Goal: Task Accomplishment & Management: Manage account settings

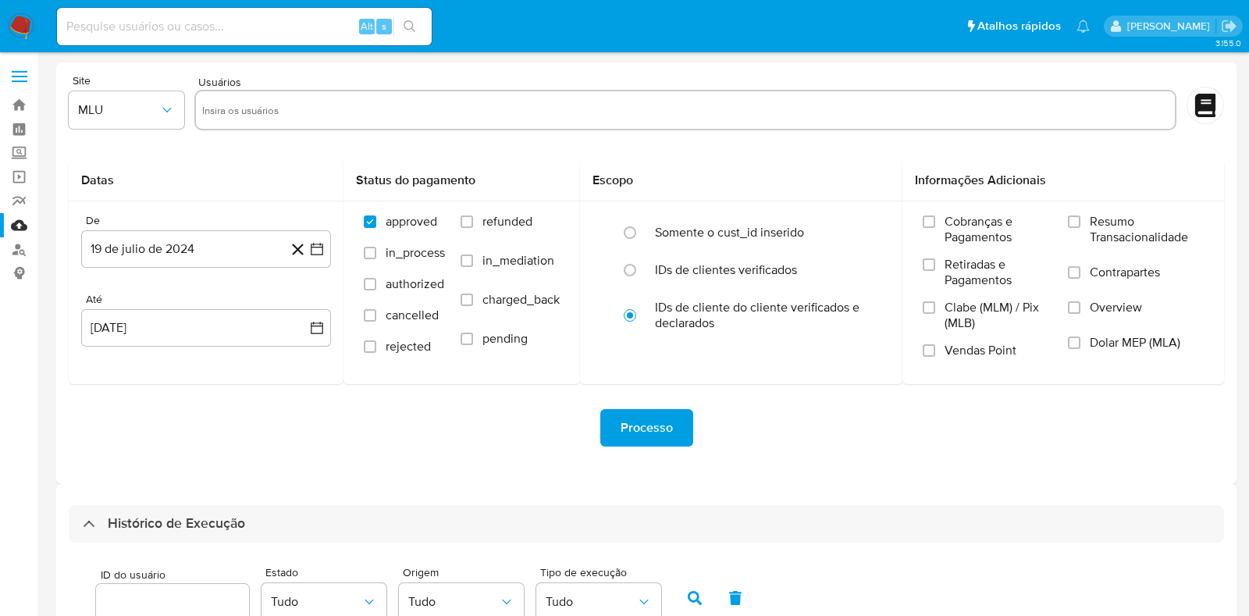
select select "10"
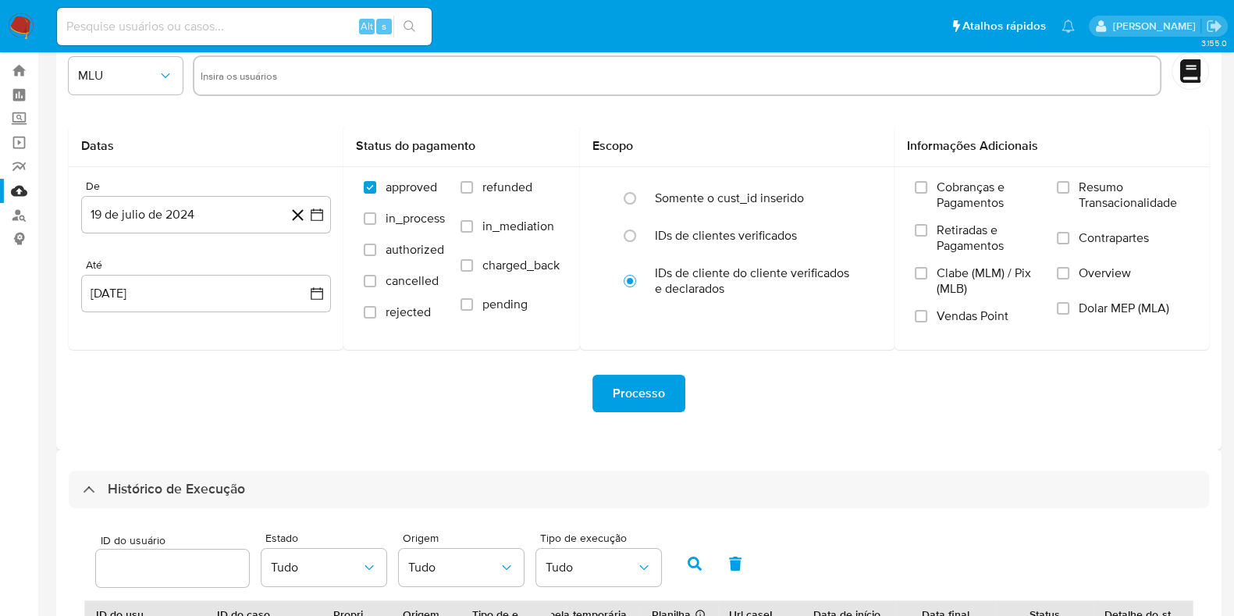
scroll to position [397, 0]
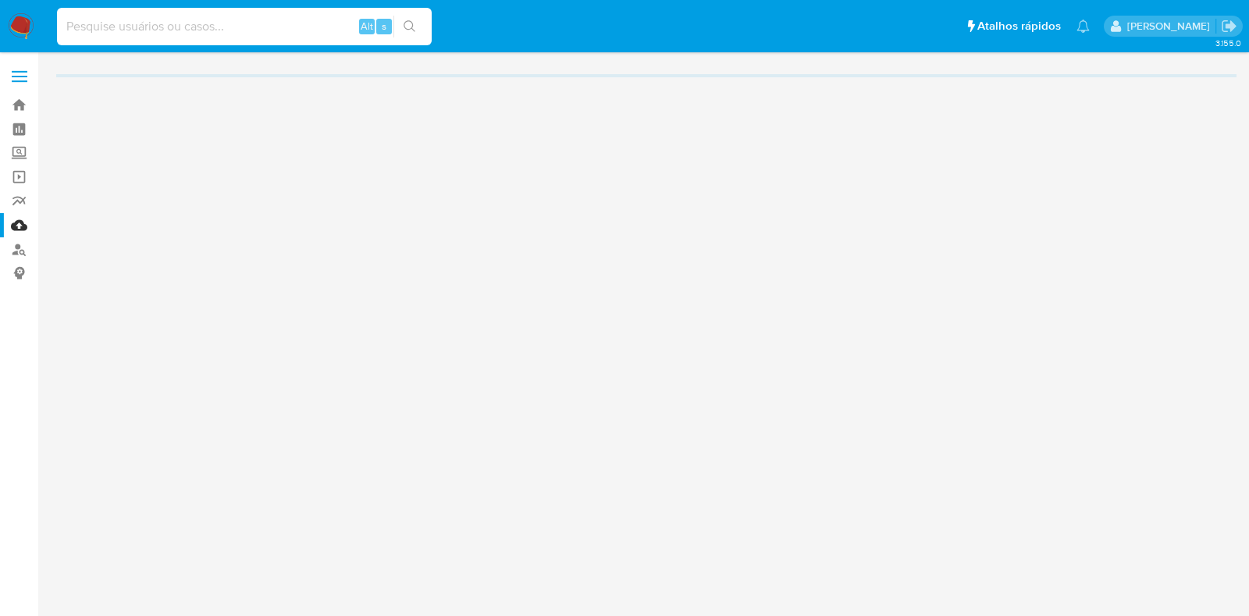
click at [265, 23] on input at bounding box center [244, 26] width 375 height 20
paste input "RRiMv3EwJeNezvNKPtHKnWpc"
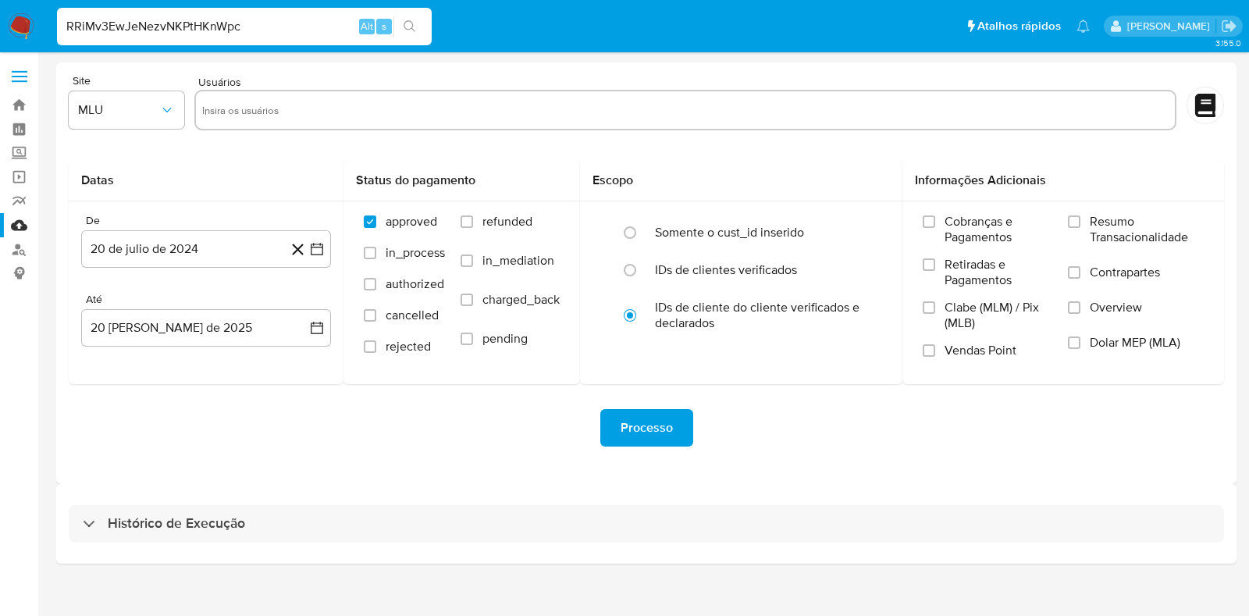
type input "RRiMv3EwJeNezvNKPtHKnWpc"
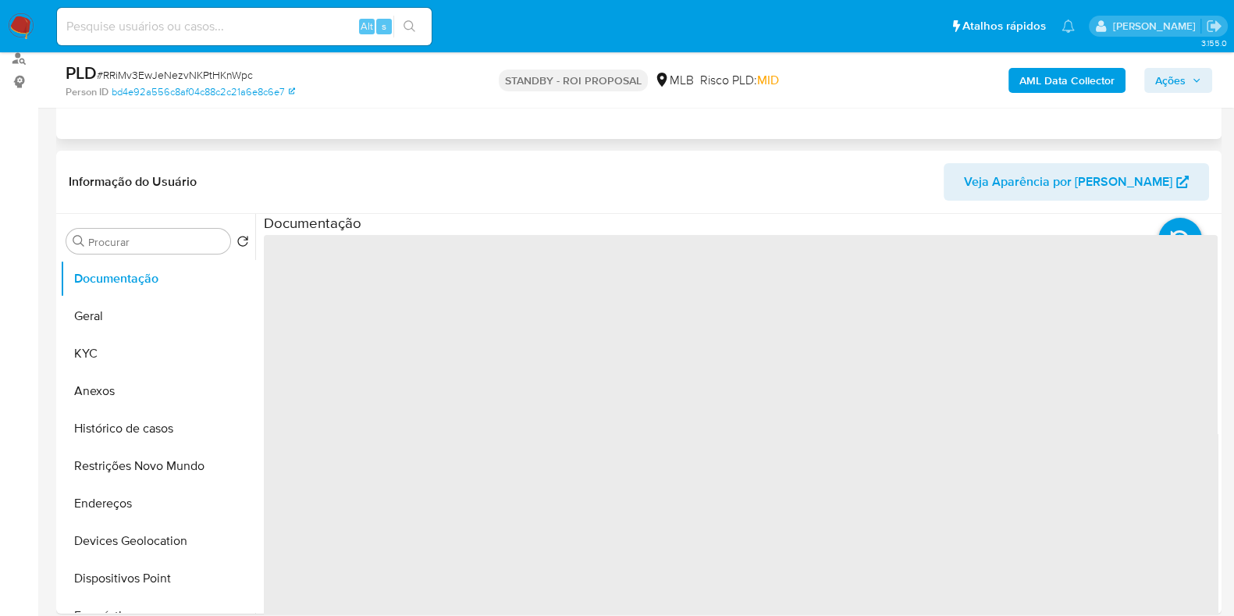
scroll to position [194, 0]
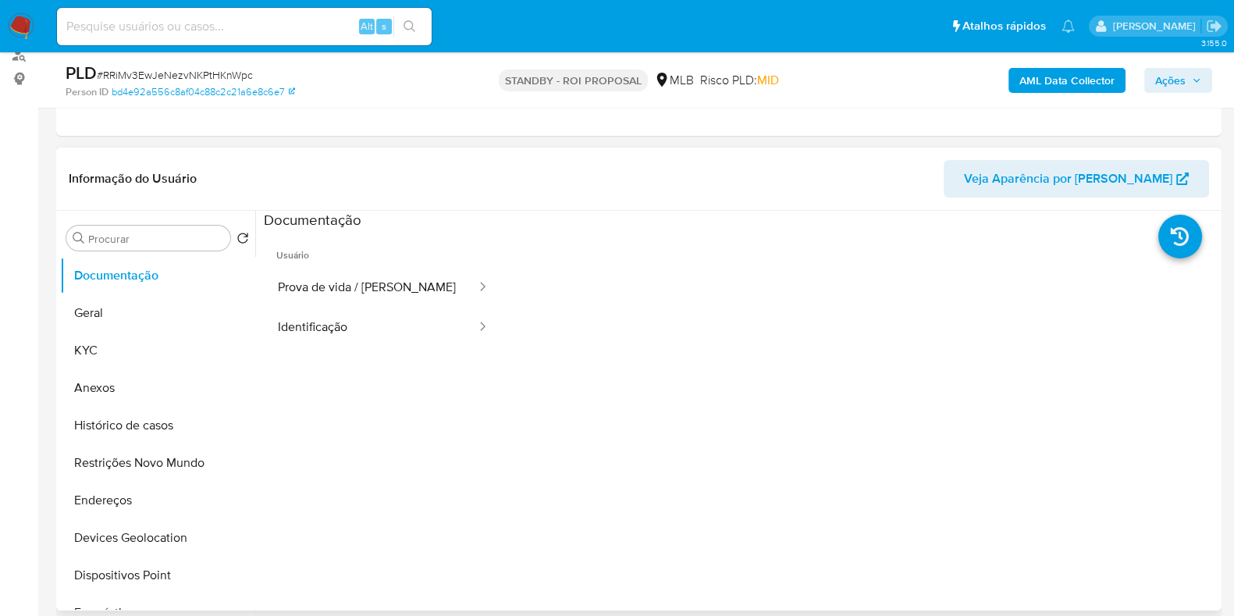
select select "10"
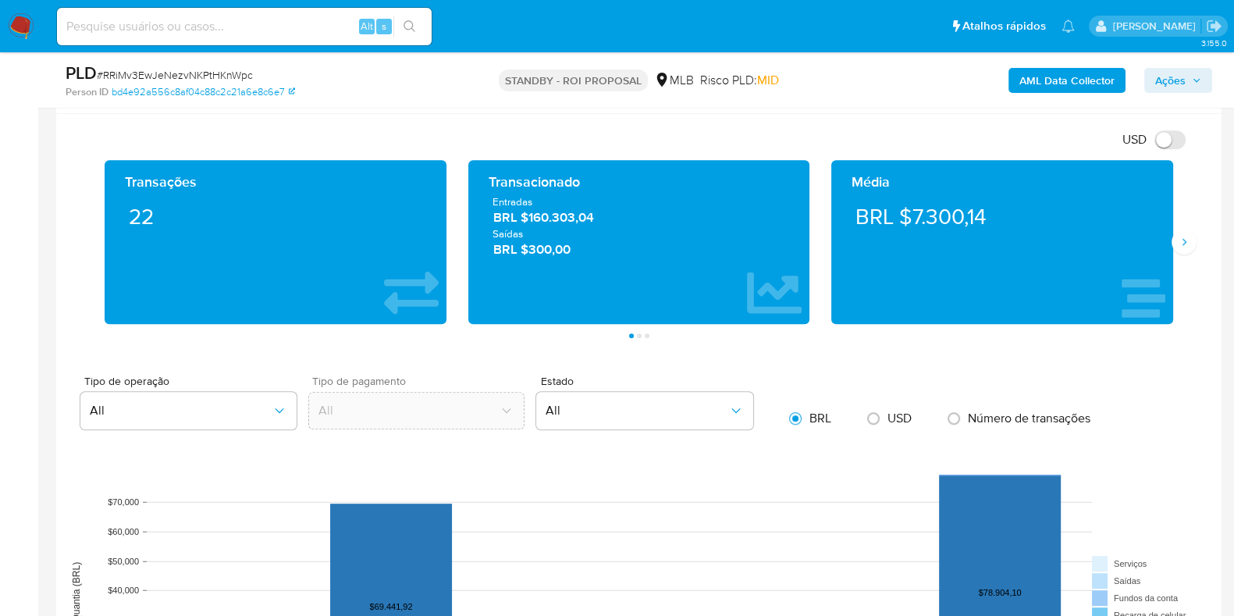
scroll to position [1074, 0]
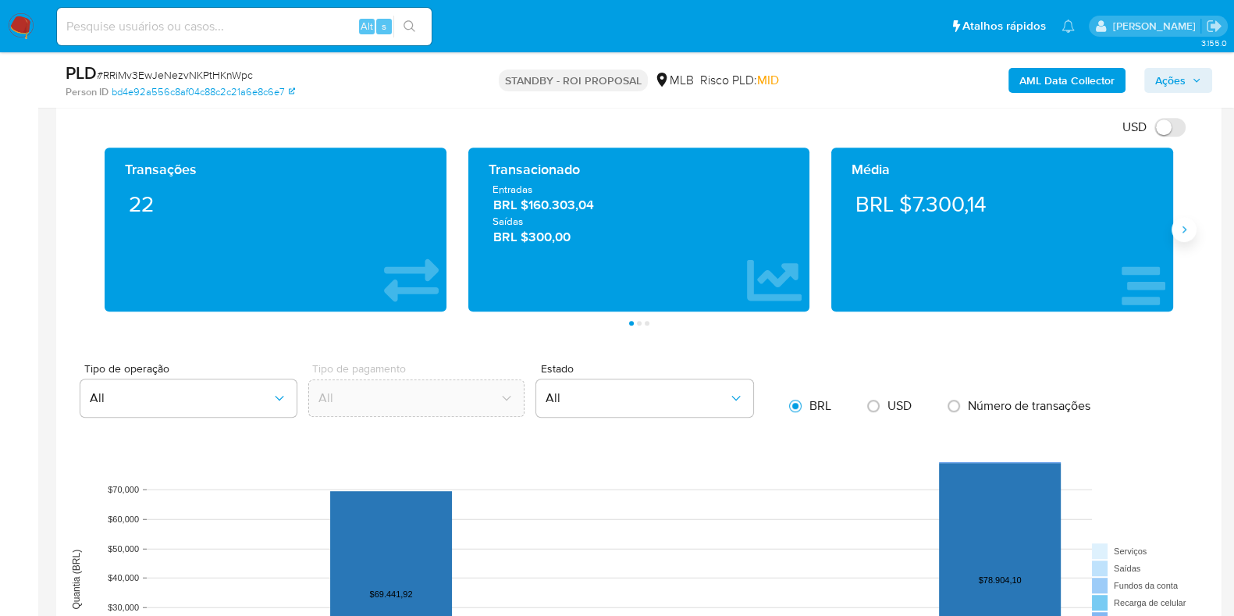
click at [1191, 233] on button "Siguiente" at bounding box center [1184, 229] width 25 height 25
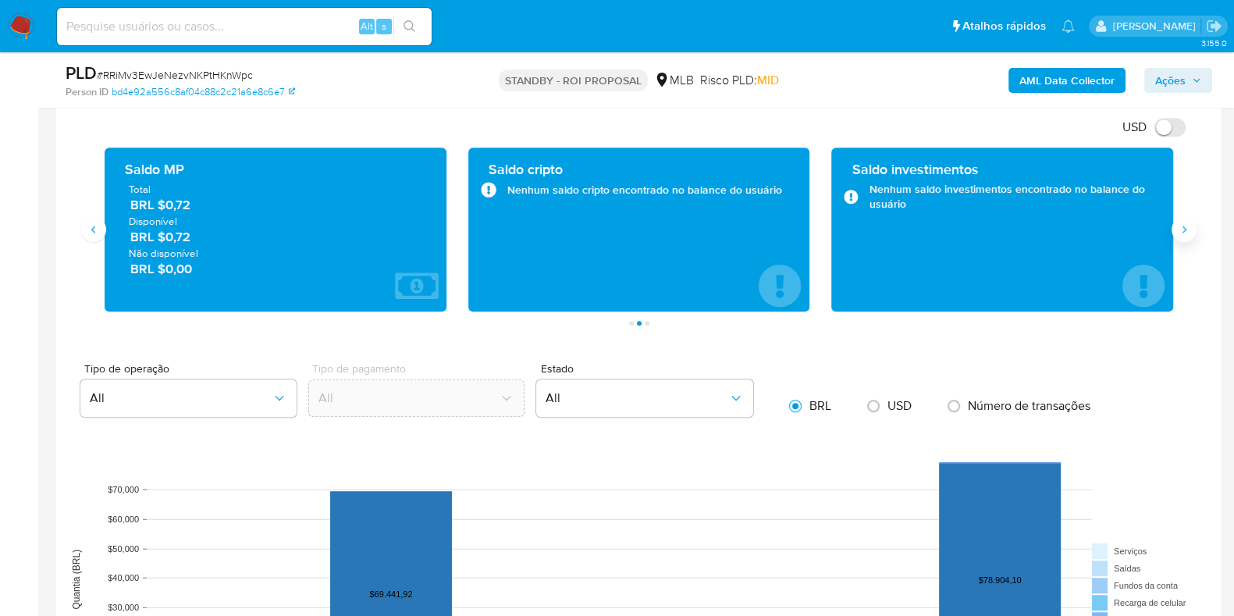
click at [1191, 233] on button "Siguiente" at bounding box center [1184, 229] width 25 height 25
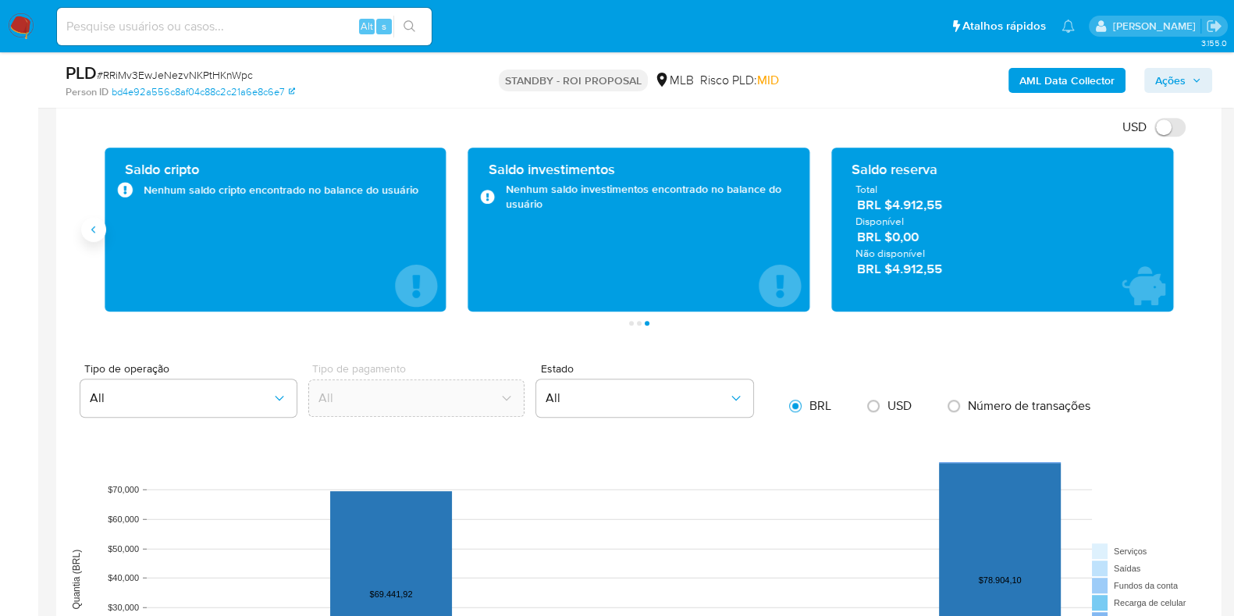
click at [92, 237] on button "Anterior" at bounding box center [93, 229] width 25 height 25
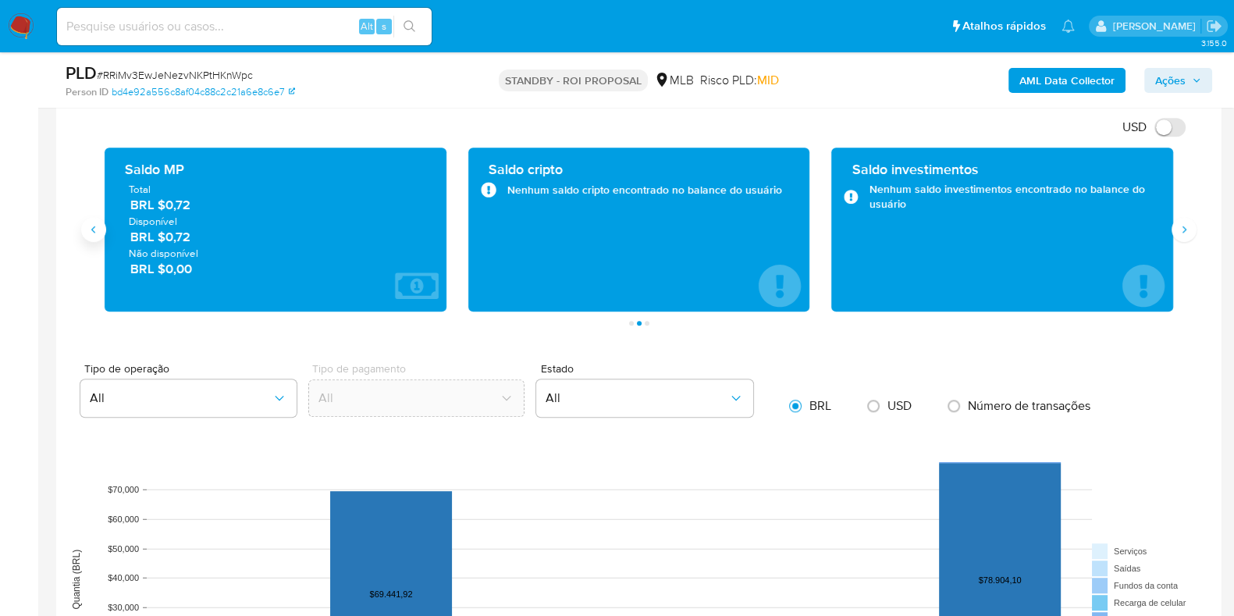
click at [92, 237] on button "Anterior" at bounding box center [93, 229] width 25 height 25
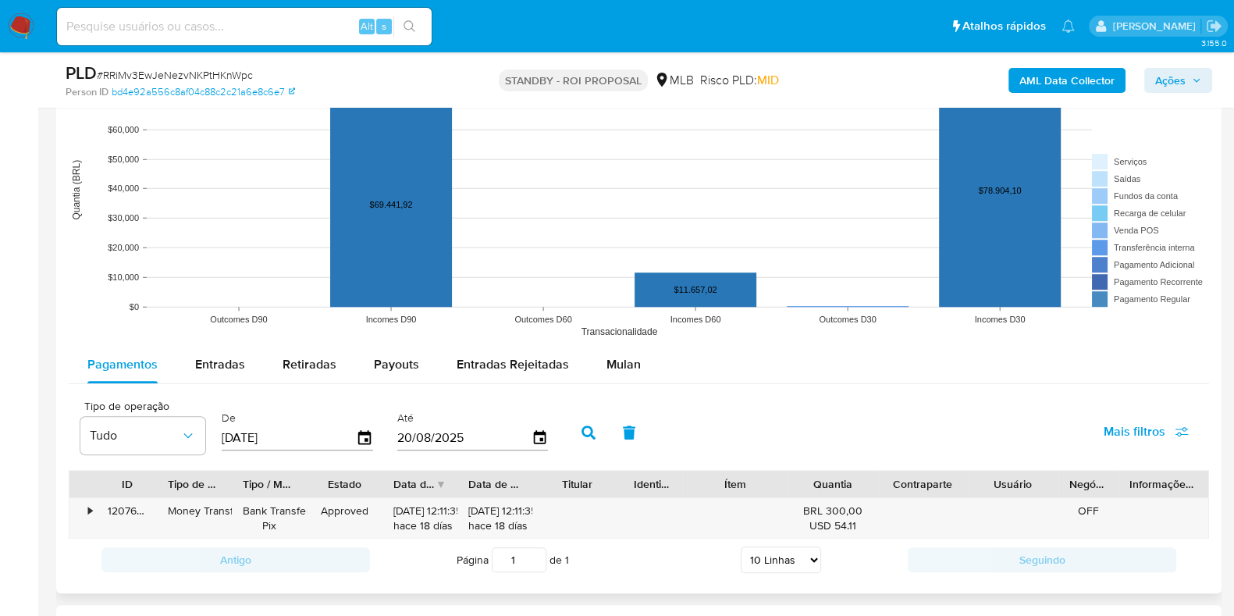
scroll to position [1561, 0]
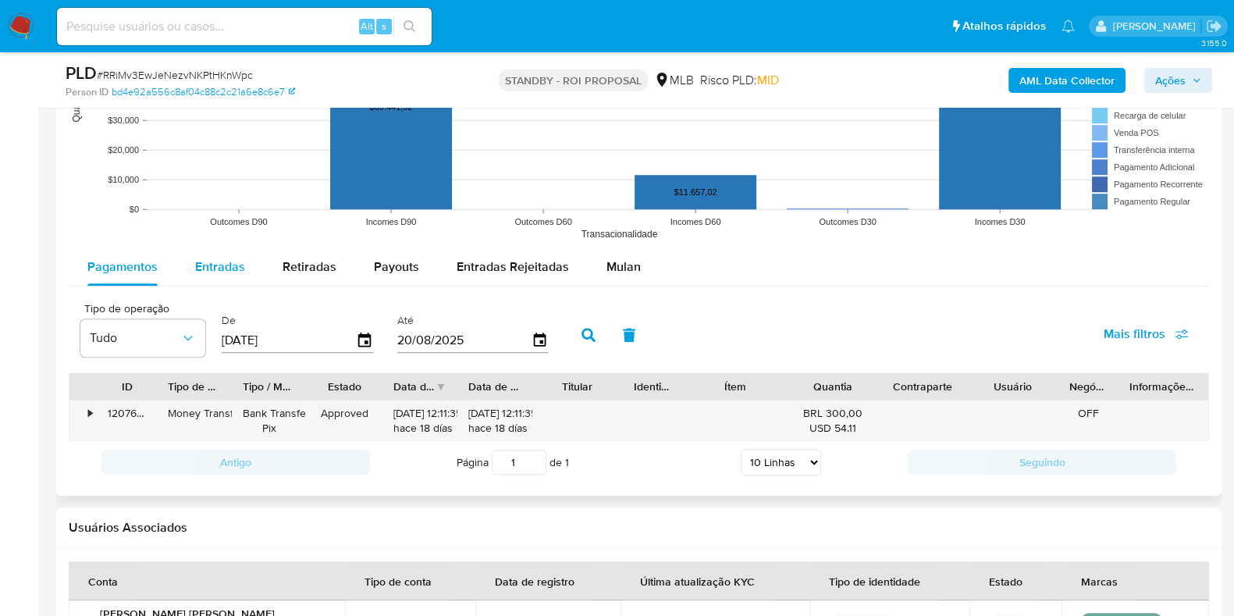
click at [206, 269] on span "Entradas" at bounding box center [220, 267] width 50 height 18
select select "10"
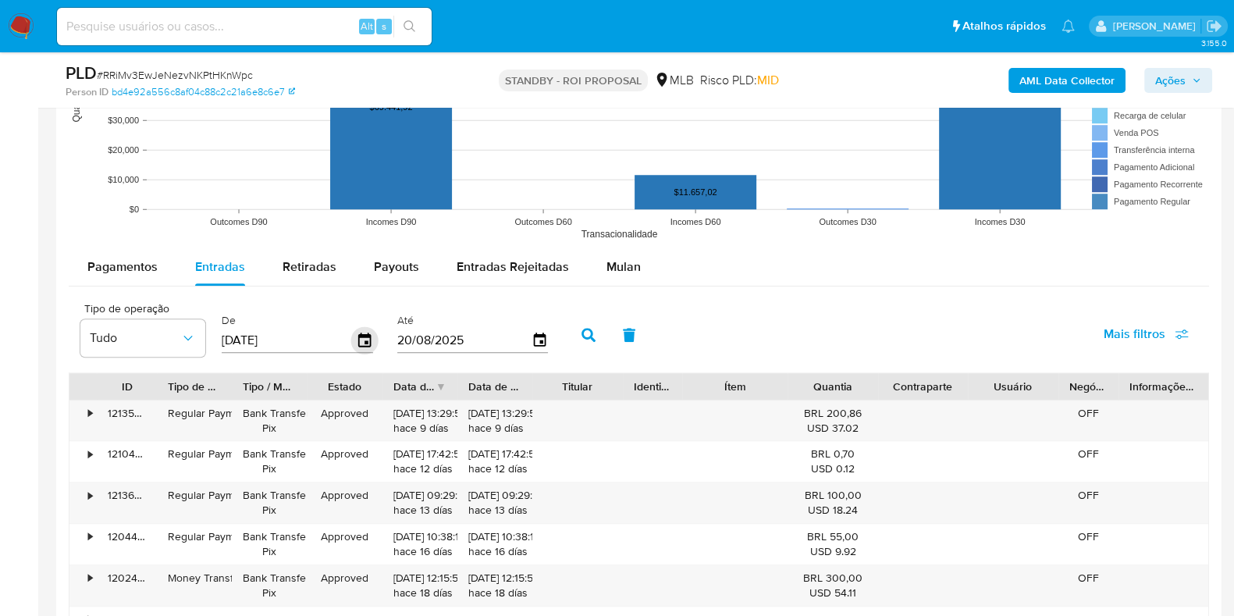
click at [357, 340] on icon "button" at bounding box center [364, 340] width 27 height 27
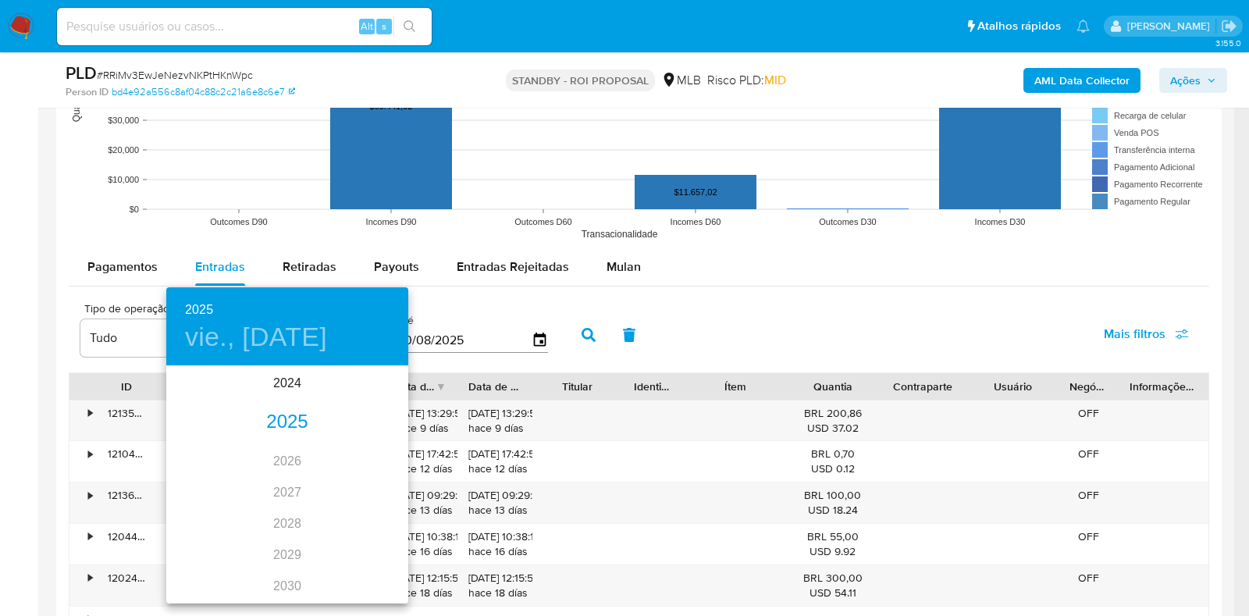
click at [278, 416] on div "2025" at bounding box center [287, 422] width 242 height 31
click at [289, 458] on div "may." at bounding box center [287, 455] width 80 height 59
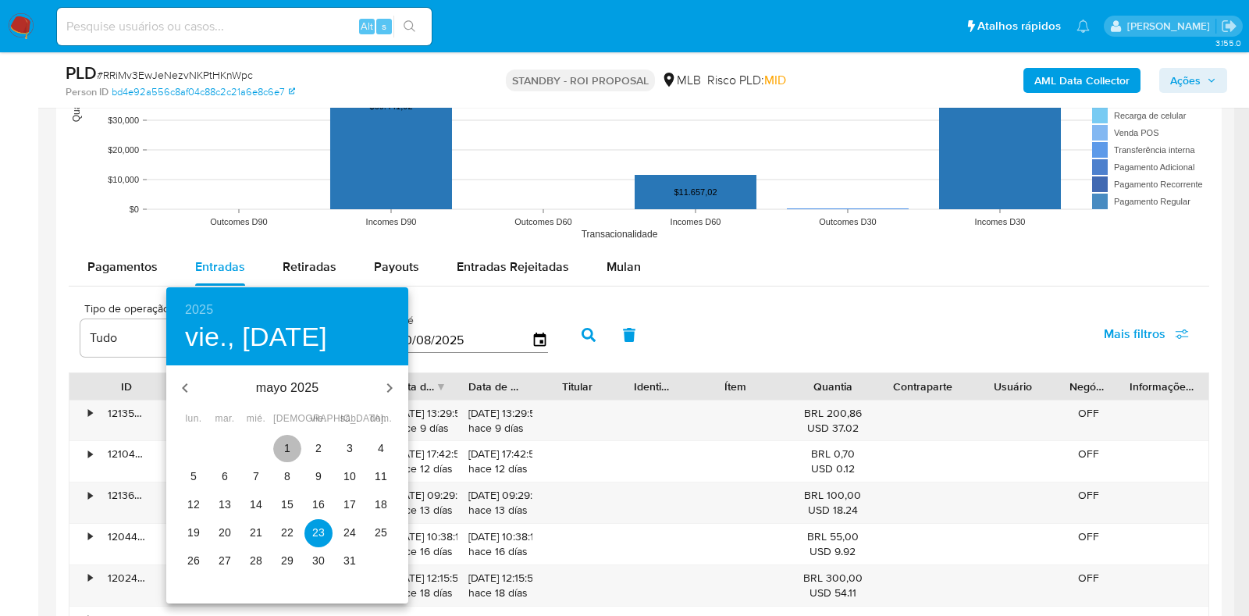
click at [283, 450] on span "1" at bounding box center [287, 448] width 28 height 16
type input "01/05/2025"
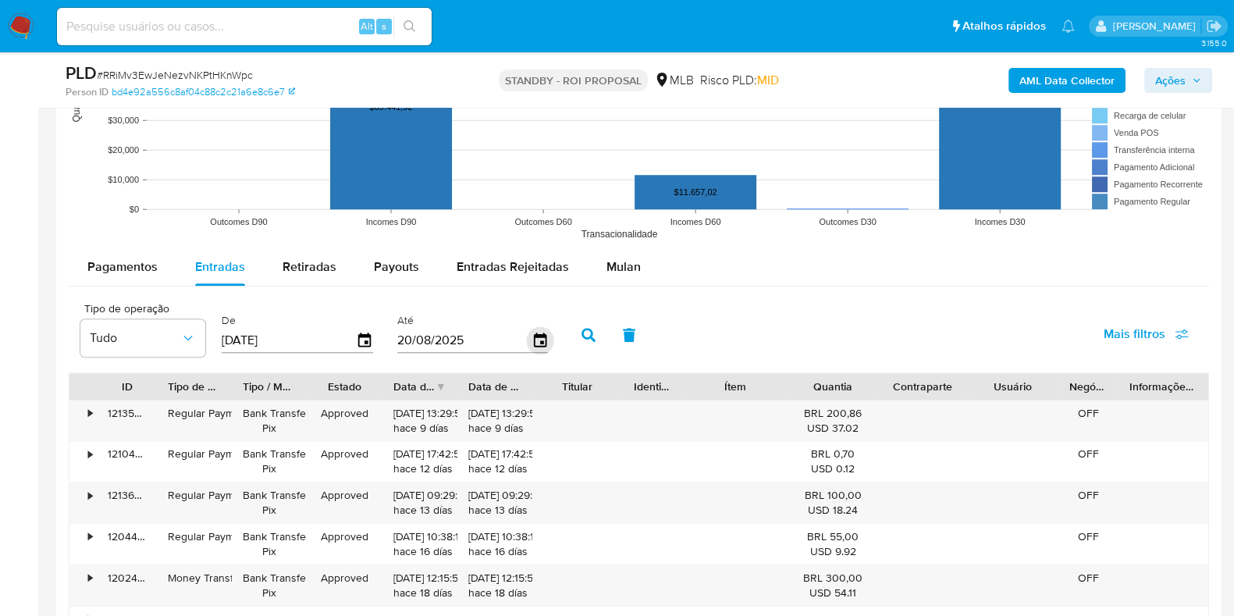
click at [535, 335] on icon "button" at bounding box center [539, 340] width 12 height 14
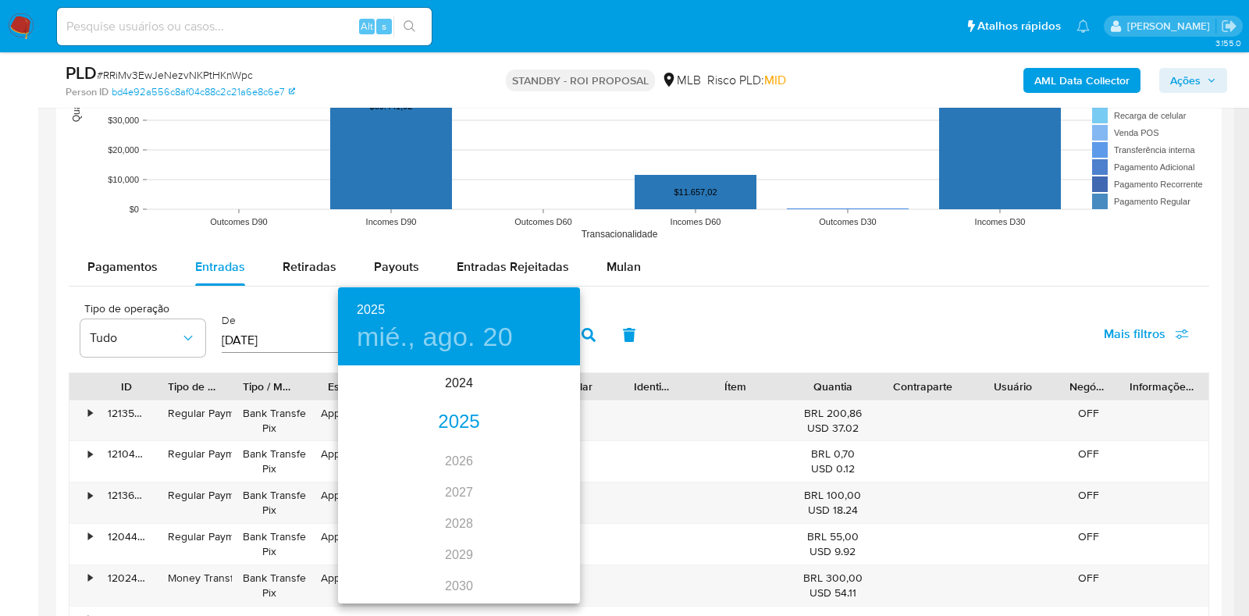
click at [452, 422] on div "2025" at bounding box center [459, 422] width 242 height 31
click at [461, 454] on div "may." at bounding box center [458, 455] width 80 height 59
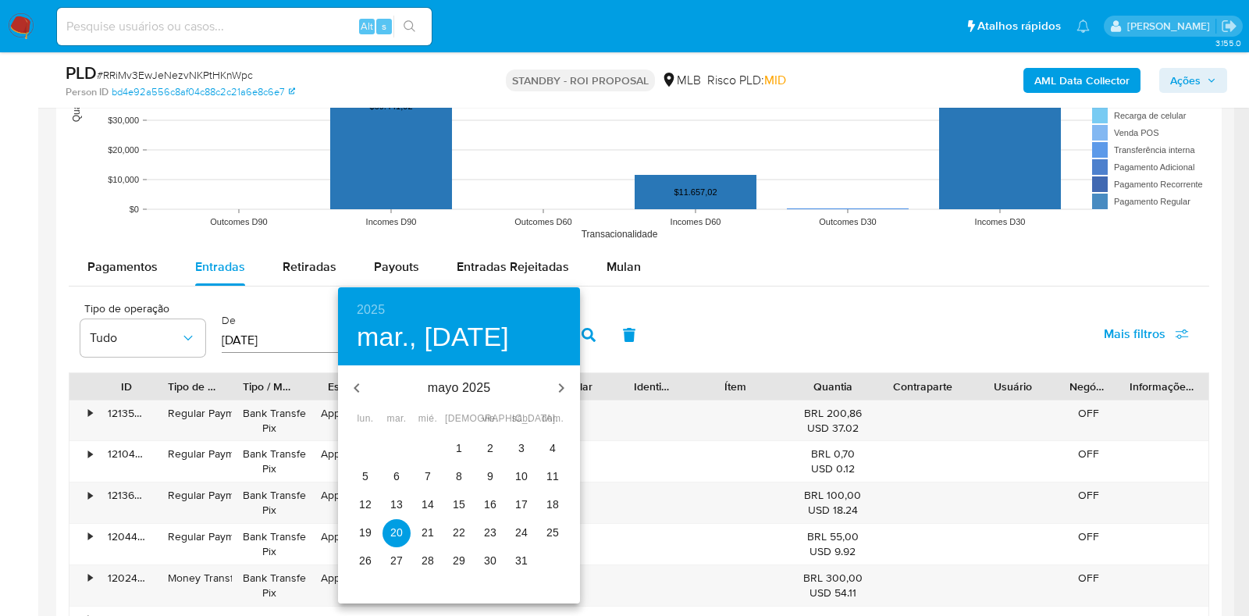
click at [520, 554] on p "31" at bounding box center [521, 561] width 12 height 16
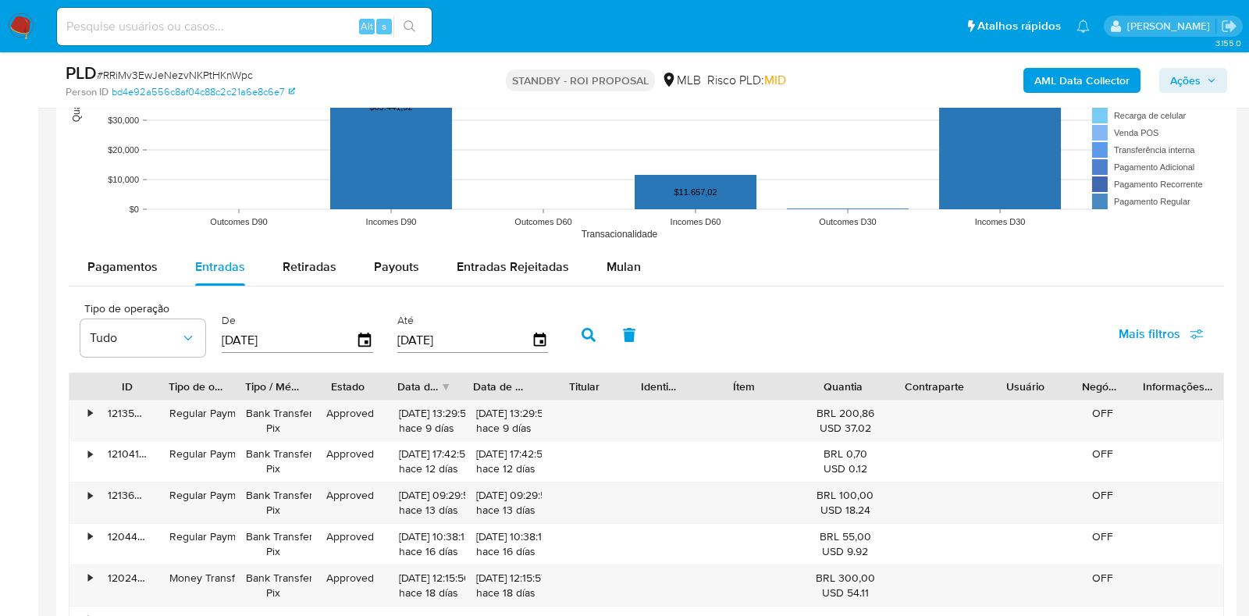
type input "31/05/2025"
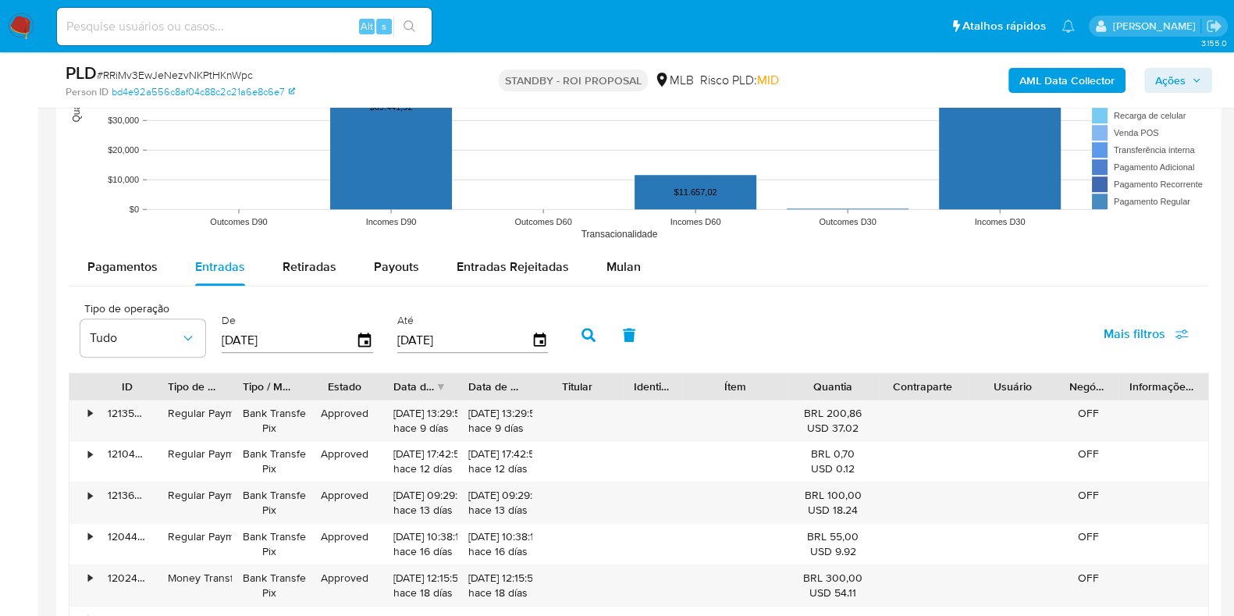
click at [590, 329] on button "button" at bounding box center [588, 334] width 41 height 37
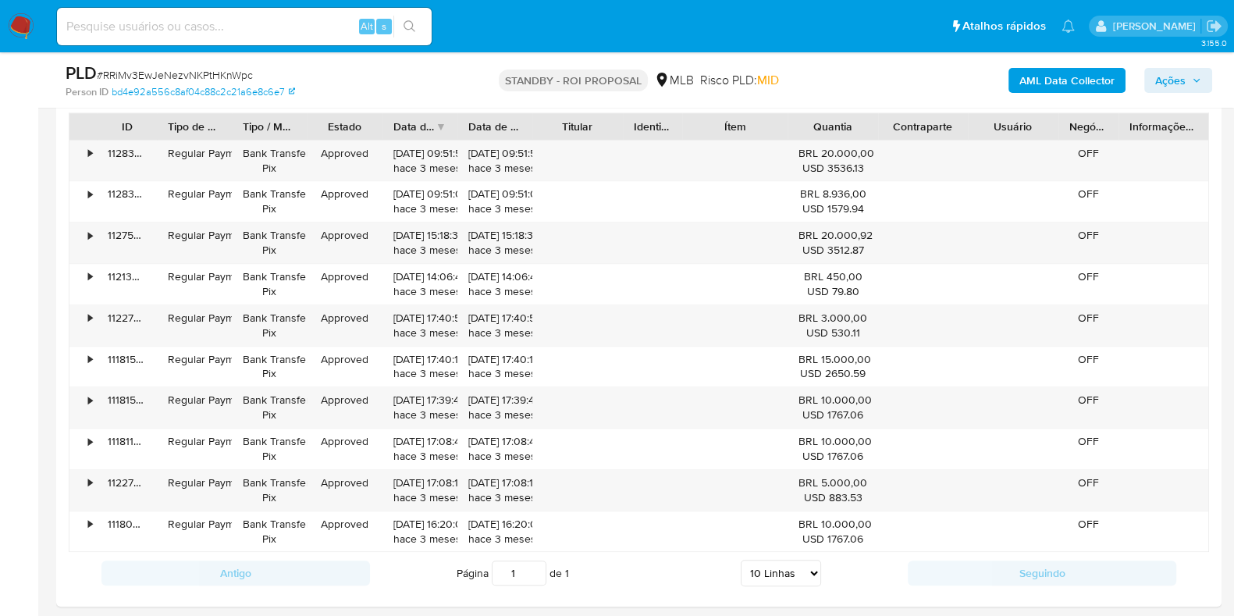
scroll to position [1829, 0]
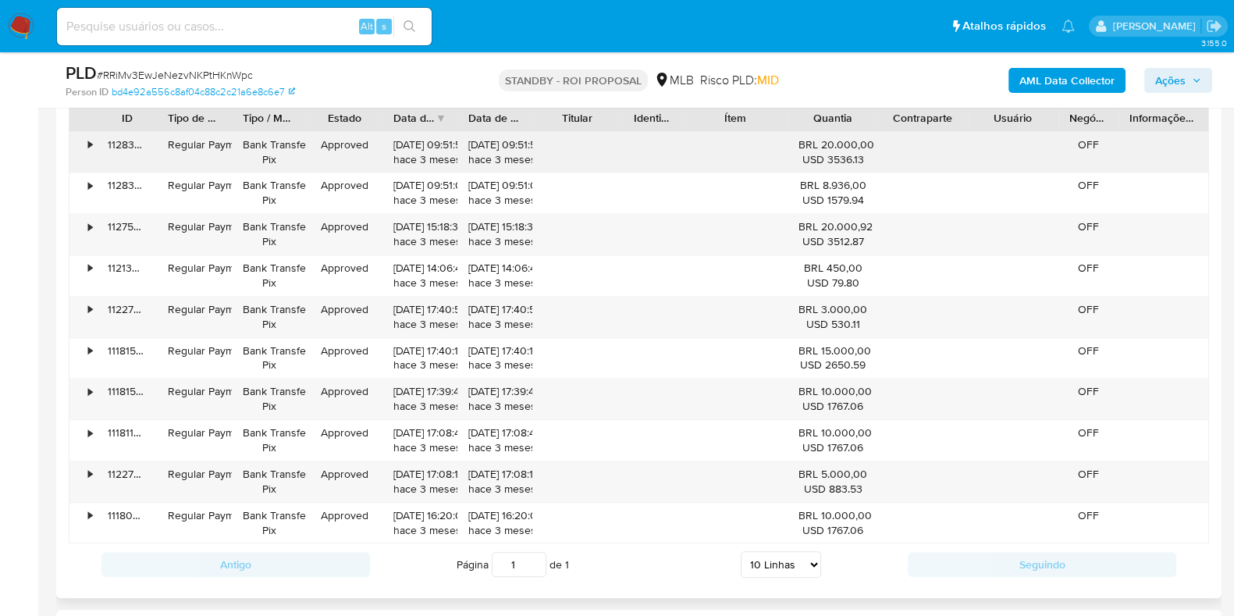
click at [91, 143] on div "•" at bounding box center [90, 144] width 4 height 15
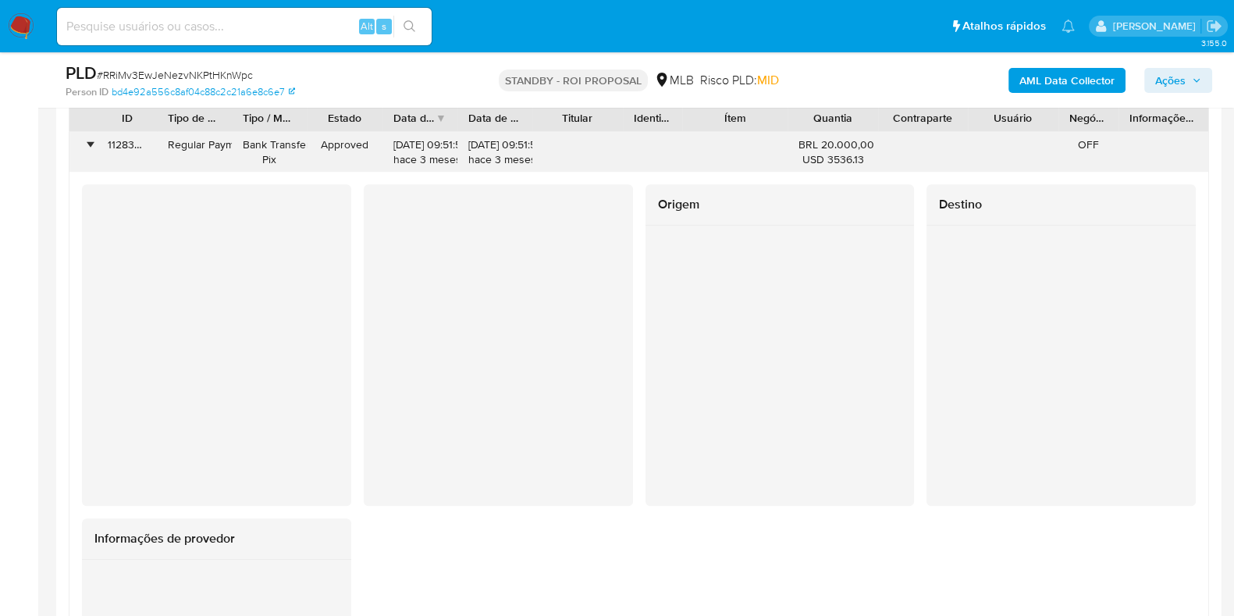
click at [91, 143] on div "•" at bounding box center [90, 144] width 4 height 15
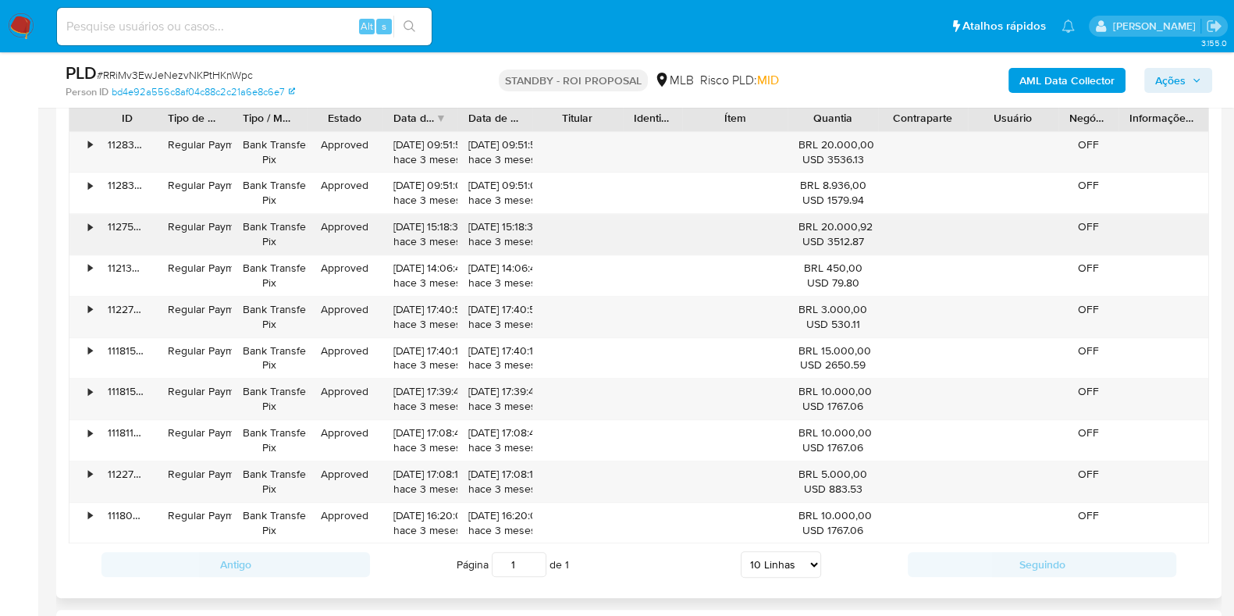
click at [80, 226] on div "•" at bounding box center [82, 234] width 27 height 41
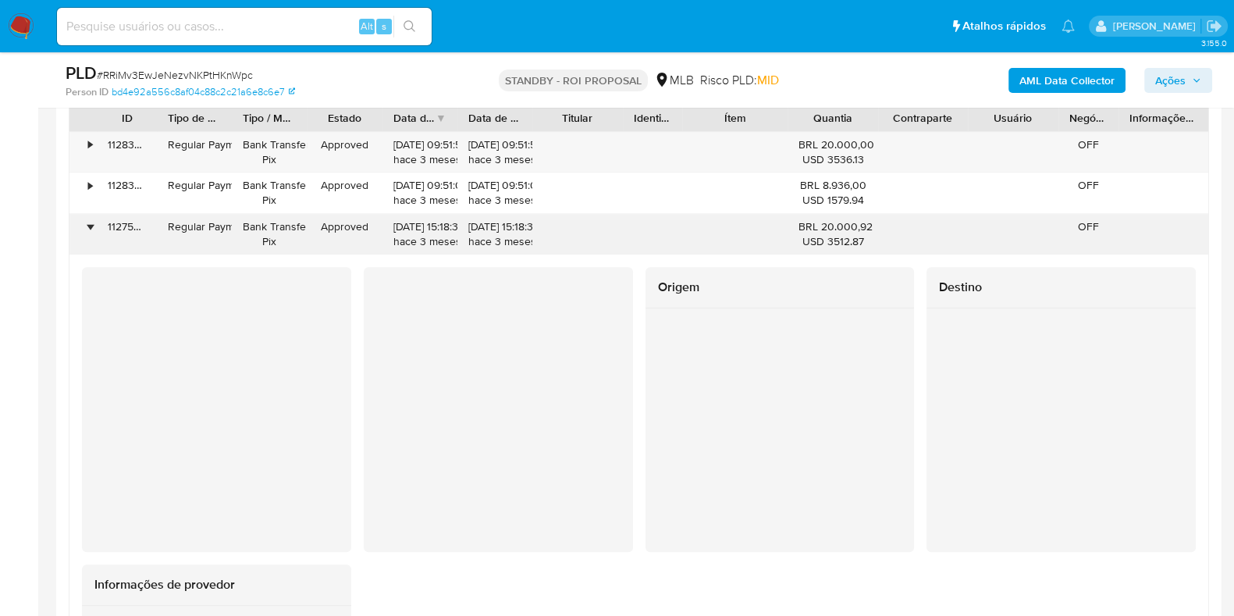
click at [80, 226] on div "•" at bounding box center [82, 234] width 27 height 41
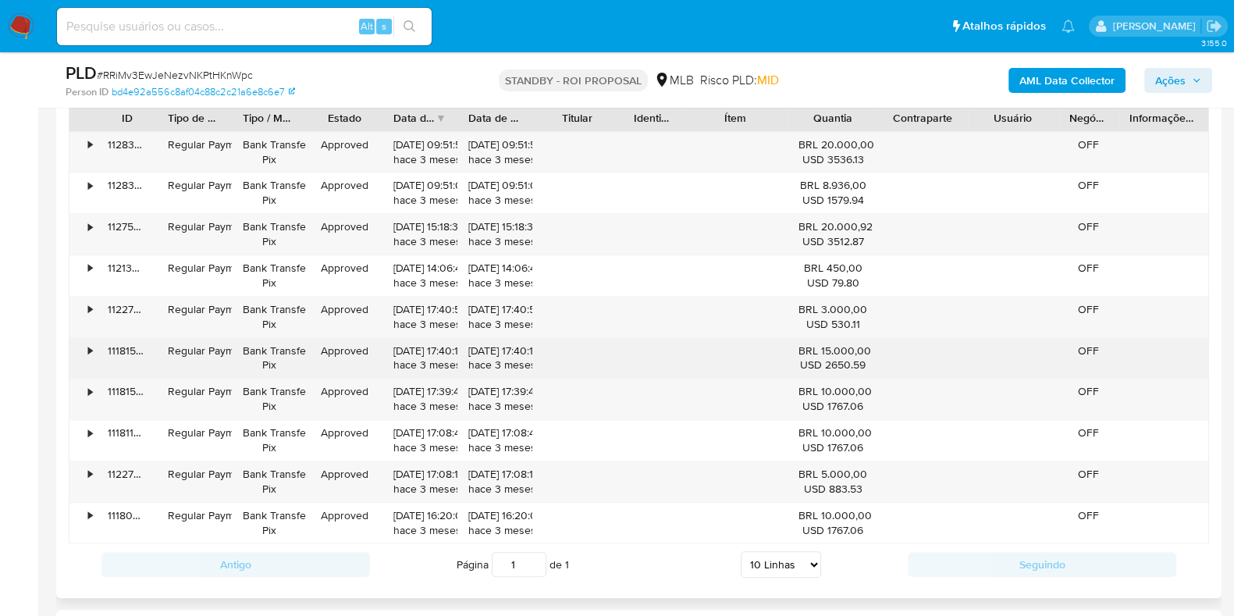
click at [84, 353] on div "•" at bounding box center [82, 358] width 27 height 41
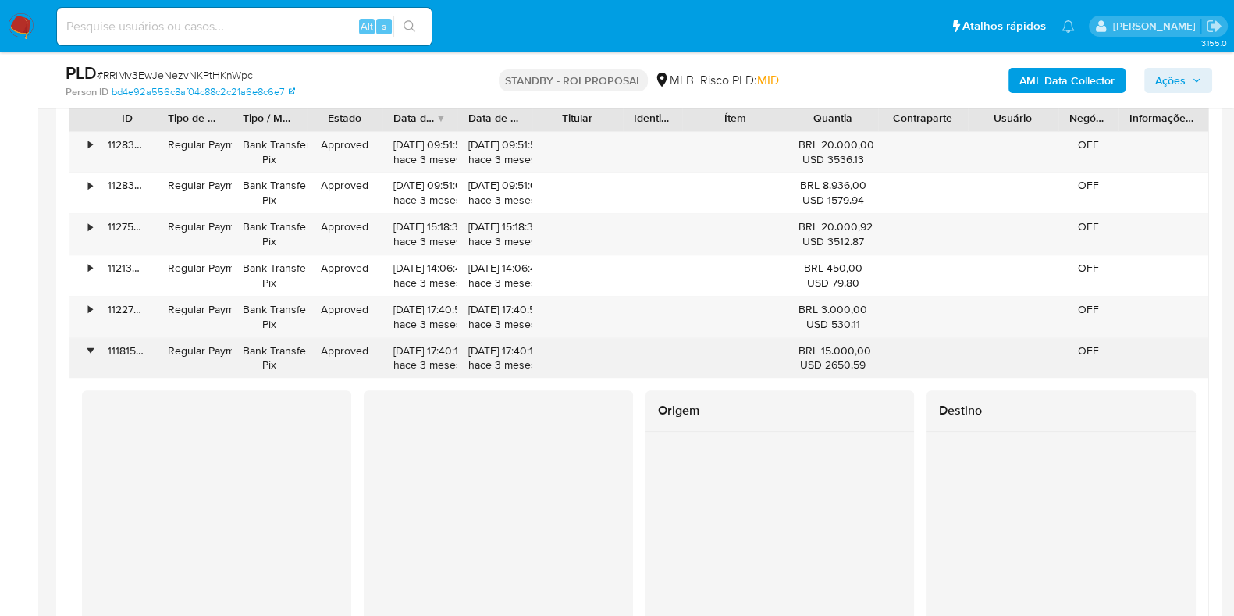
click at [84, 353] on div "•" at bounding box center [82, 358] width 27 height 41
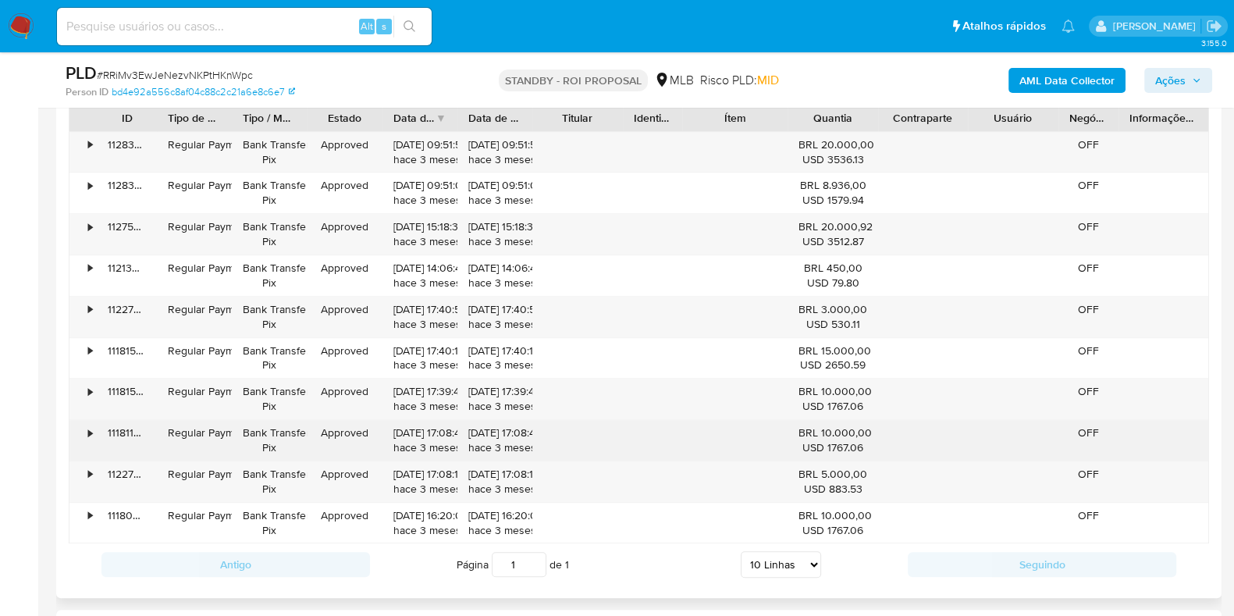
click at [88, 420] on div "•" at bounding box center [82, 440] width 27 height 41
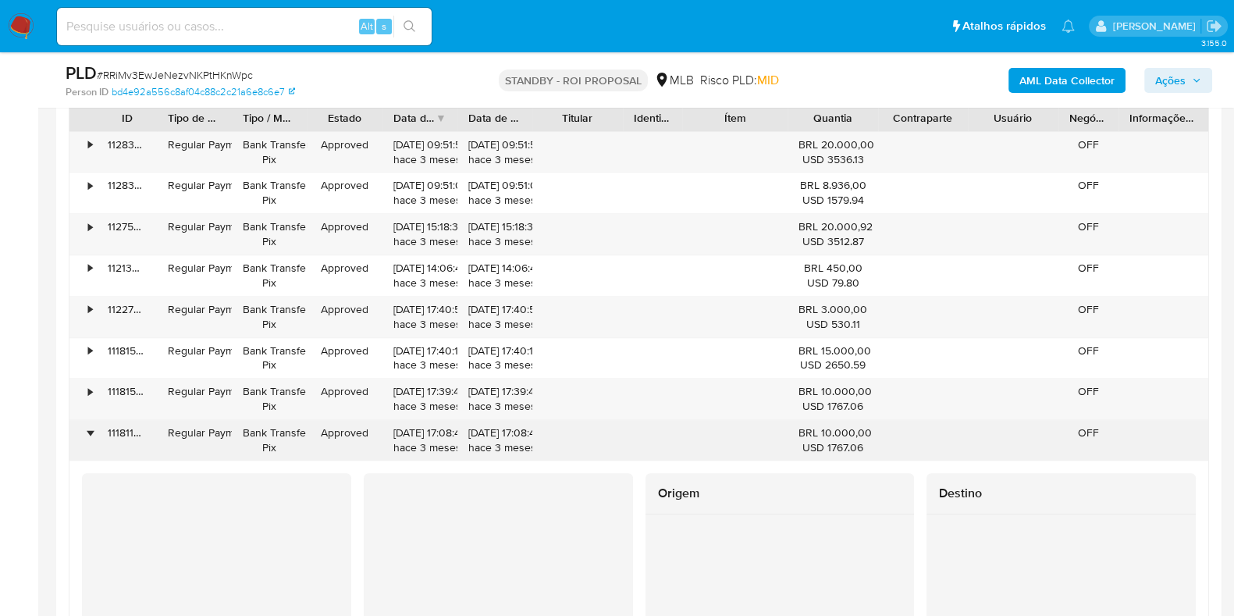
click at [88, 420] on div "•" at bounding box center [82, 440] width 27 height 41
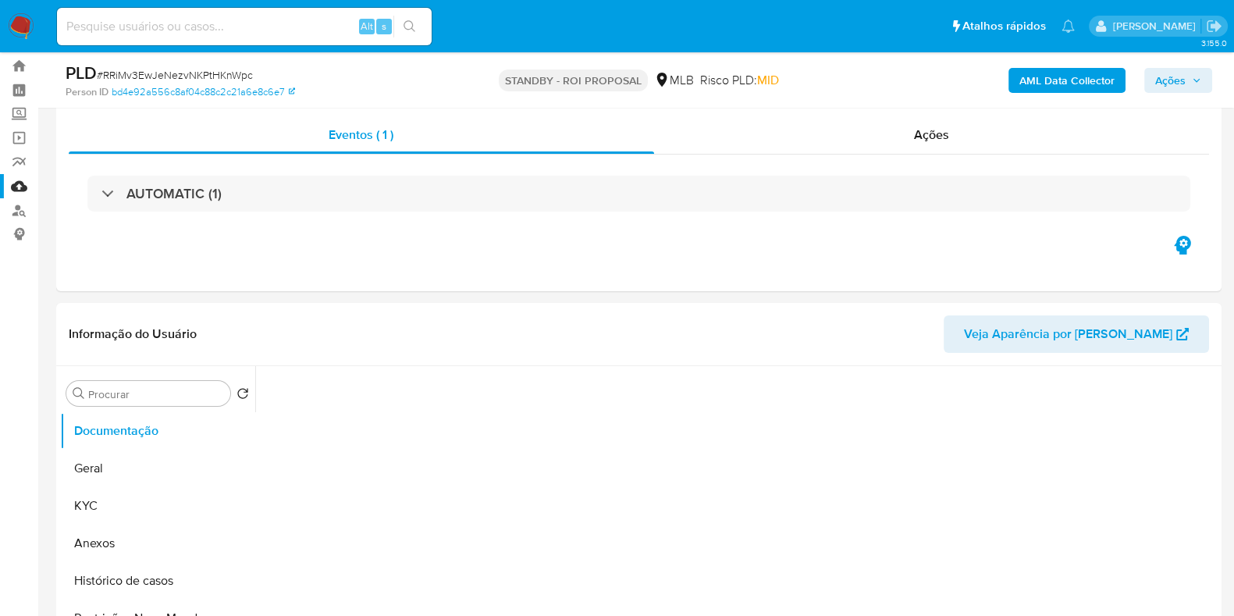
scroll to position [0, 0]
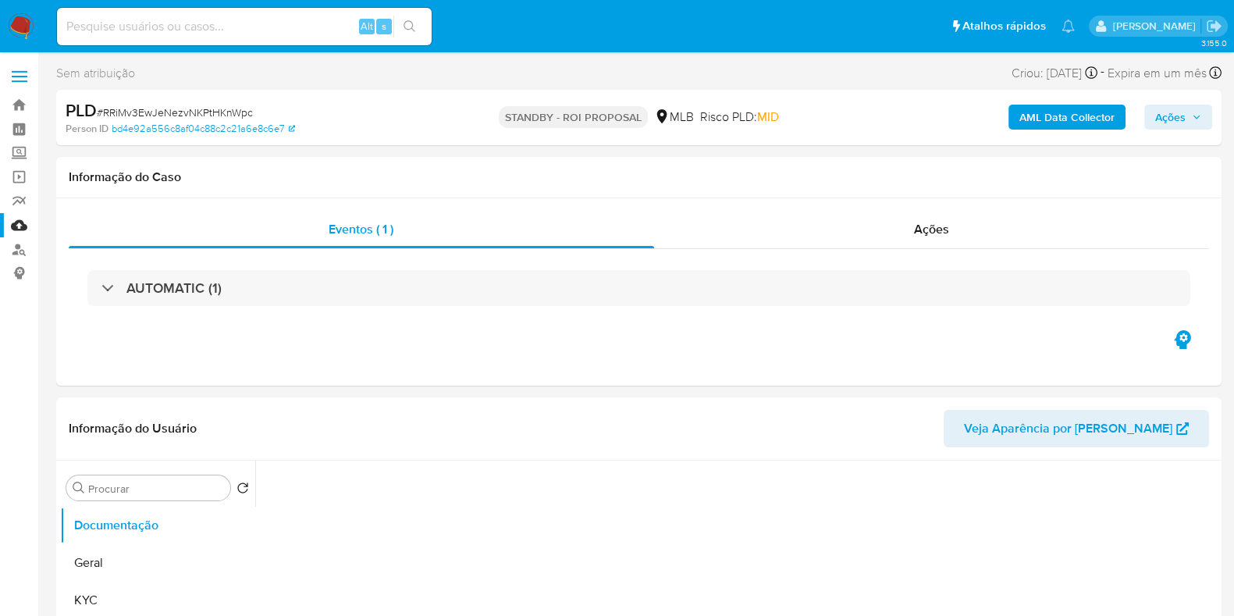
click at [20, 23] on img at bounding box center [21, 26] width 27 height 27
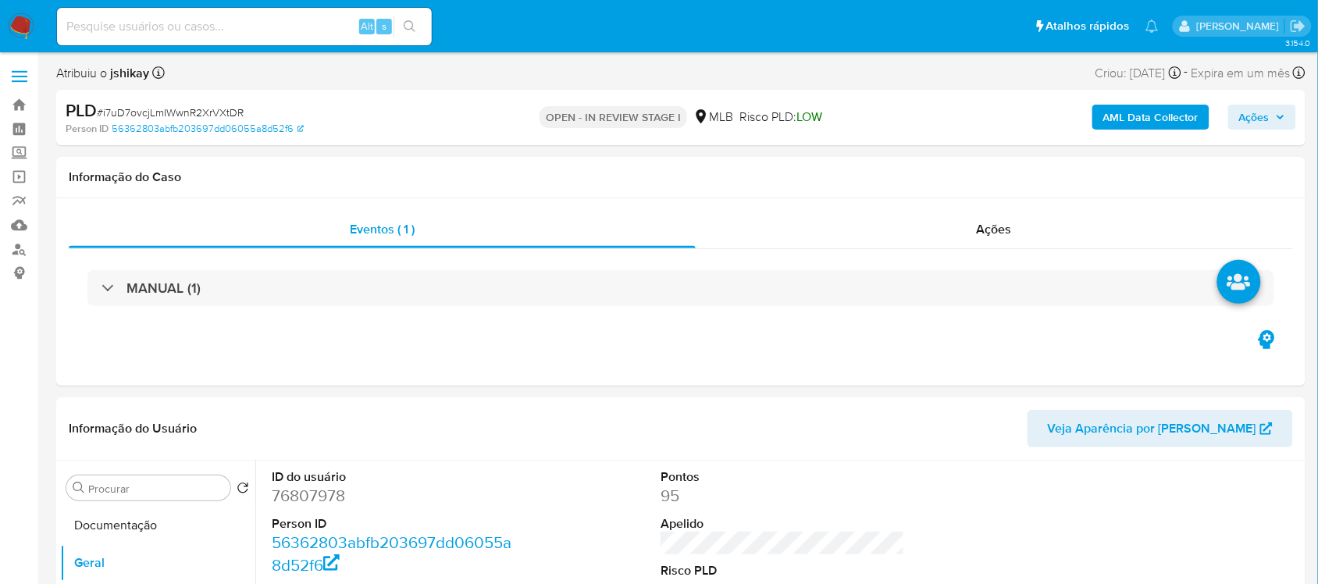
click at [199, 112] on span "# i7uD7ovcjLmIWwnR2XrVXtDR" at bounding box center [170, 113] width 147 height 16
copy span "i7uD7ovcjLmIWwnR2XrVXtDR"
click at [318, 496] on dd "76807978" at bounding box center [394, 496] width 244 height 22
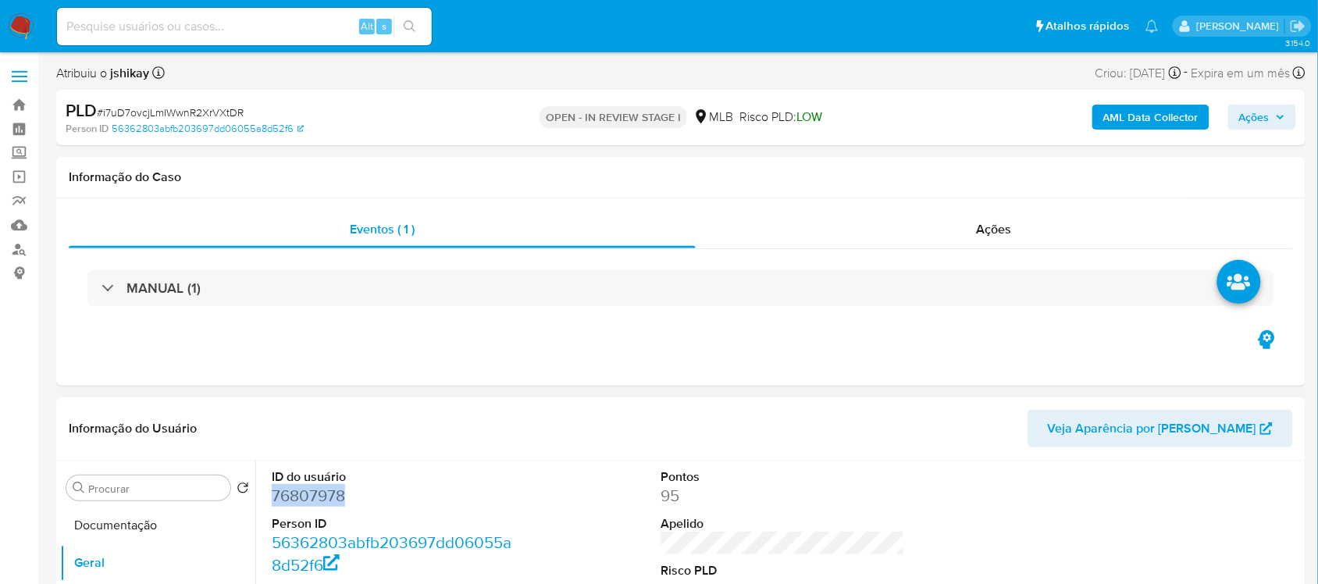
copy dd "76807978"
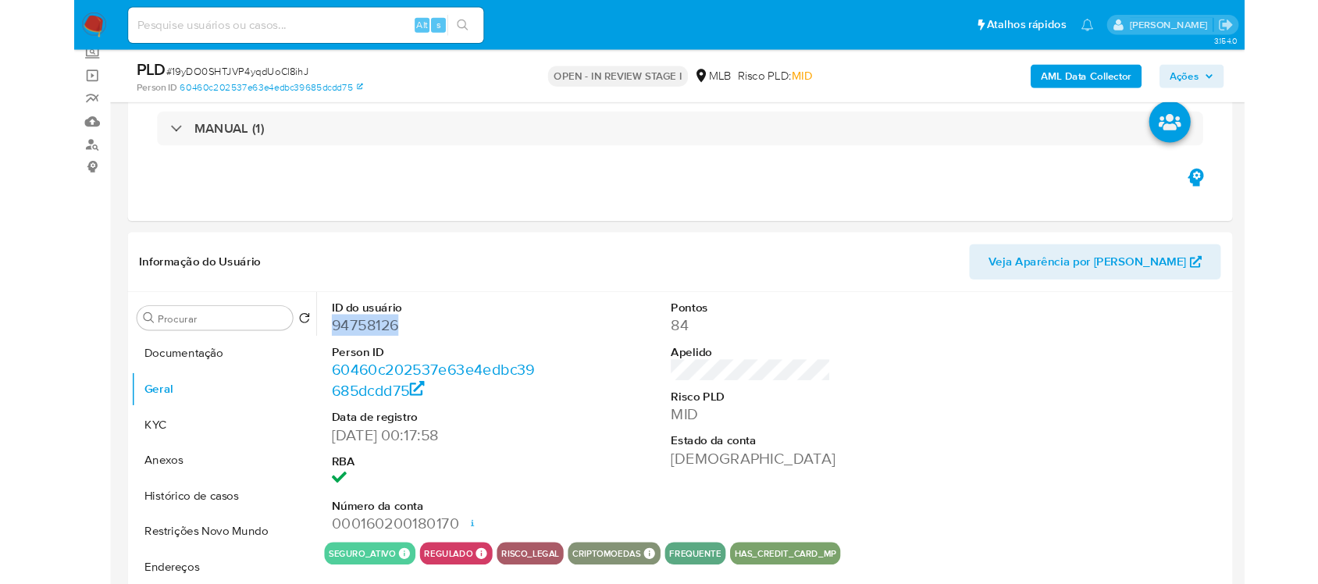
scroll to position [98, 0]
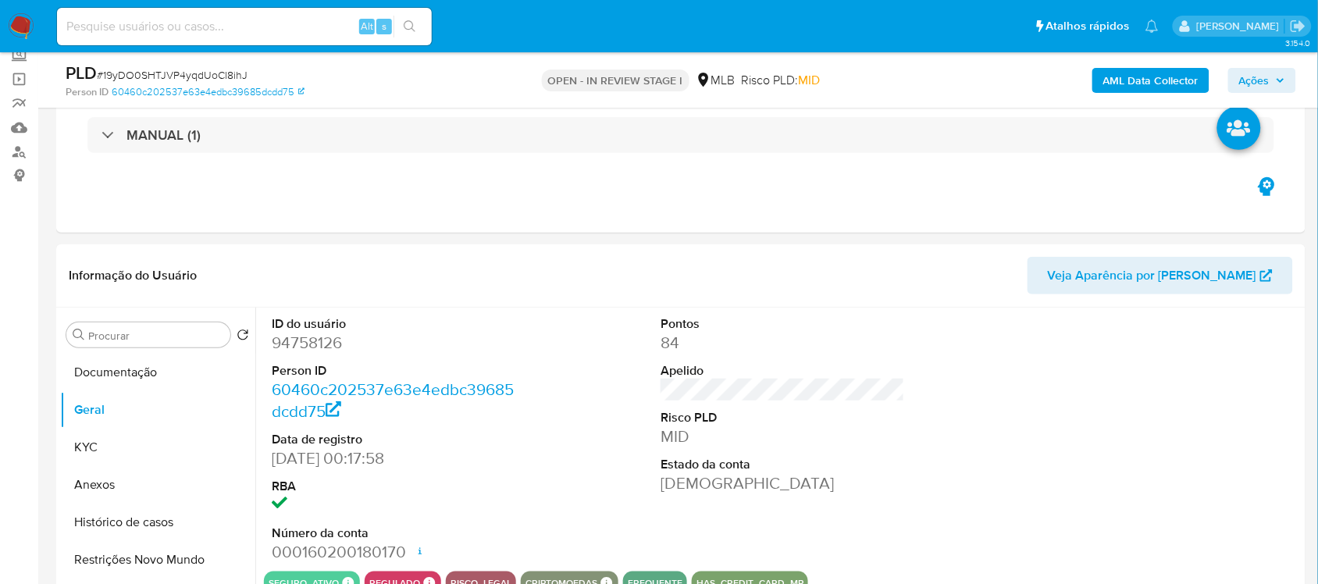
click at [201, 77] on span "# 19yDO0SHTJVP4yqdUoCl8ihJ" at bounding box center [172, 75] width 151 height 16
copy span "19yDO0SHTJVP4yqdUoCl8ihJ"
click at [310, 342] on dd "94758126" at bounding box center [394, 343] width 244 height 22
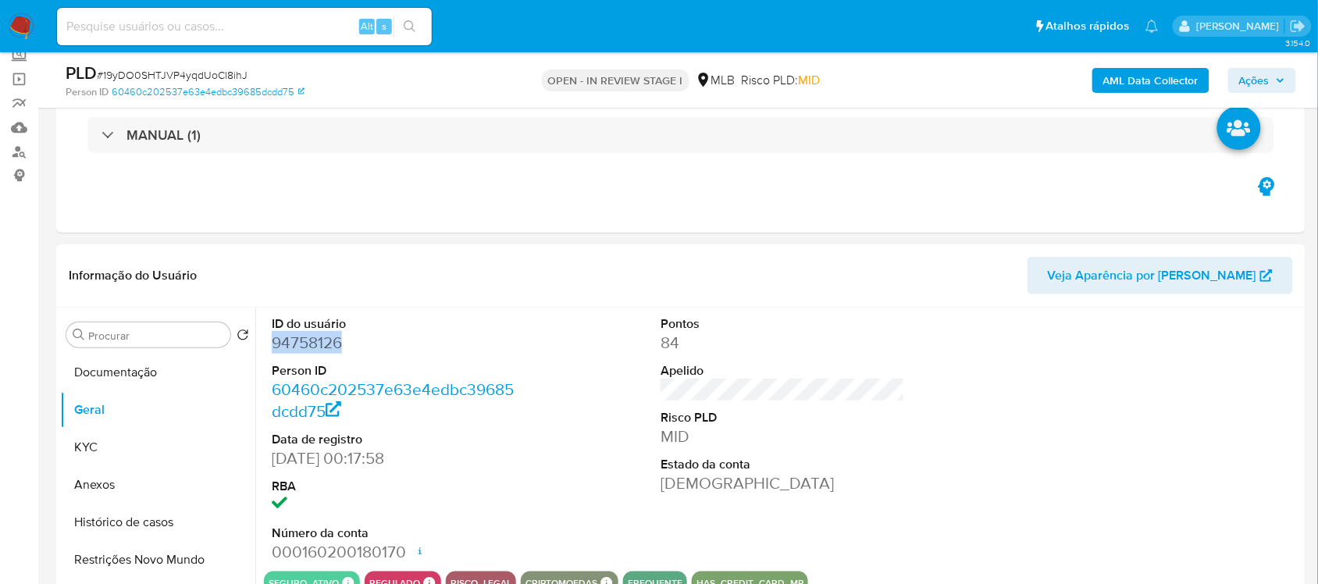
copy dd "94758126"
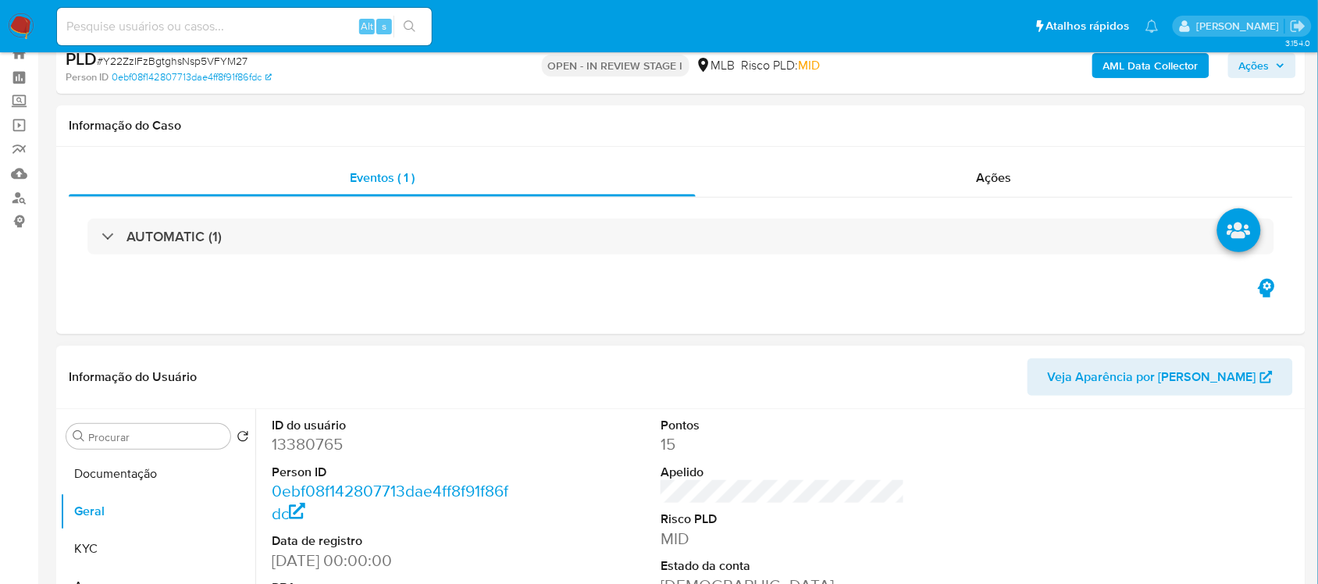
scroll to position [98, 0]
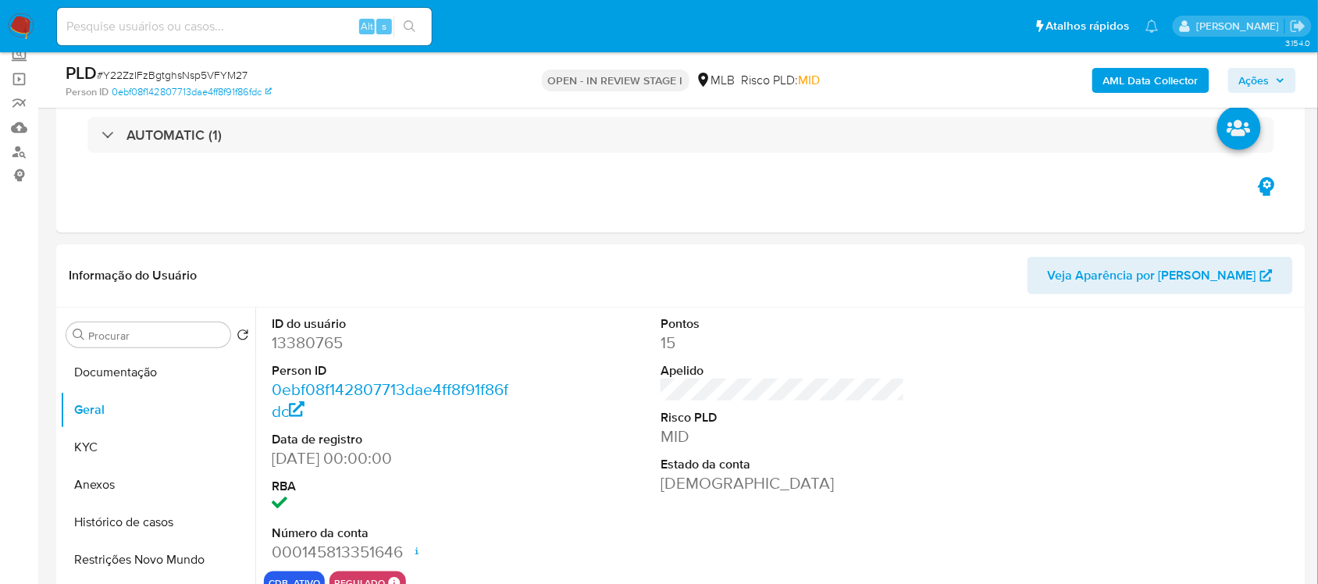
click at [226, 72] on span "# Y22ZzIFzBgtghsNsp5VFYM27" at bounding box center [172, 75] width 151 height 16
copy span "Y22ZzIFzBgtghsNsp5VFYM27"
click at [203, 68] on span "# Y22ZzIFzBgtghsNsp5VFYM27" at bounding box center [172, 75] width 151 height 16
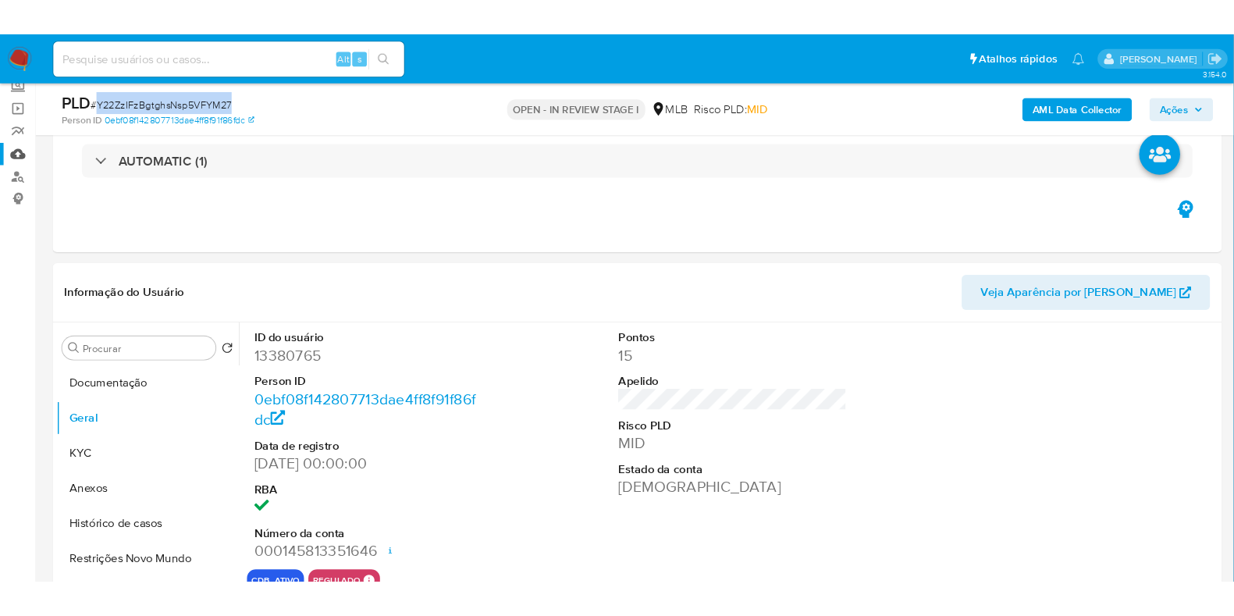
scroll to position [97, 0]
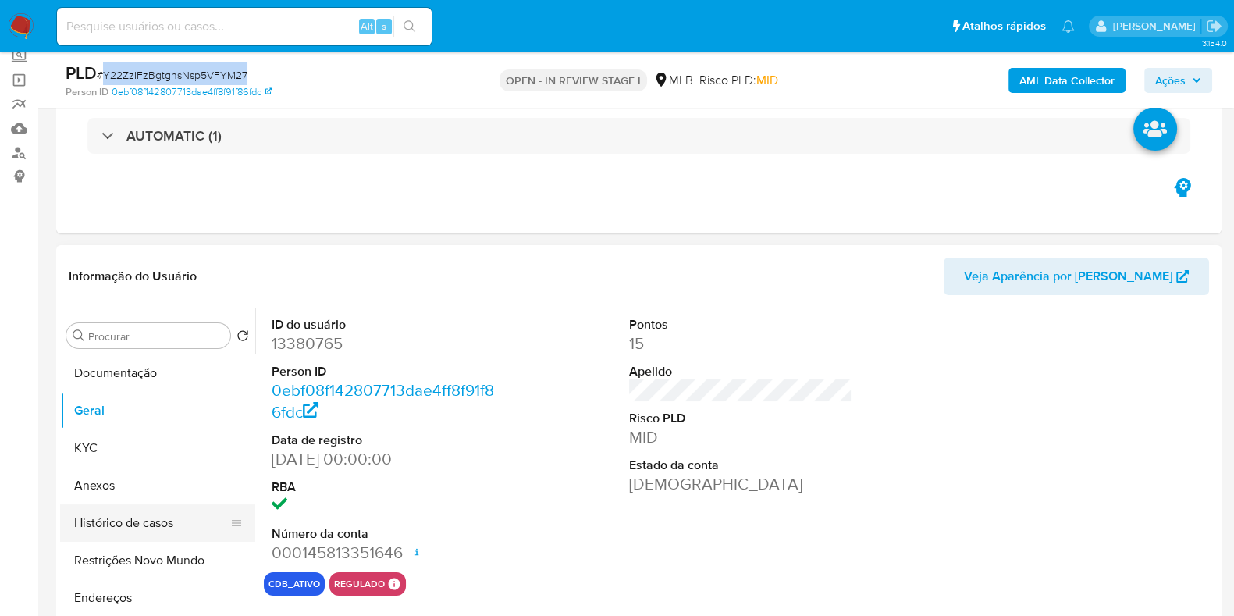
click at [134, 532] on button "Histórico de casos" at bounding box center [151, 522] width 183 height 37
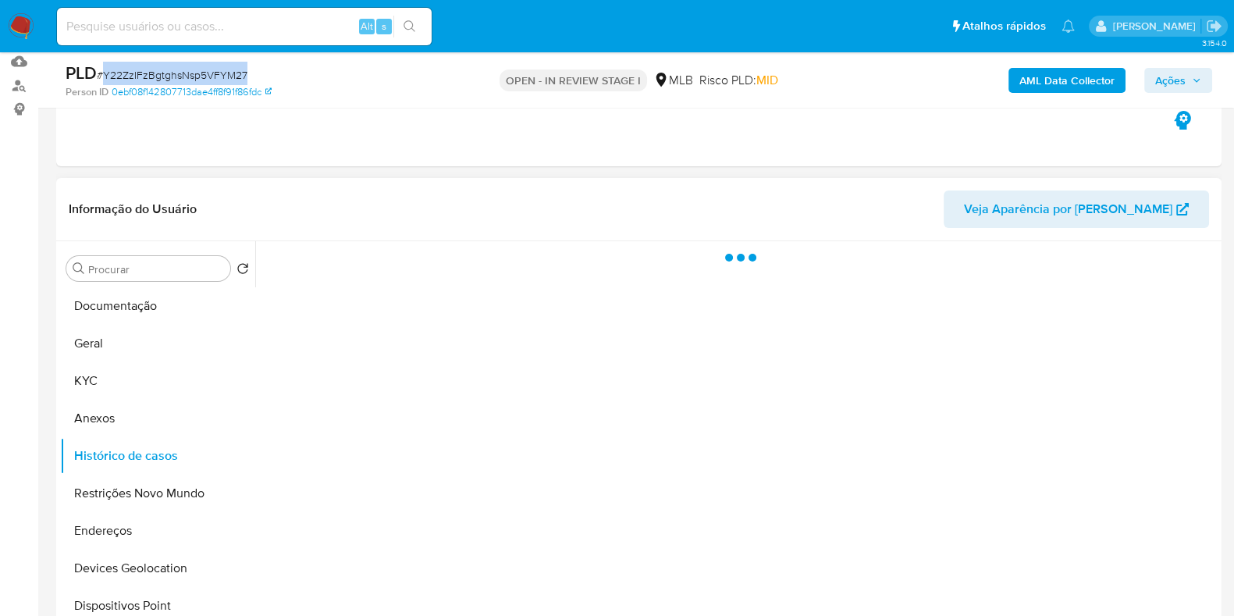
scroll to position [194, 0]
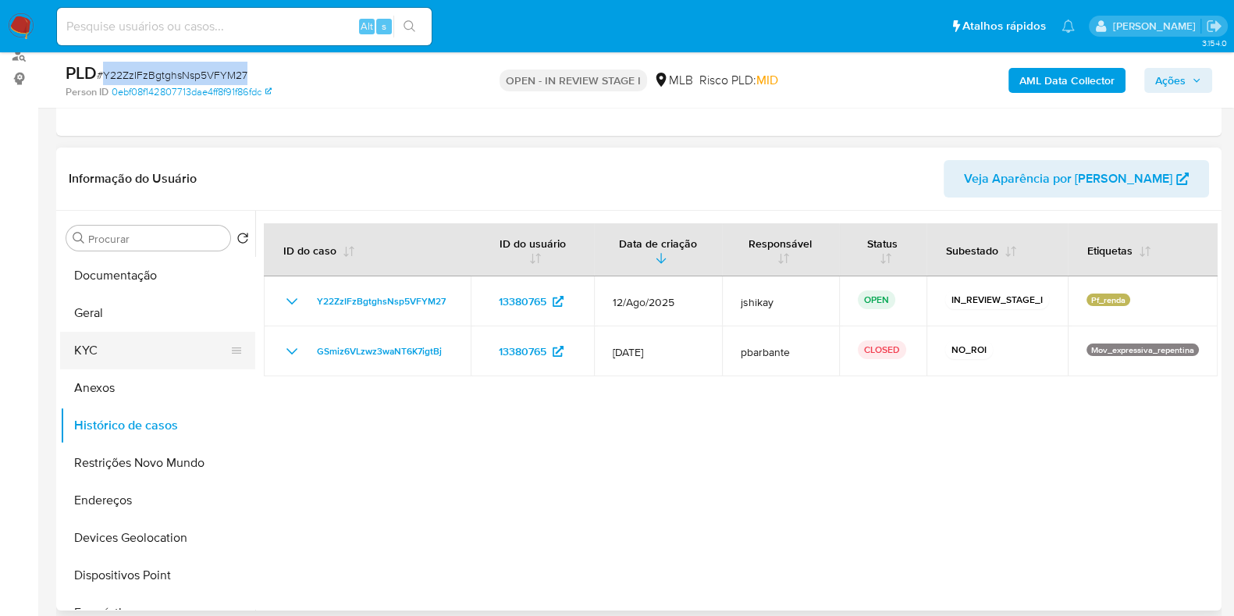
click at [87, 356] on button "KYC" at bounding box center [151, 350] width 183 height 37
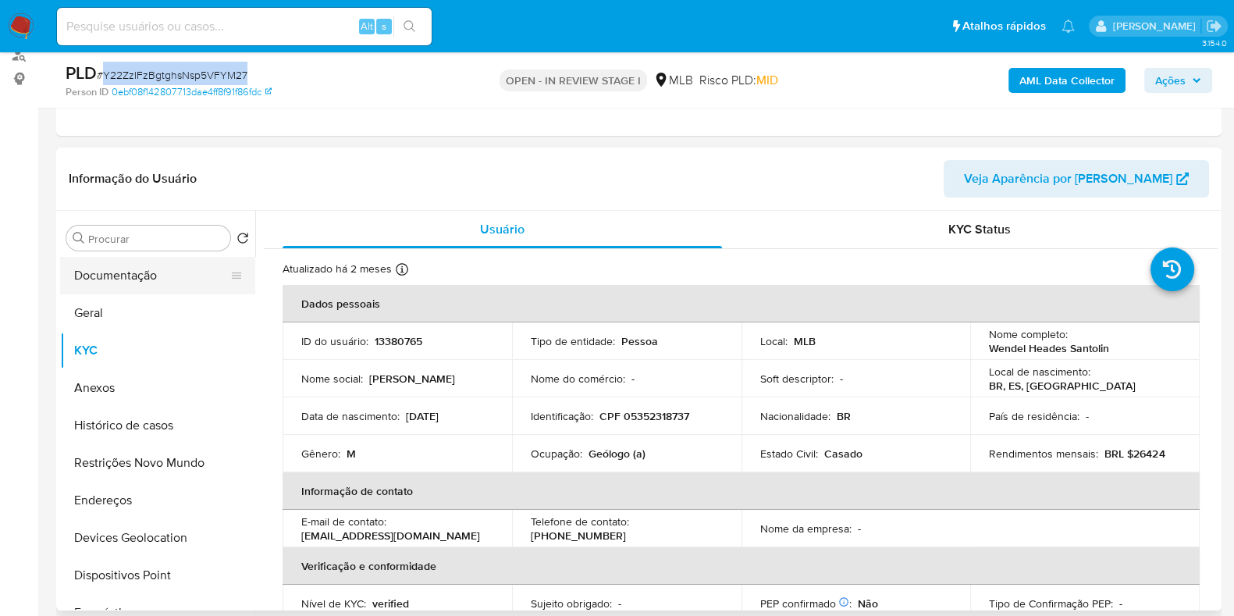
click at [87, 279] on button "Documentação" at bounding box center [151, 275] width 183 height 37
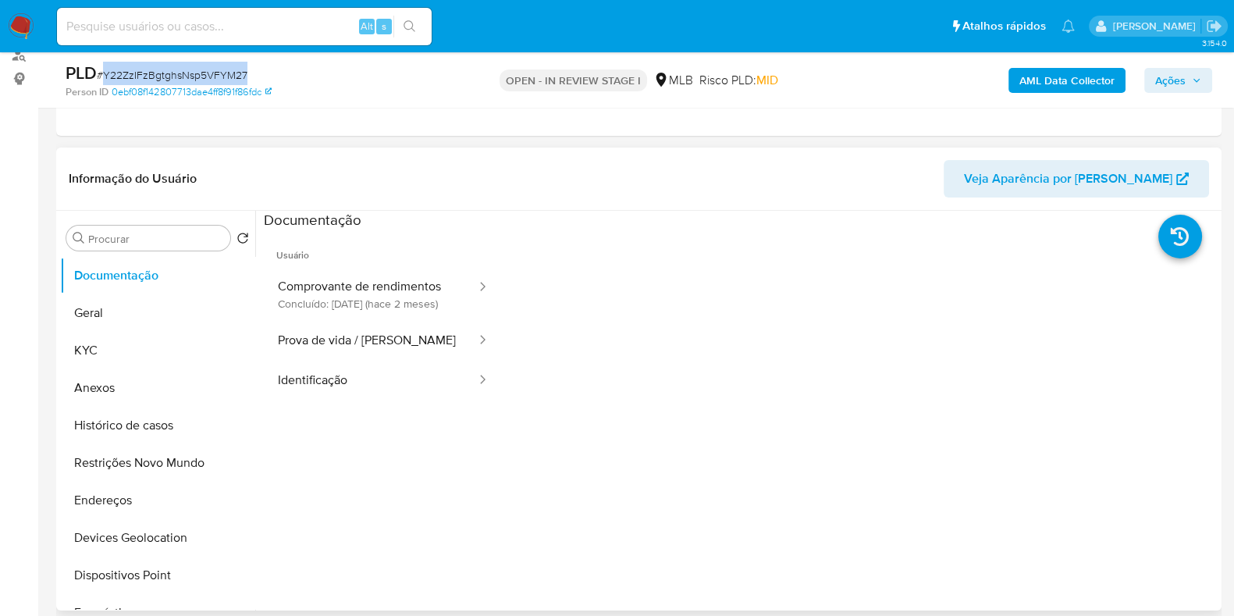
scroll to position [293, 0]
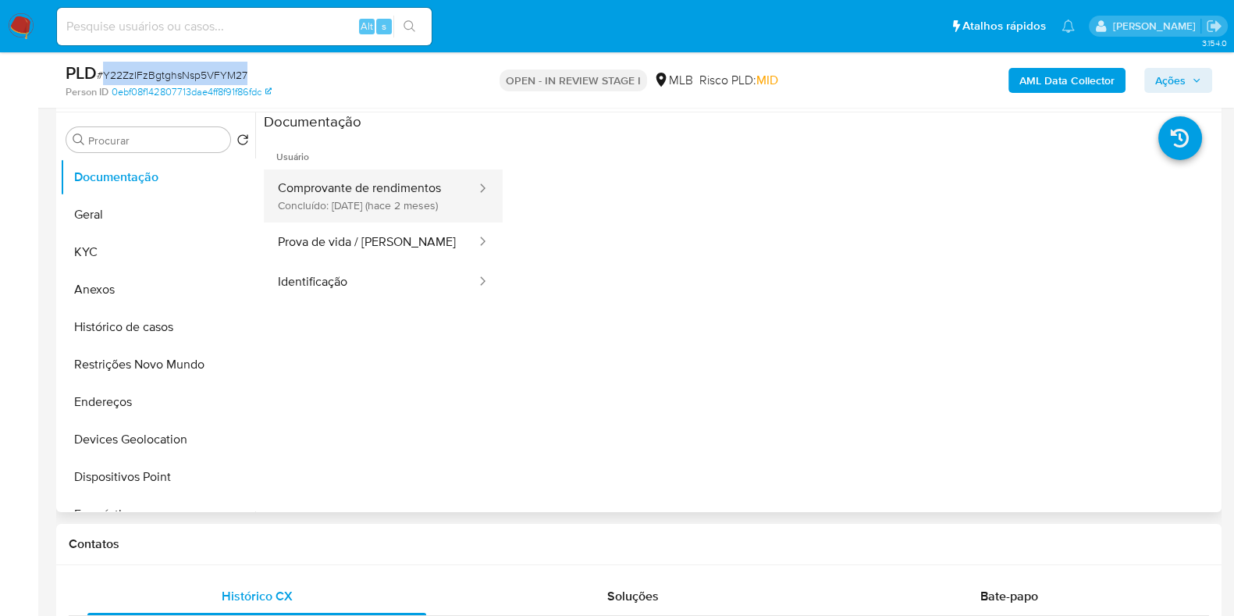
click at [409, 209] on button "Comprovante de rendimentos Concluído: 01/07/2025 (hace 2 meses)" at bounding box center [371, 195] width 214 height 53
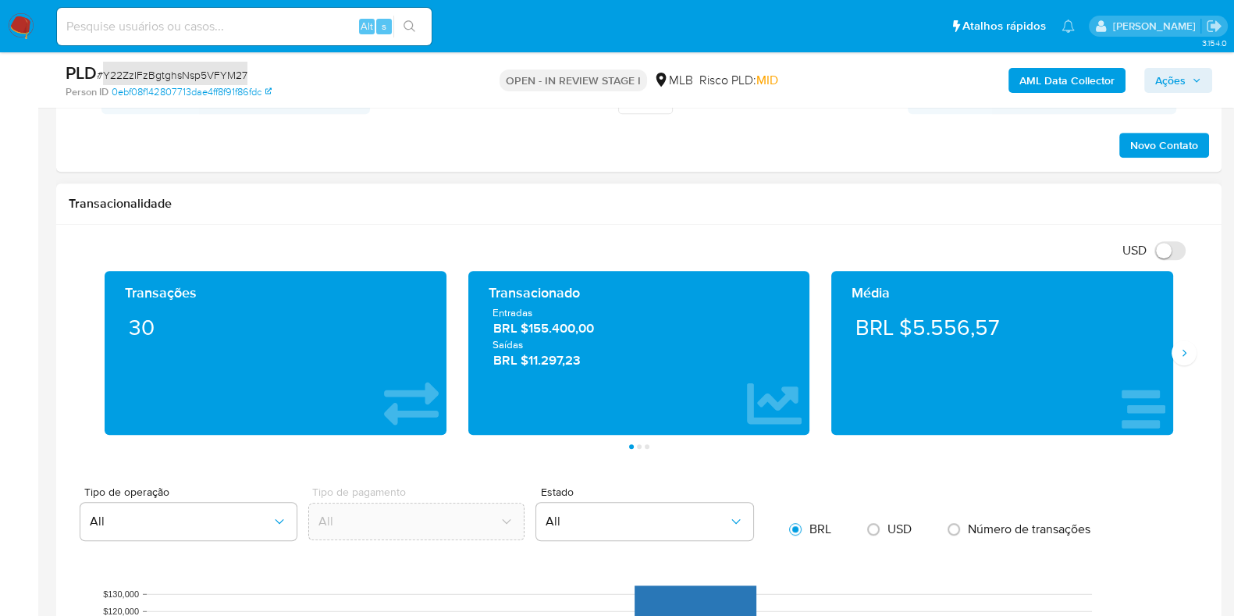
scroll to position [976, 0]
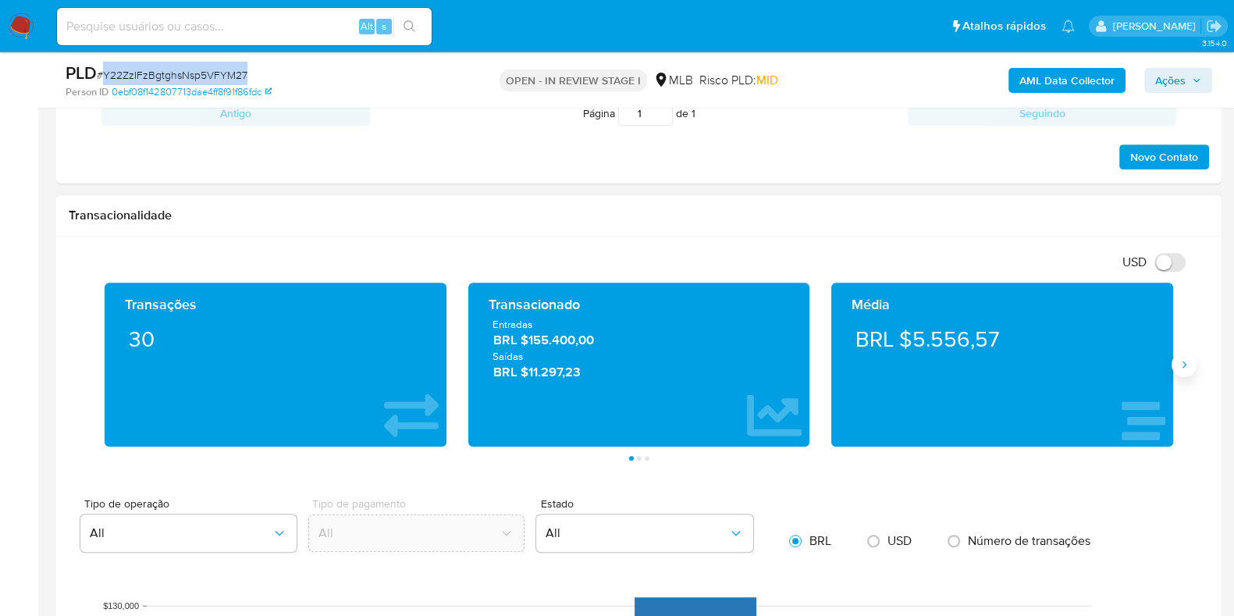
click at [1179, 368] on icon "Siguiente" at bounding box center [1184, 364] width 12 height 12
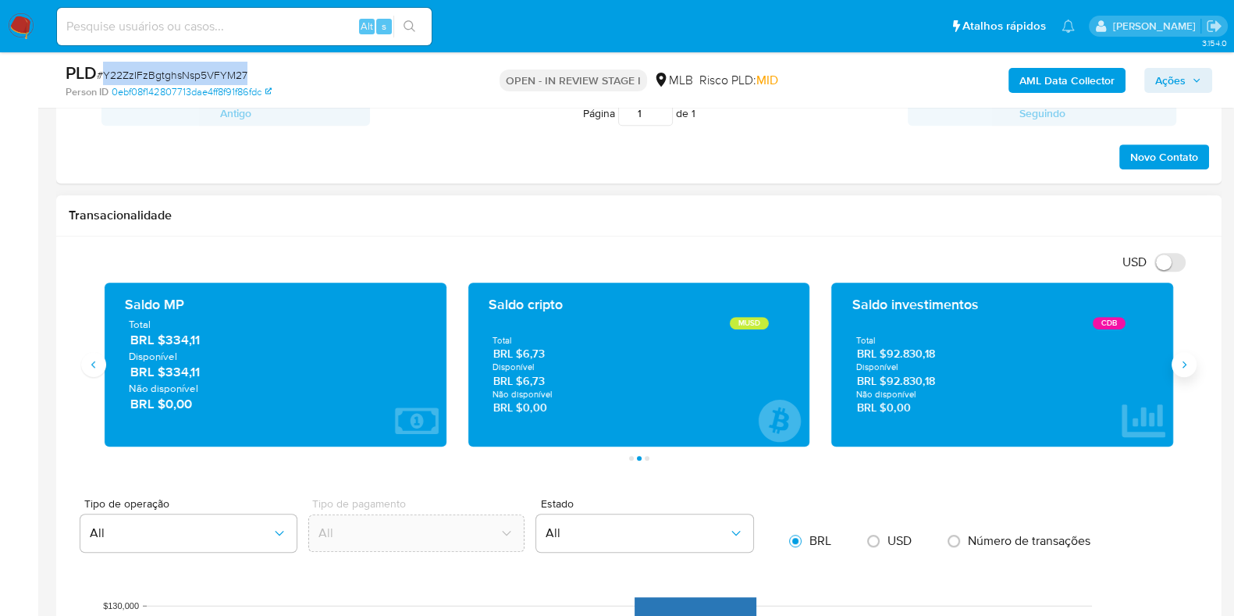
click at [1179, 368] on icon "Siguiente" at bounding box center [1184, 364] width 12 height 12
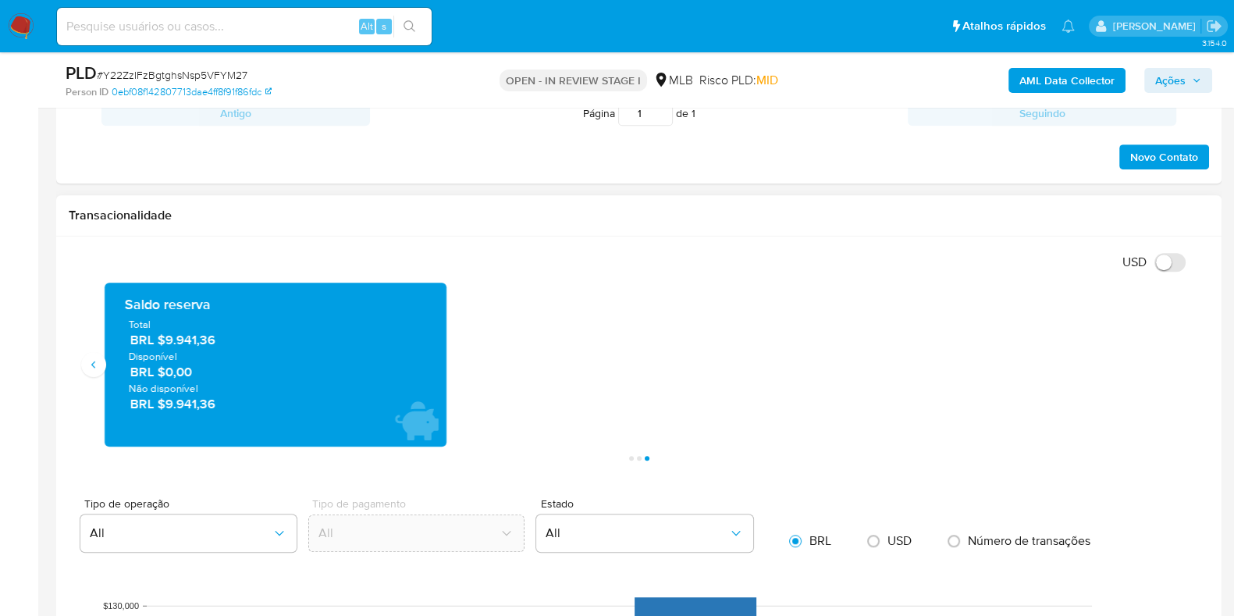
drag, startPoint x: 222, startPoint y: 343, endPoint x: 166, endPoint y: 342, distance: 55.4
click at [166, 342] on span "BRL $9.941,36" at bounding box center [276, 340] width 292 height 18
click at [99, 367] on icon "Anterior" at bounding box center [93, 364] width 12 height 12
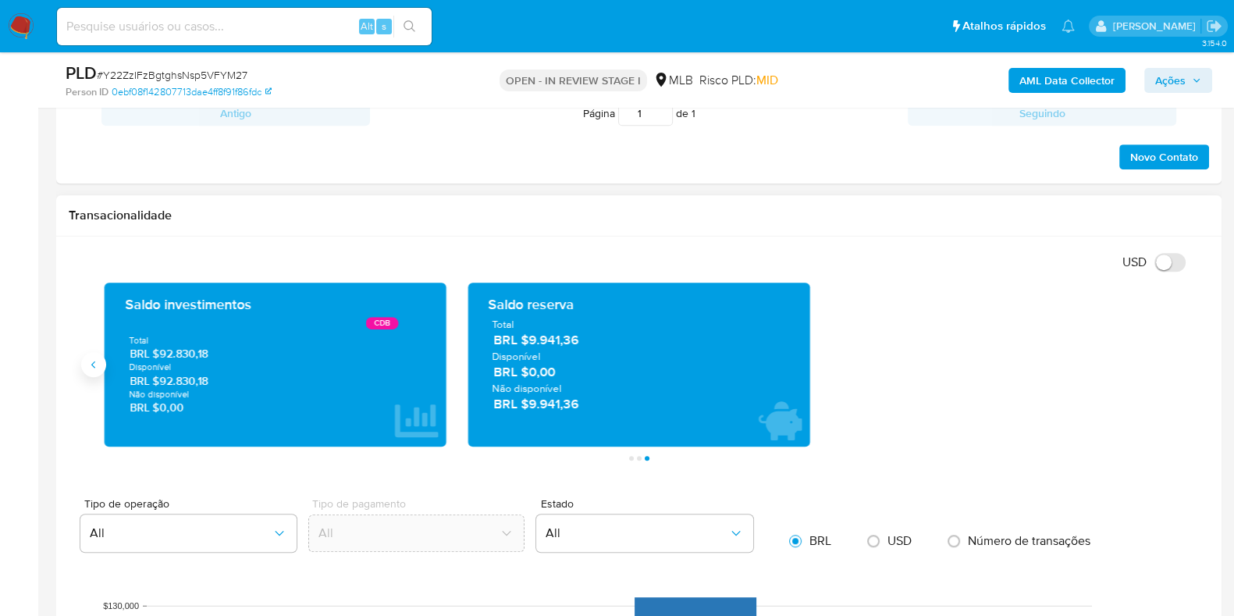
click at [99, 367] on icon "Anterior" at bounding box center [93, 364] width 12 height 12
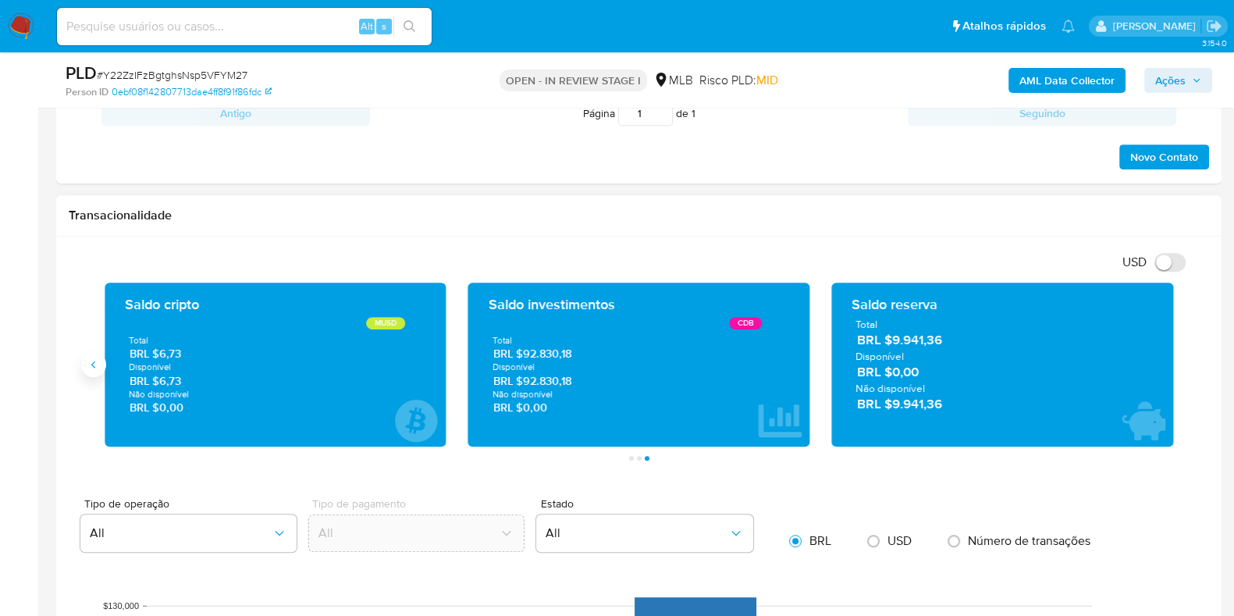
click at [99, 367] on icon "Anterior" at bounding box center [93, 364] width 12 height 12
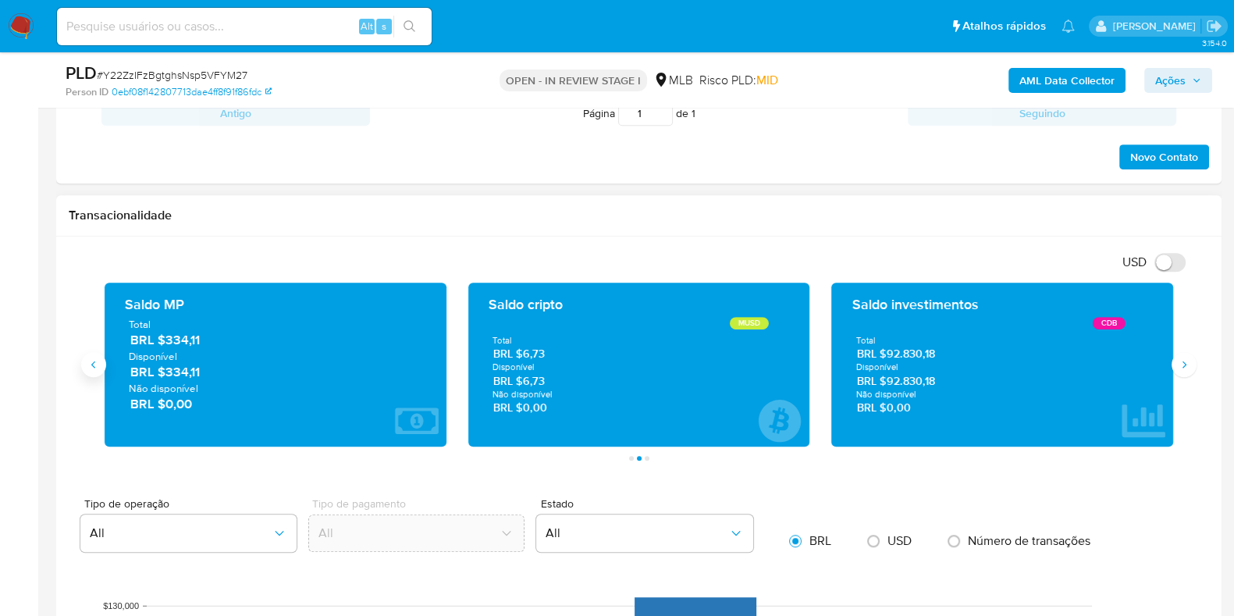
click at [99, 367] on icon "Anterior" at bounding box center [93, 364] width 12 height 12
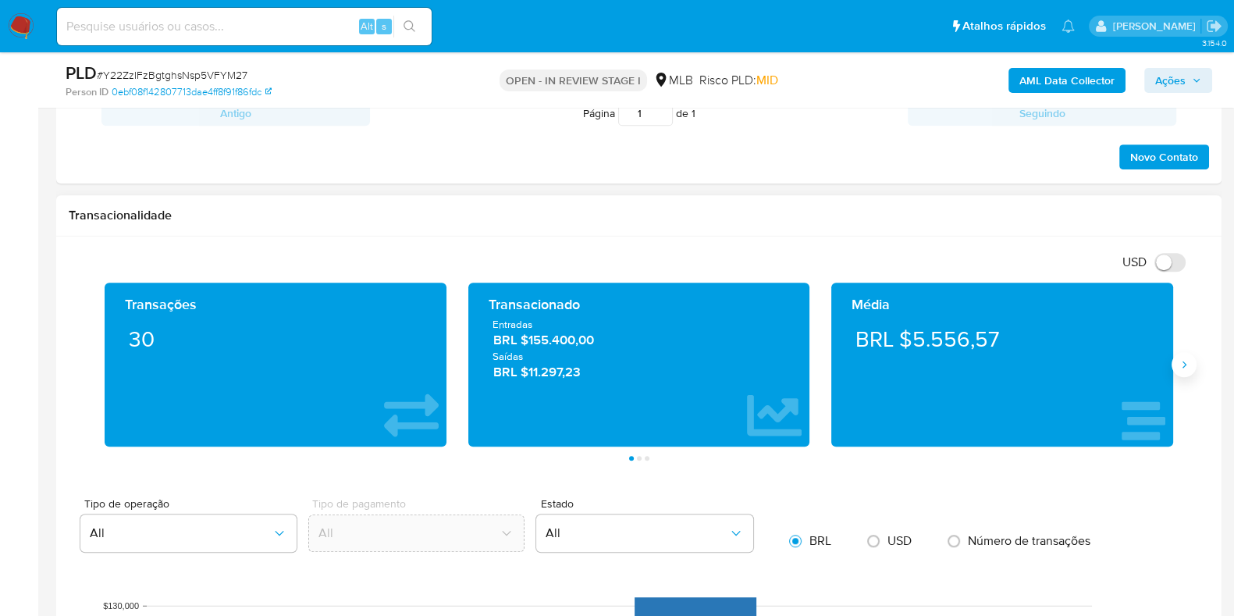
click at [1182, 369] on icon "Siguiente" at bounding box center [1184, 364] width 12 height 12
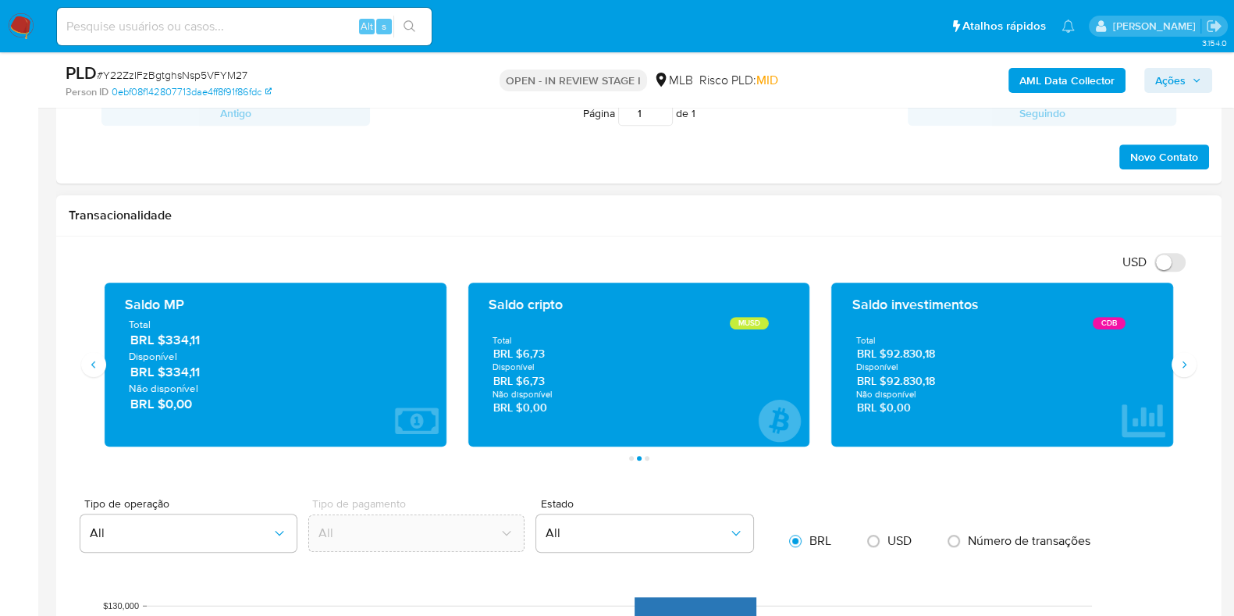
drag, startPoint x: 947, startPoint y: 354, endPoint x: 885, endPoint y: 358, distance: 61.8
click at [885, 358] on span "BRL $92.830,18" at bounding box center [1003, 354] width 292 height 15
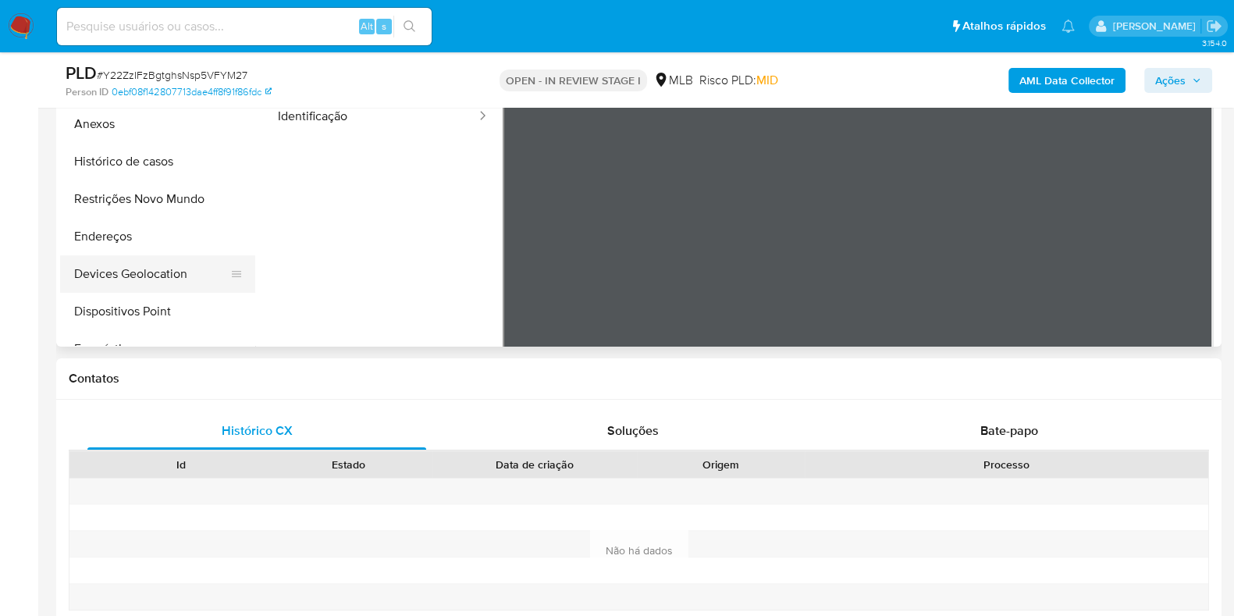
scroll to position [390, 0]
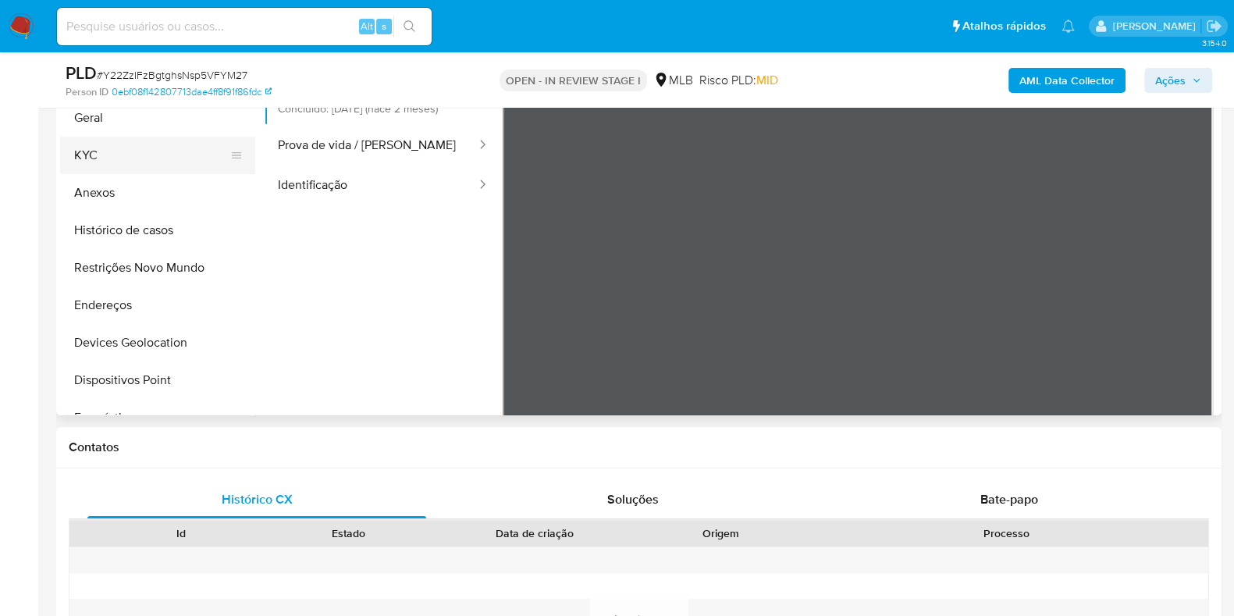
click at [137, 162] on button "KYC" at bounding box center [151, 155] width 183 height 37
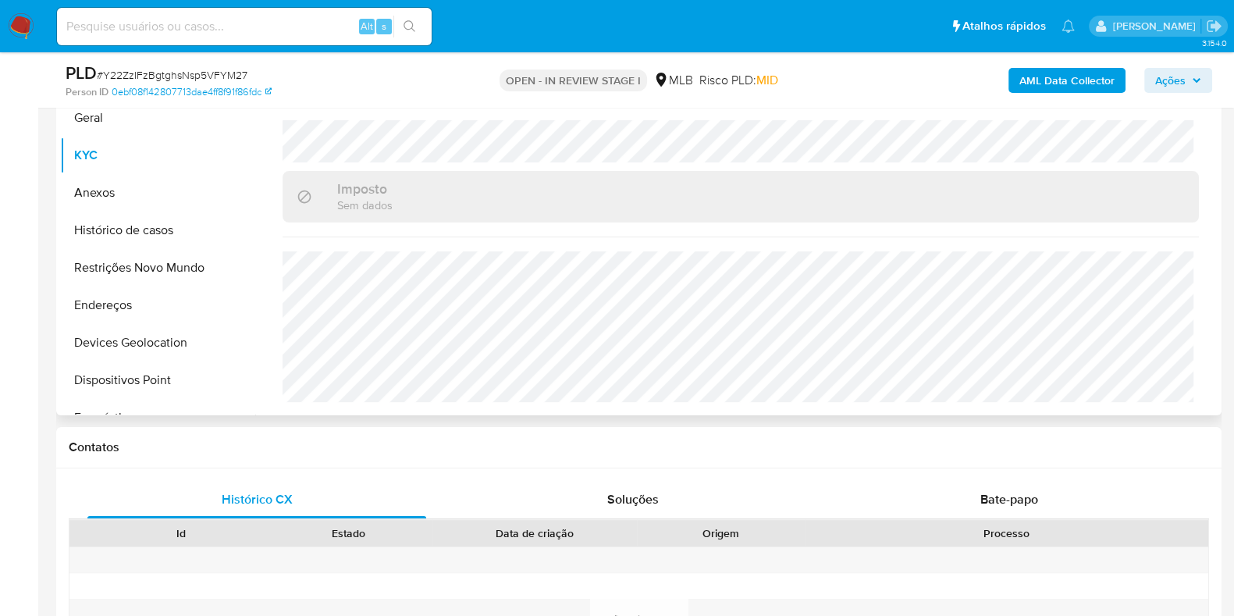
scroll to position [678, 0]
click at [125, 123] on button "Geral" at bounding box center [151, 117] width 183 height 37
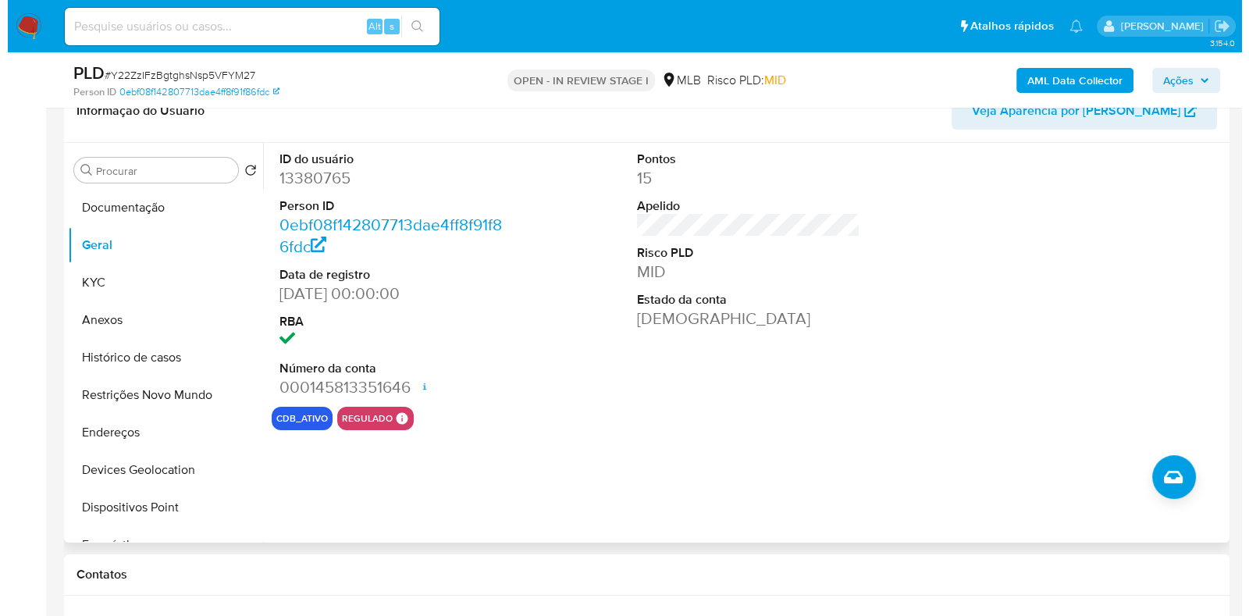
scroll to position [293, 0]
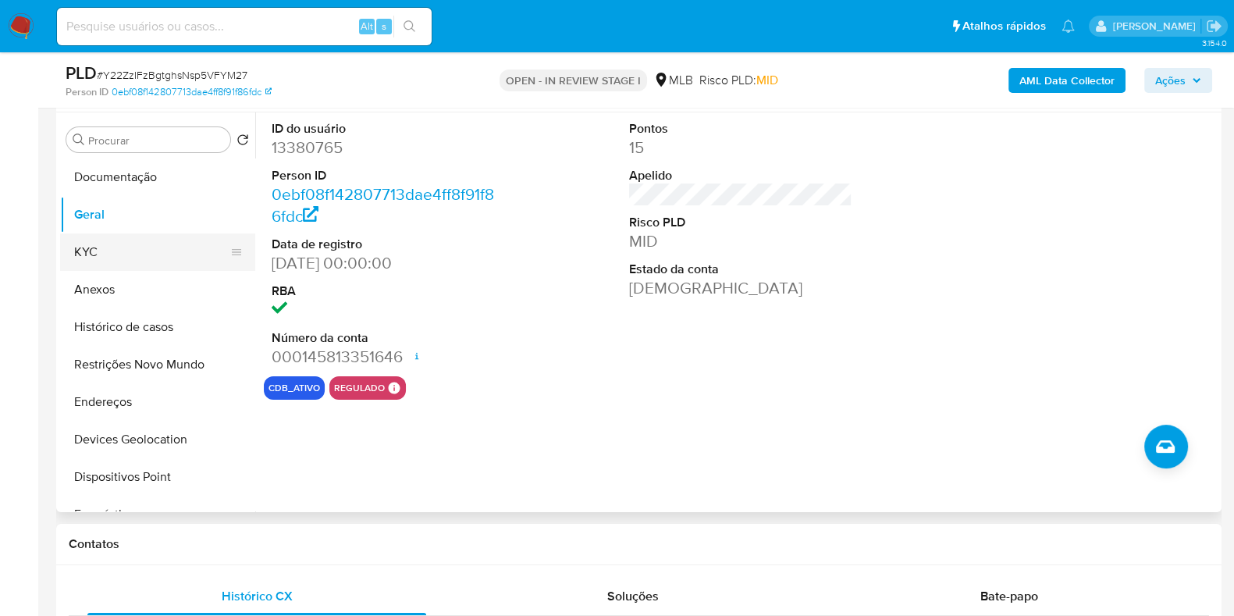
click at [149, 259] on button "KYC" at bounding box center [151, 251] width 183 height 37
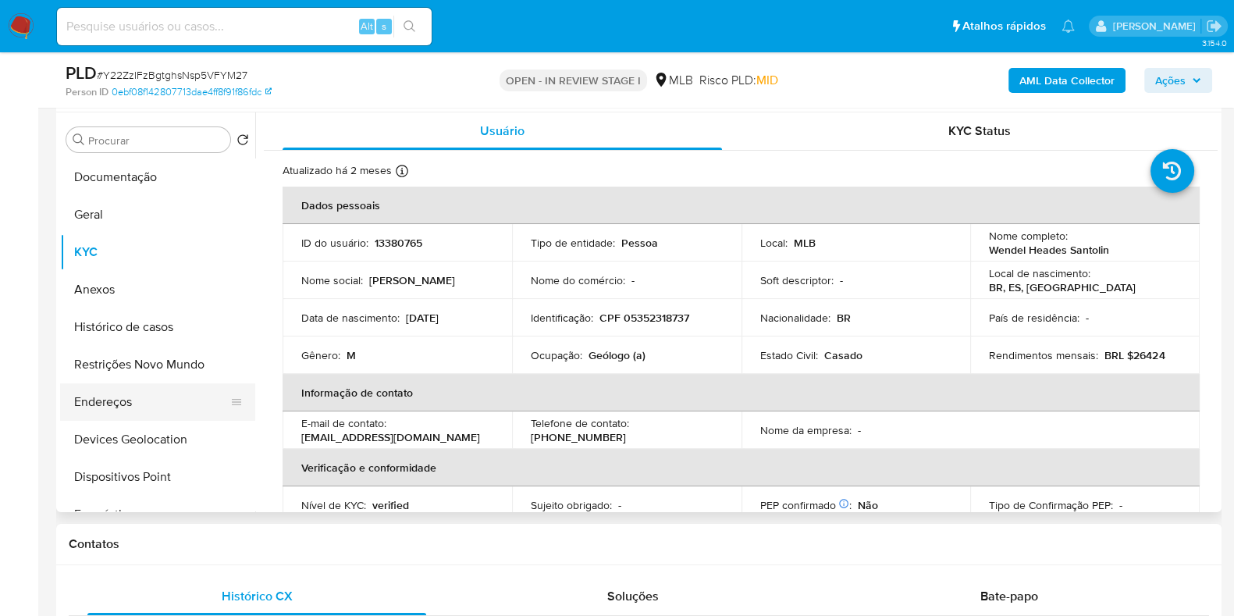
click at [109, 403] on button "Endereços" at bounding box center [151, 401] width 183 height 37
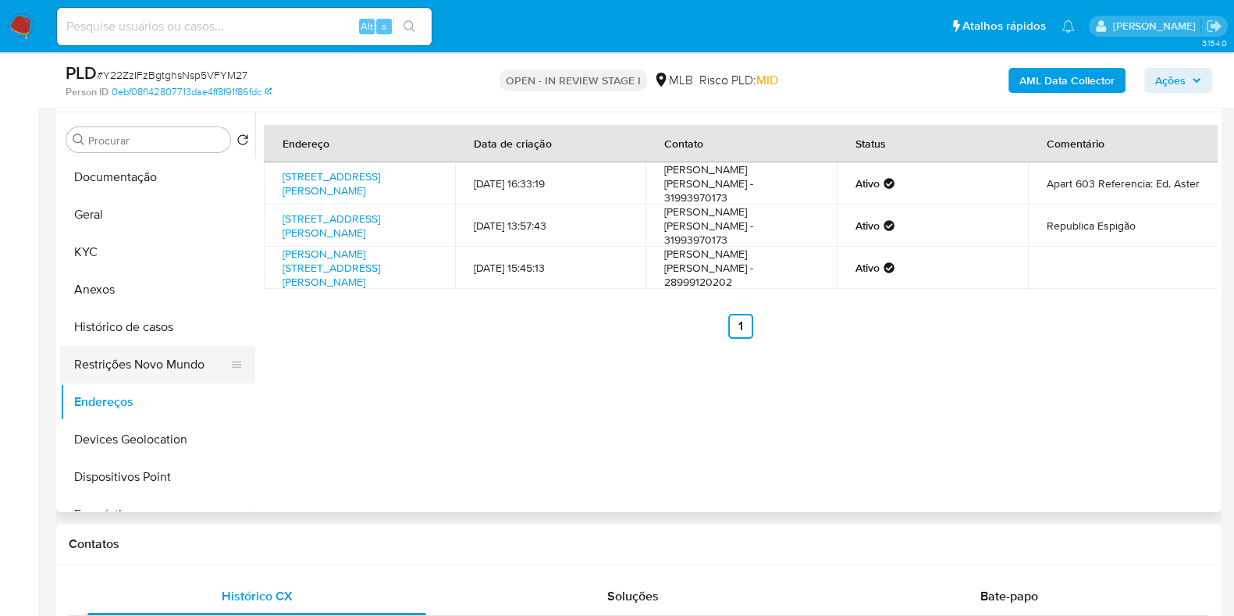
click at [138, 369] on button "Restrições Novo Mundo" at bounding box center [151, 364] width 183 height 37
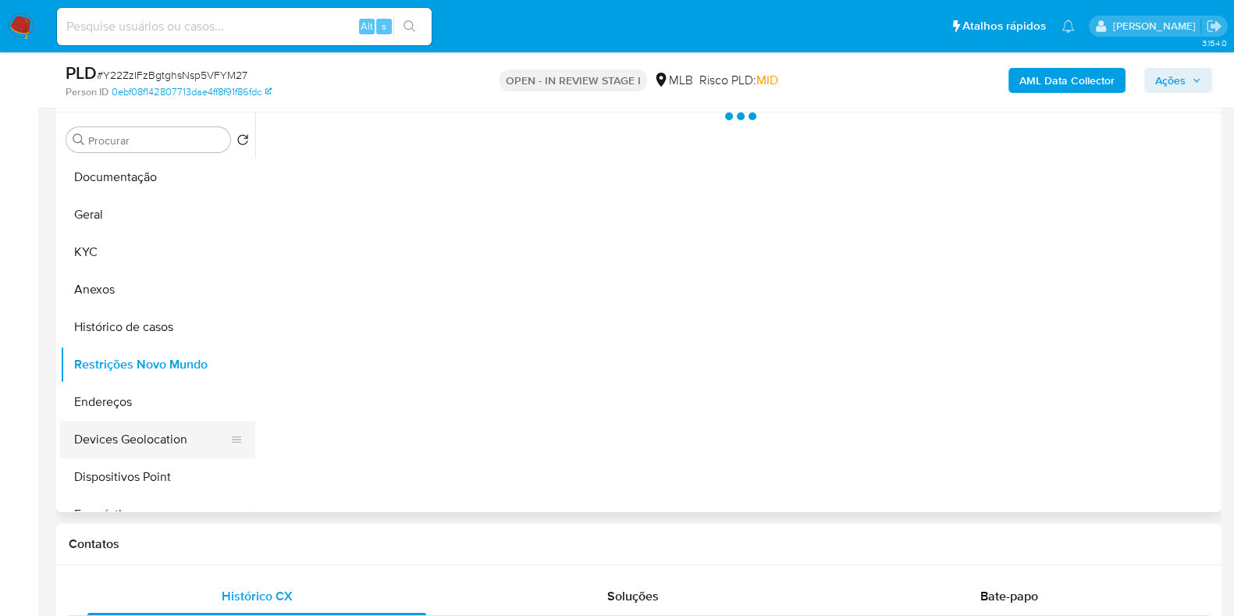
click at [152, 449] on button "Devices Geolocation" at bounding box center [151, 439] width 183 height 37
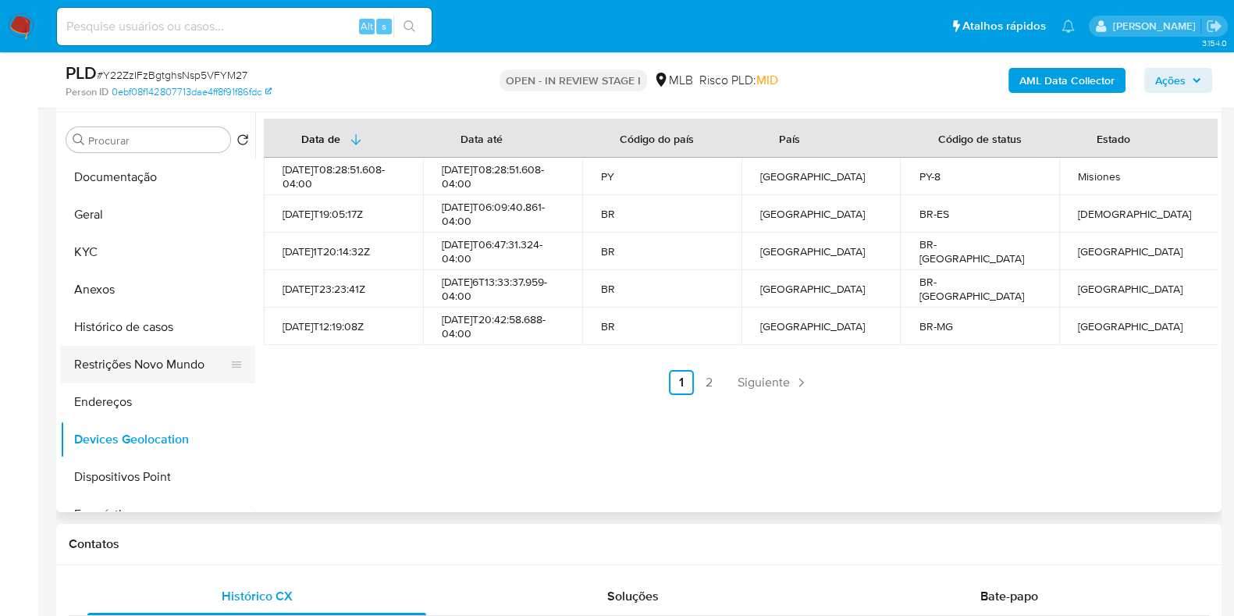
click at [132, 357] on button "Restrições Novo Mundo" at bounding box center [151, 364] width 183 height 37
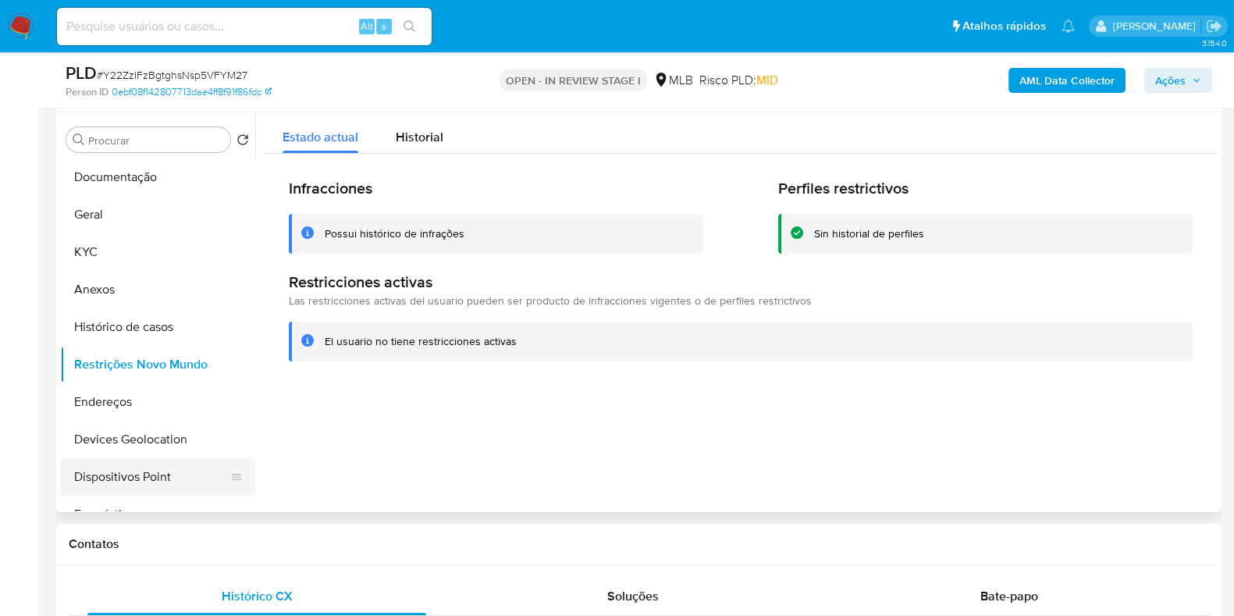
click at [158, 489] on button "Dispositivos Point" at bounding box center [151, 476] width 183 height 37
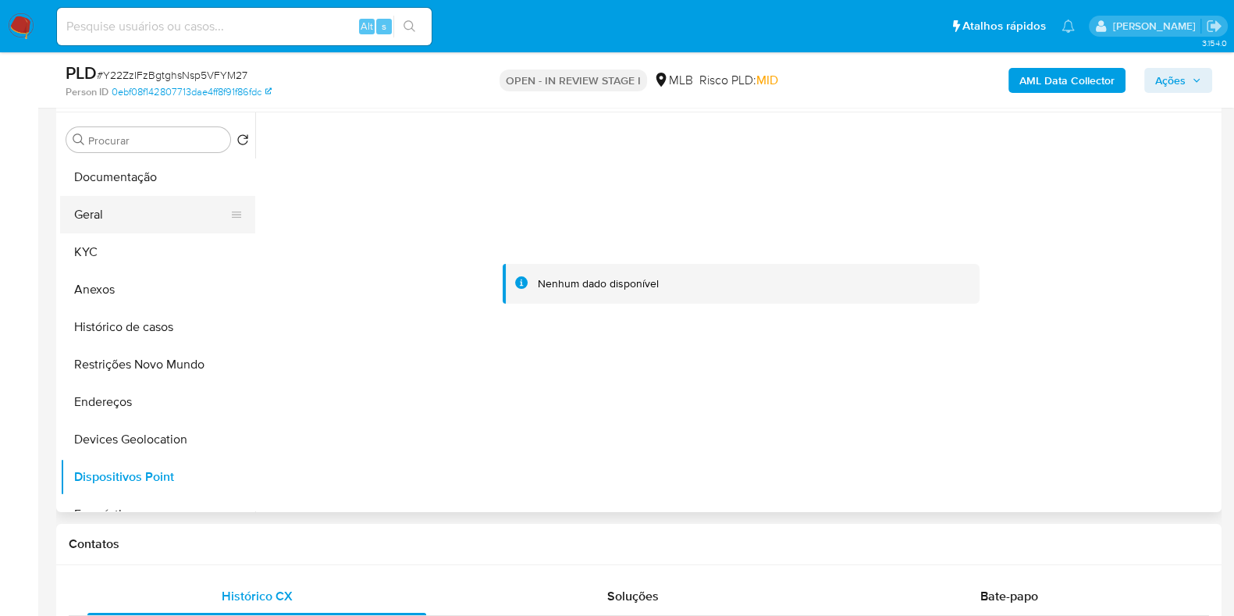
click at [101, 229] on button "Geral" at bounding box center [151, 214] width 183 height 37
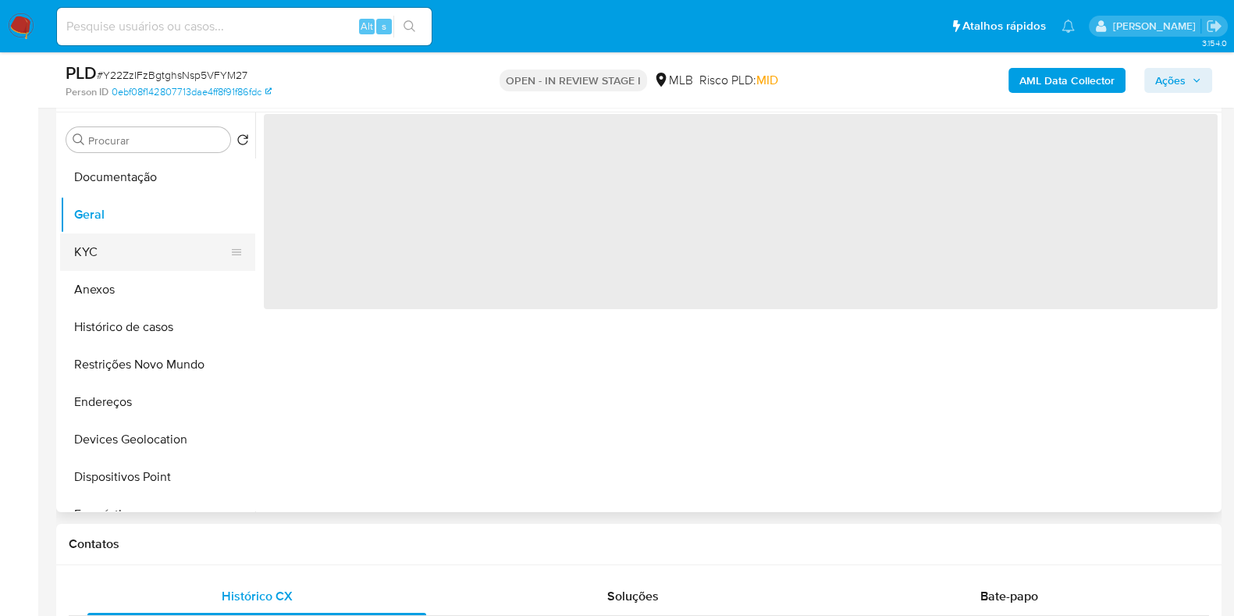
click at [108, 248] on button "KYC" at bounding box center [151, 251] width 183 height 37
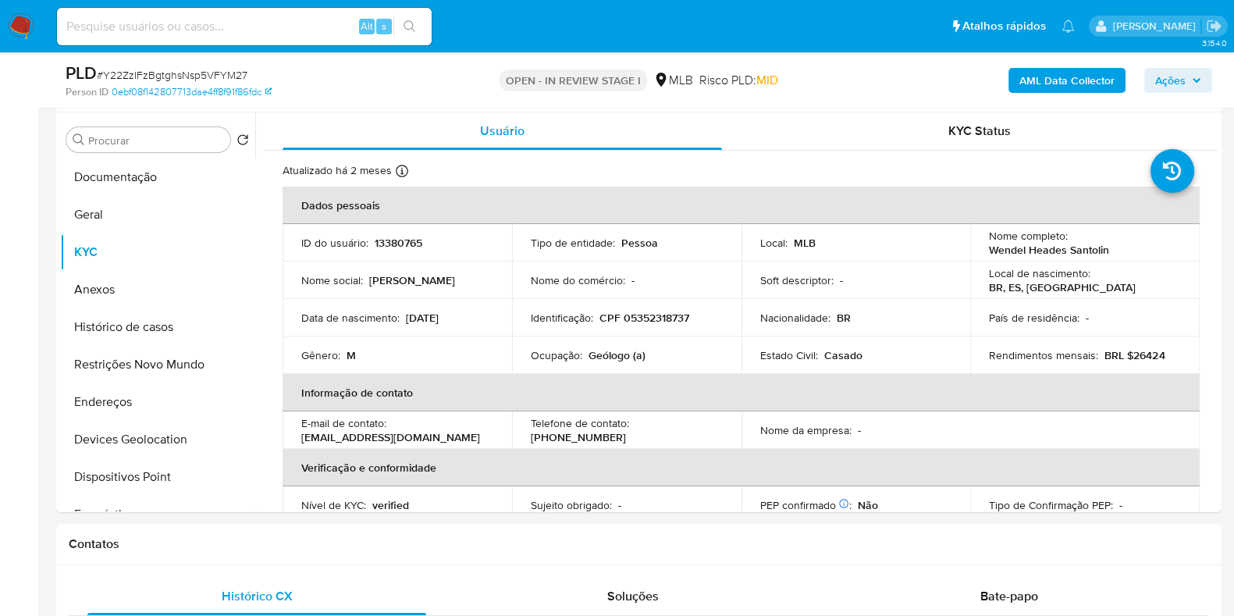
click at [1046, 79] on b "AML Data Collector" at bounding box center [1067, 80] width 95 height 25
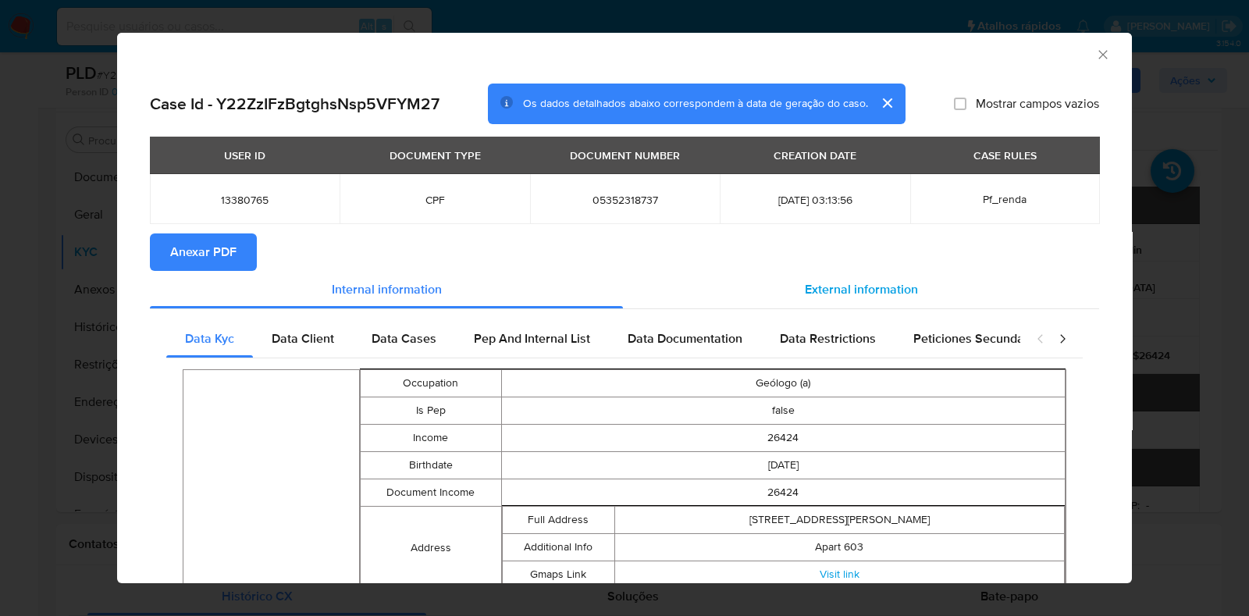
click at [623, 271] on div "External information" at bounding box center [861, 289] width 476 height 37
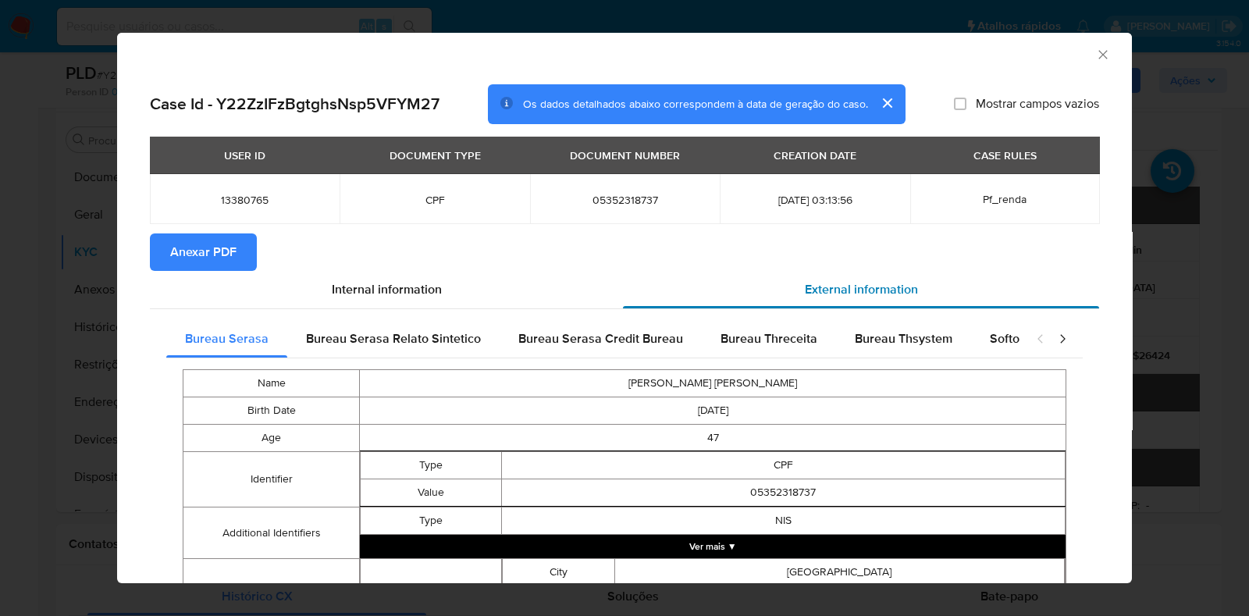
click at [715, 293] on div "External information" at bounding box center [861, 289] width 476 height 37
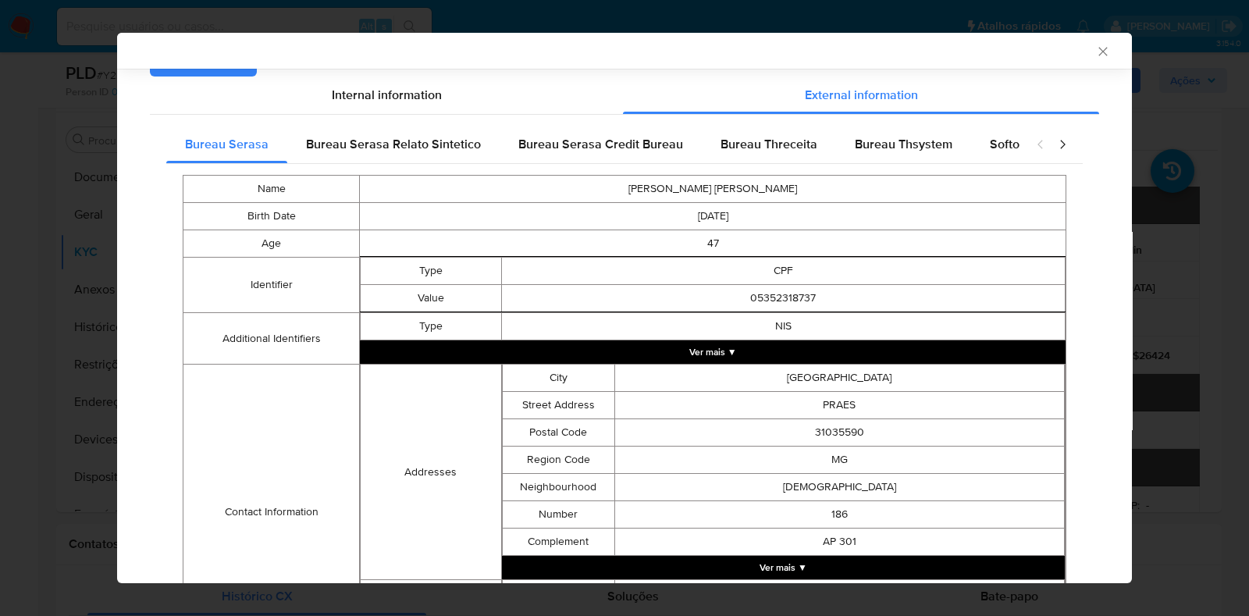
scroll to position [94, 0]
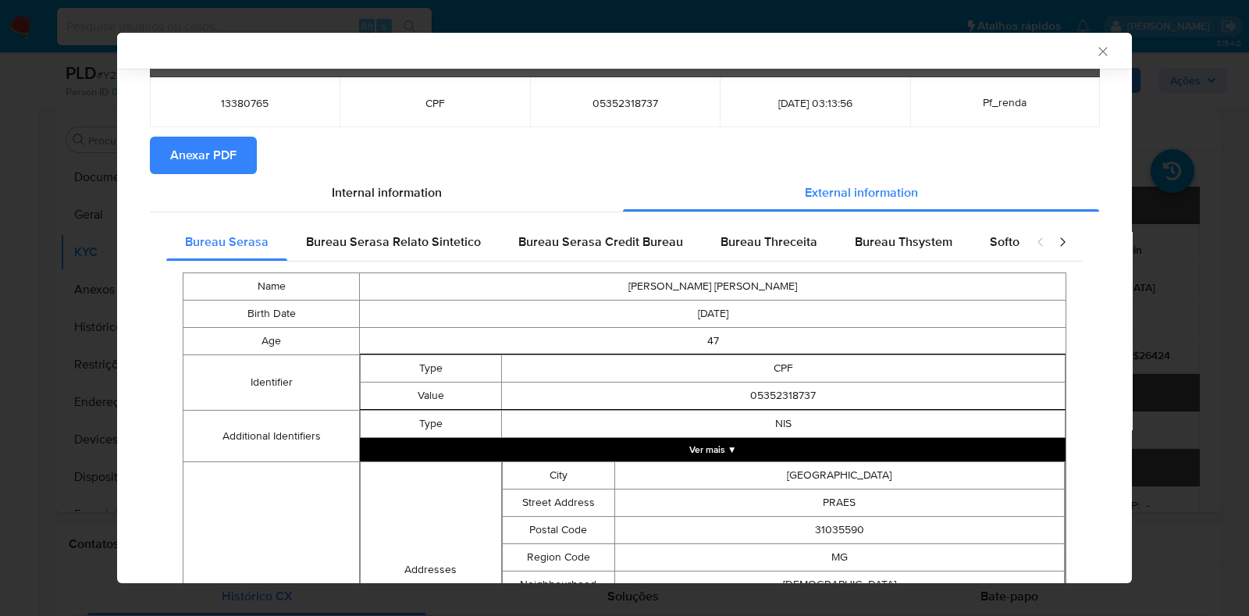
click at [200, 150] on span "Anexar PDF" at bounding box center [203, 155] width 66 height 34
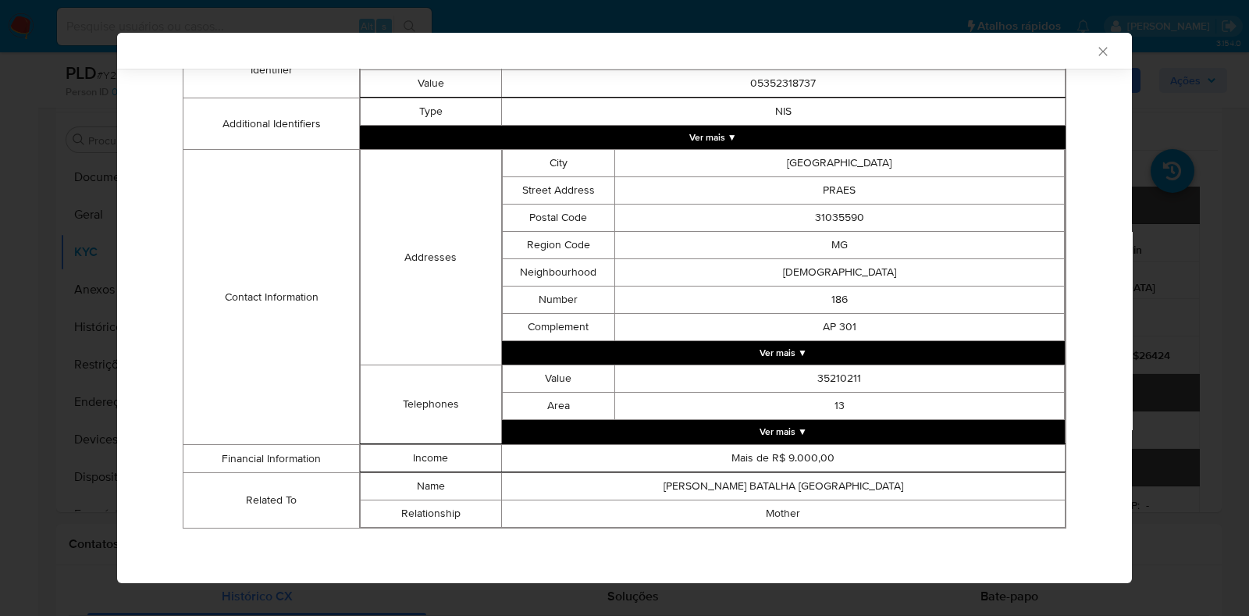
scroll to position [19, 0]
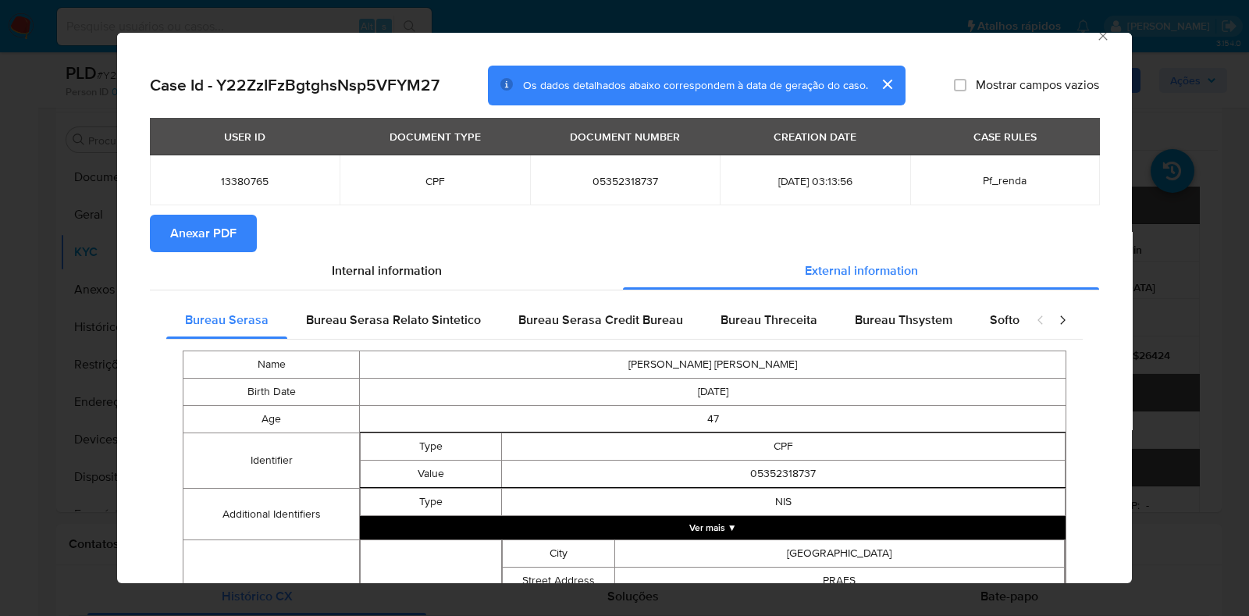
click at [1084, 43] on div "AML Data Collector" at bounding box center [624, 33] width 1015 height 39
click at [1095, 35] on icon "Fechar a janela" at bounding box center [1103, 36] width 16 height 16
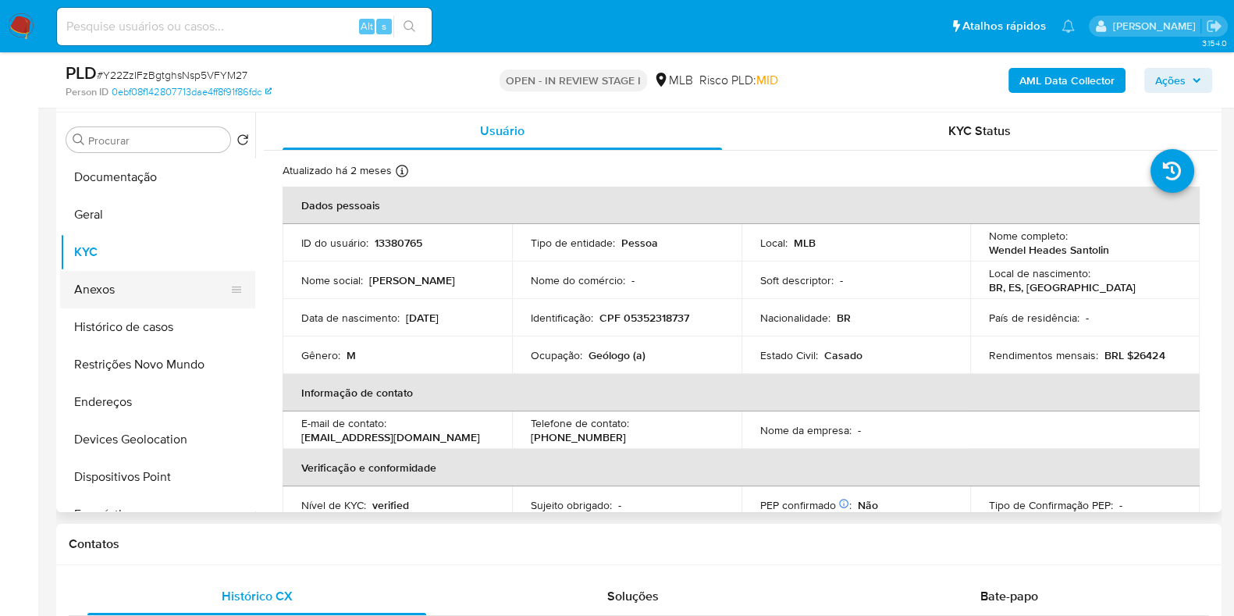
click at [137, 290] on button "Anexos" at bounding box center [151, 289] width 183 height 37
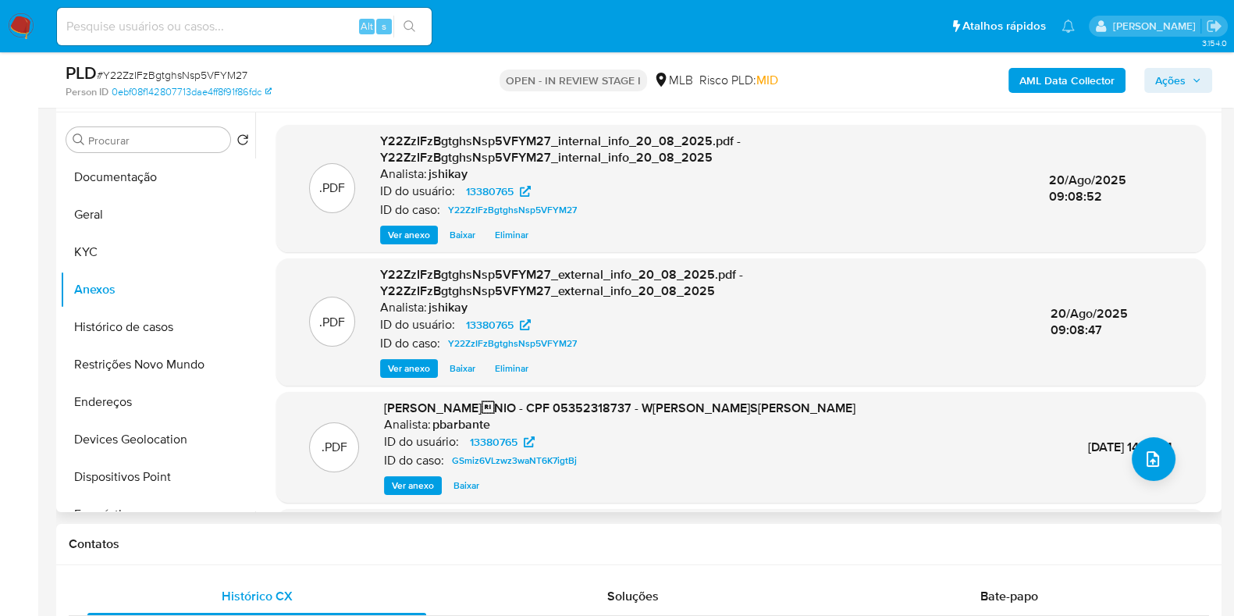
click at [406, 236] on span "Ver anexo" at bounding box center [409, 235] width 42 height 16
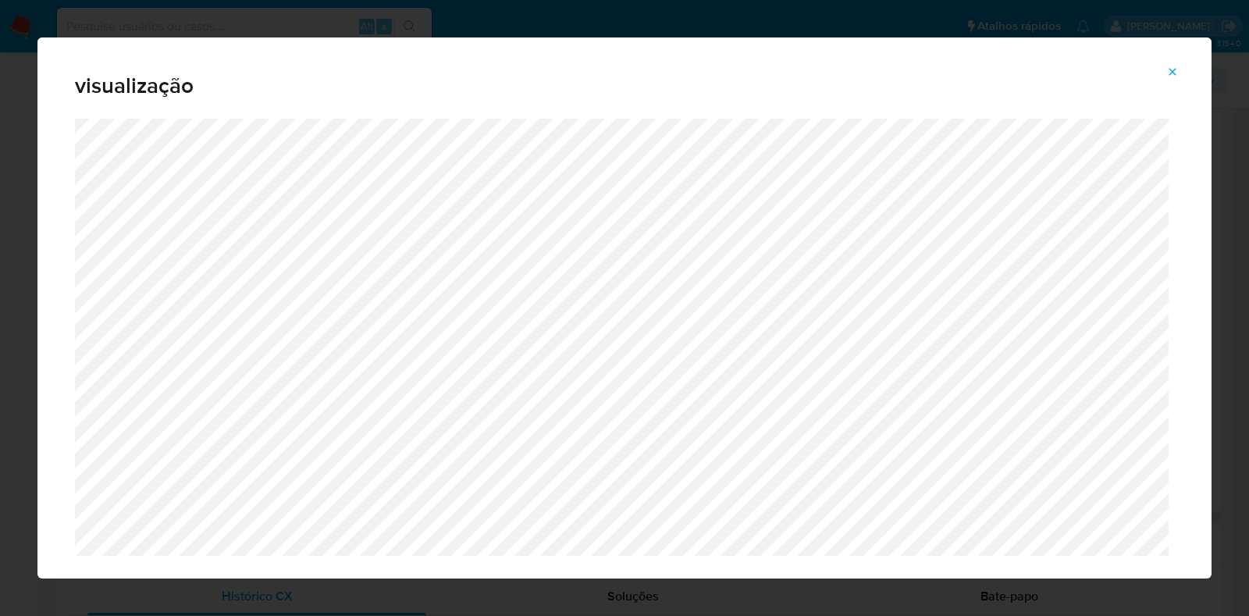
click at [1177, 67] on icon "Attachment preview" at bounding box center [1172, 72] width 12 height 12
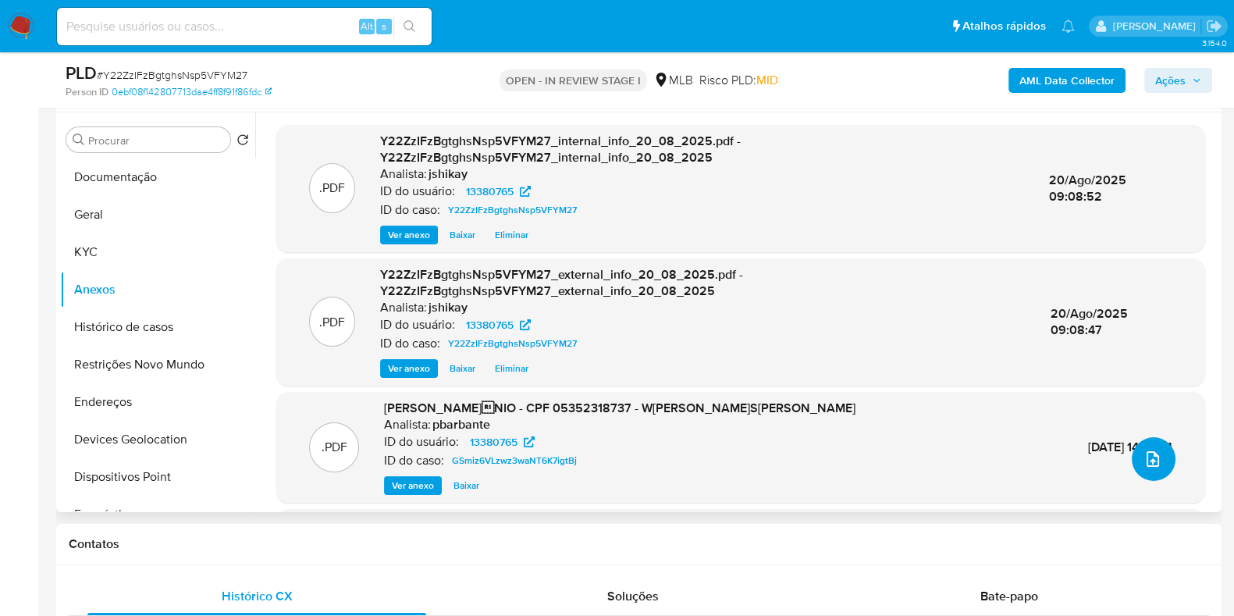
click at [1161, 458] on button "upload-file" at bounding box center [1154, 459] width 44 height 44
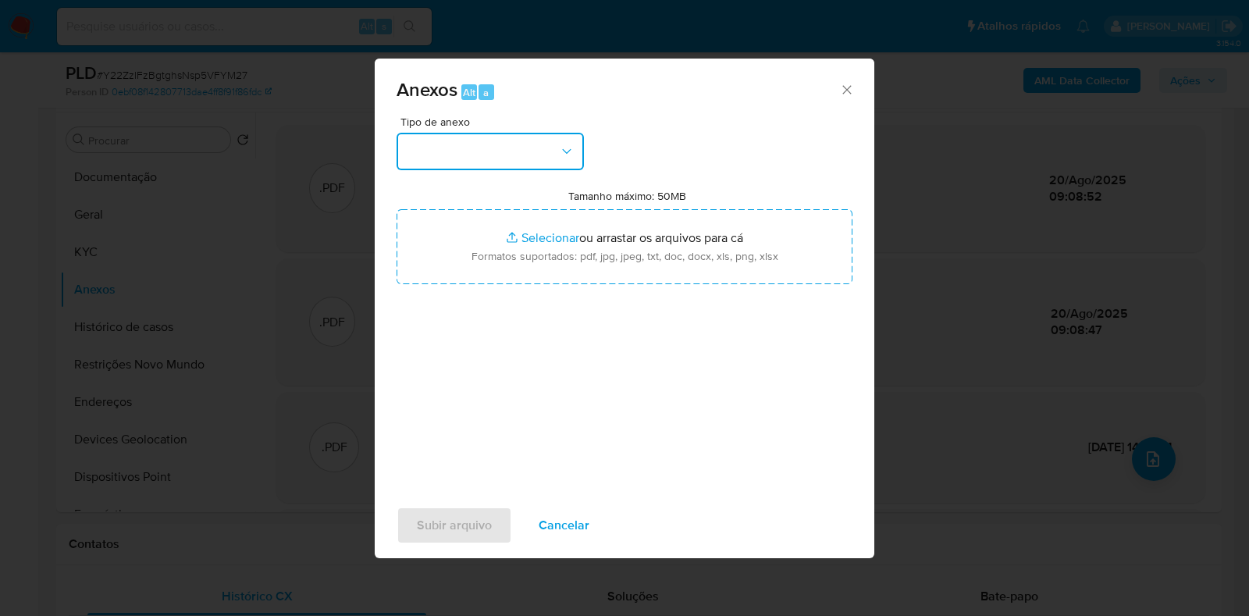
click at [475, 151] on button "button" at bounding box center [490, 151] width 187 height 37
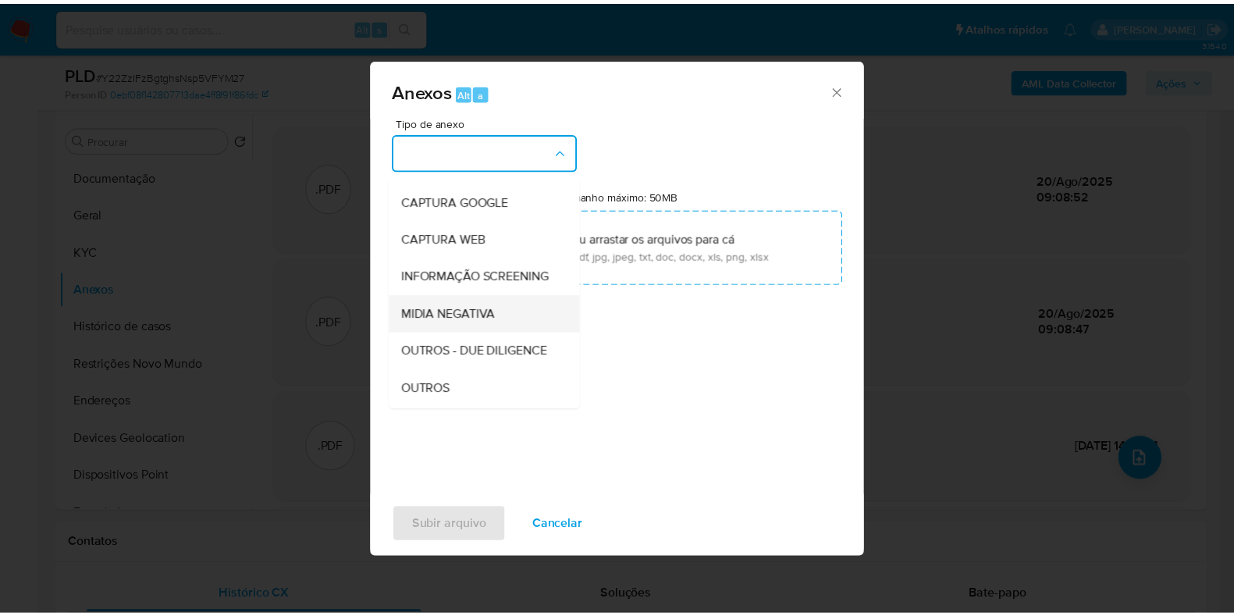
scroll to position [97, 0]
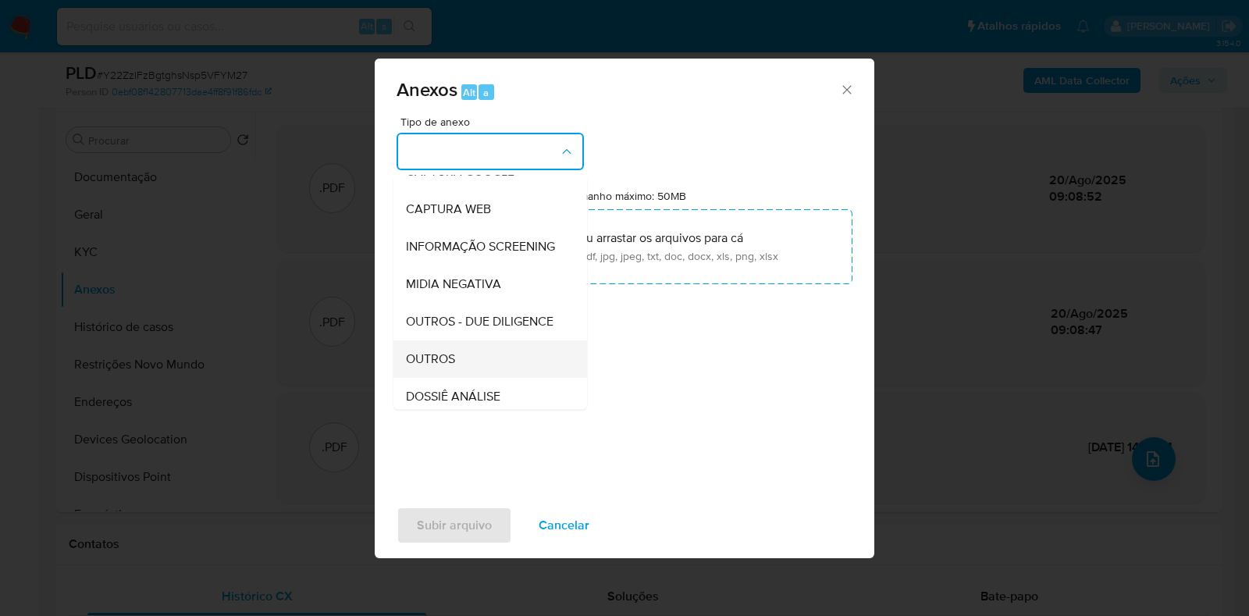
click at [470, 378] on div "OUTROS" at bounding box center [485, 358] width 159 height 37
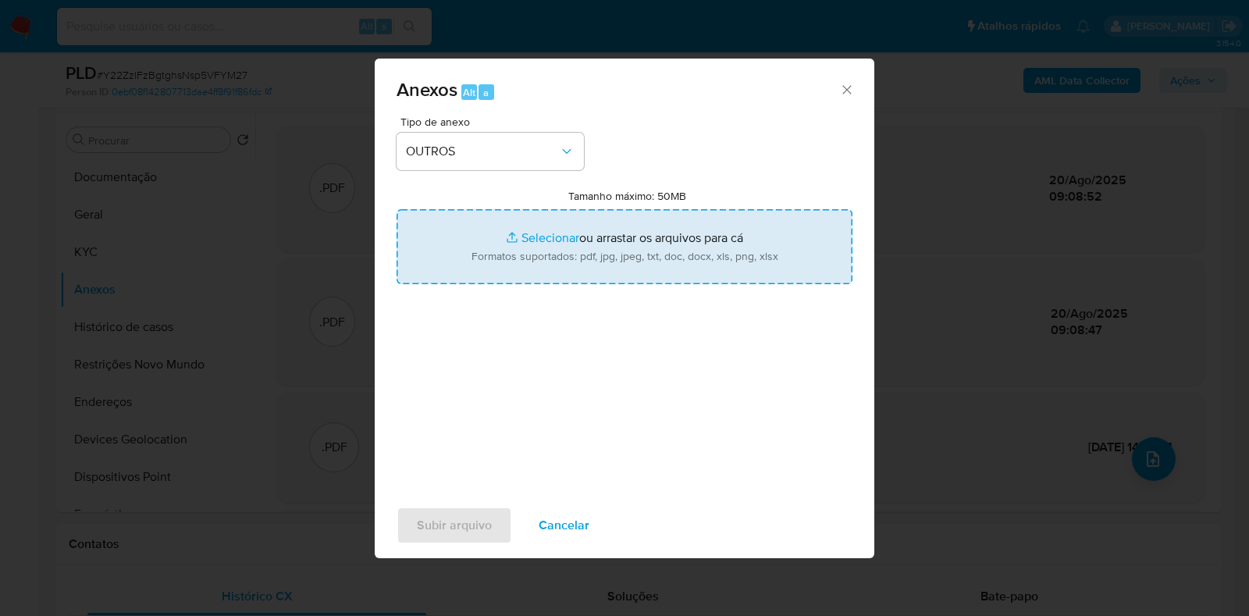
click at [556, 255] on input "Tamanho máximo: 50MB Selecionar arquivos" at bounding box center [625, 246] width 456 height 75
type input "C:\fakepath\Mulan 13380765_2025_08_19_06_13_25 - Resumen TX.pdf"
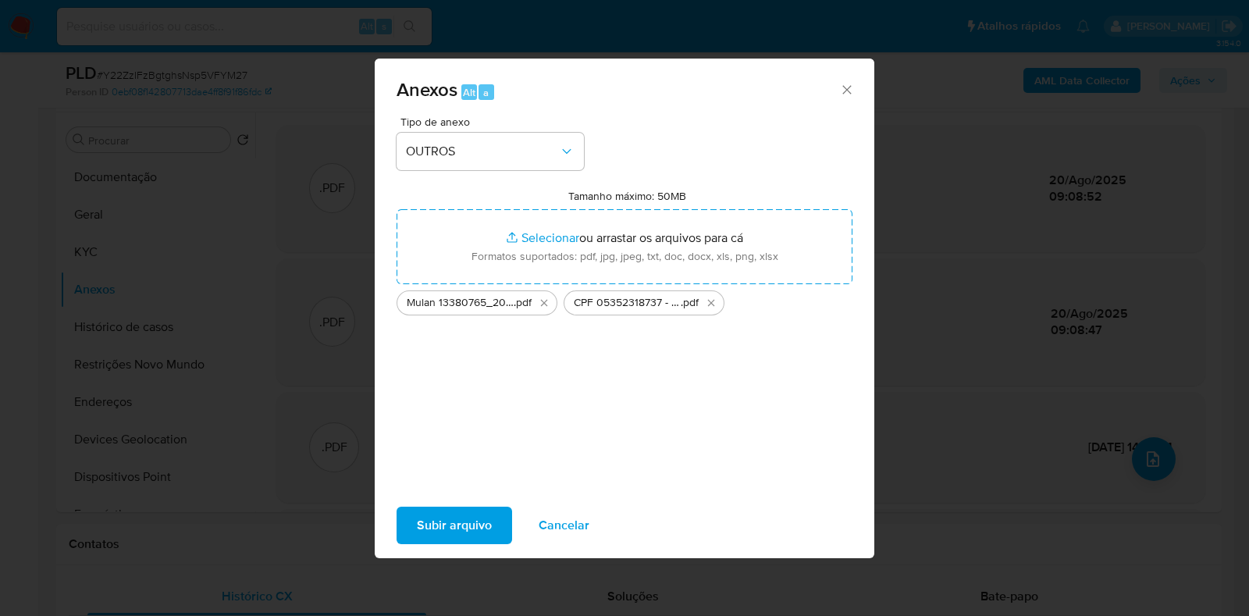
drag, startPoint x: 556, startPoint y: 255, endPoint x: 482, endPoint y: 526, distance: 280.7
click at [482, 526] on span "Subir arquivo" at bounding box center [454, 525] width 75 height 34
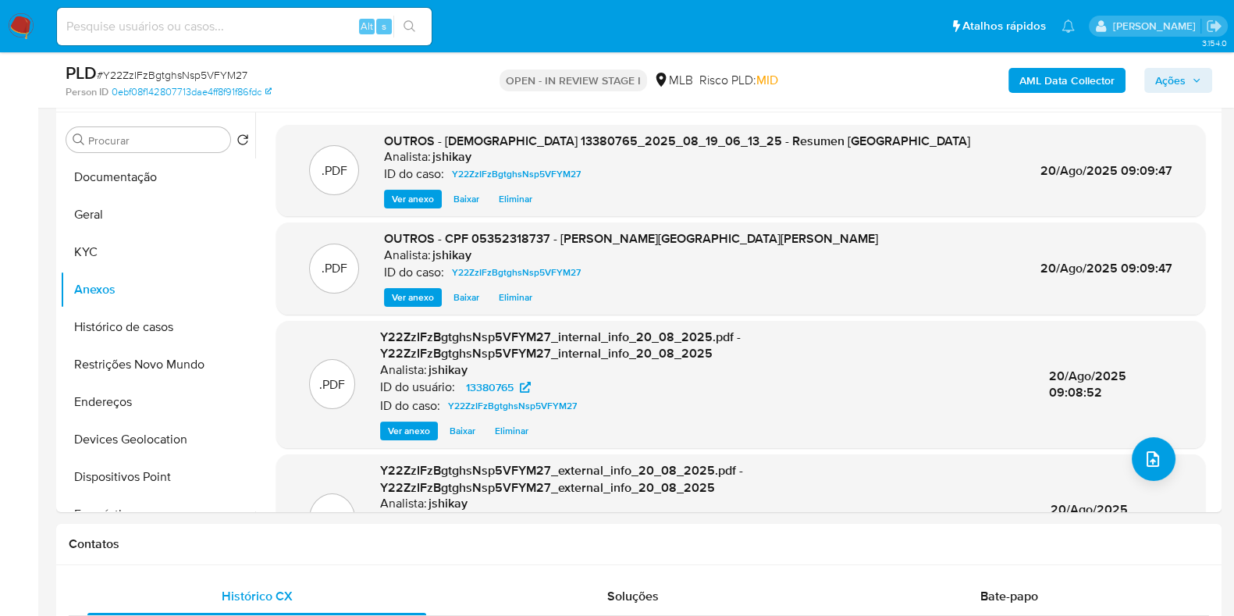
click at [1188, 87] on span "Ações" at bounding box center [1178, 80] width 46 height 22
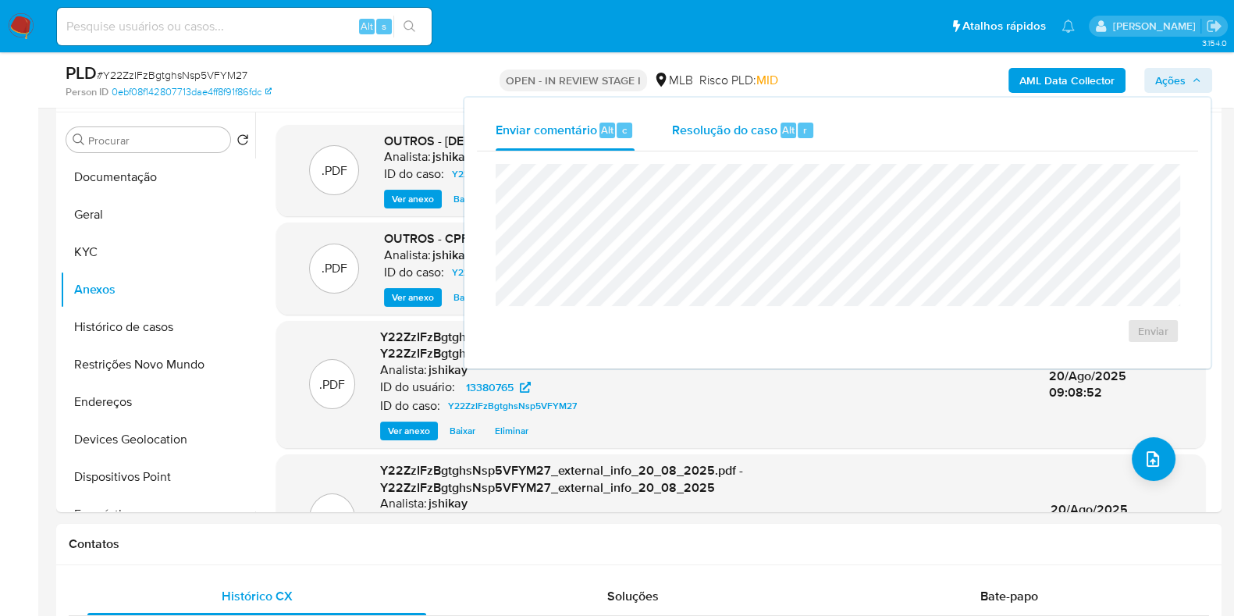
click at [774, 116] on div "Resolução do caso Alt r" at bounding box center [743, 130] width 143 height 41
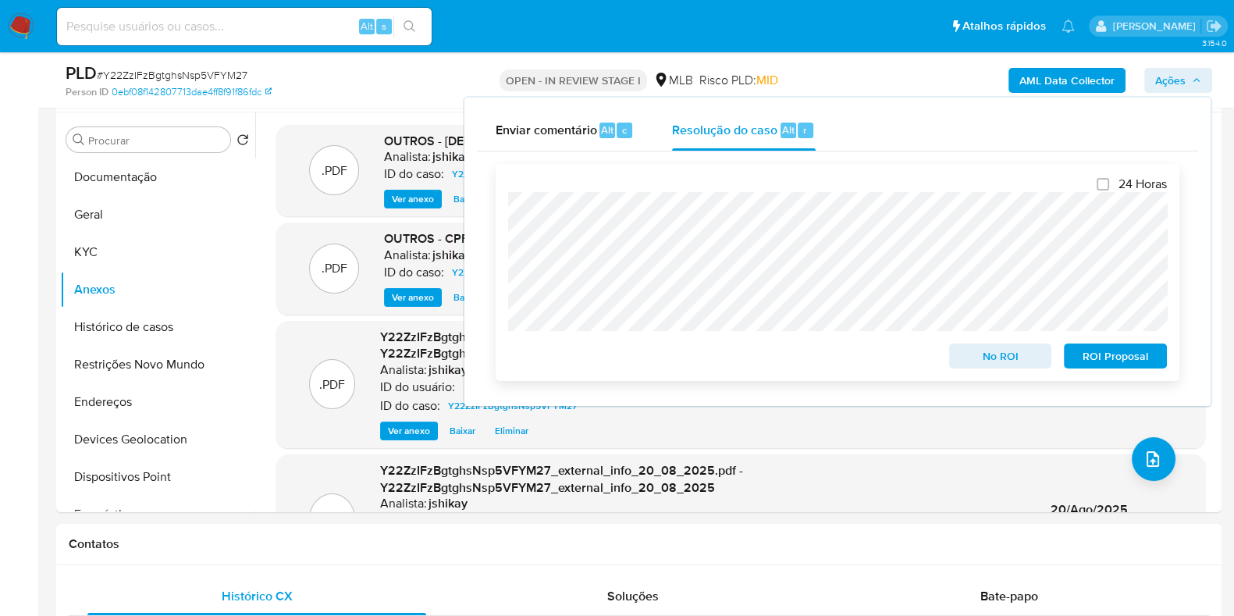
click at [976, 353] on span "No ROI" at bounding box center [1000, 356] width 81 height 22
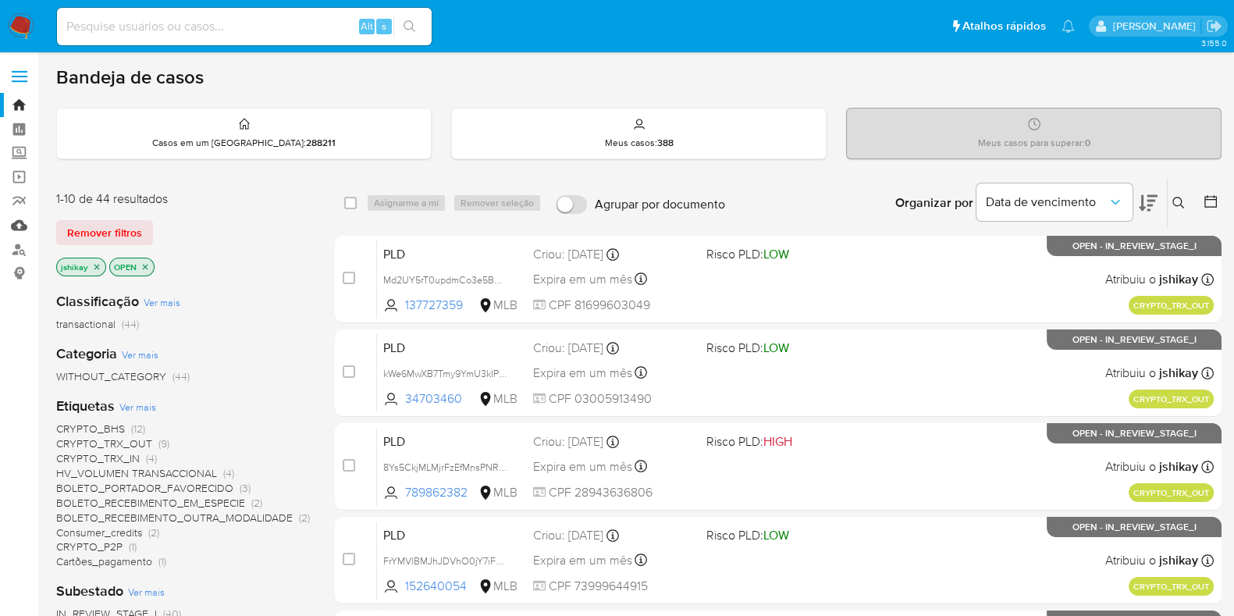
click at [27, 224] on link "Mulan" at bounding box center [93, 225] width 186 height 24
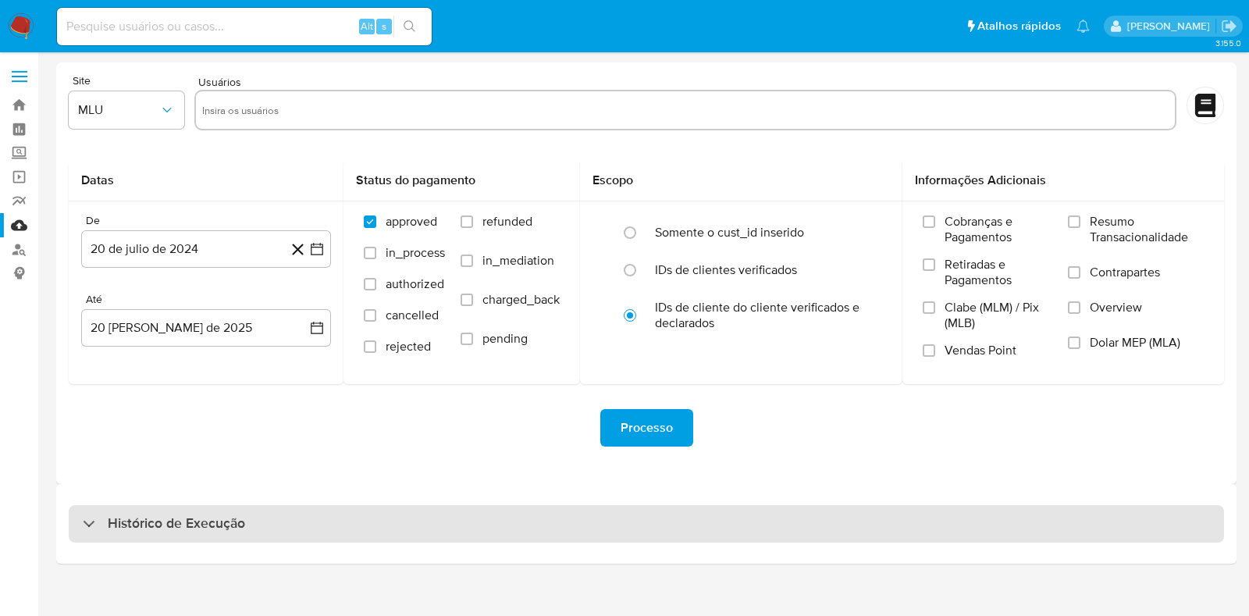
click at [288, 529] on div "Histórico de Execução" at bounding box center [646, 523] width 1155 height 37
select select "10"
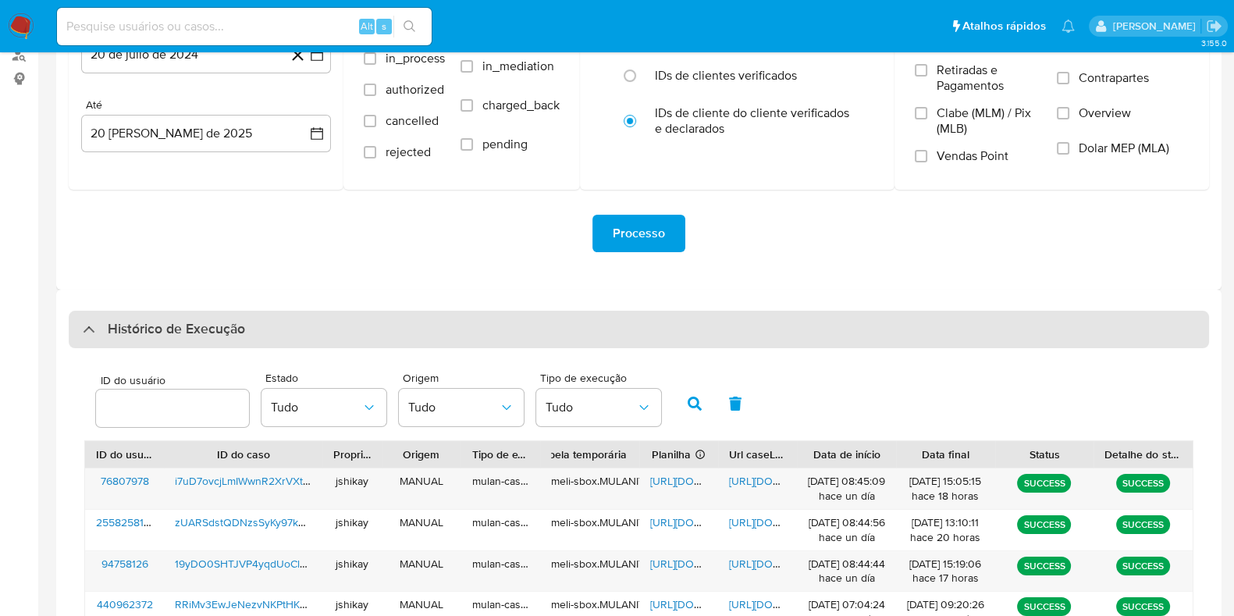
scroll to position [544, 0]
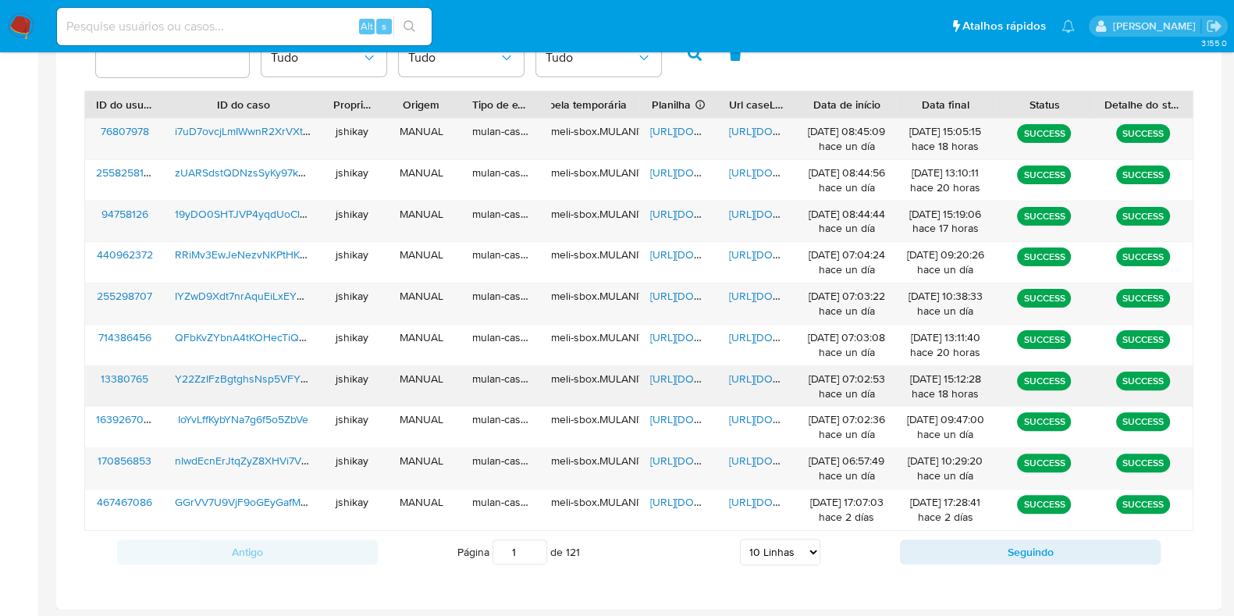
click at [676, 376] on span "https://docs.google.com/spreadsheets/d/14BvOKvvq5TJ_ZqbusBJhY8j05BSIQVpbvmjxbGf…" at bounding box center [704, 379] width 108 height 16
click at [755, 376] on span "https://docs.google.com/document/d/1t3IOO8M7KQ9zkS79kvt1N20pT7hQFgm_USClIwwK3wE…" at bounding box center [783, 379] width 108 height 16
click at [664, 127] on span "https://docs.google.com/spreadsheets/d/1Te-794KQrte2urIaqIigdtQiqxFJx2vV8t3I1nS…" at bounding box center [704, 131] width 108 height 16
click at [738, 127] on span "https://docs.google.com/document/d/1xfgsbWzWtEATF6fKJVe-u7H_4snnaKPjy4cDOkkCQe0…" at bounding box center [783, 131] width 108 height 16
click at [674, 212] on span "https://docs.google.com/spreadsheets/d/1FUtXxdyLbJ98VYlnZzDjlCNkvywu8VAzJ-OZ5i6…" at bounding box center [704, 214] width 108 height 16
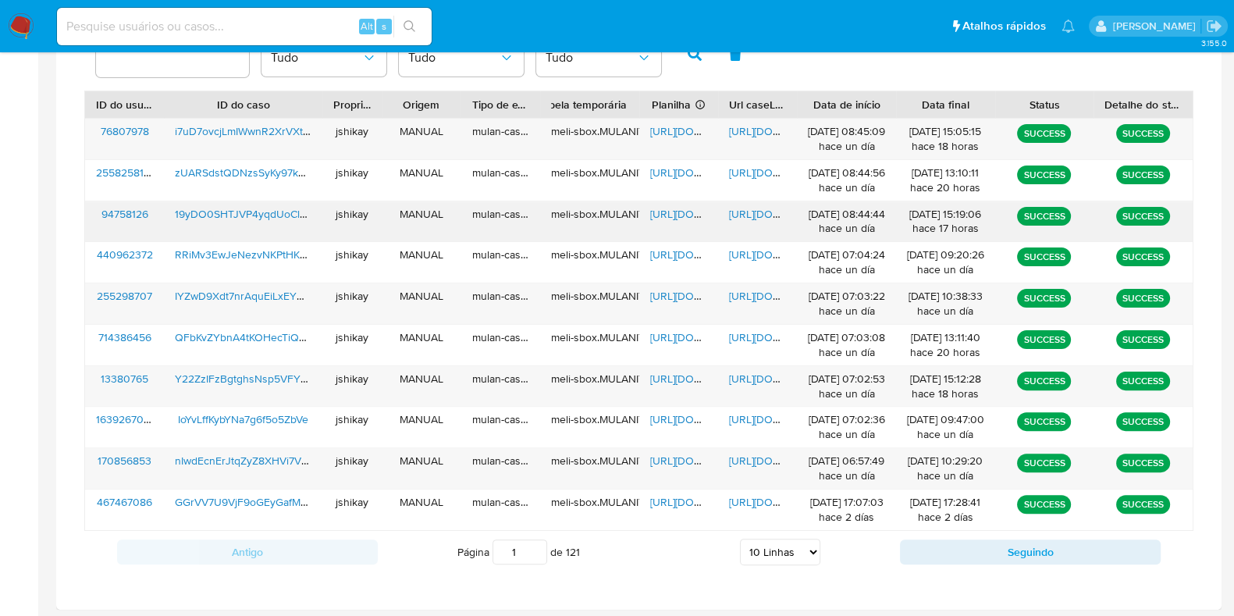
click at [754, 216] on span "https://docs.google.com/document/d/1GjE0ZrfgpnsRO9eexXrmyPDsTNpAQ7n5eh1_G2PzvJo…" at bounding box center [783, 214] width 108 height 16
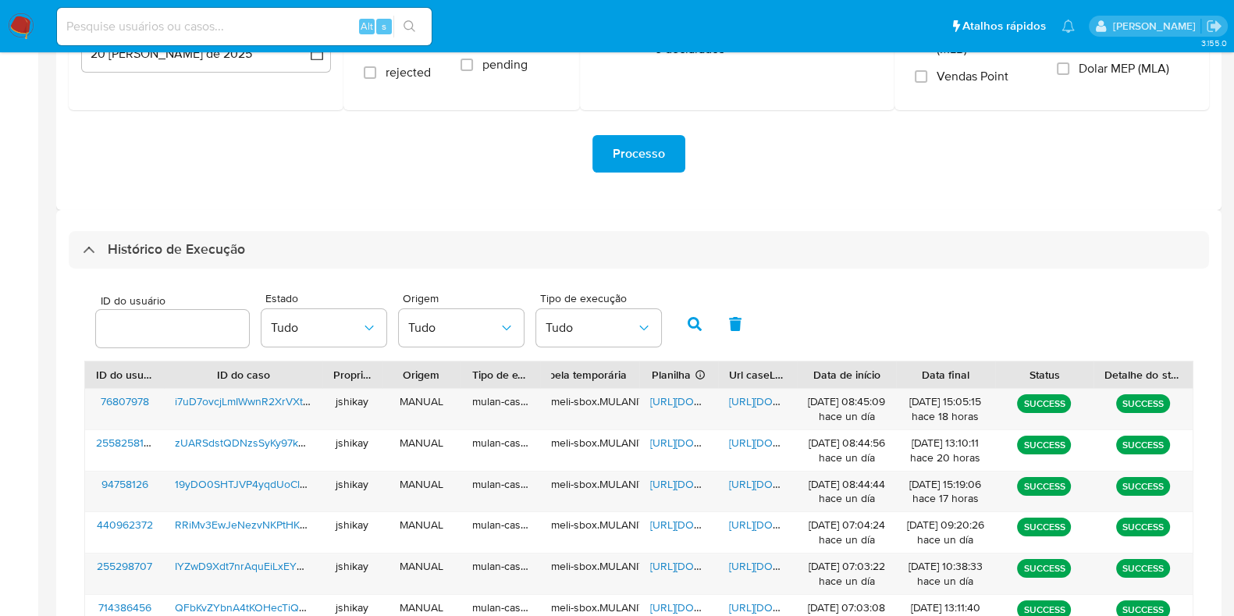
scroll to position [0, 0]
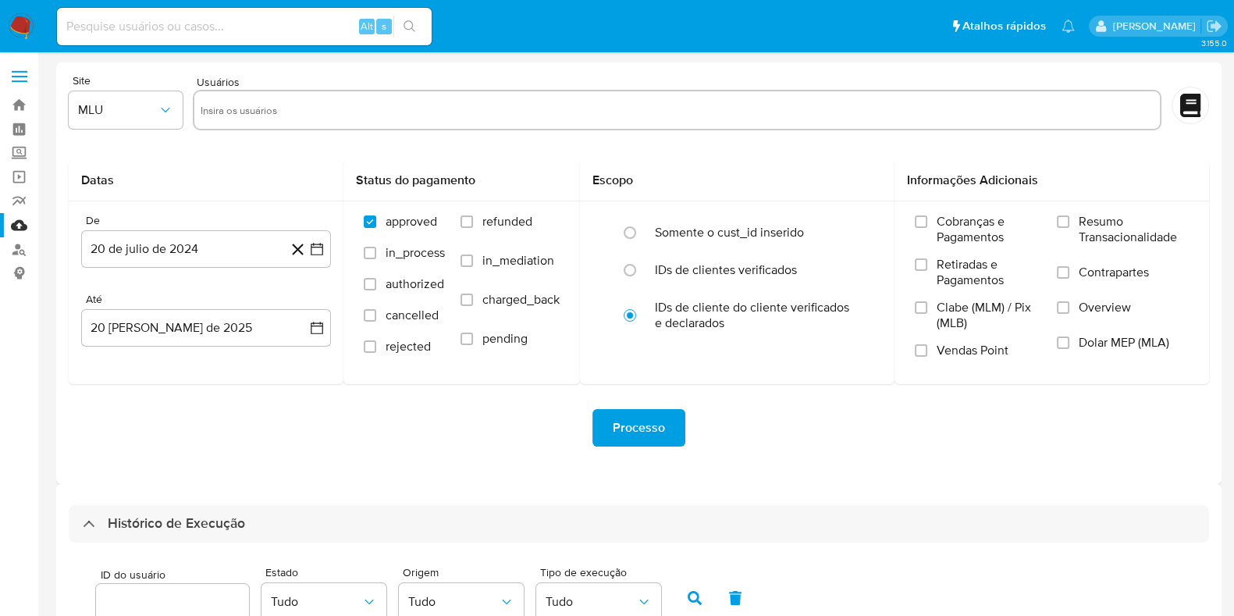
click at [9, 21] on img at bounding box center [21, 26] width 27 height 27
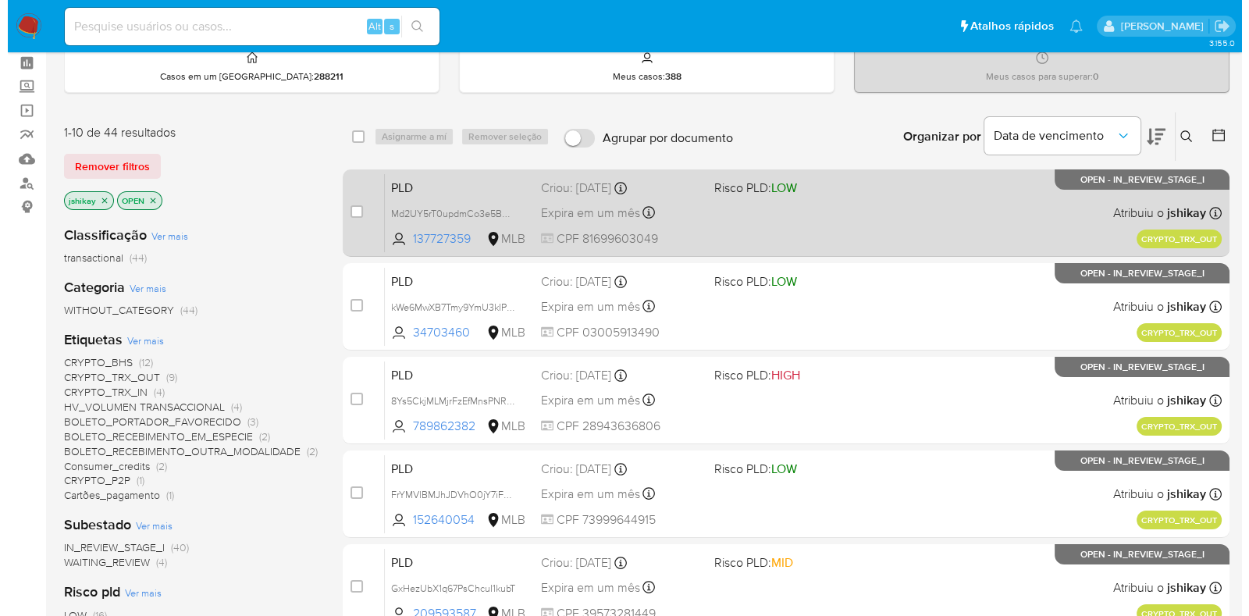
scroll to position [97, 0]
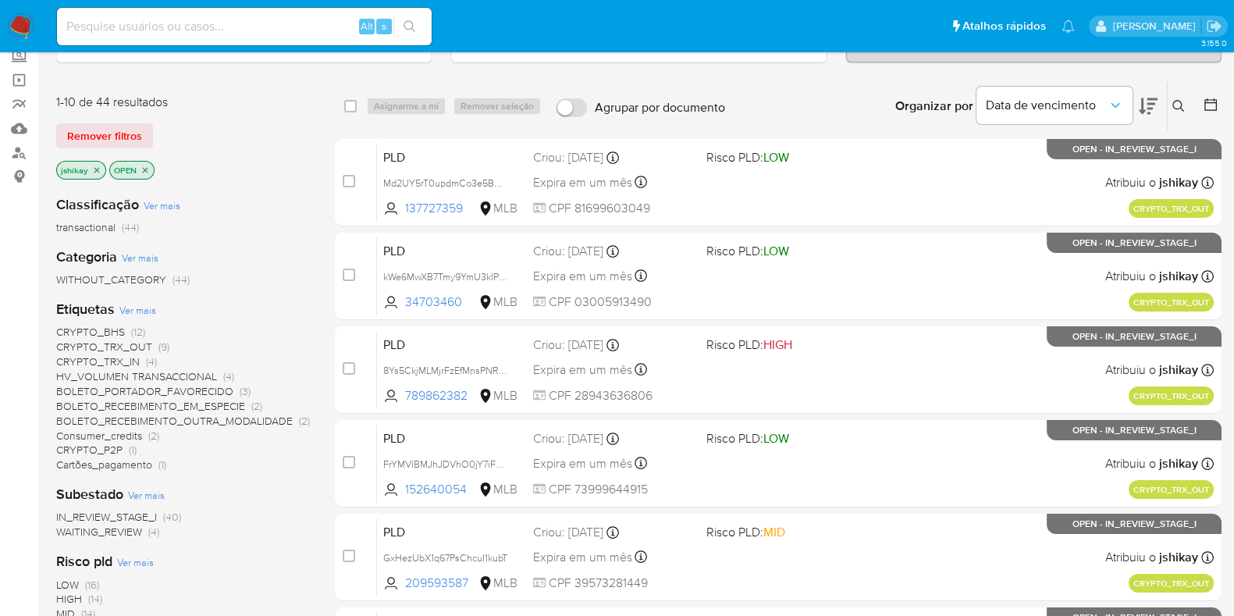
click at [143, 312] on span "Ver mais" at bounding box center [137, 310] width 37 height 14
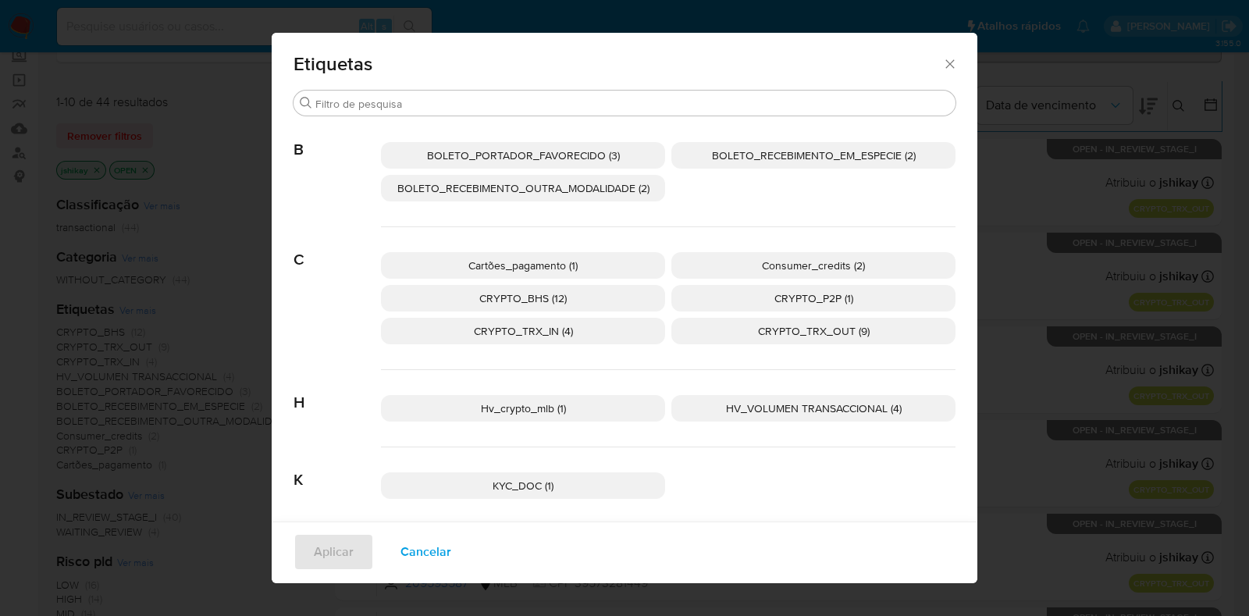
scroll to position [0, 0]
click at [602, 300] on p "CRYPTO_BHS (12)" at bounding box center [523, 298] width 284 height 27
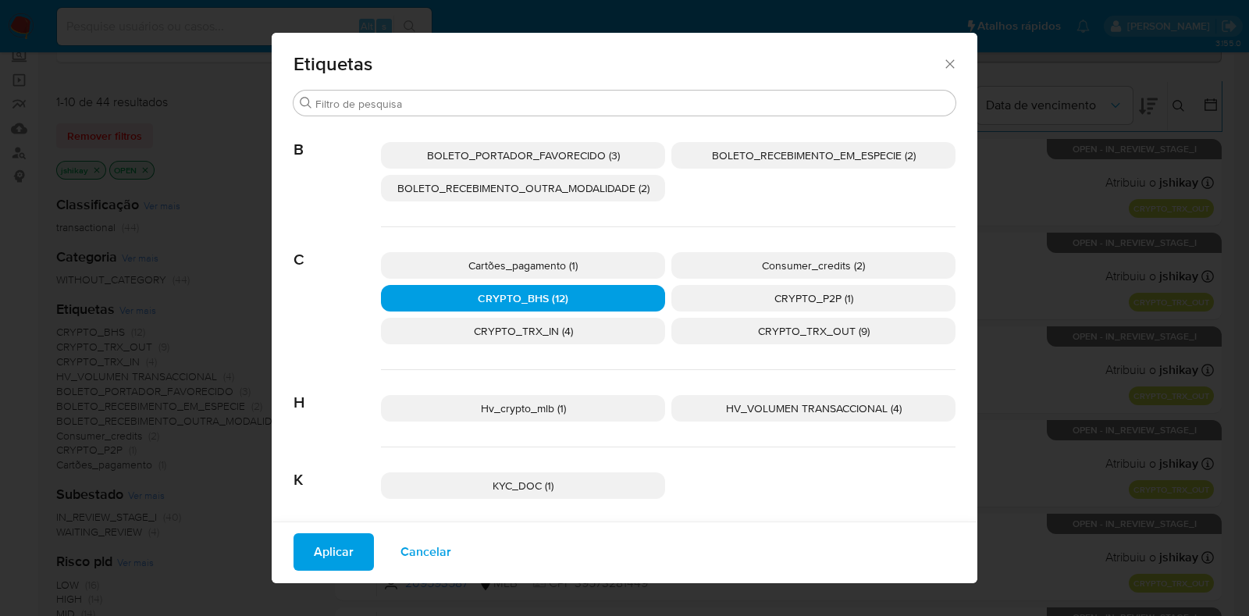
click at [314, 548] on span "Aplicar" at bounding box center [334, 552] width 40 height 34
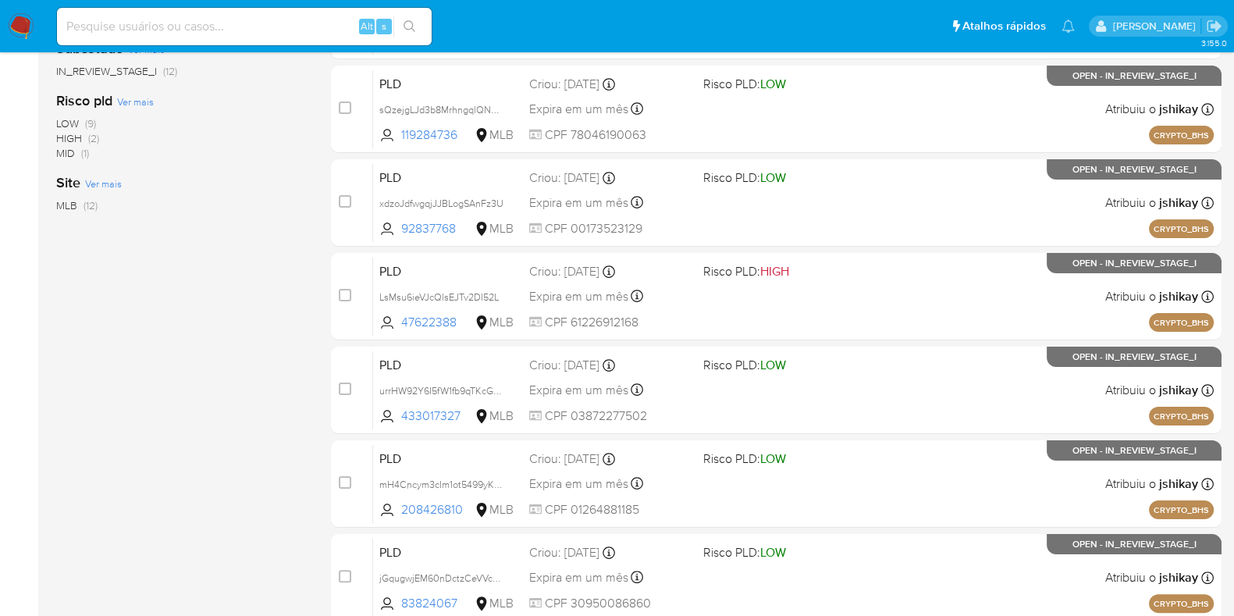
scroll to position [390, 0]
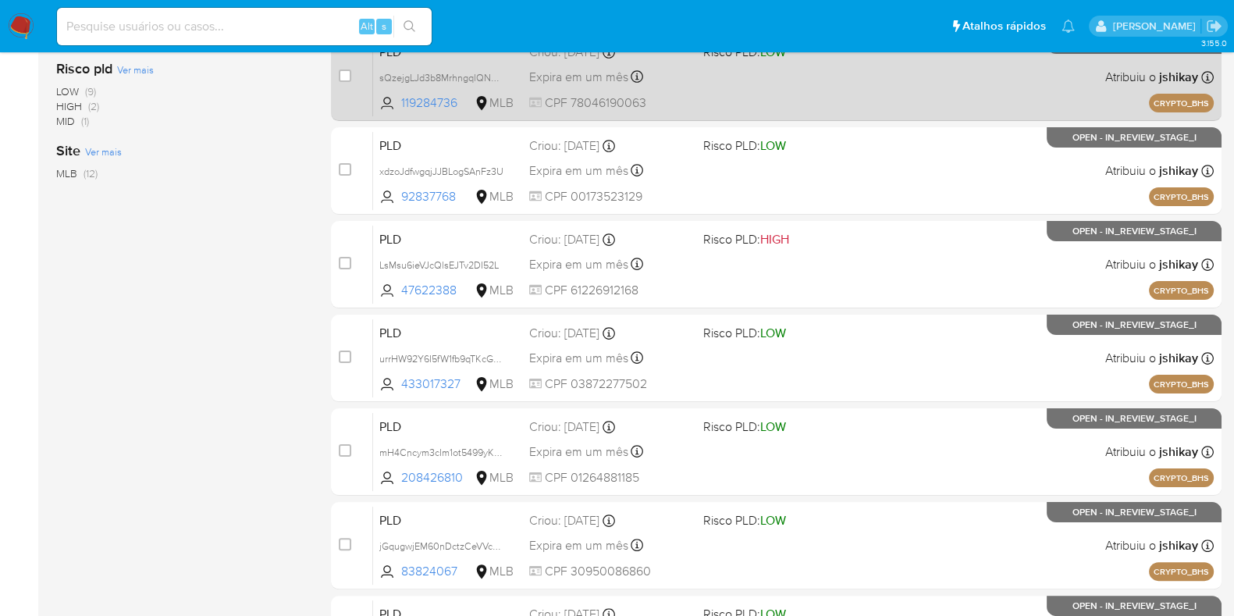
click at [685, 89] on div "PLD sQzejgLJd3b8MrhngqlQNUwk 119284736 MLB Risco PLD: LOW Criou: [DATE] Criou: …" at bounding box center [793, 76] width 841 height 79
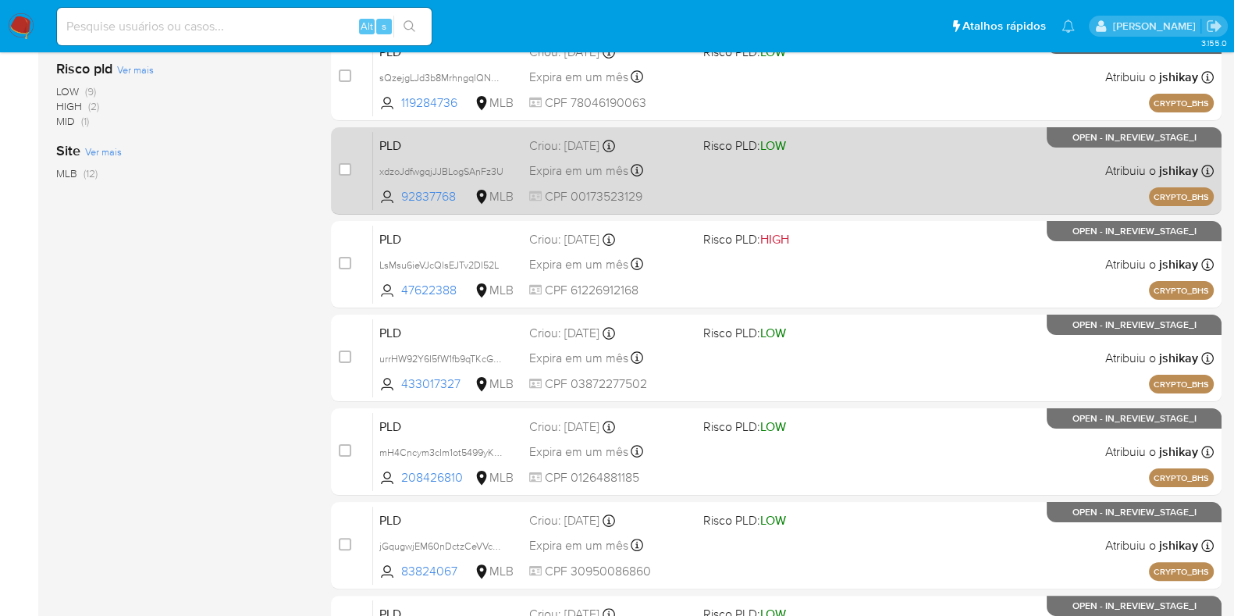
click at [693, 168] on div "PLD xdzoJdfwgqjJJBLogSAnFz3U 92837768 MLB Risco PLD: LOW Criou: [DATE] Criou: […" at bounding box center [793, 170] width 841 height 79
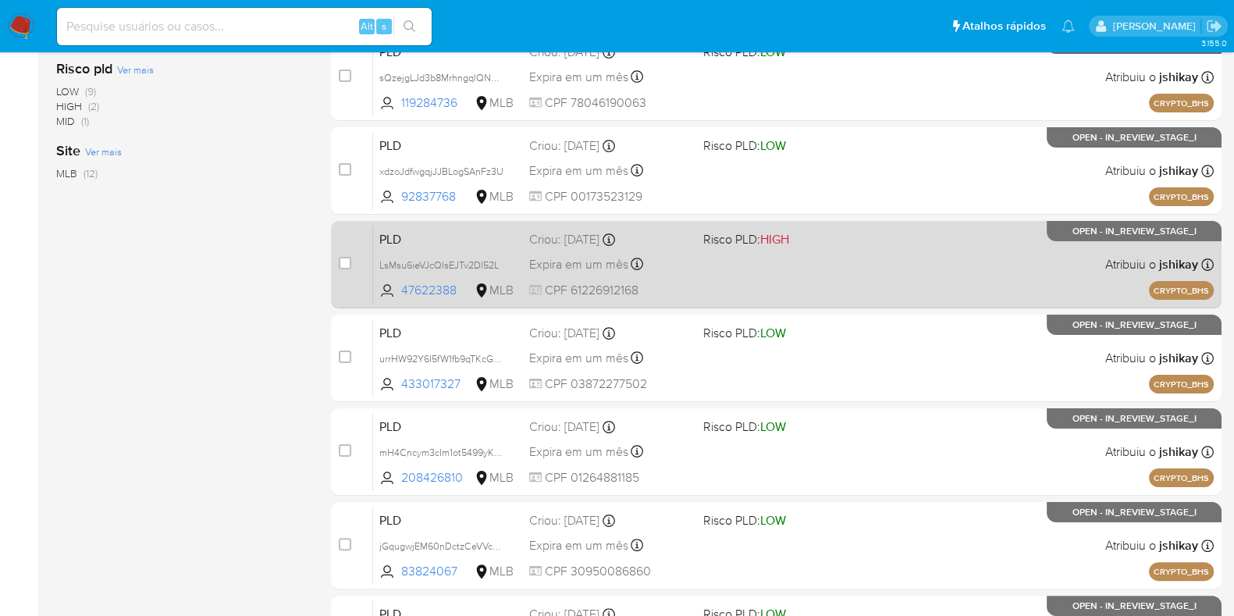
click at [679, 231] on div "Criou: [DATE] Criou: [DATE] 18:45:39" at bounding box center [610, 239] width 162 height 17
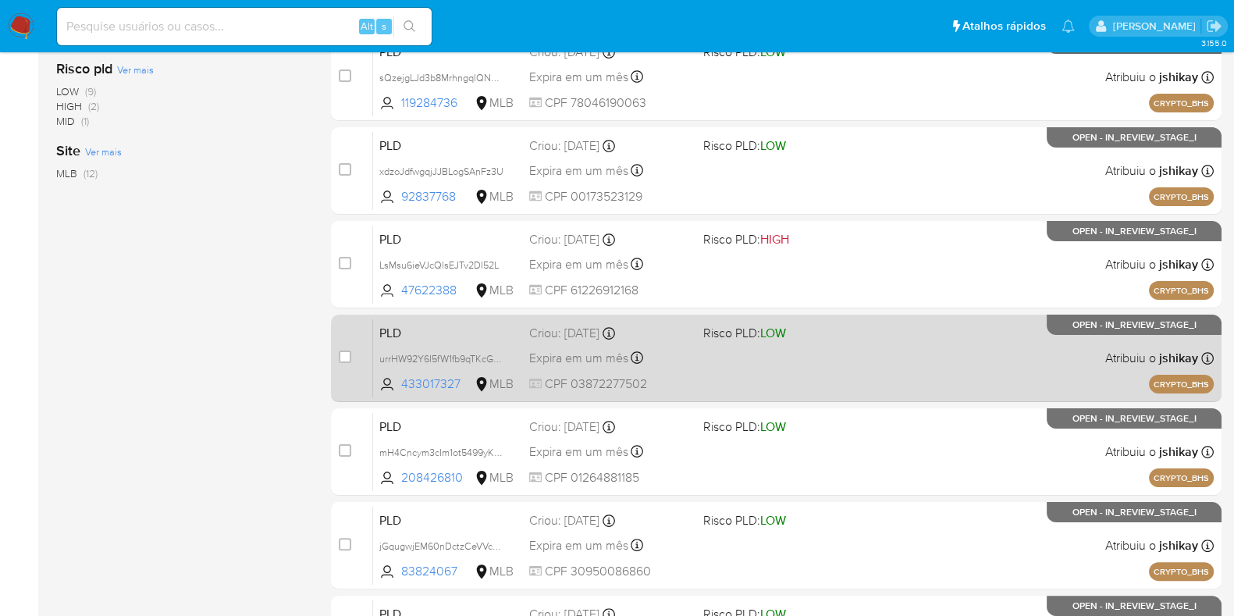
click at [684, 319] on div "PLD urrHW92Y6I5fW1fb9qTKcGX8 433017327 MLB Risco PLD: LOW Criou: [DATE] Criou: …" at bounding box center [793, 358] width 841 height 79
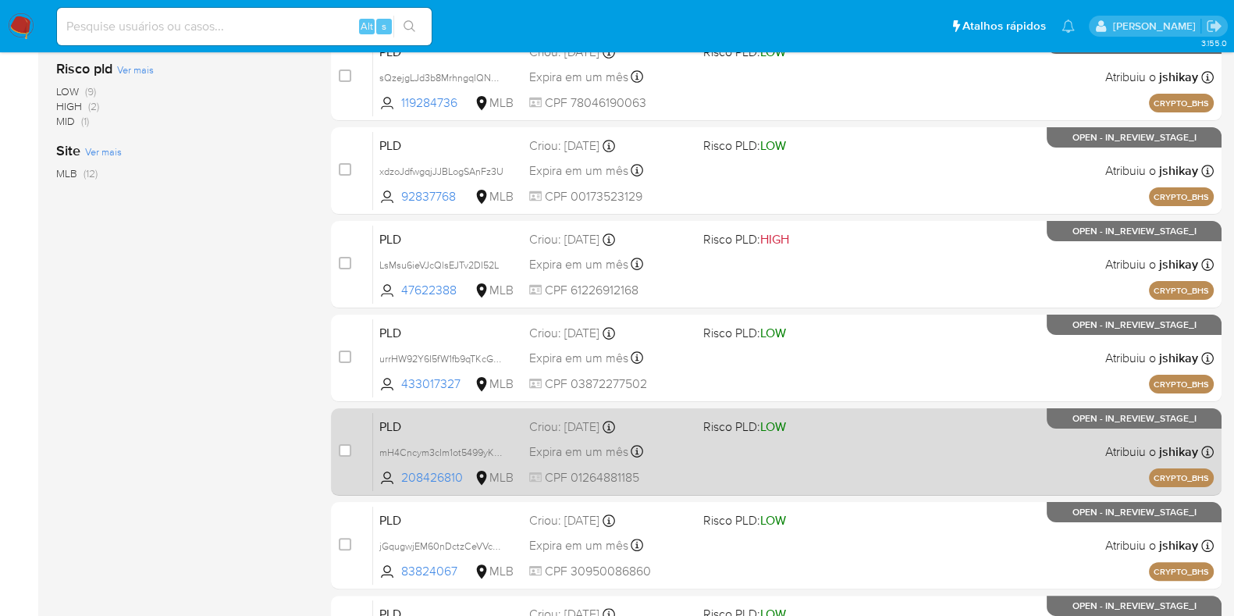
click at [678, 415] on span "Criou: [DATE] Criou: [DATE] 18:45:33" at bounding box center [610, 425] width 162 height 20
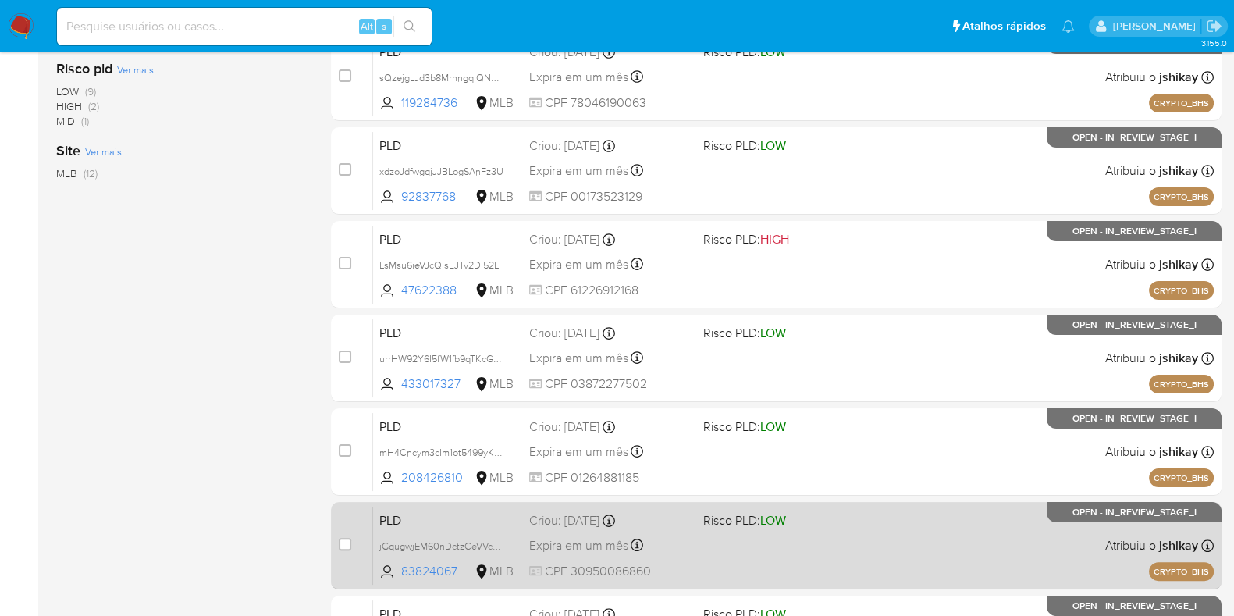
click at [660, 503] on div "case-item-checkbox Incapaz de atribuir o caso PLD jGqugwjEM60nDctzCeVVcFGk 8382…" at bounding box center [776, 545] width 891 height 87
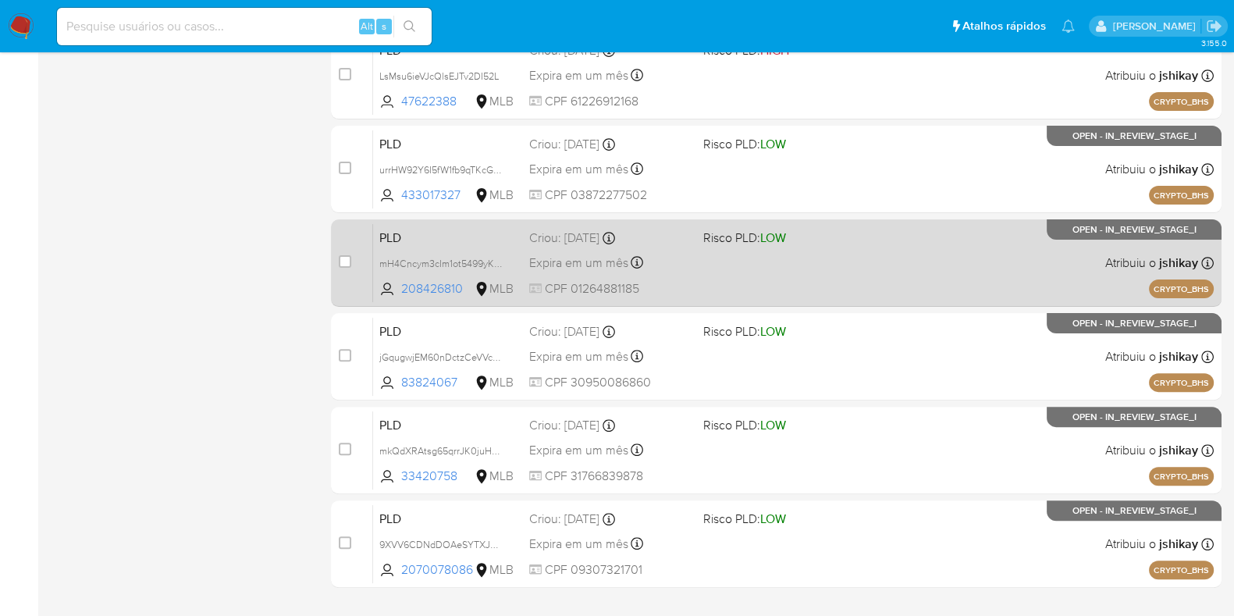
scroll to position [615, 0]
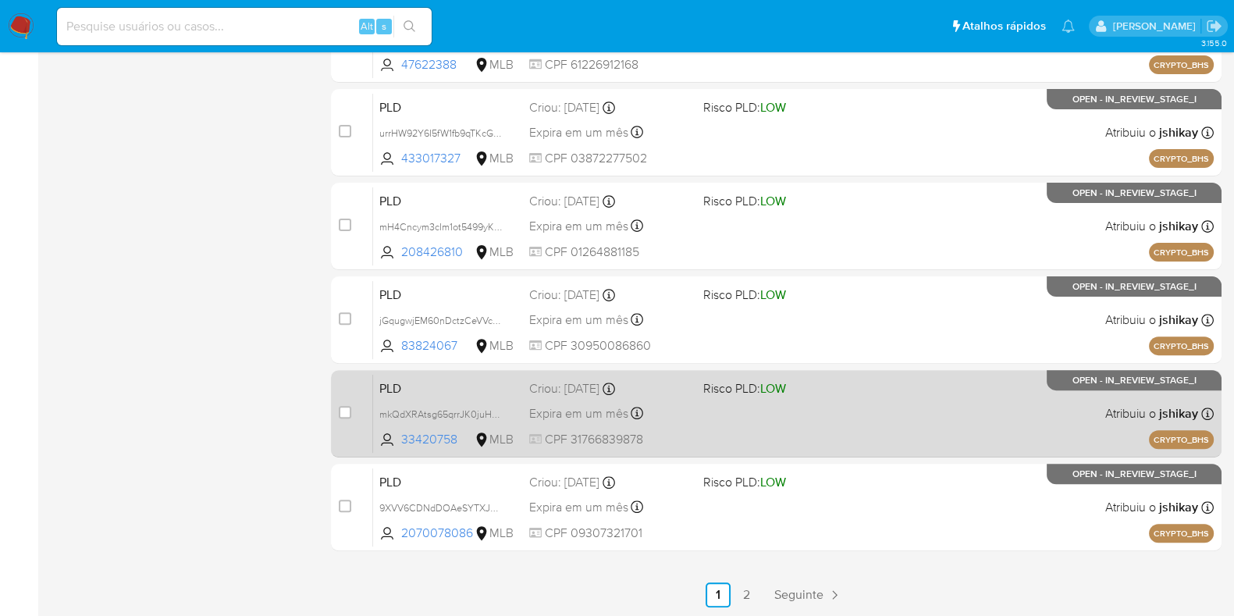
click at [720, 408] on div "PLD mkQdXRAtsg65qrrJK0juHDZM 33420758 MLB Risco PLD: LOW Criou: [DATE] Criou: […" at bounding box center [793, 413] width 841 height 79
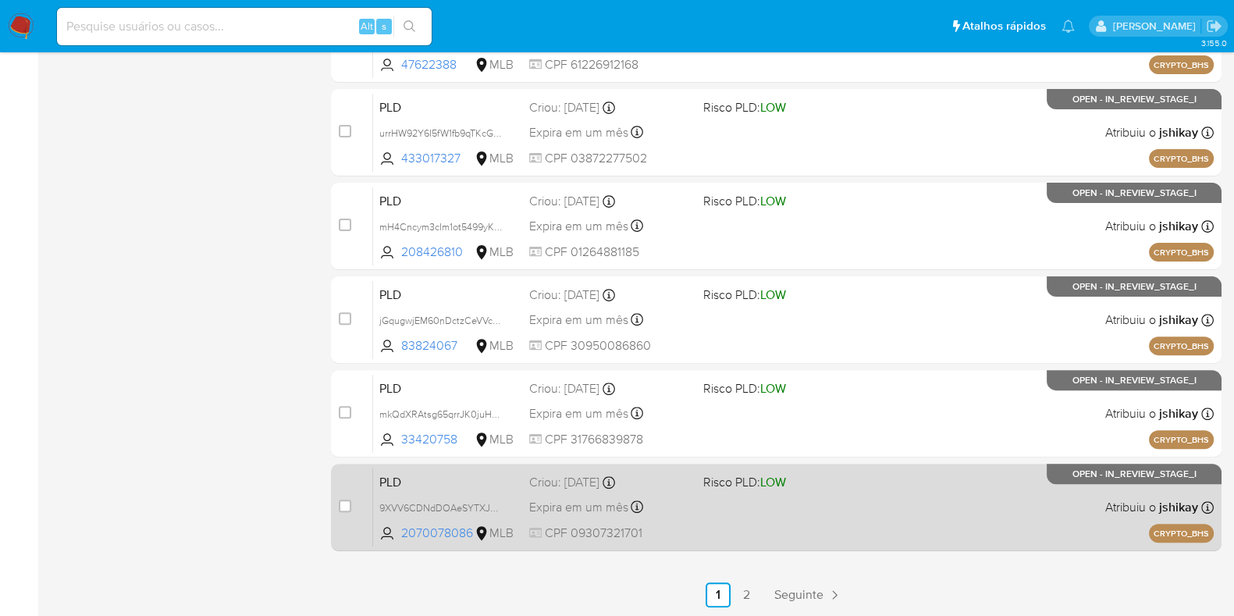
click at [725, 480] on span "Risco PLD: LOW" at bounding box center [744, 481] width 83 height 17
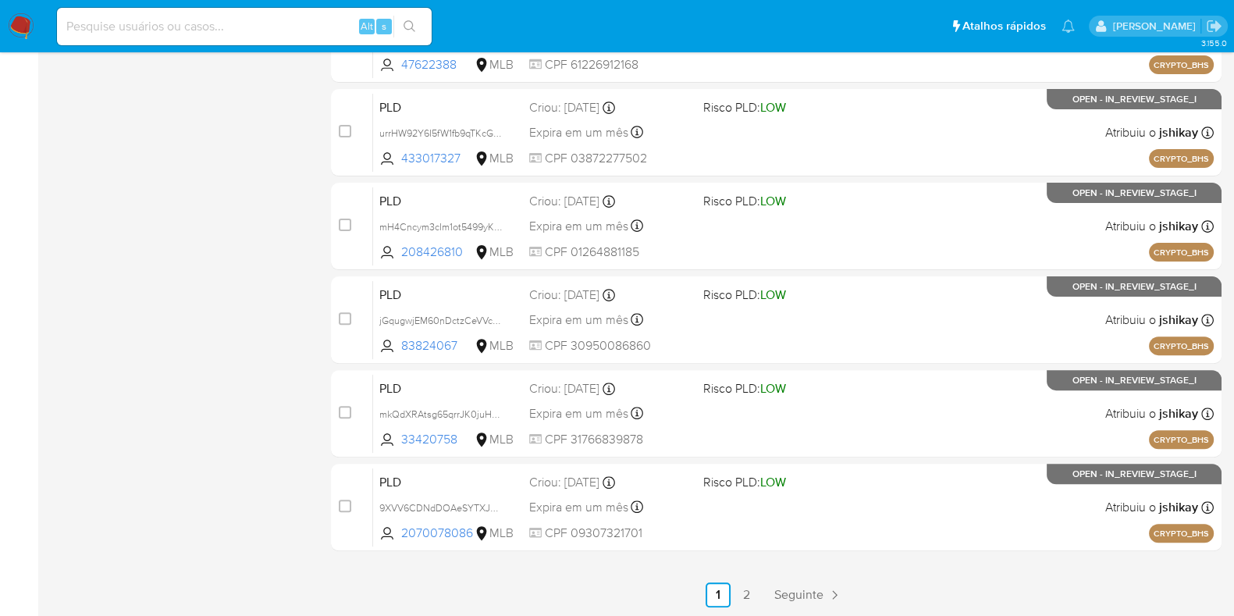
drag, startPoint x: 14, startPoint y: 27, endPoint x: 19, endPoint y: 4, distance: 23.9
click at [14, 27] on img at bounding box center [21, 26] width 27 height 27
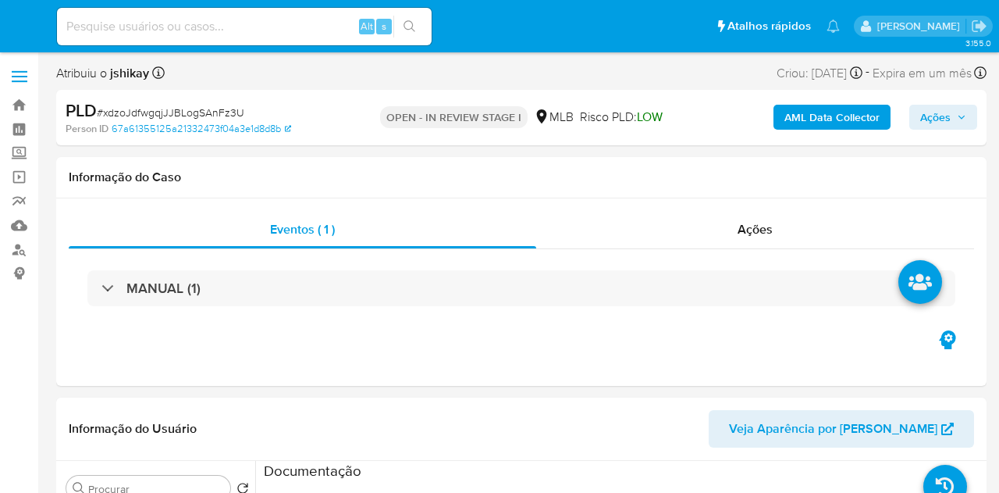
select select "10"
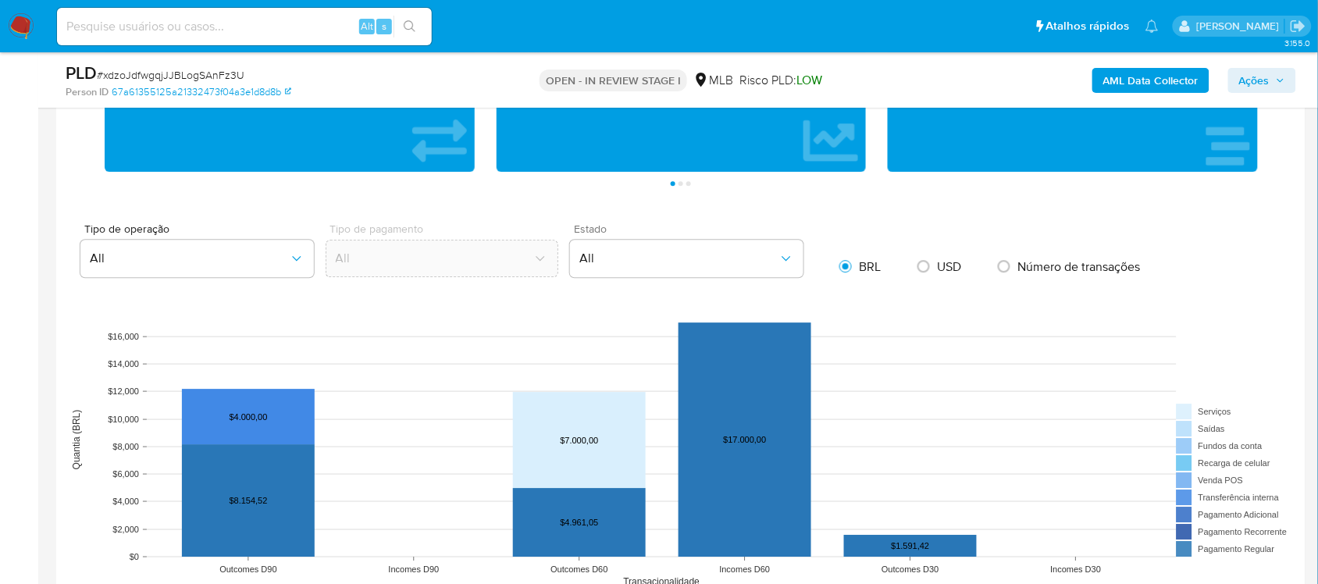
scroll to position [1464, 0]
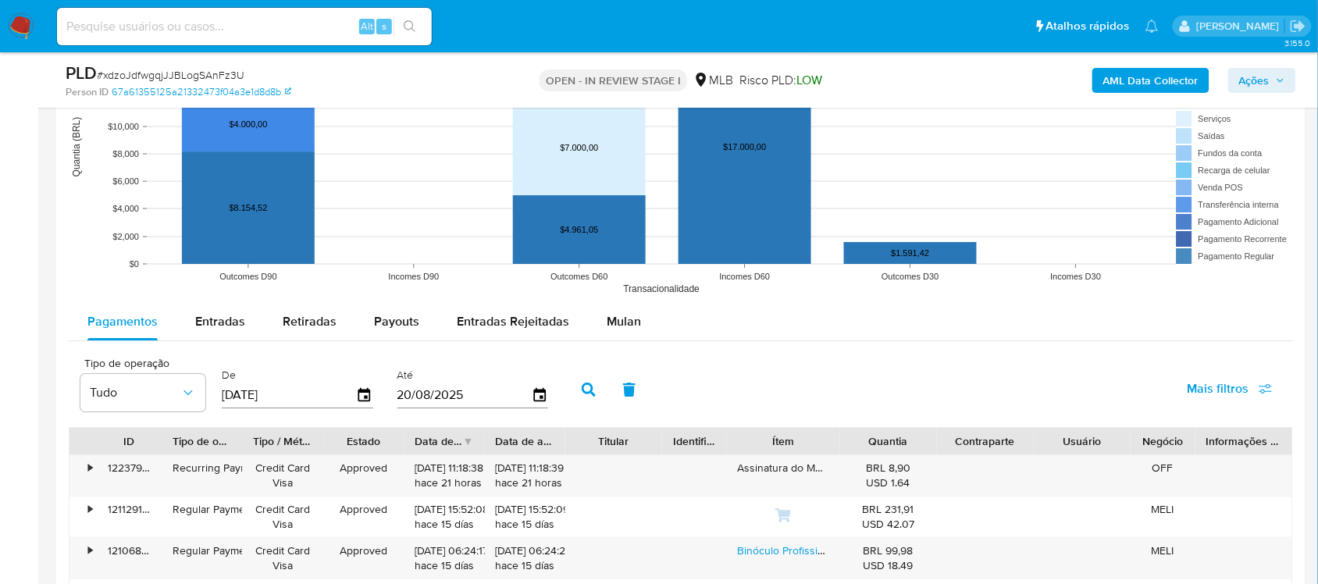
click at [634, 328] on span "Mulan" at bounding box center [624, 321] width 34 height 18
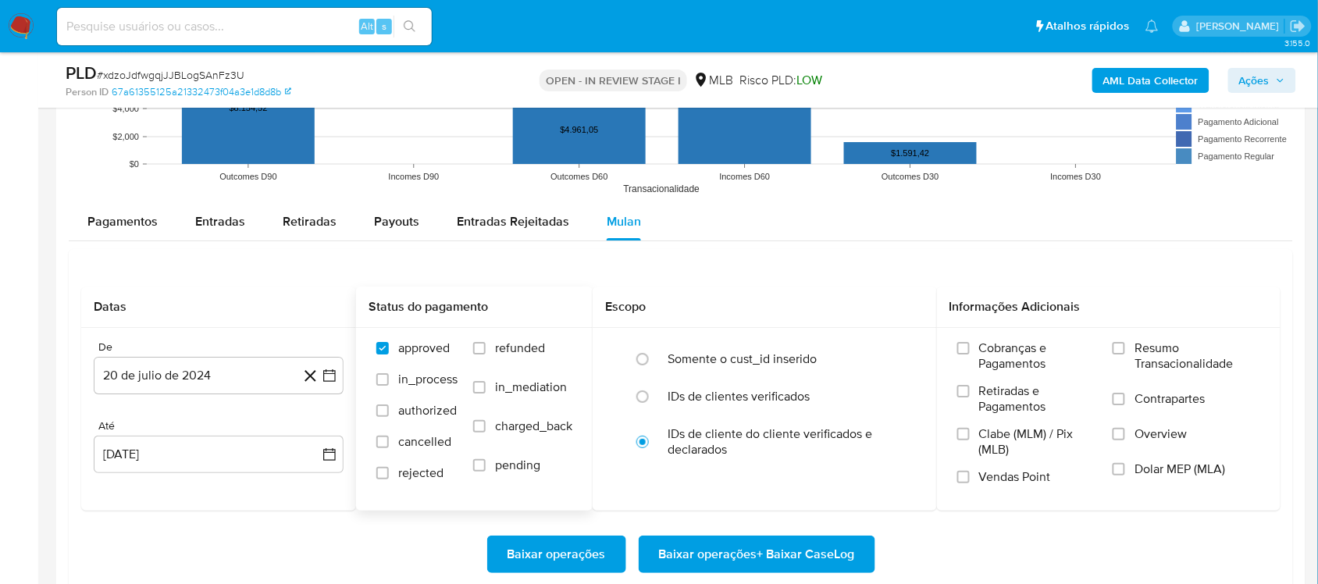
scroll to position [1659, 0]
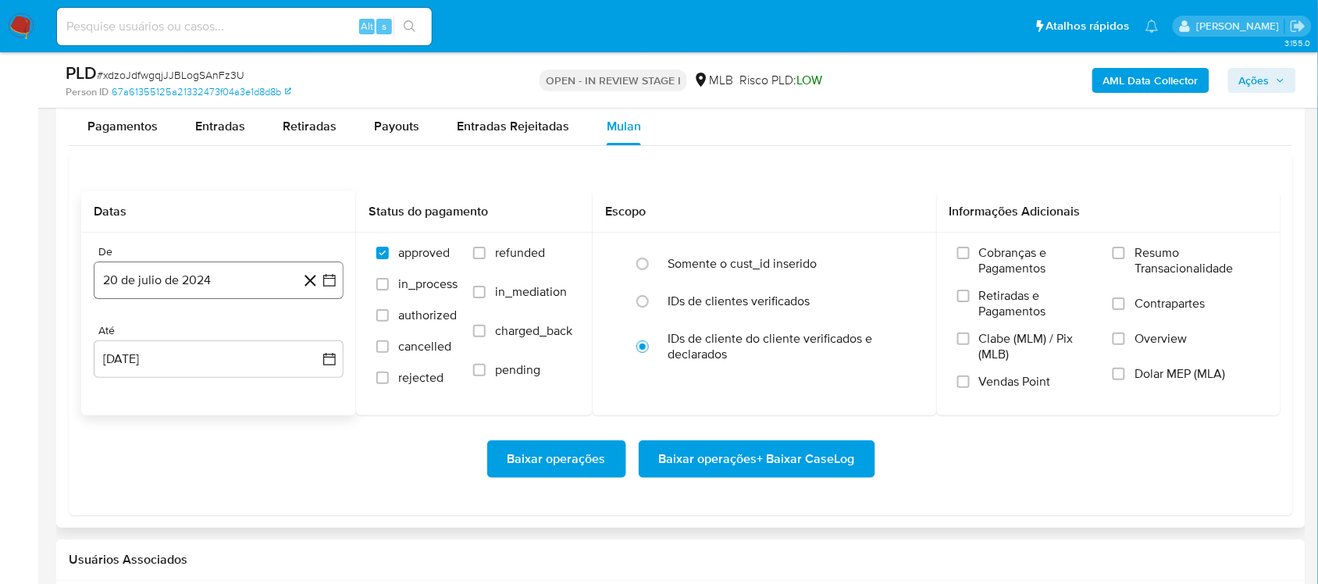
click at [334, 280] on button "20 de julio de 2024" at bounding box center [219, 280] width 250 height 37
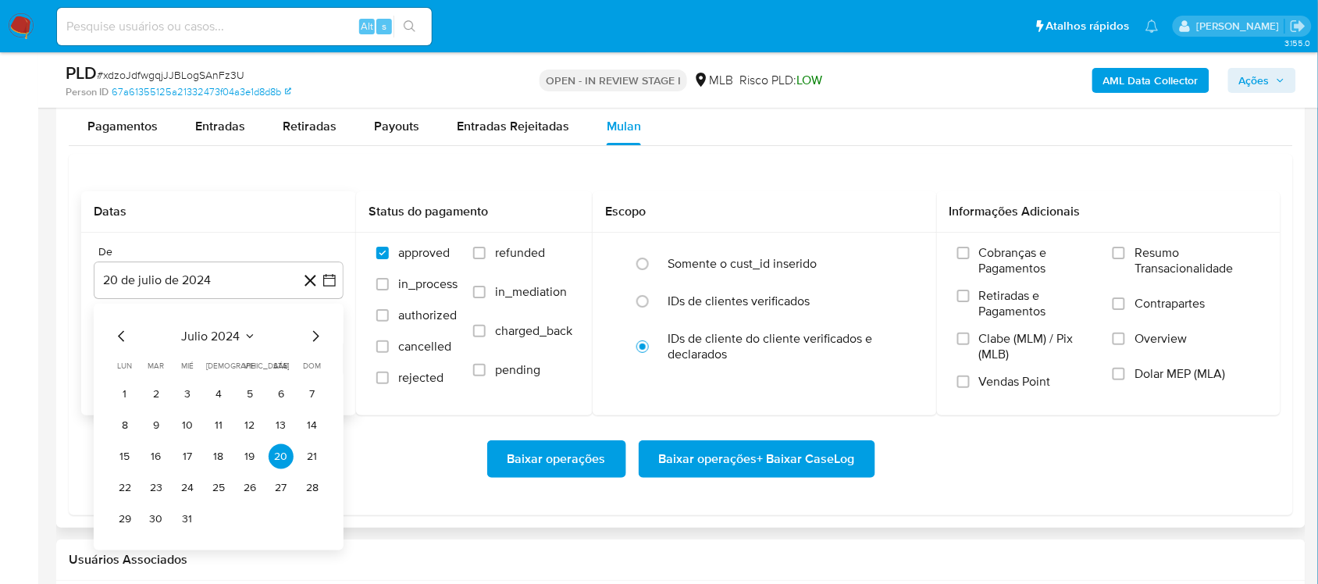
click at [231, 340] on span "julio 2024" at bounding box center [211, 337] width 59 height 16
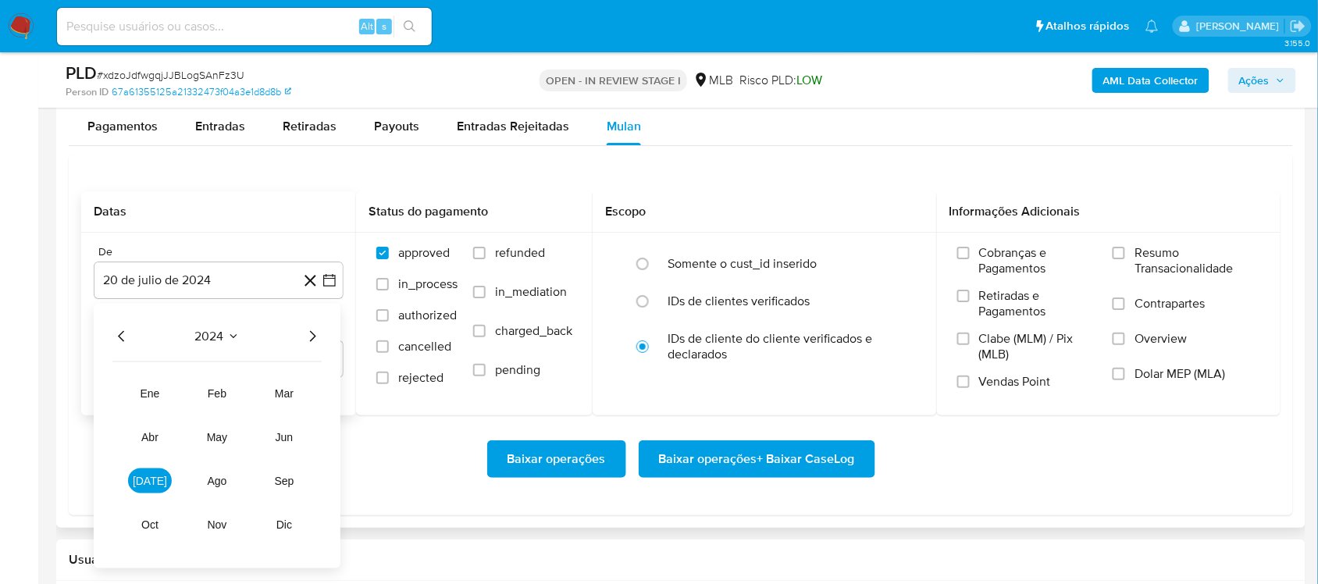
click at [314, 344] on icon "Año siguiente" at bounding box center [312, 336] width 19 height 19
click at [135, 479] on button "[DATE]" at bounding box center [150, 480] width 44 height 25
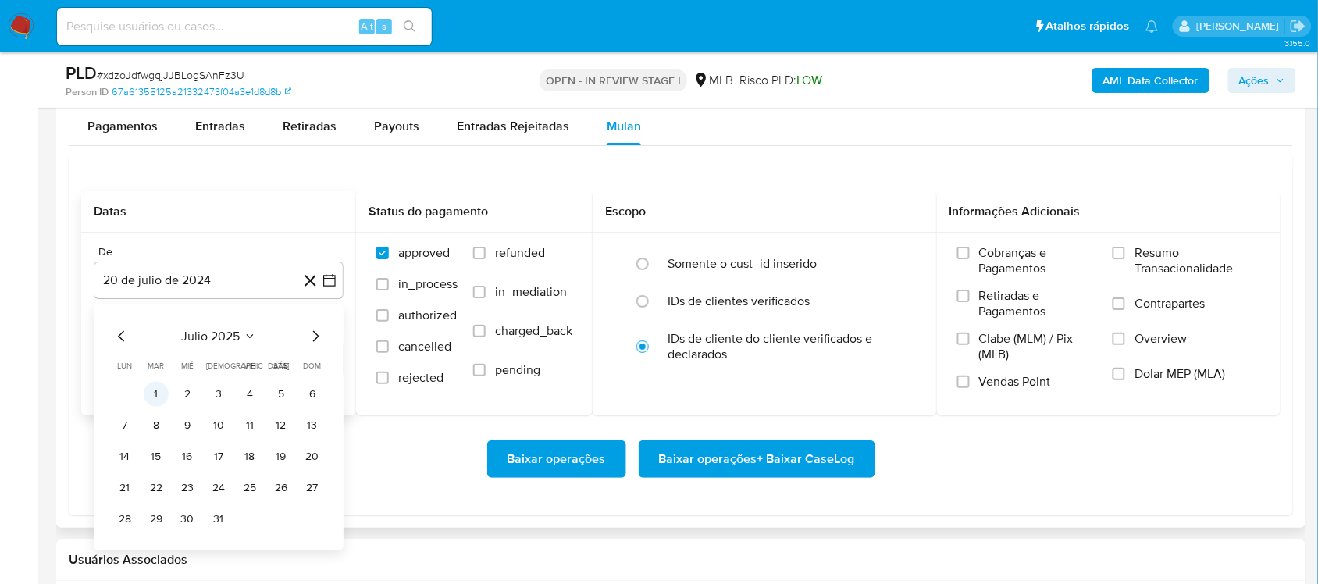
click at [150, 396] on button "1" at bounding box center [156, 394] width 25 height 25
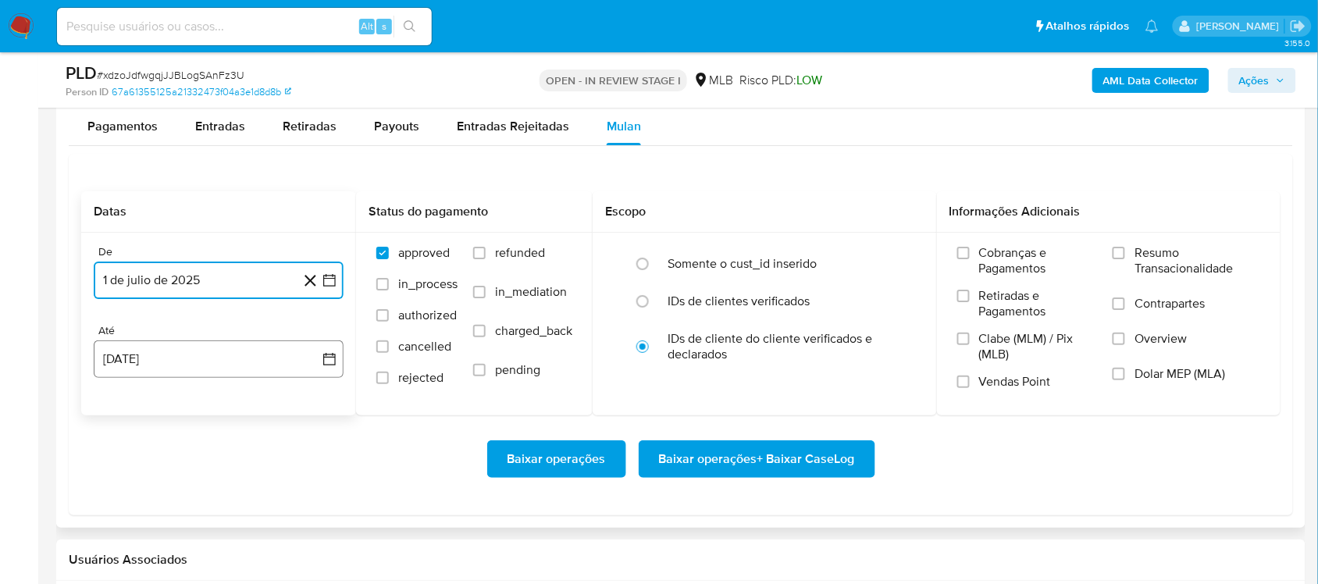
click at [326, 353] on icon "button" at bounding box center [330, 359] width 16 height 16
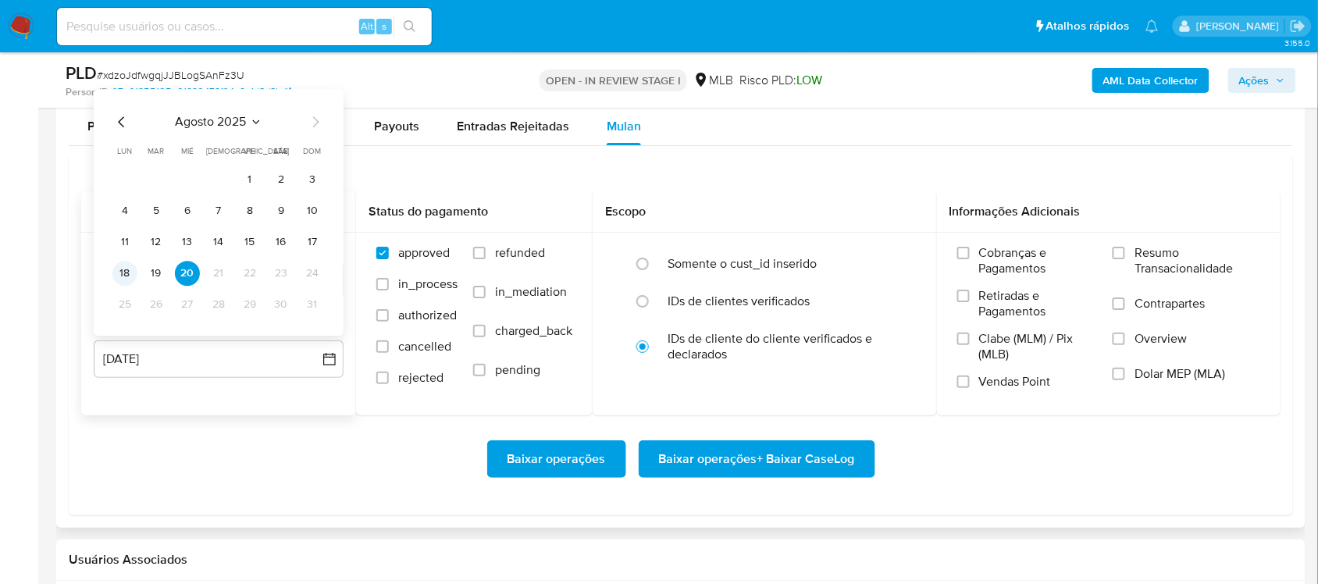
click at [130, 274] on button "18" at bounding box center [124, 273] width 25 height 25
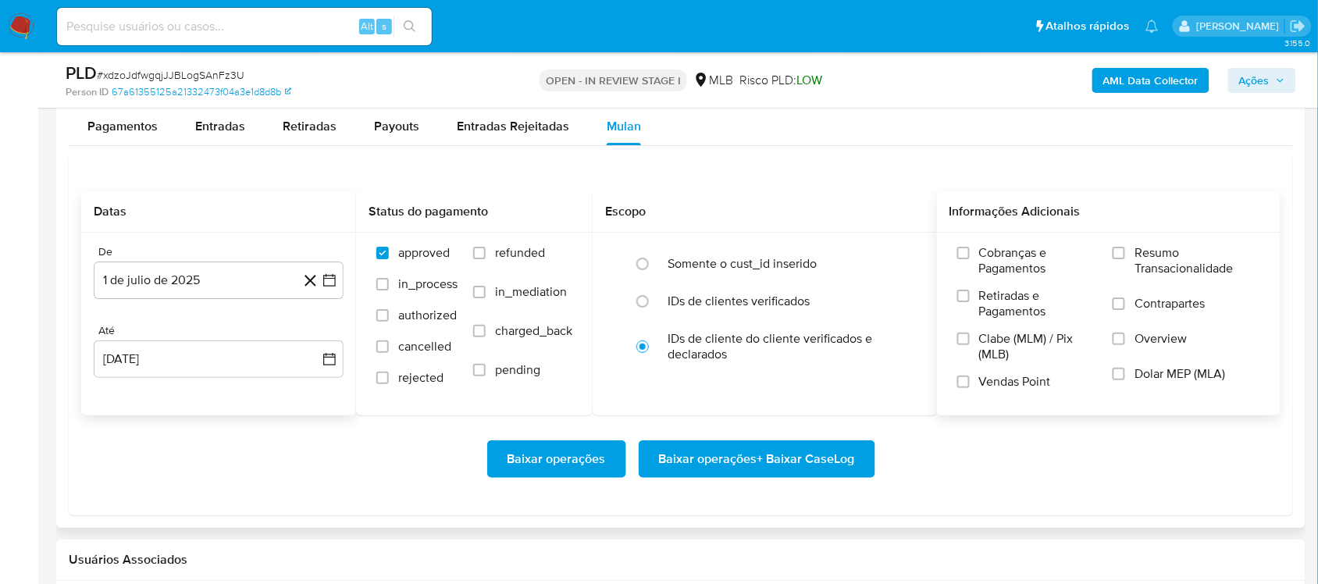
click at [999, 272] on span "Resumo Transacionalidade" at bounding box center [1197, 260] width 126 height 31
click at [999, 259] on input "Resumo Transacionalidade" at bounding box center [1119, 253] width 12 height 12
click at [746, 467] on span "Baixar operações + Baixar CaseLog" at bounding box center [757, 459] width 196 height 34
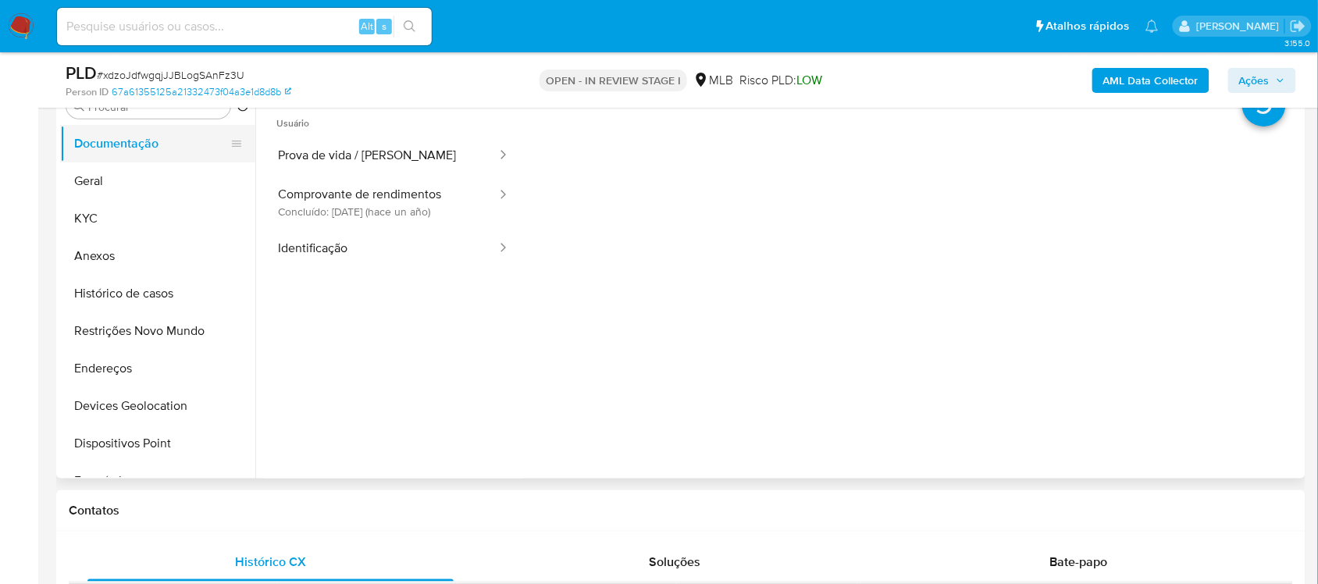
scroll to position [293, 0]
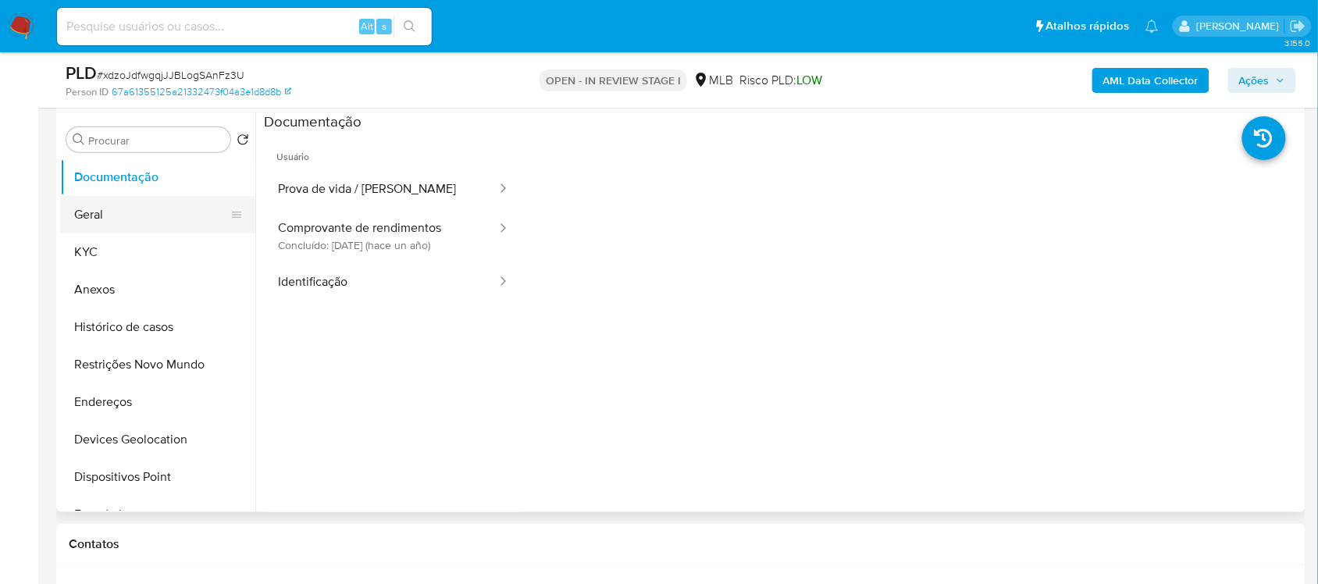
click at [129, 215] on button "Geral" at bounding box center [151, 214] width 183 height 37
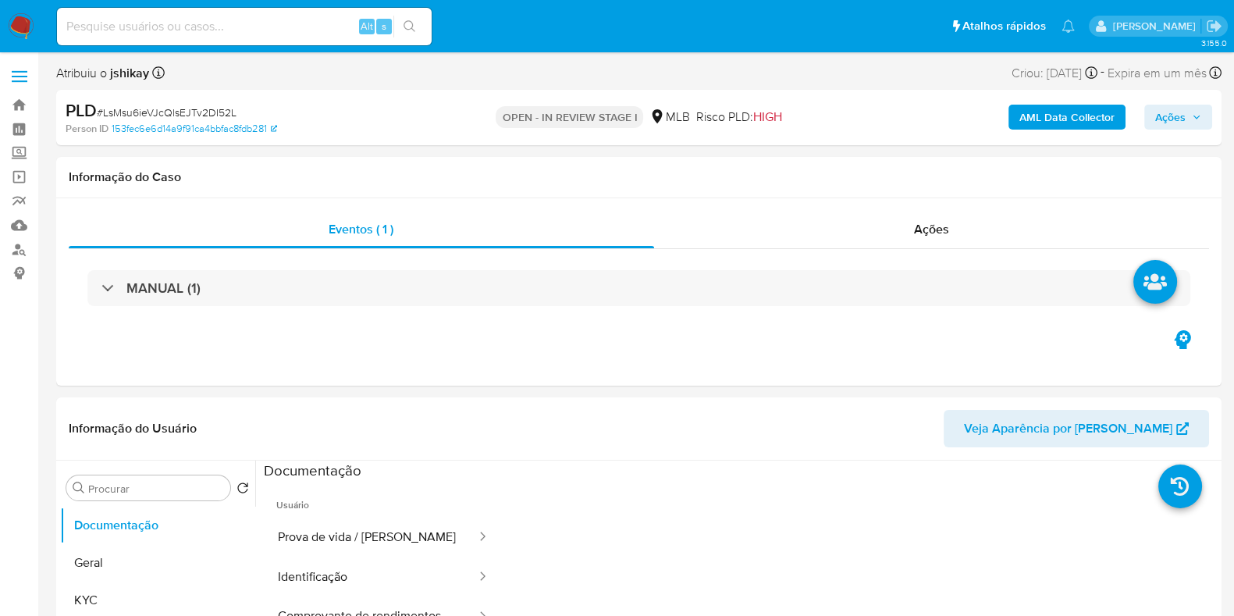
select select "10"
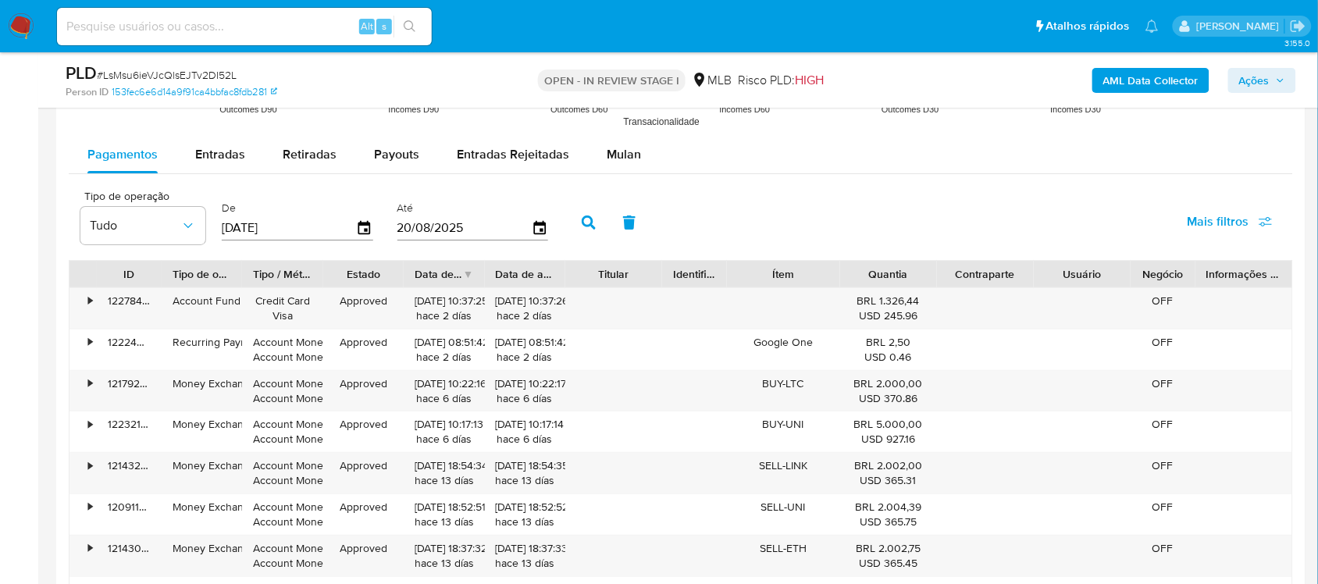
scroll to position [1659, 0]
click at [614, 135] on div "Mulan" at bounding box center [624, 152] width 34 height 37
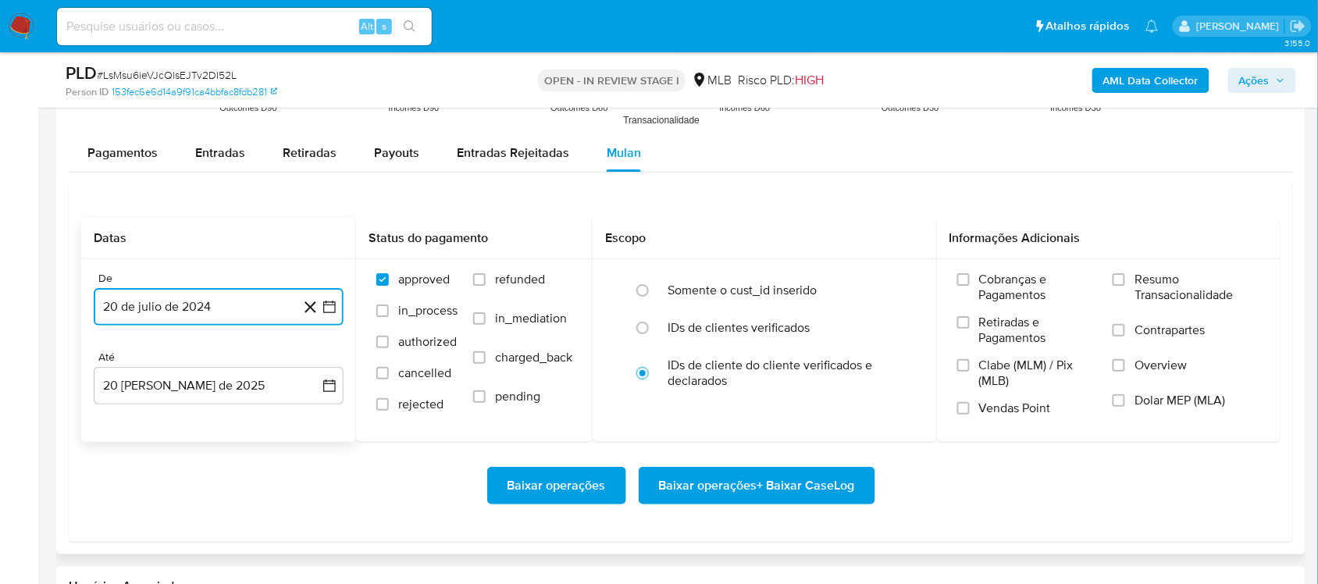
click at [329, 307] on icon "button" at bounding box center [330, 307] width 16 height 16
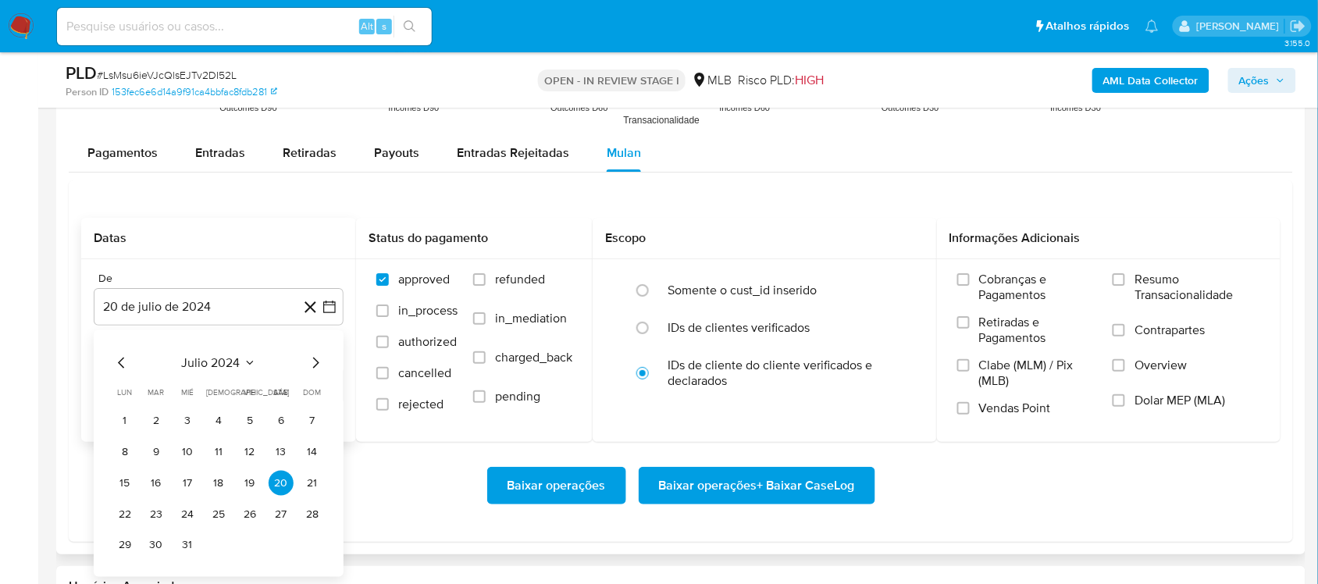
click at [227, 353] on div "julio 2024 julio 2024 lun lunes mar martes mié miércoles jue jueves vie viernes…" at bounding box center [219, 453] width 250 height 247
click at [246, 367] on icon "Seleccionar mes y año" at bounding box center [250, 363] width 12 height 12
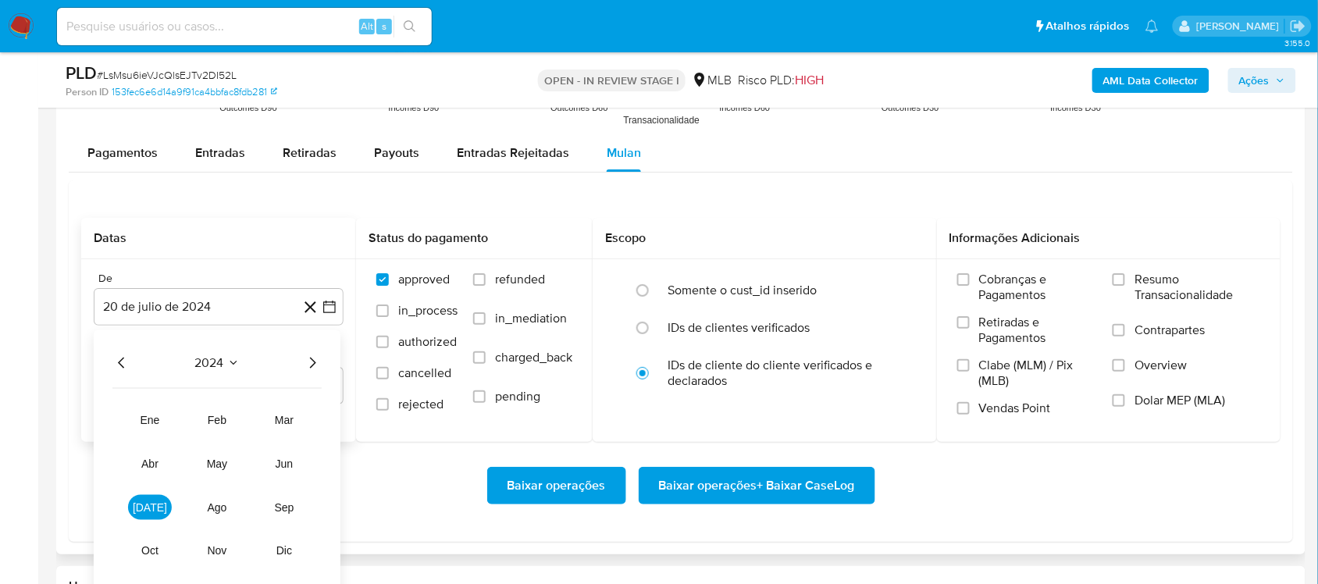
click at [309, 368] on icon "Año siguiente" at bounding box center [312, 363] width 19 height 19
click at [273, 473] on button "jun" at bounding box center [284, 463] width 44 height 25
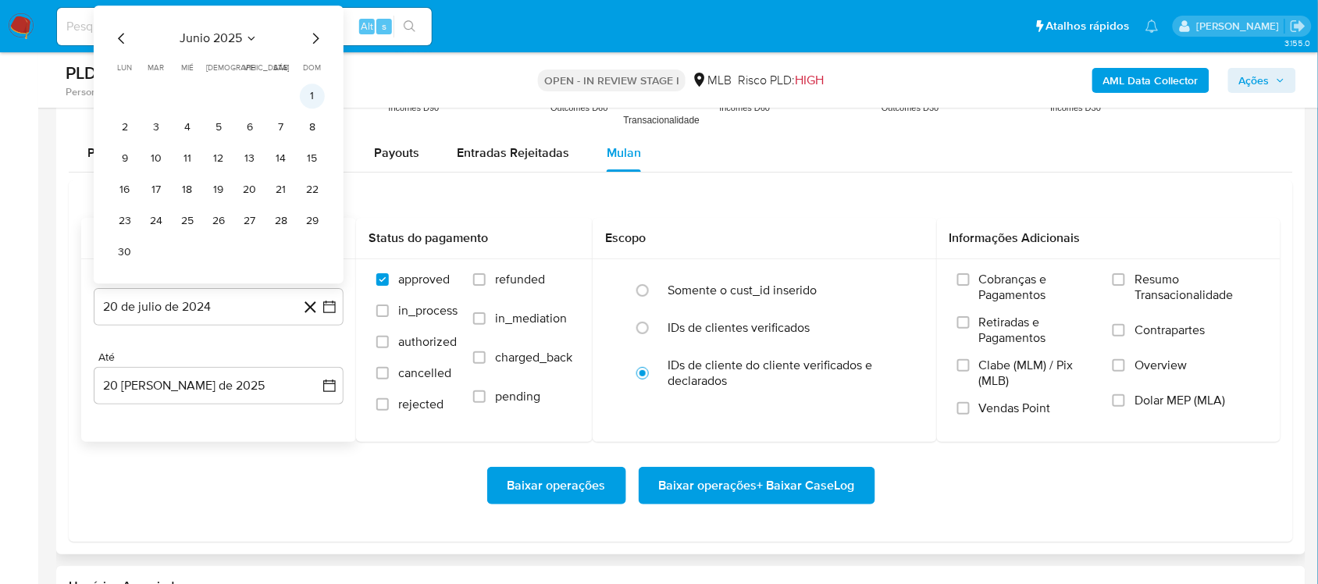
click at [319, 100] on button "1" at bounding box center [312, 96] width 25 height 25
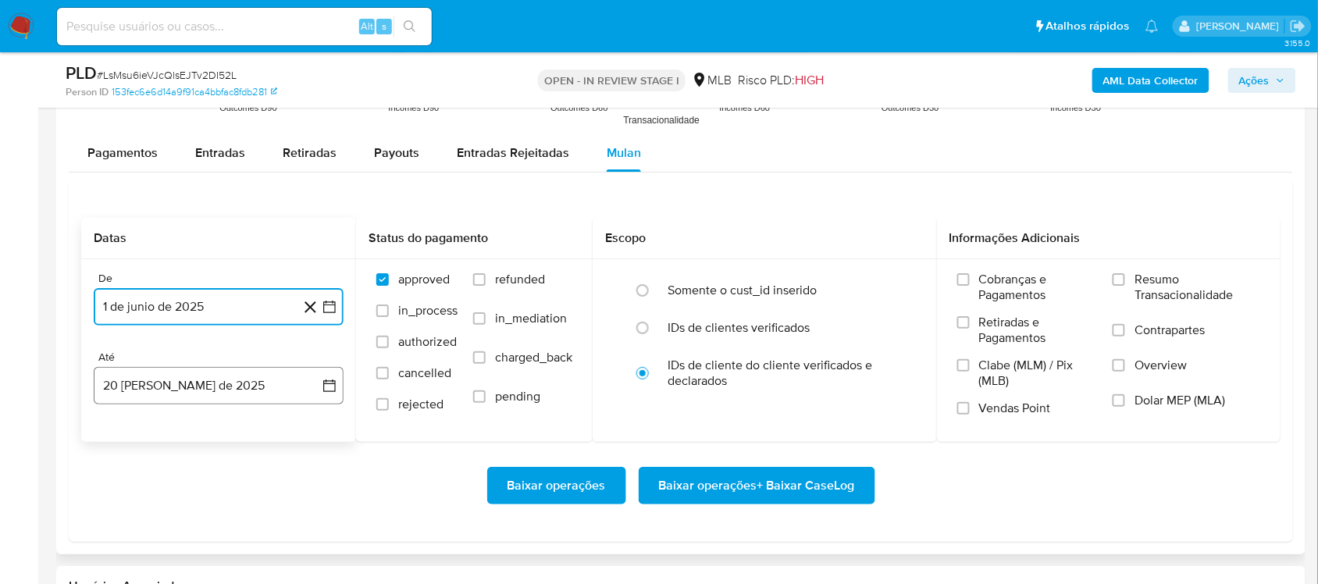
click at [329, 385] on icon "button" at bounding box center [329, 385] width 12 height 12
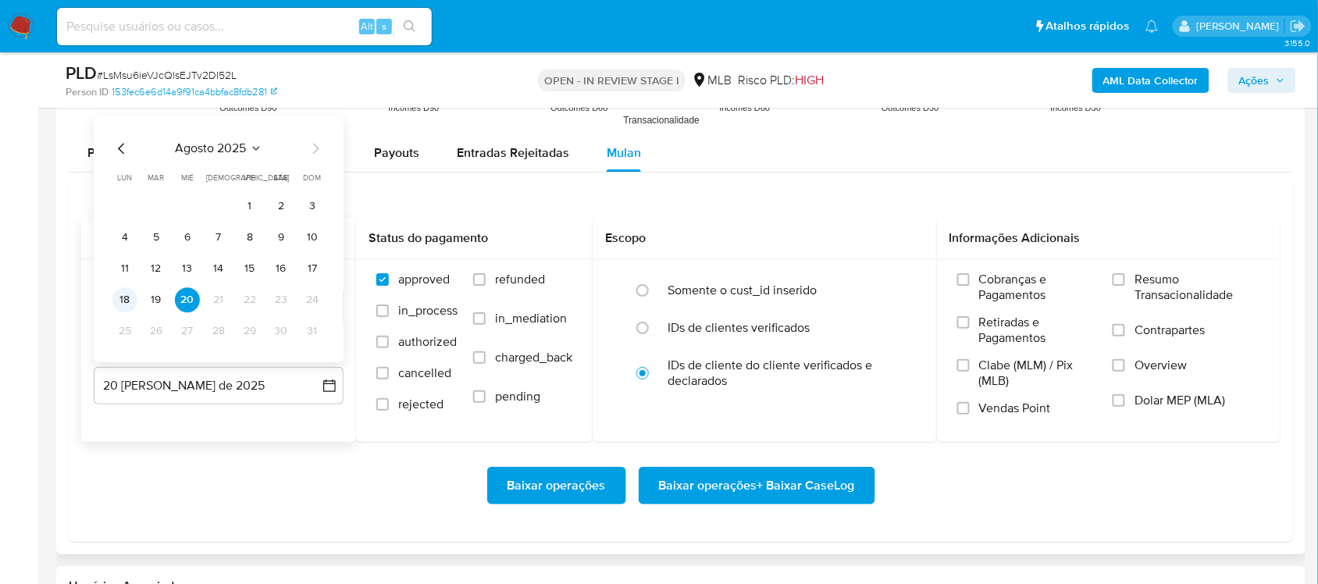
click at [118, 311] on button "18" at bounding box center [124, 299] width 25 height 25
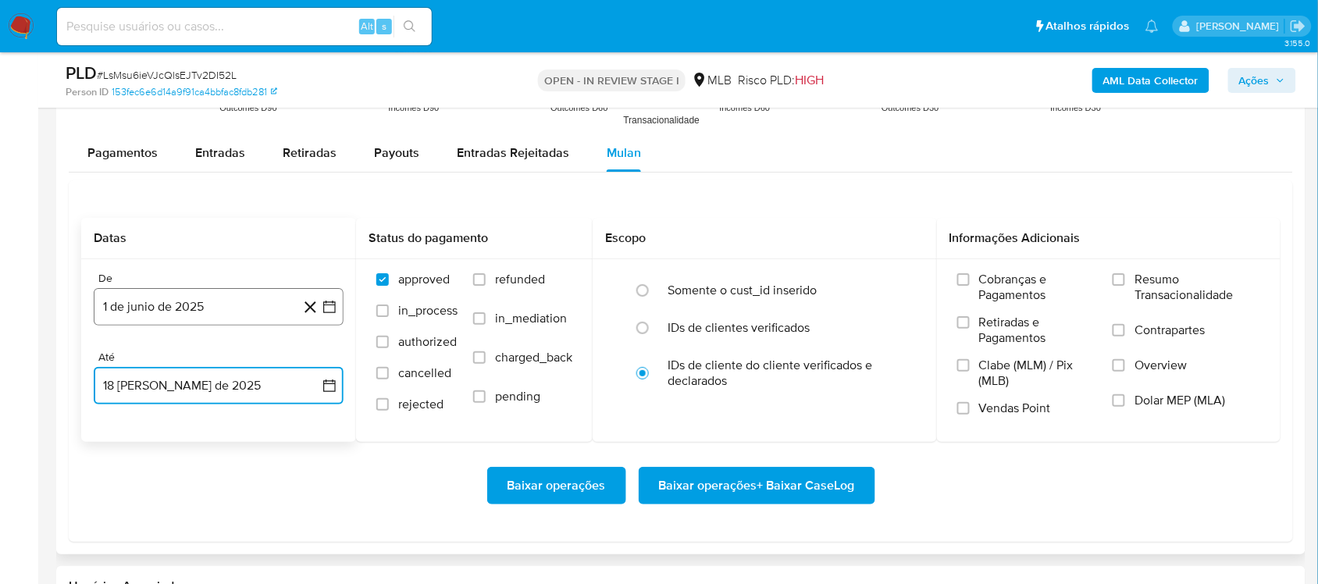
click at [329, 318] on button "1 de junio de 2025" at bounding box center [219, 306] width 250 height 37
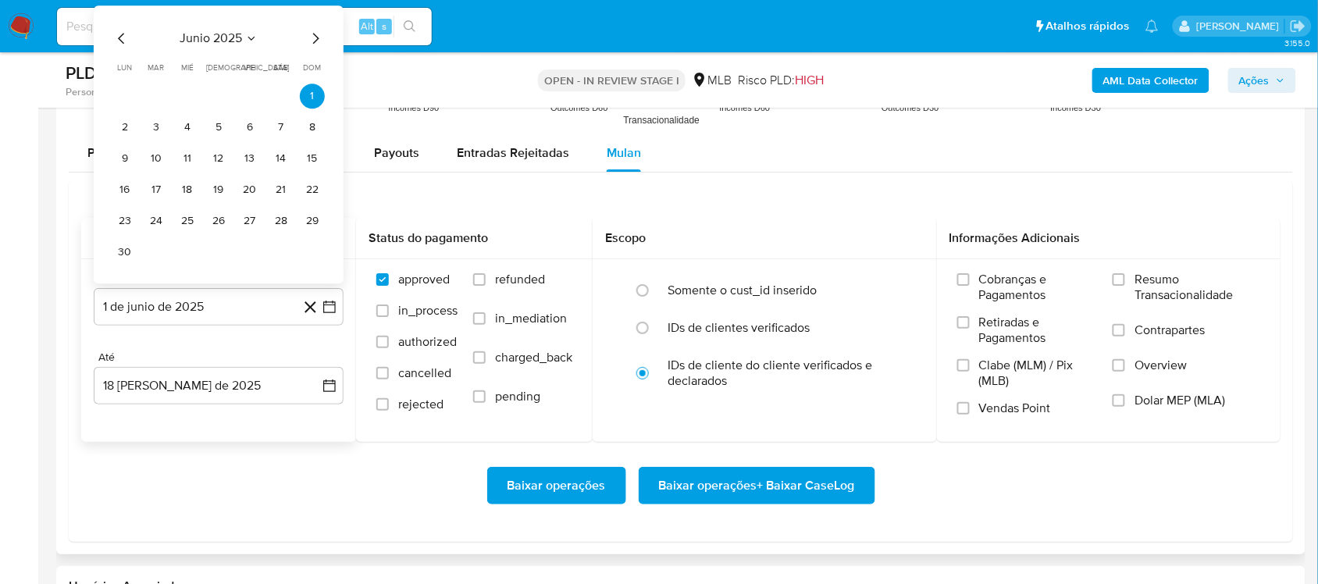
click at [308, 56] on div "junio 2025 junio 2025 lun lunes mar martes mié miércoles jue jueves vie viernes…" at bounding box center [218, 147] width 212 height 236
click at [312, 45] on icon "Mes siguiente" at bounding box center [315, 38] width 19 height 19
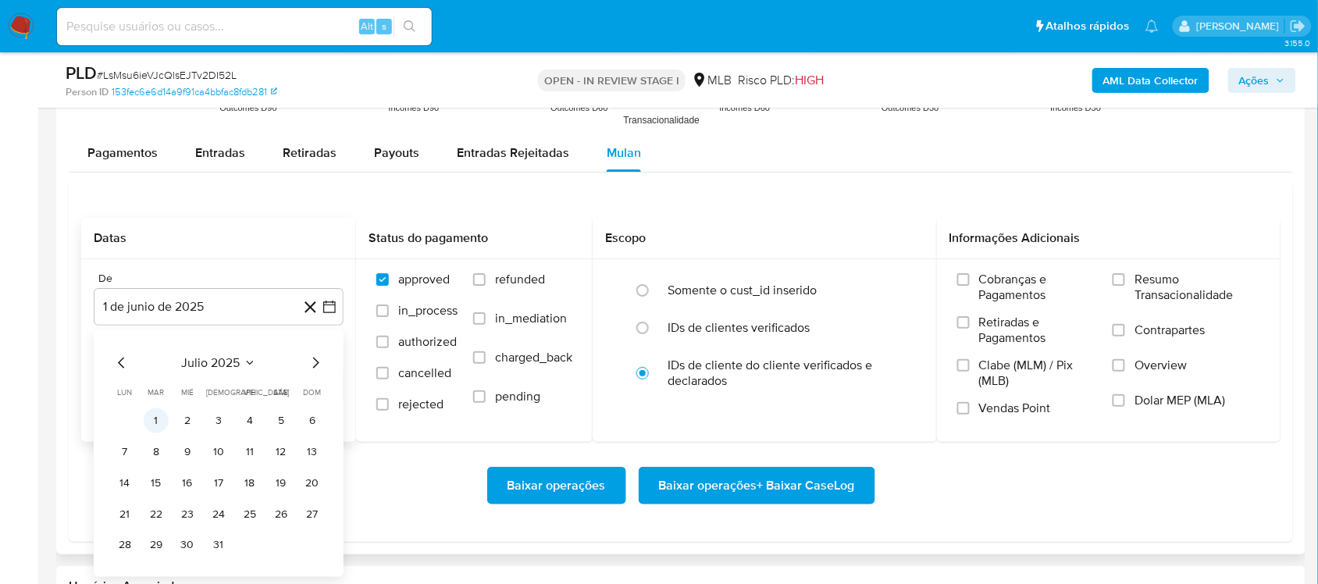
click at [153, 426] on button "1" at bounding box center [156, 420] width 25 height 25
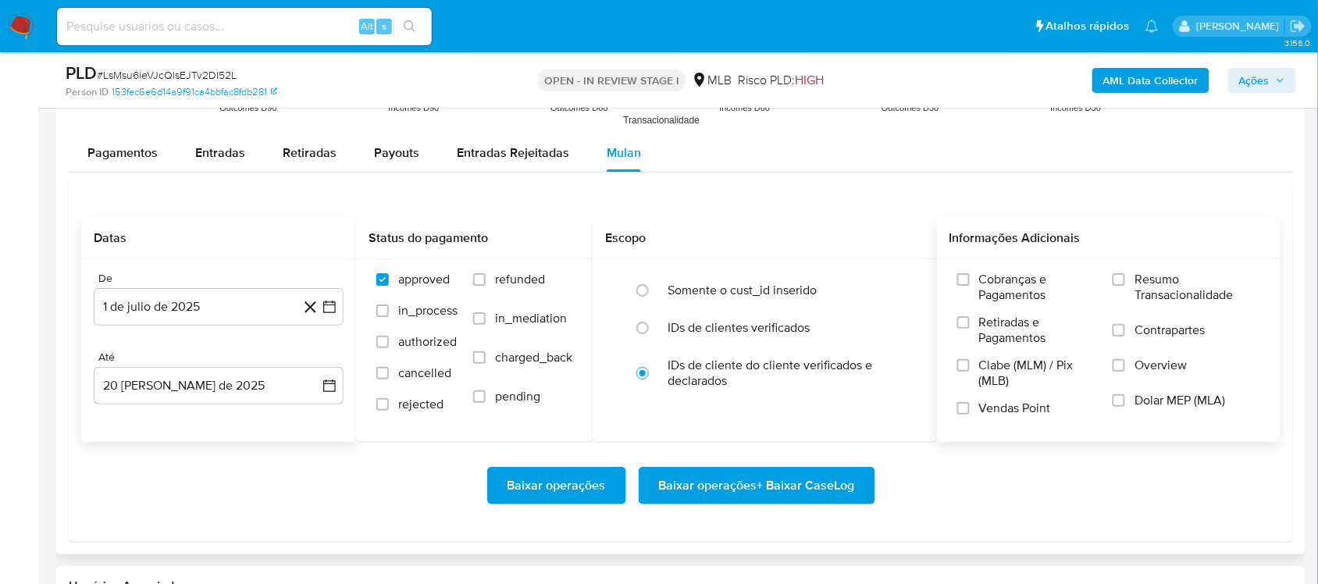
click at [999, 255] on div "Informações Adicionais" at bounding box center [1109, 238] width 344 height 41
click at [999, 280] on span "Resumo Transacionalidade" at bounding box center [1197, 287] width 126 height 31
click at [999, 280] on input "Resumo Transacionalidade" at bounding box center [1119, 279] width 12 height 12
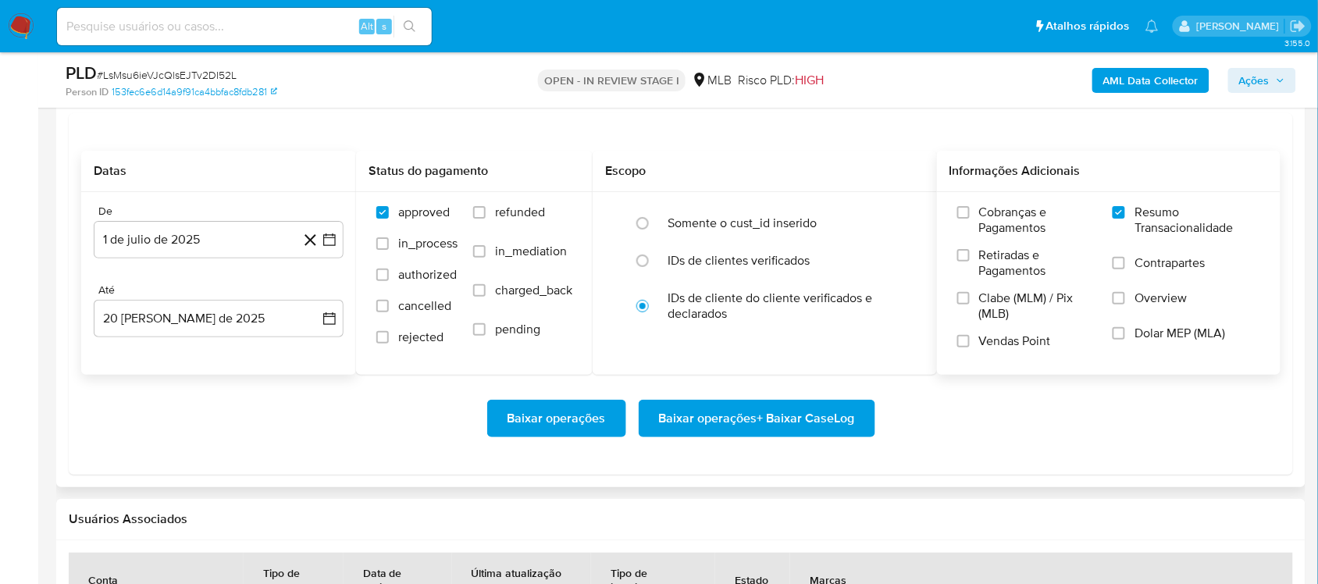
scroll to position [1757, 0]
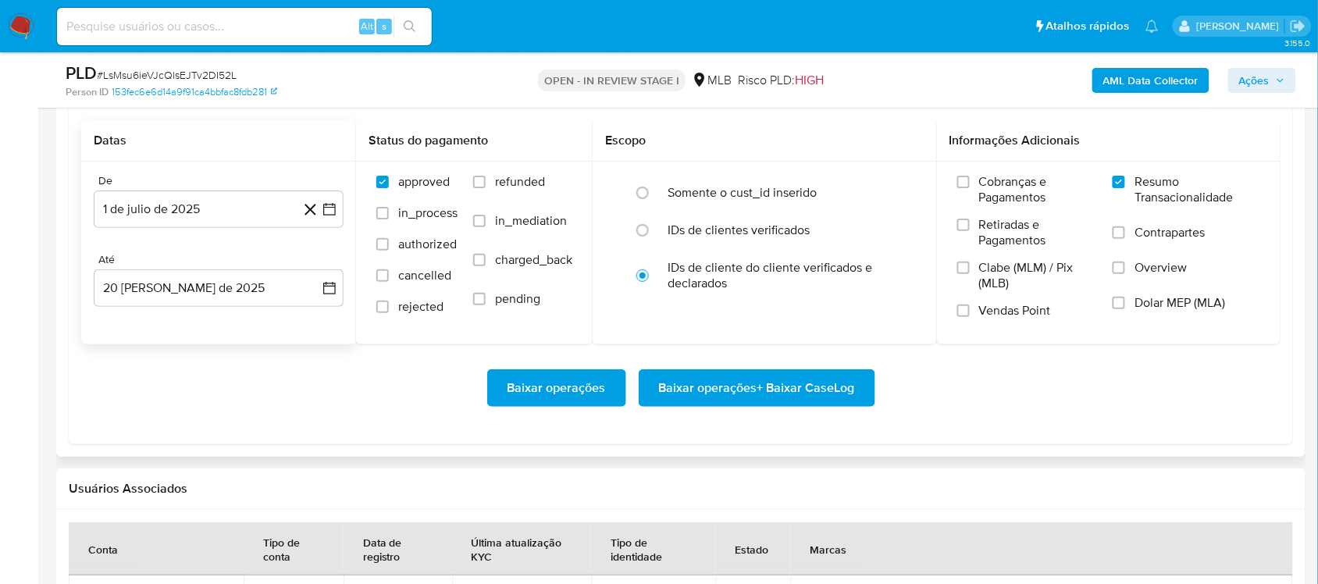
click at [796, 399] on span "Baixar operações + Baixar CaseLog" at bounding box center [757, 388] width 196 height 34
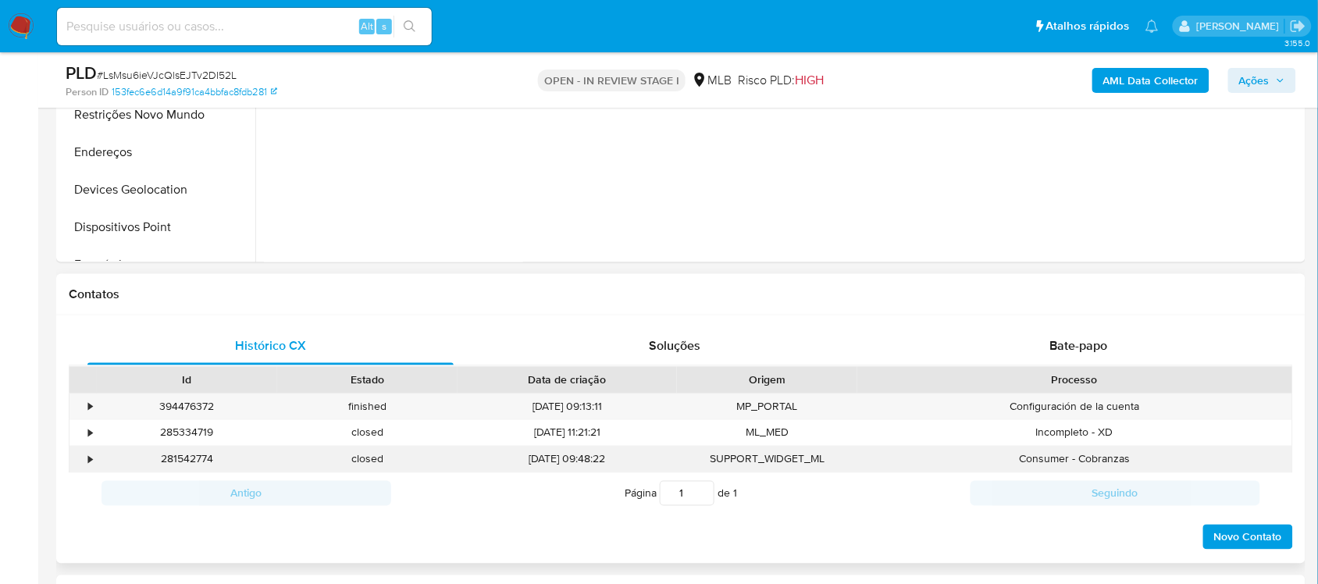
scroll to position [293, 0]
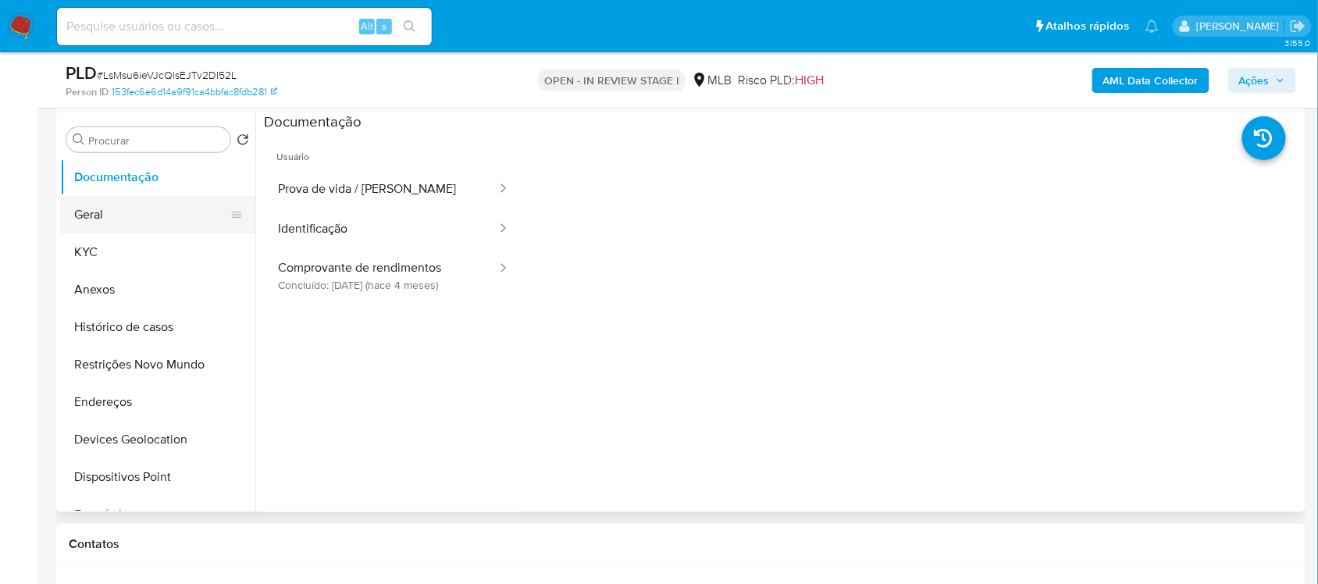
click at [139, 216] on button "Geral" at bounding box center [151, 214] width 183 height 37
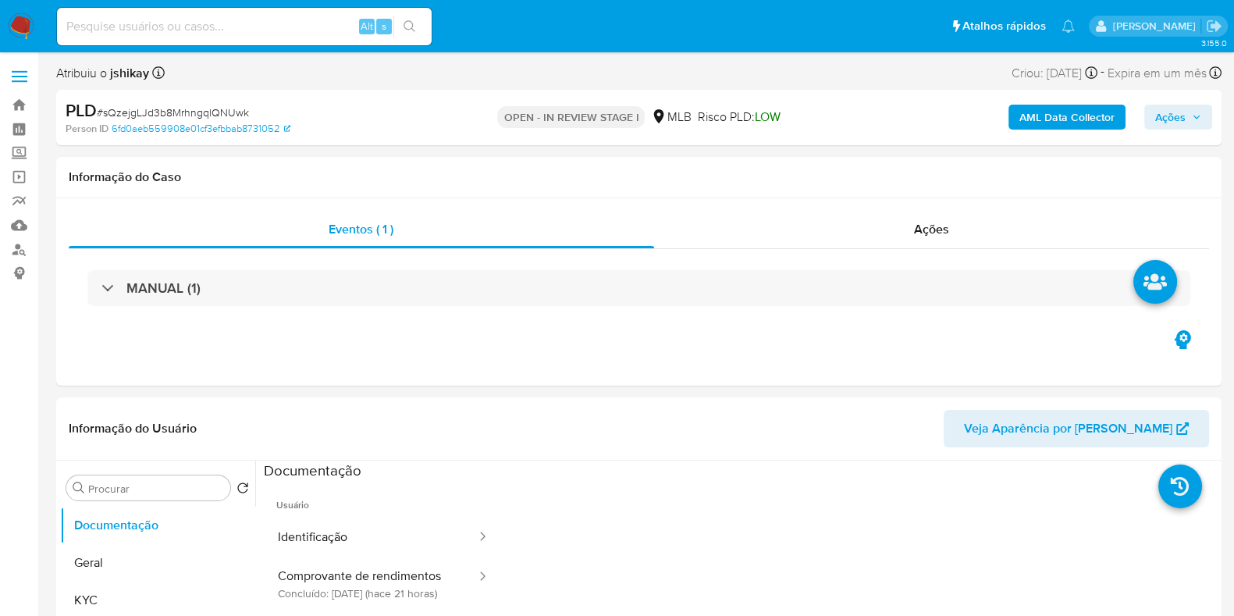
select select "10"
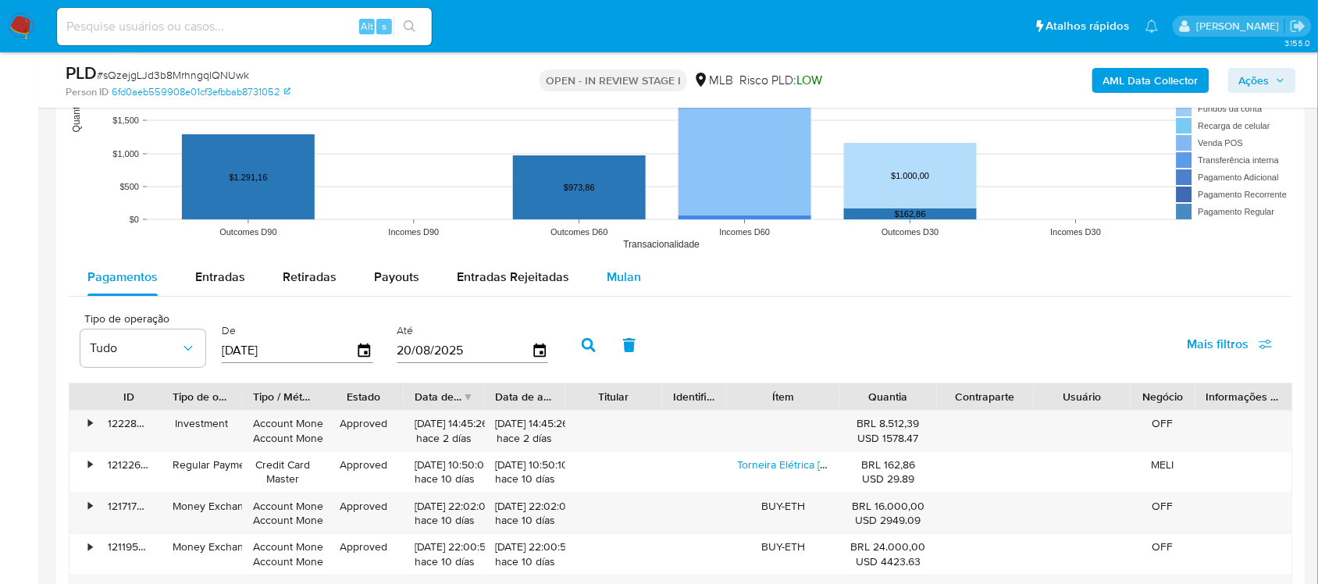
click at [614, 290] on div "Mulan" at bounding box center [624, 276] width 34 height 37
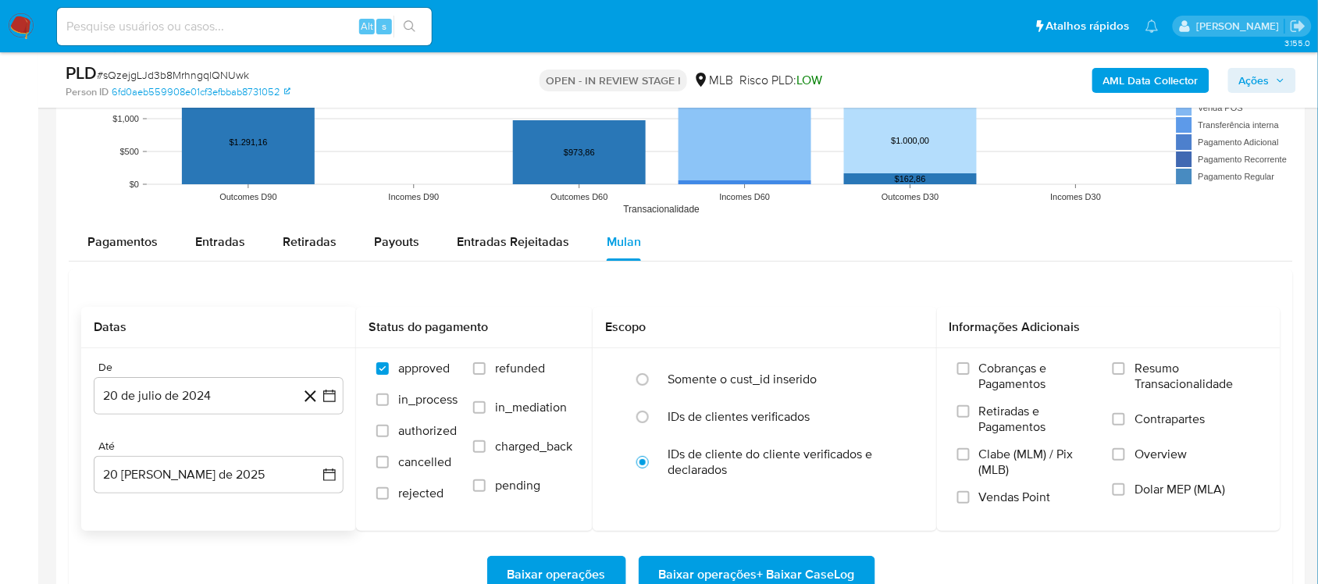
scroll to position [1659, 0]
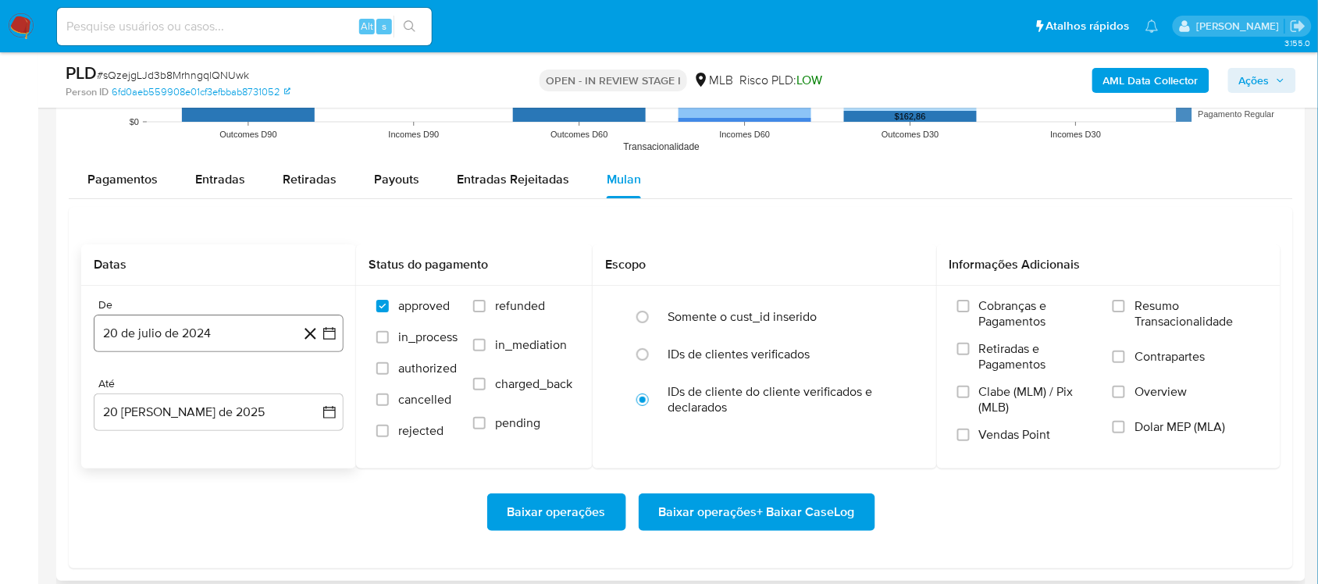
click at [334, 337] on icon "button" at bounding box center [329, 333] width 12 height 12
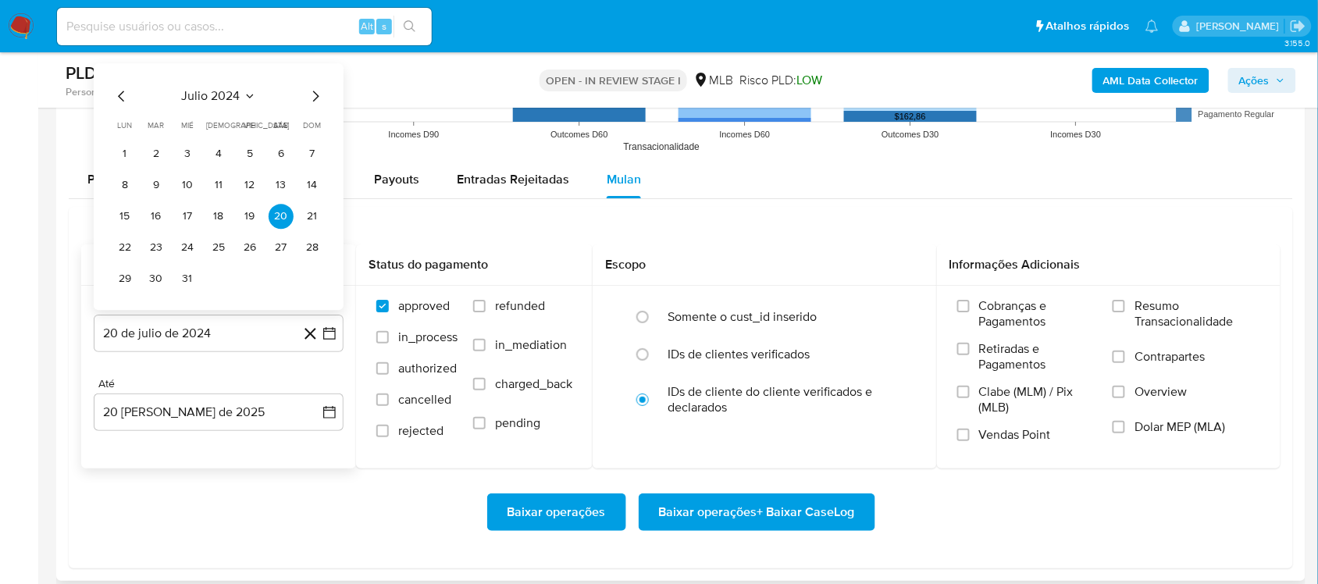
click at [231, 96] on span "julio 2024" at bounding box center [211, 96] width 59 height 16
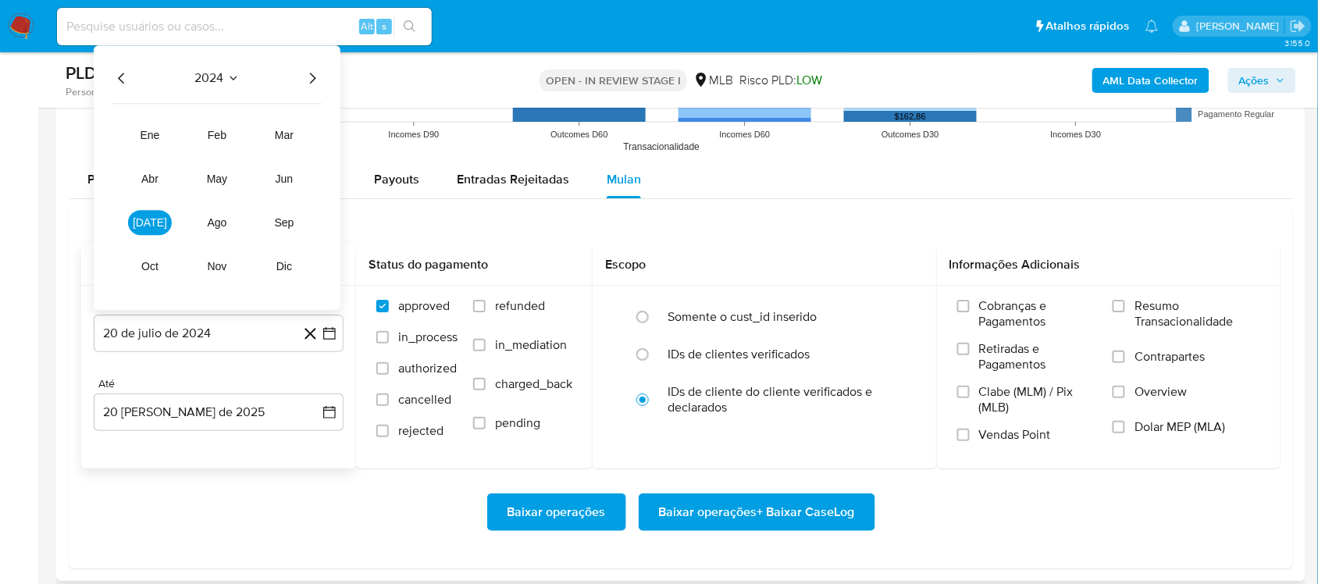
click at [317, 83] on icon "Año siguiente" at bounding box center [312, 78] width 19 height 19
click at [137, 230] on button "[DATE]" at bounding box center [150, 222] width 44 height 25
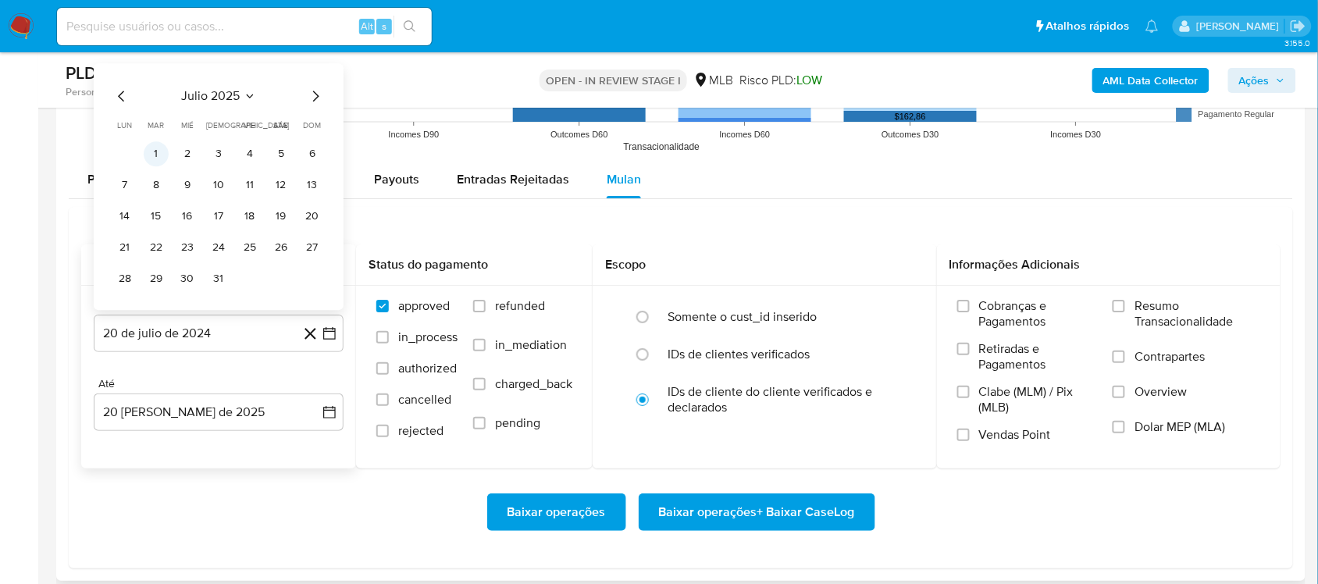
click at [144, 161] on button "1" at bounding box center [156, 153] width 25 height 25
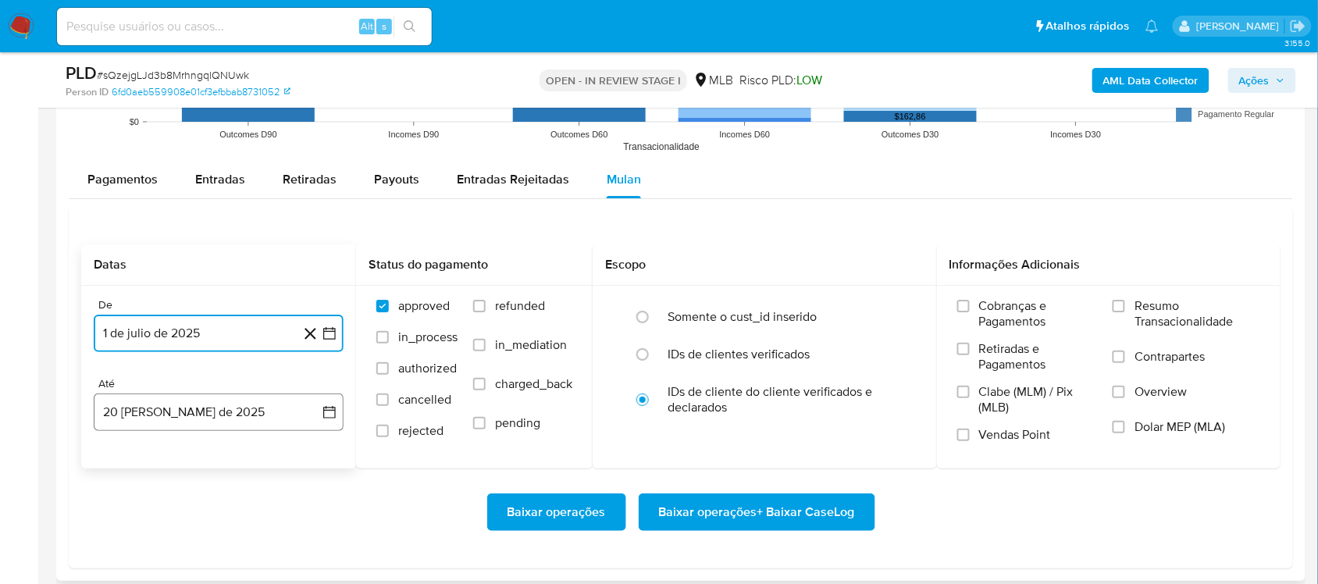
click at [328, 416] on icon "button" at bounding box center [330, 412] width 16 height 16
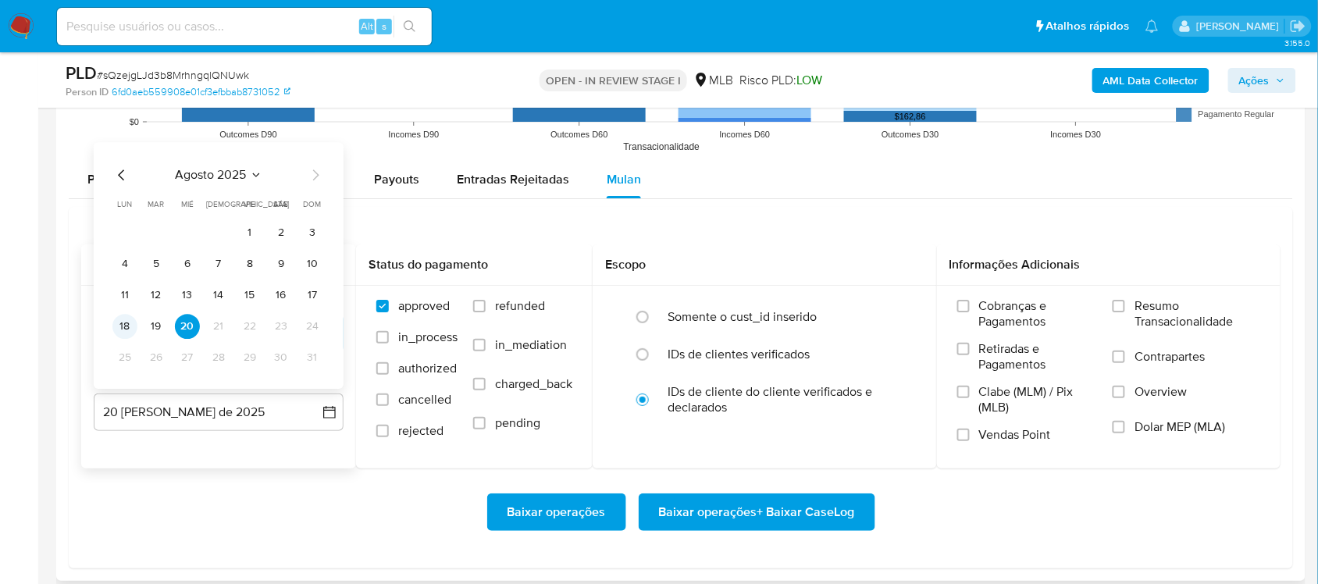
click at [118, 333] on button "18" at bounding box center [124, 326] width 25 height 25
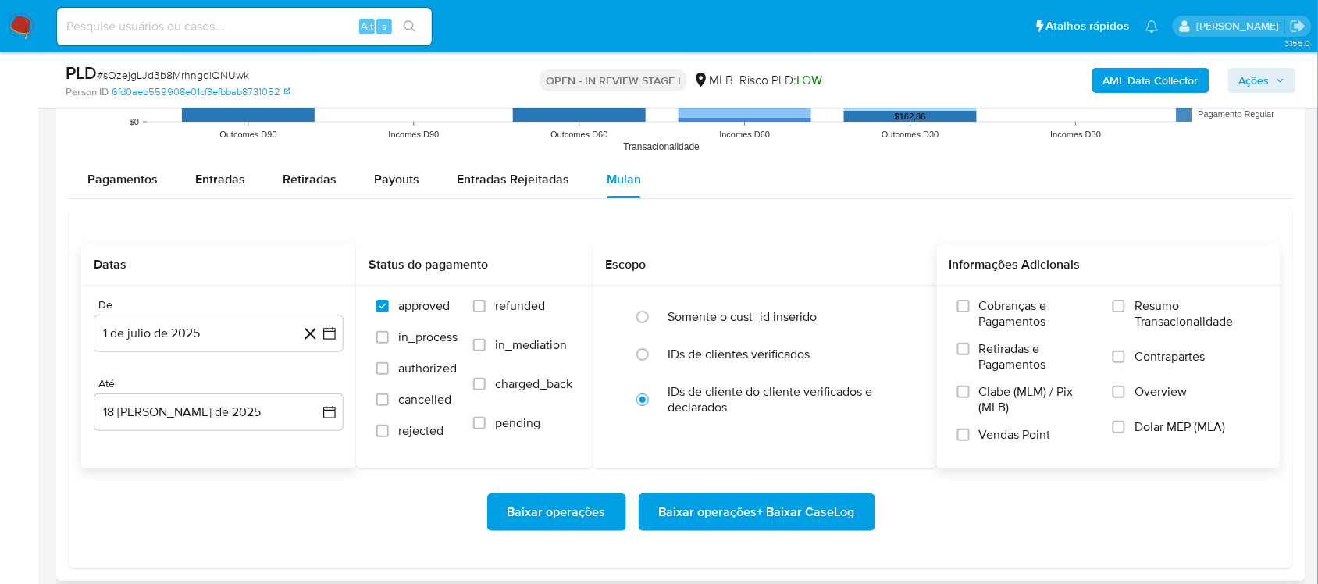
click at [999, 329] on span "Resumo Transacionalidade" at bounding box center [1197, 313] width 126 height 31
click at [999, 312] on input "Resumo Transacionalidade" at bounding box center [1119, 306] width 12 height 12
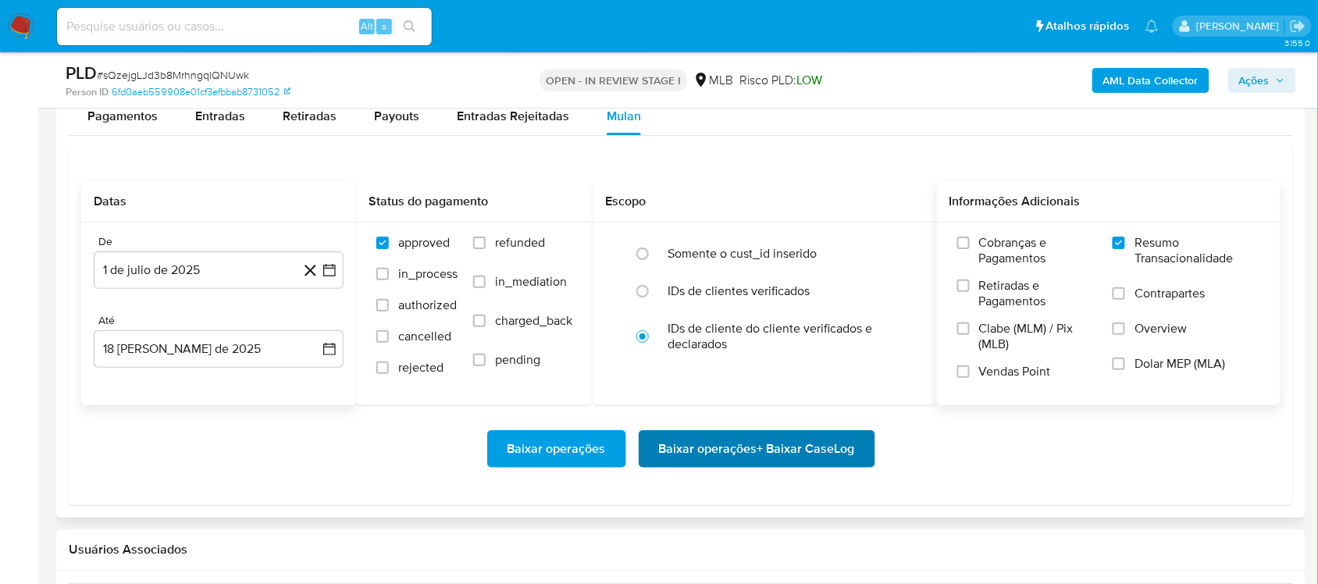
scroll to position [1757, 0]
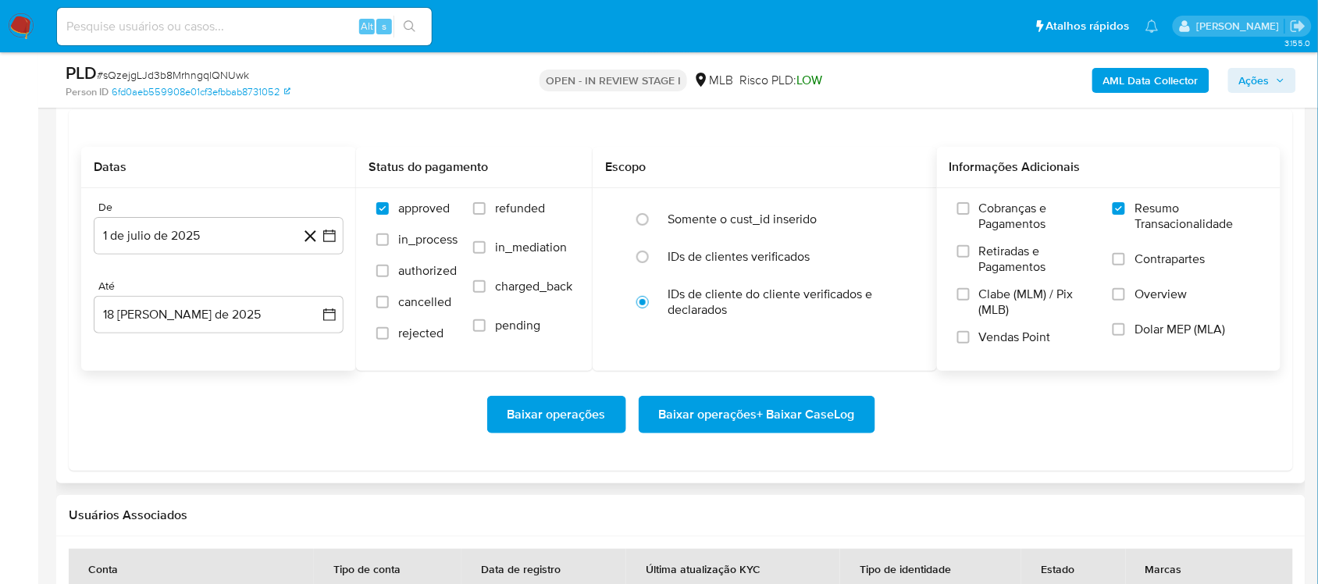
click at [742, 423] on span "Baixar operações + Baixar CaseLog" at bounding box center [757, 414] width 196 height 34
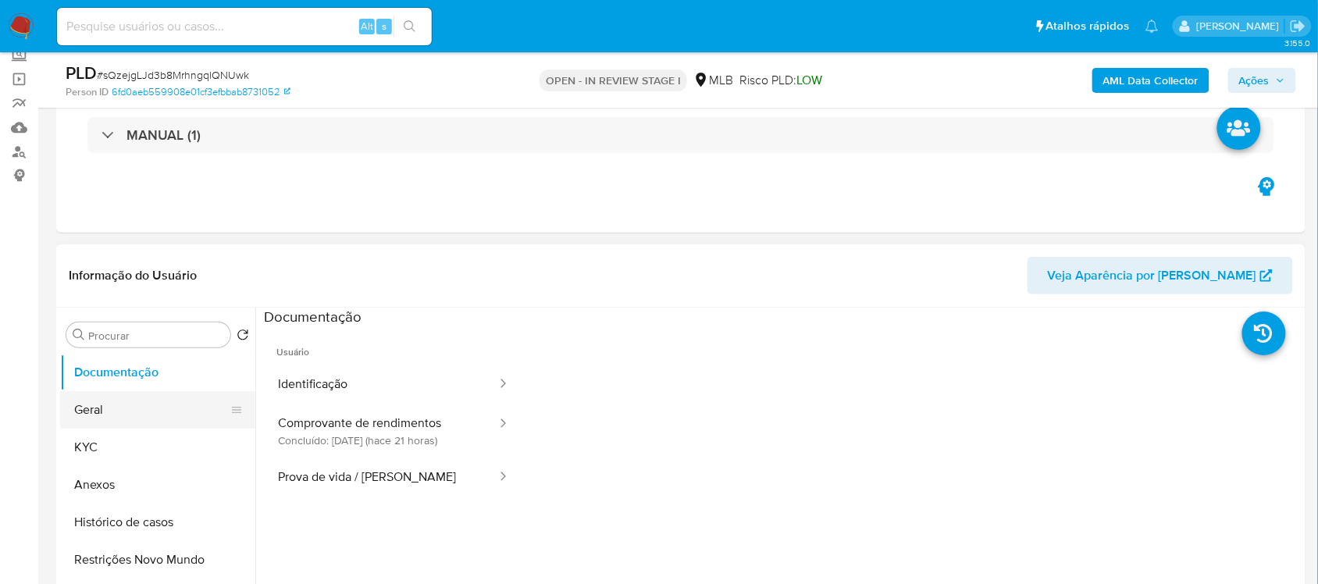
click at [129, 411] on button "Geral" at bounding box center [151, 409] width 183 height 37
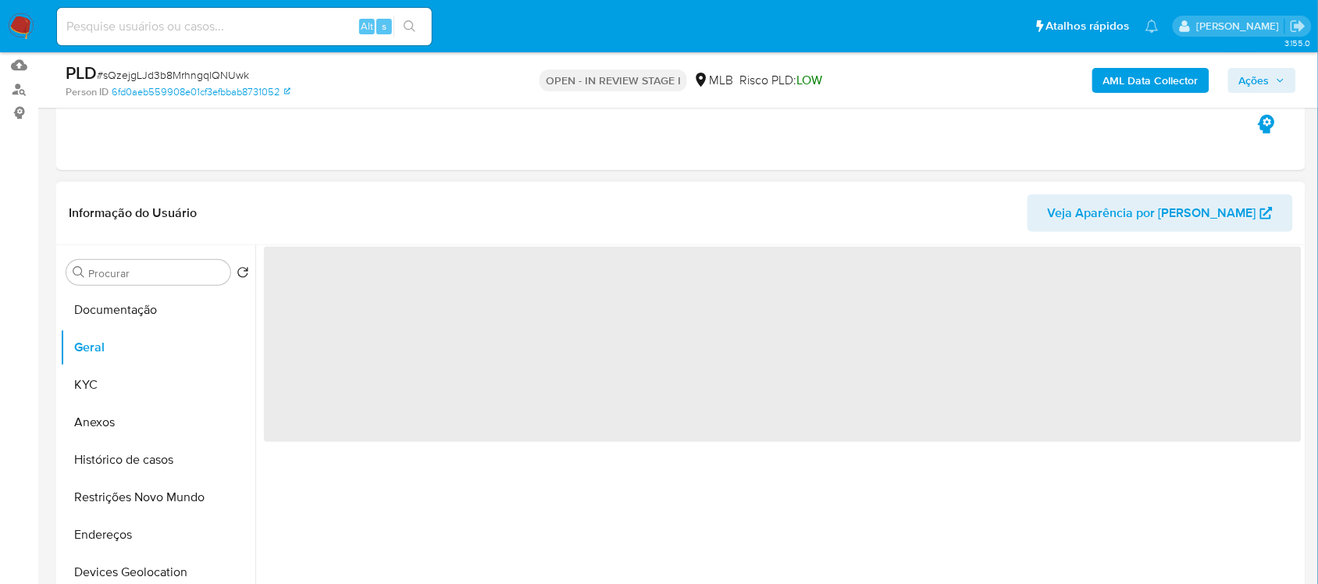
scroll to position [195, 0]
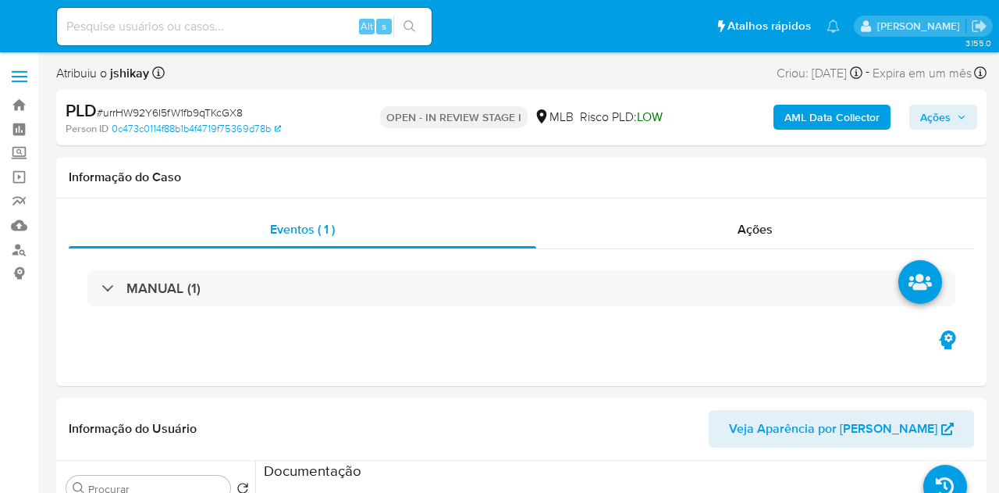
select select "10"
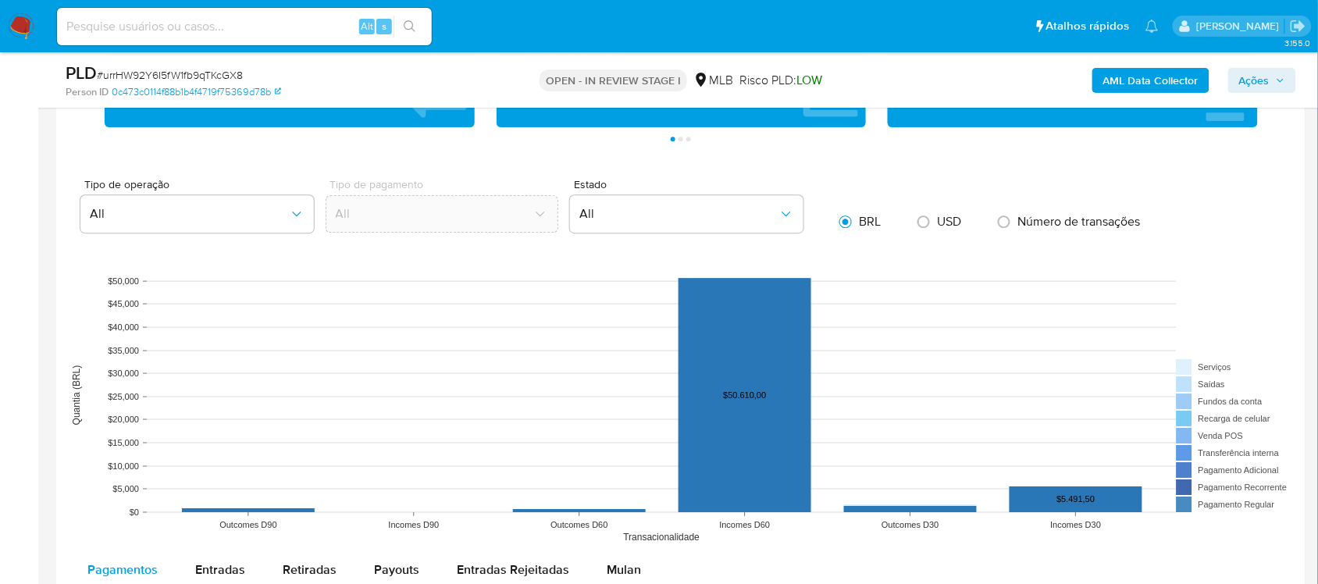
scroll to position [1464, 0]
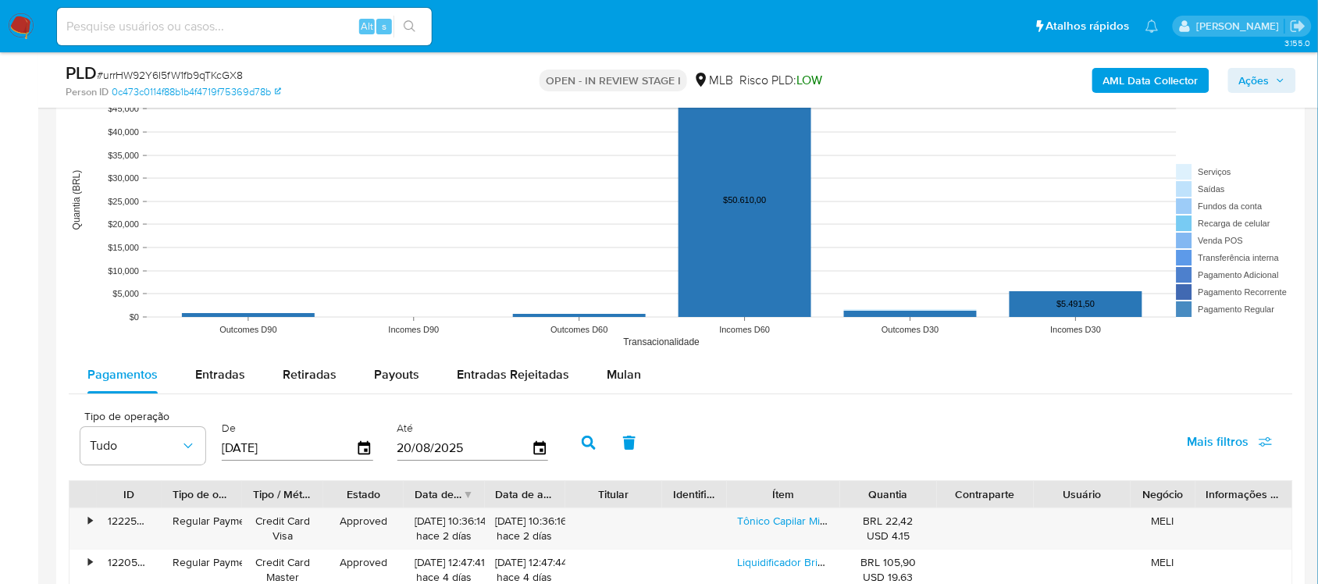
click at [625, 394] on div "Pagamentos Entradas Retiradas Payouts Entradas Rejeitadas Mulan" at bounding box center [681, 375] width 1224 height 38
click at [619, 380] on span "Mulan" at bounding box center [624, 374] width 34 height 18
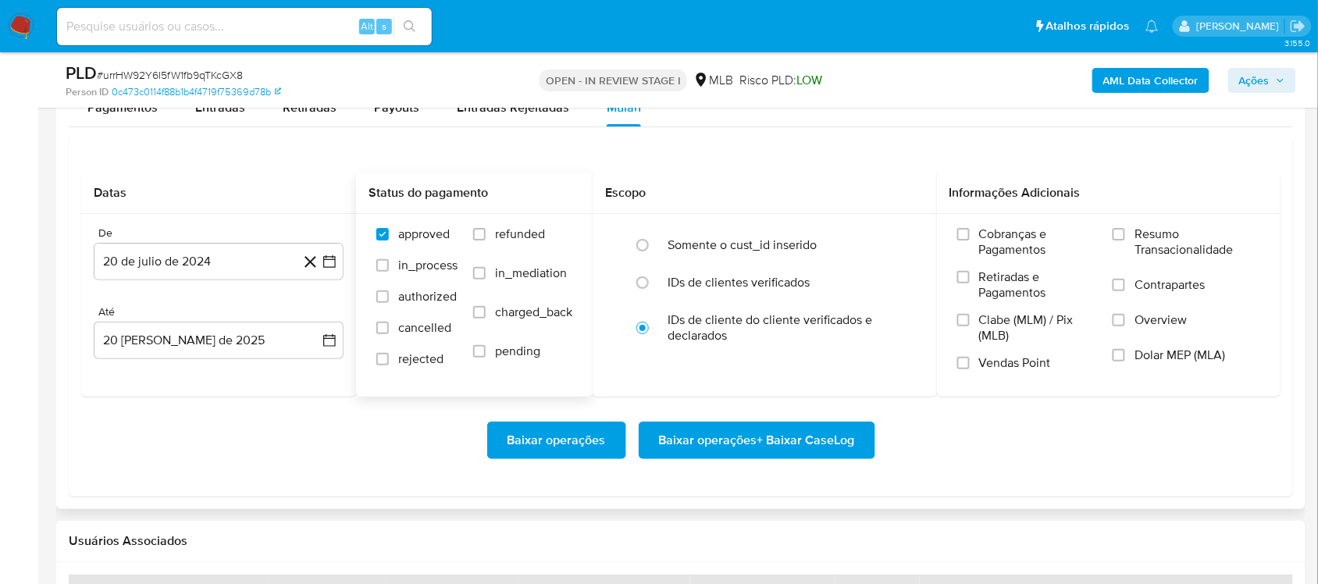
scroll to position [1757, 0]
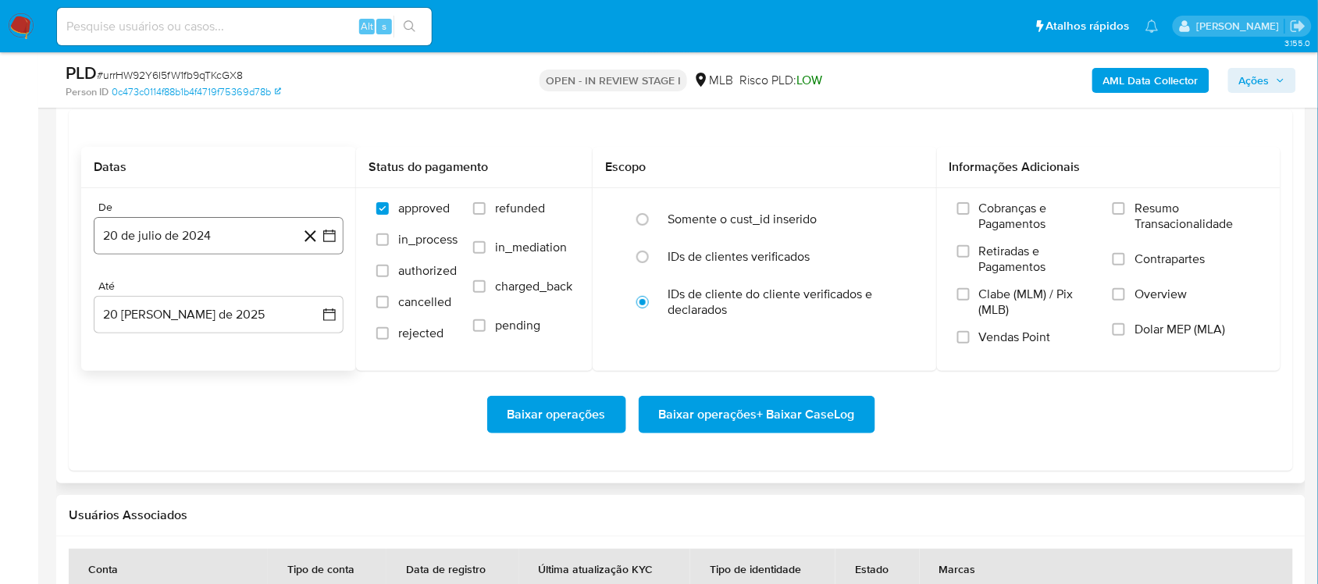
click at [326, 239] on icon "button" at bounding box center [330, 236] width 16 height 16
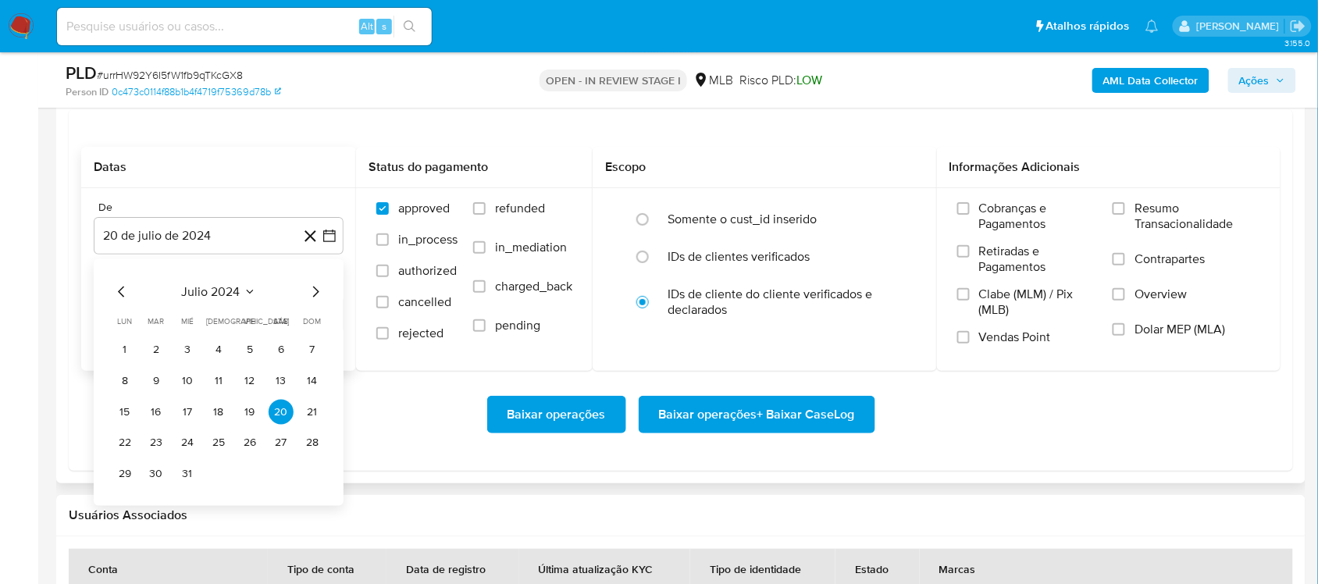
click at [232, 294] on span "julio 2024" at bounding box center [211, 292] width 59 height 16
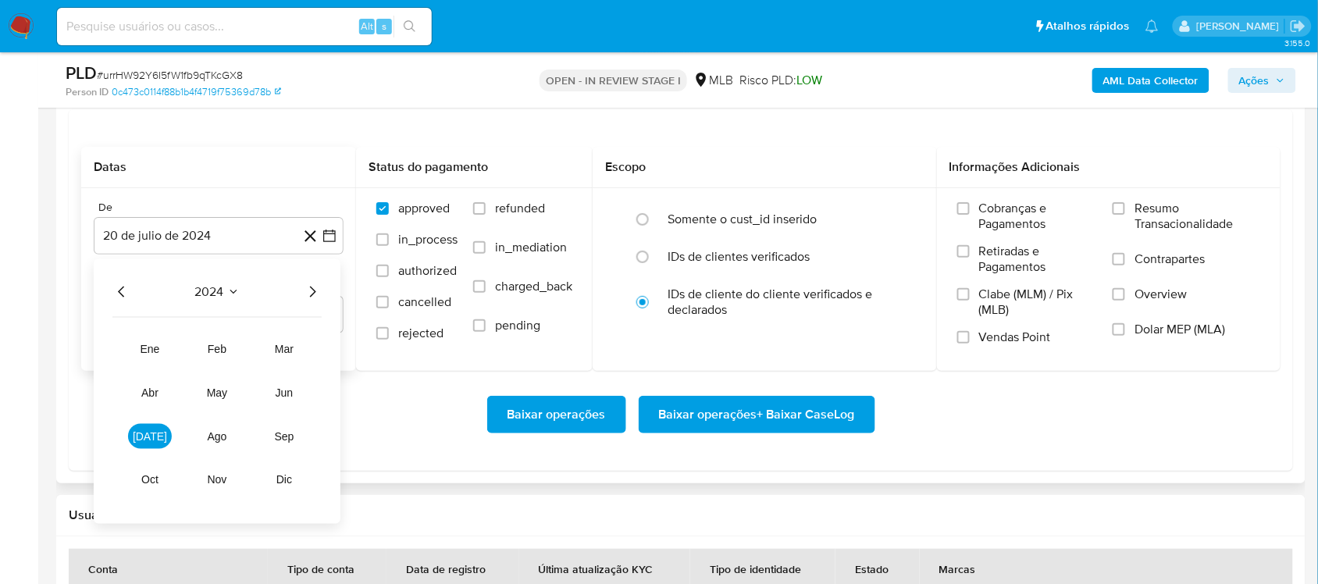
click at [316, 287] on icon "Año siguiente" at bounding box center [312, 292] width 19 height 19
click at [294, 393] on button "jun" at bounding box center [284, 392] width 44 height 25
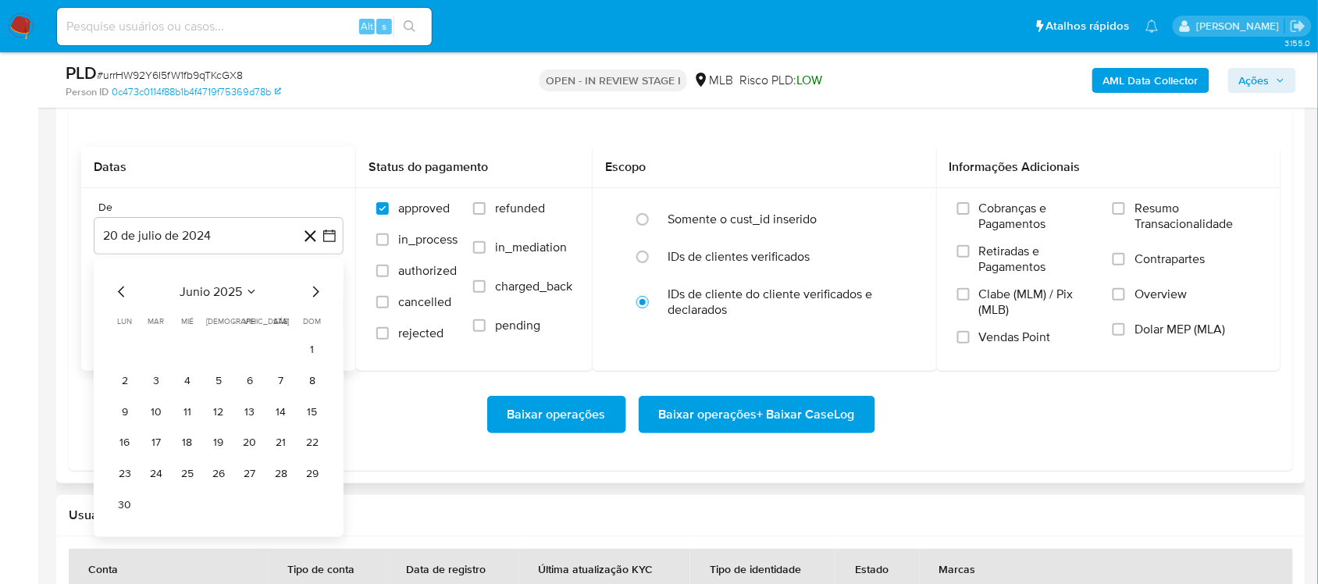
click at [310, 294] on icon "Mes siguiente" at bounding box center [315, 292] width 19 height 19
click at [157, 352] on button "1" at bounding box center [156, 349] width 25 height 25
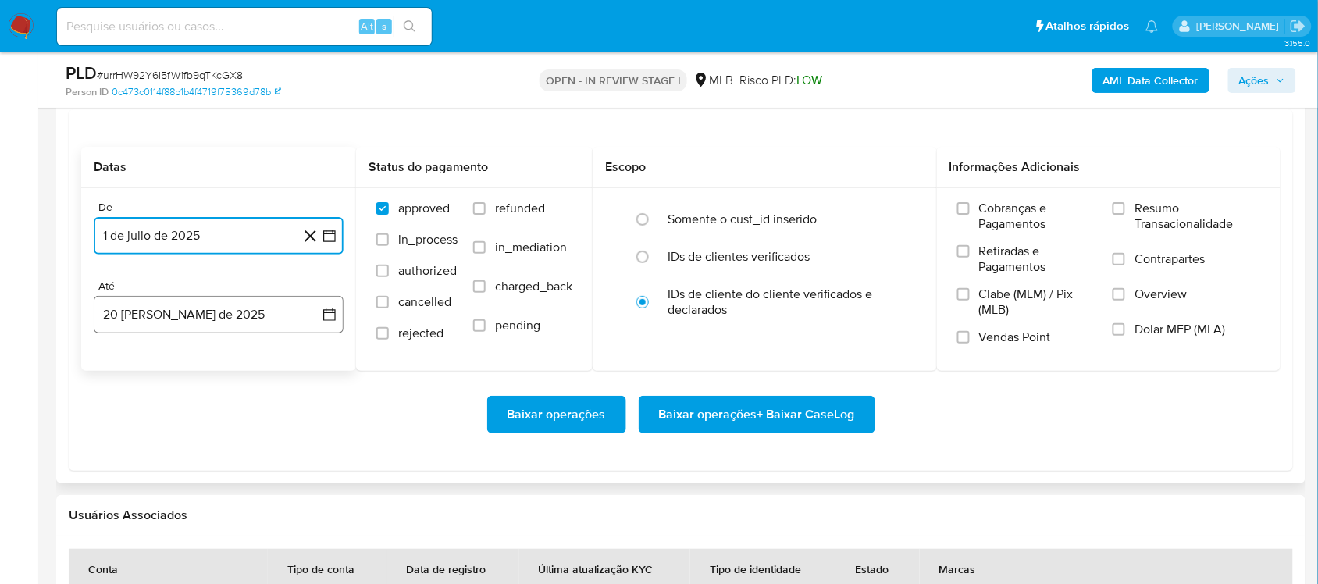
click at [329, 325] on button "20 [PERSON_NAME] de 2025" at bounding box center [219, 314] width 250 height 37
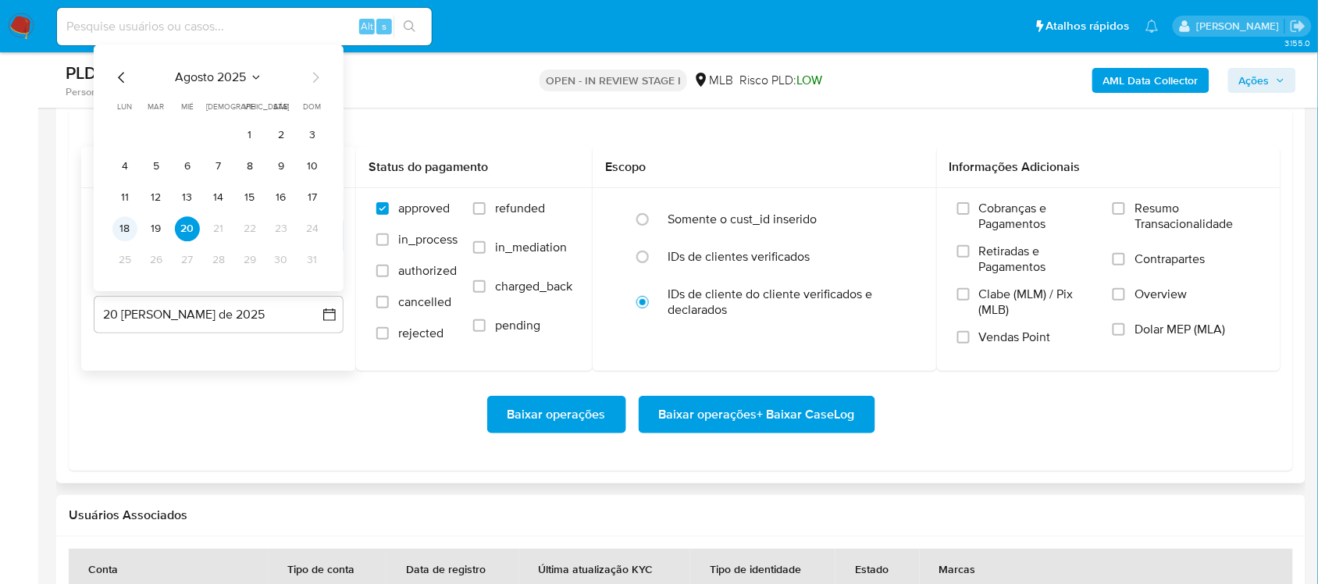
click at [113, 229] on button "18" at bounding box center [124, 228] width 25 height 25
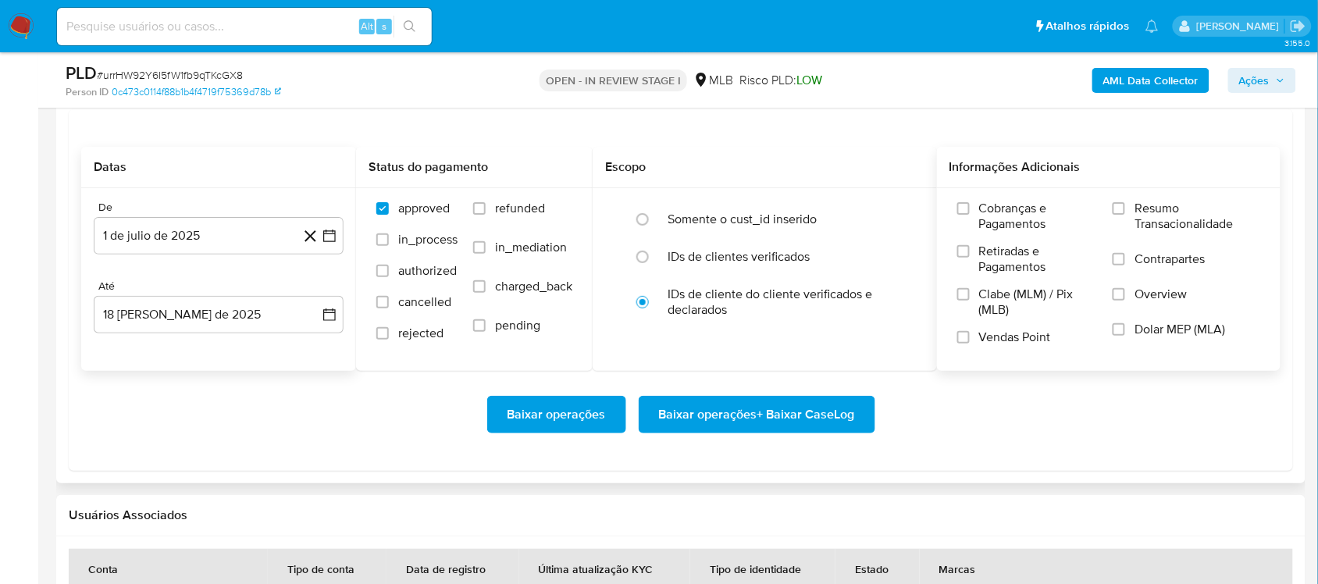
click at [999, 203] on span "Resumo Transacionalidade" at bounding box center [1197, 216] width 126 height 31
click at [999, 203] on input "Resumo Transacionalidade" at bounding box center [1119, 208] width 12 height 12
click at [805, 426] on span "Baixar operações + Baixar CaseLog" at bounding box center [757, 414] width 196 height 34
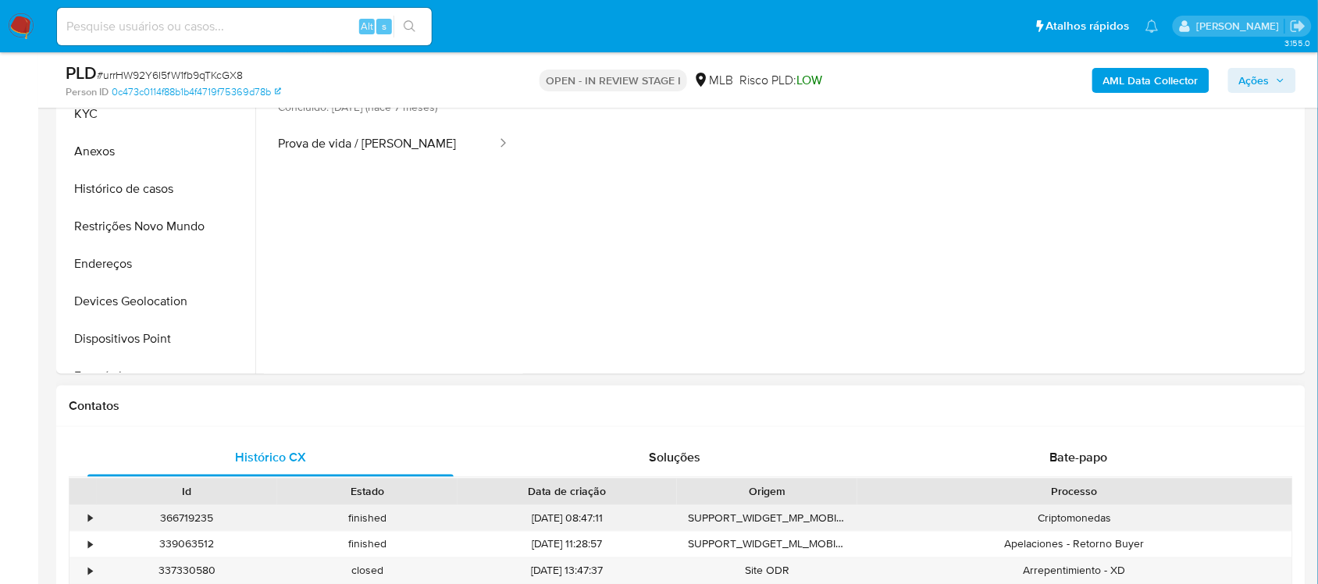
scroll to position [98, 0]
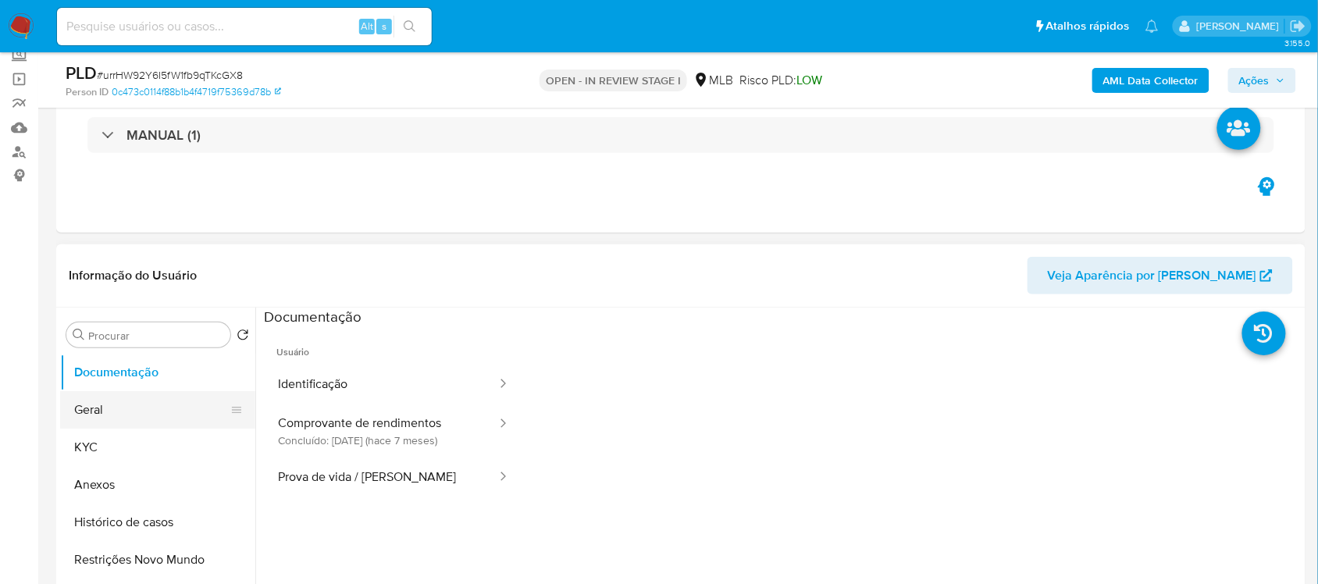
drag, startPoint x: 137, startPoint y: 408, endPoint x: 133, endPoint y: 393, distance: 15.3
click at [135, 408] on button "Geral" at bounding box center [151, 409] width 183 height 37
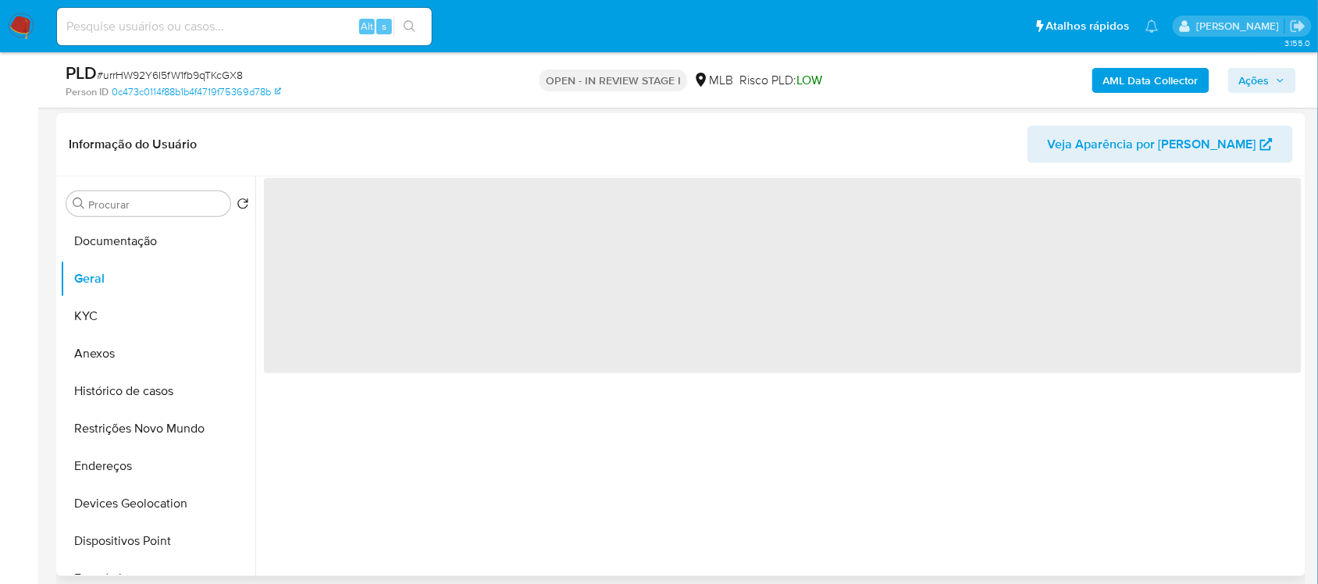
scroll to position [195, 0]
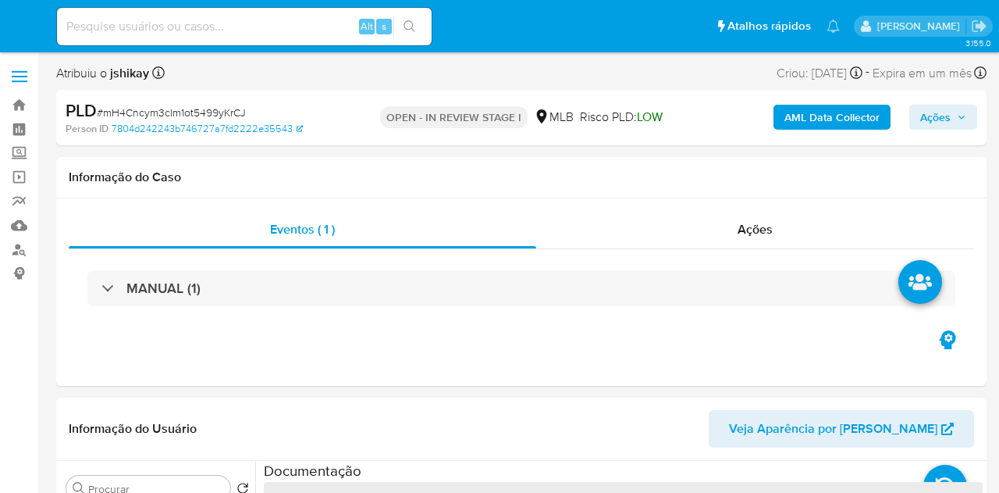
select select "10"
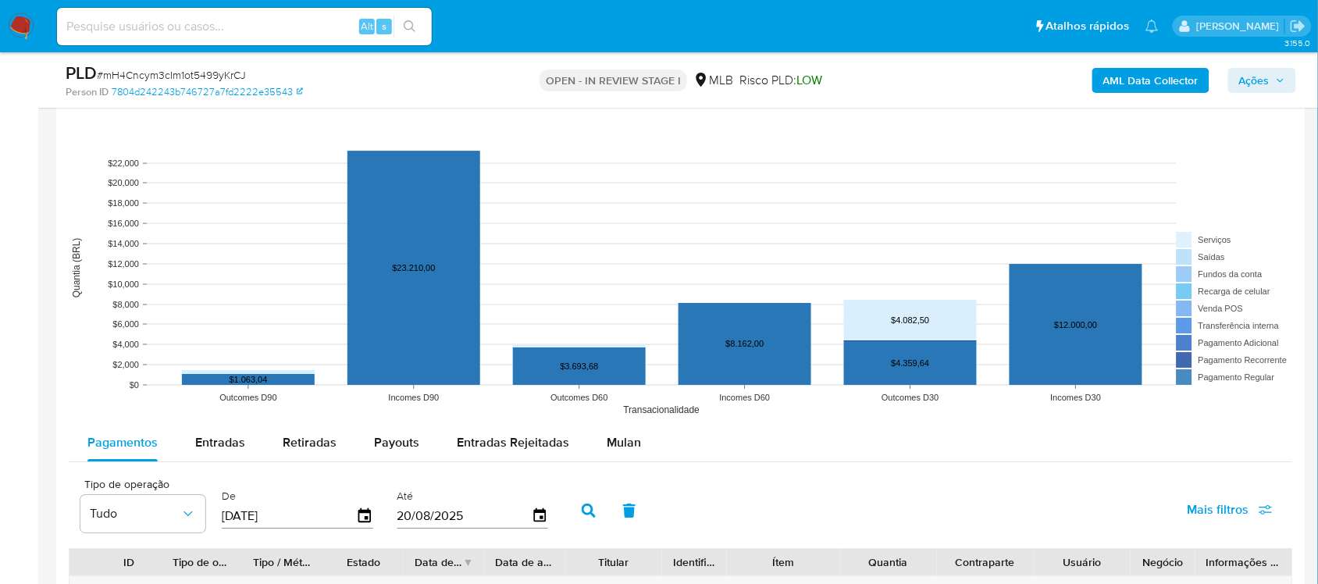
scroll to position [1464, 0]
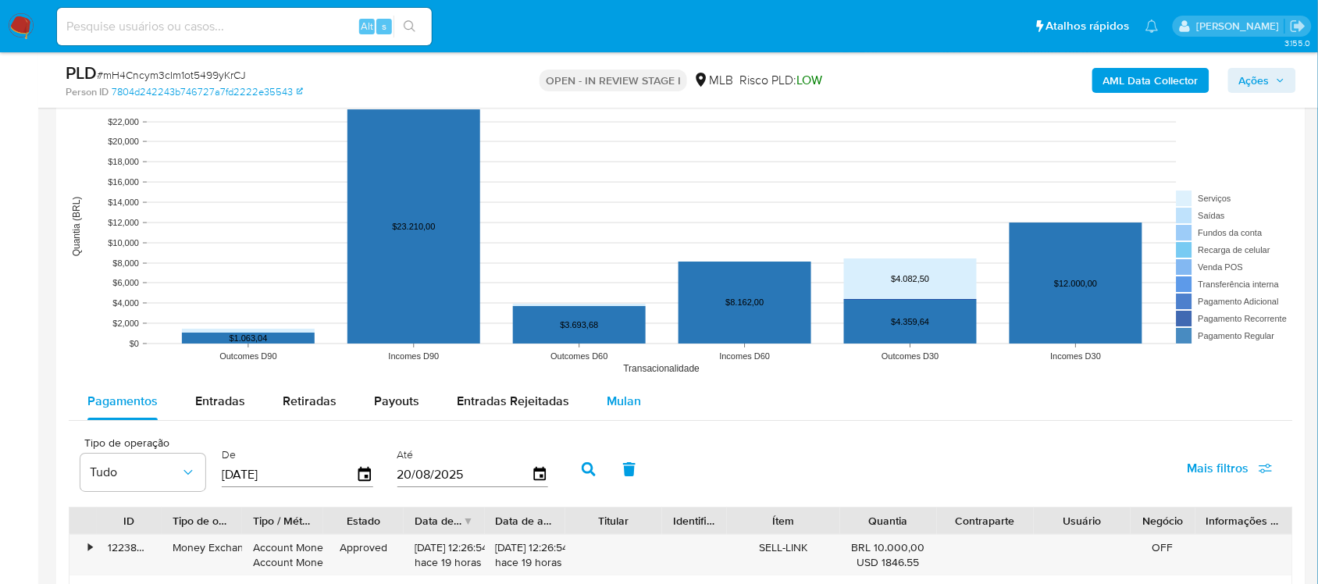
click at [628, 388] on div "Mulan" at bounding box center [624, 401] width 34 height 37
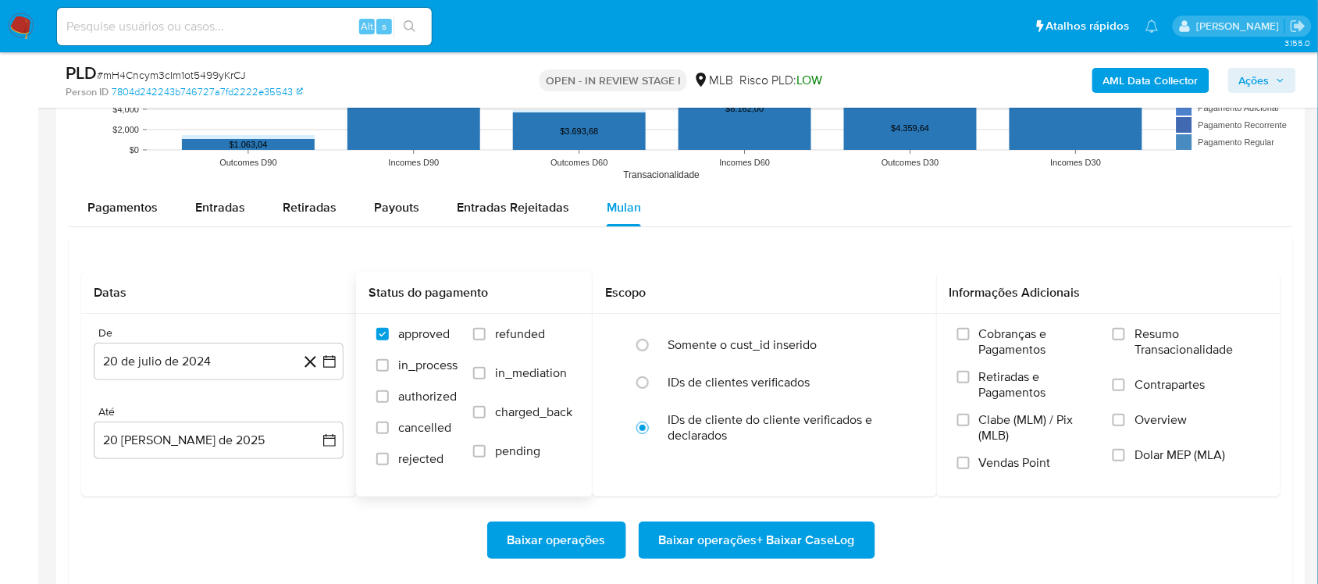
scroll to position [1659, 0]
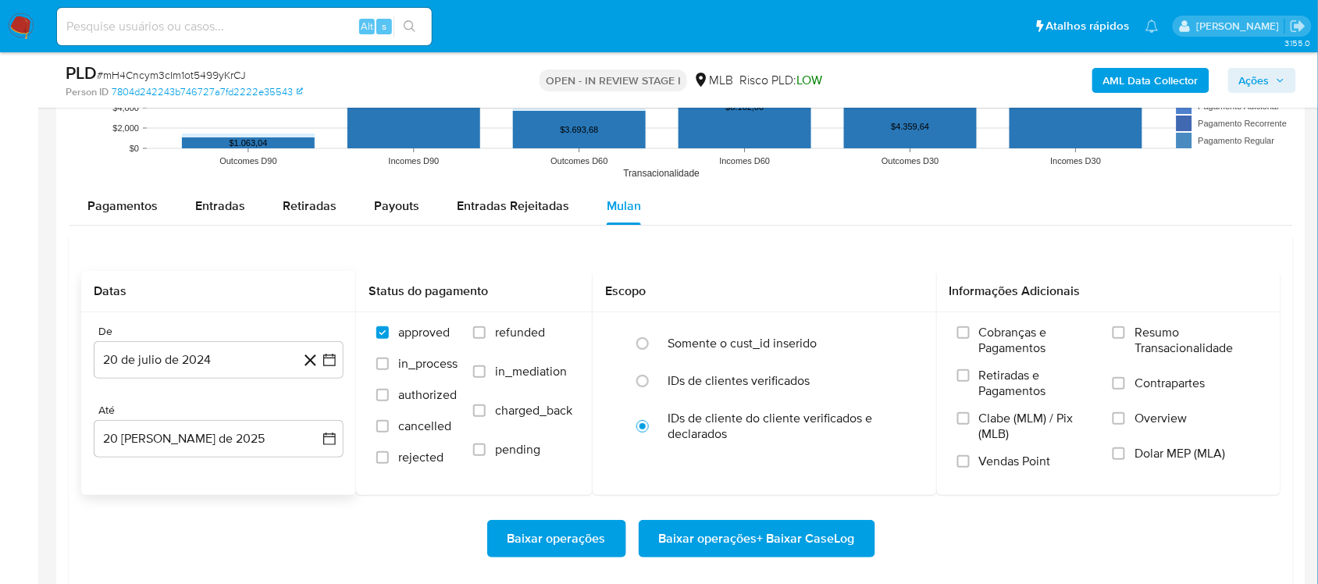
click at [318, 367] on icon at bounding box center [311, 361] width 20 height 20
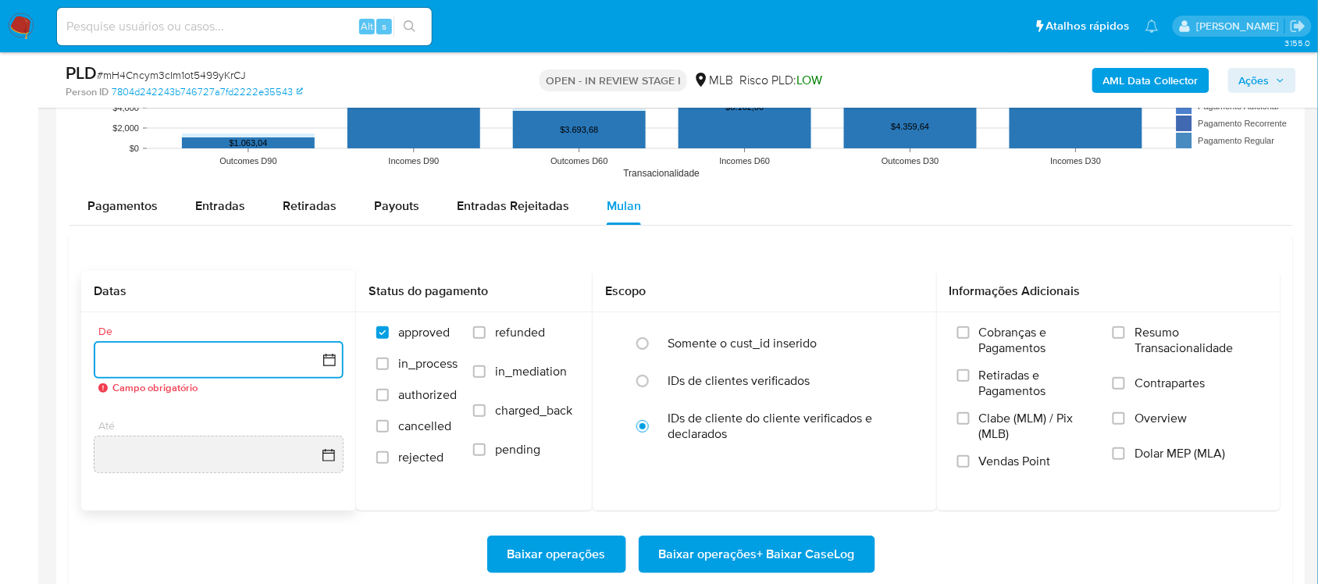
click at [326, 363] on icon "button" at bounding box center [330, 360] width 16 height 16
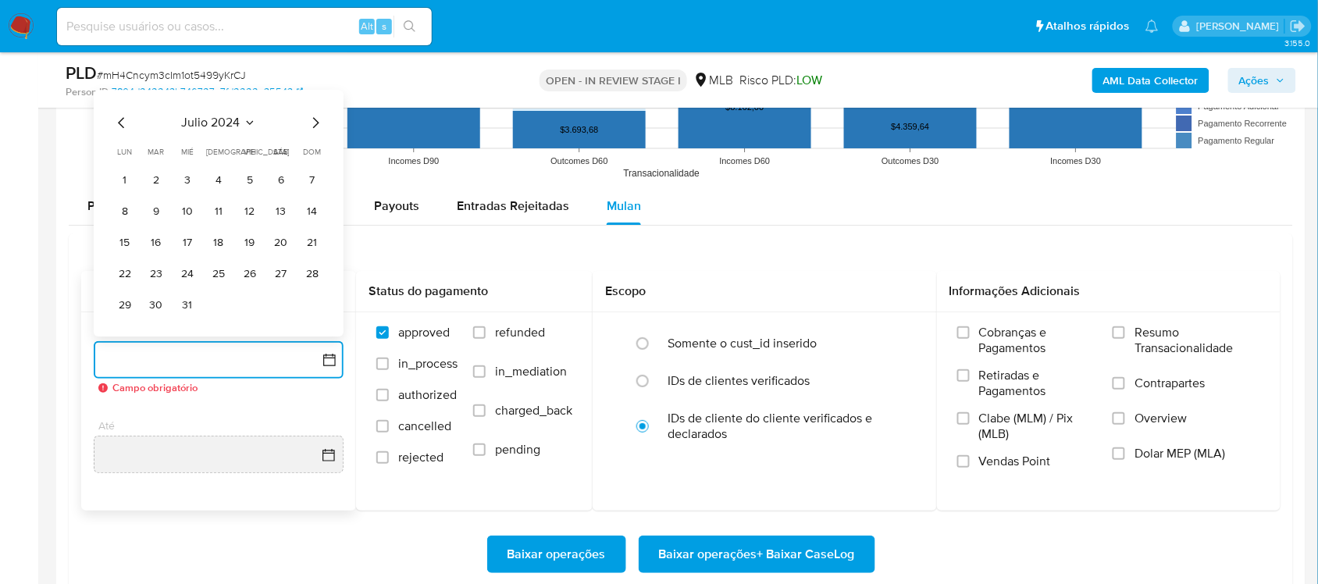
click at [213, 119] on span "julio 2024" at bounding box center [211, 123] width 59 height 16
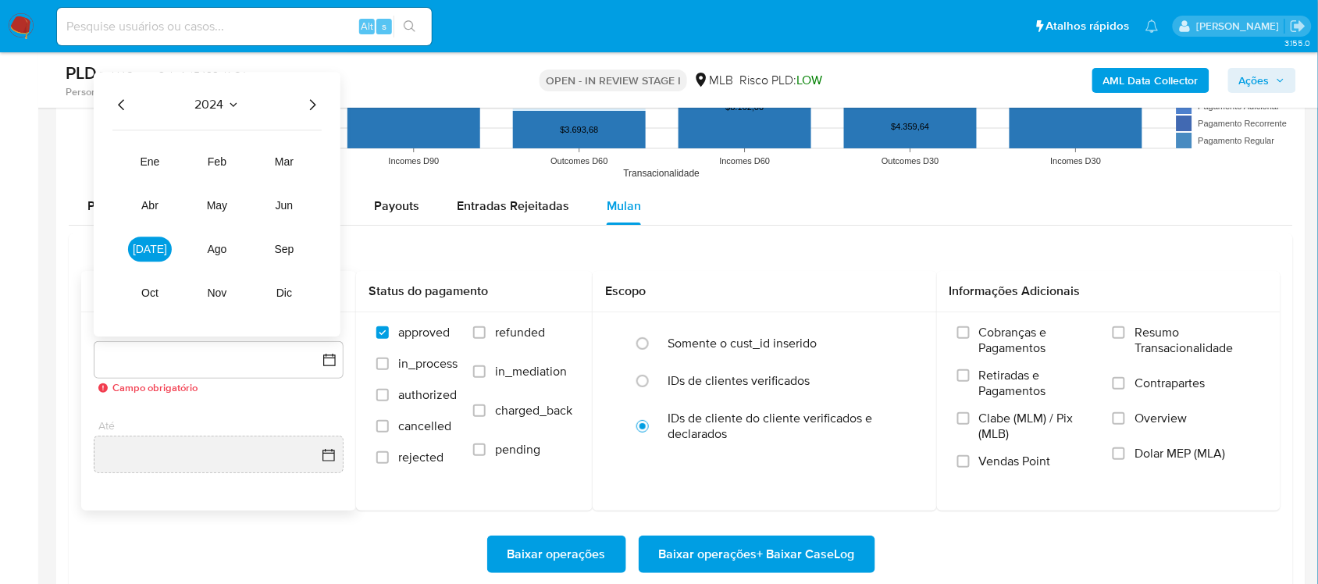
click at [307, 98] on icon "Año siguiente" at bounding box center [312, 104] width 19 height 19
click at [153, 255] on span "[DATE]" at bounding box center [150, 249] width 34 height 12
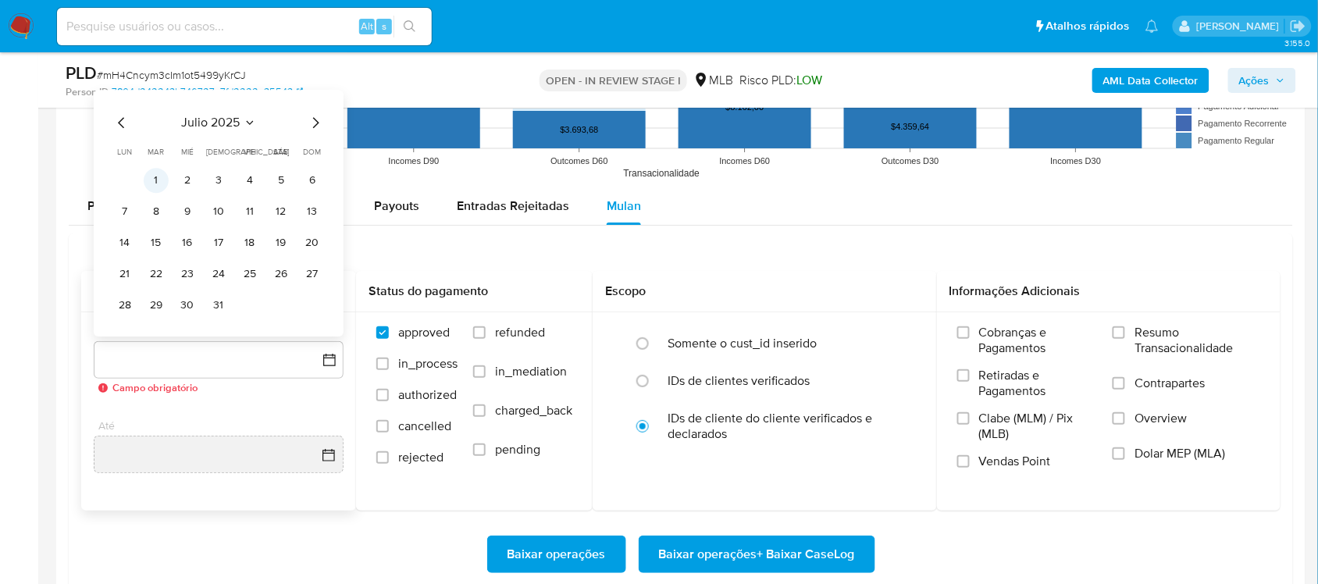
click at [160, 184] on button "1" at bounding box center [156, 180] width 25 height 25
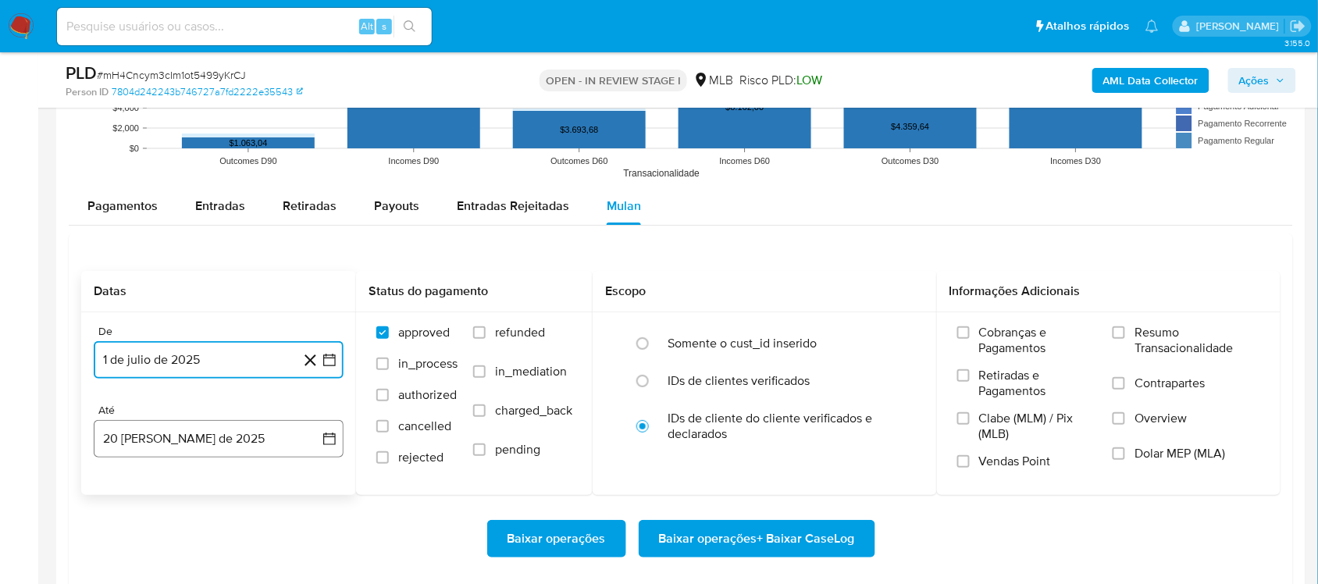
click at [326, 438] on icon "button" at bounding box center [330, 439] width 16 height 16
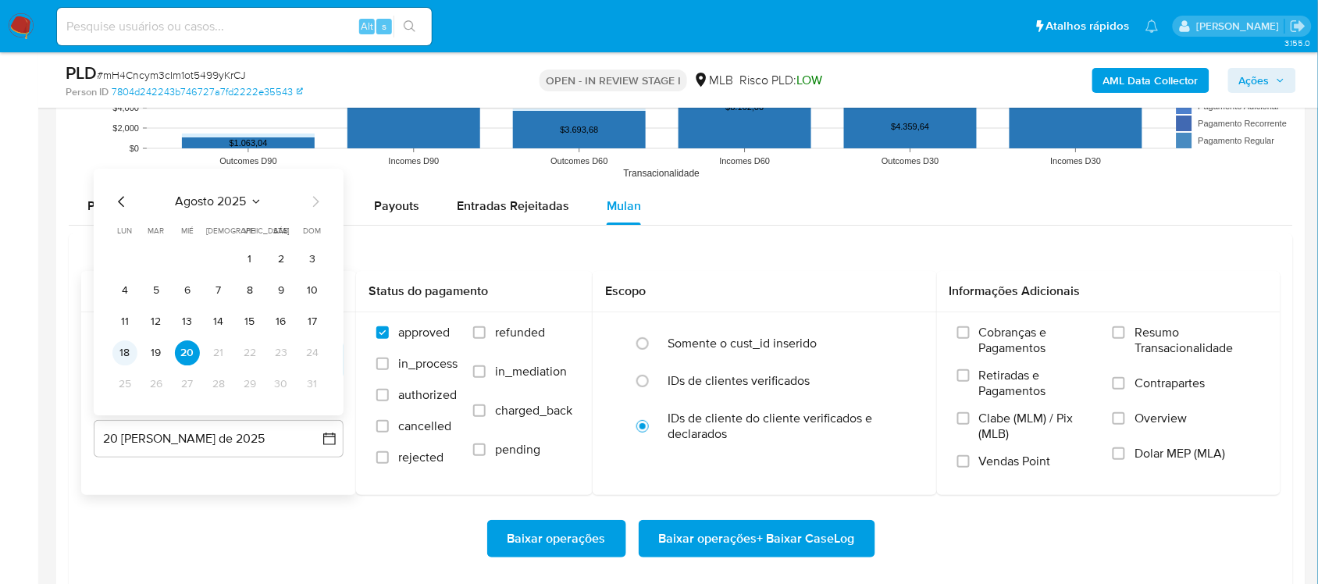
click at [125, 357] on button "18" at bounding box center [124, 352] width 25 height 25
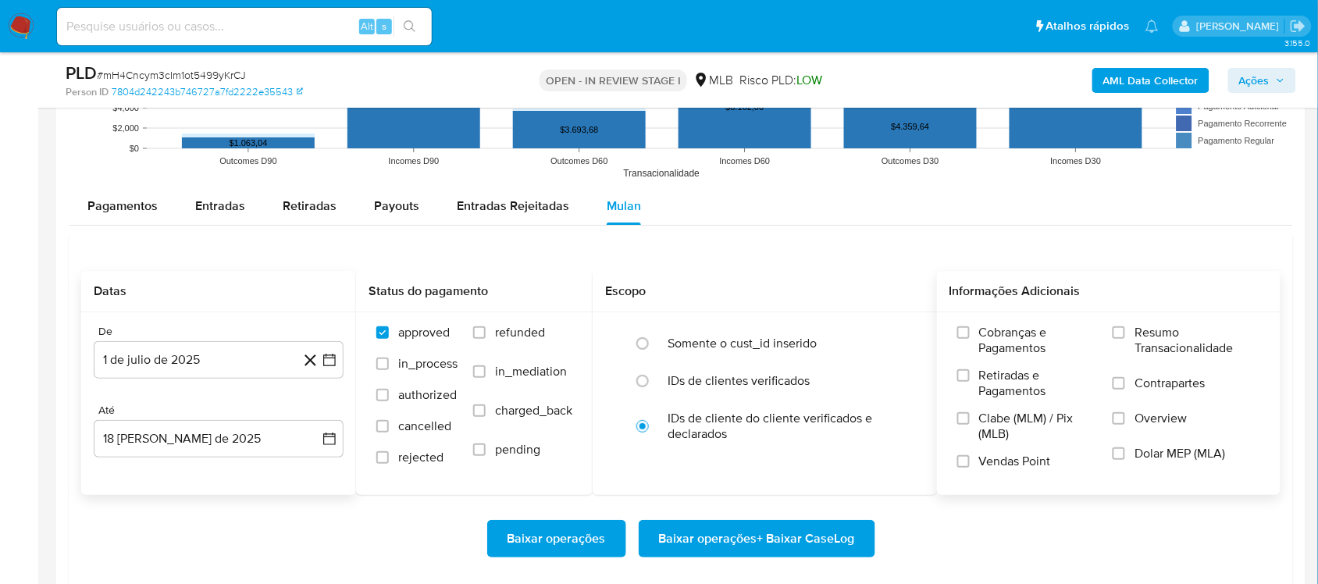
click at [999, 329] on span "Resumo Transacionalidade" at bounding box center [1197, 340] width 126 height 31
click at [999, 329] on input "Resumo Transacionalidade" at bounding box center [1119, 332] width 12 height 12
click at [758, 492] on span "Baixar operações + Baixar CaseLog" at bounding box center [757, 539] width 196 height 34
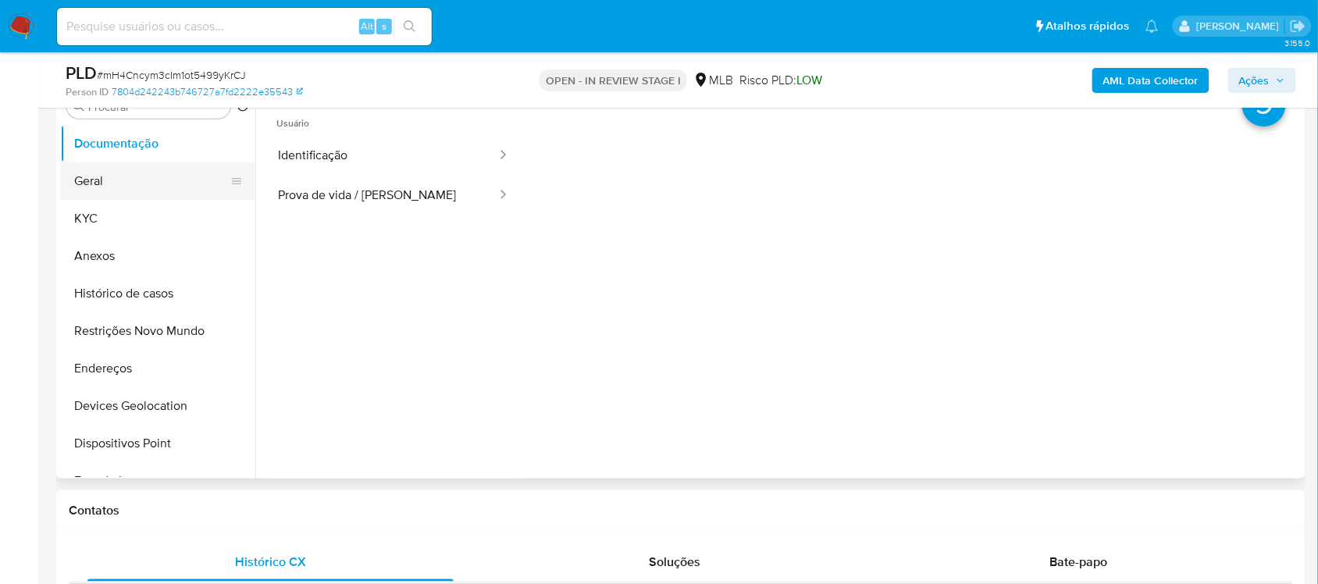
scroll to position [293, 0]
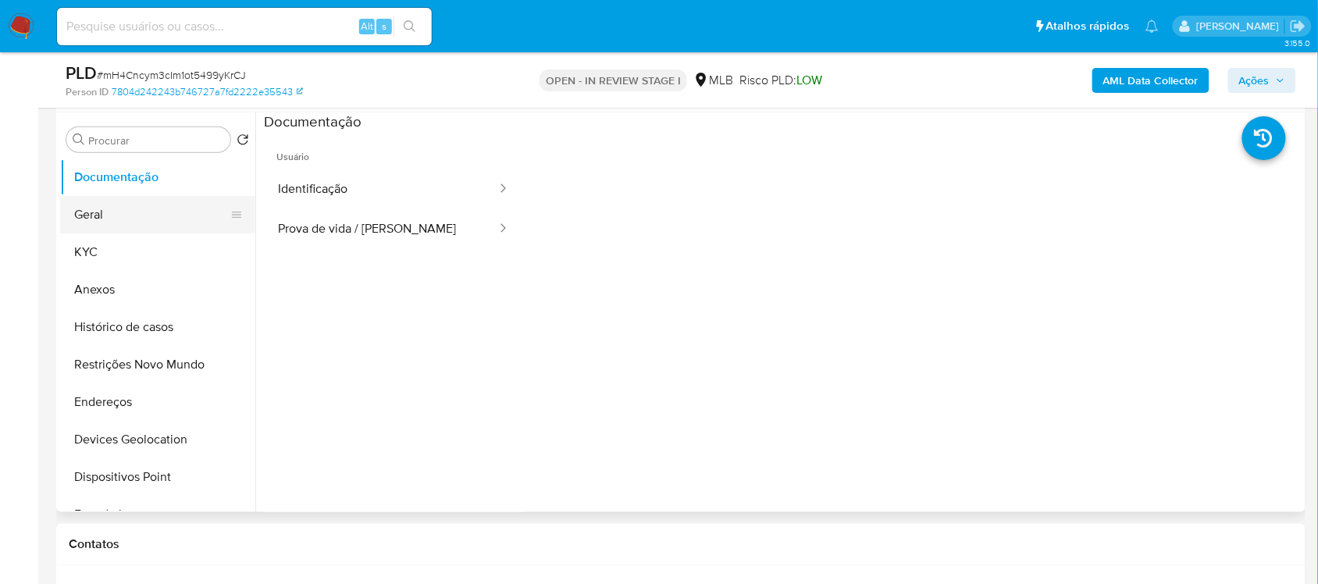
click at [138, 223] on button "Geral" at bounding box center [151, 214] width 183 height 37
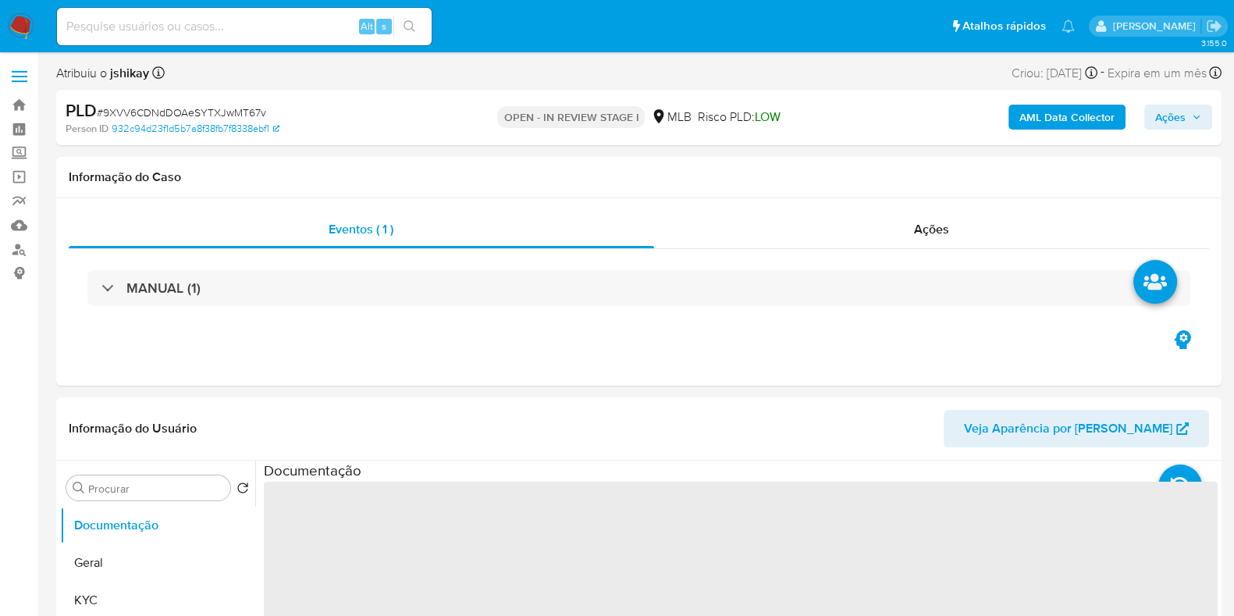
select select "10"
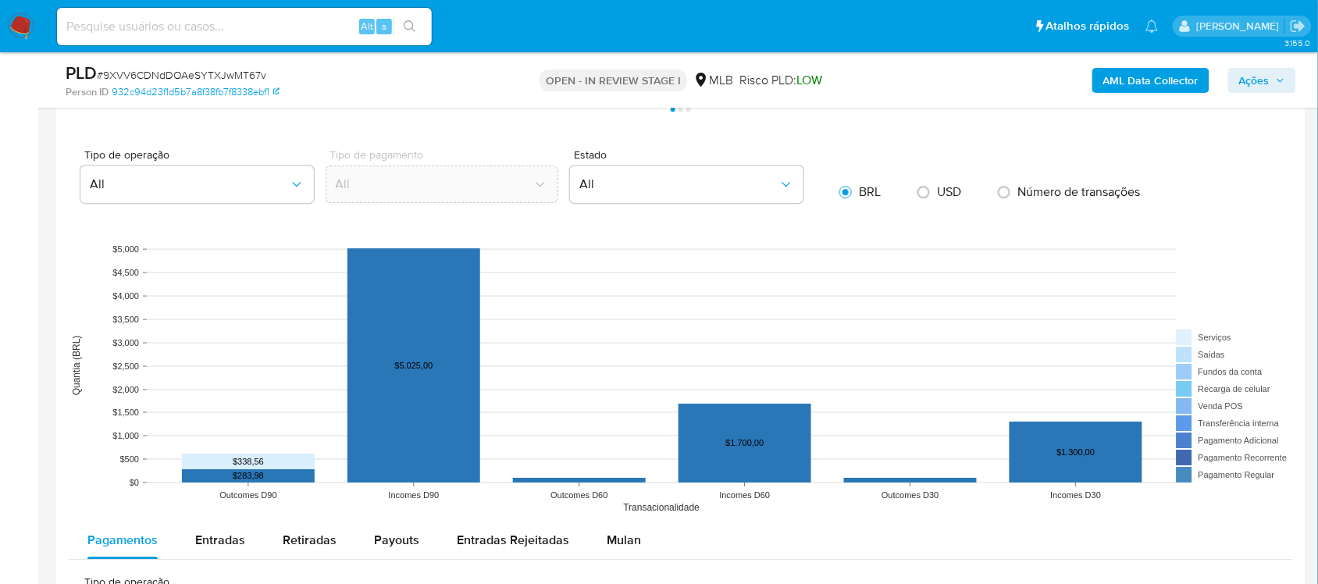
scroll to position [1757, 0]
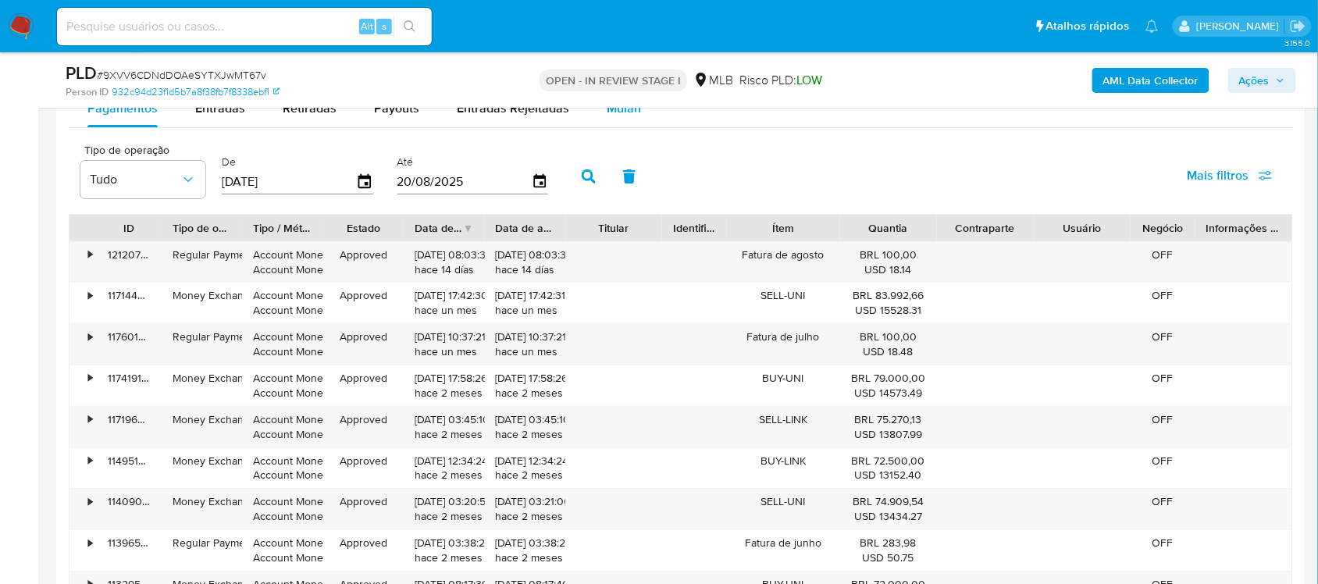
click at [631, 123] on div "Mulan" at bounding box center [624, 108] width 34 height 37
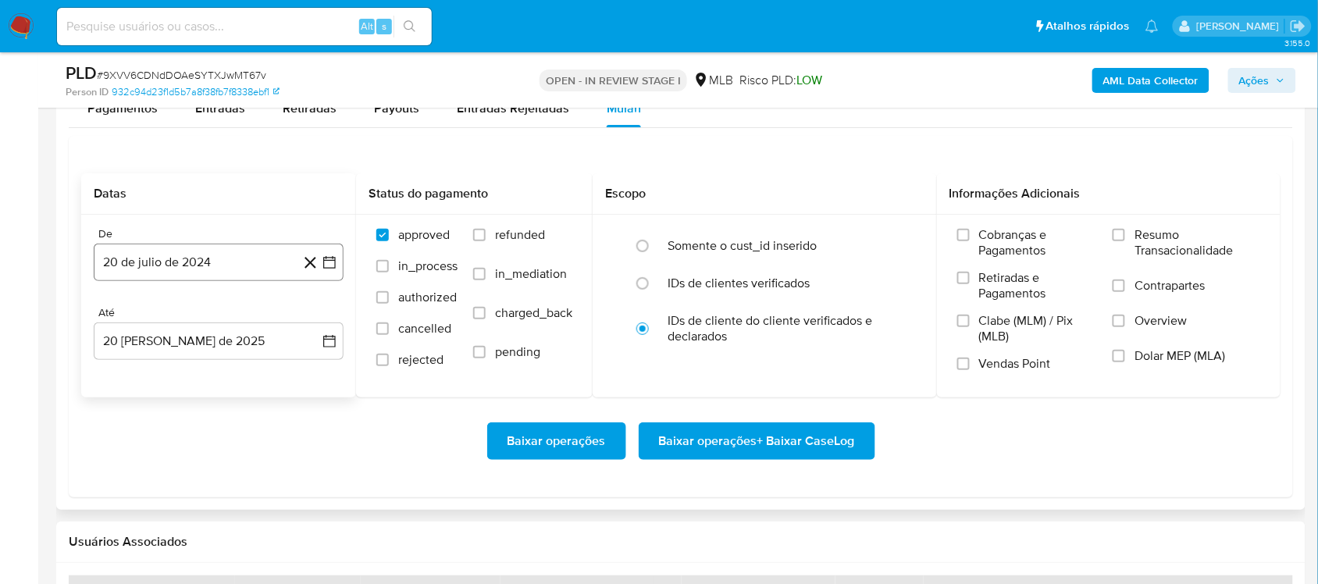
click at [329, 265] on icon "button" at bounding box center [330, 263] width 16 height 16
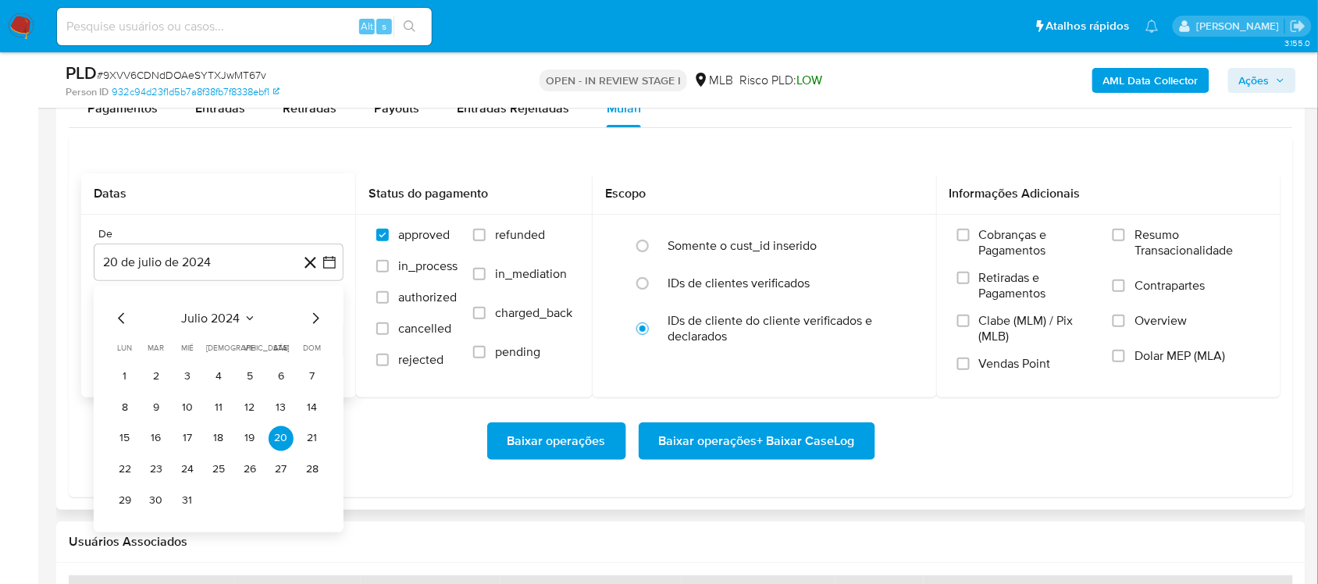
click at [211, 324] on span "julio 2024" at bounding box center [211, 318] width 59 height 16
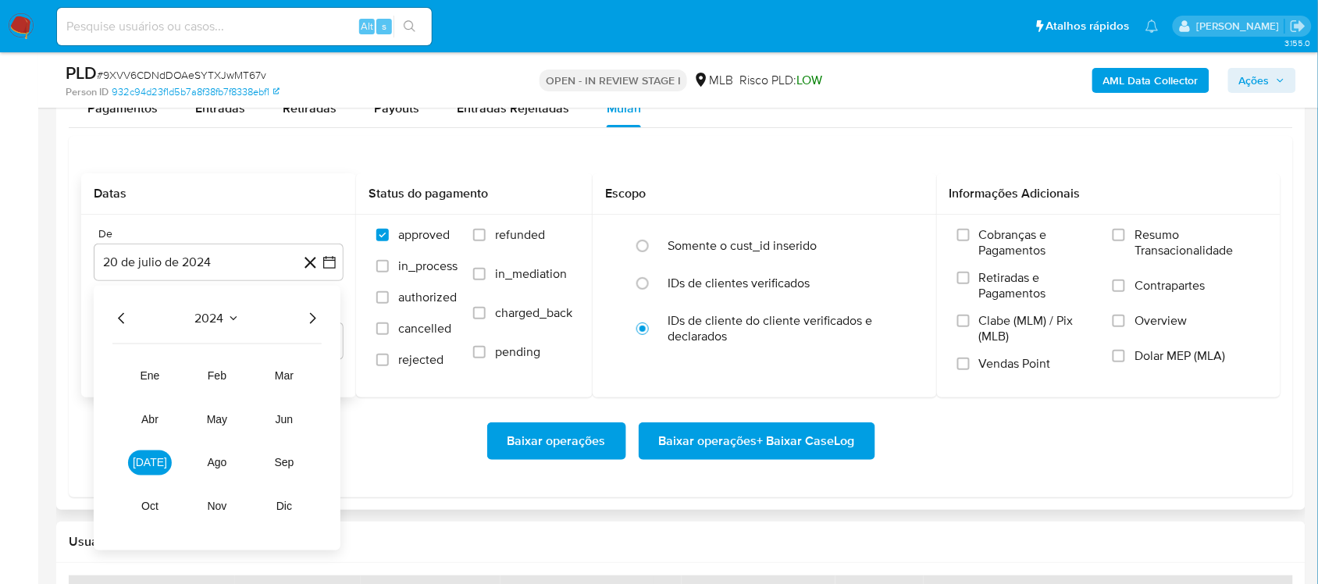
click at [316, 320] on icon "Año siguiente" at bounding box center [312, 317] width 19 height 19
click at [142, 472] on button "jul" at bounding box center [150, 462] width 44 height 25
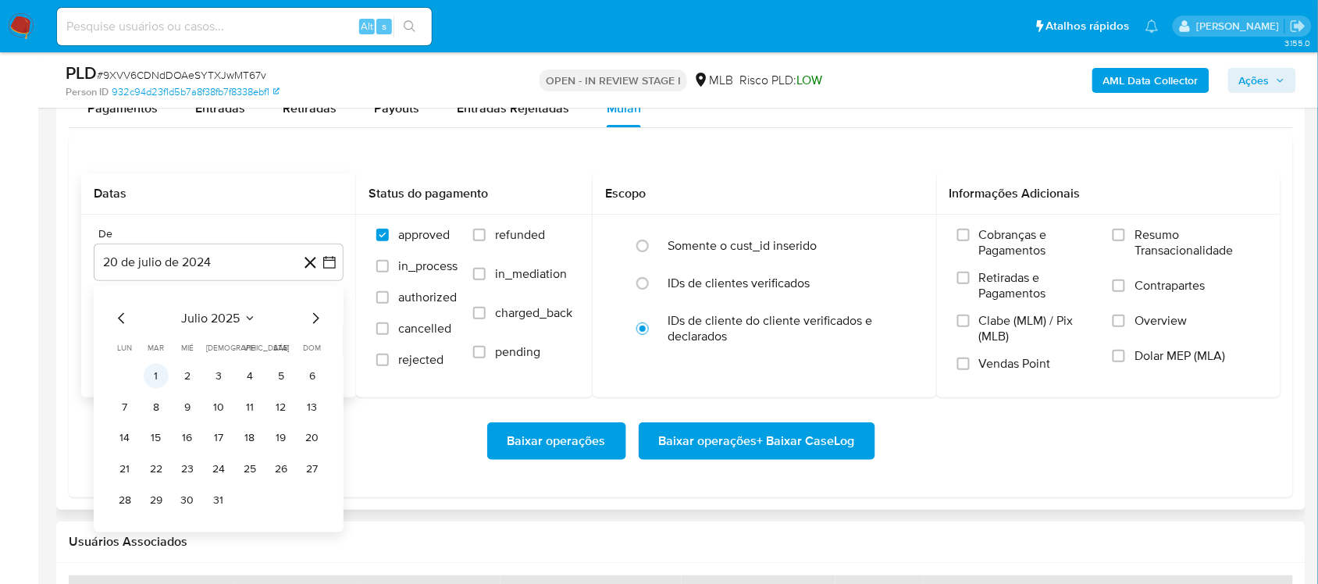
click at [162, 381] on button "1" at bounding box center [156, 375] width 25 height 25
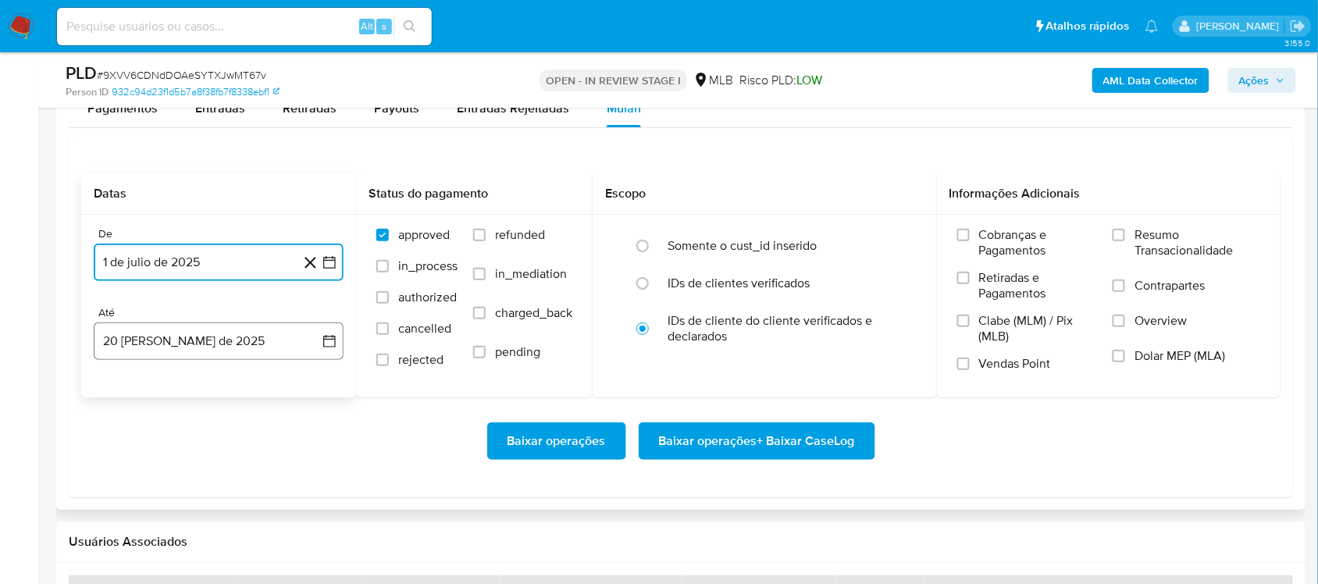
click at [326, 345] on icon "button" at bounding box center [330, 341] width 16 height 16
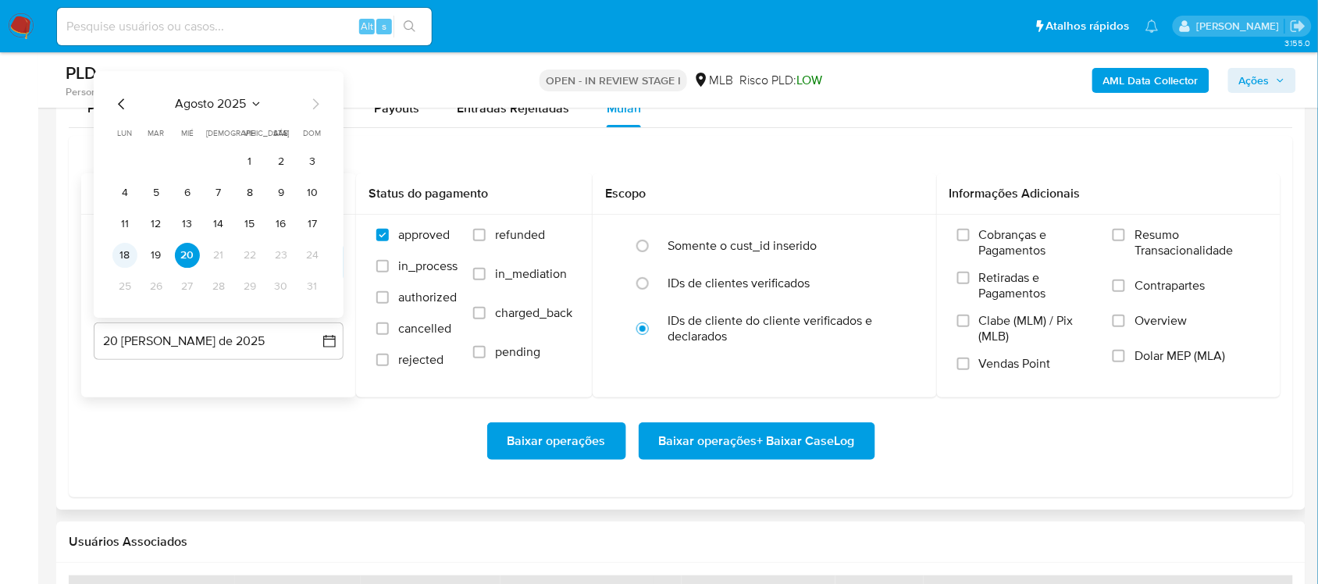
click at [133, 256] on button "18" at bounding box center [124, 255] width 25 height 25
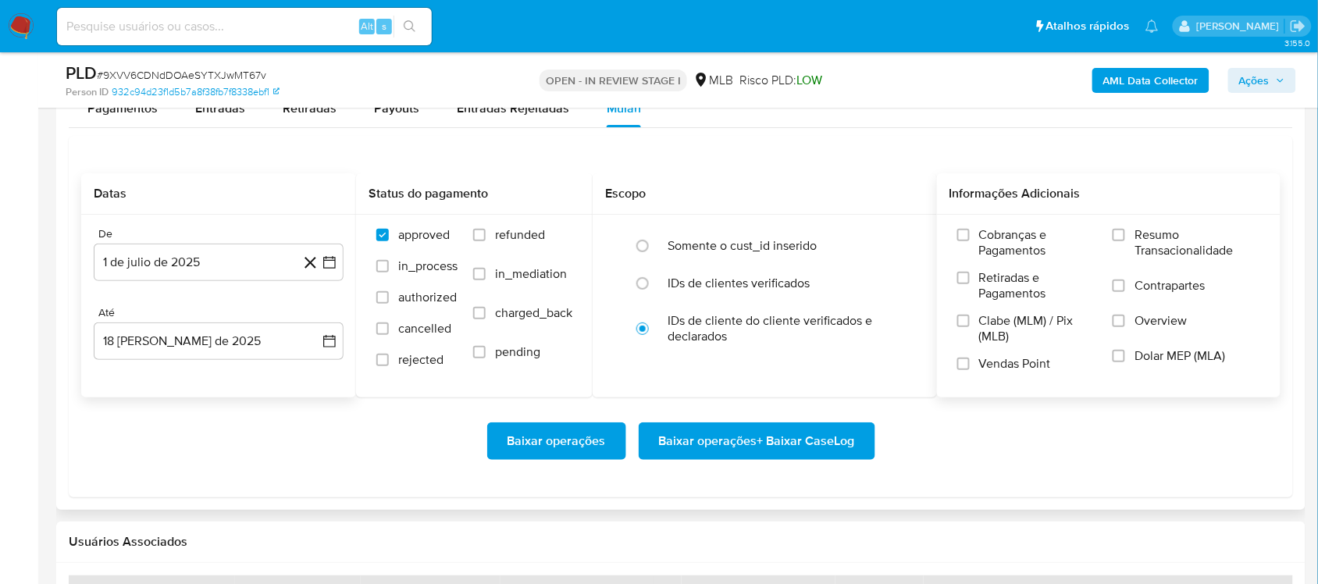
click at [1187, 251] on span "Resumo Transacionalidade" at bounding box center [1197, 242] width 126 height 31
click at [1125, 241] on input "Resumo Transacionalidade" at bounding box center [1119, 235] width 12 height 12
click at [714, 443] on span "Baixar operações + Baixar CaseLog" at bounding box center [757, 441] width 196 height 34
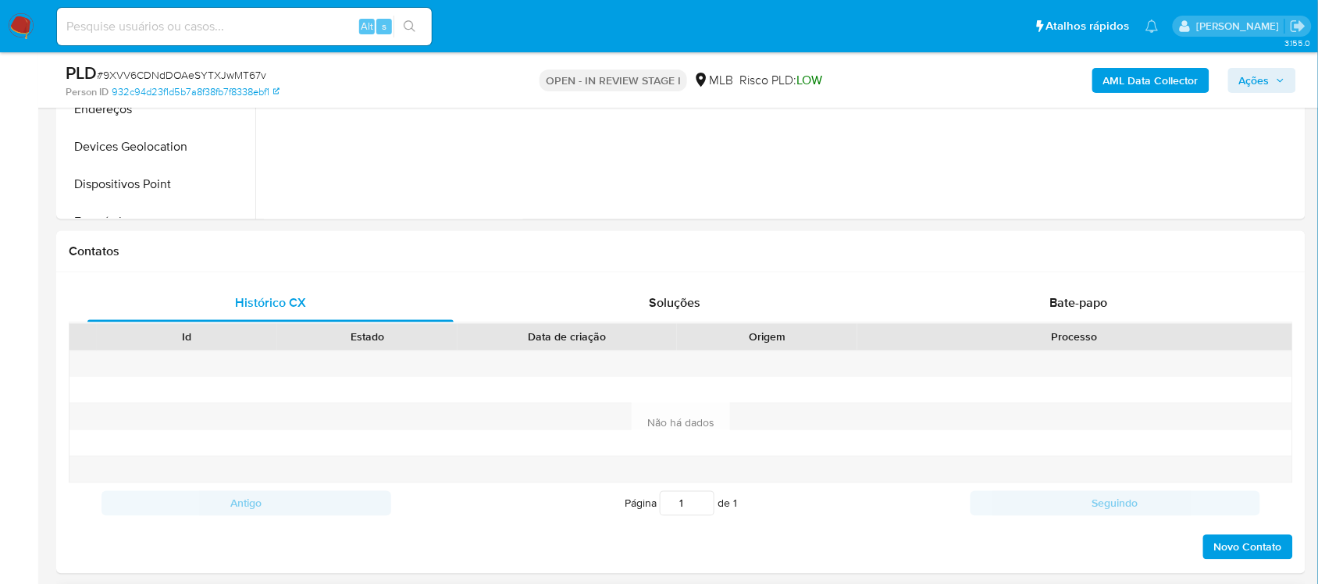
scroll to position [98, 0]
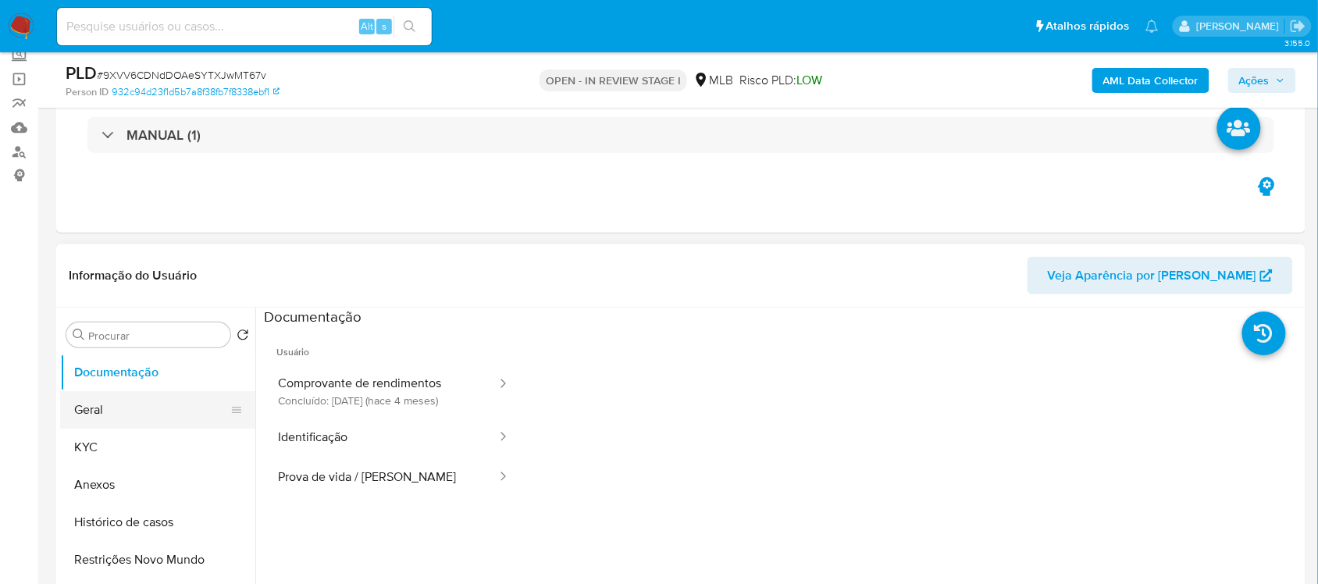
click at [102, 396] on button "Geral" at bounding box center [151, 409] width 183 height 37
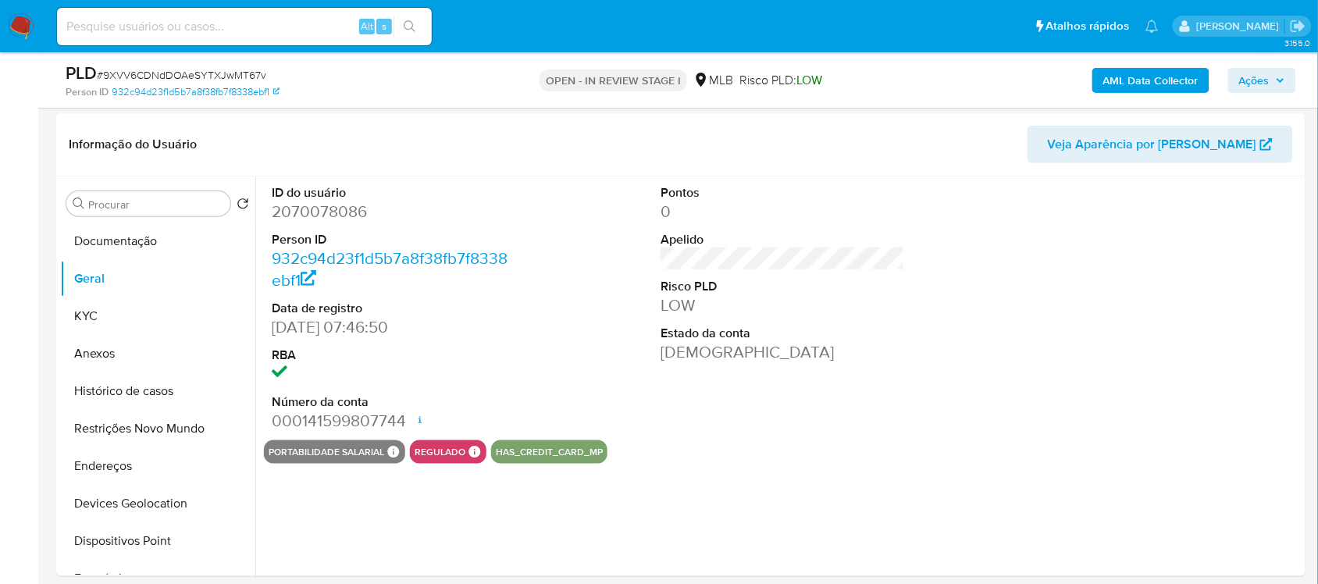
scroll to position [195, 0]
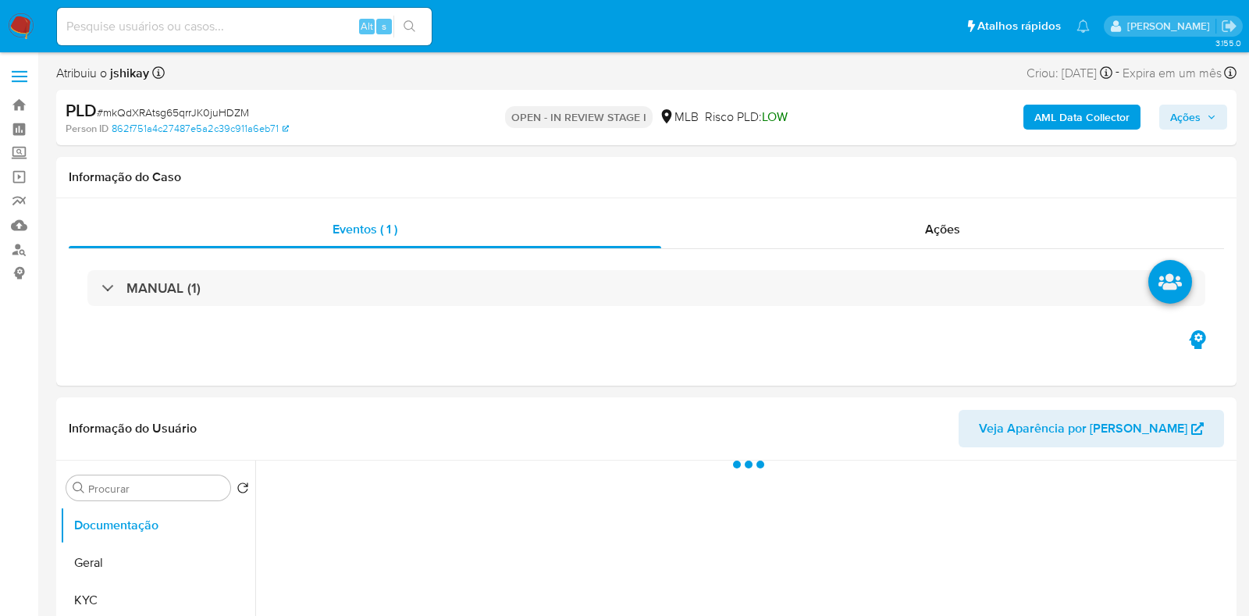
select select "10"
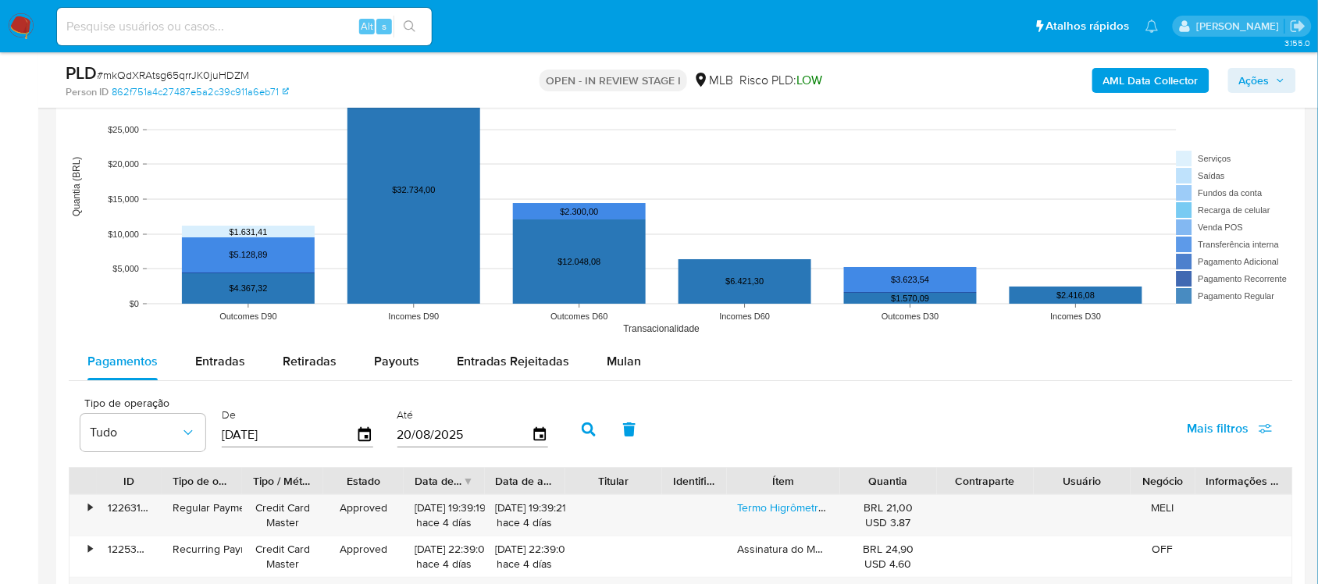
scroll to position [1757, 0]
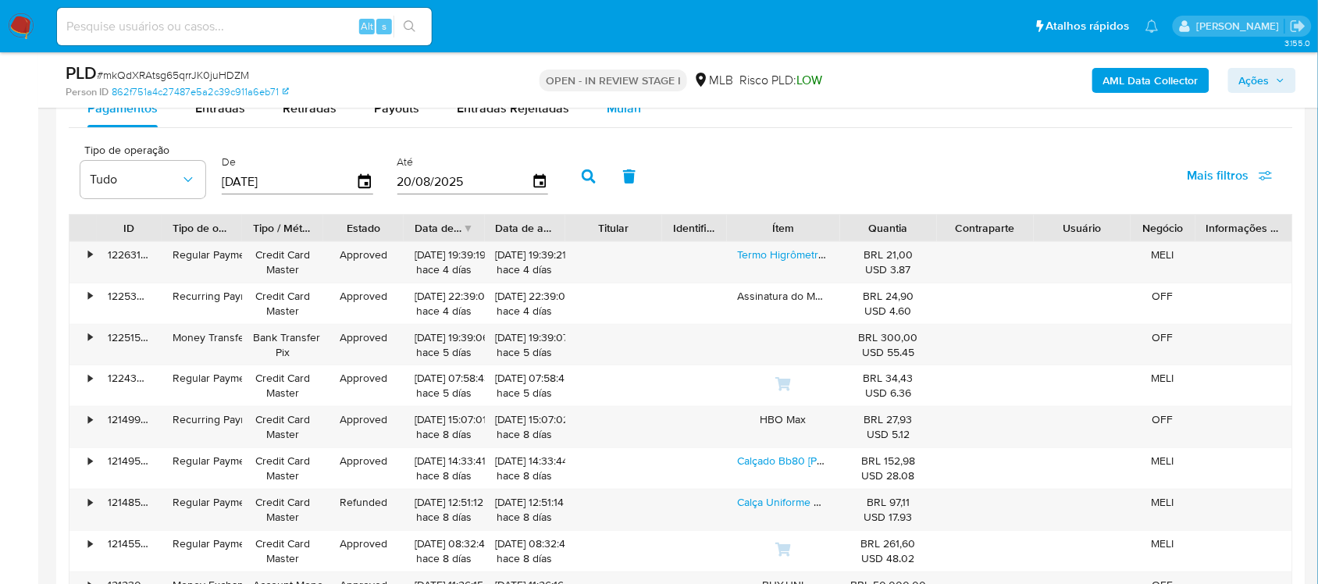
click at [607, 109] on span "Mulan" at bounding box center [624, 108] width 34 height 18
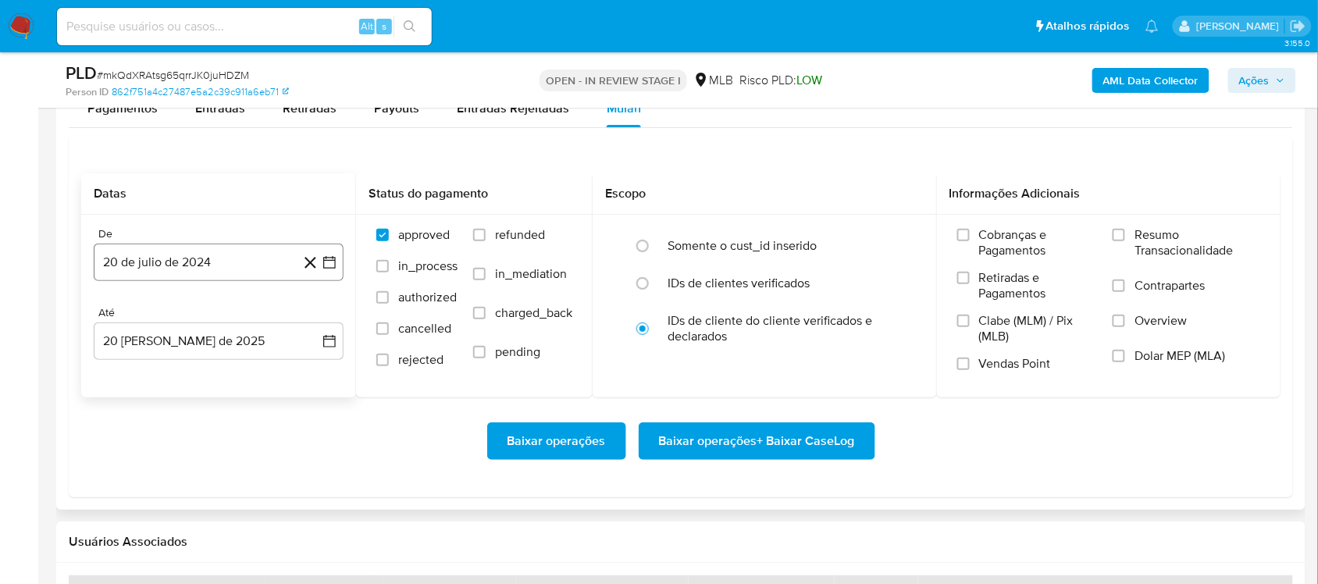
click at [333, 258] on icon "button" at bounding box center [330, 263] width 16 height 16
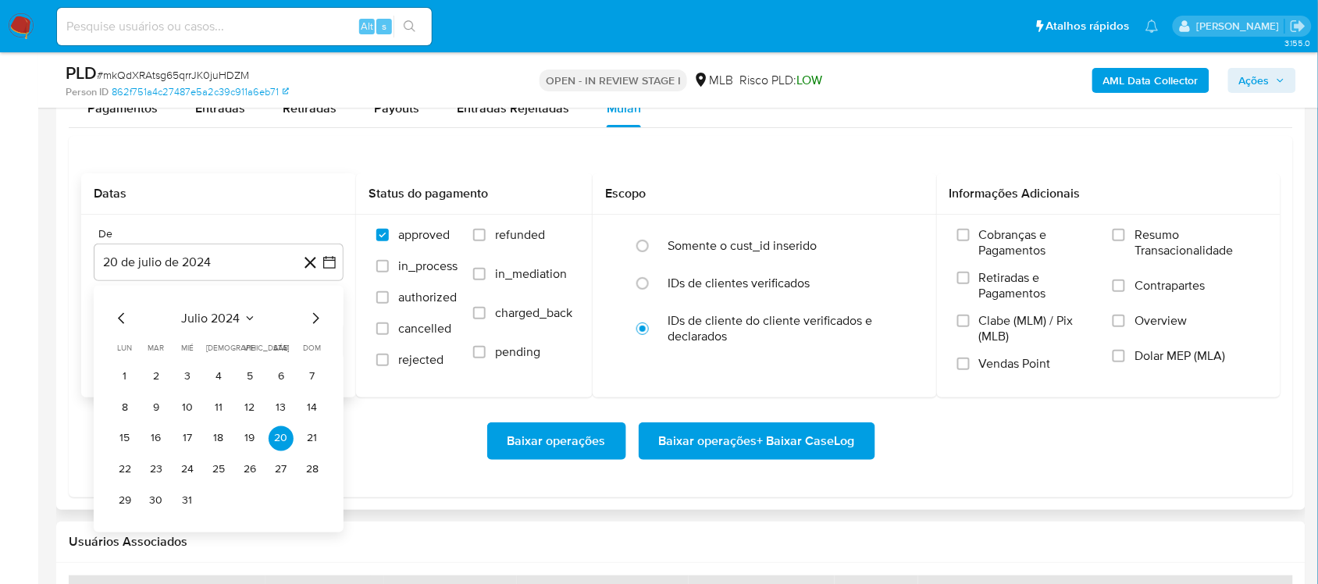
click at [223, 321] on span "julio 2024" at bounding box center [211, 318] width 59 height 16
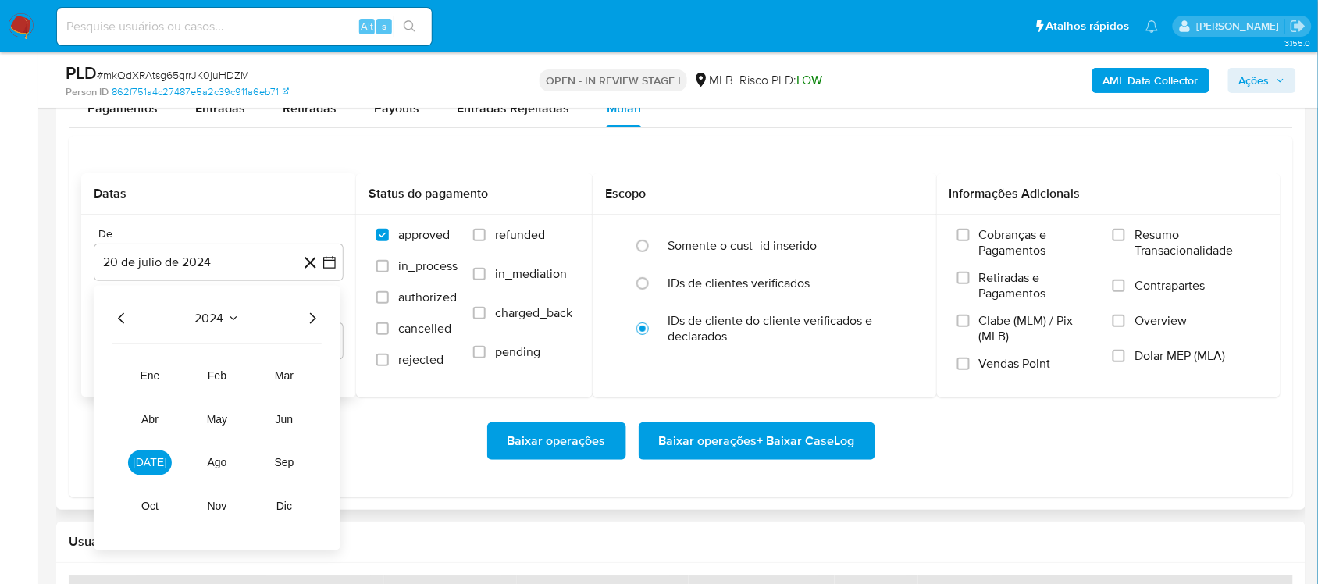
click at [314, 321] on icon "Año siguiente" at bounding box center [313, 317] width 6 height 11
click at [153, 465] on span "jul" at bounding box center [150, 462] width 34 height 12
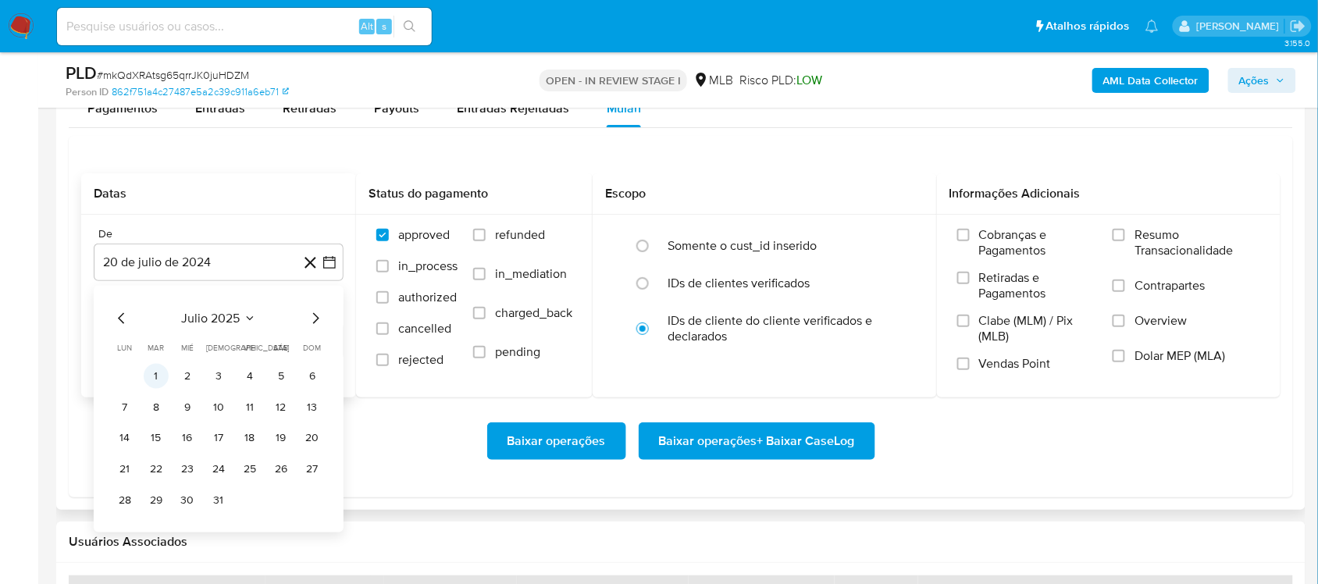
click at [158, 373] on button "1" at bounding box center [156, 375] width 25 height 25
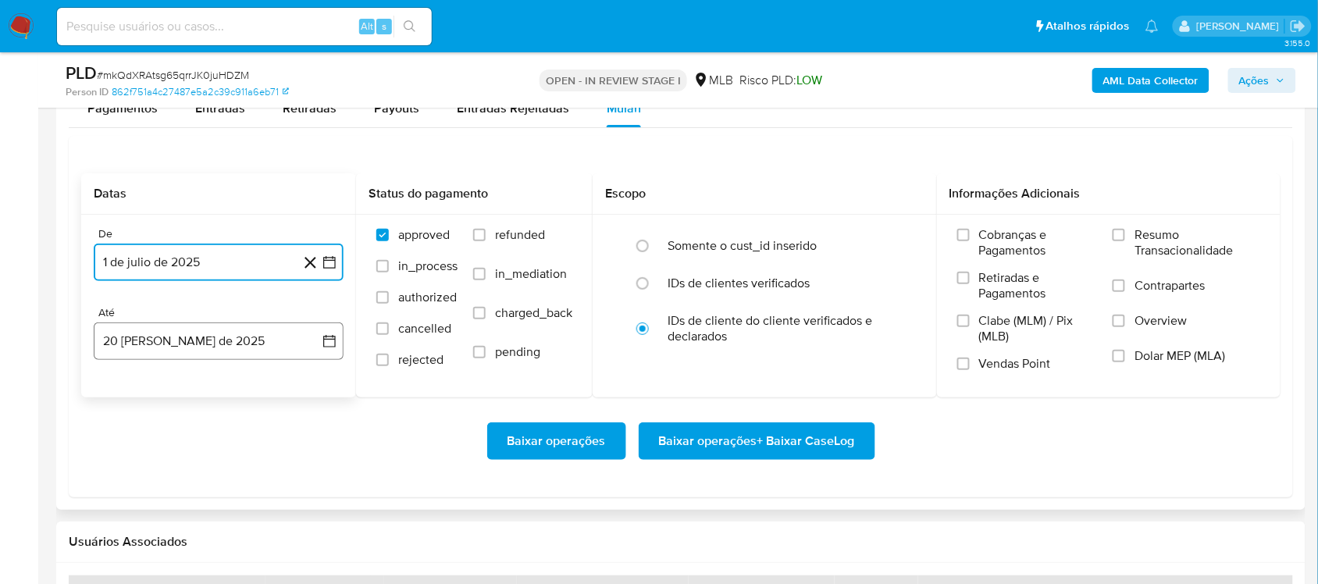
click at [324, 337] on icon "button" at bounding box center [330, 341] width 16 height 16
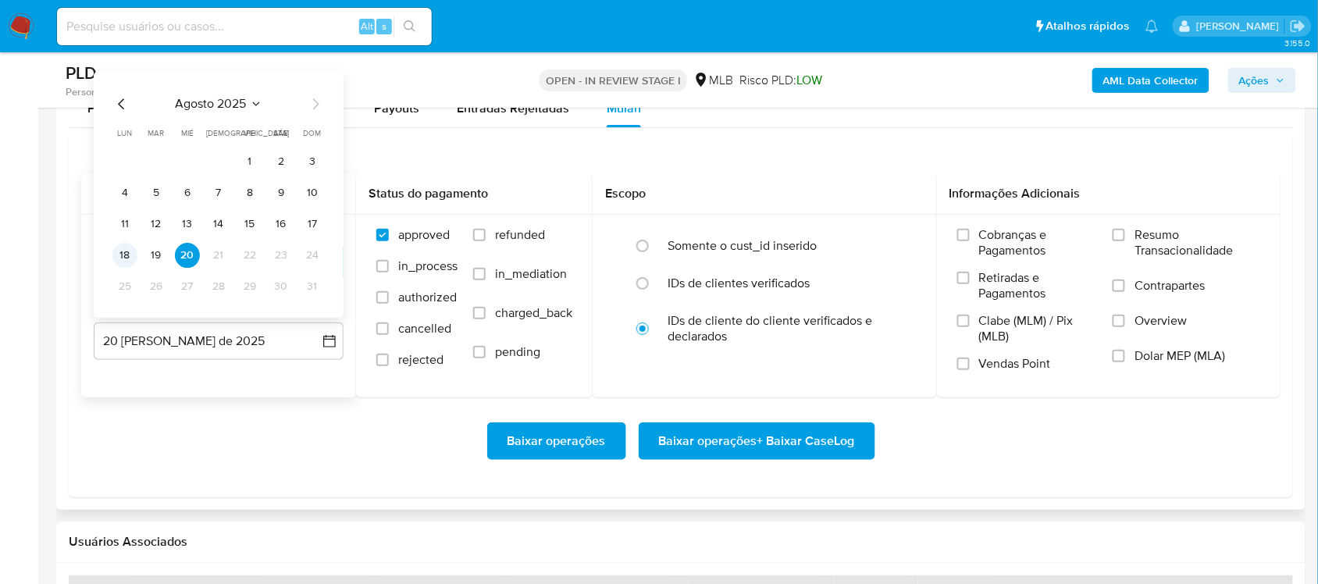
click at [122, 262] on button "18" at bounding box center [124, 255] width 25 height 25
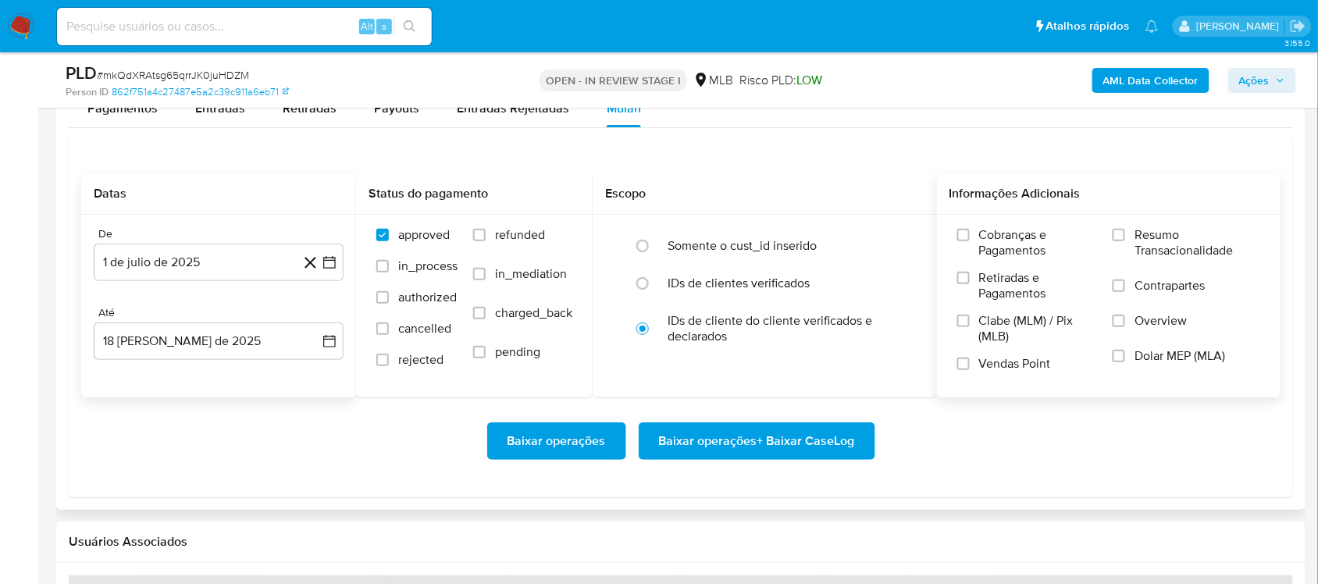
click at [1138, 244] on span "Resumo Transacionalidade" at bounding box center [1197, 242] width 126 height 31
click at [1125, 241] on input "Resumo Transacionalidade" at bounding box center [1119, 235] width 12 height 12
click at [794, 449] on span "Baixar operações + Baixar CaseLog" at bounding box center [757, 441] width 196 height 34
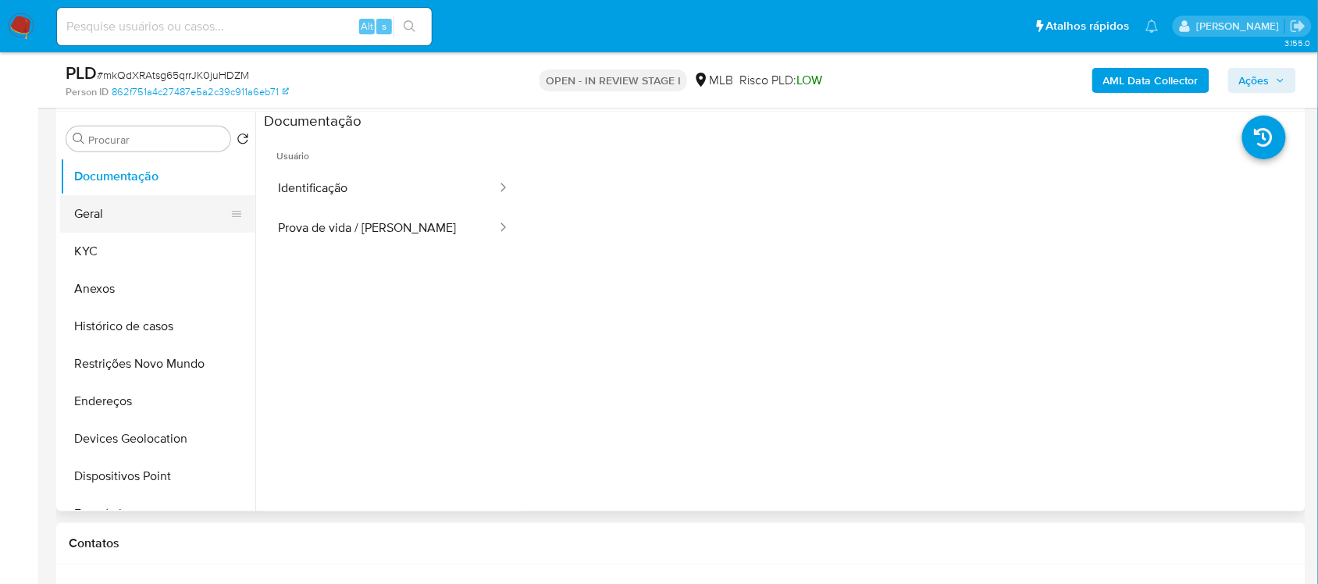
scroll to position [293, 0]
click at [123, 211] on button "Geral" at bounding box center [151, 214] width 183 height 37
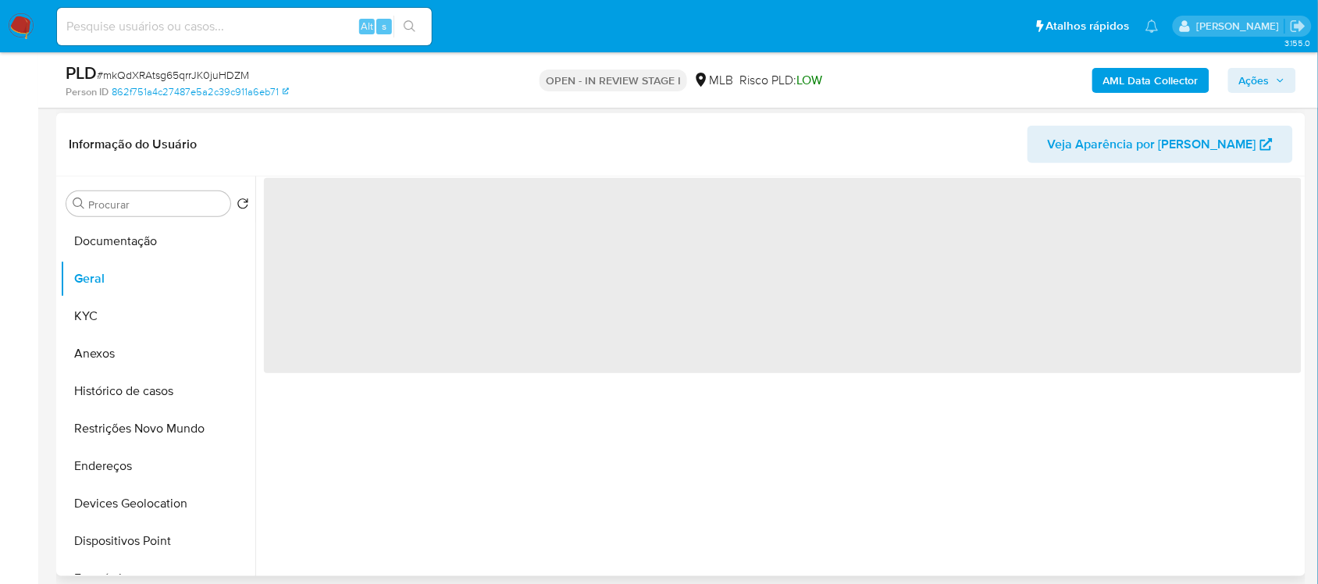
scroll to position [195, 0]
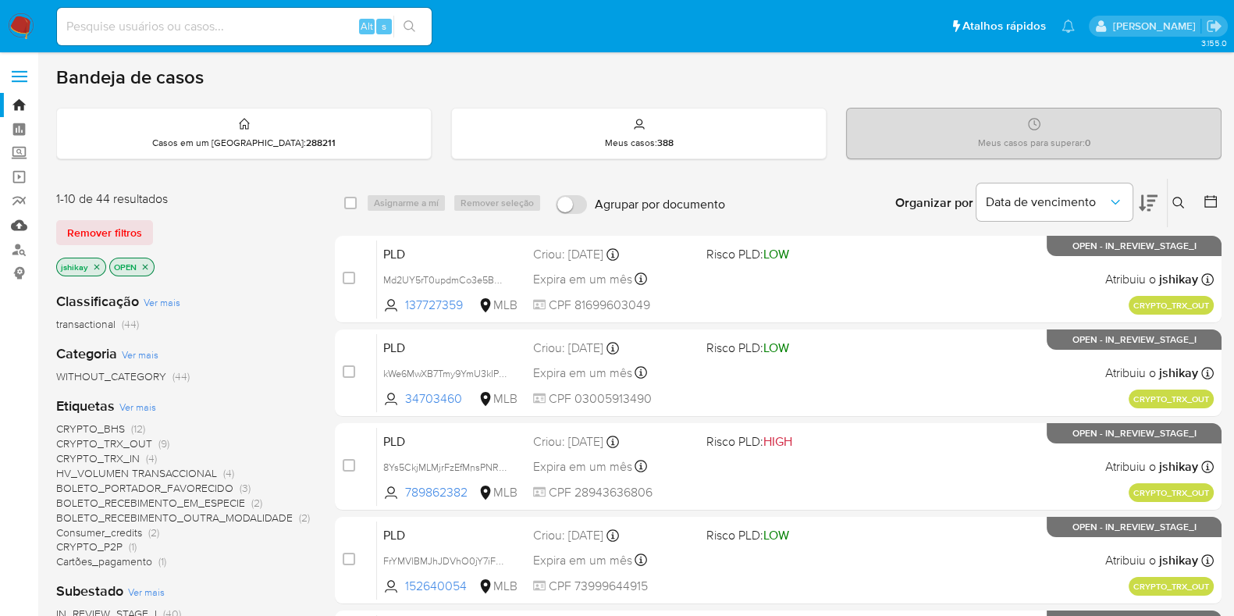
click at [26, 222] on link "Mulan" at bounding box center [93, 225] width 186 height 24
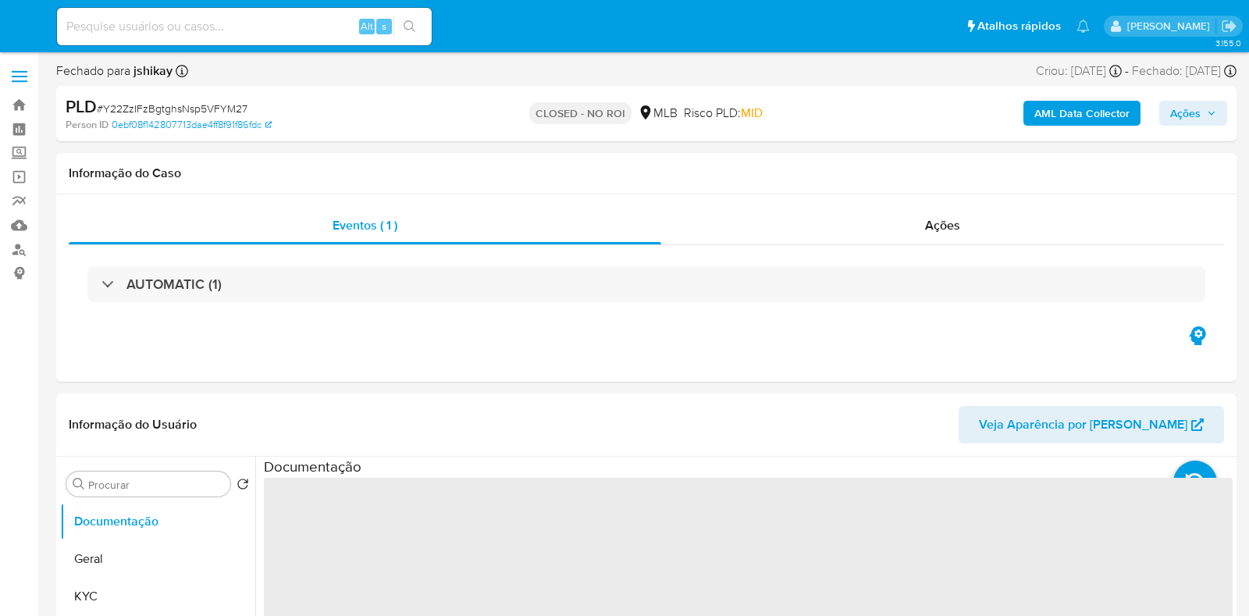
select select "10"
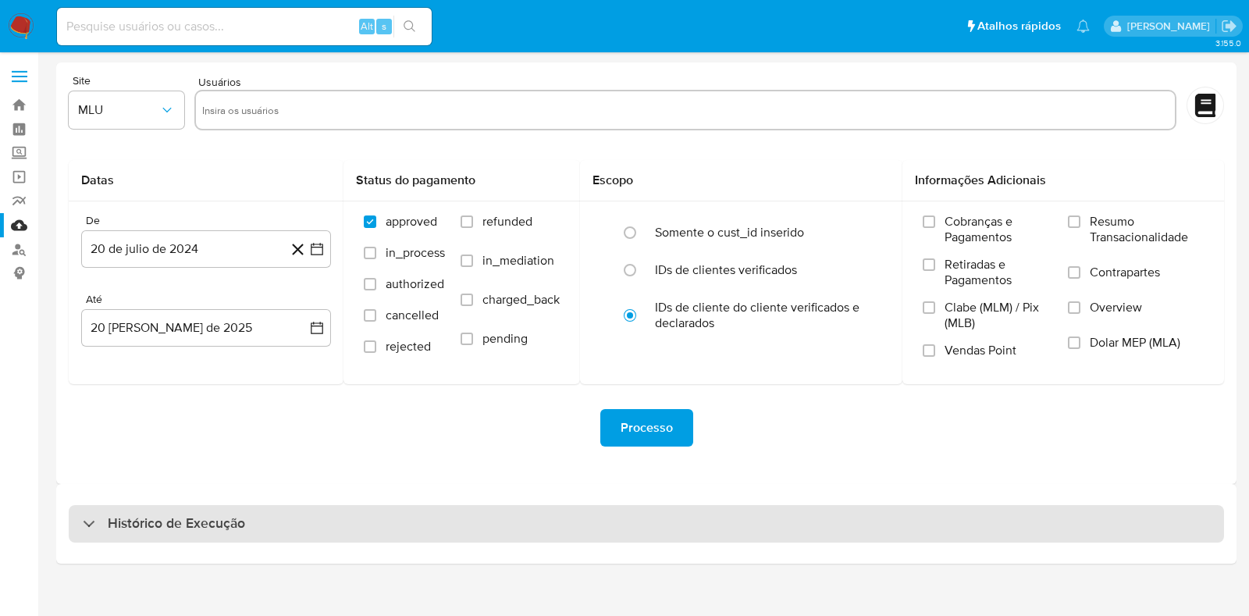
click at [363, 505] on div "Histórico de Execução" at bounding box center [646, 524] width 1180 height 80
click at [370, 521] on div "Histórico de Execução" at bounding box center [646, 523] width 1155 height 37
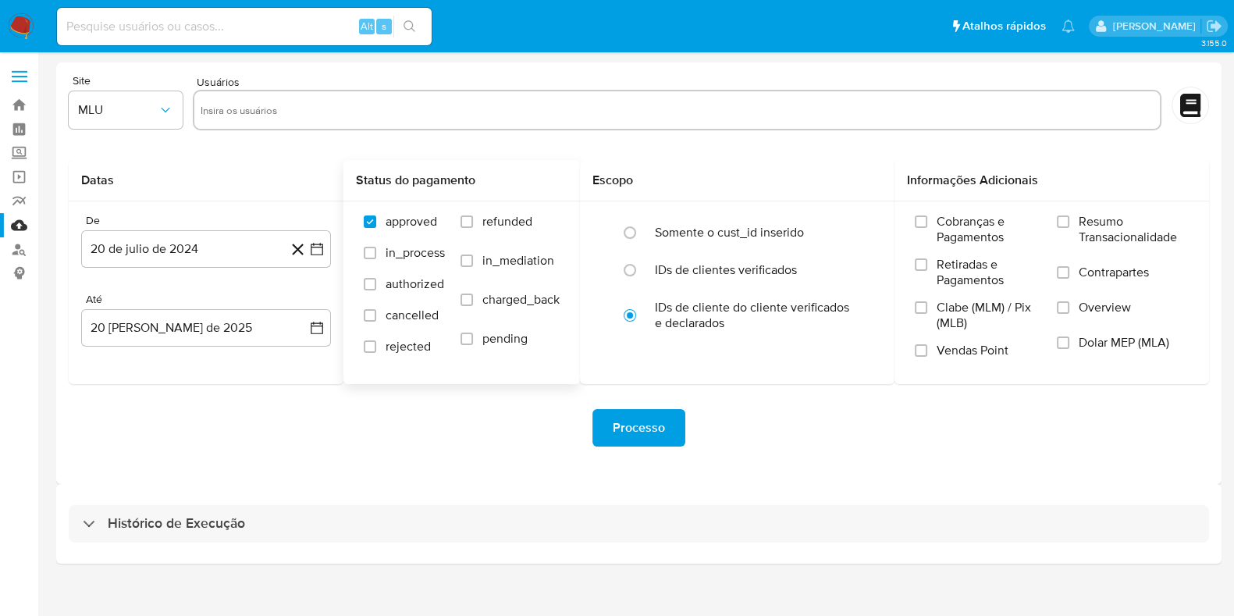
select select "10"
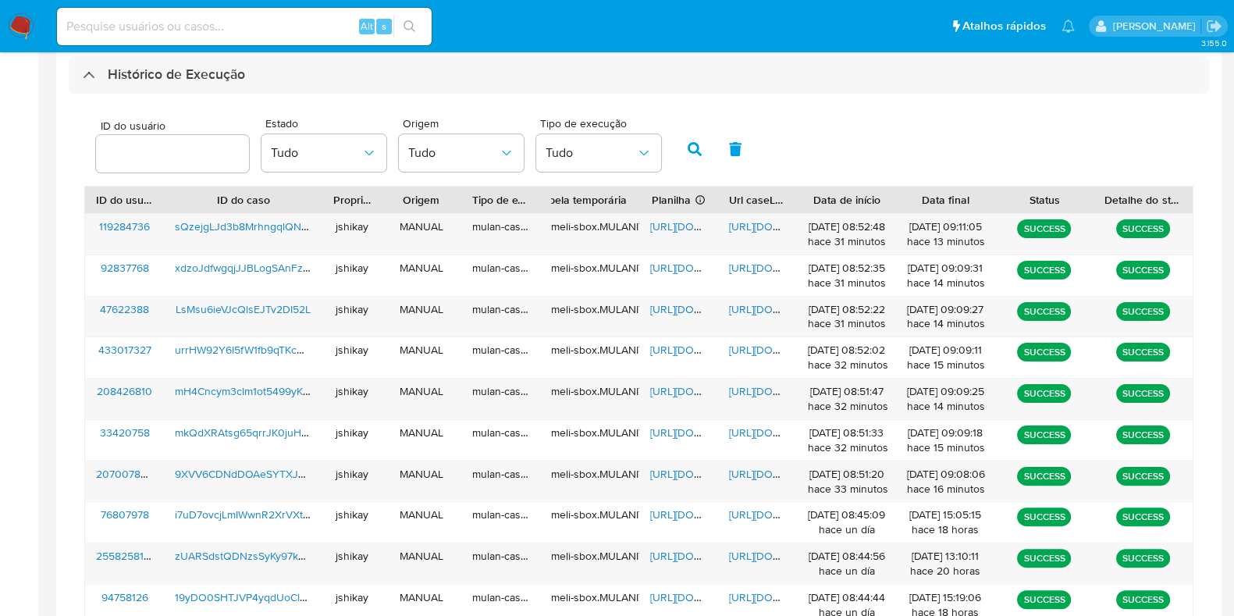
scroll to position [488, 0]
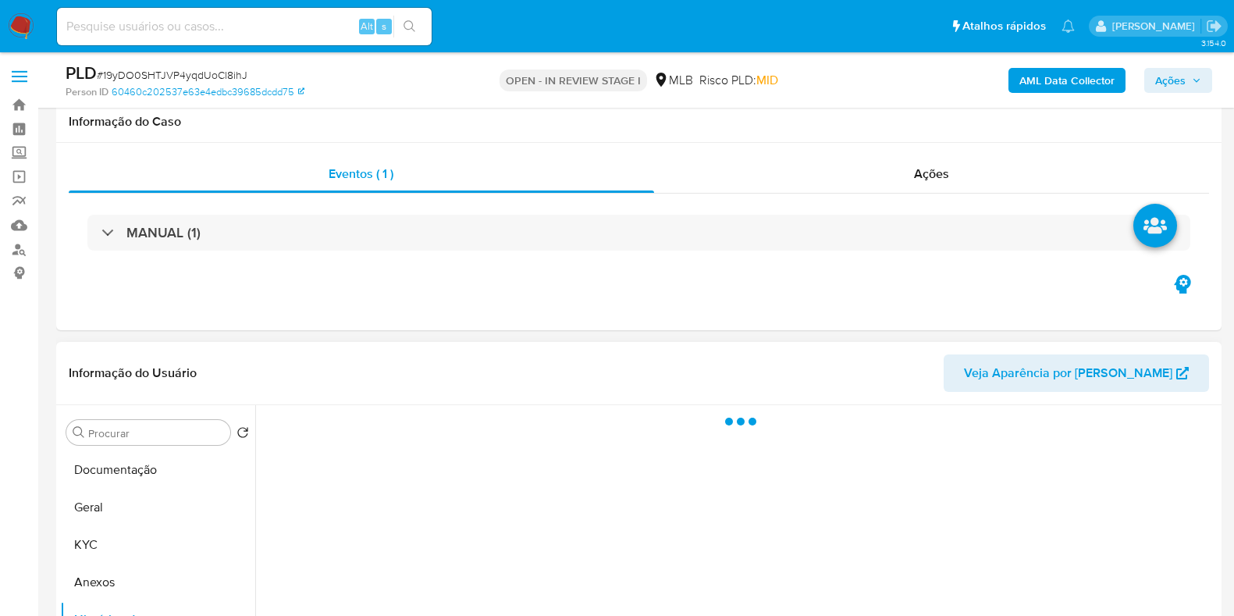
scroll to position [97, 0]
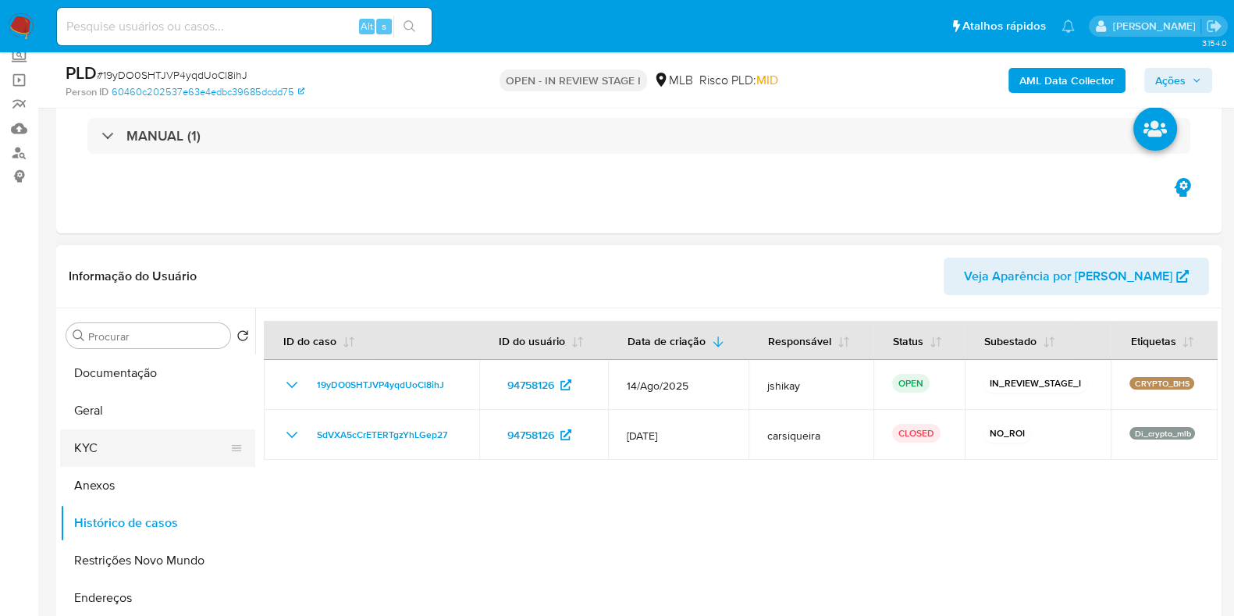
click at [93, 454] on button "KYC" at bounding box center [151, 447] width 183 height 37
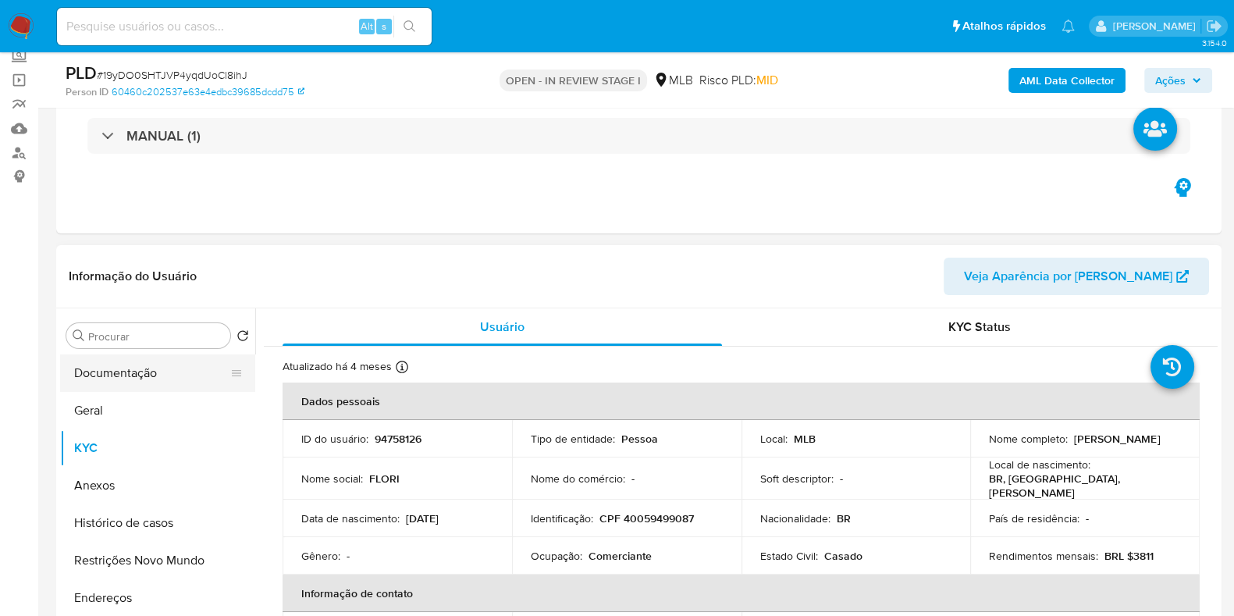
click at [137, 366] on button "Documentação" at bounding box center [151, 372] width 183 height 37
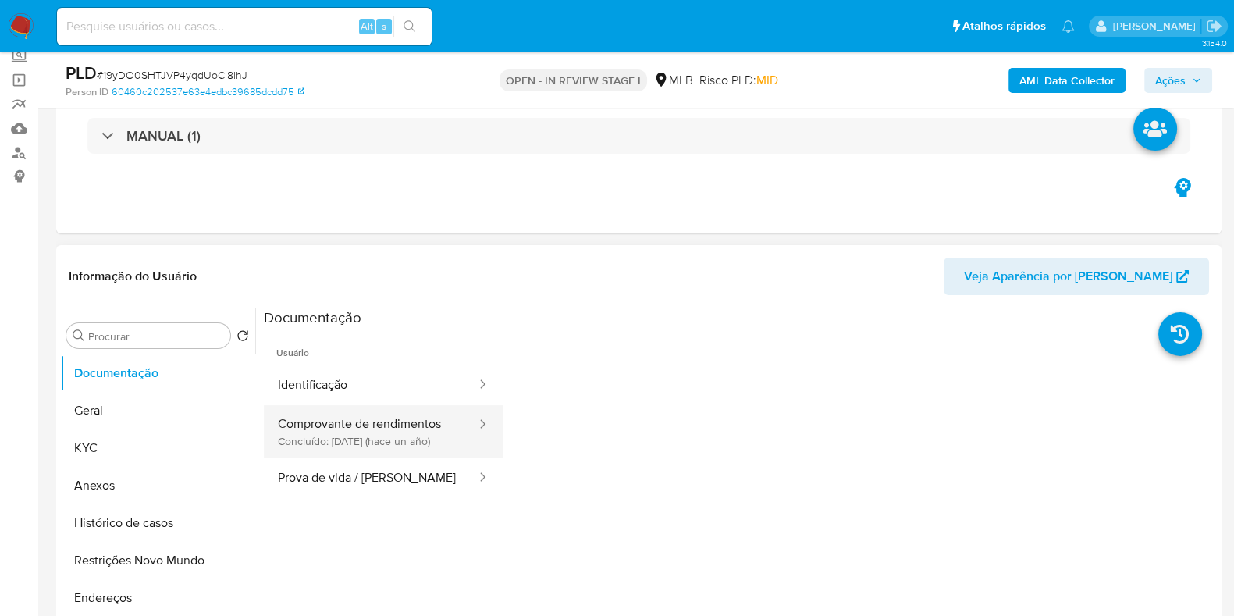
click at [393, 427] on button "Comprovante de rendimentos Concluído: [DATE] (hace un año)" at bounding box center [371, 431] width 214 height 53
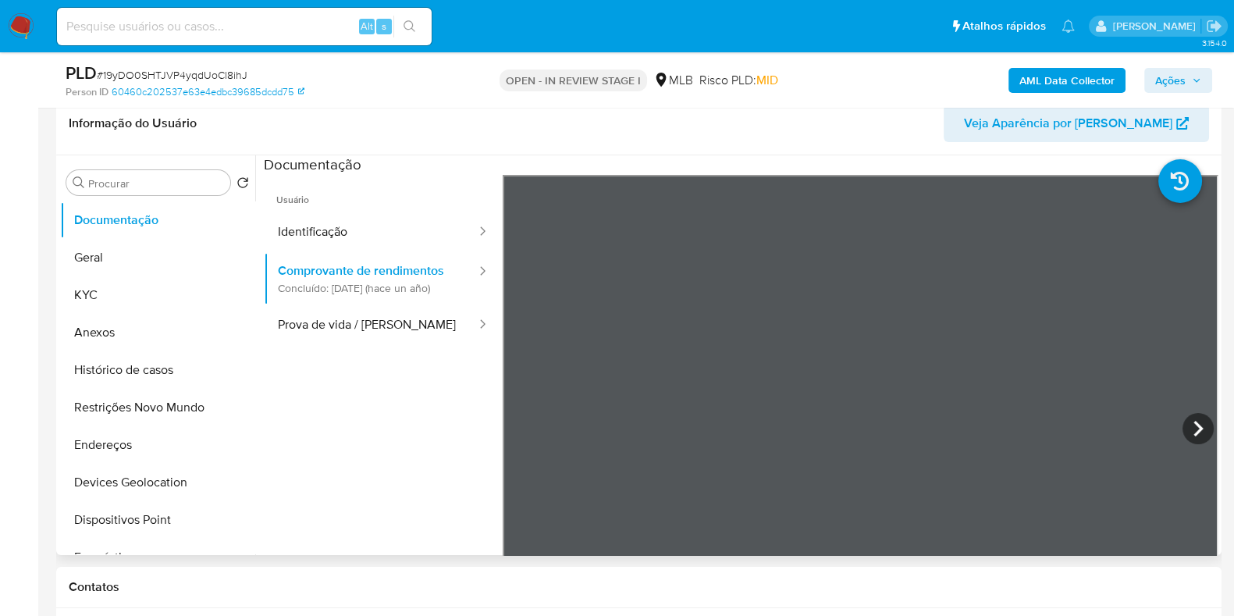
scroll to position [293, 0]
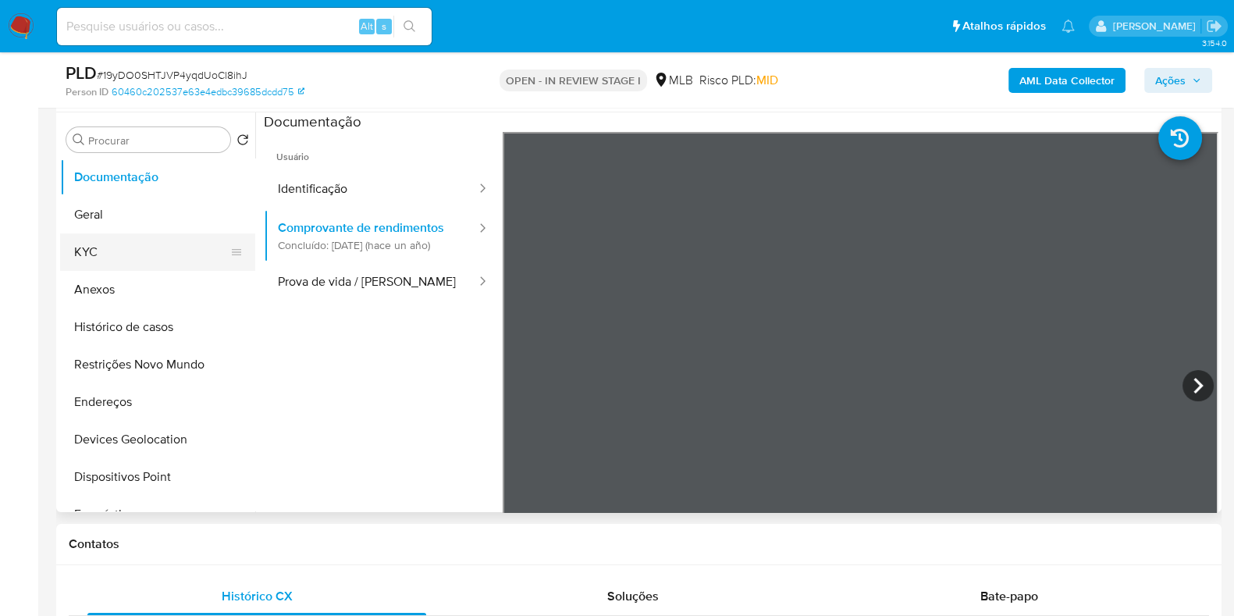
click at [80, 255] on button "KYC" at bounding box center [151, 251] width 183 height 37
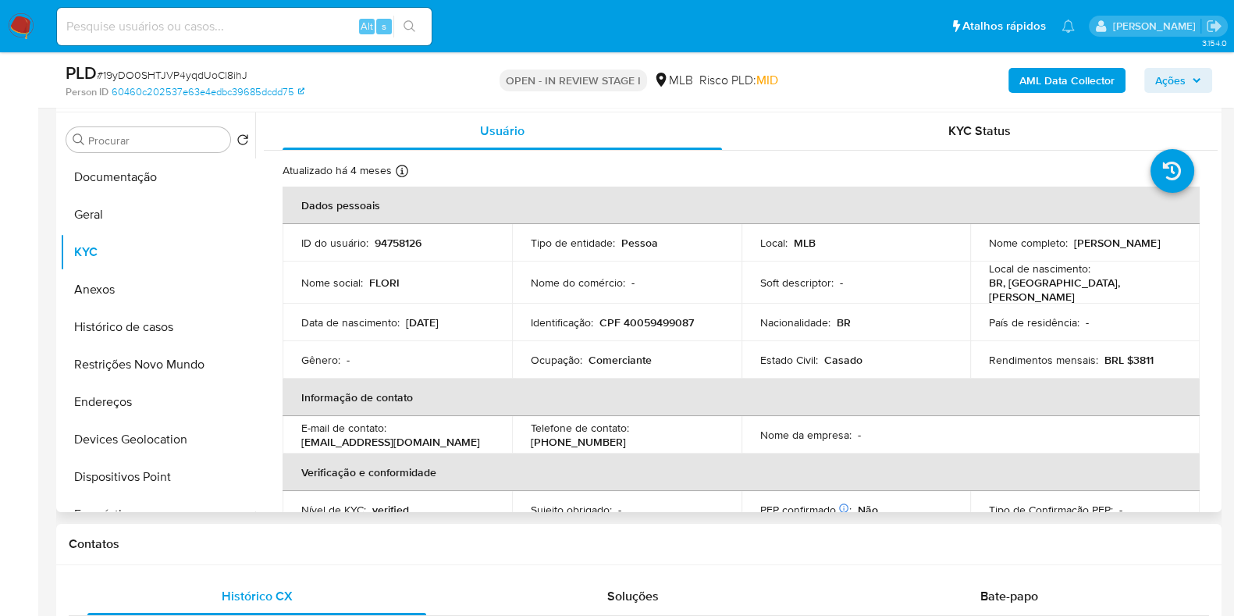
click at [601, 355] on p "Comerciante" at bounding box center [620, 360] width 63 height 14
copy p "Comerciante"
click at [113, 174] on button "Documentação" at bounding box center [151, 176] width 183 height 37
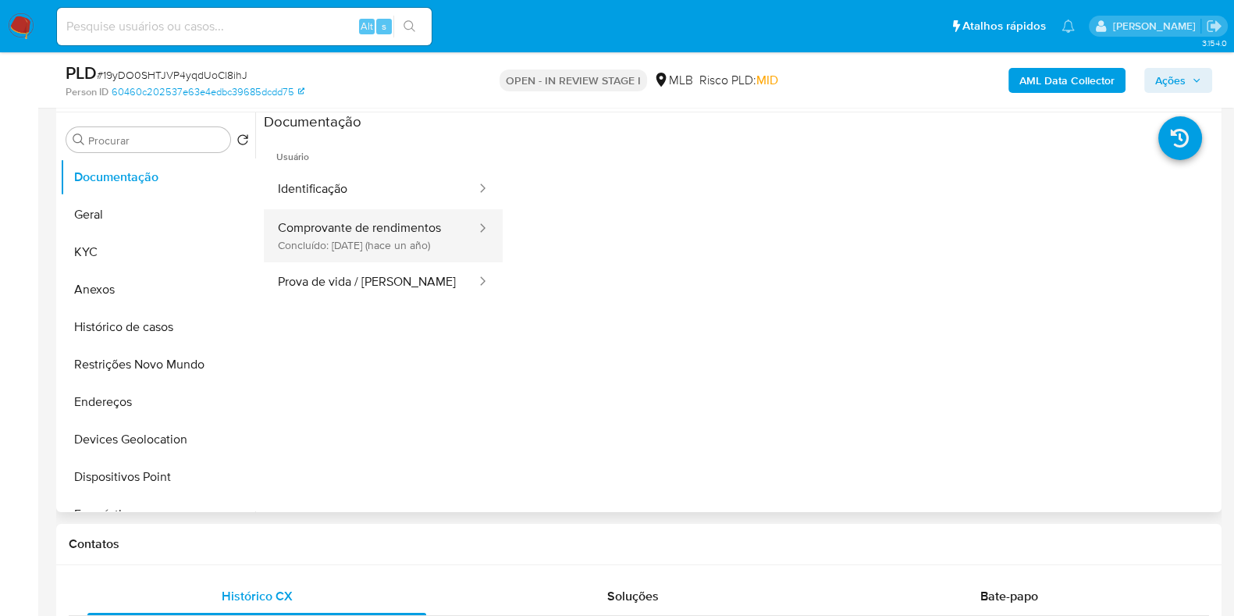
click at [376, 214] on button "Comprovante de rendimentos Concluído: 28/07/2024 (hace un año)" at bounding box center [371, 235] width 214 height 53
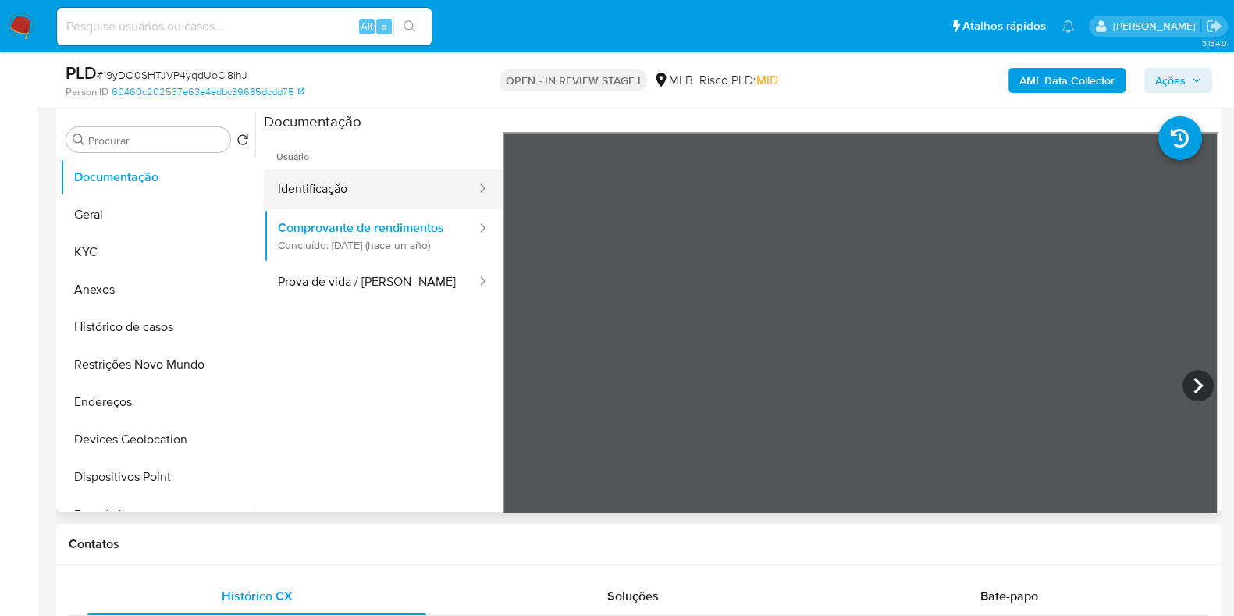
click at [364, 183] on button "Identificação" at bounding box center [371, 189] width 214 height 40
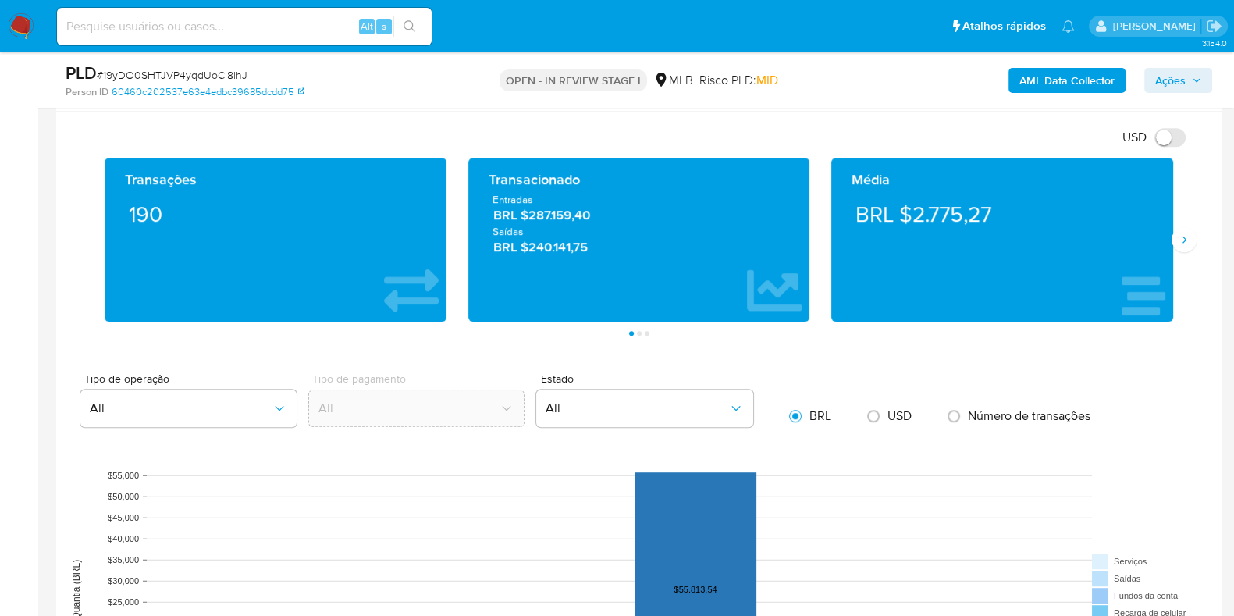
scroll to position [1074, 0]
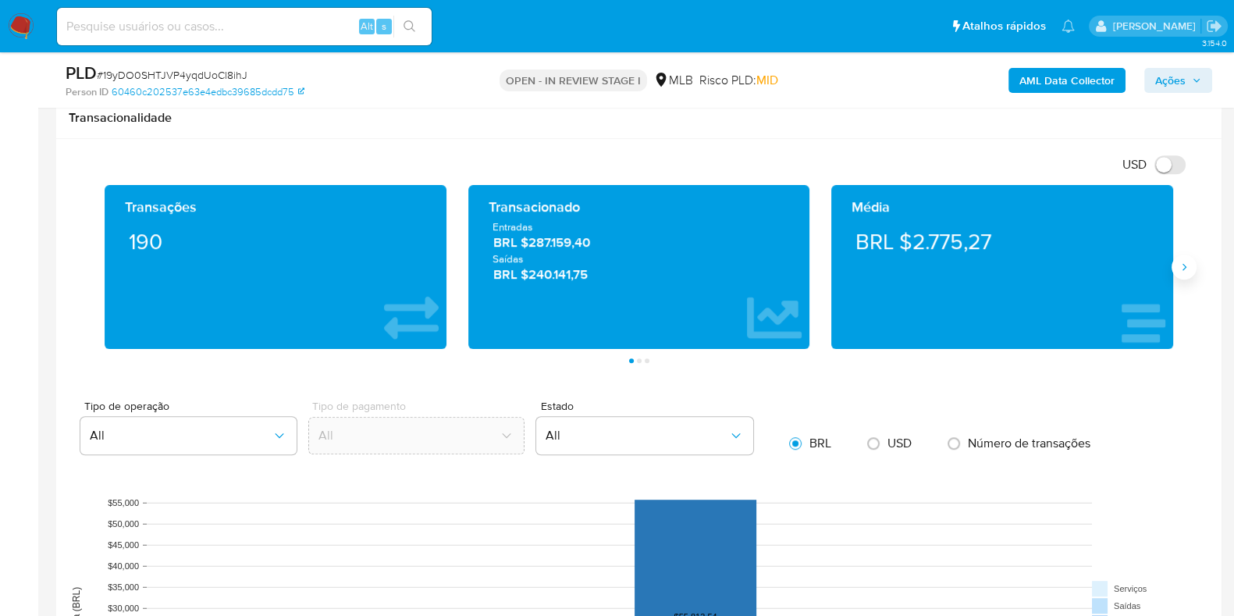
click at [1187, 261] on icon "Siguiente" at bounding box center [1184, 267] width 12 height 12
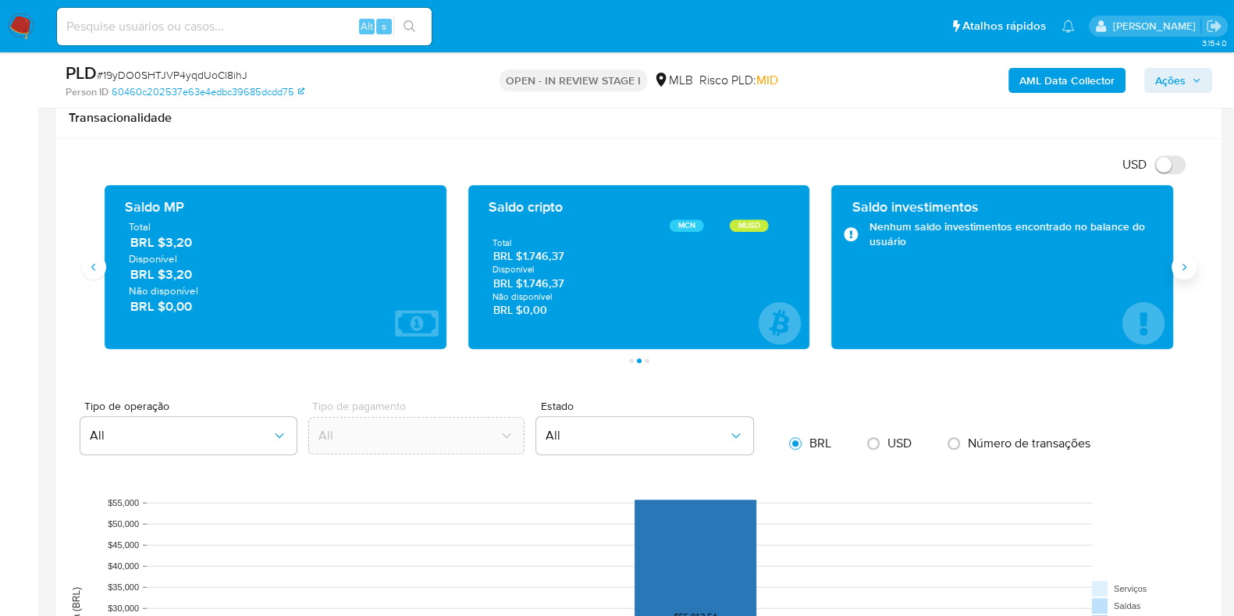
click at [1187, 261] on icon "Siguiente" at bounding box center [1184, 267] width 12 height 12
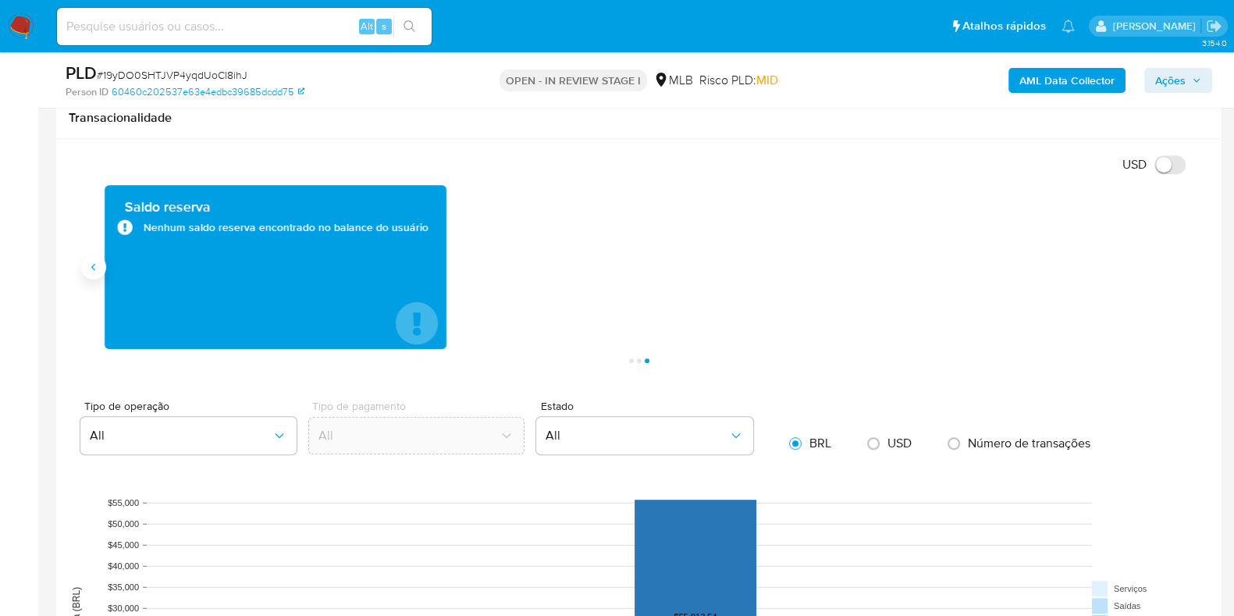
click at [92, 269] on icon "Anterior" at bounding box center [93, 267] width 12 height 12
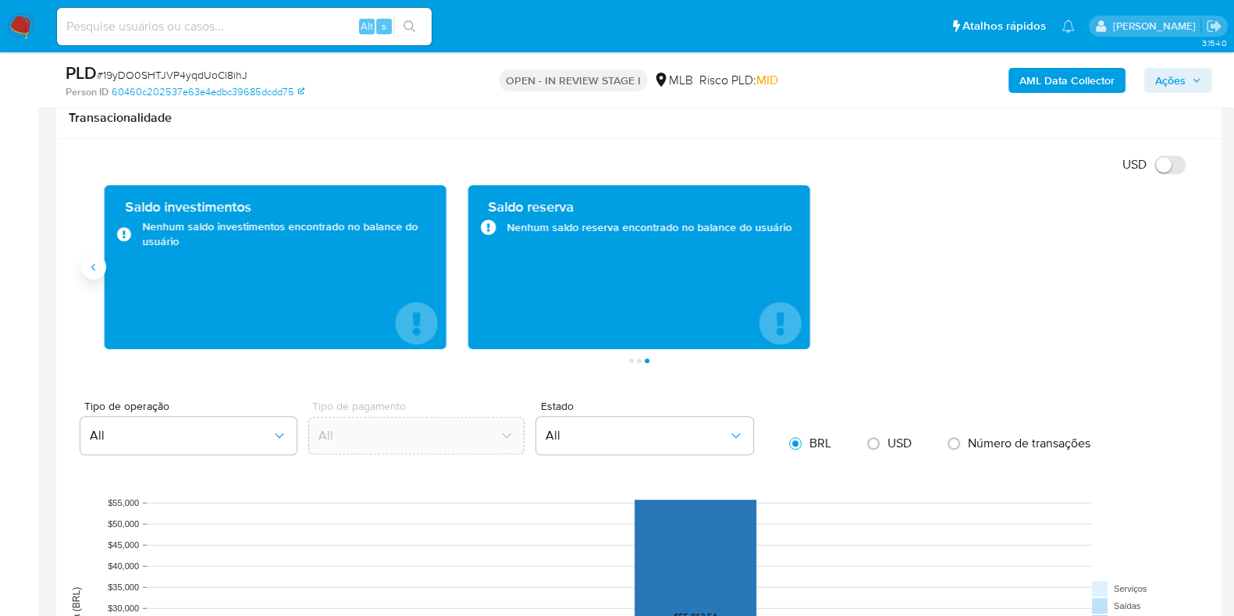
click at [98, 266] on icon "Anterior" at bounding box center [93, 267] width 12 height 12
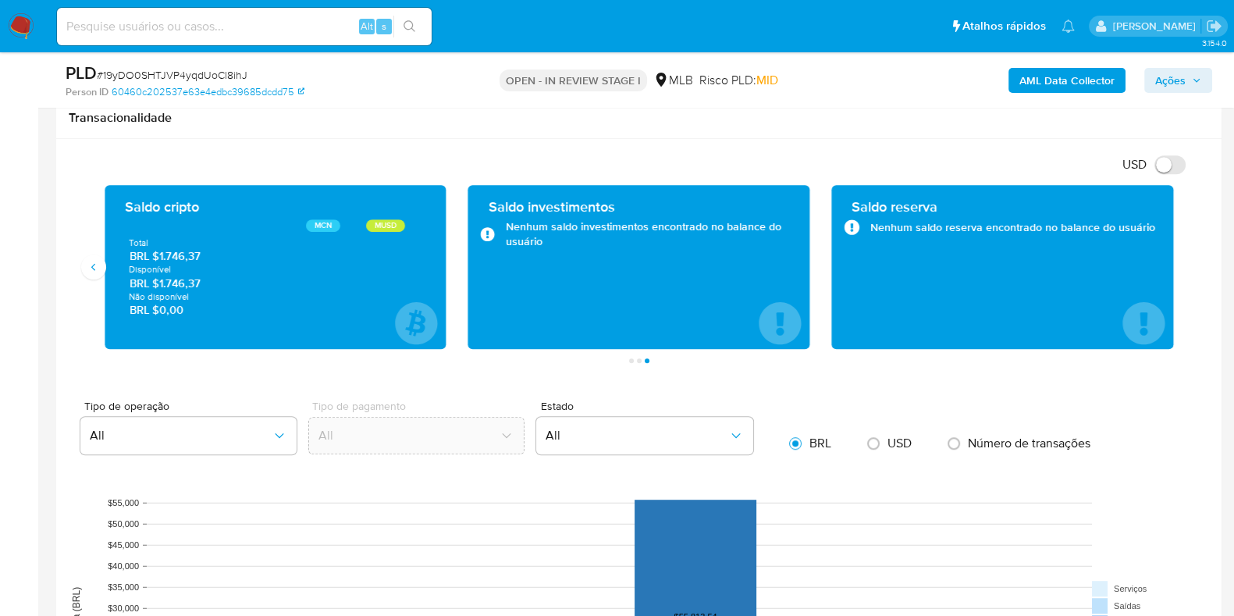
drag, startPoint x: 203, startPoint y: 285, endPoint x: 162, endPoint y: 283, distance: 41.4
click at [162, 283] on span "BRL $1.746,37" at bounding box center [276, 283] width 292 height 15
click at [191, 282] on span "BRL $1.746,37" at bounding box center [276, 283] width 292 height 15
drag, startPoint x: 208, startPoint y: 282, endPoint x: 162, endPoint y: 285, distance: 46.2
click at [162, 285] on span "BRL $1.746,37" at bounding box center [276, 283] width 292 height 15
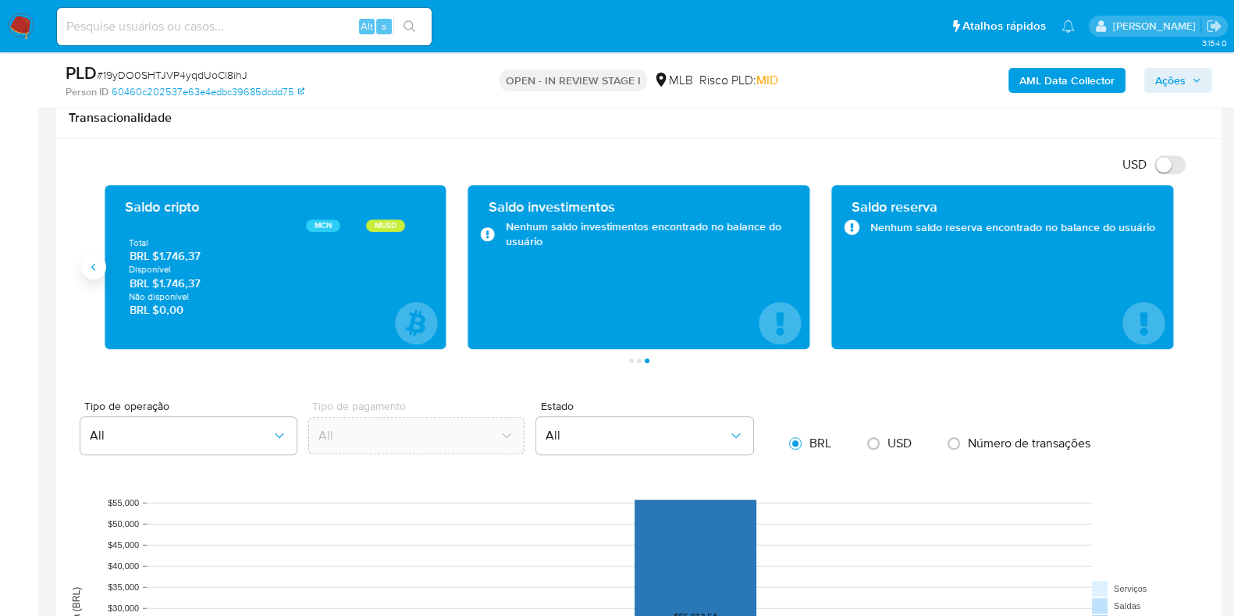
click at [89, 276] on div "Transações 190 Transacionado Entradas BRL $287.159,40 Saídas BRL $240.141,75 Mé…" at bounding box center [639, 274] width 1141 height 178
click at [93, 267] on icon "Anterior" at bounding box center [93, 266] width 4 height 7
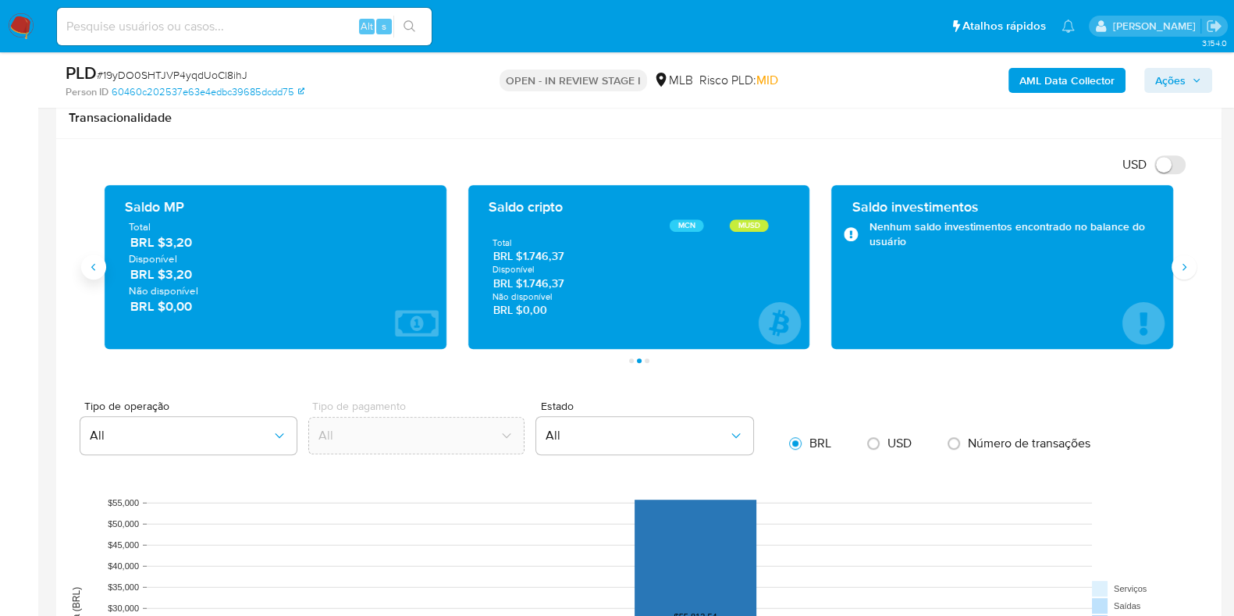
click at [93, 267] on icon "Anterior" at bounding box center [93, 266] width 4 height 7
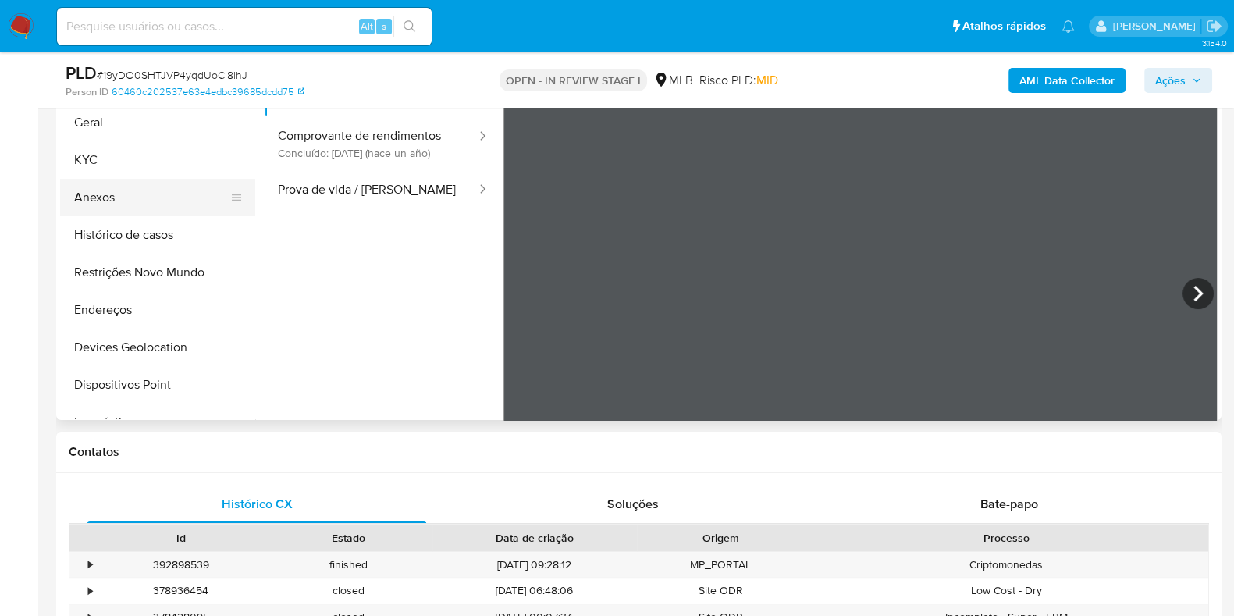
scroll to position [293, 0]
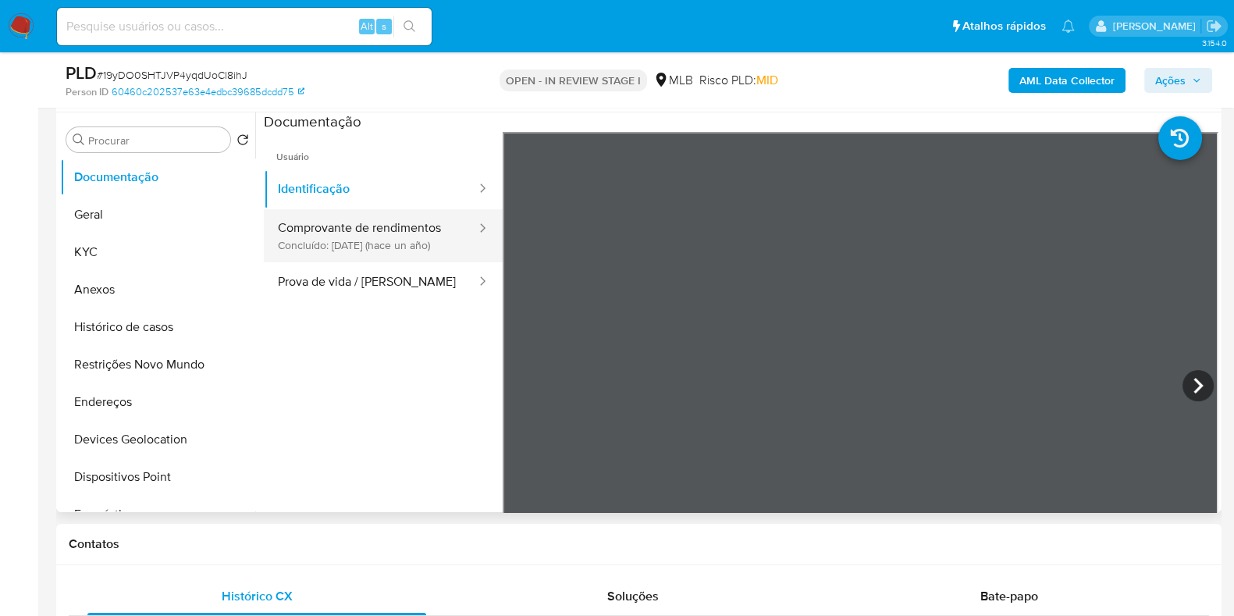
click at [420, 225] on button "Comprovante de rendimentos Concluído: 28/07/2024 (hace un año)" at bounding box center [371, 235] width 214 height 53
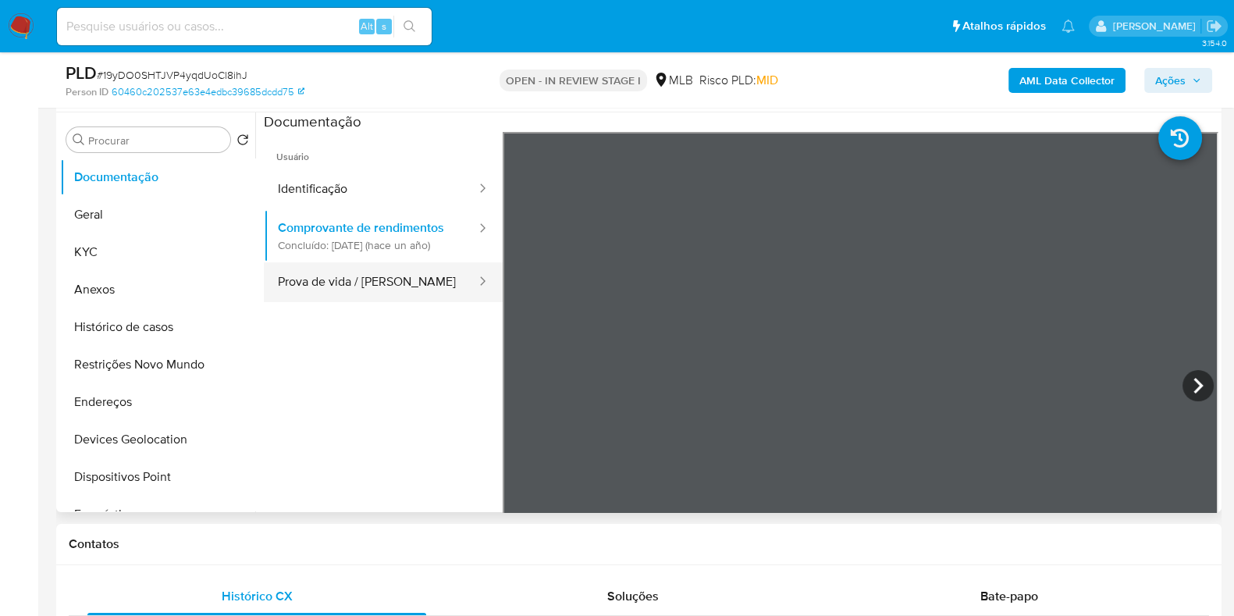
click at [372, 302] on button "Prova de vida / [PERSON_NAME]" at bounding box center [371, 282] width 214 height 40
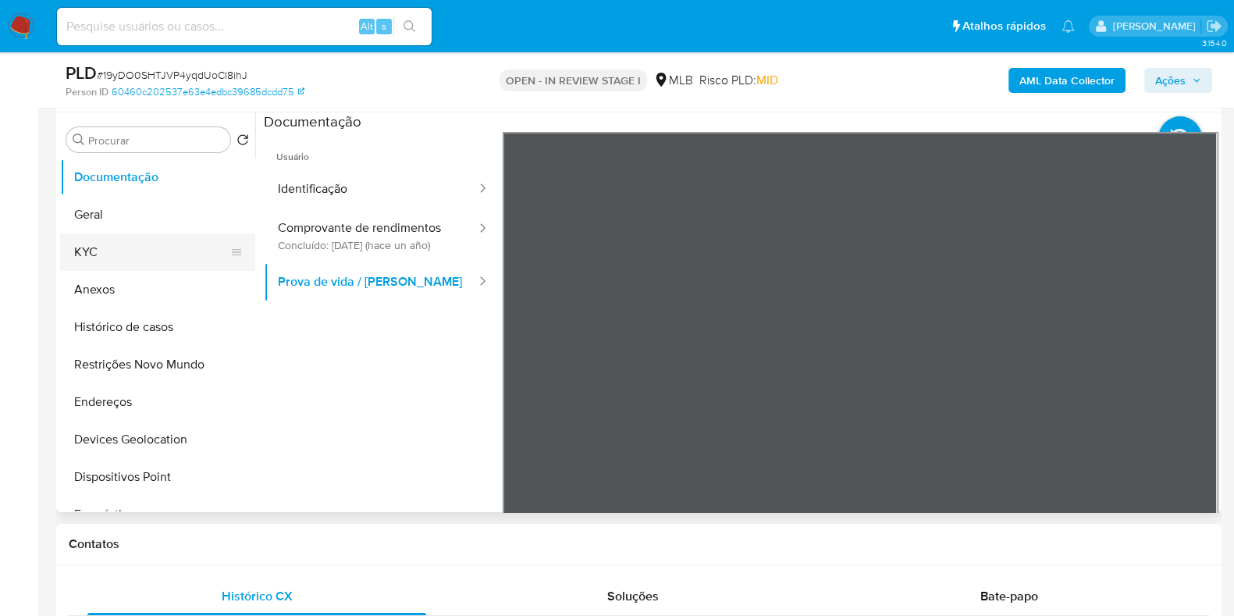
click at [152, 255] on button "KYC" at bounding box center [151, 251] width 183 height 37
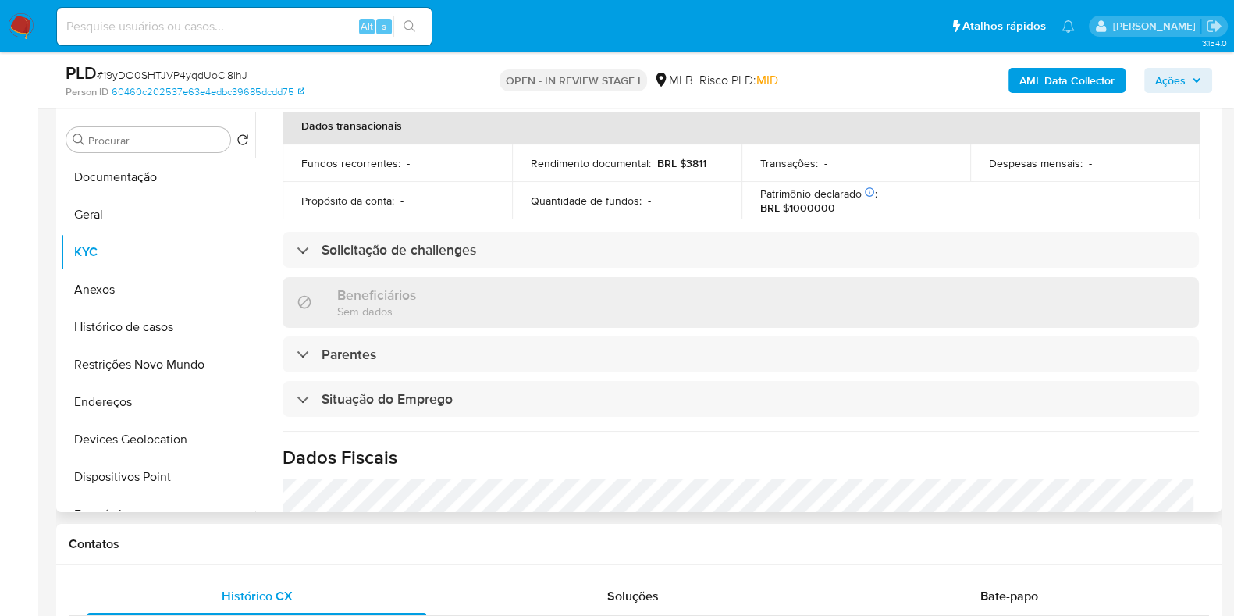
scroll to position [678, 0]
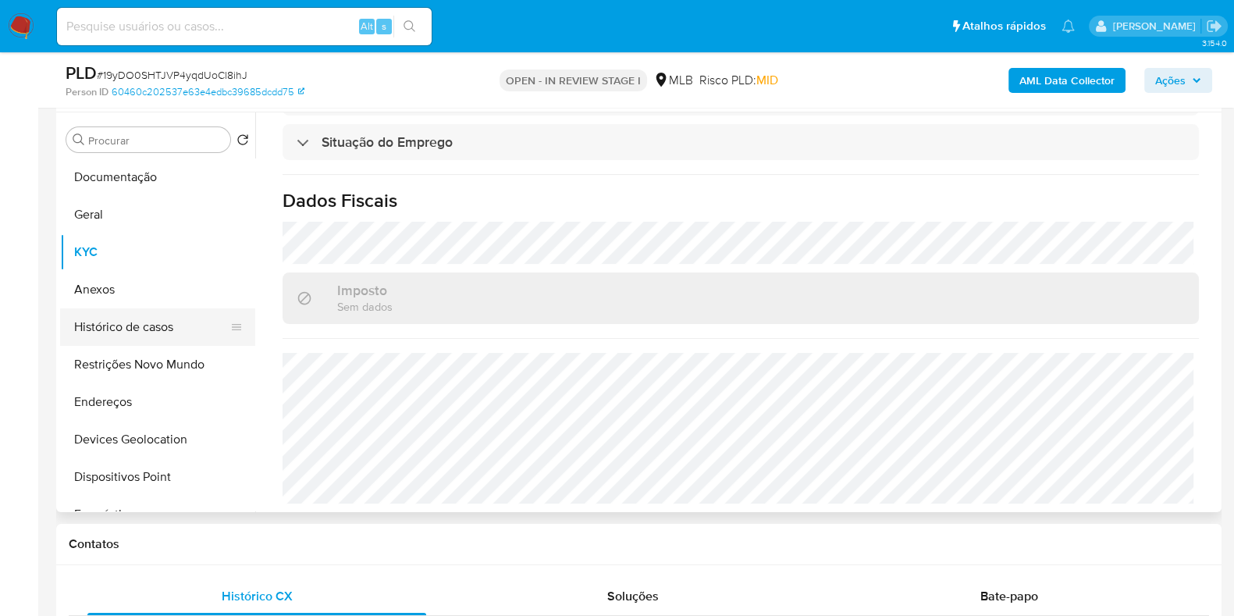
click at [152, 331] on button "Histórico de casos" at bounding box center [151, 326] width 183 height 37
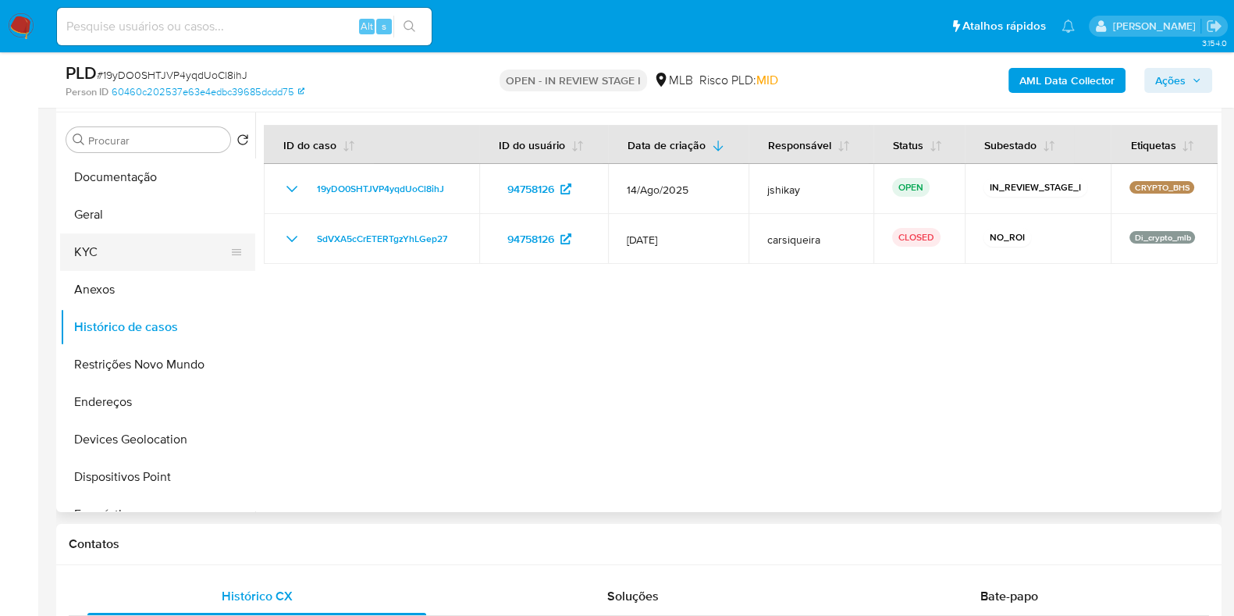
click at [89, 238] on button "KYC" at bounding box center [151, 251] width 183 height 37
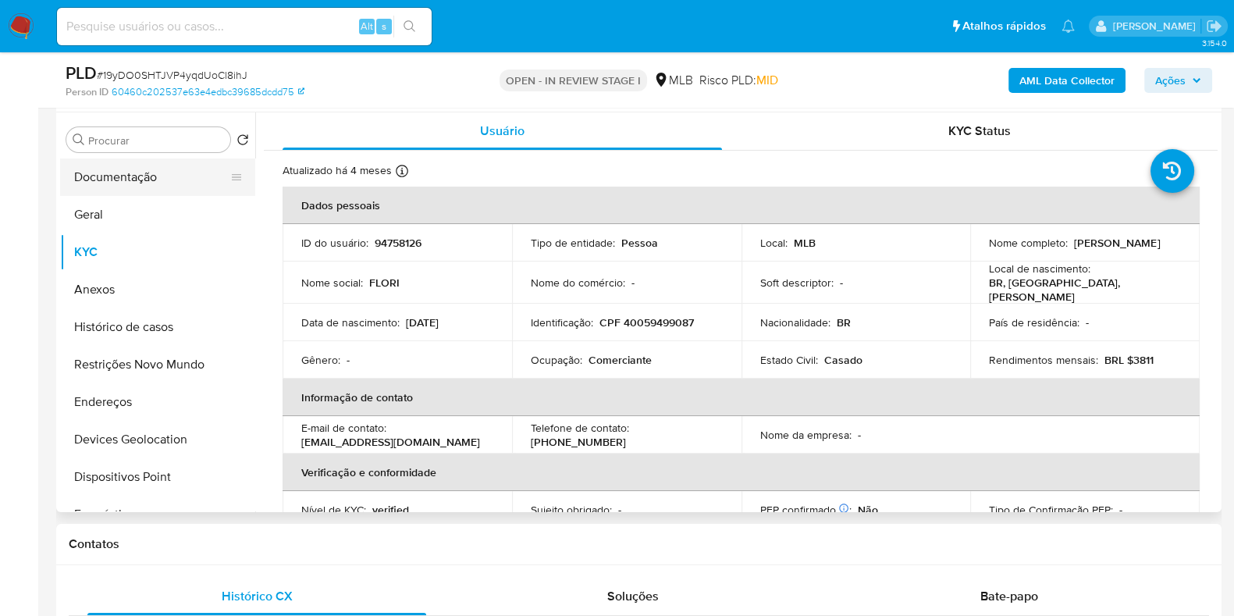
click at [74, 166] on button "Documentação" at bounding box center [151, 176] width 183 height 37
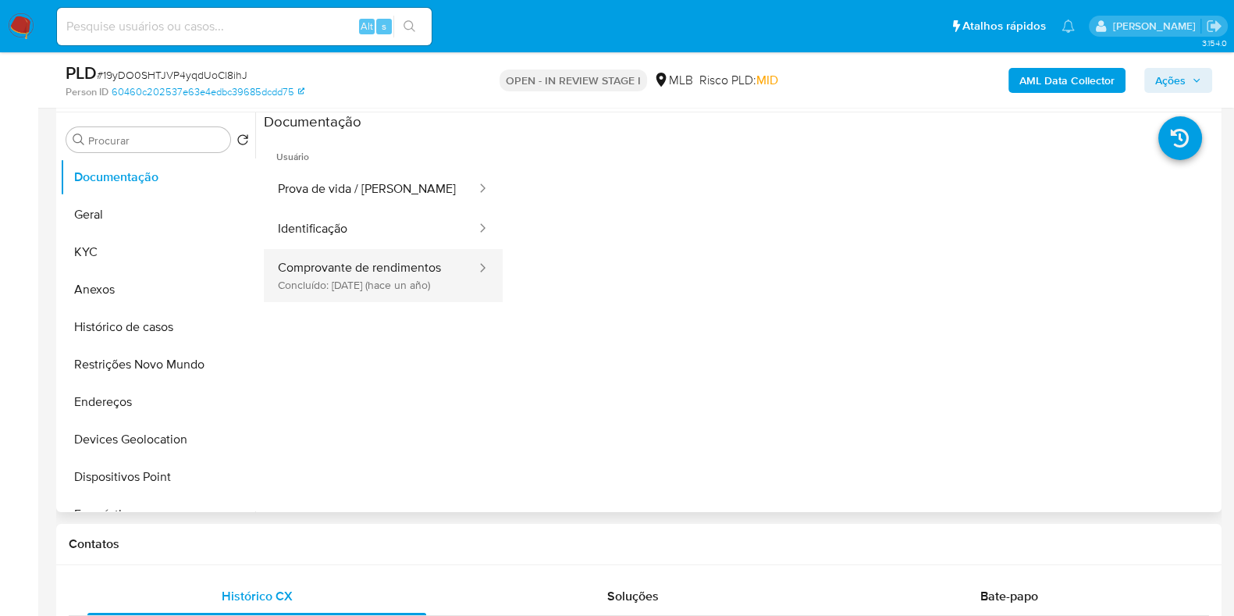
click at [308, 272] on button "Comprovante de rendimentos Concluído: 28/07/2024 (hace un año)" at bounding box center [371, 275] width 214 height 53
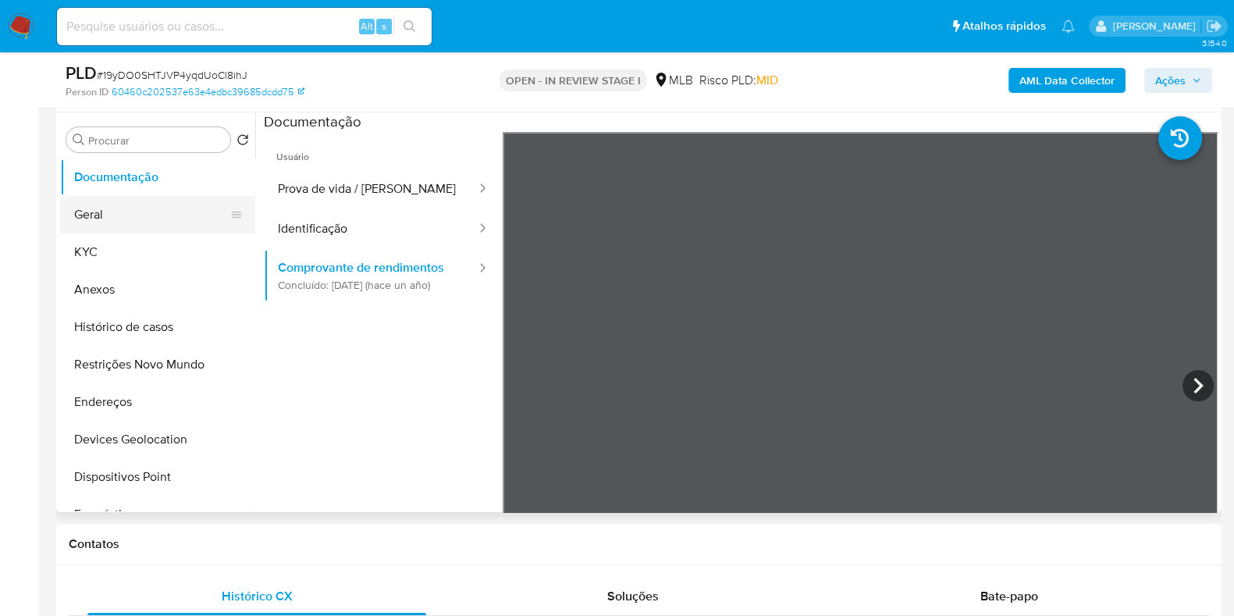
click at [93, 228] on button "Geral" at bounding box center [151, 214] width 183 height 37
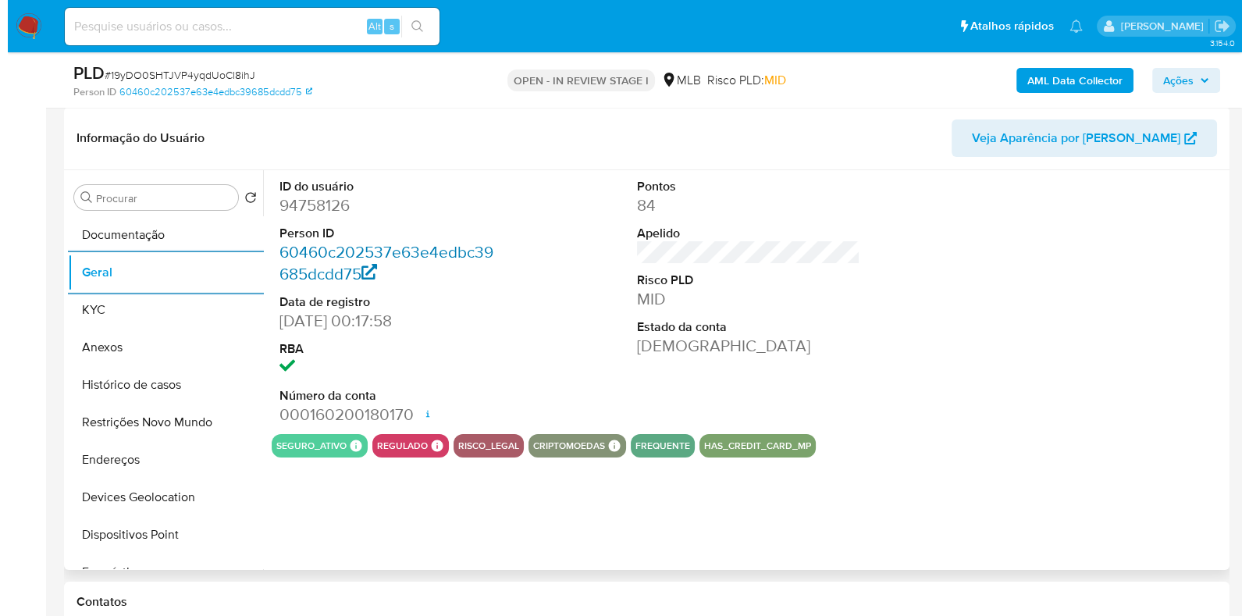
scroll to position [194, 0]
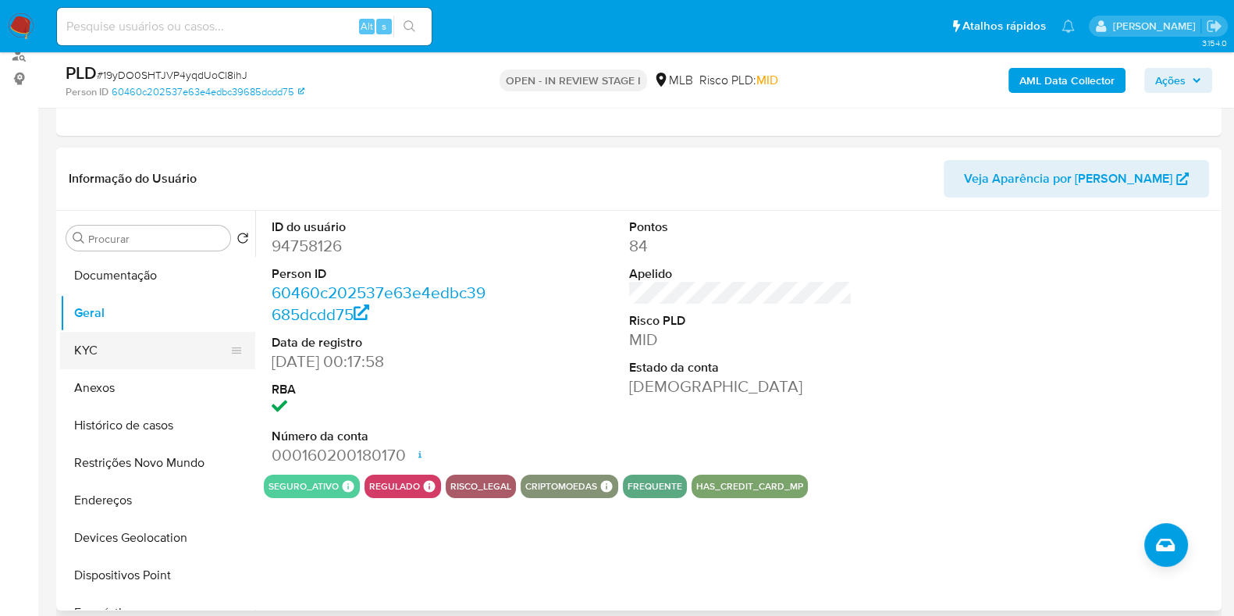
click at [107, 357] on button "KYC" at bounding box center [151, 350] width 183 height 37
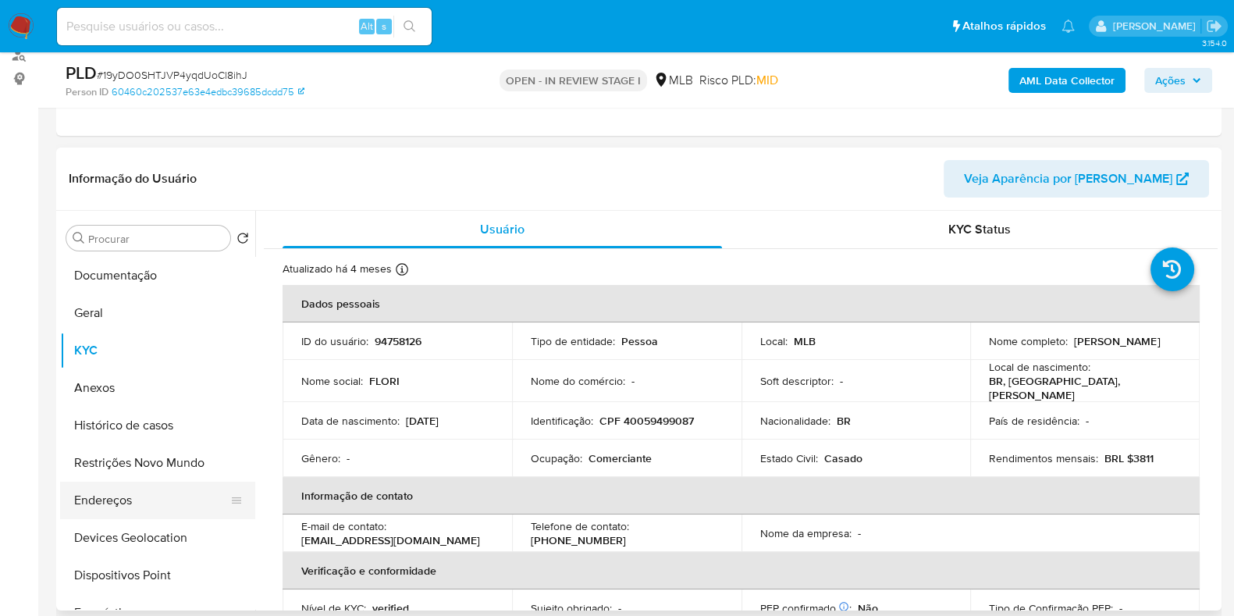
click at [139, 505] on button "Endereços" at bounding box center [151, 500] width 183 height 37
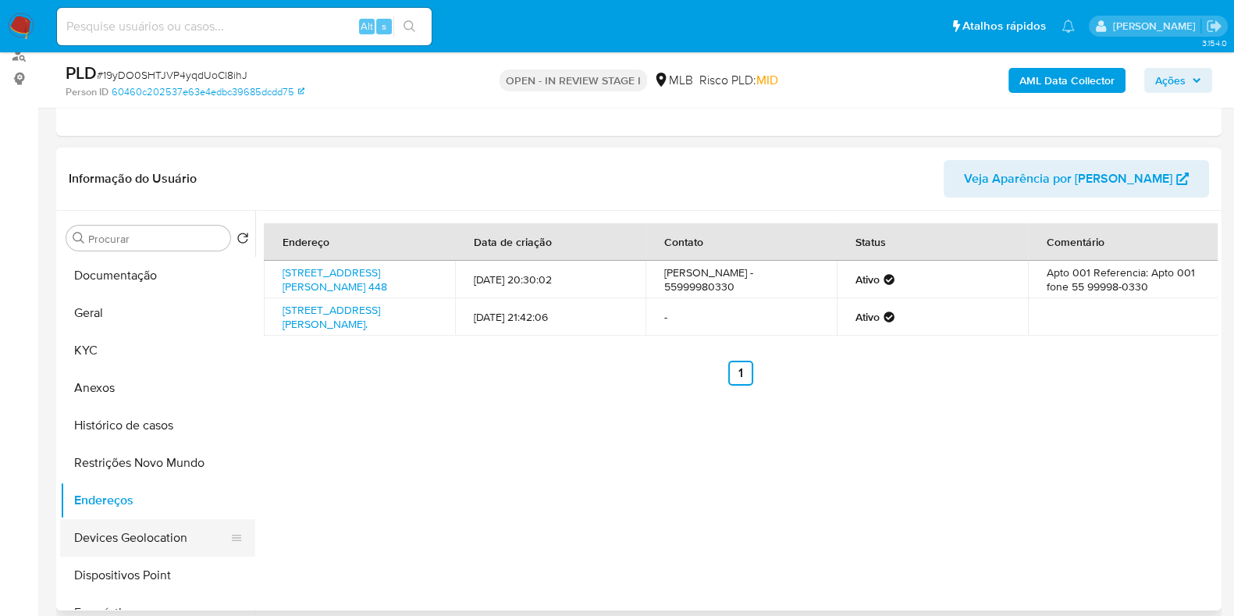
click at [119, 532] on button "Devices Geolocation" at bounding box center [151, 537] width 183 height 37
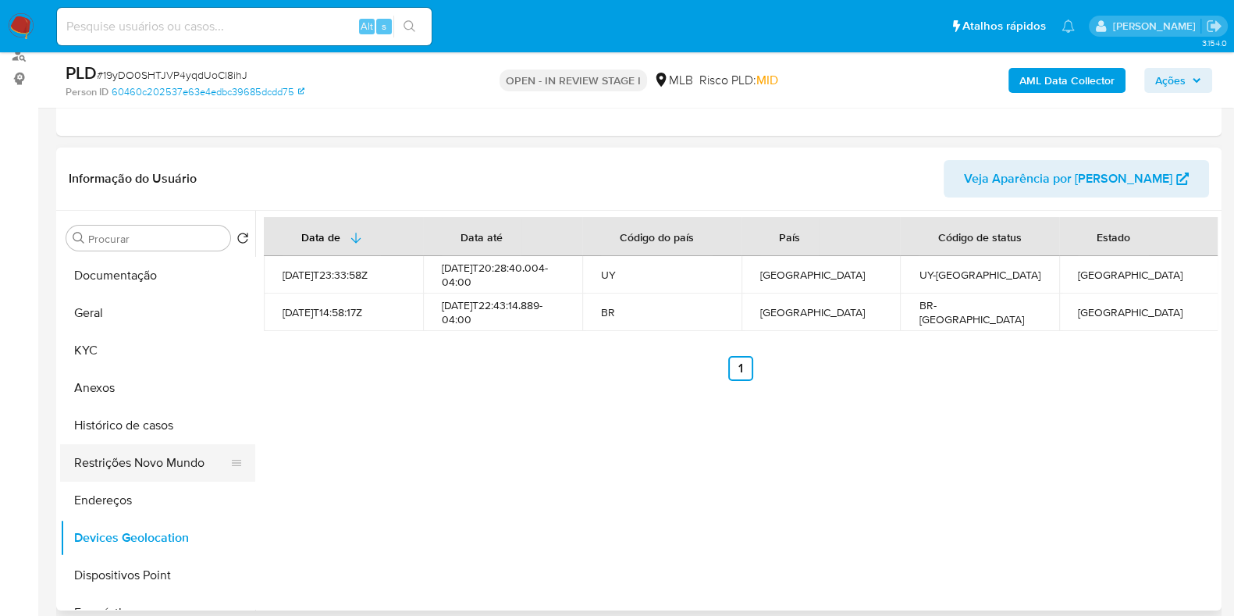
drag, startPoint x: 169, startPoint y: 464, endPoint x: 178, endPoint y: 466, distance: 8.9
click at [172, 466] on button "Restrições Novo Mundo" at bounding box center [151, 462] width 183 height 37
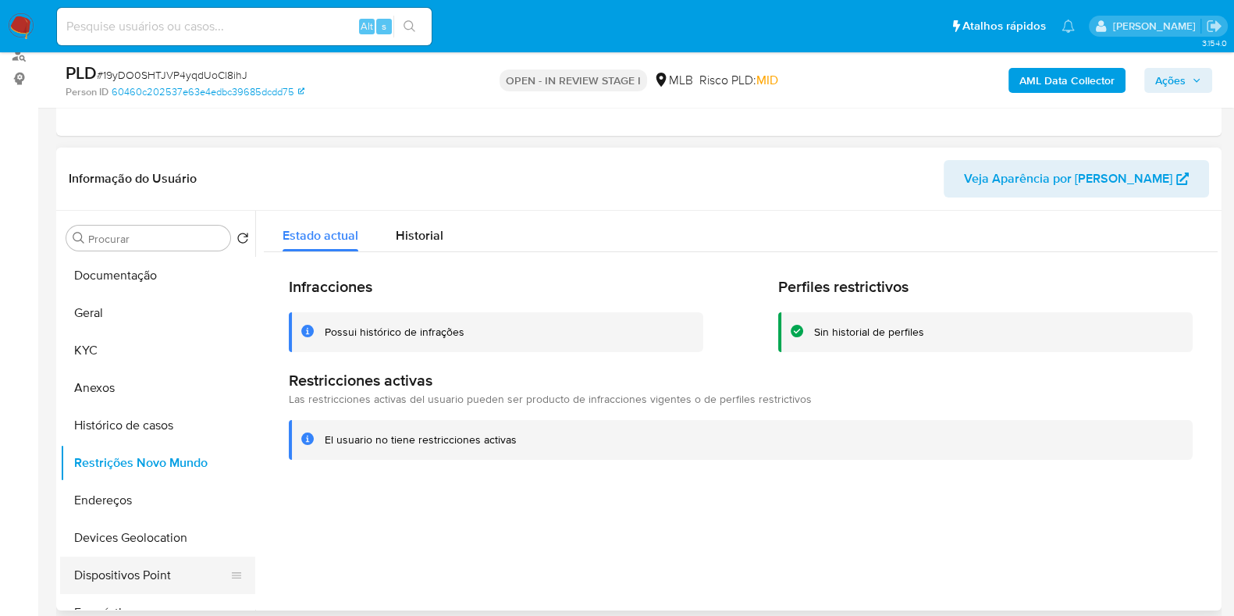
click at [140, 585] on button "Dispositivos Point" at bounding box center [151, 575] width 183 height 37
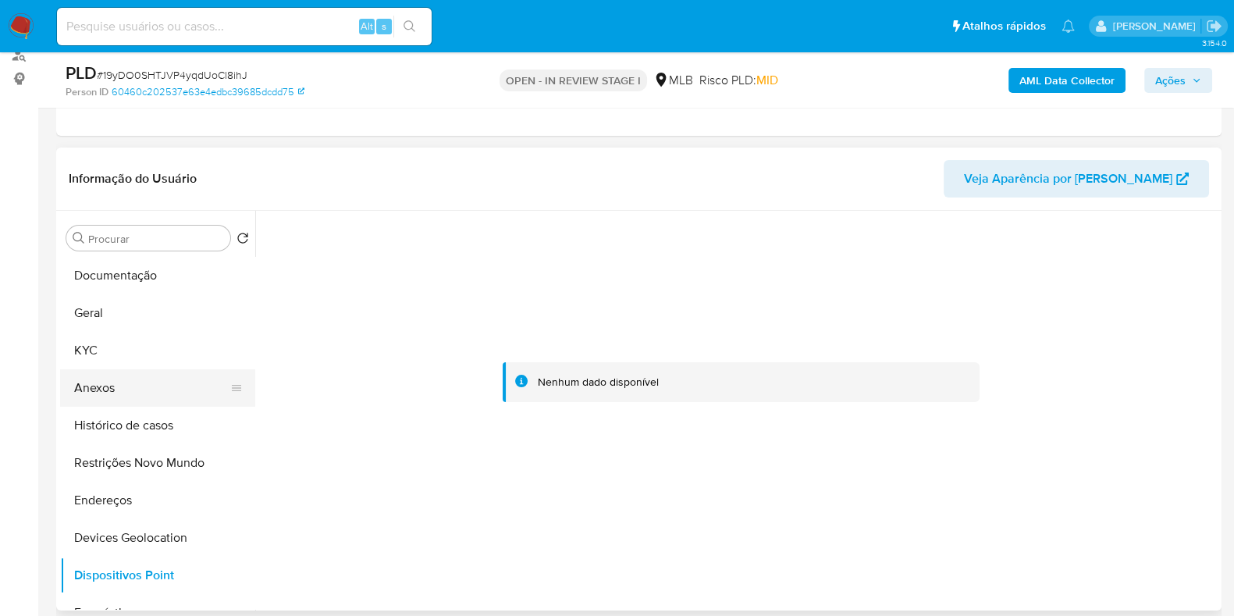
click at [137, 380] on button "Anexos" at bounding box center [151, 387] width 183 height 37
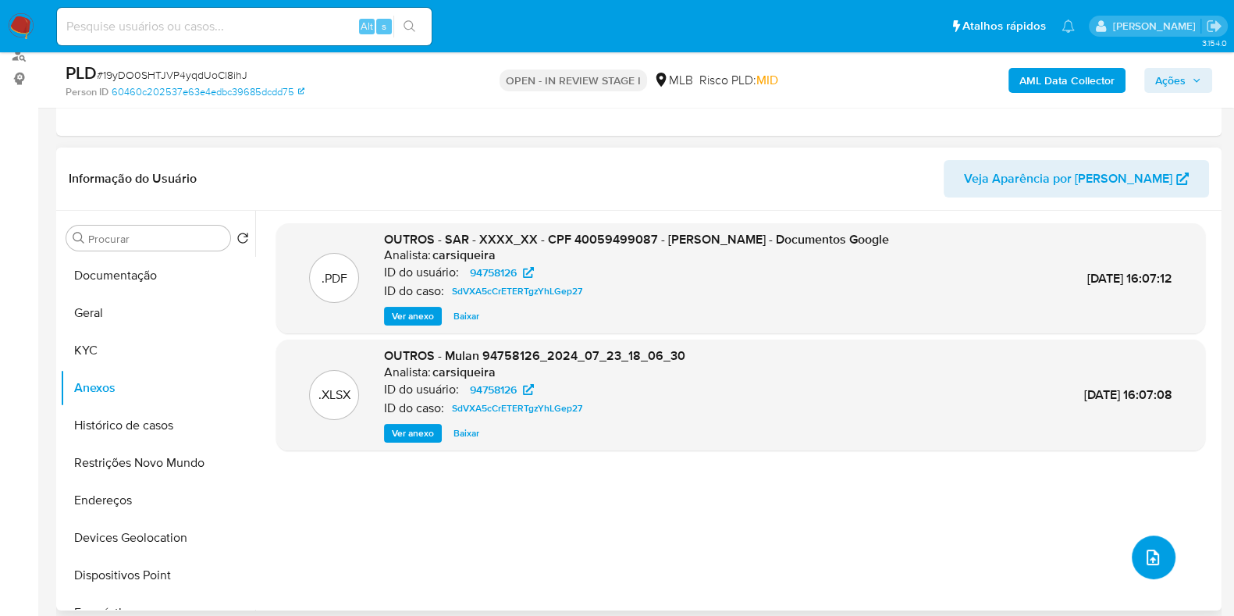
click at [1147, 567] on button "upload-file" at bounding box center [1154, 558] width 44 height 44
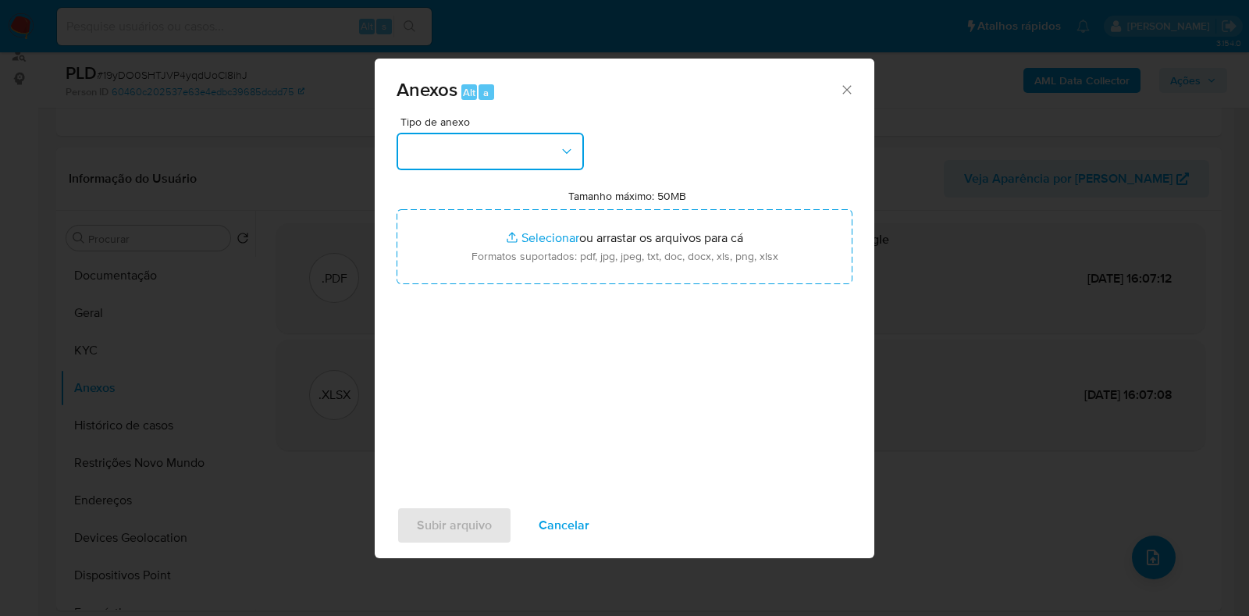
click at [432, 151] on button "button" at bounding box center [490, 151] width 187 height 37
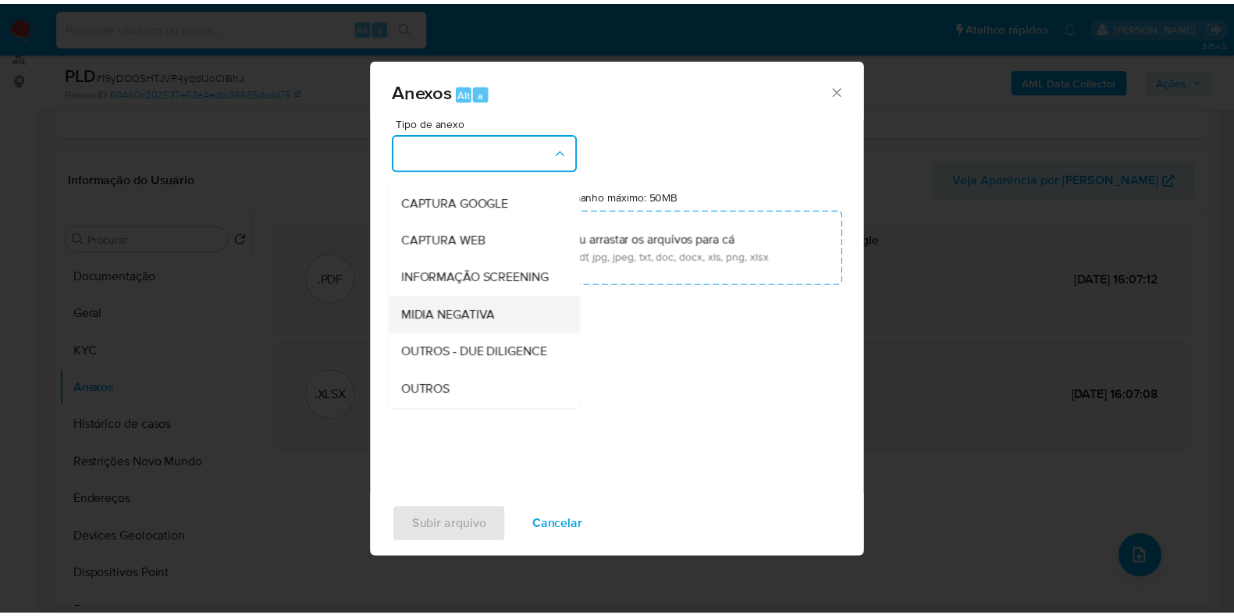
scroll to position [97, 0]
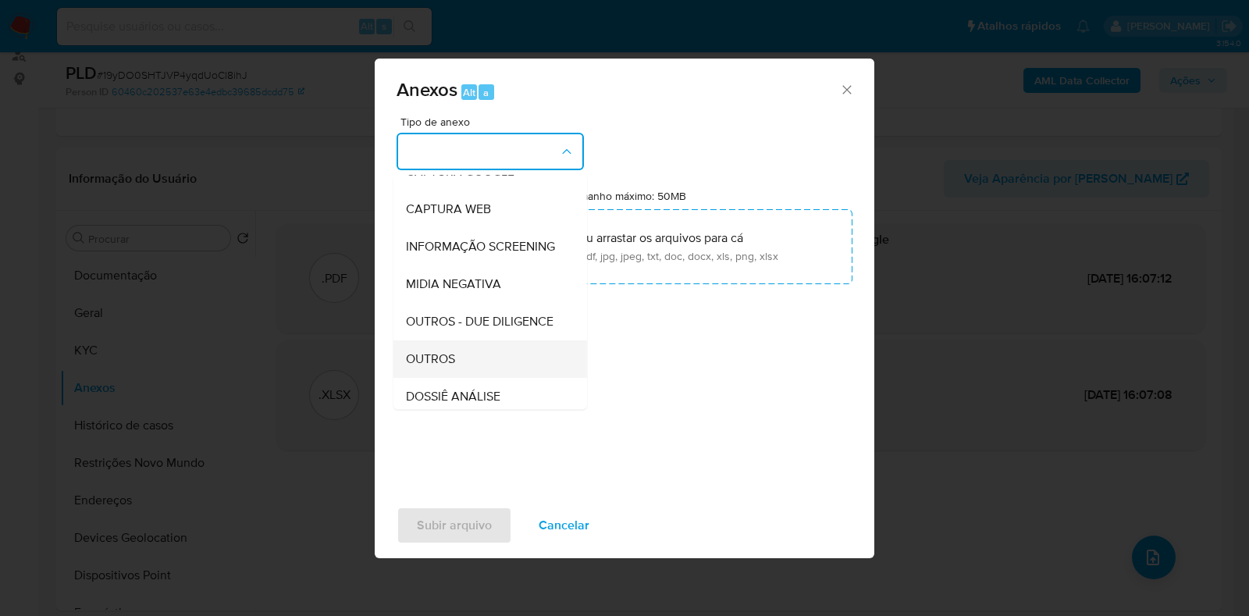
click at [463, 378] on div "OUTROS" at bounding box center [485, 358] width 159 height 37
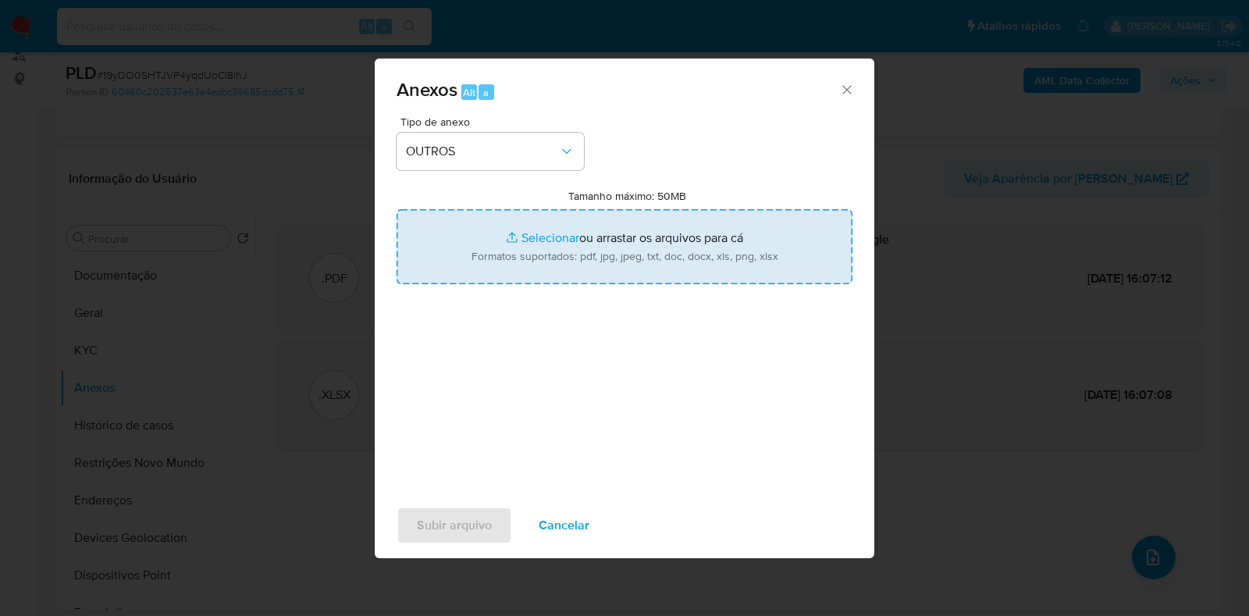
click at [522, 244] on input "Tamanho máximo: 50MB Selecionar arquivos" at bounding box center [625, 246] width 456 height 75
type input "C:\fakepath\Mulan 94758126_2025_08_19_07_56_12 - Resumen TX.pdf"
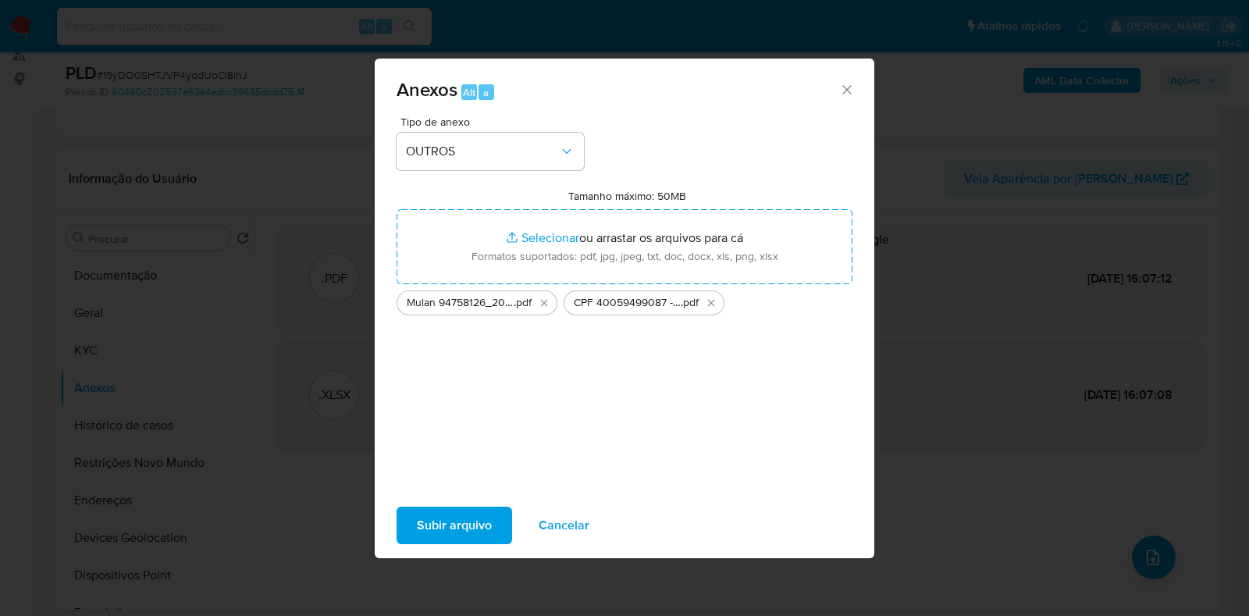
click at [461, 529] on span "Subir arquivo" at bounding box center [454, 525] width 75 height 34
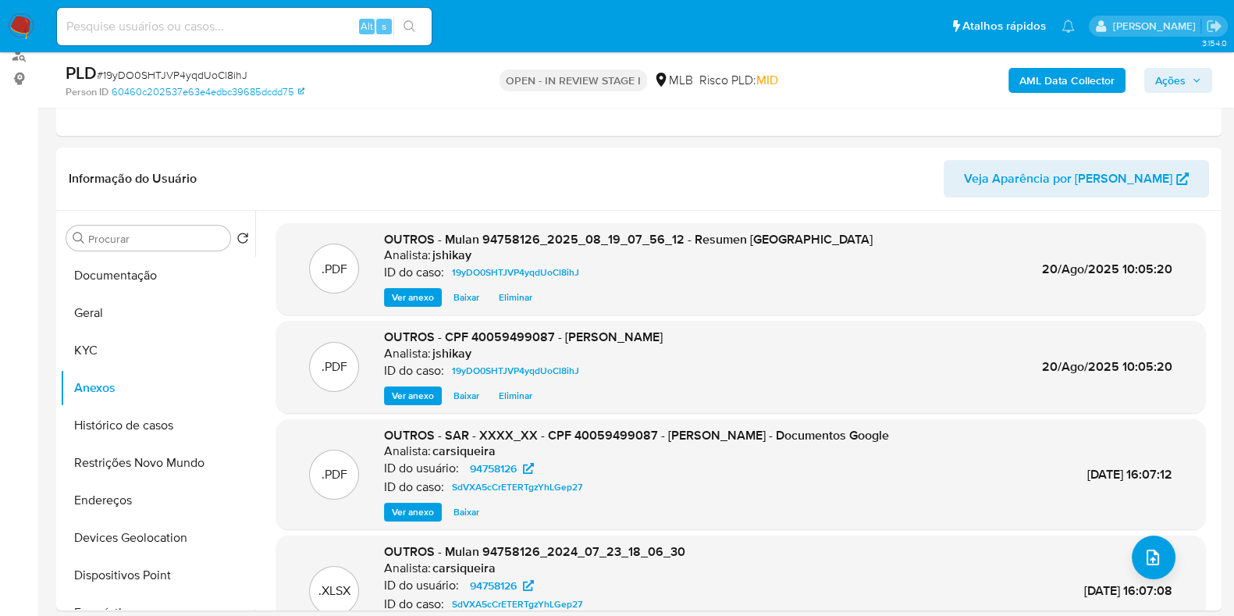
click at [1155, 80] on button "Ações" at bounding box center [1179, 80] width 68 height 25
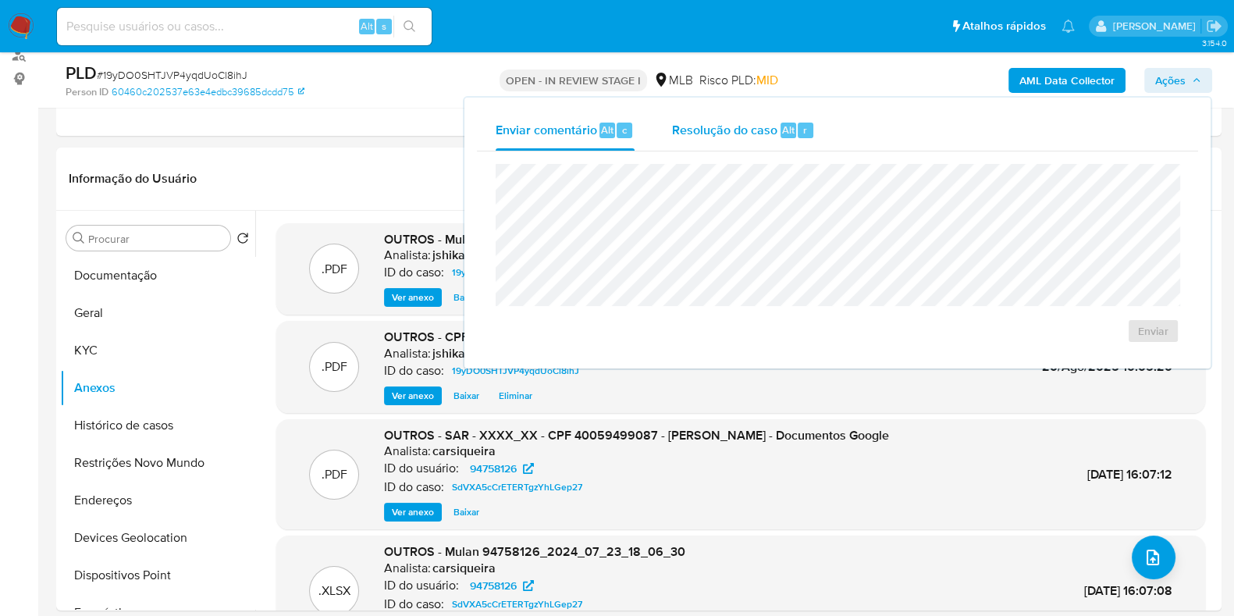
click at [751, 144] on div "Resolução do caso Alt r" at bounding box center [743, 130] width 143 height 41
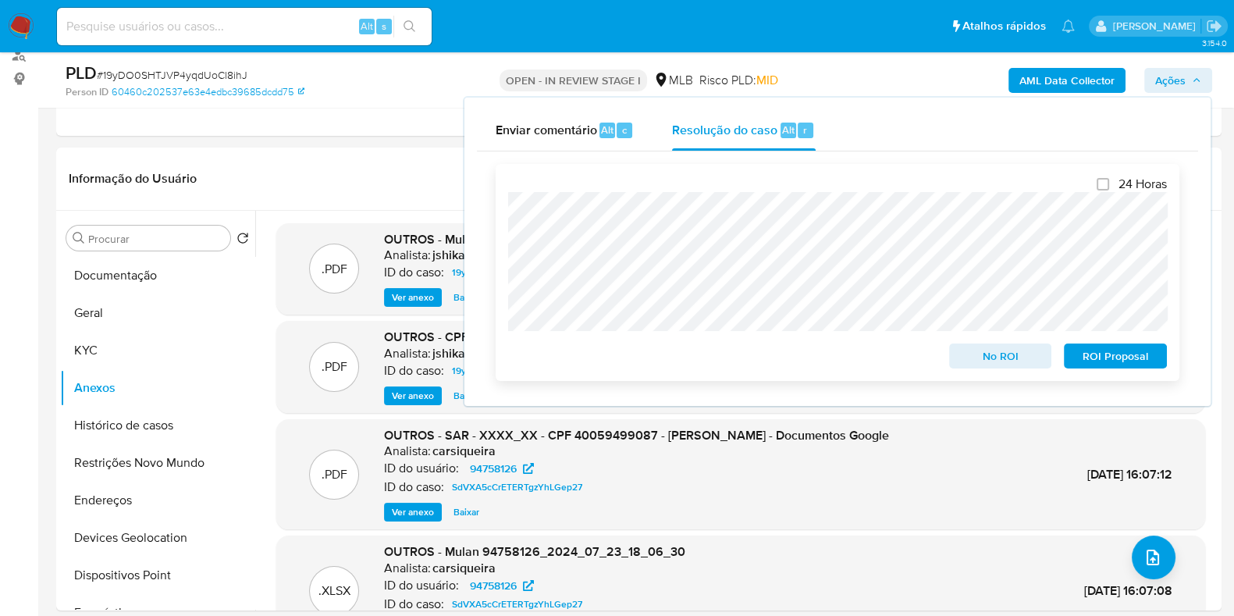
click at [967, 355] on span "No ROI" at bounding box center [1000, 356] width 81 height 22
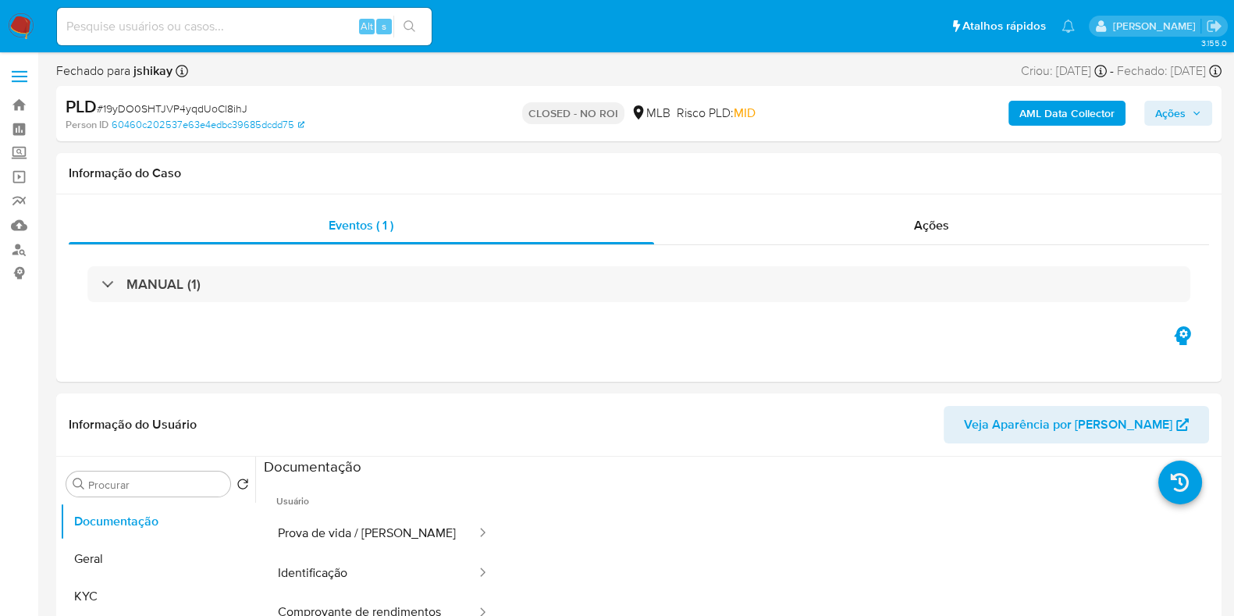
select select "10"
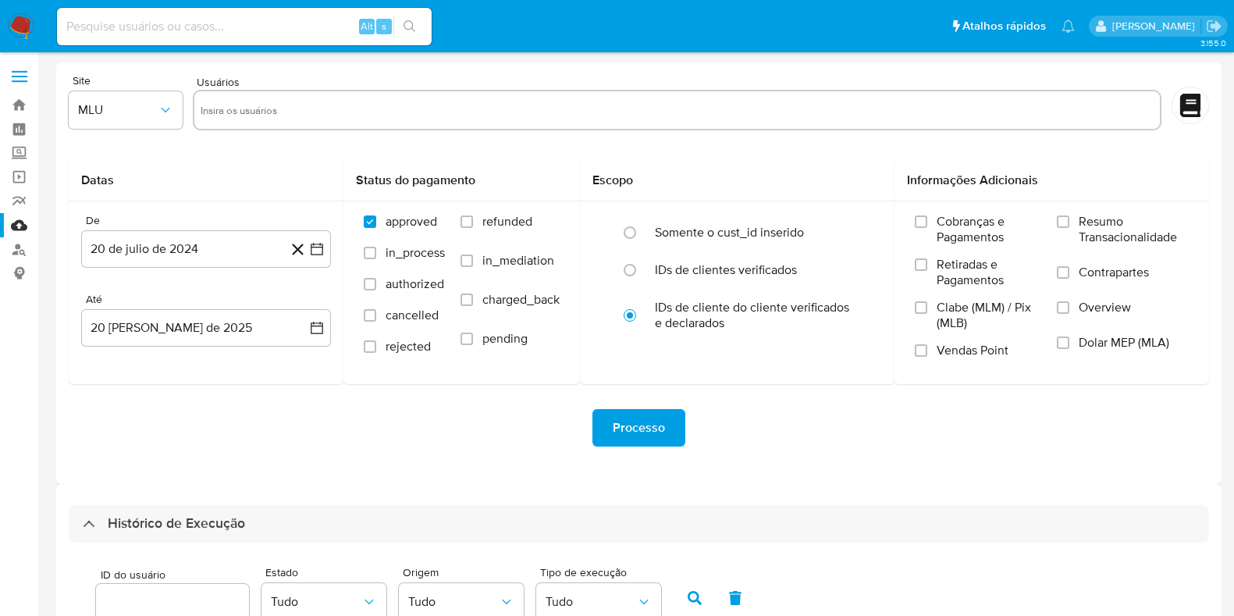
select select "10"
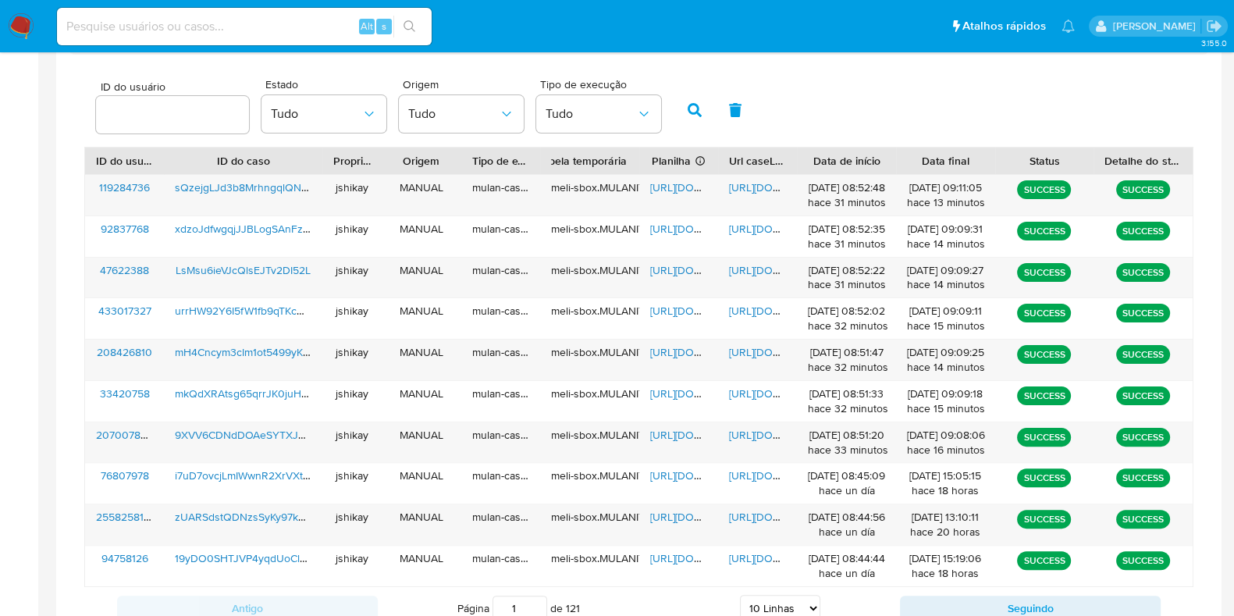
click at [810, 90] on div "ID do usuário Estado Tudo Origem Tudo Tipo de execução Tudo" at bounding box center [638, 108] width 1109 height 77
click at [679, 431] on span "https://docs.google.com/spreadsheets/d/15b39acVG6x0jXO0Y1QspXm76tonYyfhhrq3UbOl…" at bounding box center [704, 435] width 108 height 16
click at [756, 435] on span "https://docs.google.com/document/d/1O1MuuNMMfKDuCK6KjDJCpmIvEykqAQ17XiWopExK-gU…" at bounding box center [783, 435] width 108 height 16
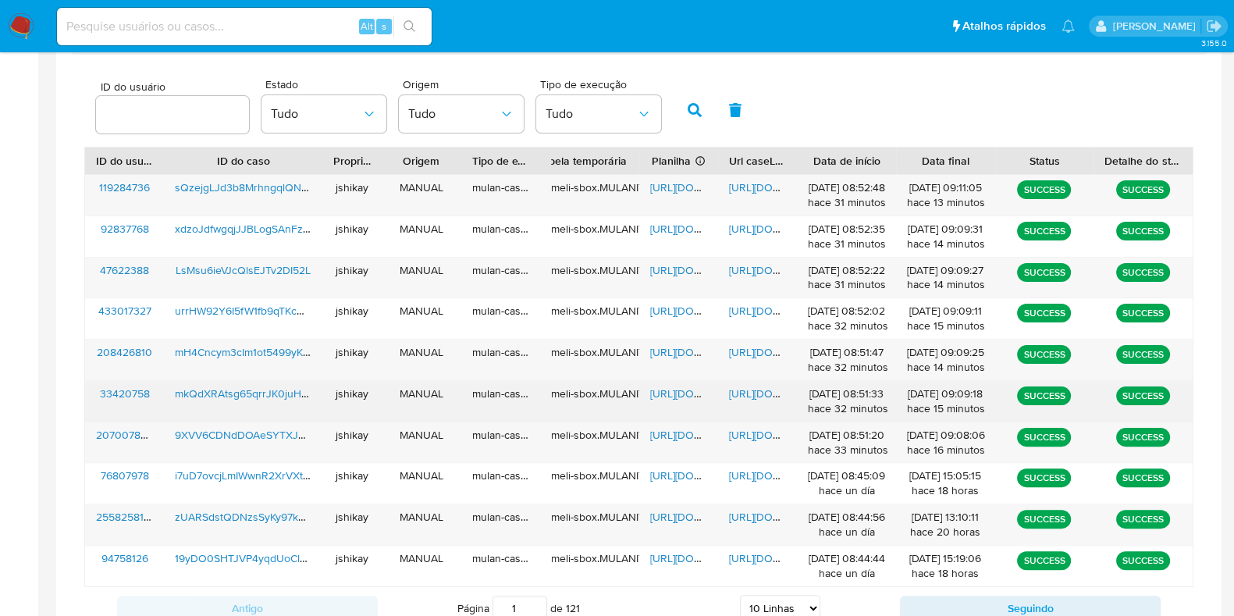
click at [666, 386] on span "https://docs.google.com/spreadsheets/d/1ikdtT388Btltu6rJnH9gIOgoHq1c0egcb-qZoPe…" at bounding box center [704, 394] width 108 height 16
click at [747, 395] on span "https://docs.google.com/document/d/135rsBWCBIoROHewtIzSWYCPWD_2Wv32xmMEqK5-6knc…" at bounding box center [783, 394] width 108 height 16
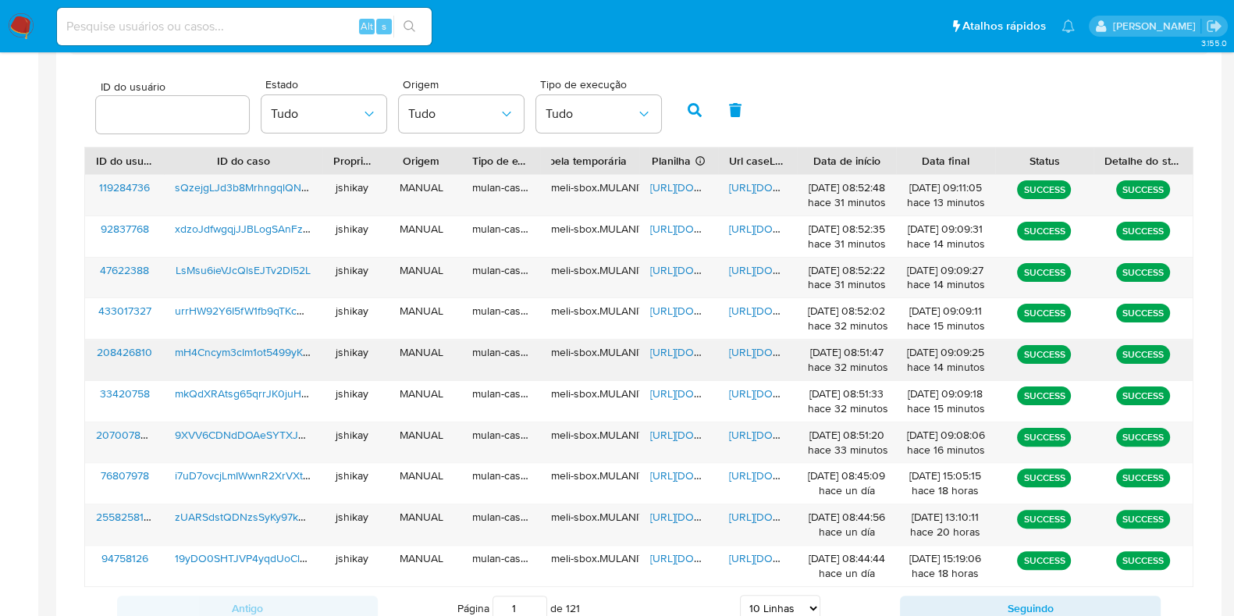
click at [664, 351] on span "https://docs.google.com/spreadsheets/d/1ZFN1GSZa-2dnkIocOFIXdLpUPJFzqtFCtuad91P…" at bounding box center [704, 352] width 108 height 16
click at [764, 341] on div "https://docs.google.com/document/d/1YGDvICFTNa4OQAf7WUbrbqyMA8QKgUKPtPZ4_cr2wbw…" at bounding box center [757, 360] width 79 height 41
click at [759, 349] on span "https://docs.google.com/document/d/1YGDvICFTNa4OQAf7WUbrbqyMA8QKgUKPtPZ4_cr2wbw…" at bounding box center [783, 352] width 108 height 16
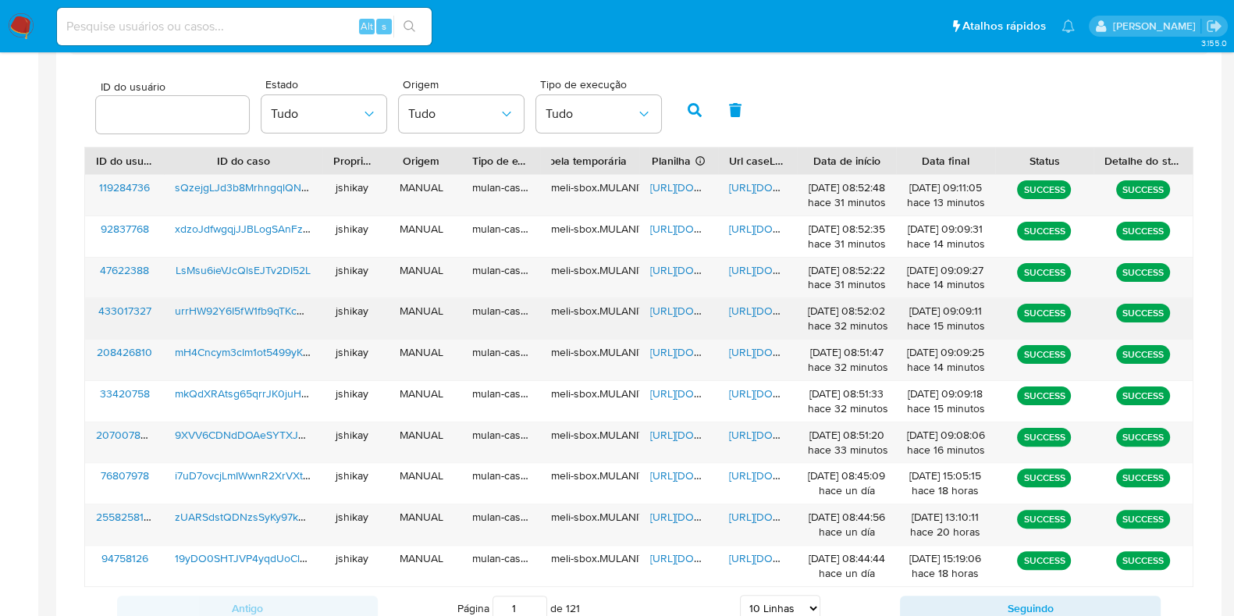
click at [669, 308] on span "https://docs.google.com/spreadsheets/d/12R7reD6D-0g2yikyILIi7WOKoyfJTzoeNq0-5Hb…" at bounding box center [704, 311] width 108 height 16
click at [769, 315] on span "https://docs.google.com/document/d/1T4i2gA2eakzvDXmwG3qYUbPHCRqgZ8WGWUR-IBTnPZ0…" at bounding box center [783, 311] width 108 height 16
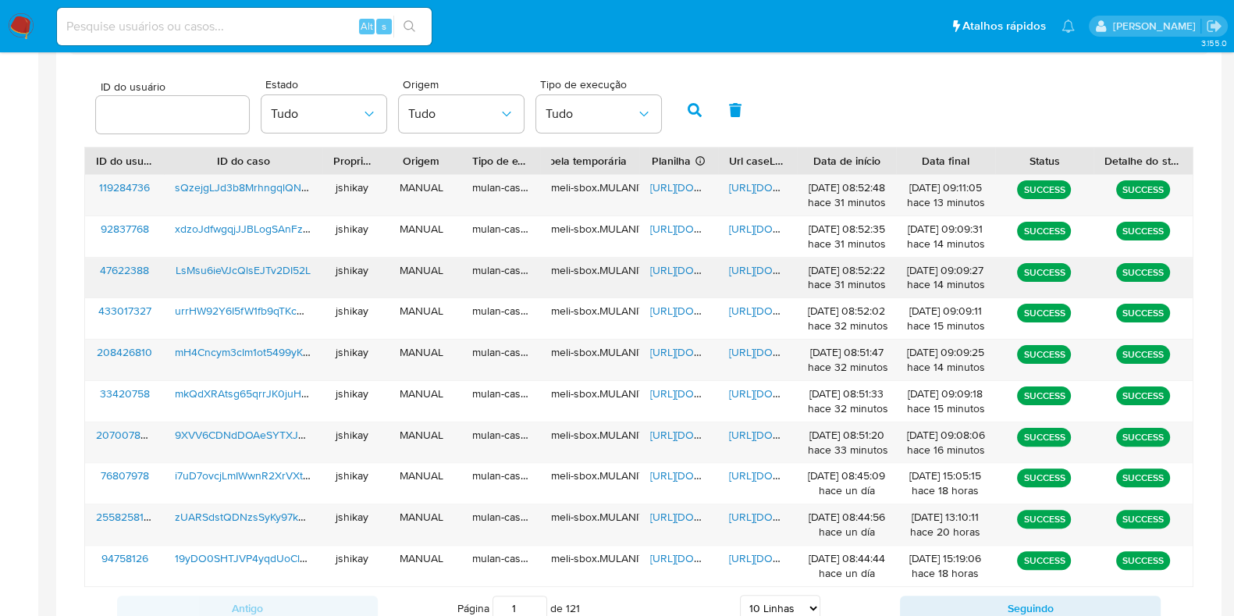
click at [673, 267] on span "https://docs.google.com/spreadsheets/d/1nICqEkvrif2slNRnOB_1n8-gSHH05804FCbOzD8…" at bounding box center [704, 270] width 108 height 16
click at [750, 263] on span "https://docs.google.com/document/d/1hlt-127rOspIi5MHTdUjIC3QaD9hc6W3EF_QkUpaPqk…" at bounding box center [783, 270] width 108 height 16
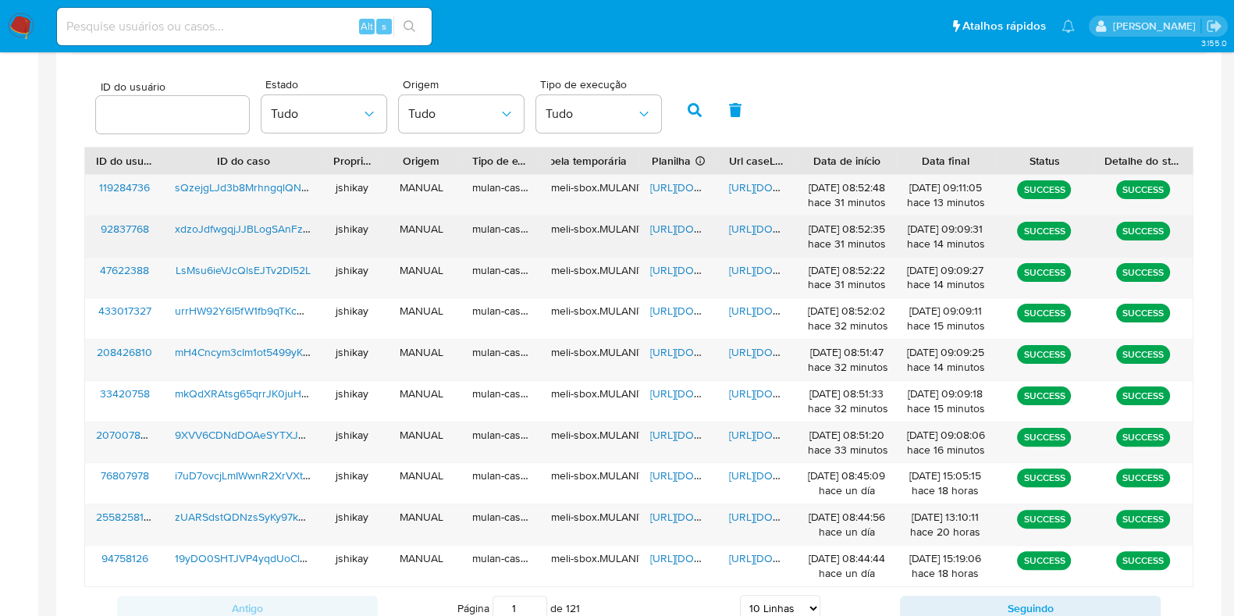
click at [688, 224] on span "https://docs.google.com/spreadsheets/d/1sekIaOqha84mBiGPek6Pgcsuhr8_9s5rkvQTxLh…" at bounding box center [704, 229] width 108 height 16
click at [739, 223] on span "https://docs.google.com/document/d/1dKZgrt4MXiw8Iw4LOmNISkRVhmPoTiwgHhl8S4Y6de8…" at bounding box center [783, 229] width 108 height 16
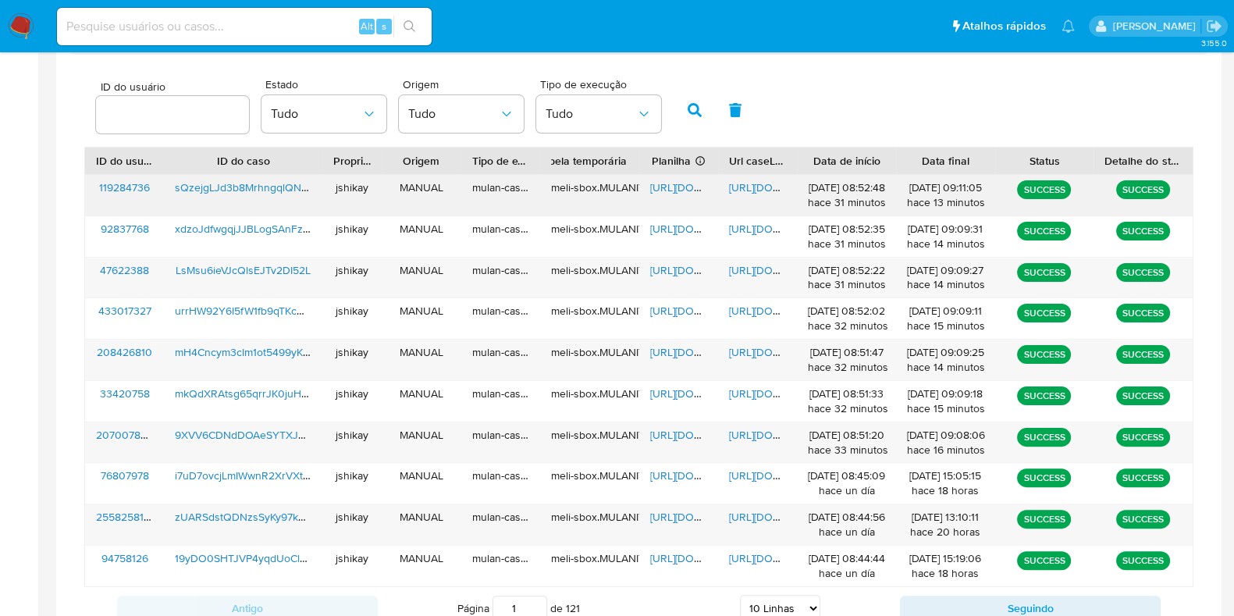
click at [661, 190] on span "https://docs.google.com/spreadsheets/d/1lql0pPcffLIQGcMfblHv63yyrj-OiBZWLKCxE46…" at bounding box center [704, 188] width 108 height 16
click at [740, 190] on span "https://docs.google.com/document/d/1i7SAAuGMej6pRtObwpm9Au29iuCv6MV9uP6GP4EiGVI…" at bounding box center [783, 188] width 108 height 16
click at [9, 41] on nav "Pausado Ver notificaciones Alt s Atalhos rápidos Presiona las siguientes teclas…" at bounding box center [617, 26] width 1234 height 52
click at [20, 32] on img at bounding box center [21, 26] width 27 height 27
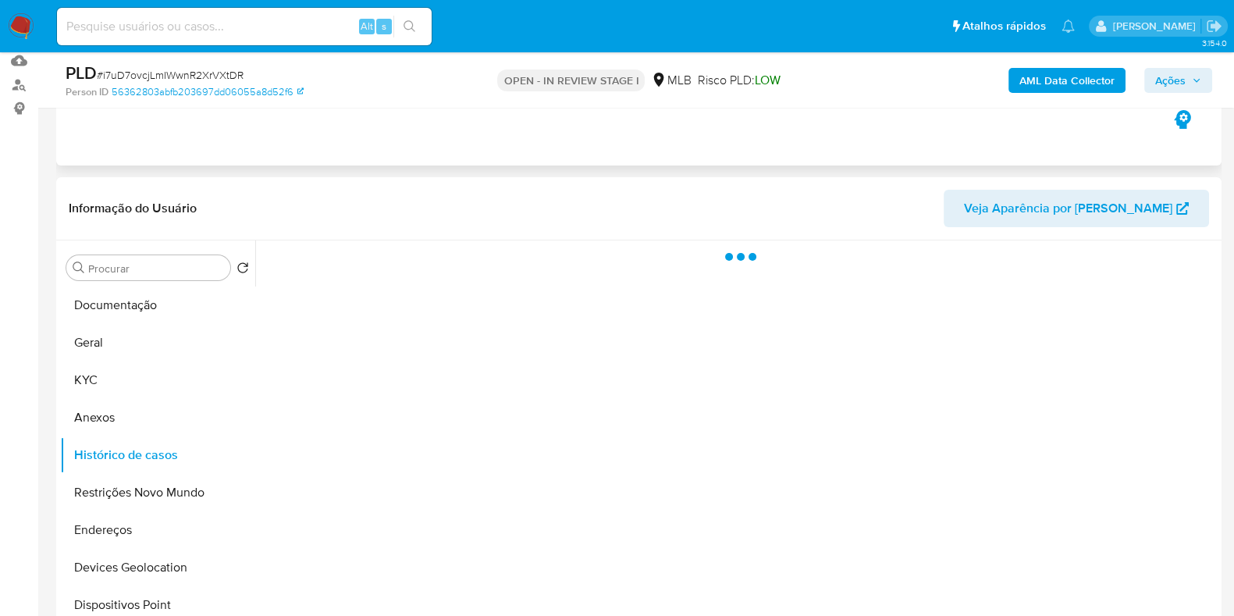
scroll to position [194, 0]
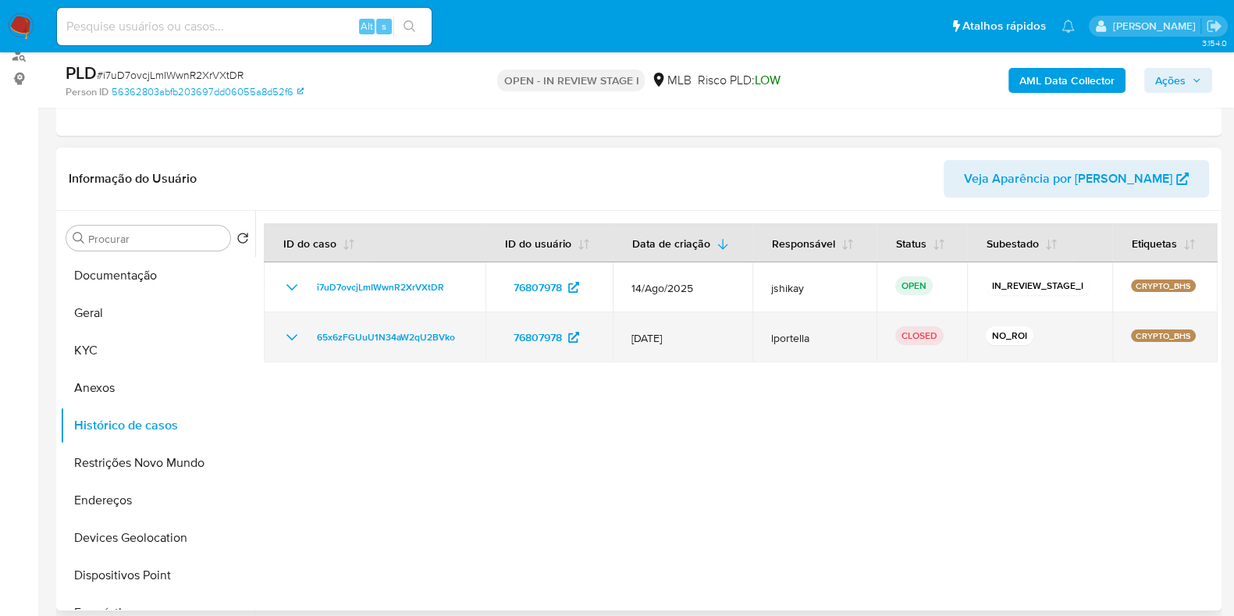
click at [294, 329] on icon "Mostrar/Ocultar" at bounding box center [292, 337] width 19 height 19
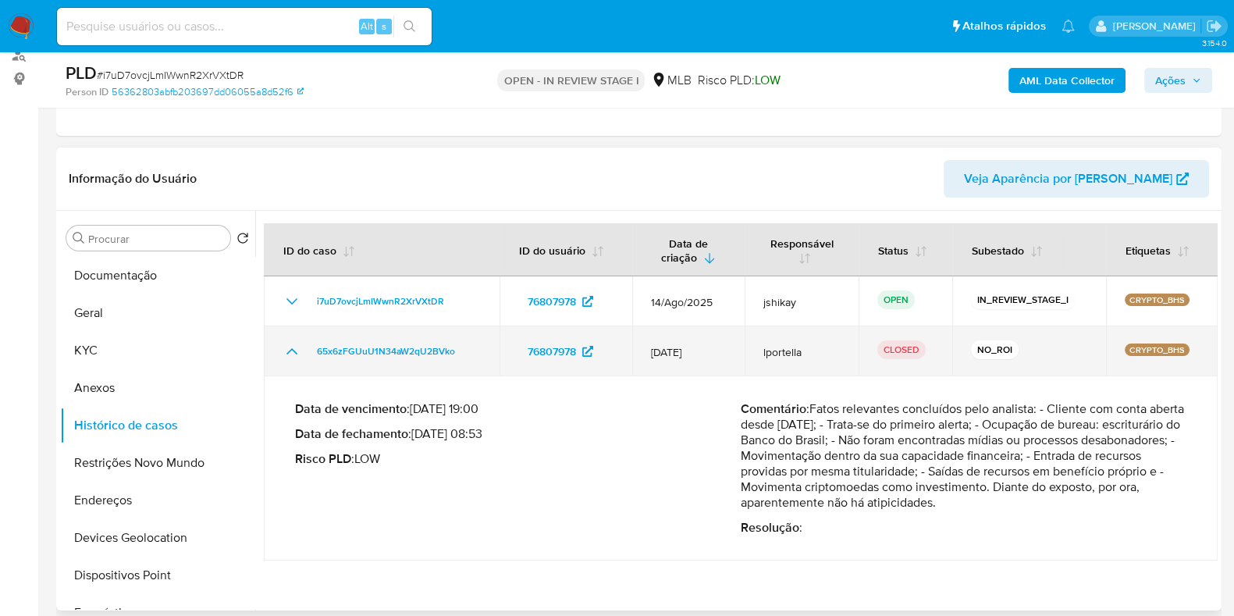
click at [294, 329] on td "65x6zFGUuU1N34aW2qU2BVko" at bounding box center [382, 351] width 236 height 50
click at [290, 348] on icon "Mostrar/Ocultar" at bounding box center [292, 351] width 11 height 6
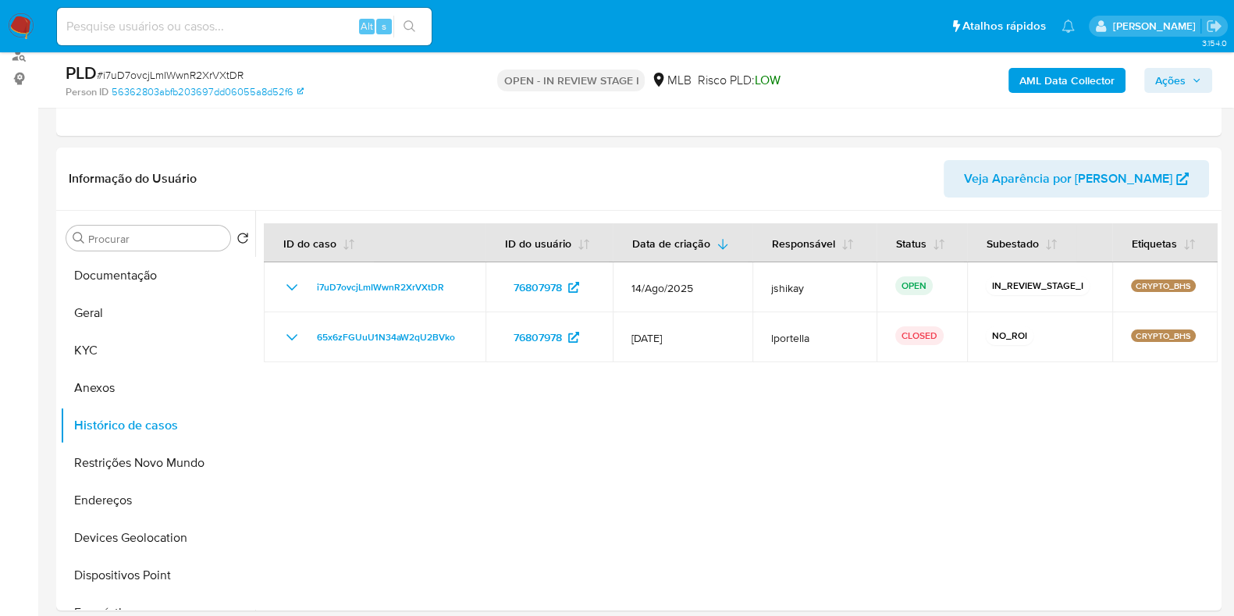
drag, startPoint x: 1180, startPoint y: 13, endPoint x: 1177, endPoint y: 24, distance: 11.4
click at [116, 353] on button "KYC" at bounding box center [151, 350] width 183 height 37
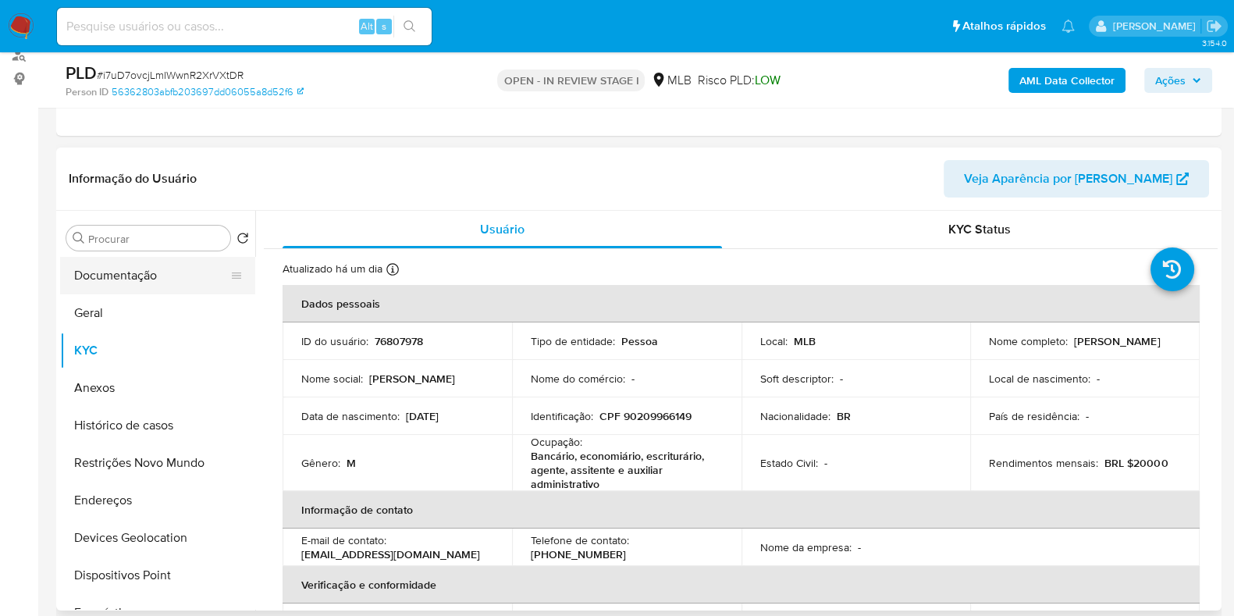
click at [190, 258] on button "Documentação" at bounding box center [151, 275] width 183 height 37
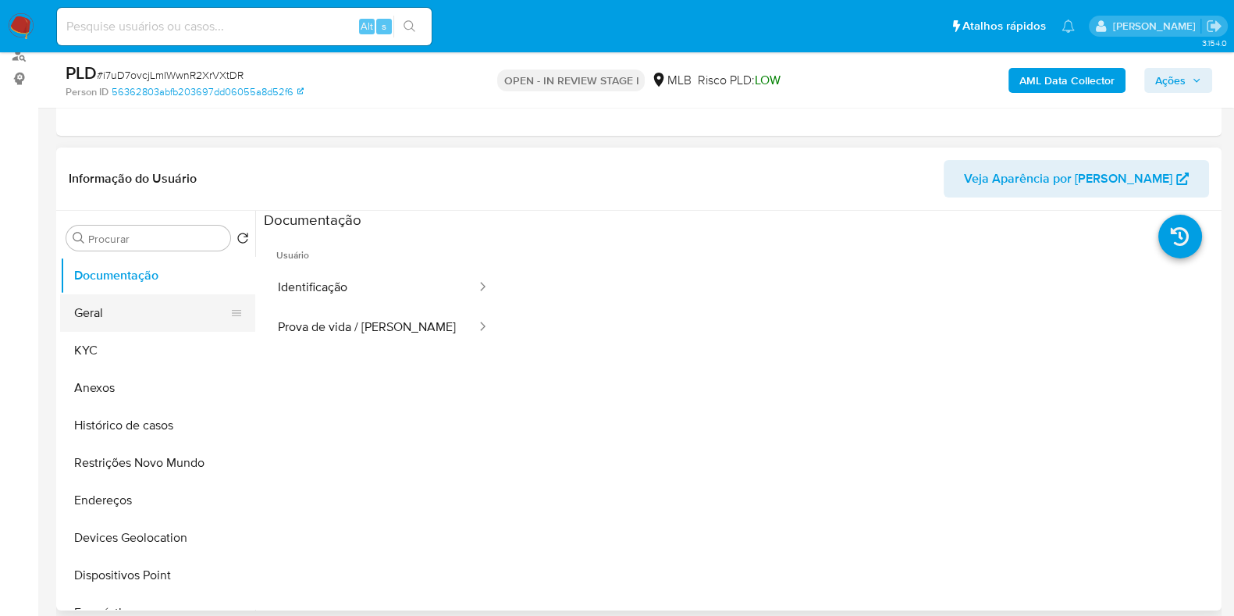
click at [136, 313] on button "Geral" at bounding box center [151, 312] width 183 height 37
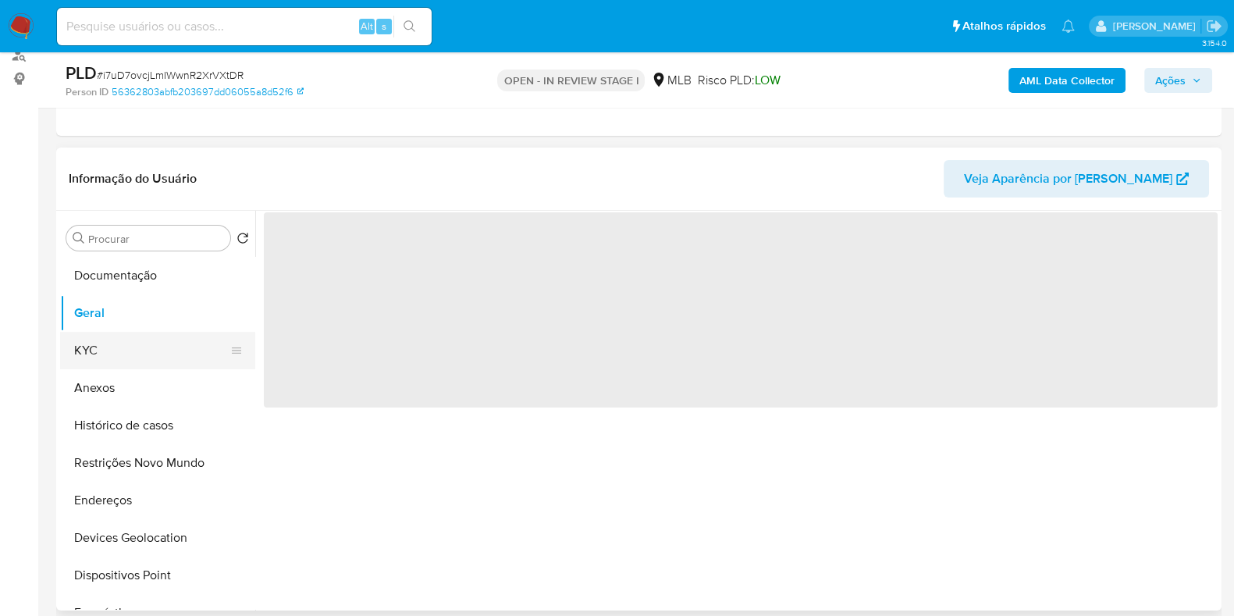
click at [138, 337] on button "KYC" at bounding box center [151, 350] width 183 height 37
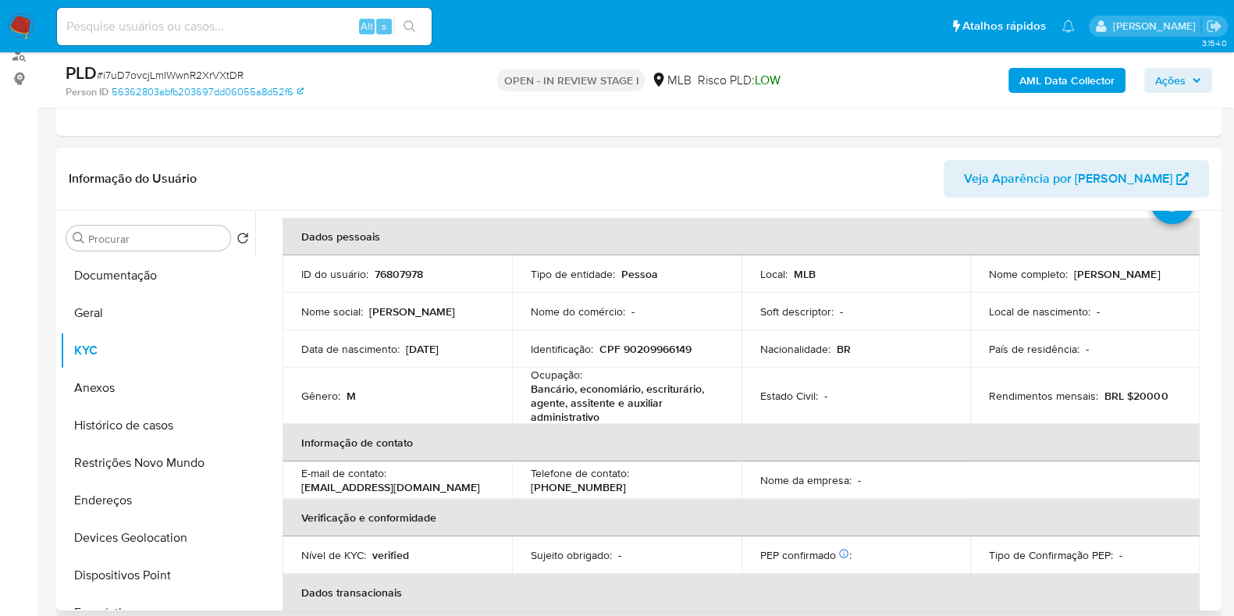
scroll to position [97, 0]
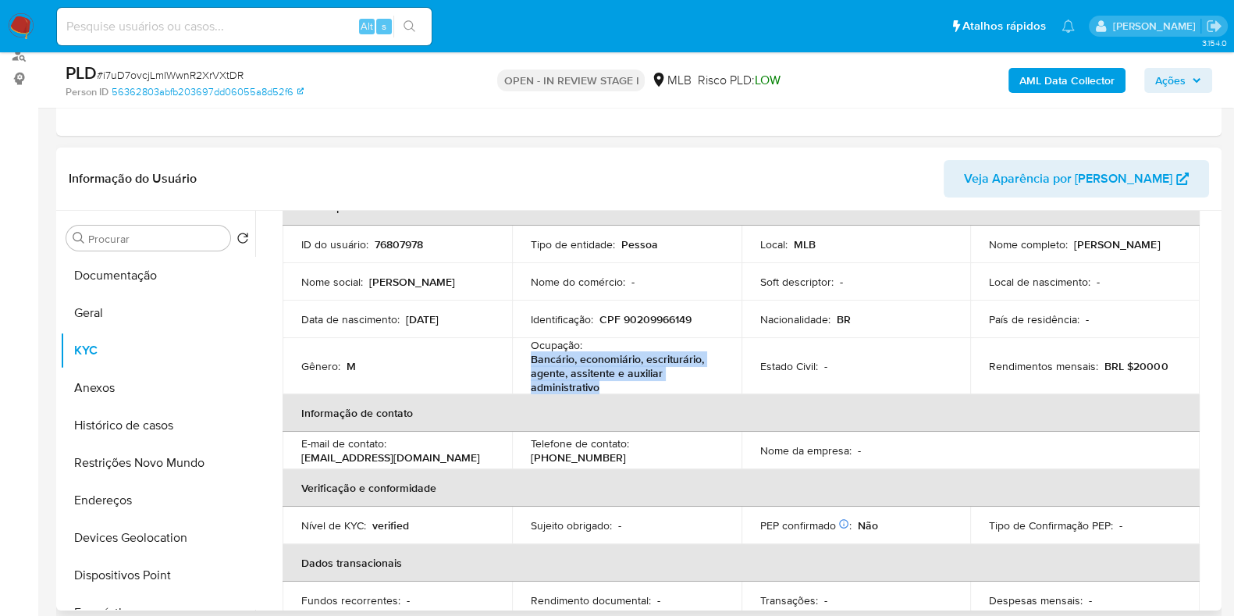
drag, startPoint x: 608, startPoint y: 383, endPoint x: 527, endPoint y: 358, distance: 84.7
click at [527, 358] on td "Ocupação : Bancário, economiário, escriturário, agente, assitente e auxiliar ad…" at bounding box center [627, 366] width 230 height 56
copy p "Bancário, economiário, escriturário, agente, assitente e auxiliar administrativo"
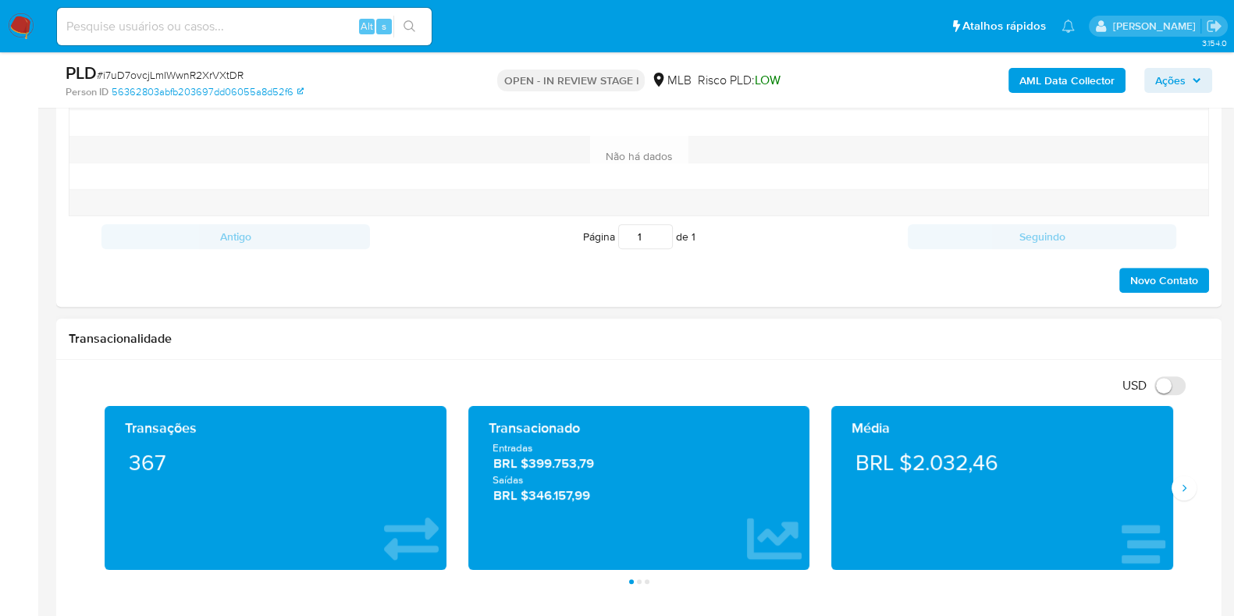
scroll to position [976, 0]
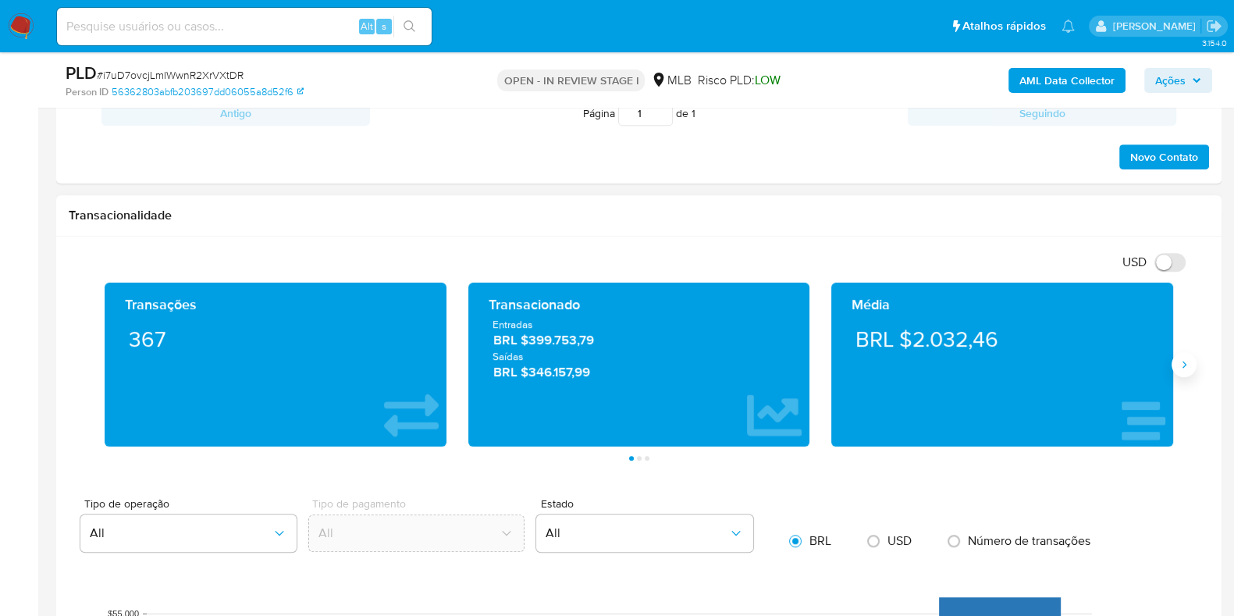
click at [1186, 369] on icon "Siguiente" at bounding box center [1184, 364] width 12 height 12
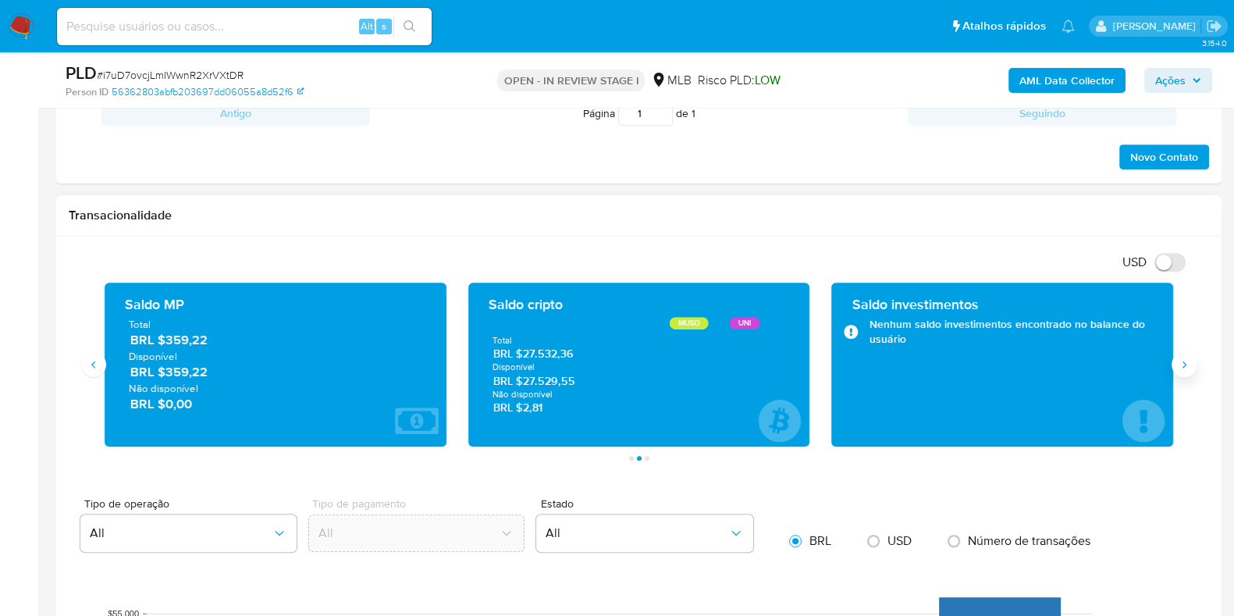
click at [1186, 369] on icon "Siguiente" at bounding box center [1184, 364] width 12 height 12
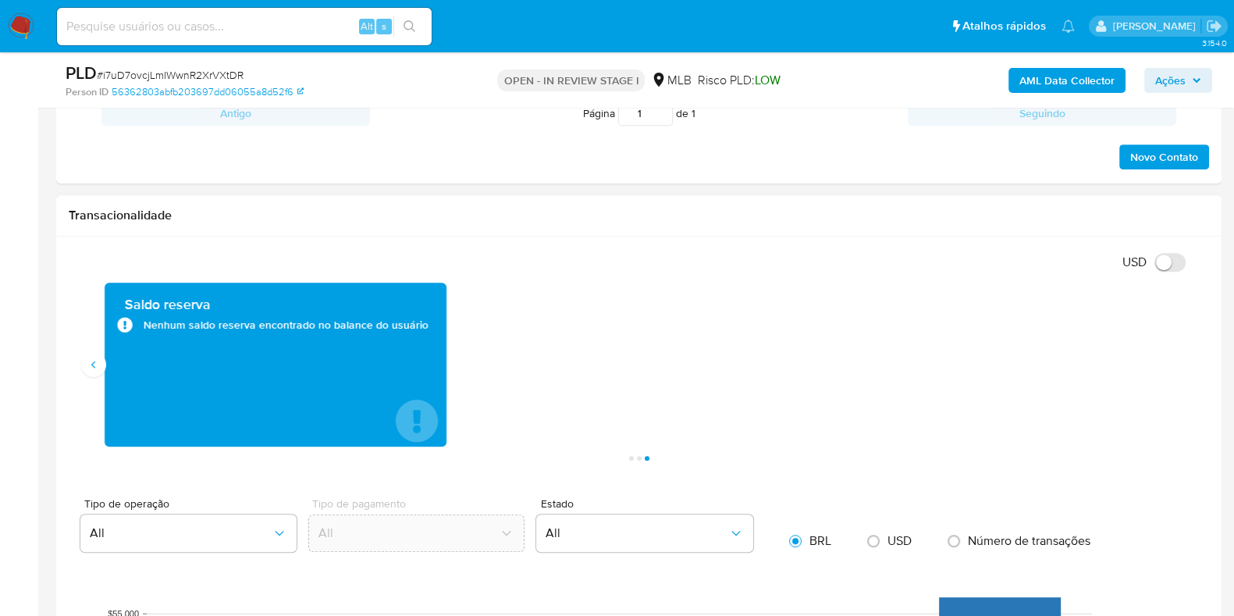
click at [109, 367] on div "Saldo reserva Nenhum saldo reserva encontrado no balance do usuário" at bounding box center [276, 365] width 342 height 164
click at [98, 368] on icon "Anterior" at bounding box center [93, 364] width 12 height 12
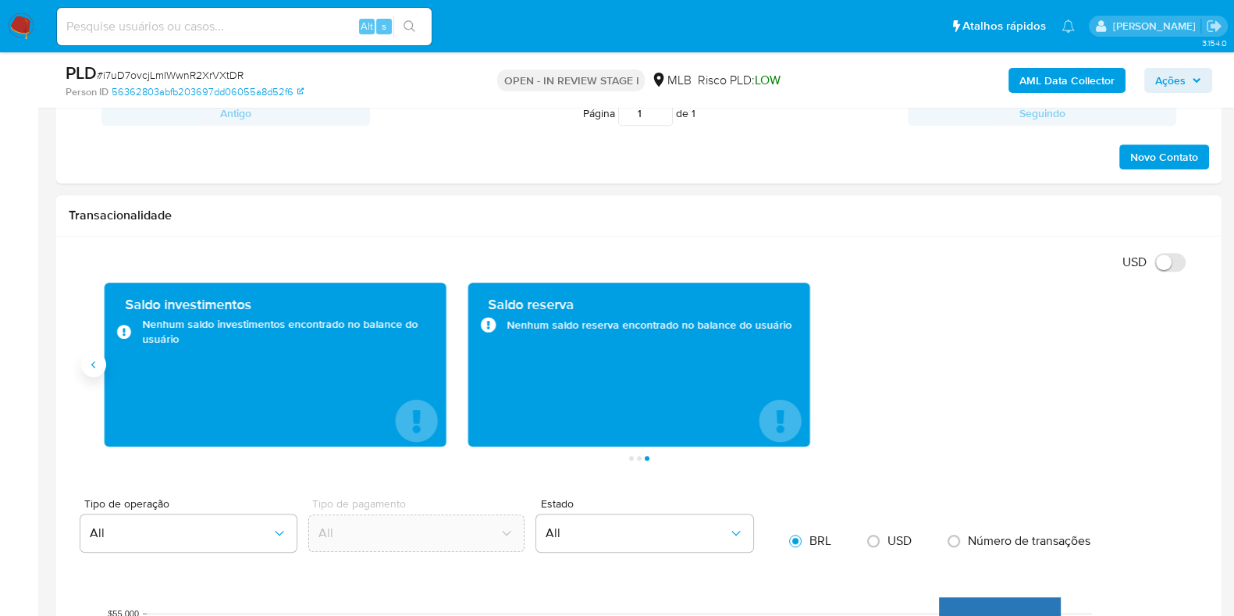
click at [91, 358] on icon "Anterior" at bounding box center [93, 364] width 12 height 12
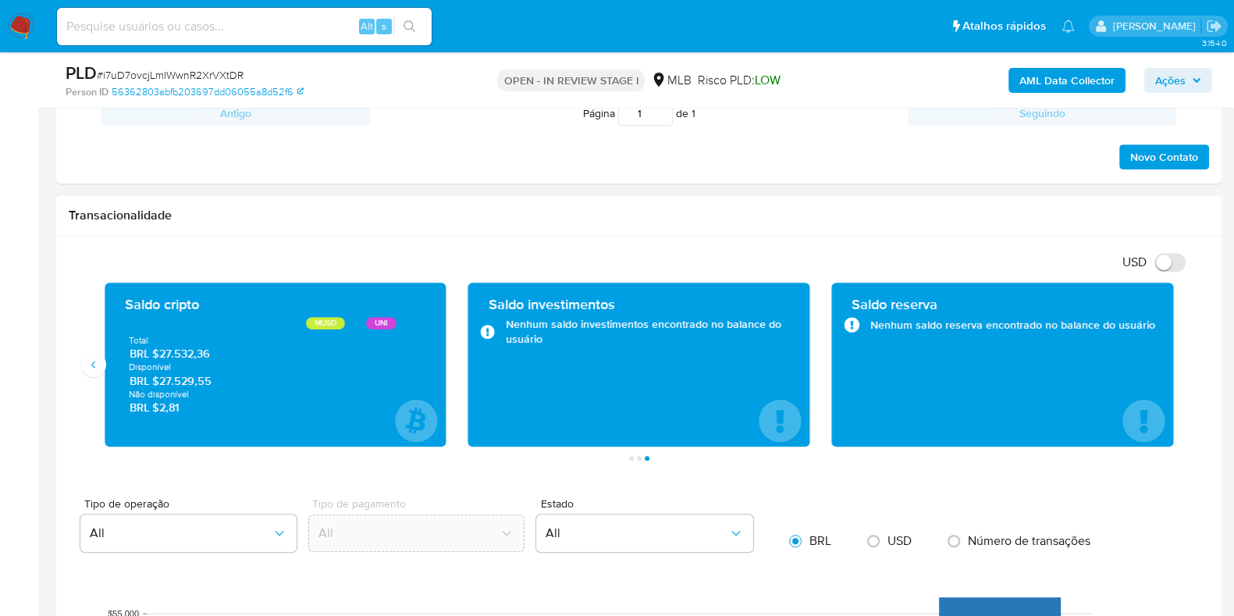
drag, startPoint x: 215, startPoint y: 384, endPoint x: 159, endPoint y: 383, distance: 55.5
click at [159, 383] on span "BRL $27.529,55" at bounding box center [276, 380] width 292 height 15
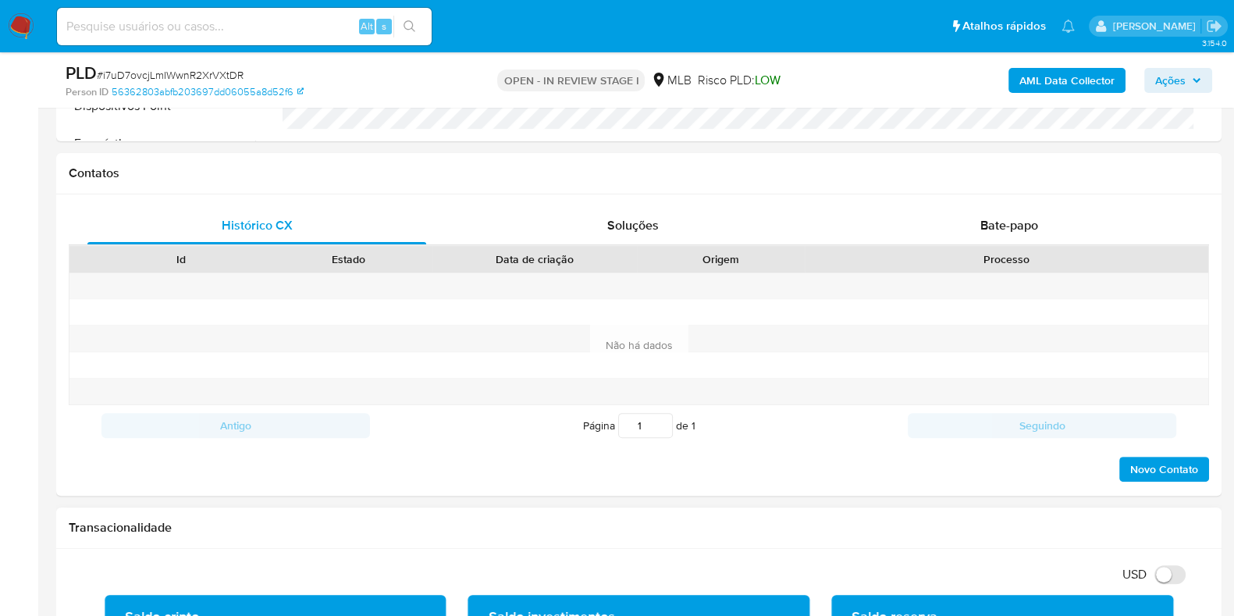
scroll to position [390, 0]
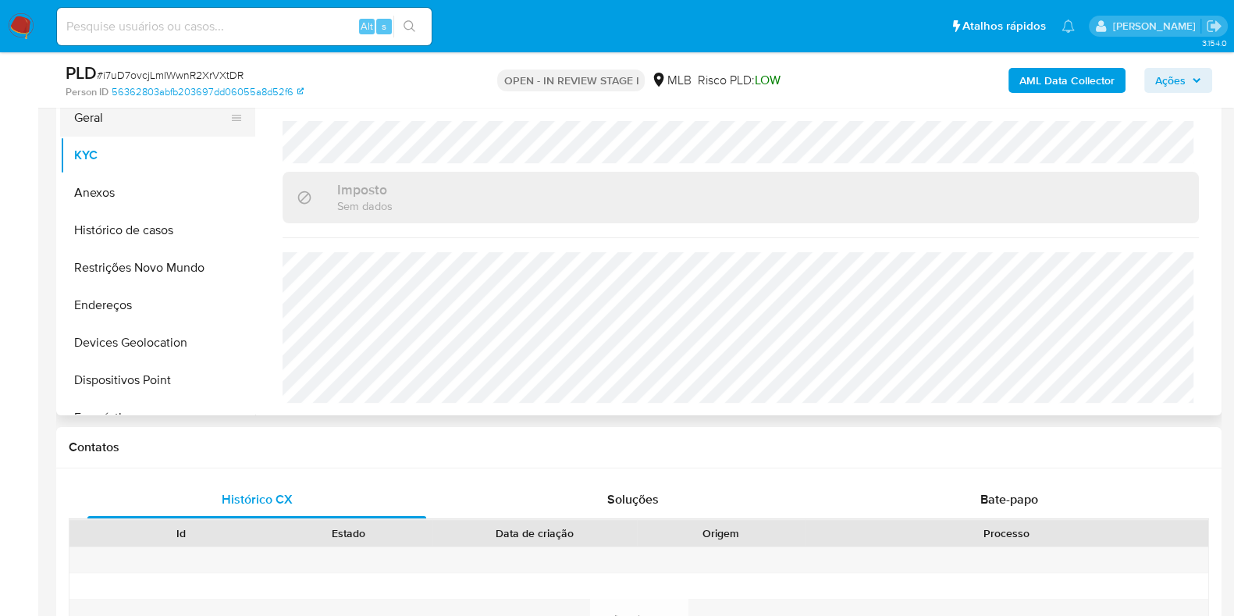
click at [145, 123] on button "Geral" at bounding box center [151, 117] width 183 height 37
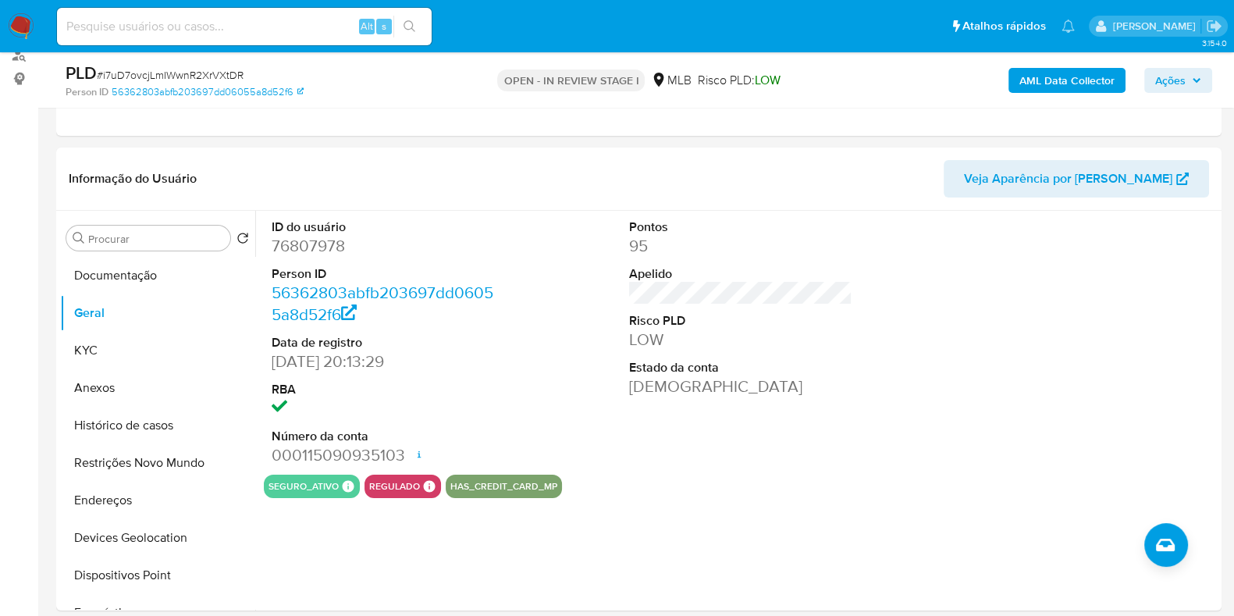
scroll to position [244, 0]
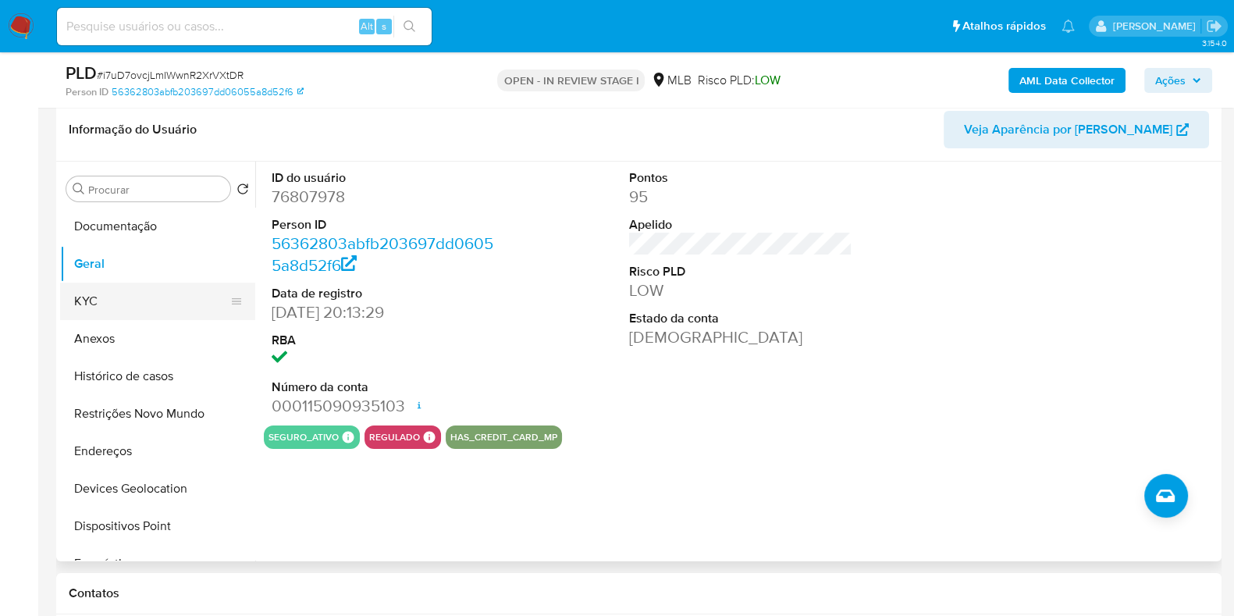
click at [105, 302] on button "KYC" at bounding box center [151, 301] width 183 height 37
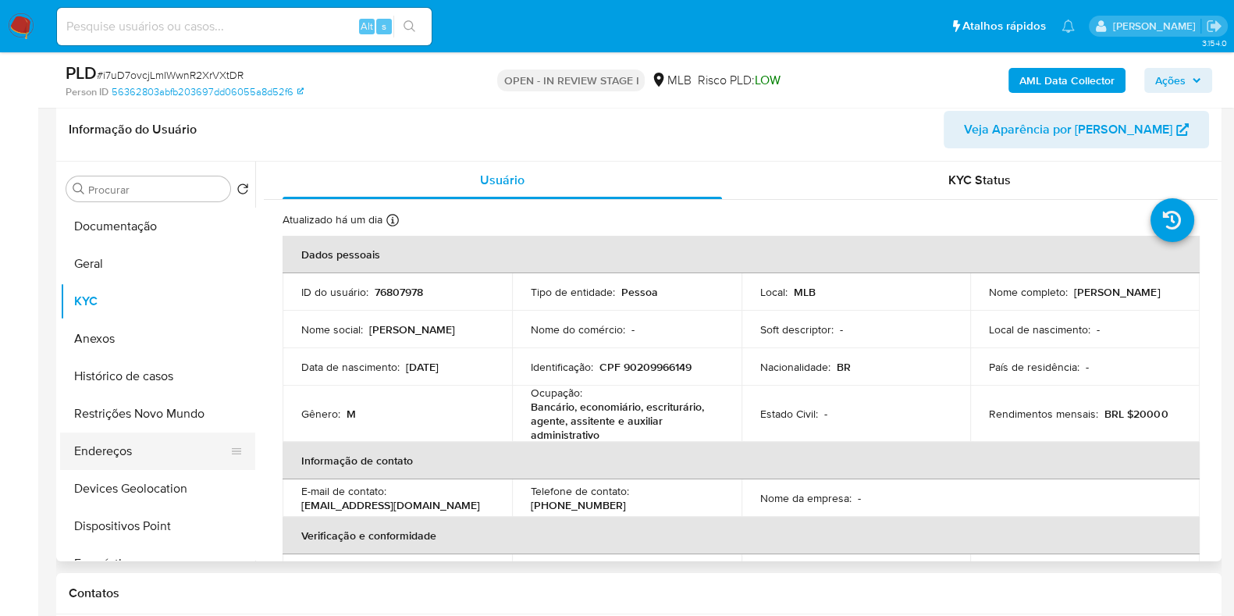
click at [105, 442] on button "Endereços" at bounding box center [151, 451] width 183 height 37
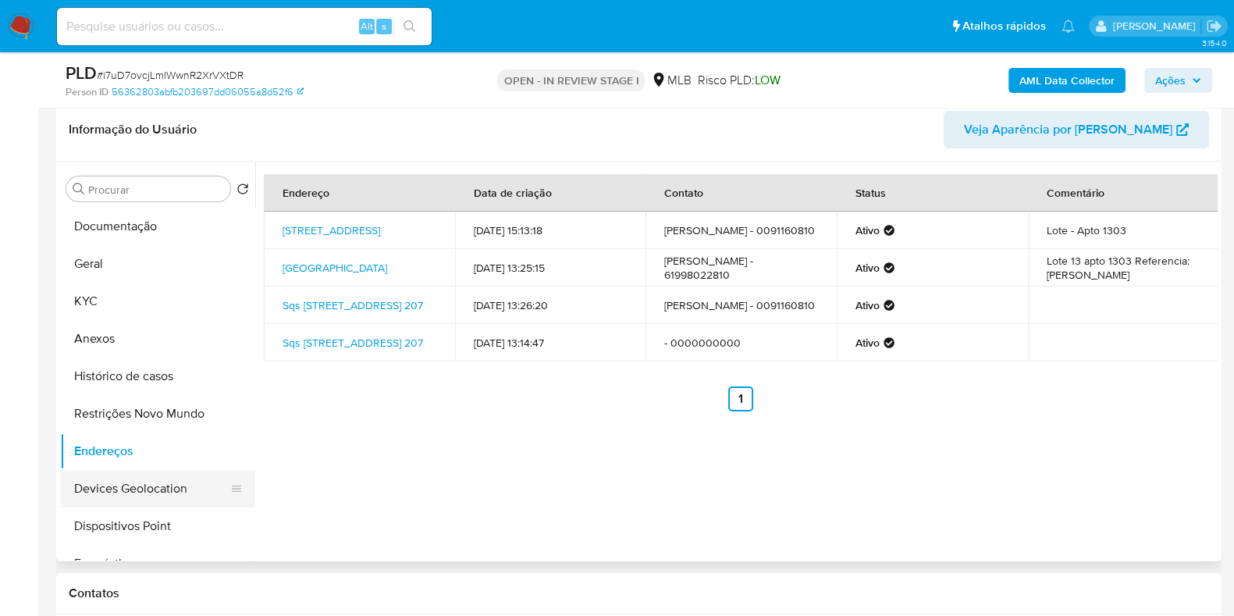
click at [167, 491] on button "Devices Geolocation" at bounding box center [151, 488] width 183 height 37
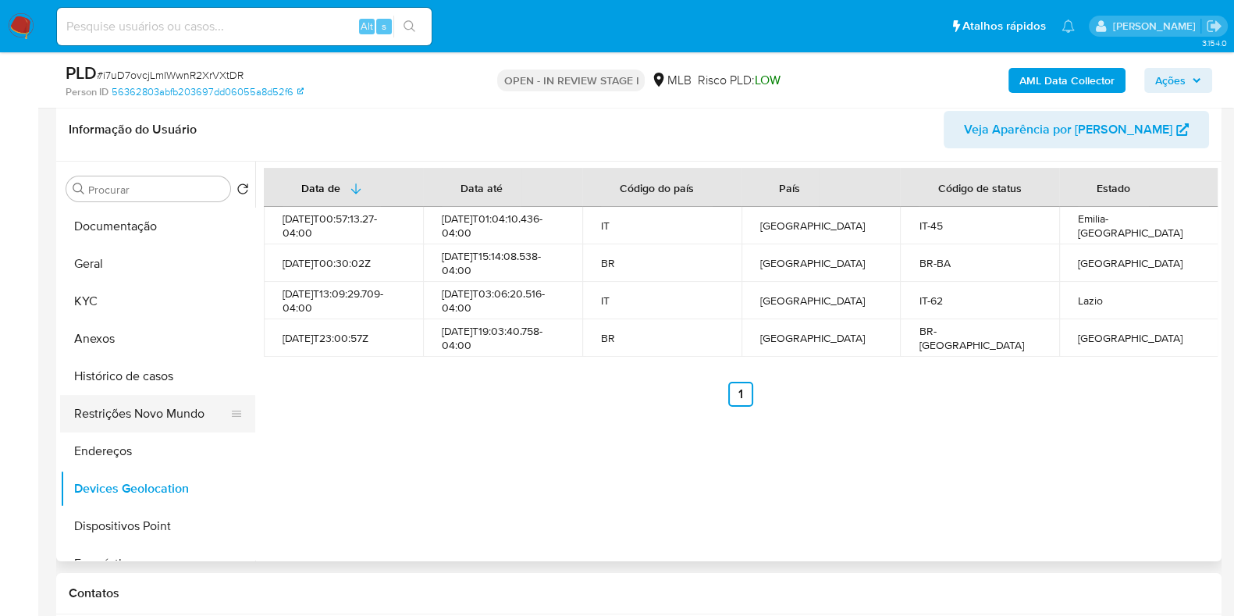
click at [121, 412] on button "Restrições Novo Mundo" at bounding box center [151, 413] width 183 height 37
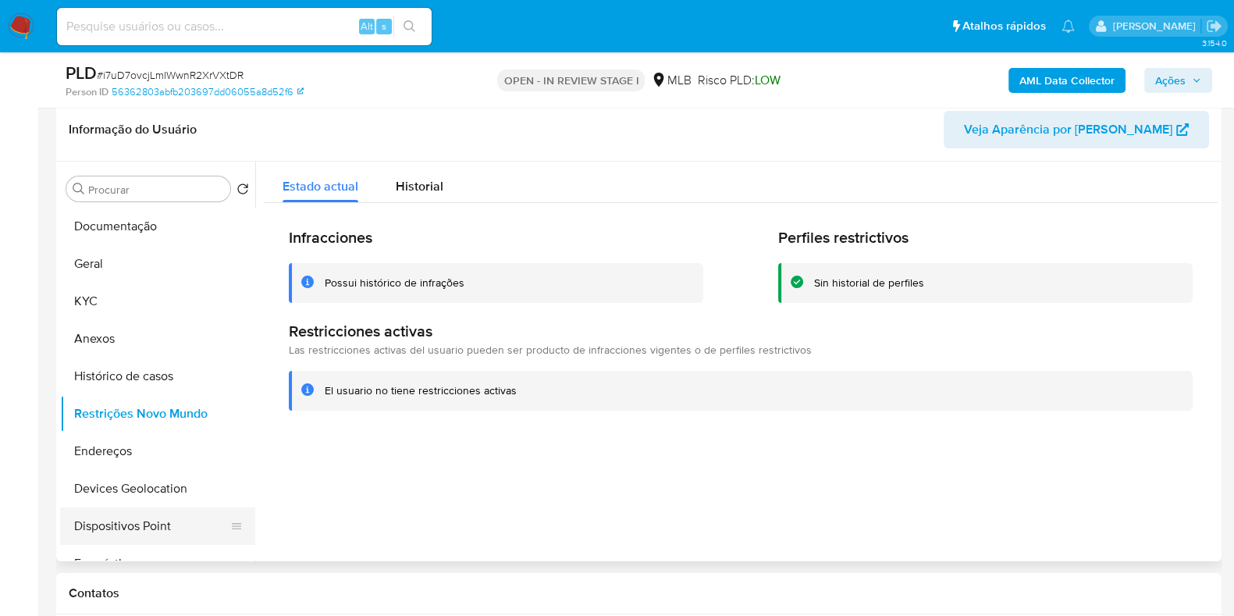
click at [129, 532] on button "Dispositivos Point" at bounding box center [151, 525] width 183 height 37
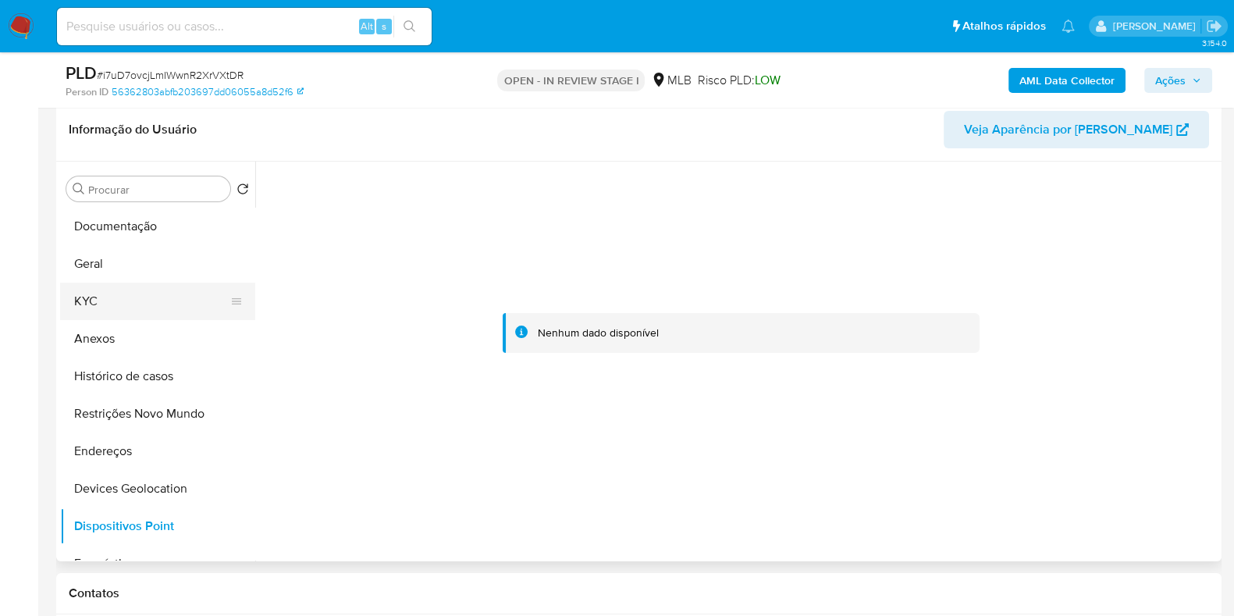
click at [139, 294] on button "KYC" at bounding box center [151, 301] width 183 height 37
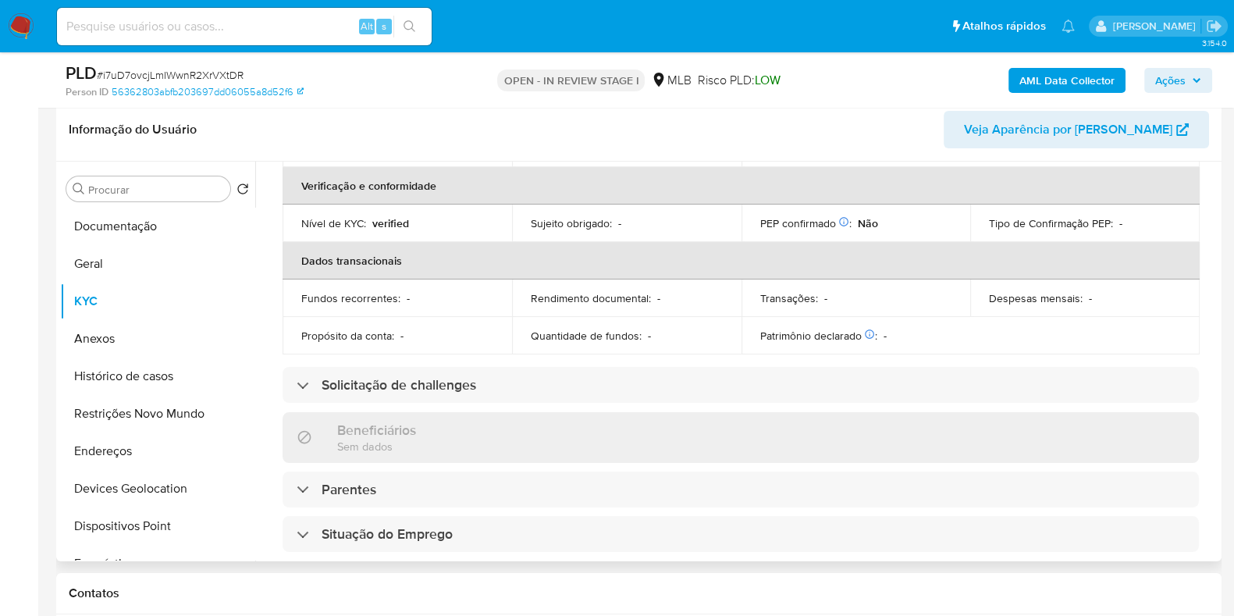
scroll to position [13, 0]
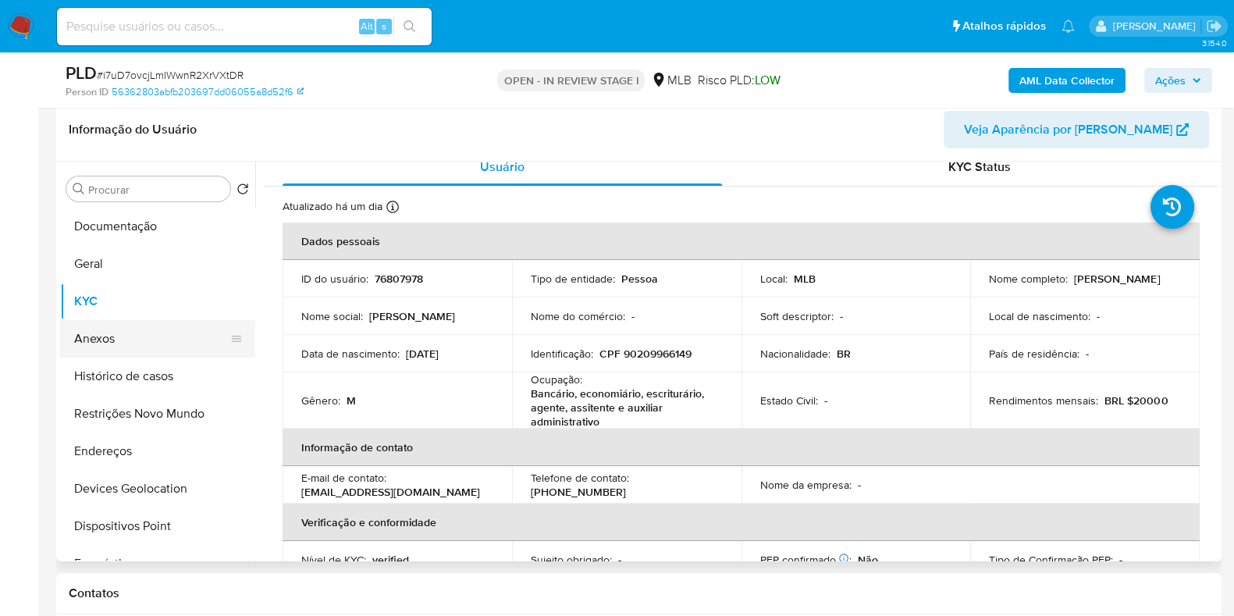
click at [126, 345] on button "Anexos" at bounding box center [151, 338] width 183 height 37
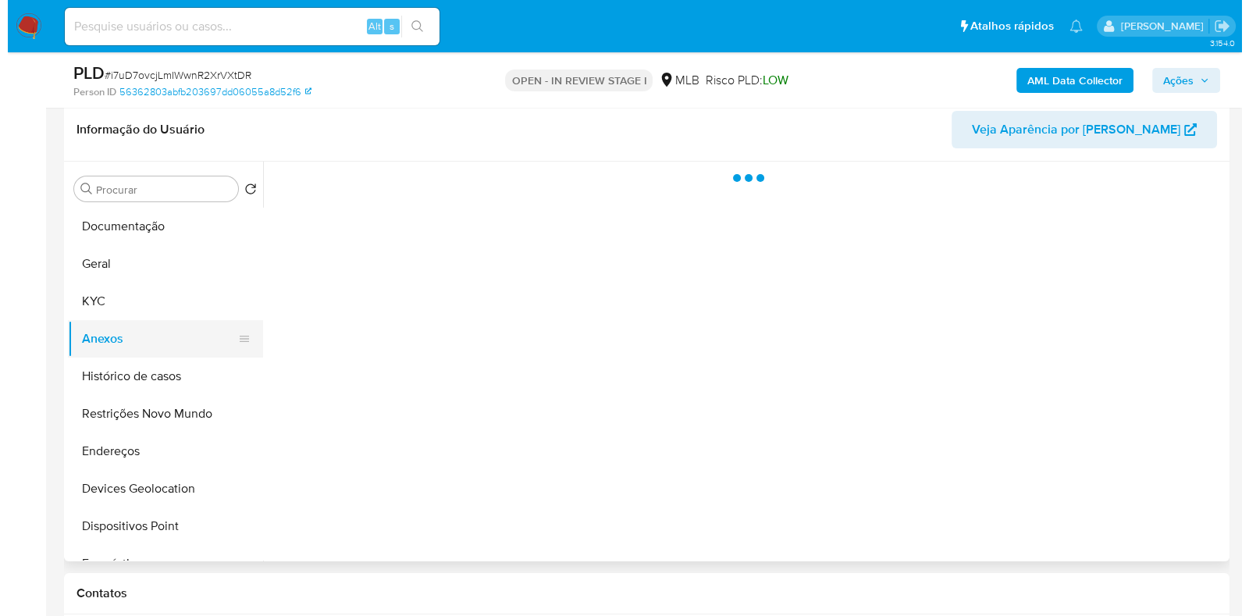
scroll to position [0, 0]
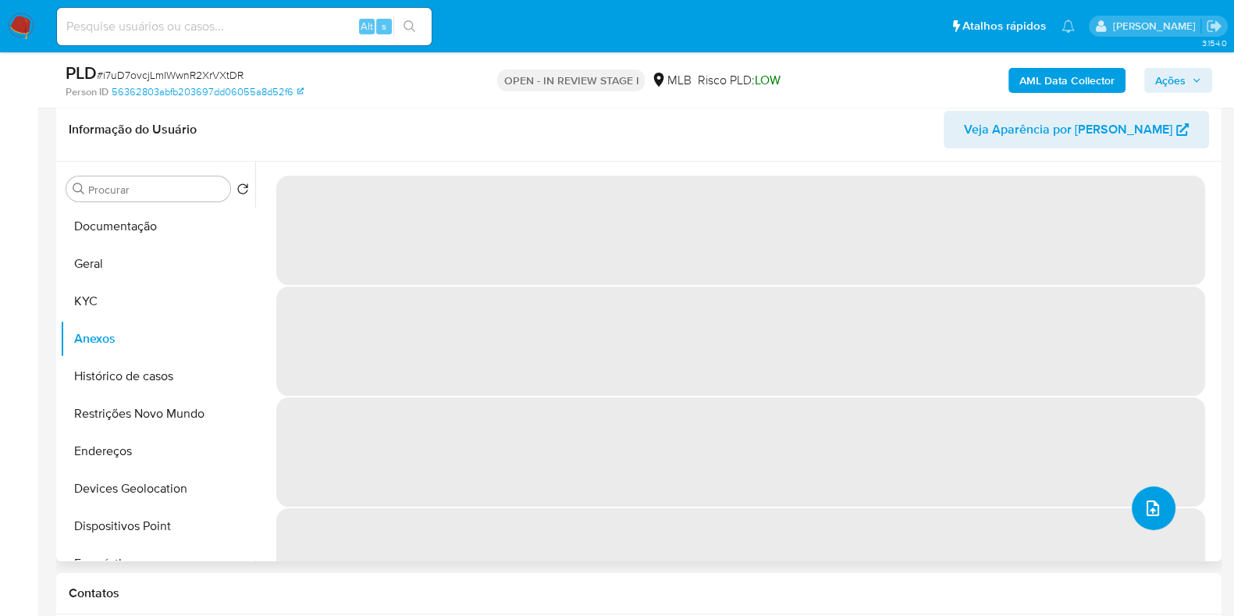
click at [1156, 522] on button "upload-file" at bounding box center [1154, 508] width 44 height 44
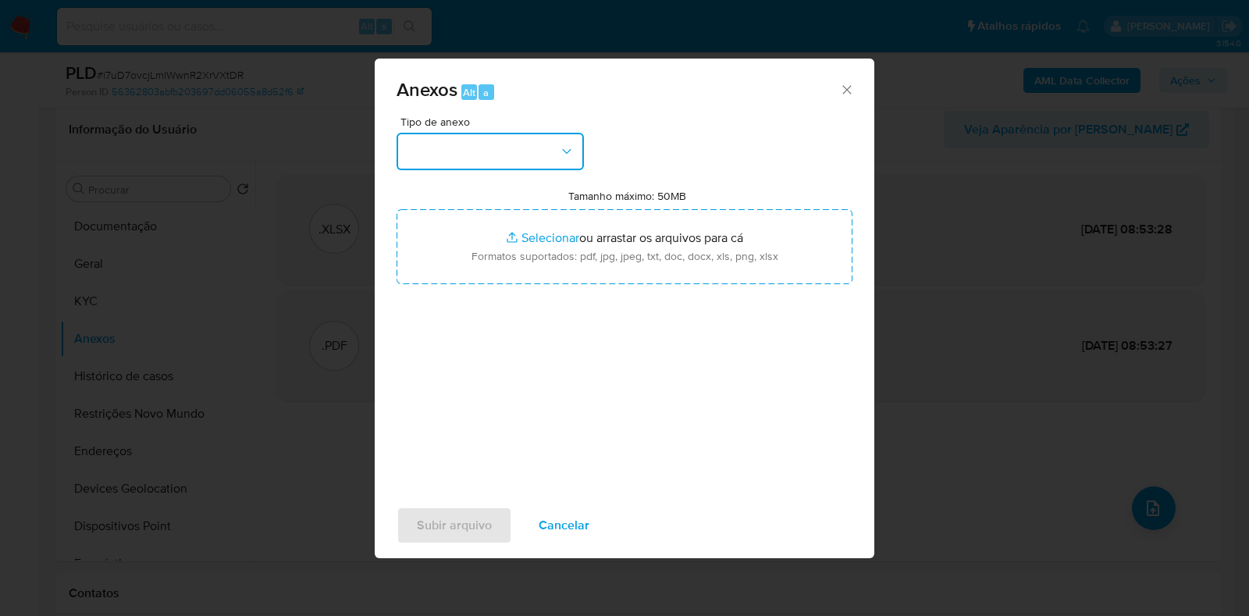
click at [445, 151] on button "button" at bounding box center [490, 151] width 187 height 37
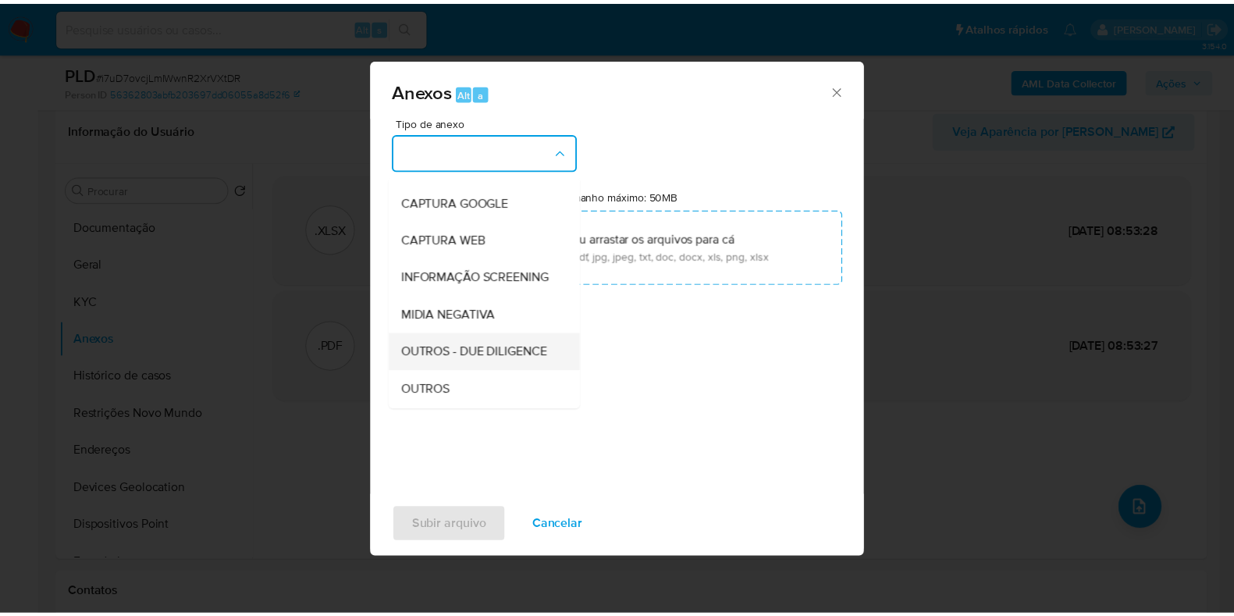
scroll to position [97, 0]
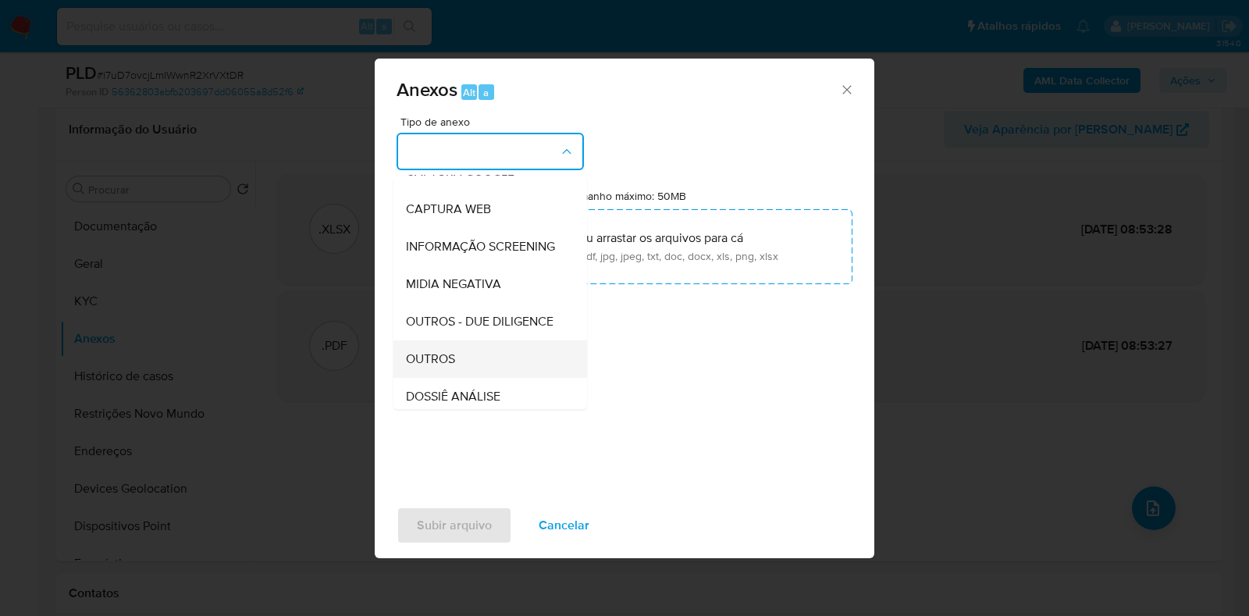
click at [460, 378] on div "OUTROS" at bounding box center [485, 358] width 159 height 37
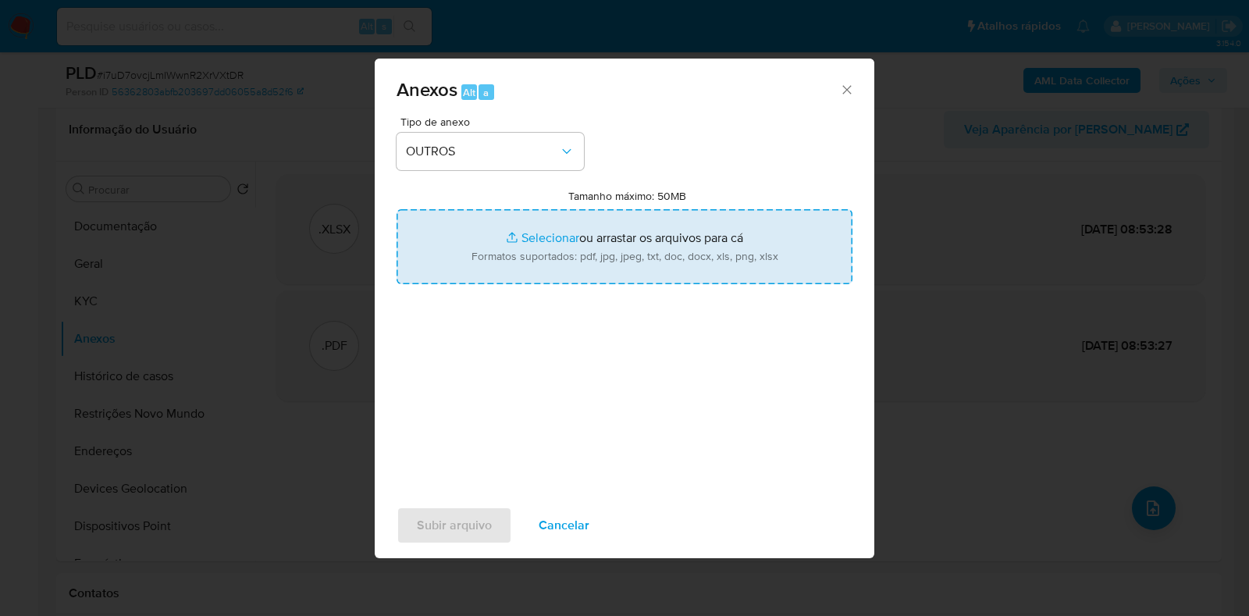
click at [546, 264] on input "Tamanho máximo: 50MB Selecionar arquivos" at bounding box center [625, 246] width 456 height 75
type input "C:\fakepath\Mulan 76807978_2025_08_19_07_56_40 - Resumen TX.pdf"
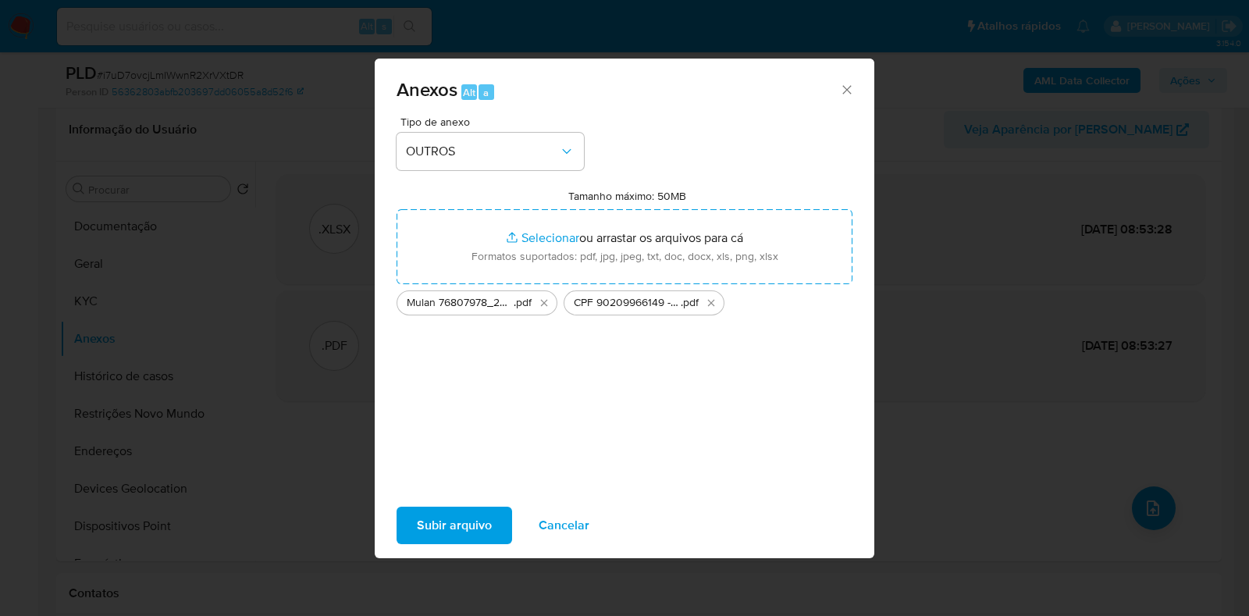
click at [461, 522] on span "Subir arquivo" at bounding box center [454, 525] width 75 height 34
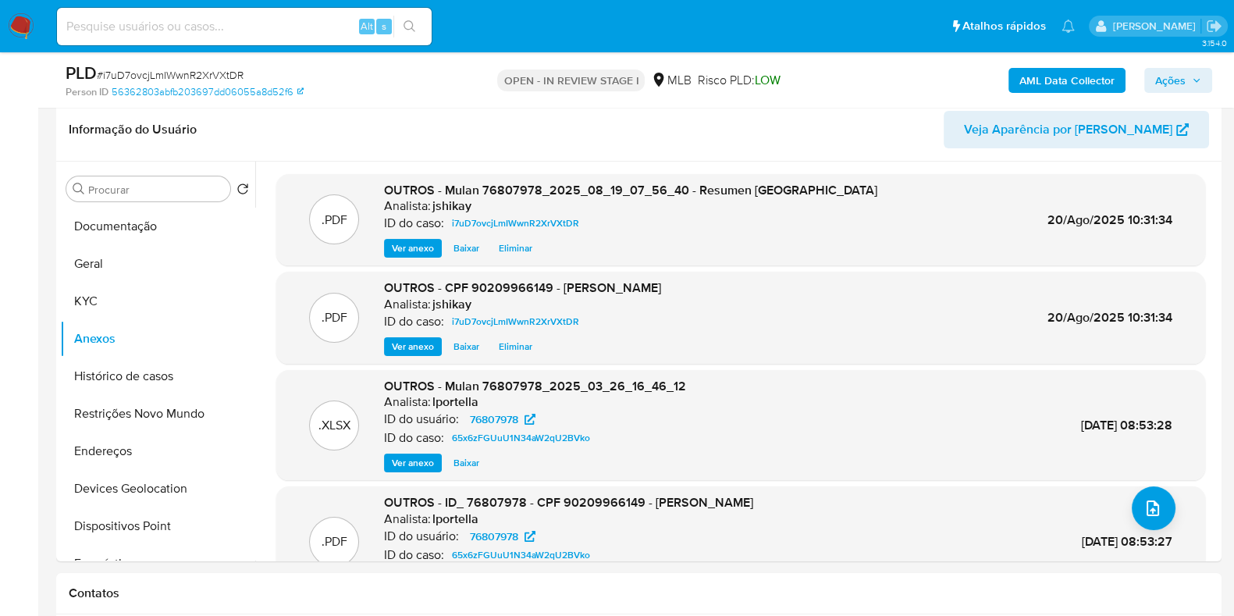
click at [1191, 84] on span "Ações" at bounding box center [1178, 80] width 46 height 22
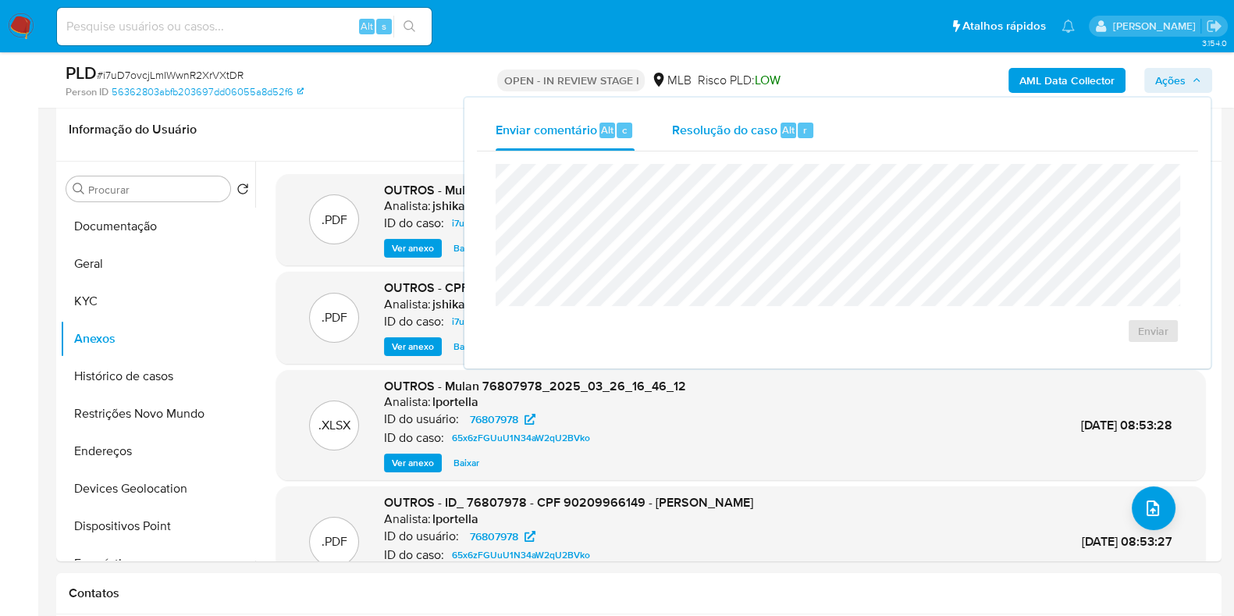
click at [710, 137] on span "Resolução do caso" at bounding box center [724, 129] width 105 height 18
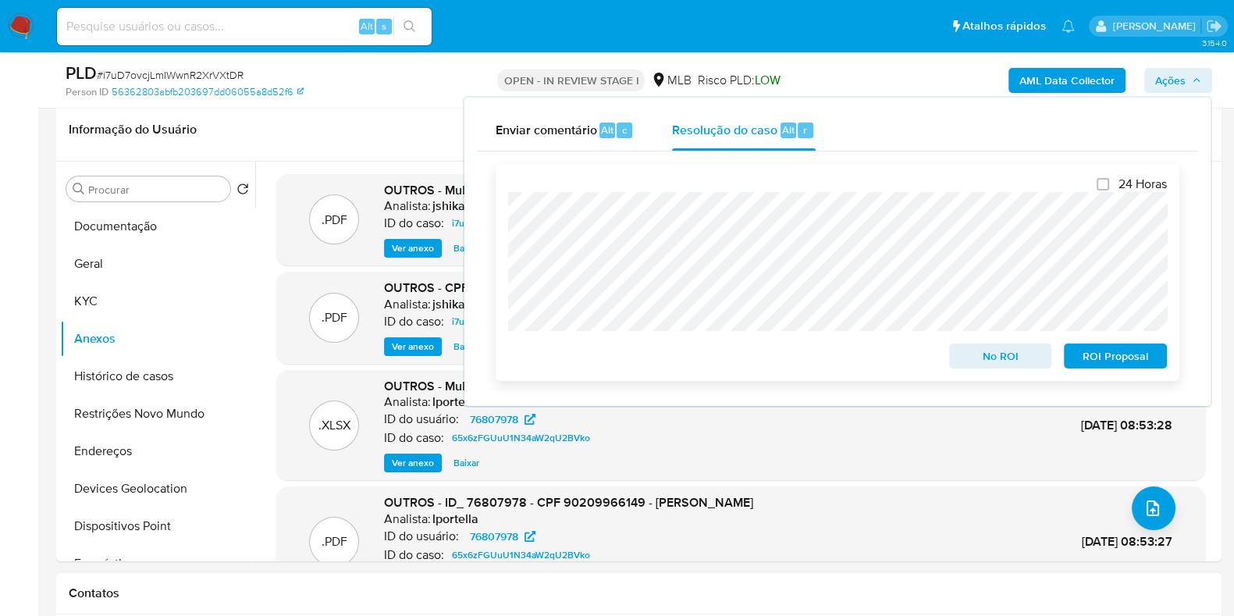
click at [1003, 348] on span "No ROI" at bounding box center [1000, 356] width 81 height 22
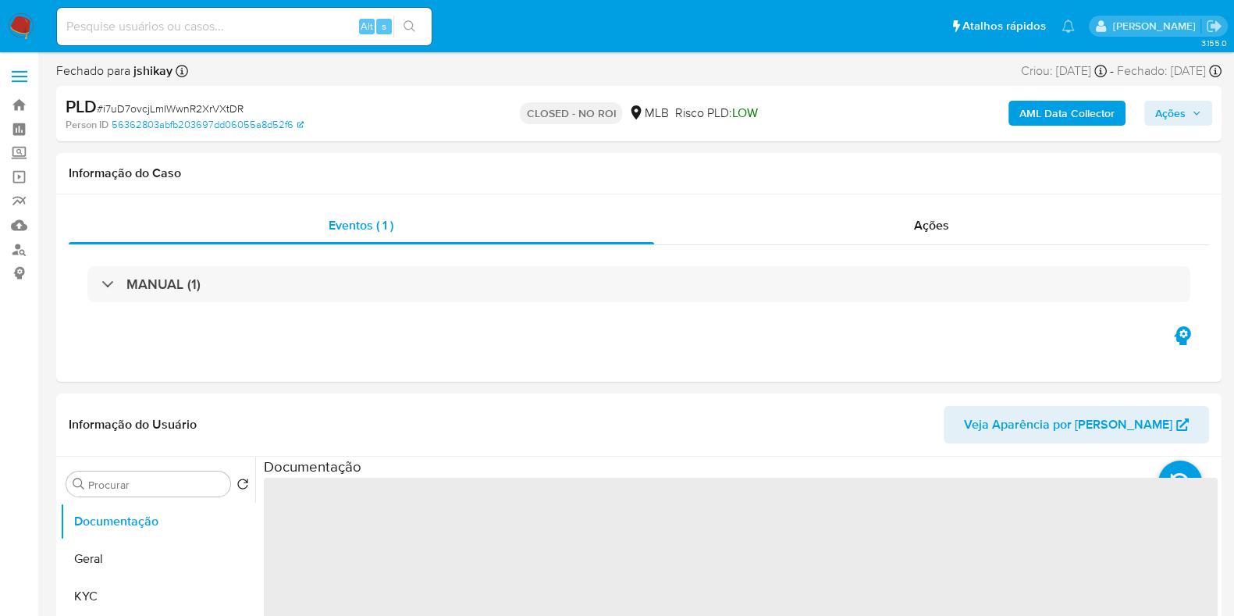
select select "10"
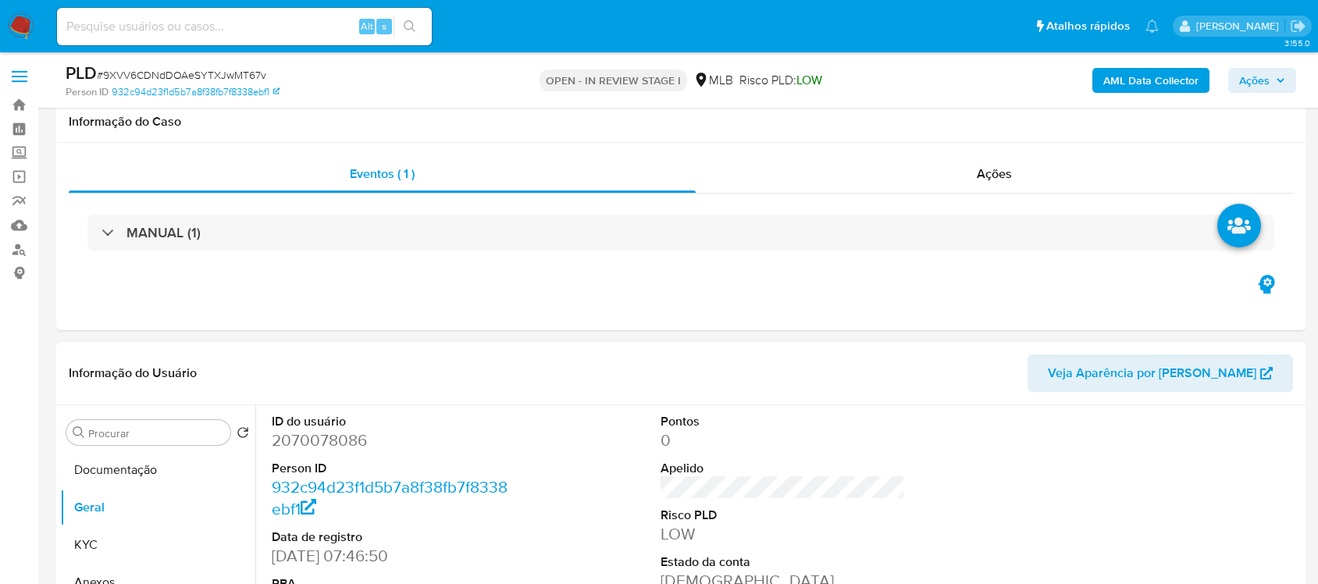
scroll to position [195, 0]
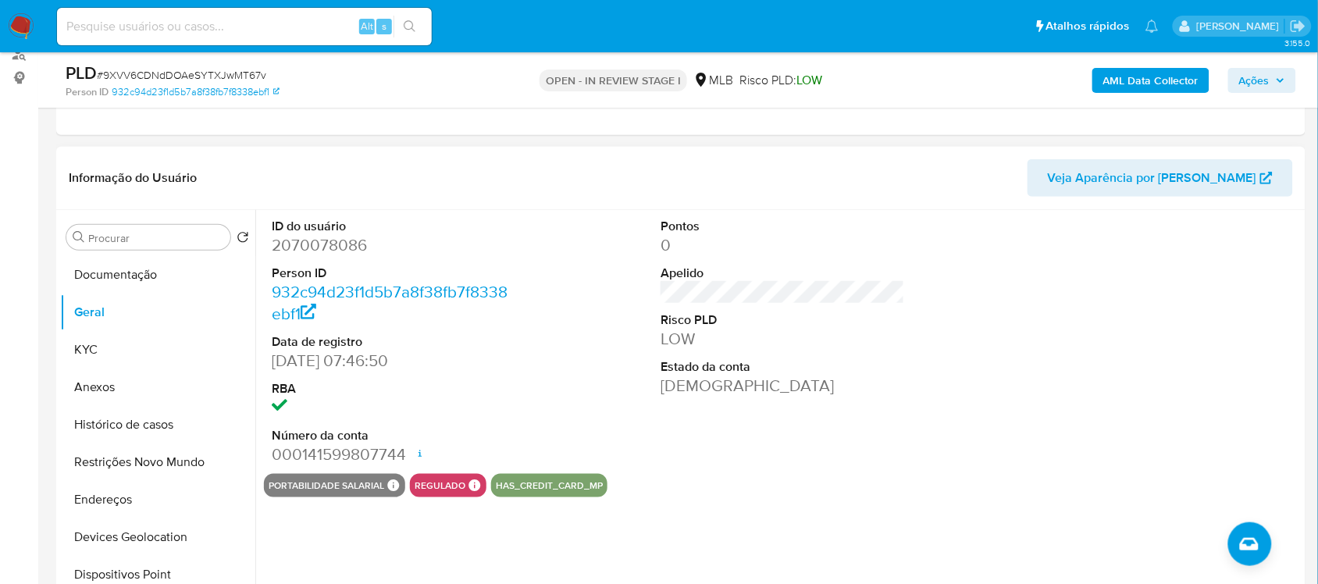
click at [336, 247] on dd "2070078086" at bounding box center [394, 245] width 244 height 22
copy dd "2070078086"
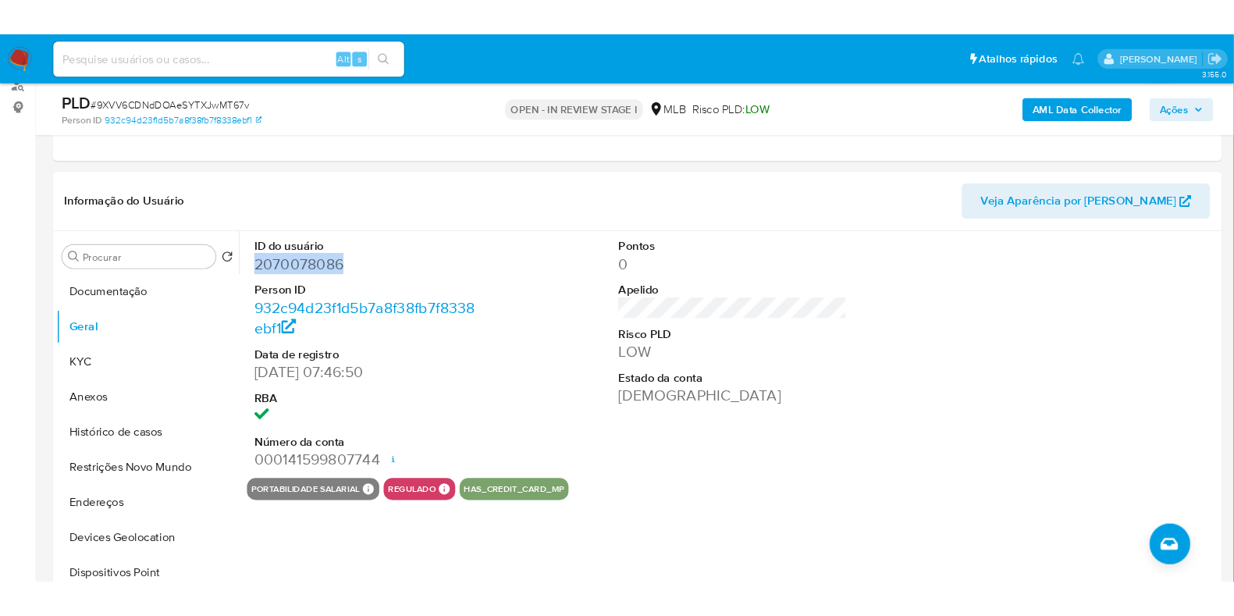
scroll to position [194, 0]
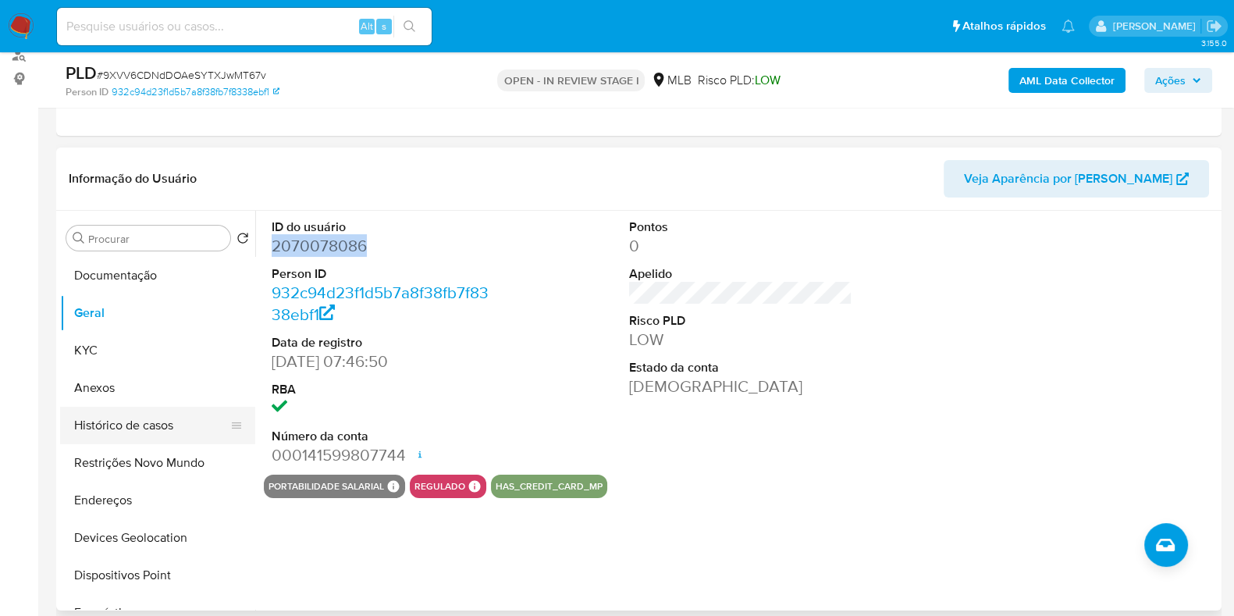
click at [109, 419] on button "Histórico de casos" at bounding box center [151, 425] width 183 height 37
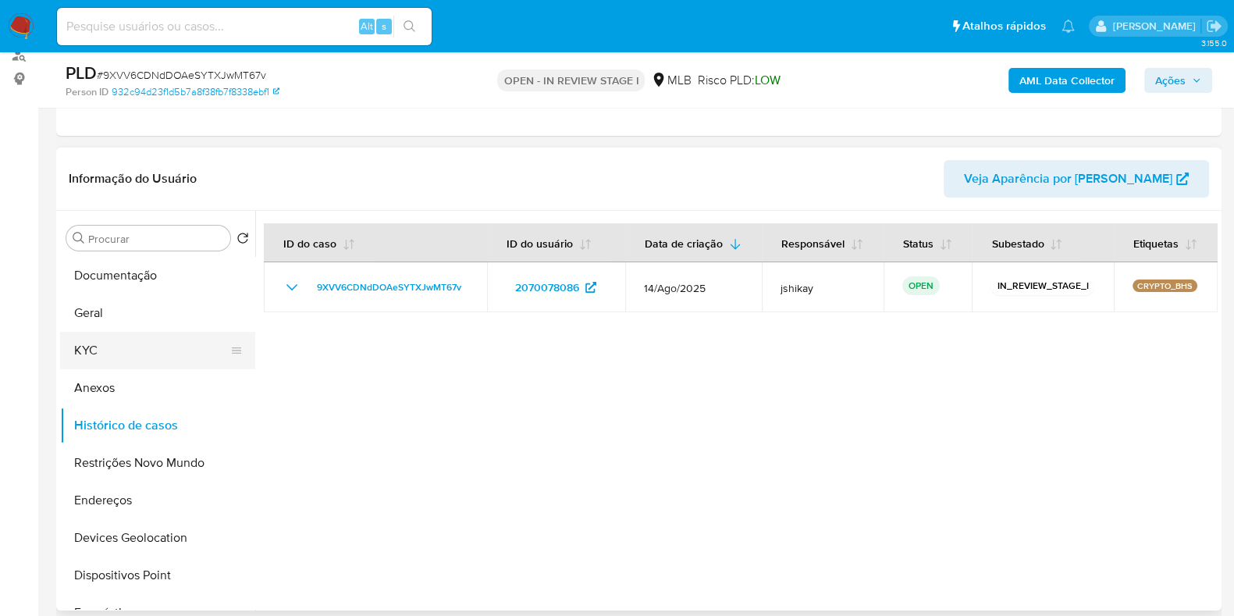
click at [172, 341] on button "KYC" at bounding box center [151, 350] width 183 height 37
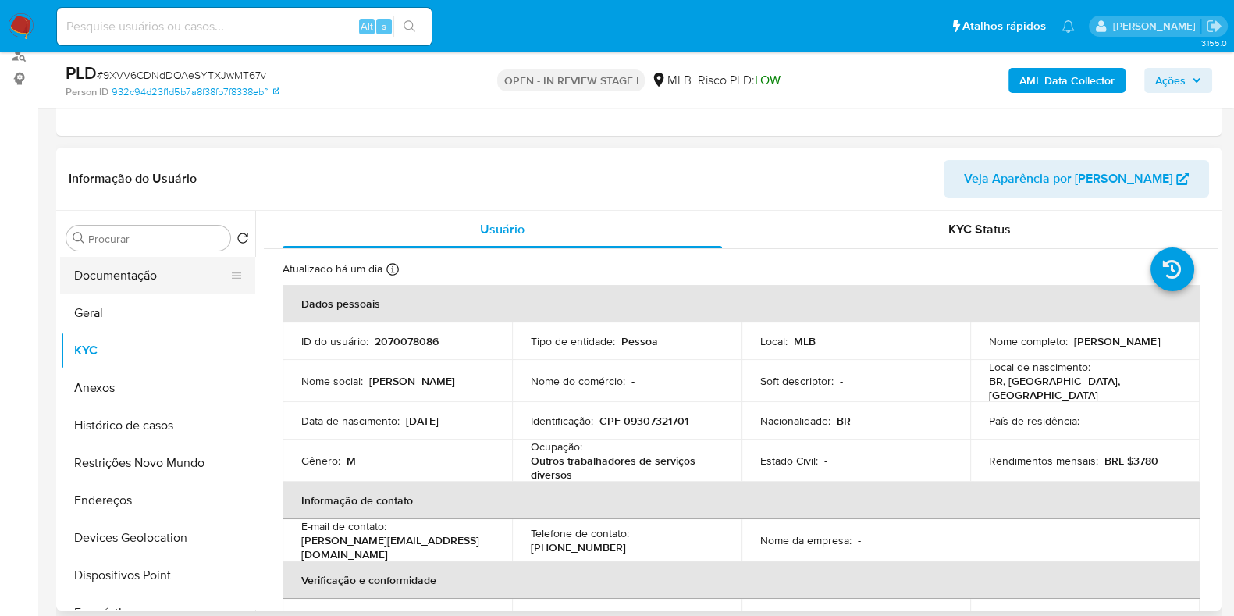
click at [124, 267] on button "Documentação" at bounding box center [151, 275] width 183 height 37
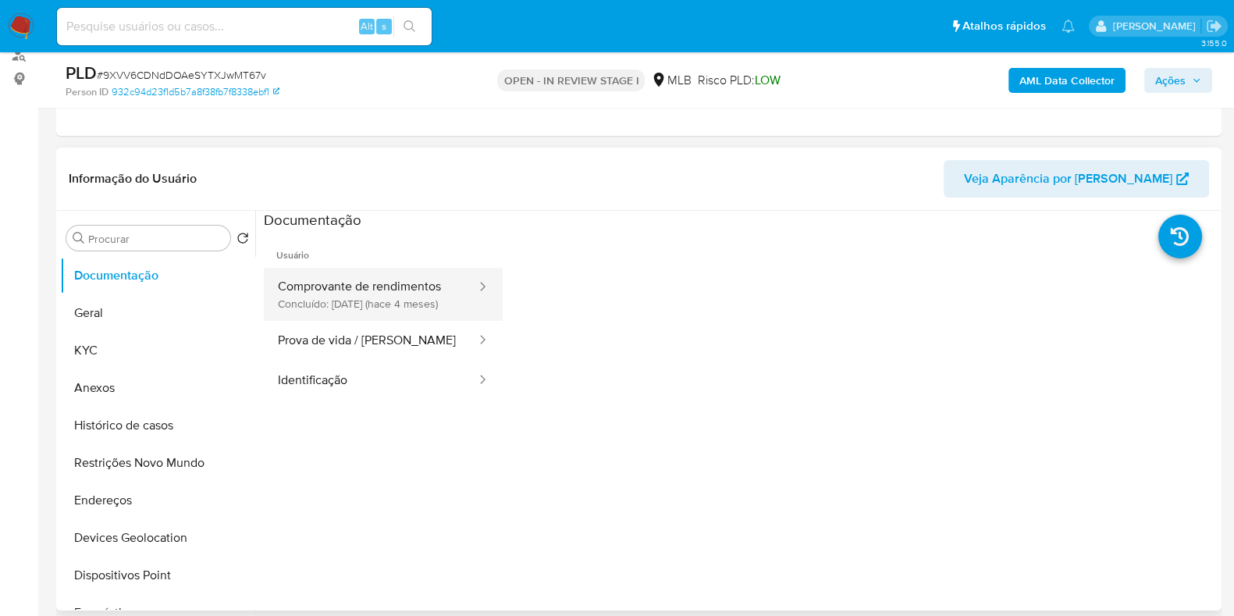
click at [390, 294] on button "Comprovante de rendimentos Concluído: [DATE] (hace 4 meses)" at bounding box center [371, 294] width 214 height 53
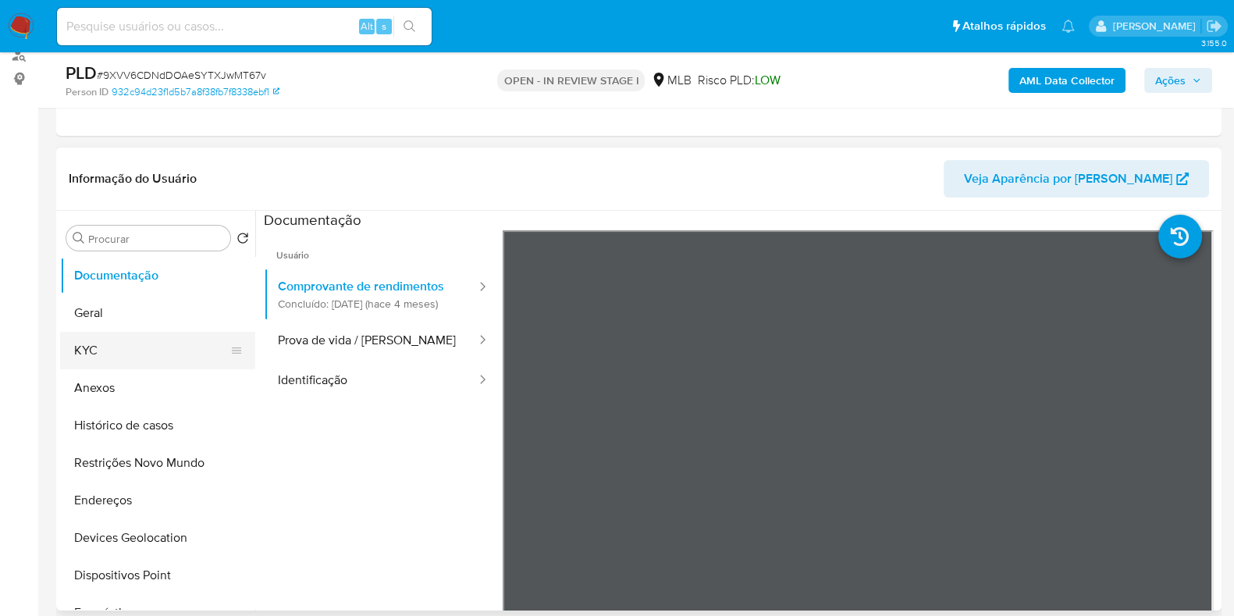
click at [105, 352] on button "KYC" at bounding box center [151, 350] width 183 height 37
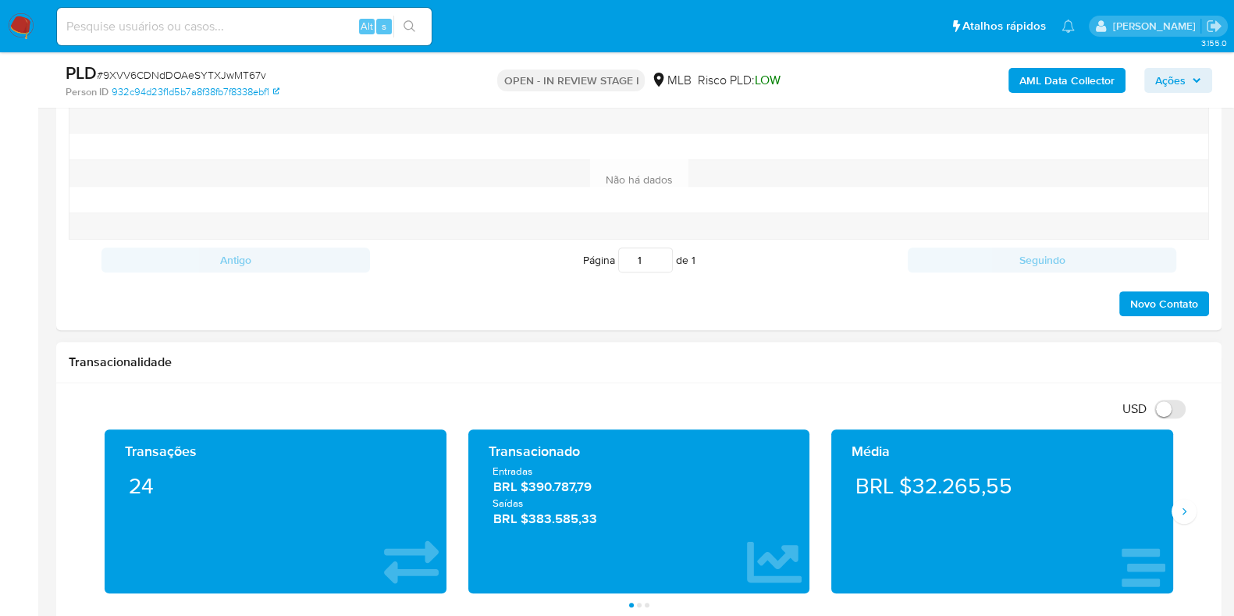
scroll to position [976, 0]
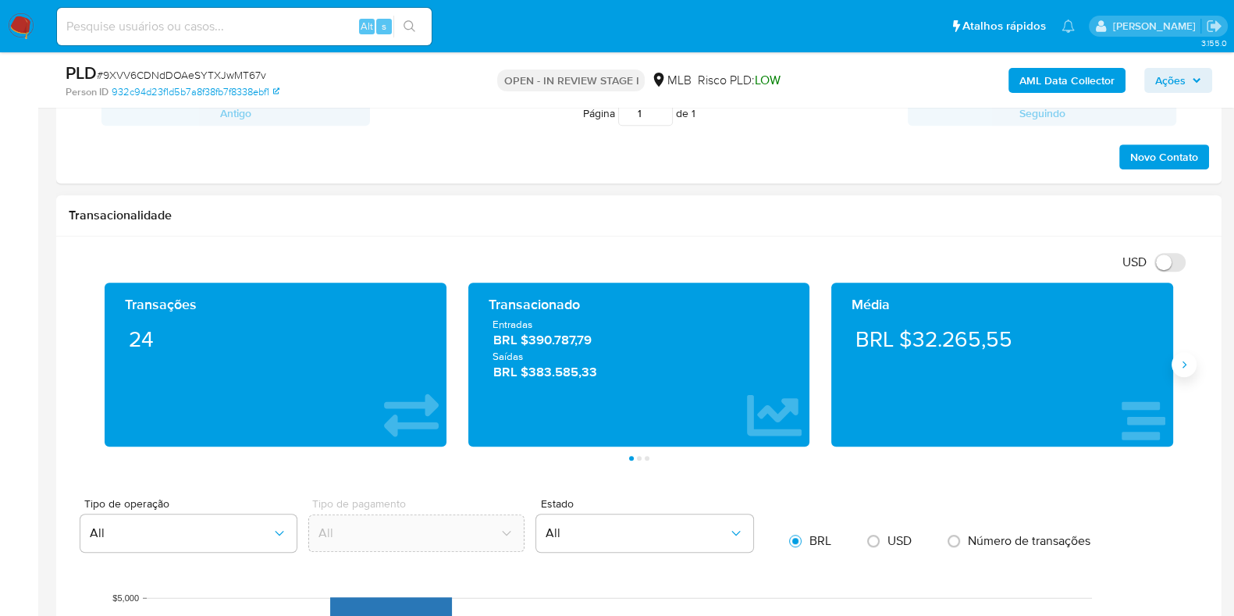
click at [1190, 370] on button "Siguiente" at bounding box center [1184, 364] width 25 height 25
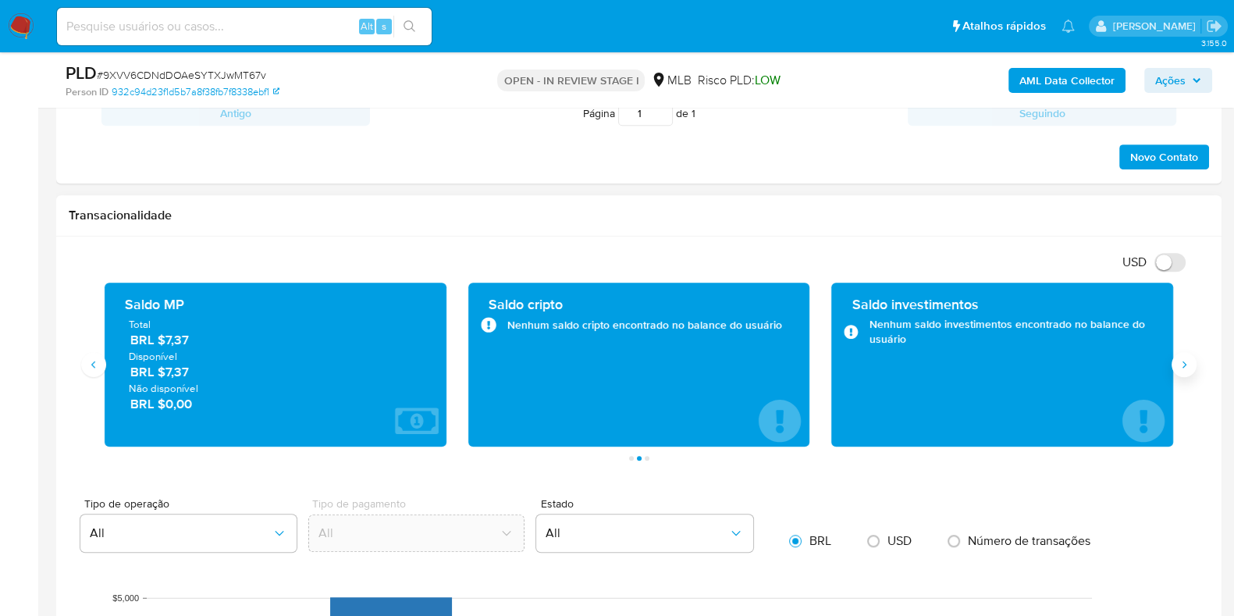
click at [1194, 365] on button "Siguiente" at bounding box center [1184, 364] width 25 height 25
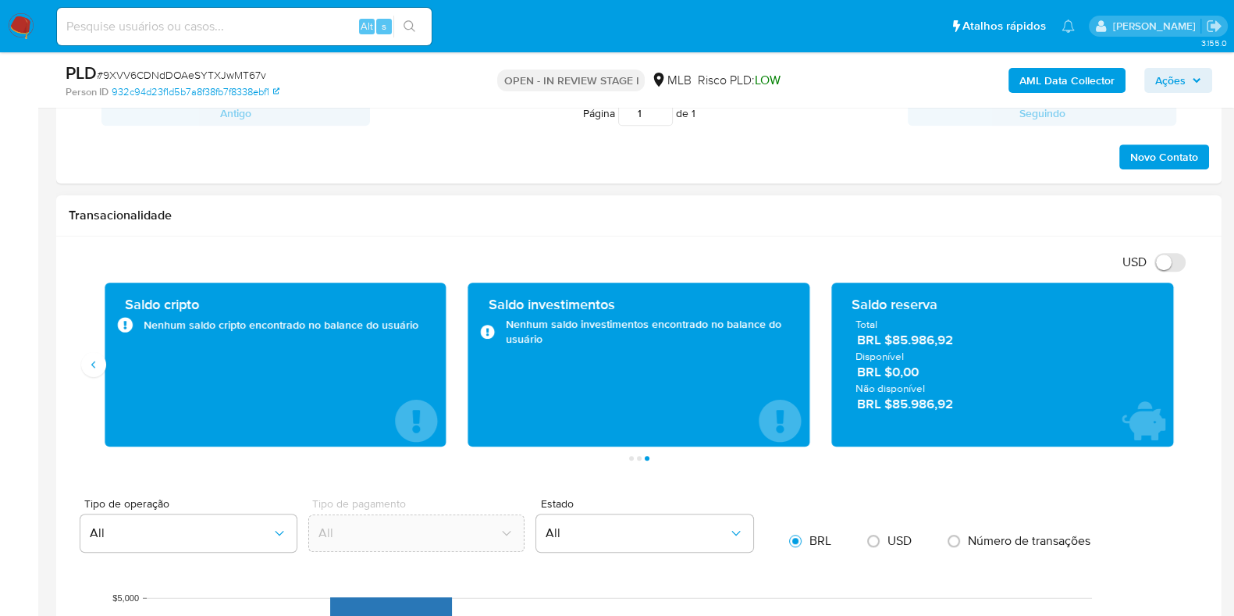
drag, startPoint x: 961, startPoint y: 340, endPoint x: 894, endPoint y: 344, distance: 67.3
click at [894, 344] on span "BRL $85.986,92" at bounding box center [1003, 340] width 292 height 18
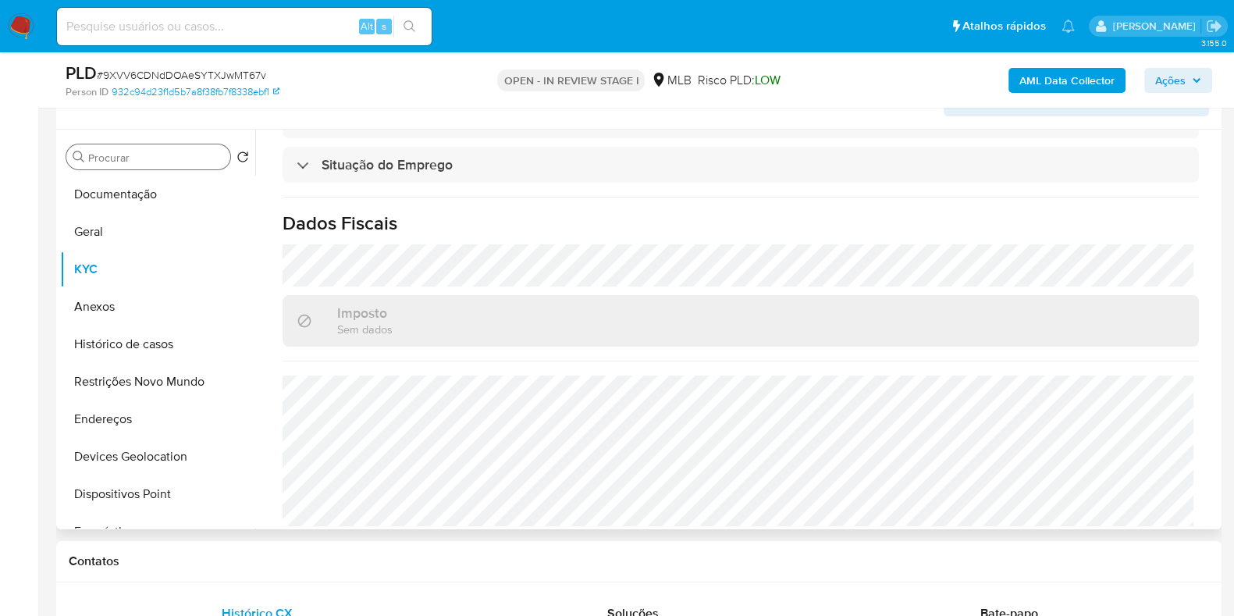
scroll to position [194, 0]
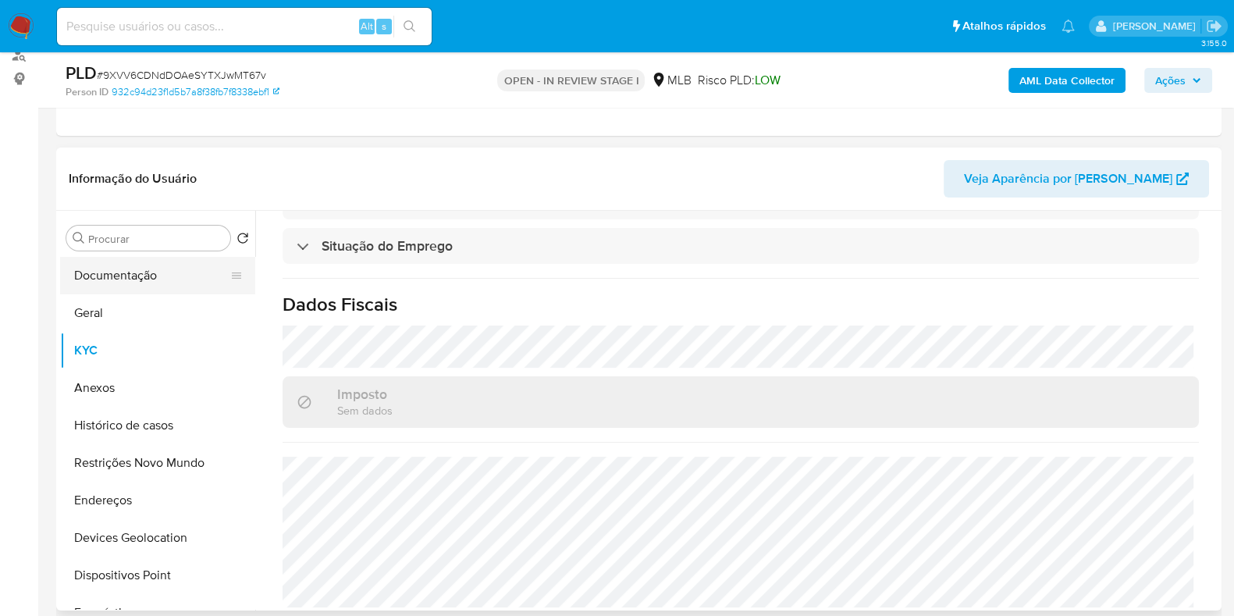
click at [144, 285] on button "Documentação" at bounding box center [151, 275] width 183 height 37
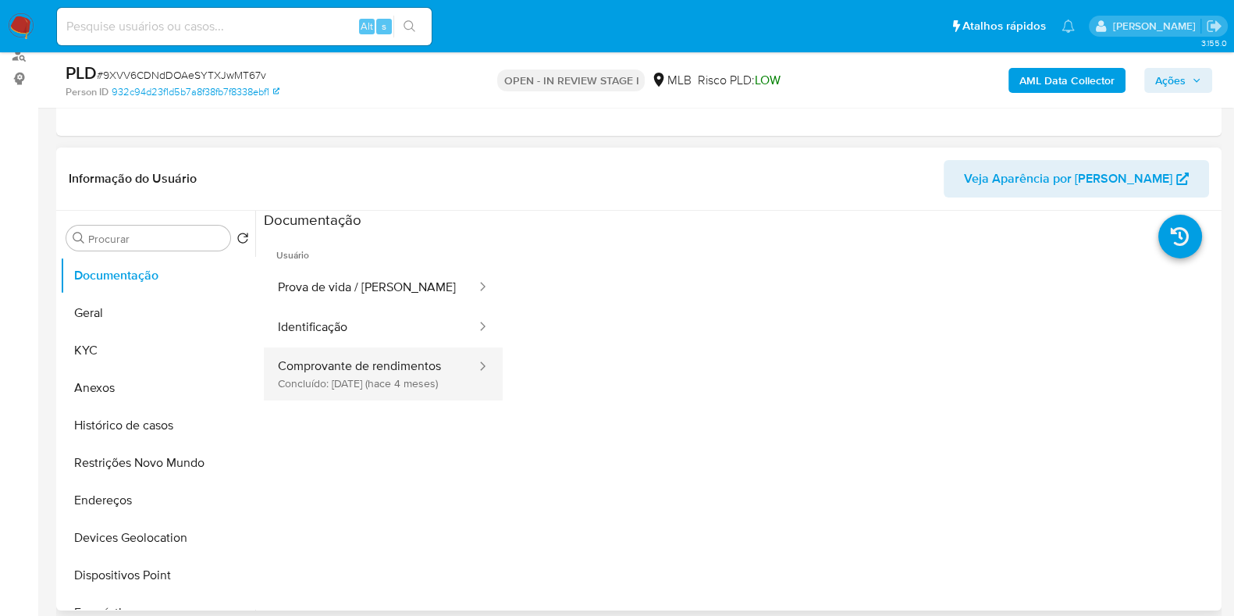
click at [443, 368] on button "Comprovante de rendimentos Concluído: [DATE] (hace 4 meses)" at bounding box center [371, 373] width 214 height 53
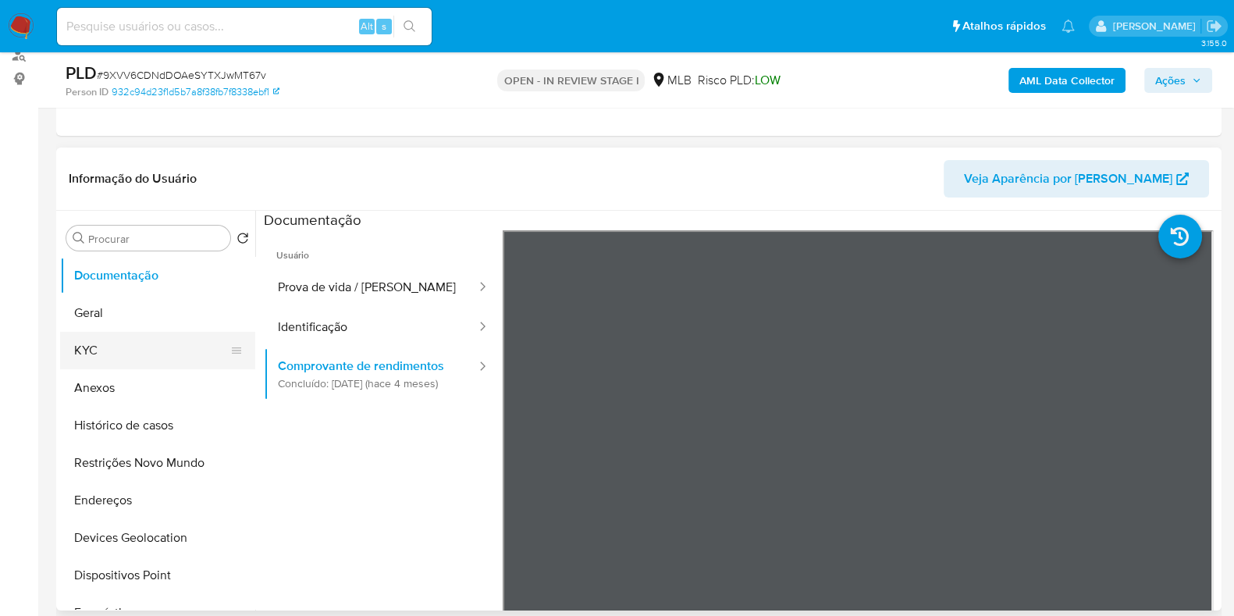
click at [152, 344] on button "KYC" at bounding box center [151, 350] width 183 height 37
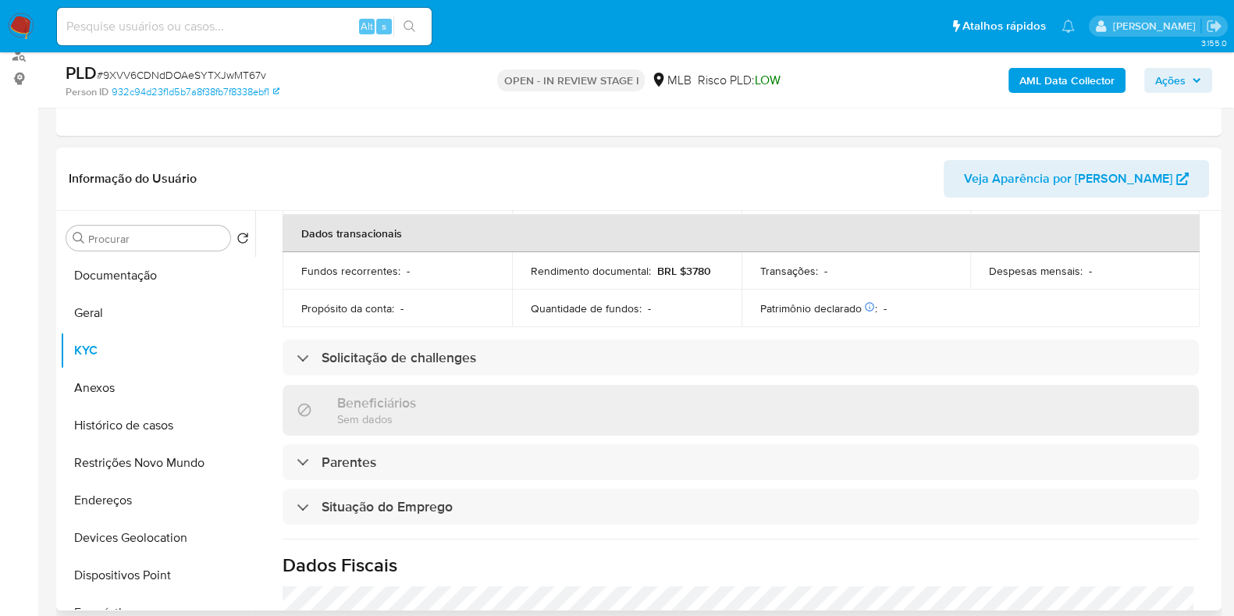
scroll to position [682, 0]
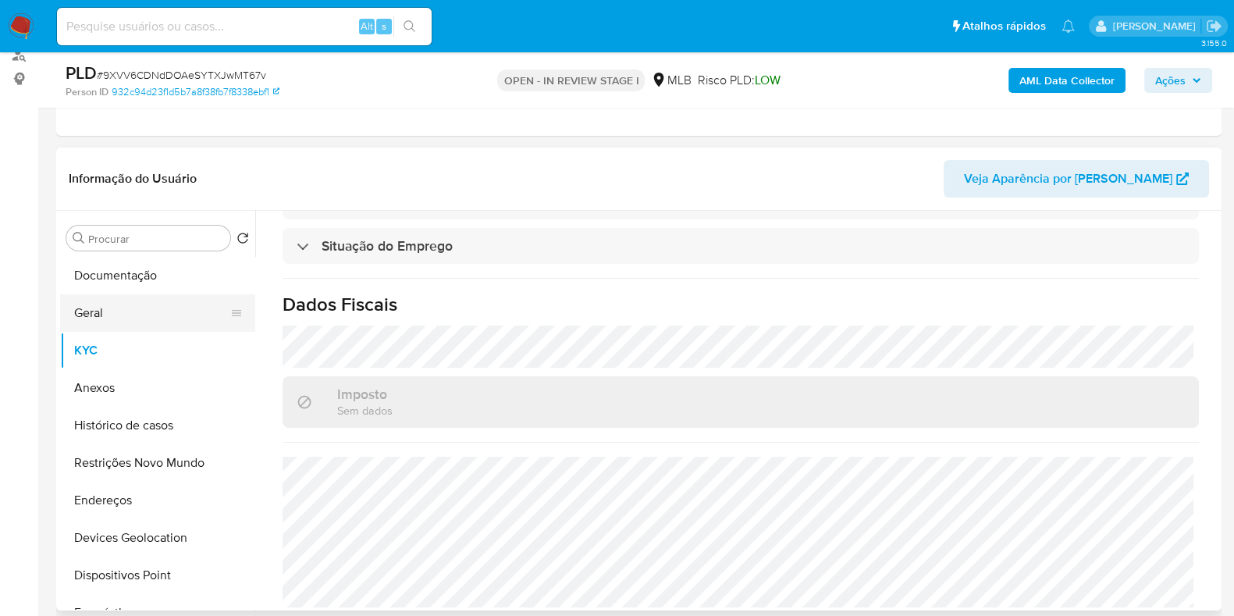
click at [134, 315] on button "Geral" at bounding box center [151, 312] width 183 height 37
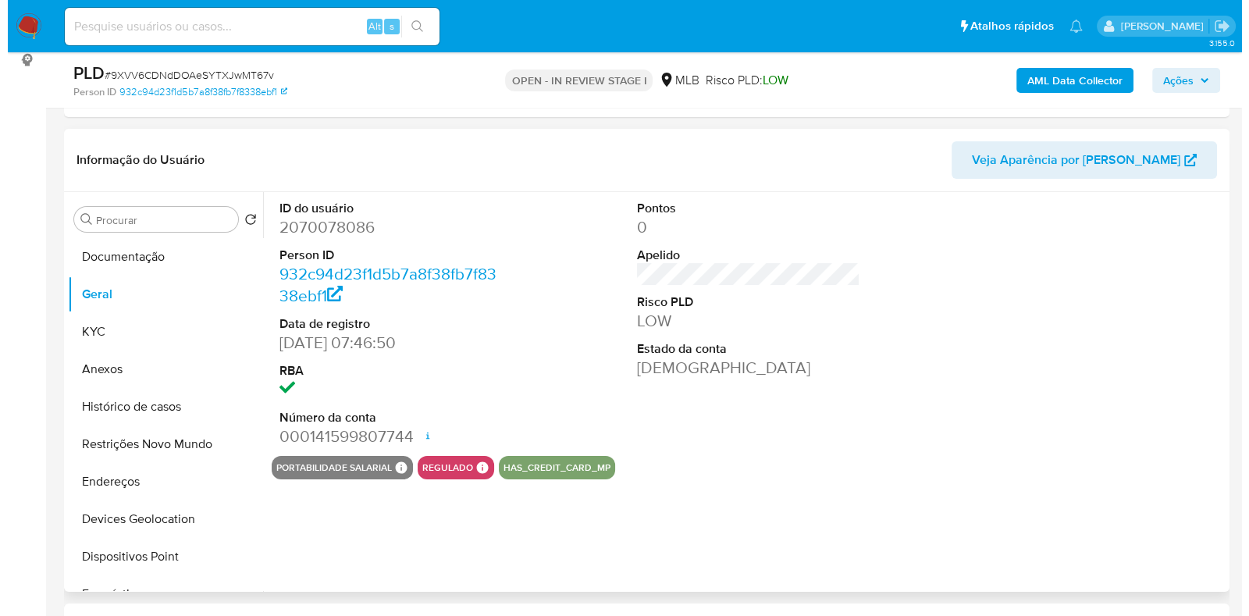
scroll to position [194, 0]
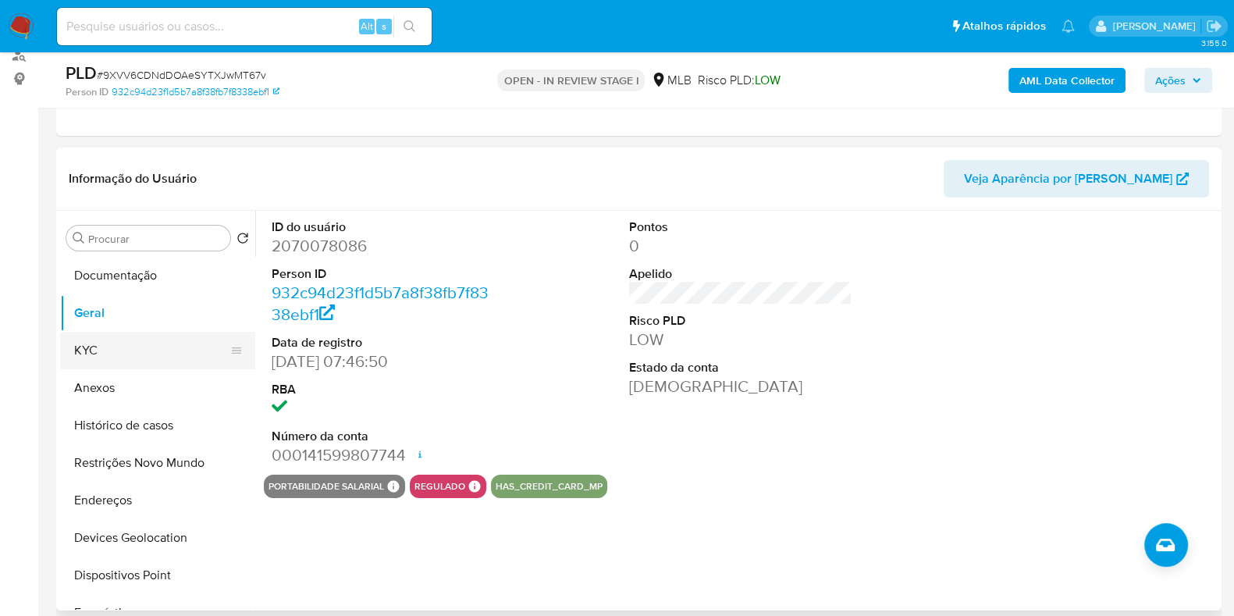
click at [142, 356] on button "KYC" at bounding box center [151, 350] width 183 height 37
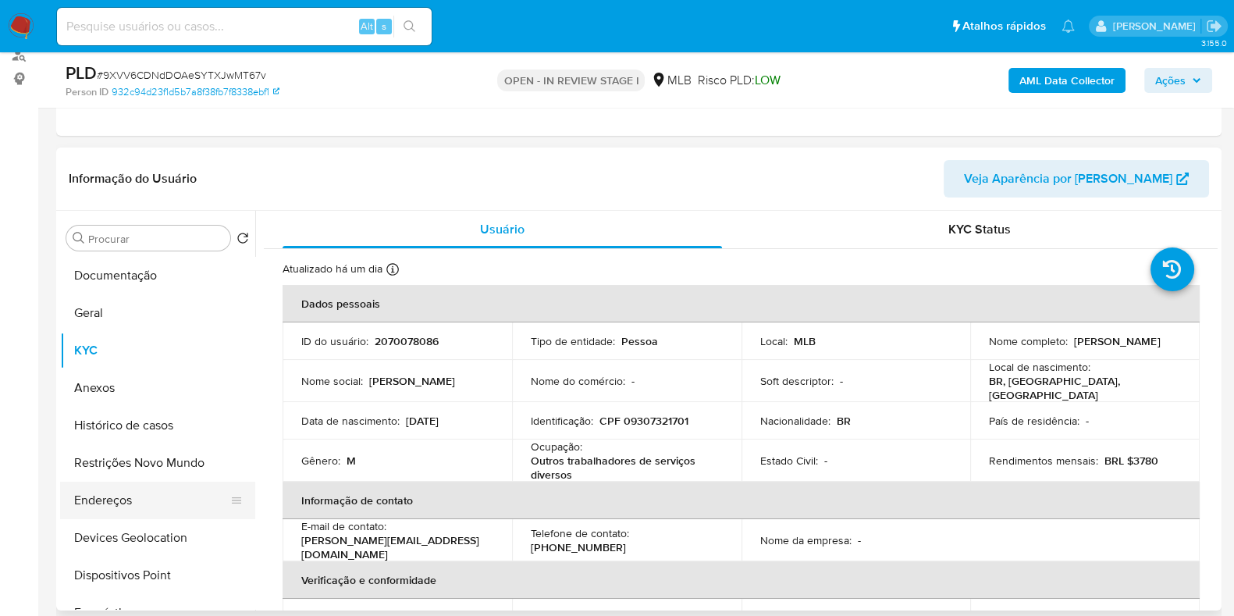
click at [149, 500] on button "Endereços" at bounding box center [151, 500] width 183 height 37
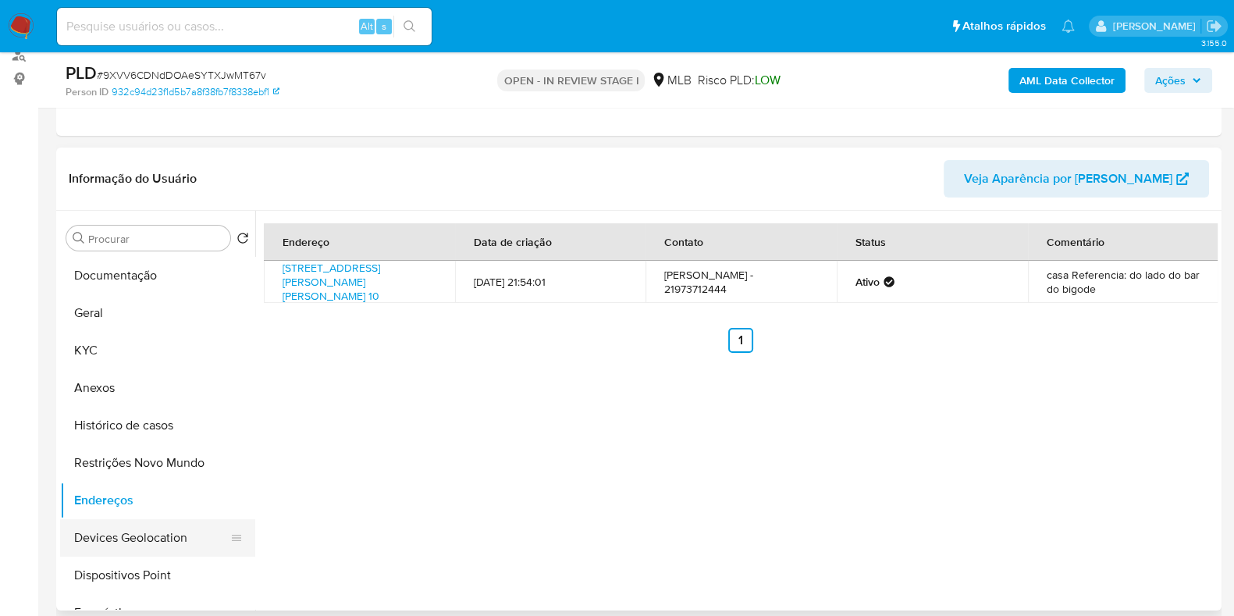
click at [159, 544] on button "Devices Geolocation" at bounding box center [151, 537] width 183 height 37
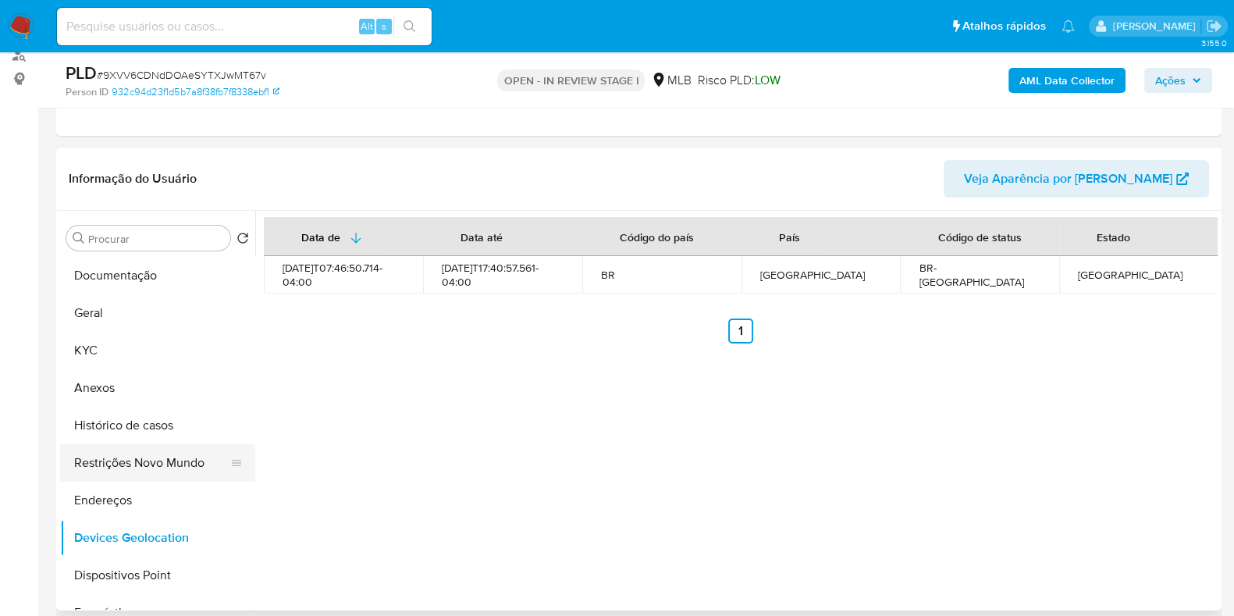
click at [123, 450] on button "Restrições Novo Mundo" at bounding box center [151, 462] width 183 height 37
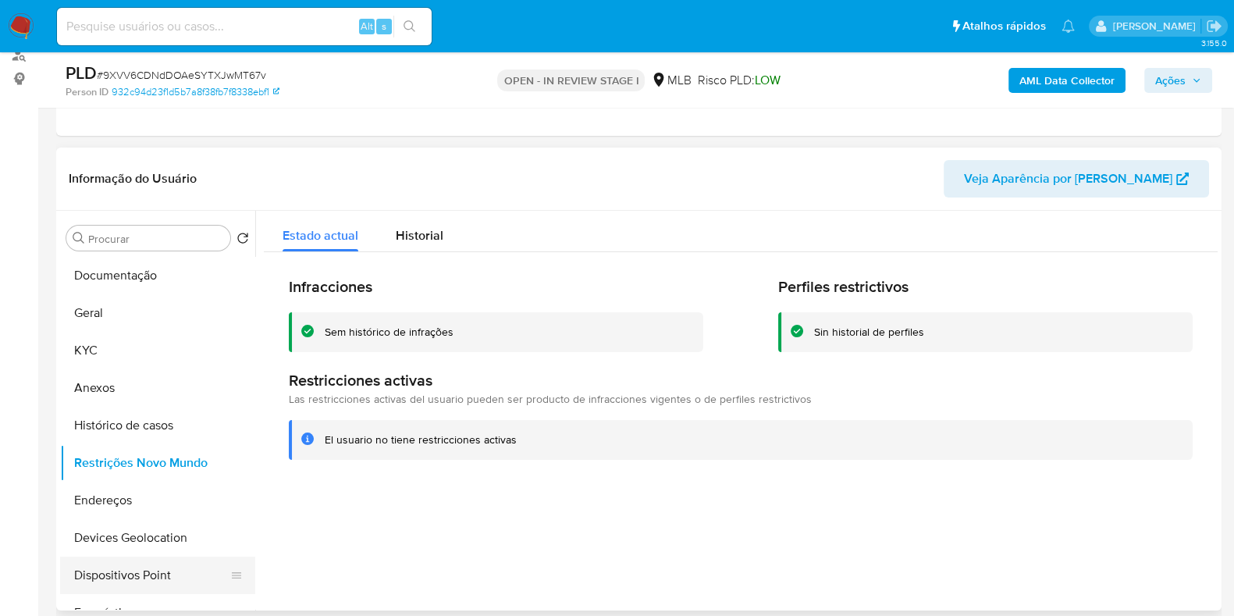
click at [154, 562] on button "Dispositivos Point" at bounding box center [151, 575] width 183 height 37
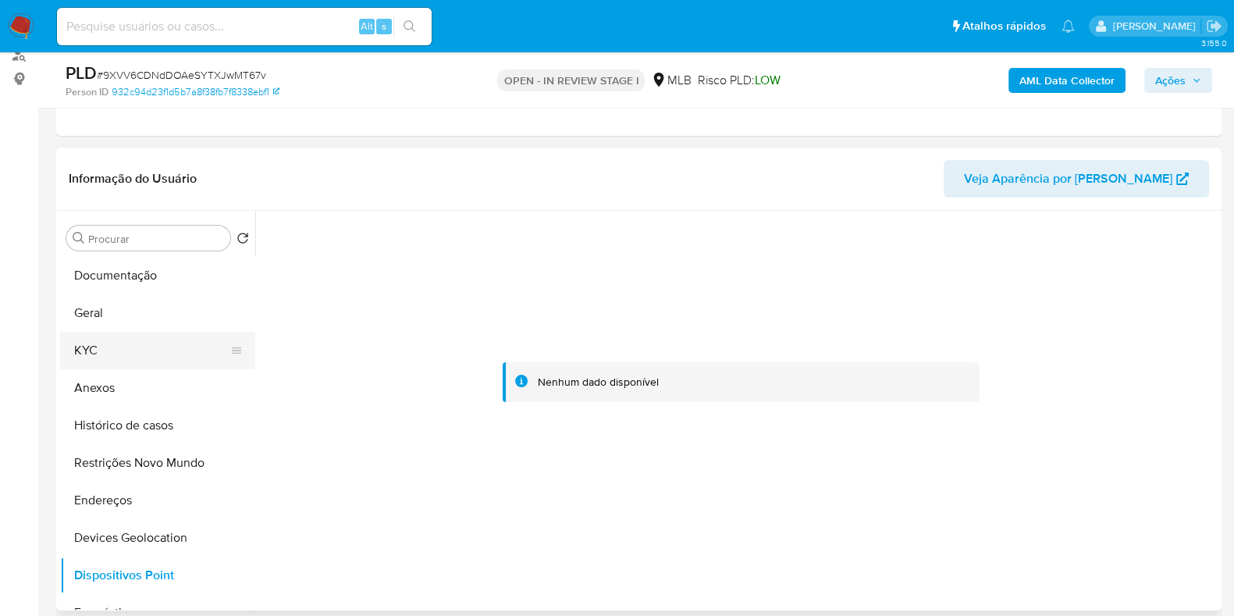
click at [130, 353] on button "KYC" at bounding box center [151, 350] width 183 height 37
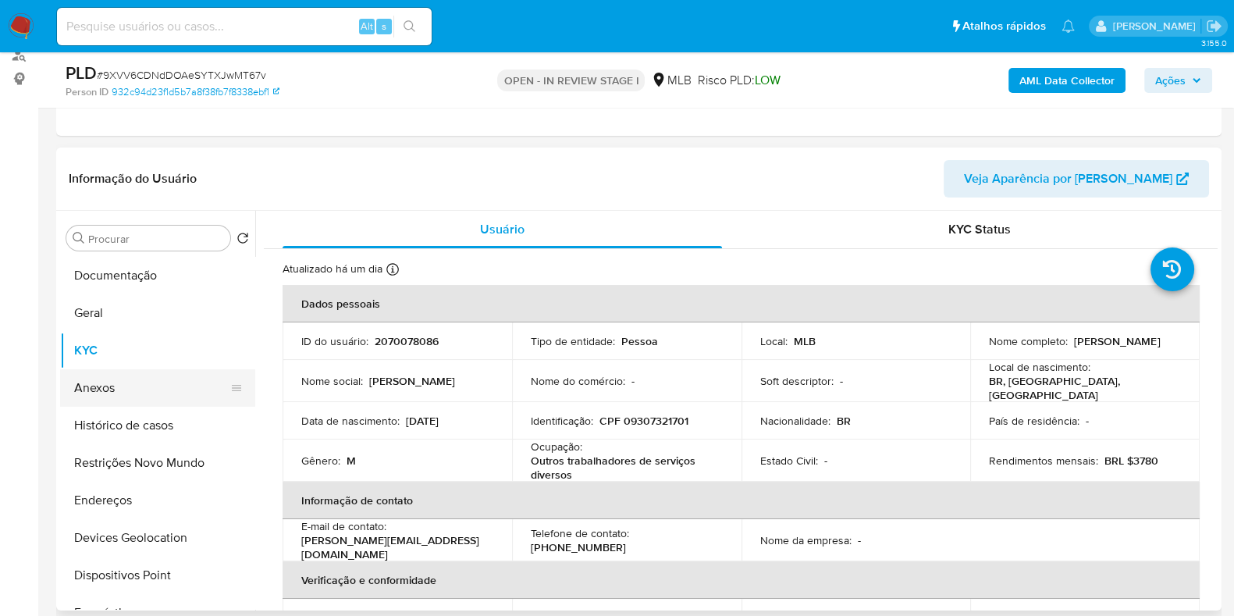
click at [123, 387] on button "Anexos" at bounding box center [151, 387] width 183 height 37
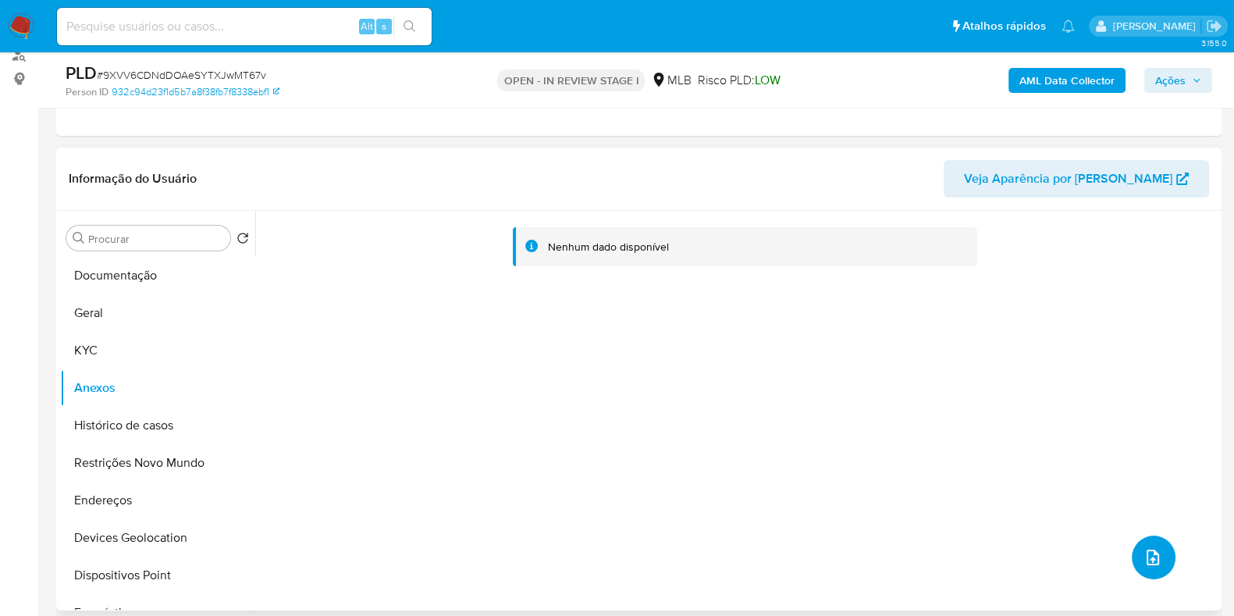
click at [1159, 561] on button "upload-file" at bounding box center [1154, 558] width 44 height 44
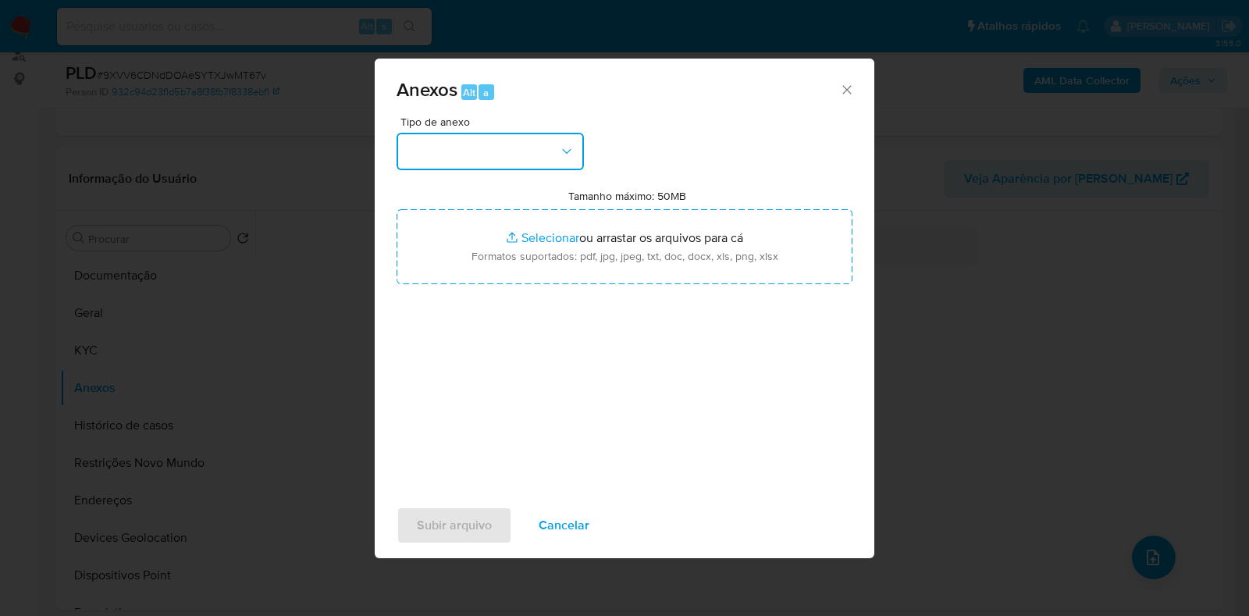
click at [418, 137] on button "button" at bounding box center [490, 151] width 187 height 37
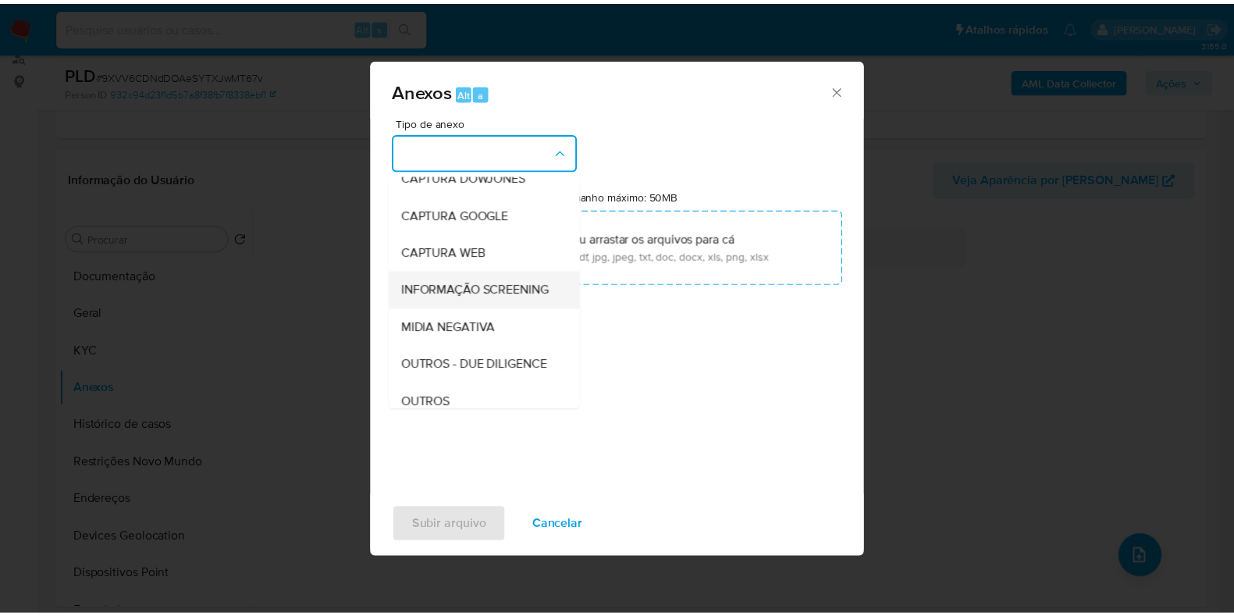
scroll to position [97, 0]
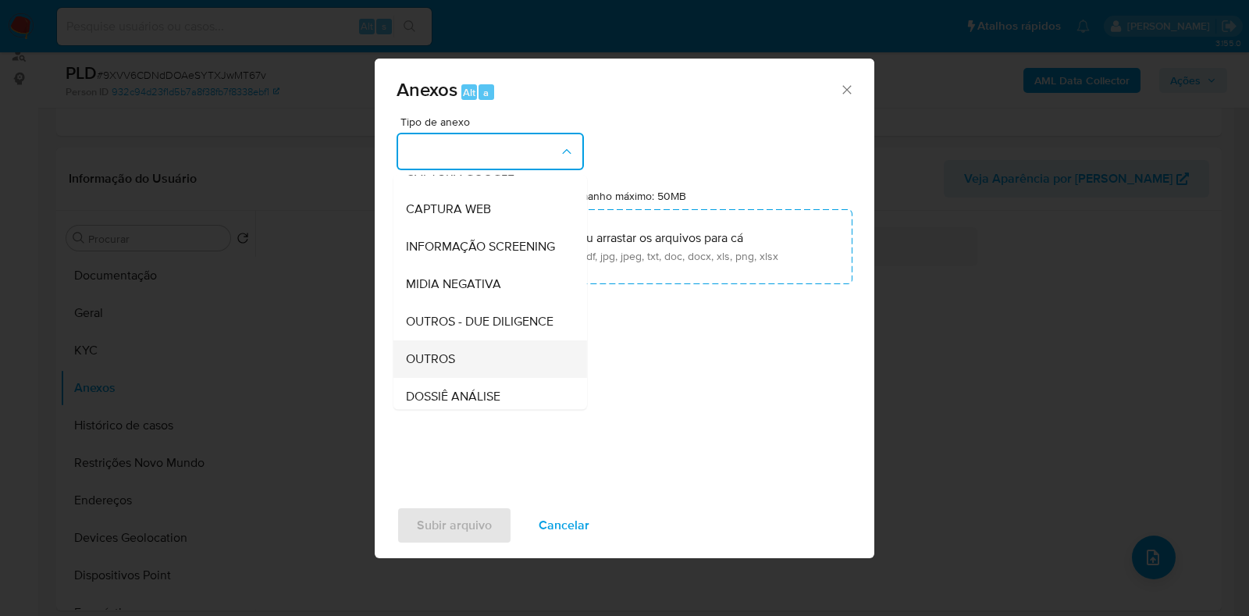
click at [454, 367] on span "OUTROS" at bounding box center [430, 359] width 49 height 16
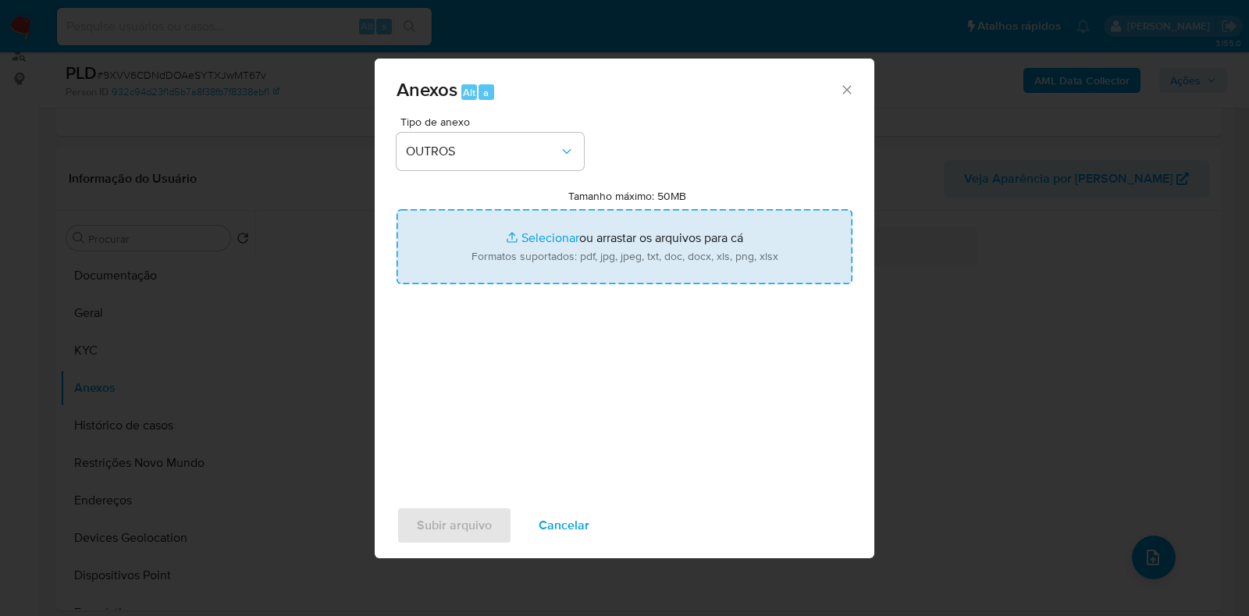
click at [540, 219] on input "Tamanho máximo: 50MB Selecionar arquivos" at bounding box center [625, 246] width 456 height 75
type input "C:\fakepath\Mulan 2070078086_2025_08_20_08_04_04 - Resumen [GEOGRAPHIC_DATA]pdf"
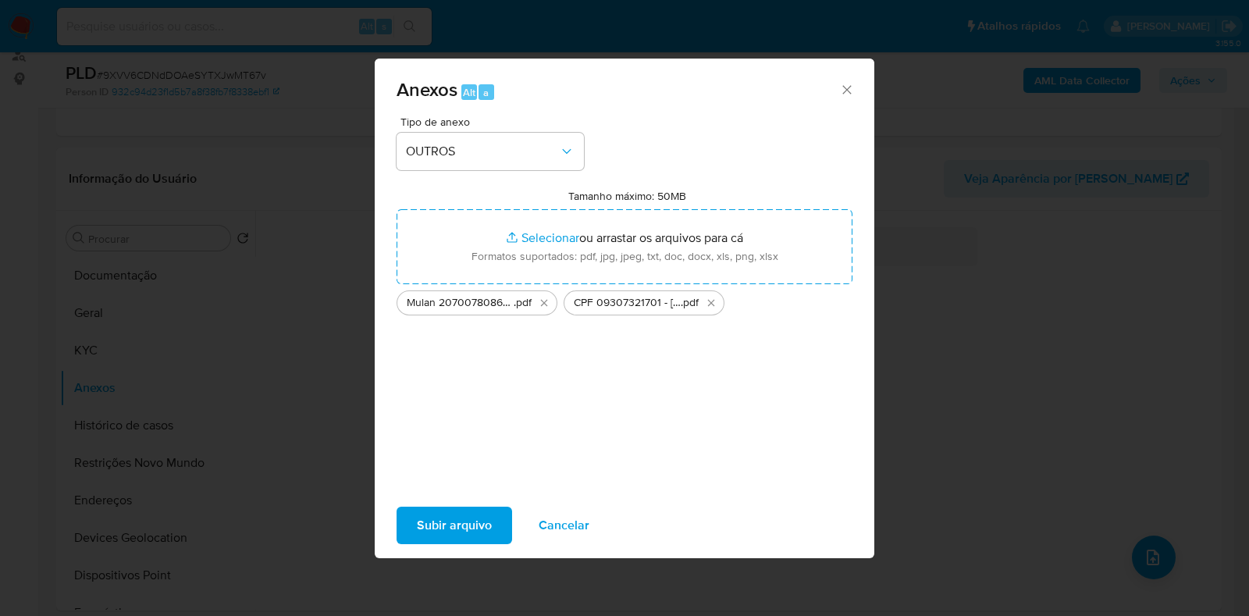
click at [445, 515] on span "Subir arquivo" at bounding box center [454, 525] width 75 height 34
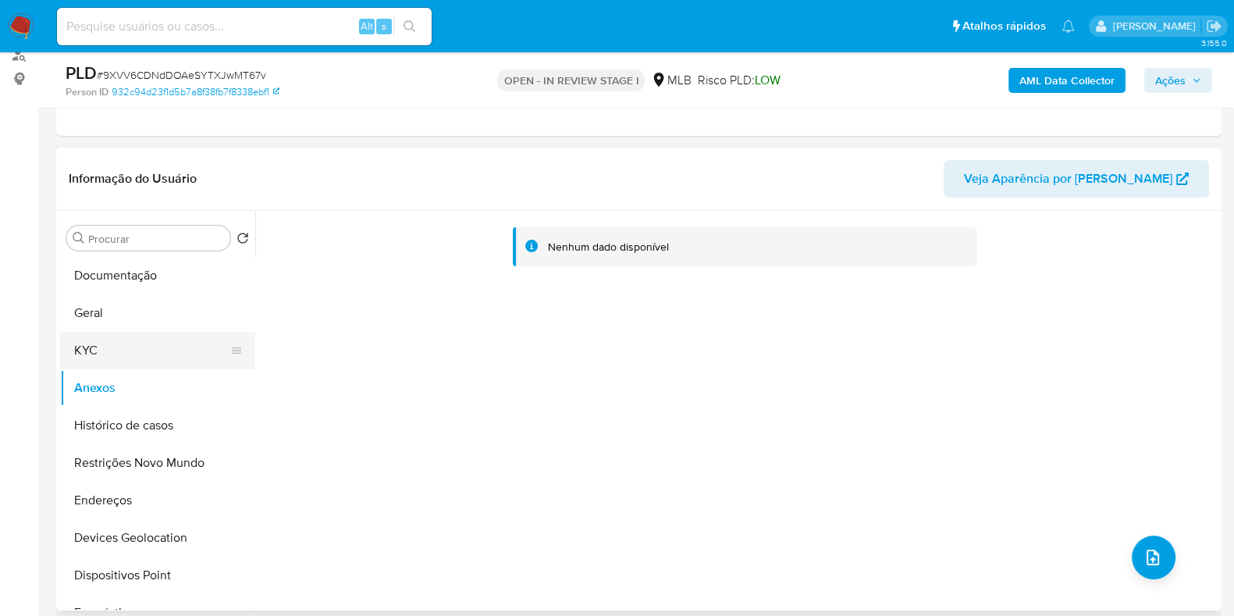
click at [82, 342] on button "KYC" at bounding box center [151, 350] width 183 height 37
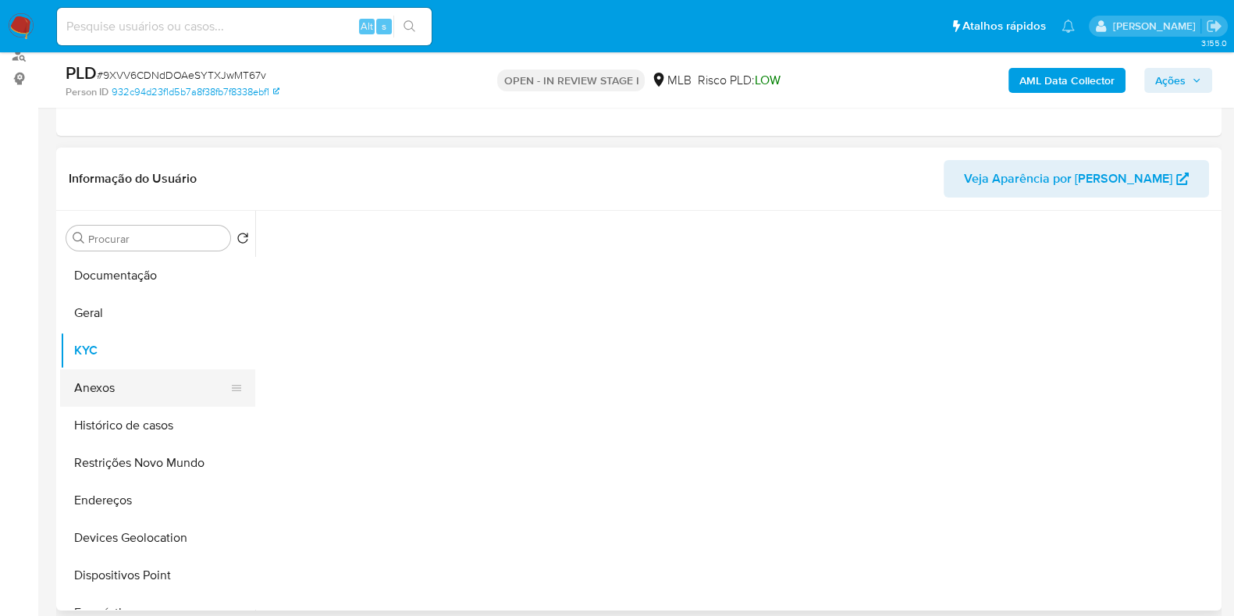
click at [112, 384] on button "Anexos" at bounding box center [151, 387] width 183 height 37
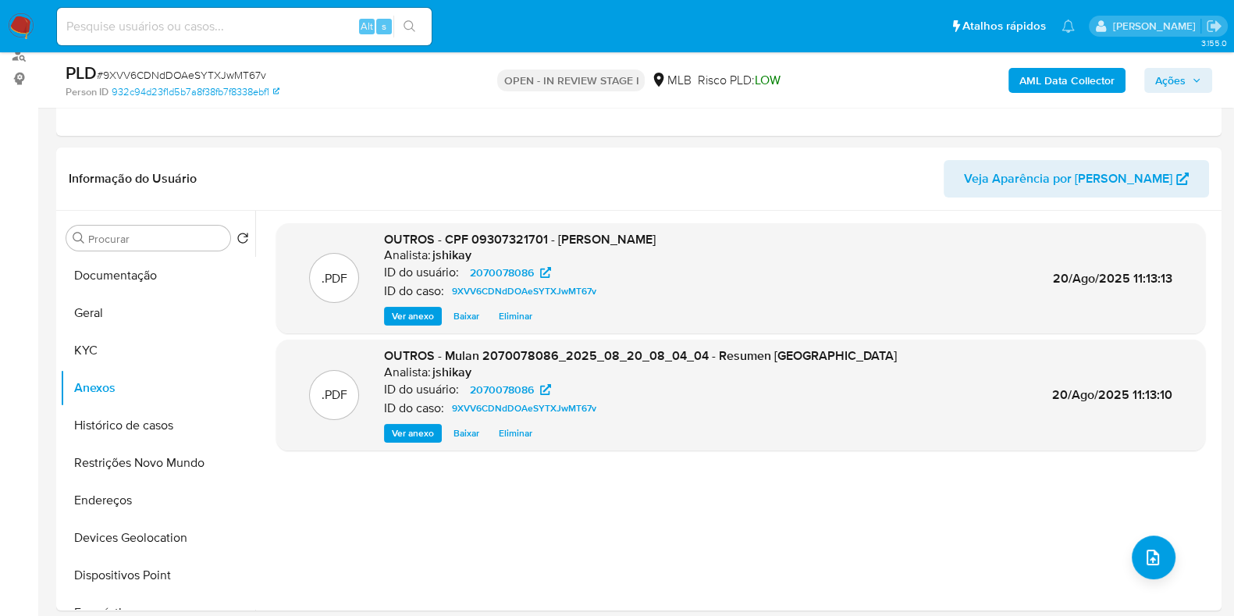
click at [1183, 84] on span "Ações" at bounding box center [1170, 80] width 30 height 25
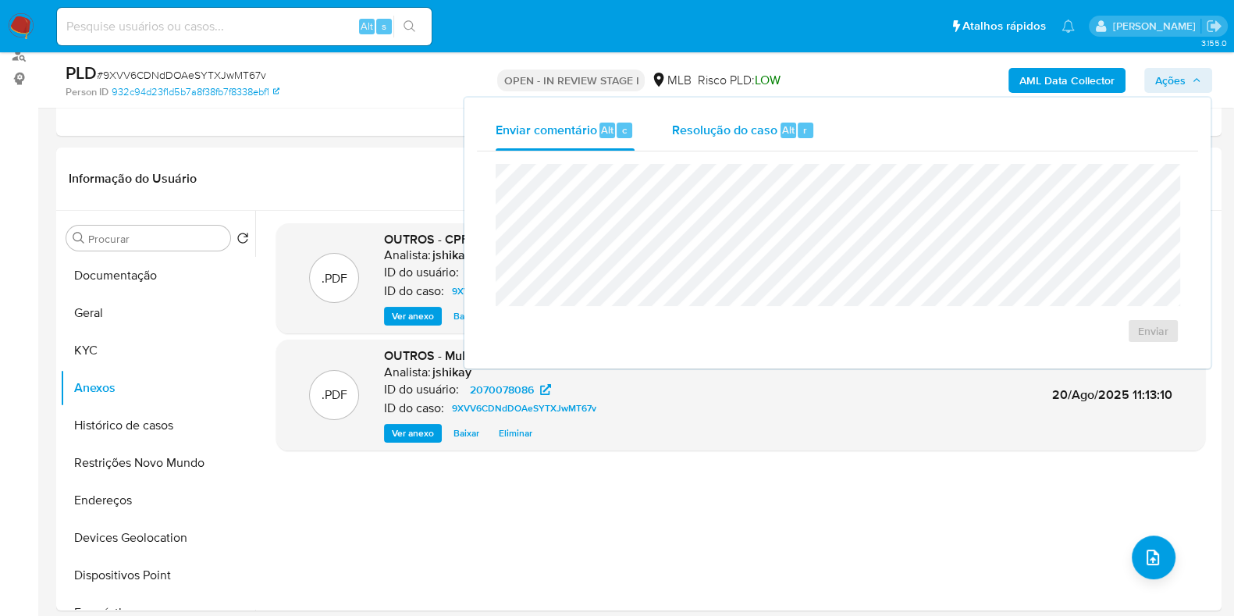
click at [694, 124] on span "Resolução do caso" at bounding box center [724, 129] width 105 height 18
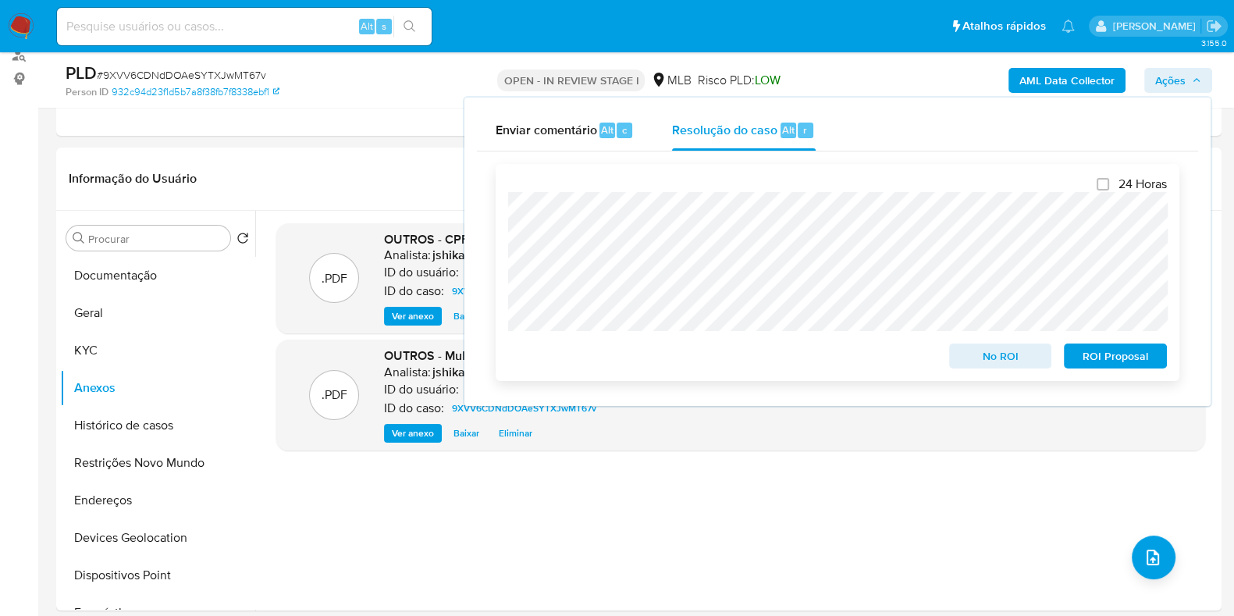
click at [1001, 357] on span "No ROI" at bounding box center [1000, 356] width 81 height 22
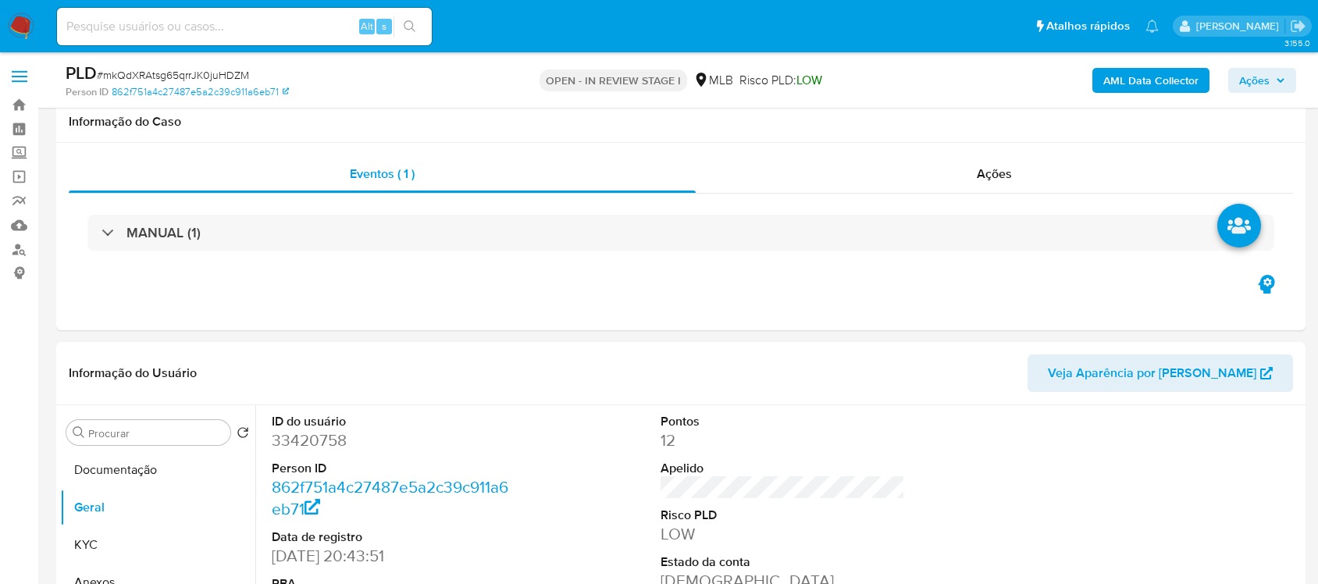
scroll to position [195, 0]
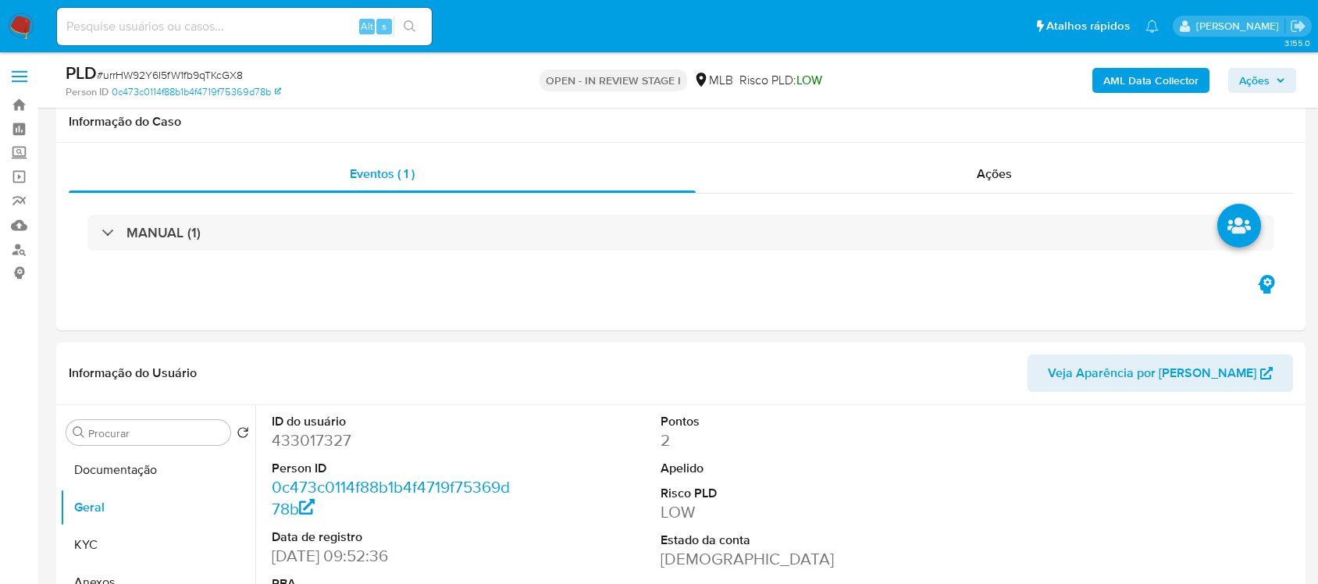
scroll to position [195, 0]
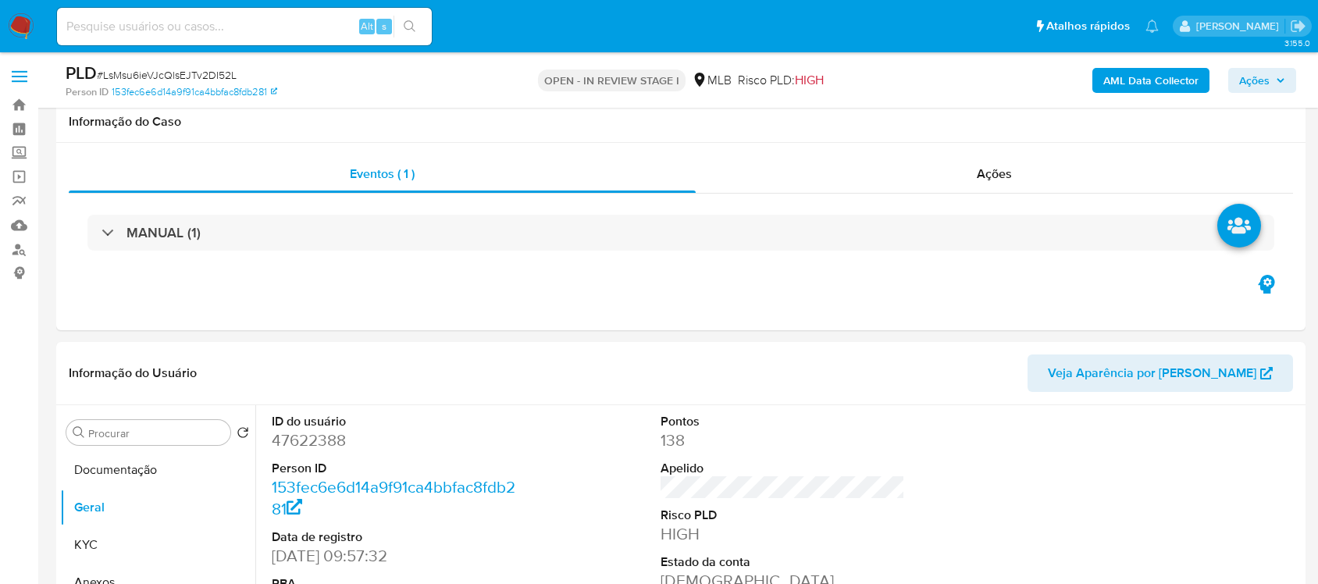
scroll to position [293, 0]
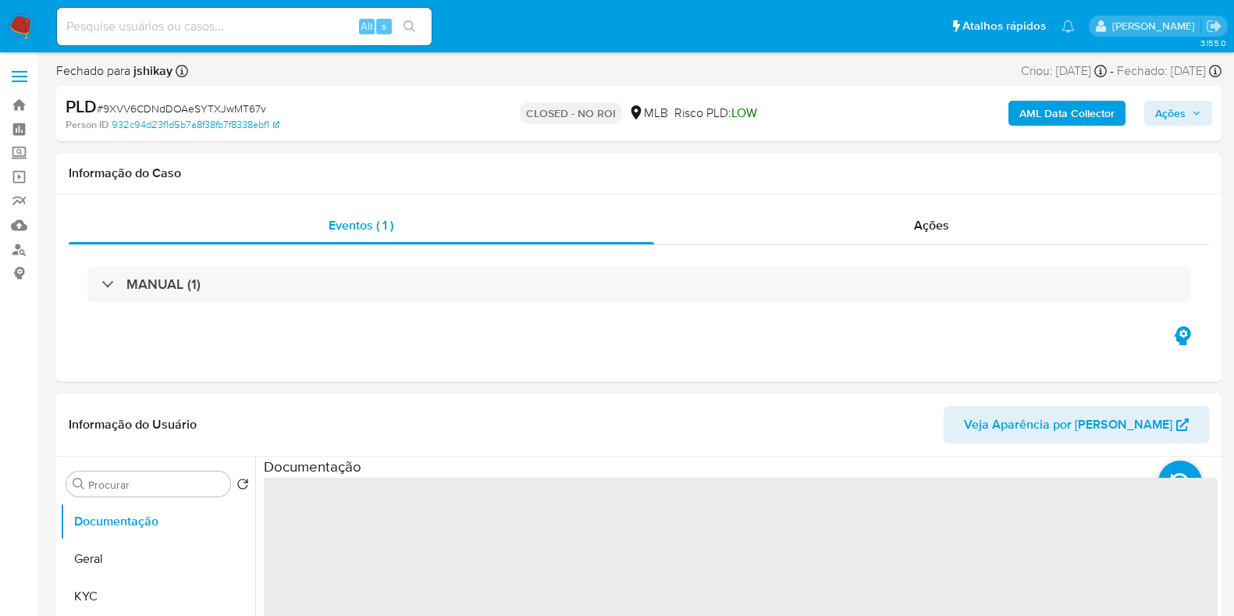
select select "10"
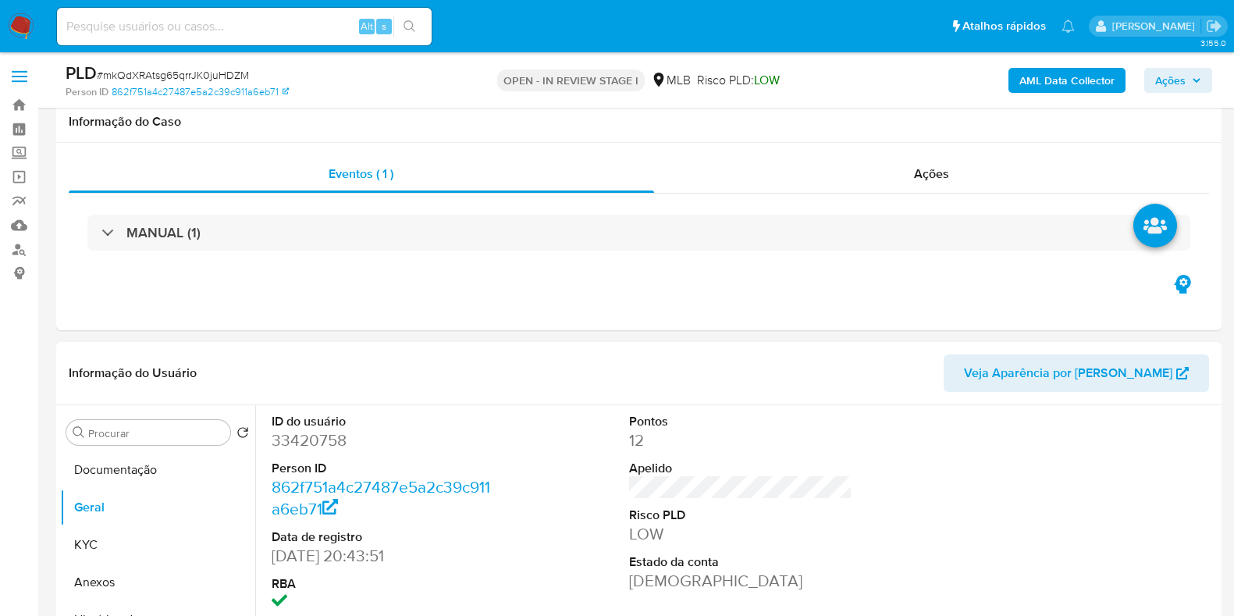
scroll to position [194, 0]
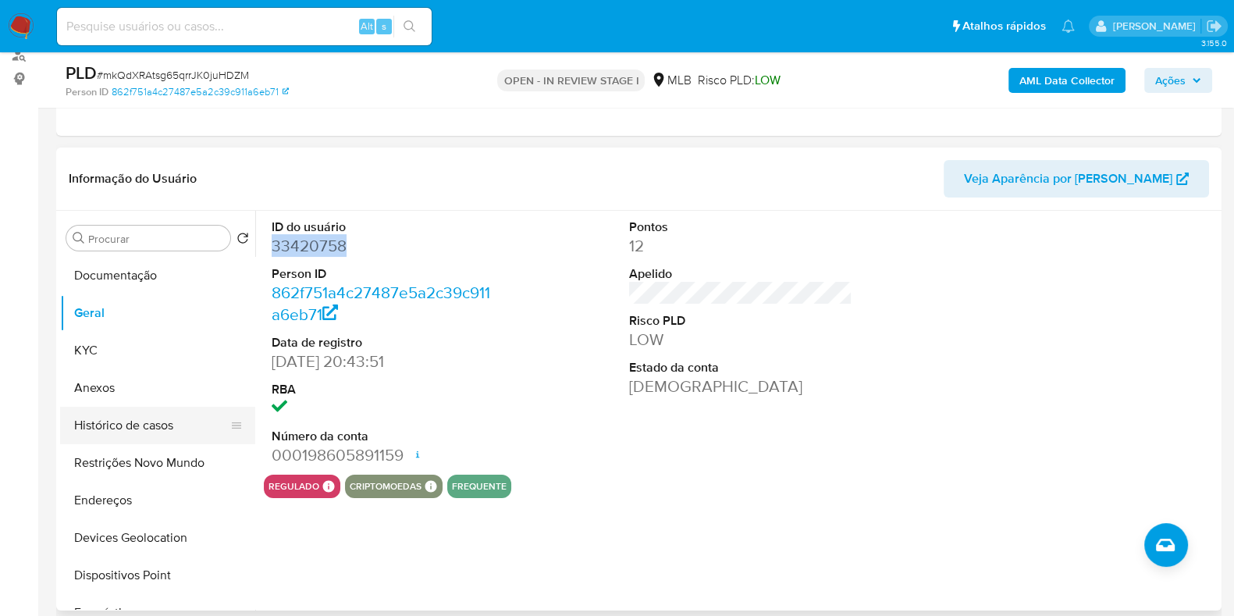
click at [117, 423] on button "Histórico de casos" at bounding box center [151, 425] width 183 height 37
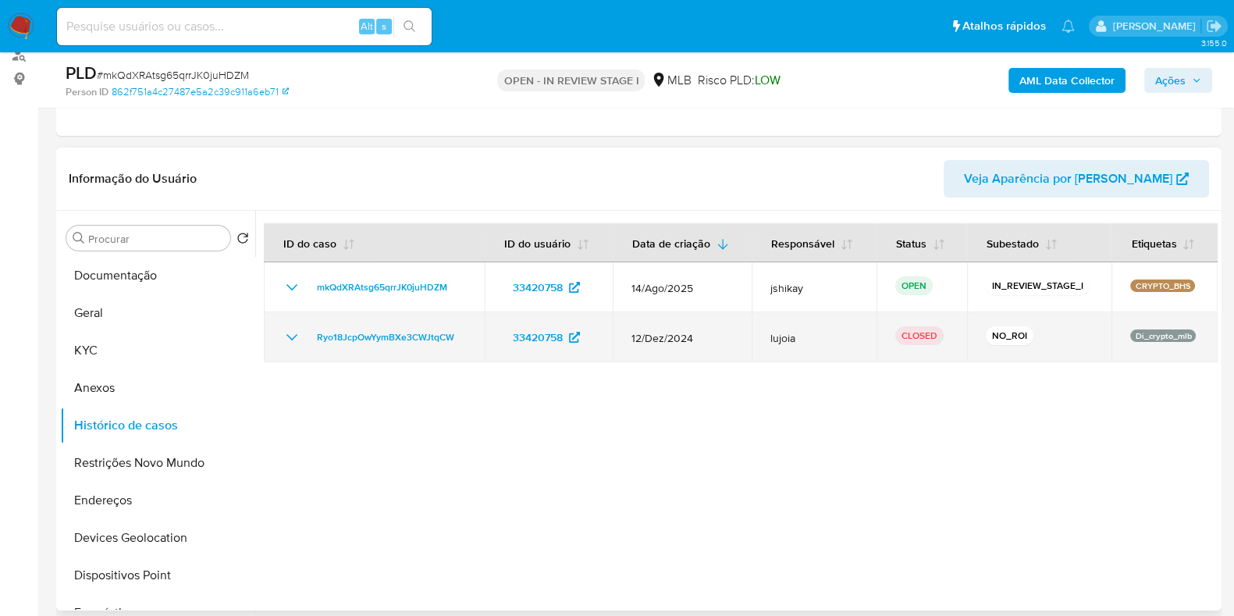
click at [297, 331] on icon "Mostrar/Ocultar" at bounding box center [292, 337] width 19 height 19
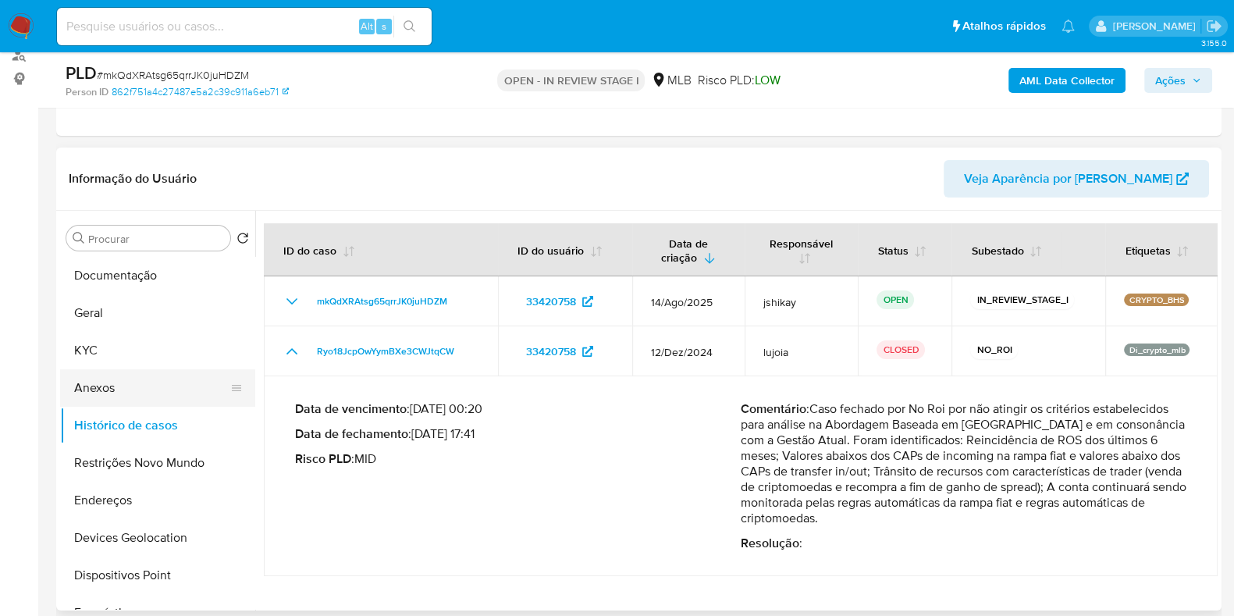
click at [148, 380] on button "Anexos" at bounding box center [151, 387] width 183 height 37
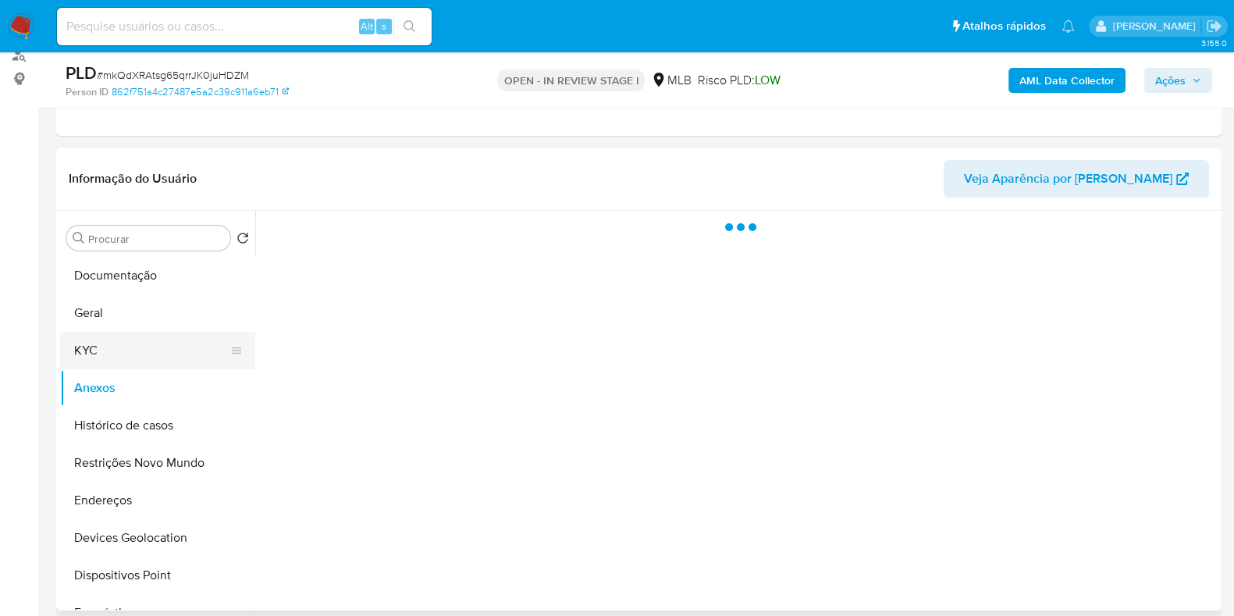
click at [142, 354] on button "KYC" at bounding box center [151, 350] width 183 height 37
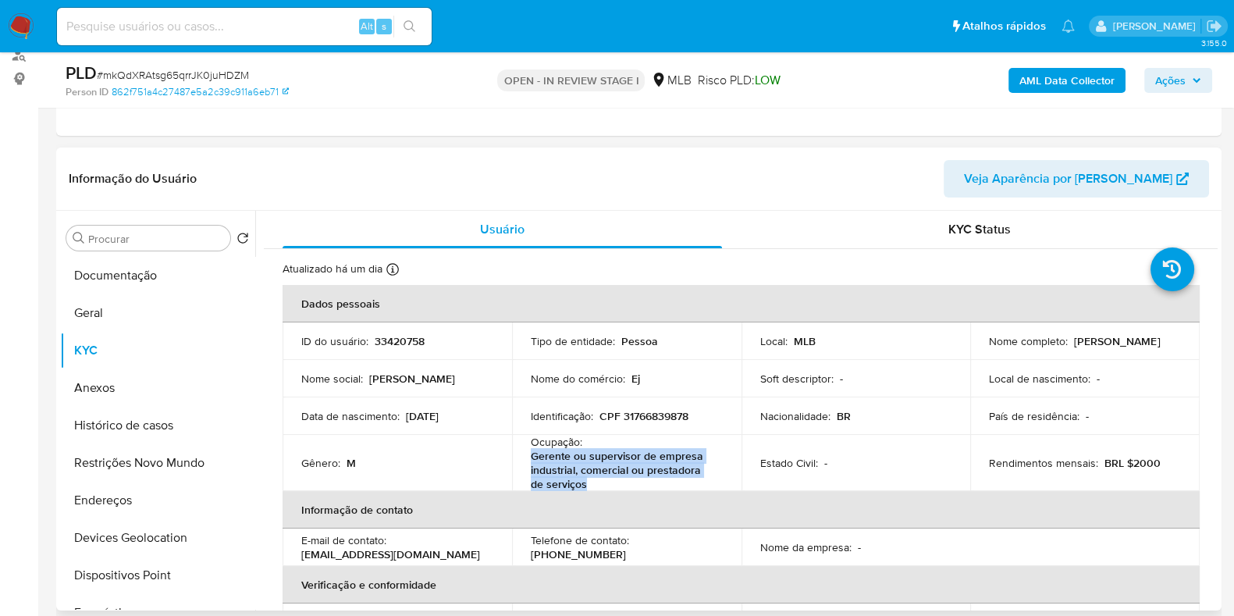
drag, startPoint x: 580, startPoint y: 481, endPoint x: 531, endPoint y: 457, distance: 54.8
click at [531, 457] on p "Gerente ou supervisor de empresa industrial, comercial ou prestadora de serviços" at bounding box center [624, 470] width 186 height 42
copy p "Gerente ou supervisor de empresa industrial, comercial ou prestadora de serviços"
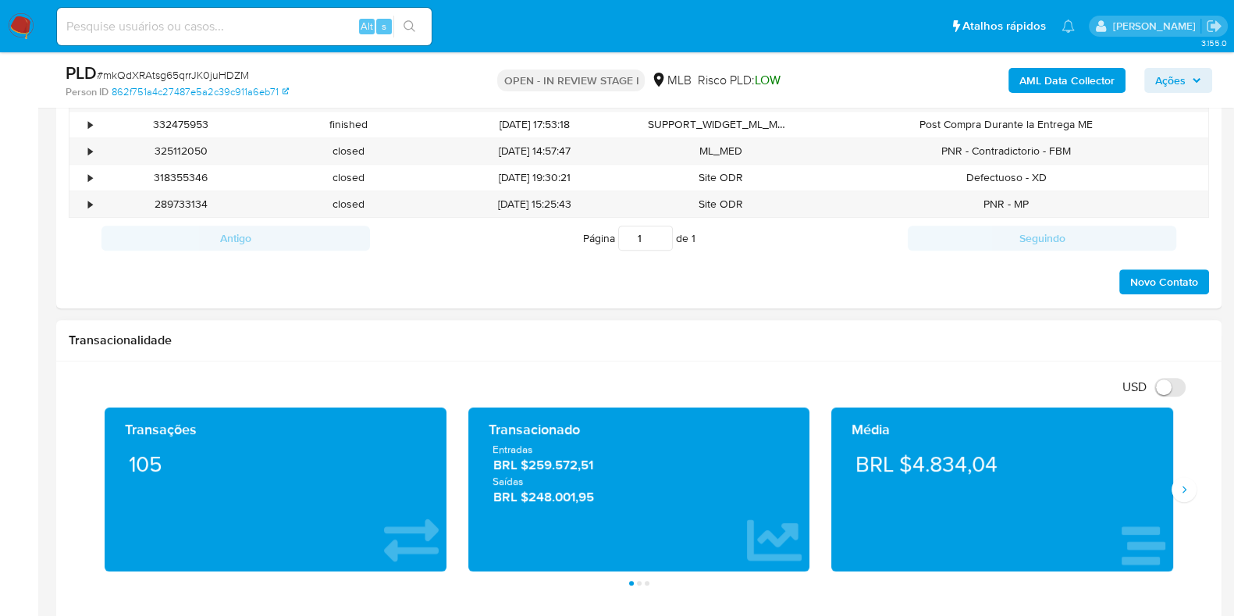
scroll to position [878, 0]
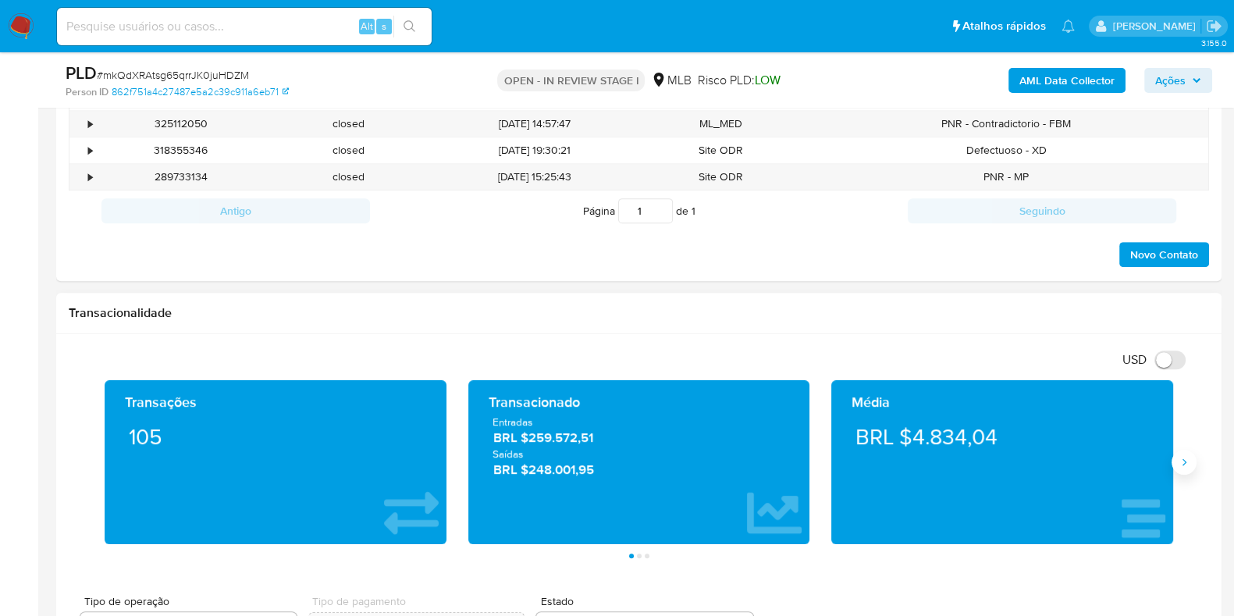
click at [1181, 472] on button "Siguiente" at bounding box center [1184, 462] width 25 height 25
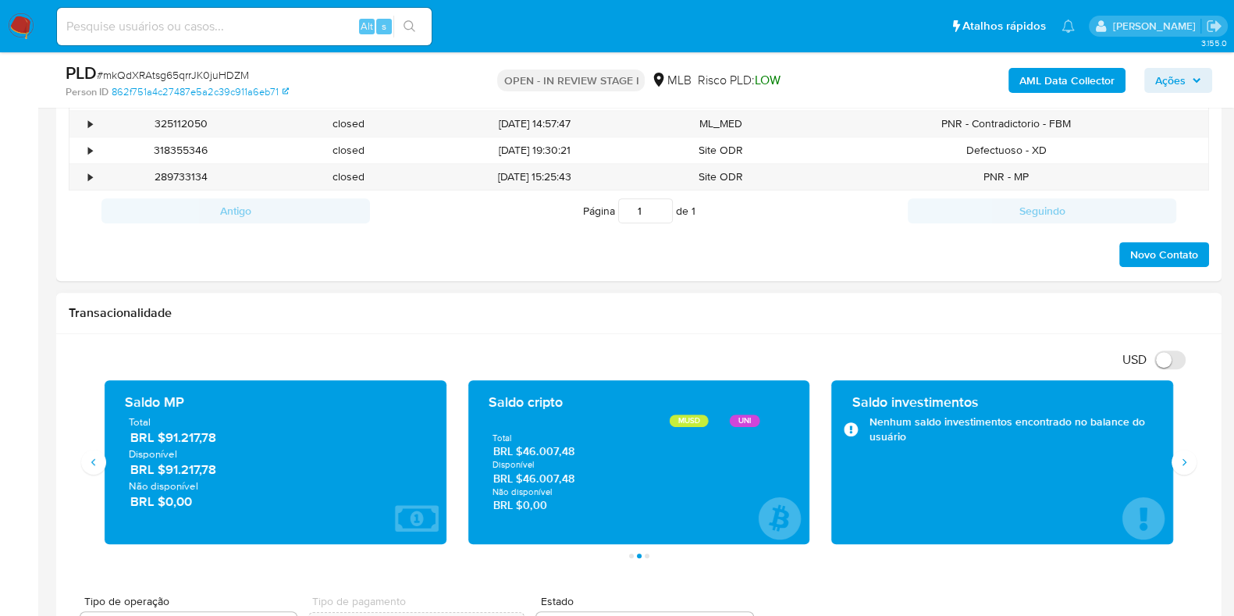
drag, startPoint x: 233, startPoint y: 470, endPoint x: 163, endPoint y: 474, distance: 69.6
click at [163, 474] on span "BRL $91.217,78" at bounding box center [276, 470] width 292 height 18
drag, startPoint x: 579, startPoint y: 482, endPoint x: 523, endPoint y: 480, distance: 55.5
click at [523, 480] on span "BRL $46.007,48" at bounding box center [639, 478] width 292 height 15
click at [1196, 454] on div "Transações 105 Transacionado Entradas BRL $259.572,51 Saídas BRL $248.001,95 Mé…" at bounding box center [639, 469] width 1141 height 178
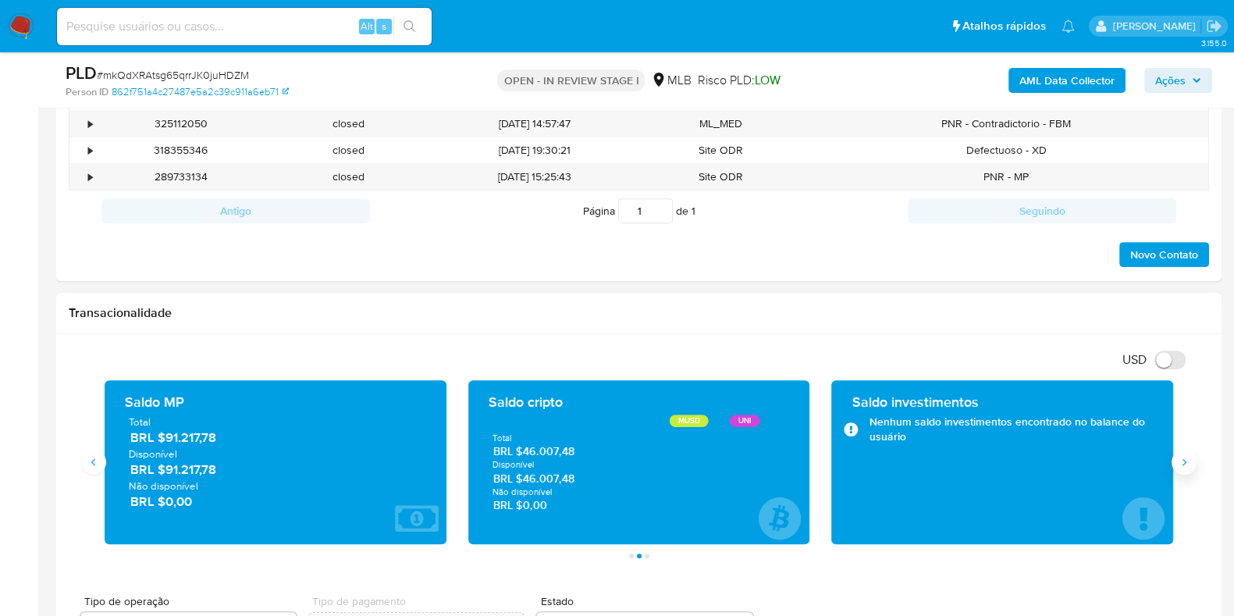
click at [1188, 461] on icon "Siguiente" at bounding box center [1184, 462] width 12 height 12
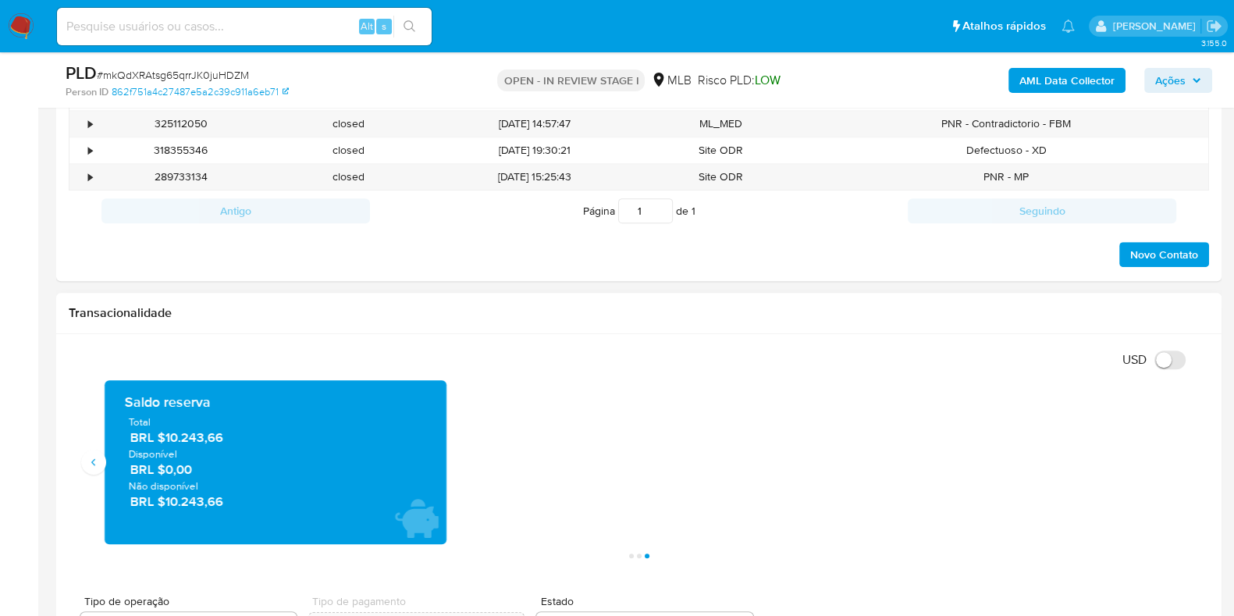
drag, startPoint x: 236, startPoint y: 438, endPoint x: 167, endPoint y: 436, distance: 68.7
click at [167, 436] on span "BRL $10.243,66" at bounding box center [276, 438] width 292 height 18
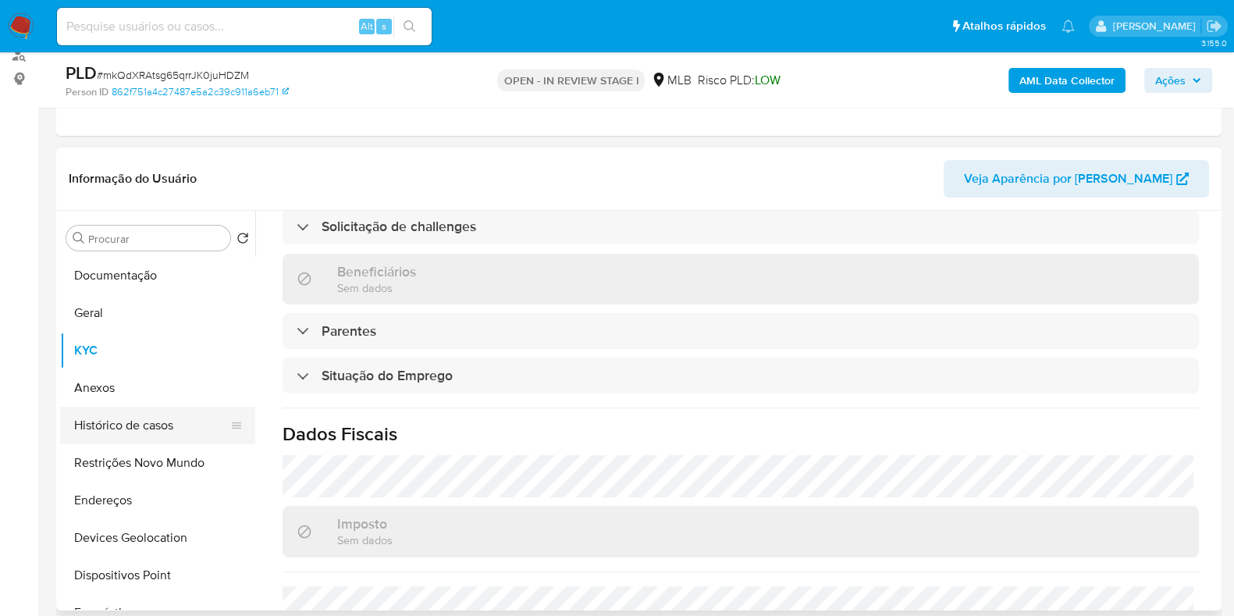
scroll to position [501, 0]
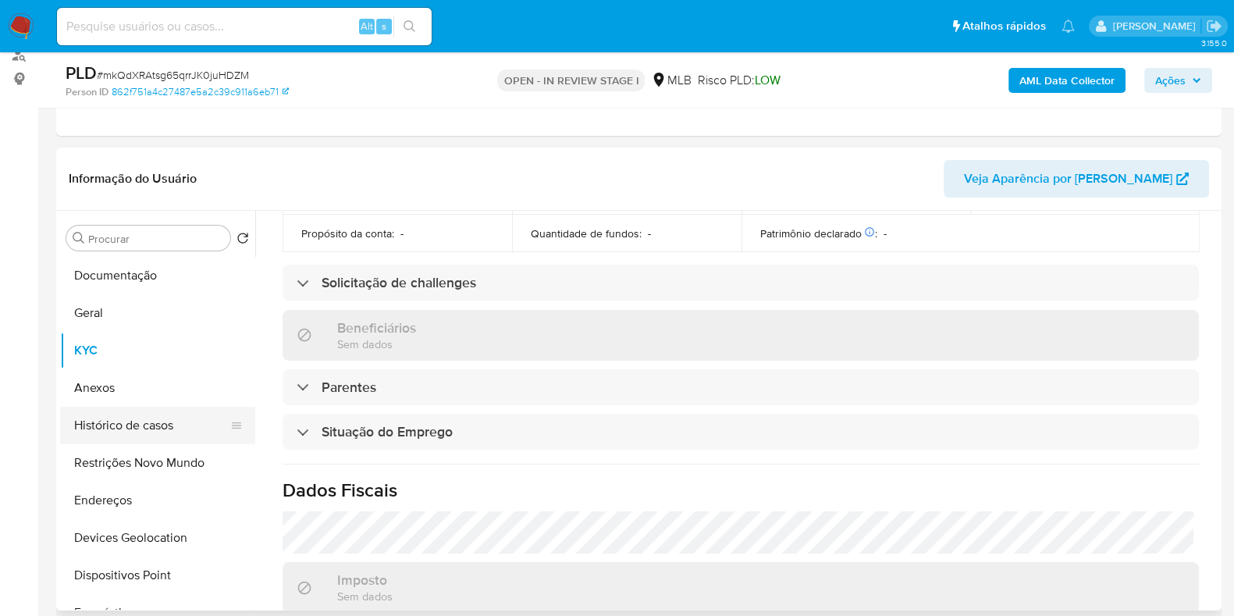
click at [133, 420] on button "Histórico de casos" at bounding box center [151, 425] width 183 height 37
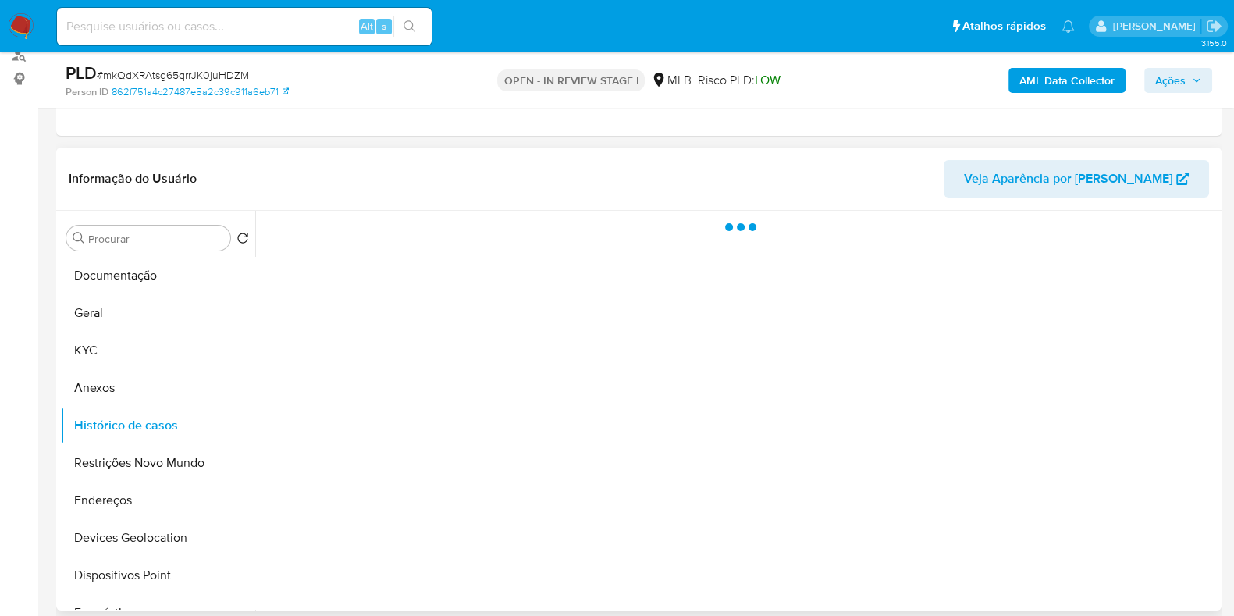
scroll to position [0, 0]
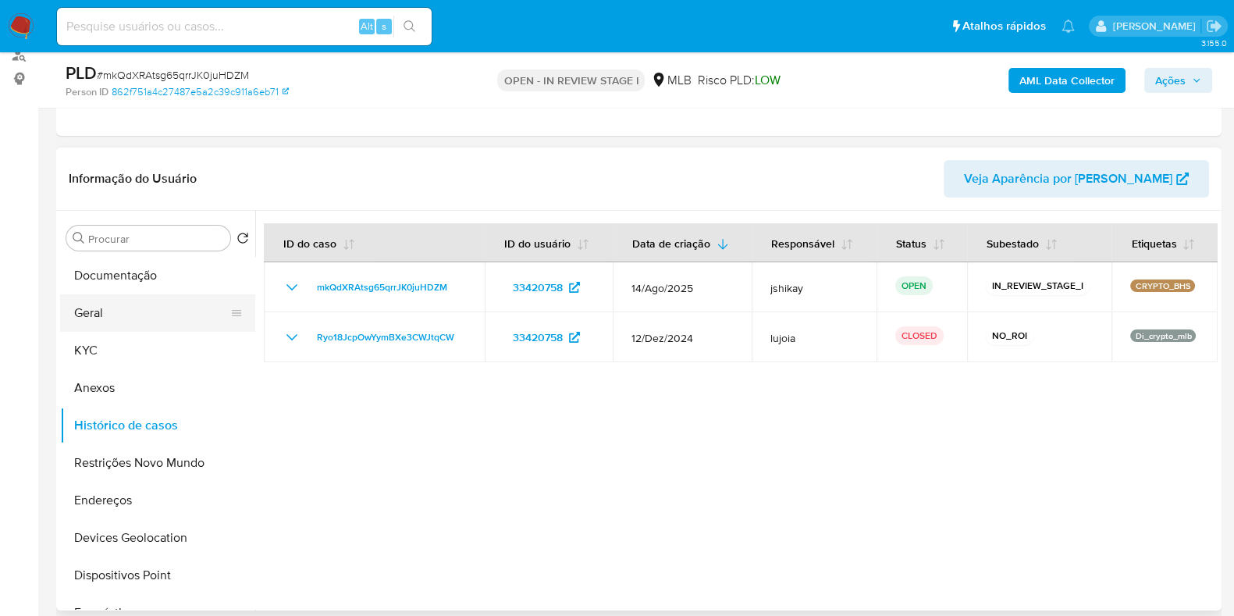
click at [121, 300] on button "Geral" at bounding box center [151, 312] width 183 height 37
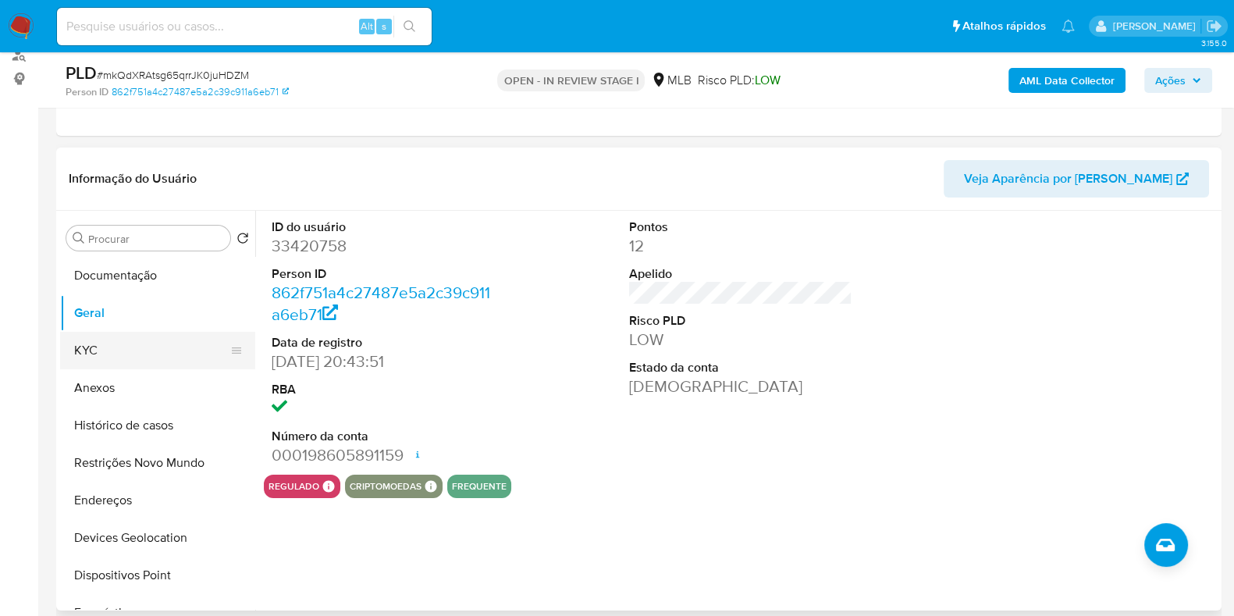
click at [95, 345] on button "KYC" at bounding box center [151, 350] width 183 height 37
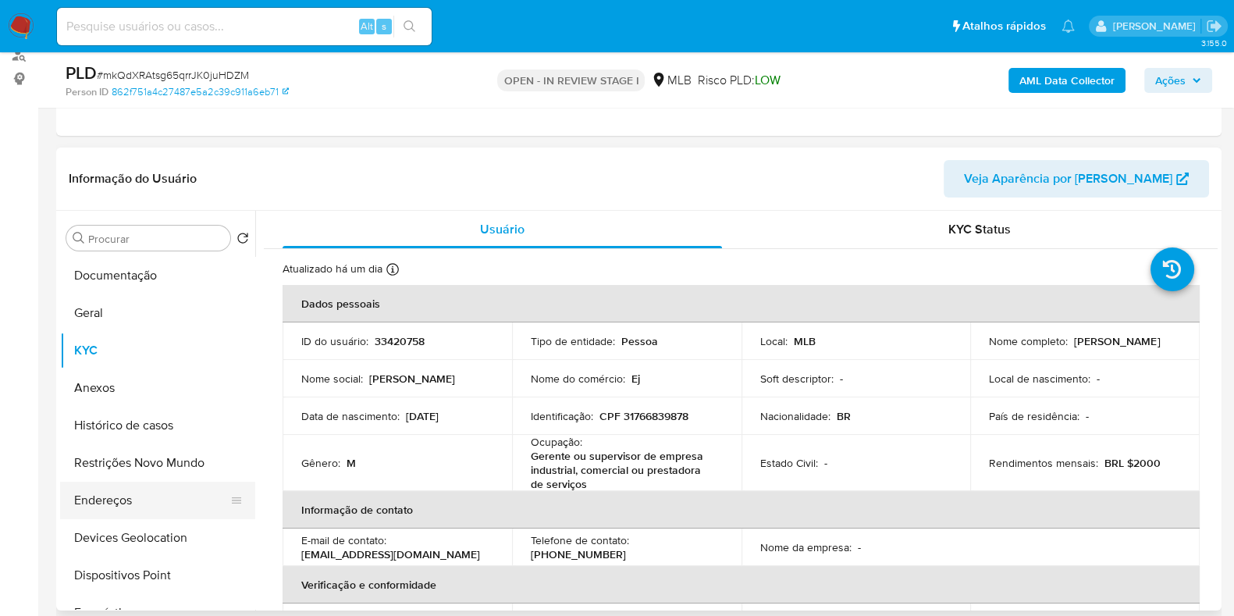
click at [113, 491] on button "Endereços" at bounding box center [151, 500] width 183 height 37
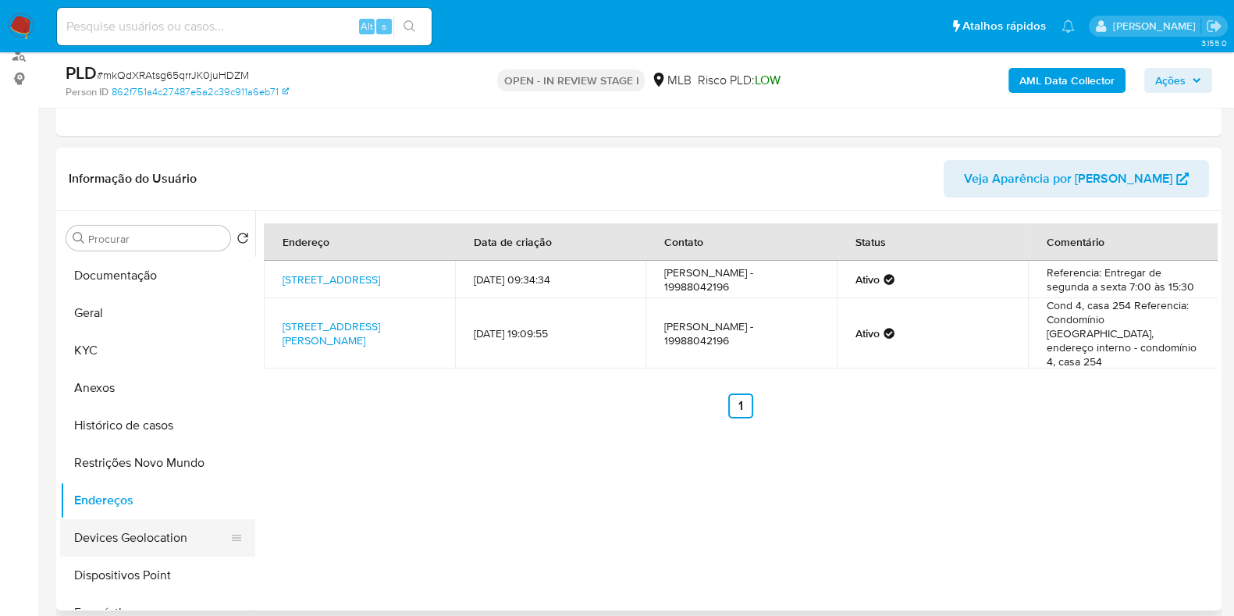
click at [166, 539] on button "Devices Geolocation" at bounding box center [151, 537] width 183 height 37
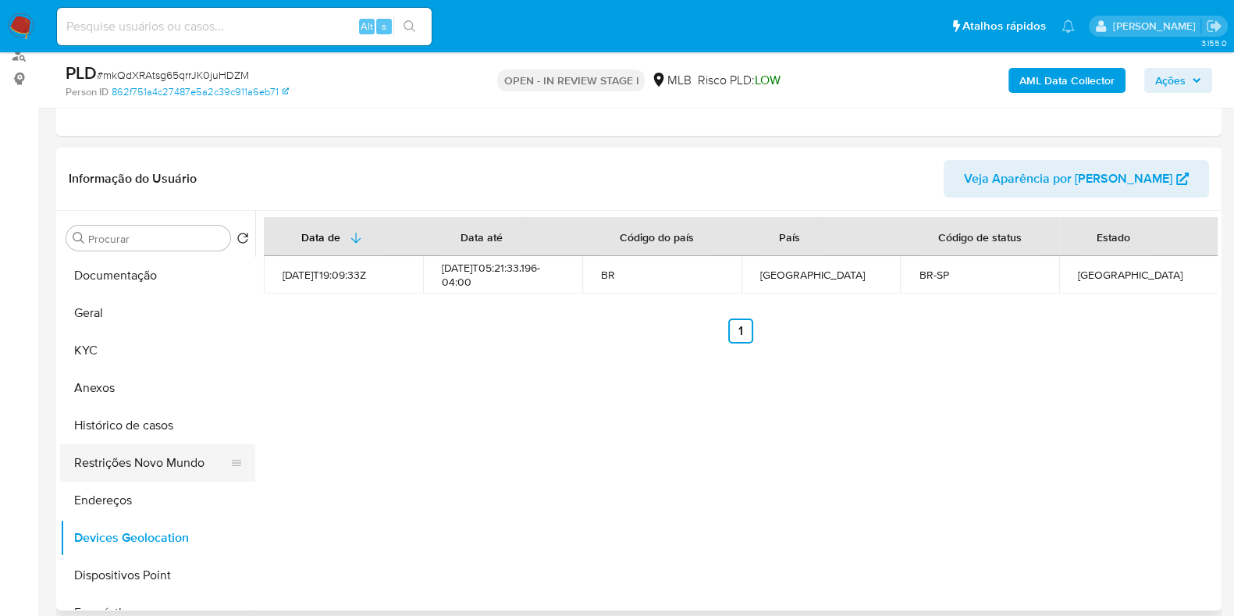
click at [151, 463] on button "Restrições Novo Mundo" at bounding box center [151, 462] width 183 height 37
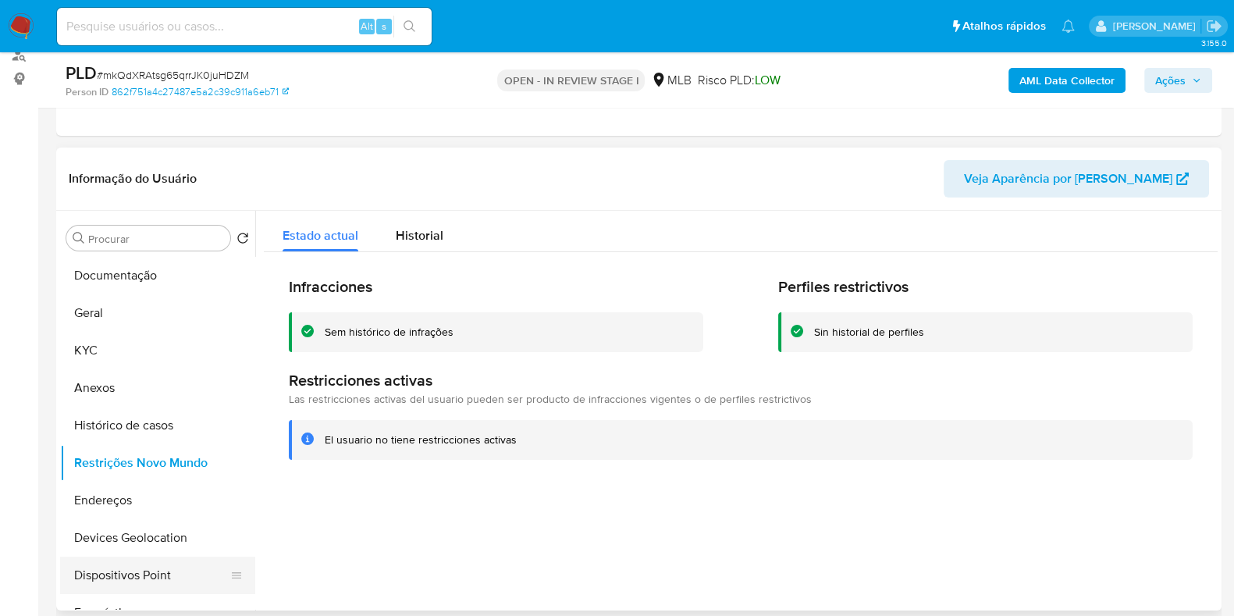
click at [117, 587] on button "Dispositivos Point" at bounding box center [151, 575] width 183 height 37
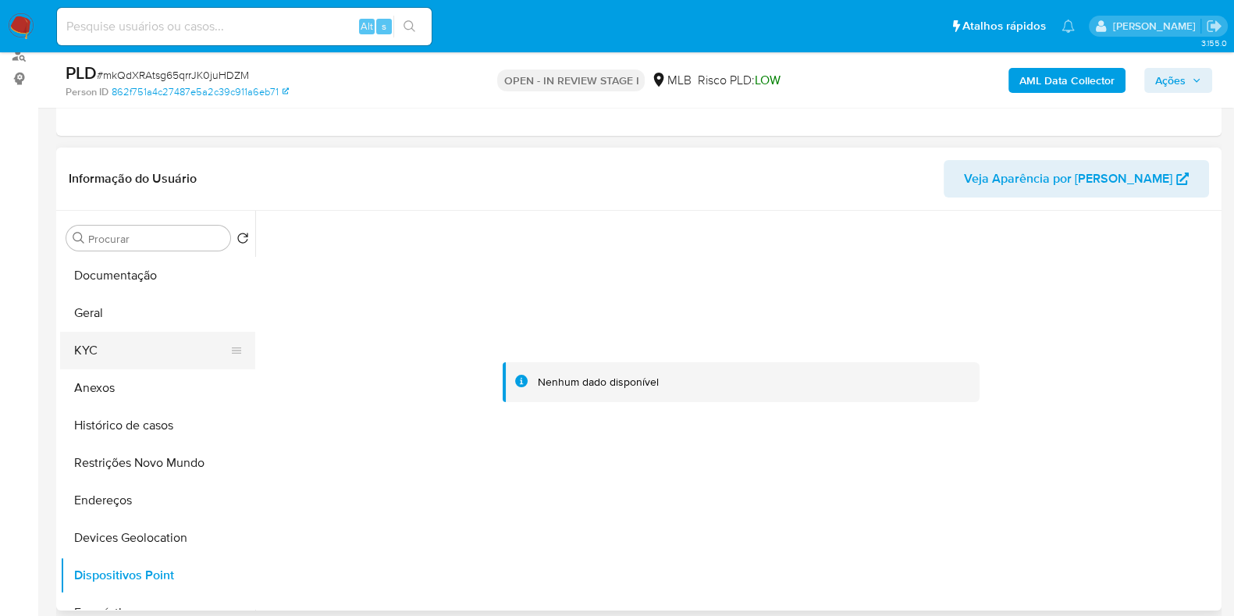
click at [131, 342] on button "KYC" at bounding box center [151, 350] width 183 height 37
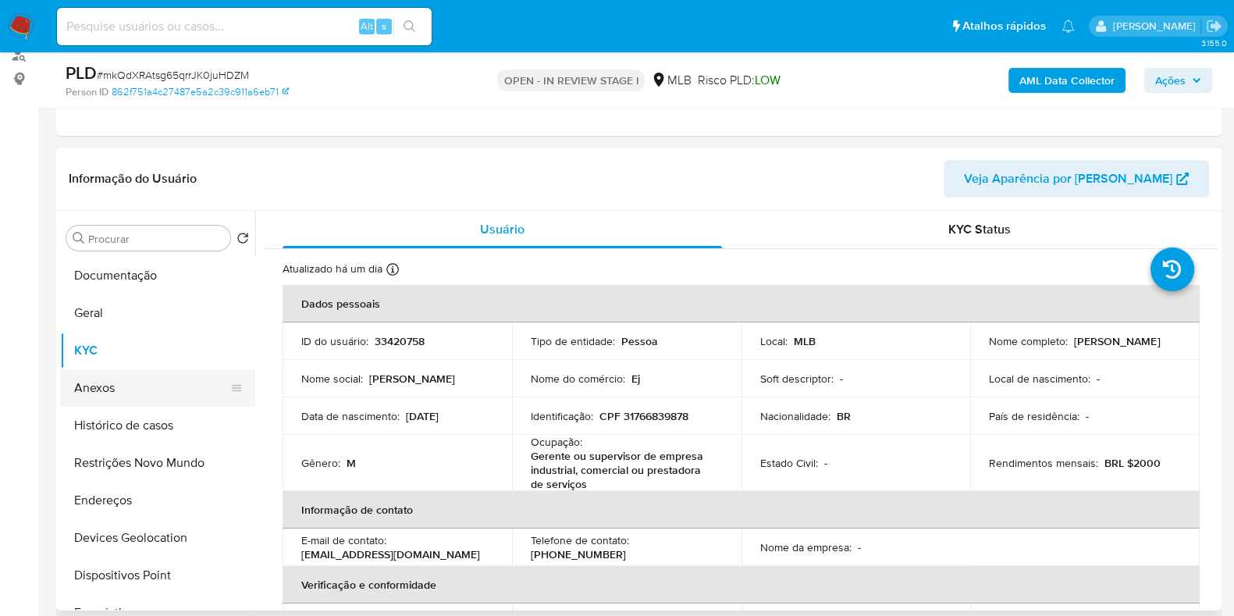
click at [90, 381] on button "Anexos" at bounding box center [151, 387] width 183 height 37
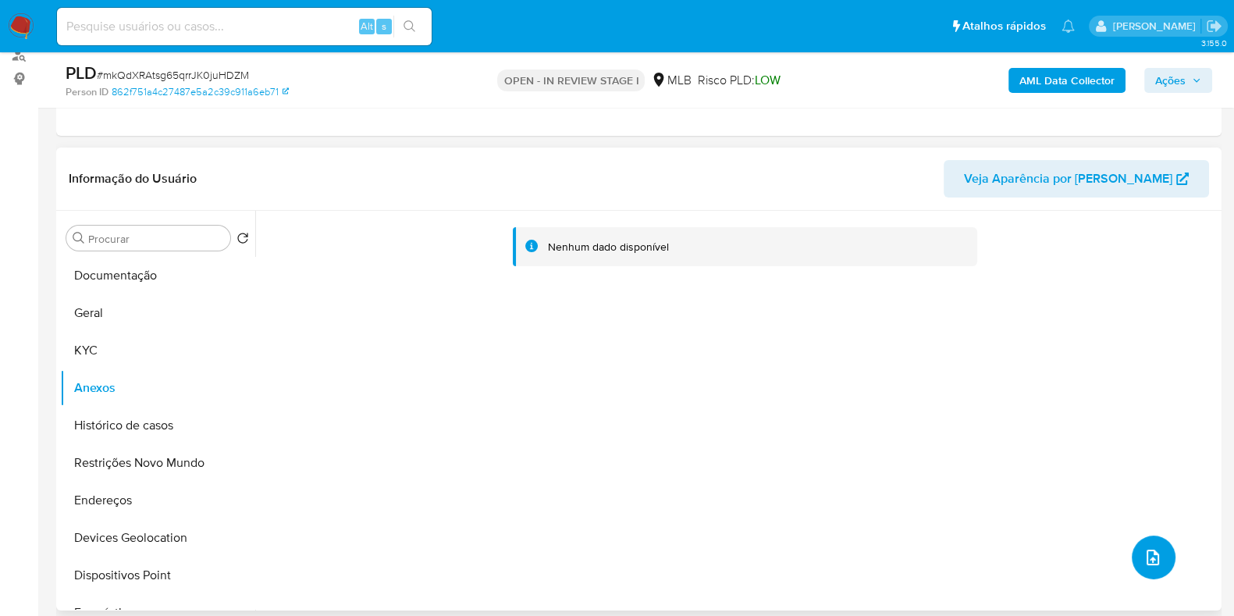
click at [1148, 550] on icon "upload-file" at bounding box center [1153, 557] width 19 height 19
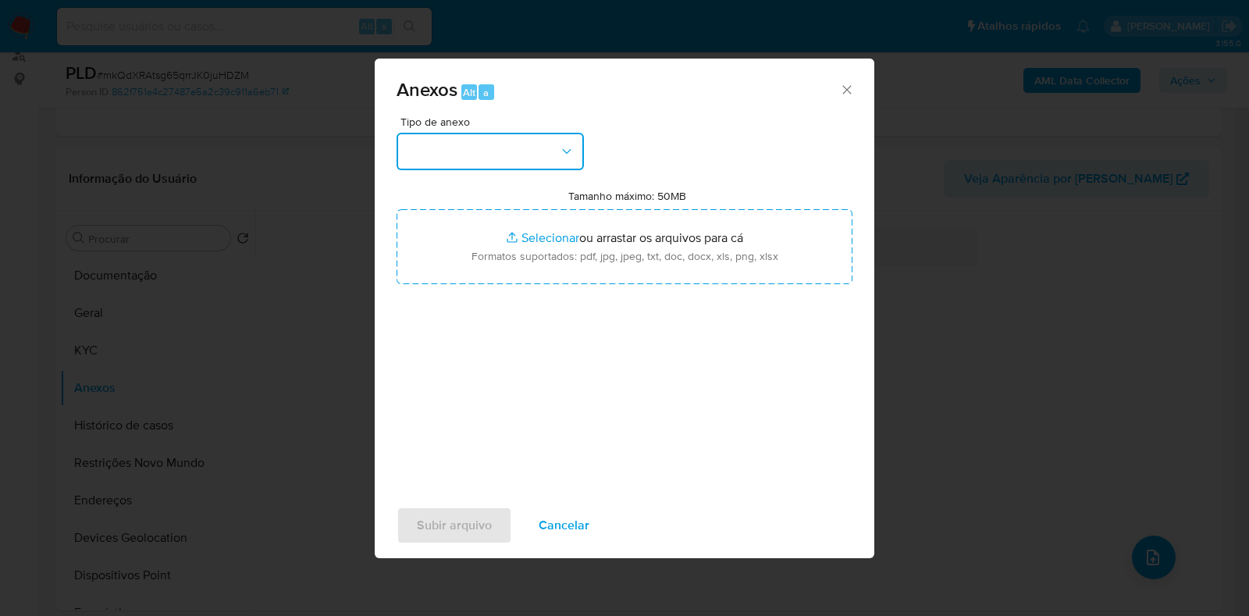
click at [488, 134] on button "button" at bounding box center [490, 151] width 187 height 37
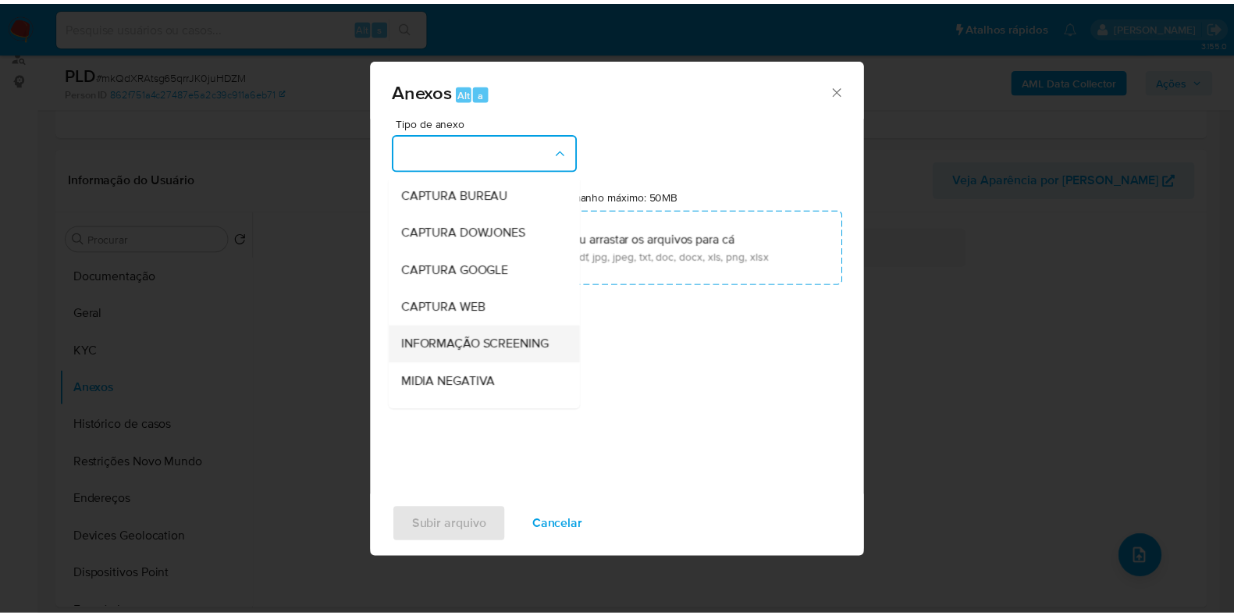
scroll to position [97, 0]
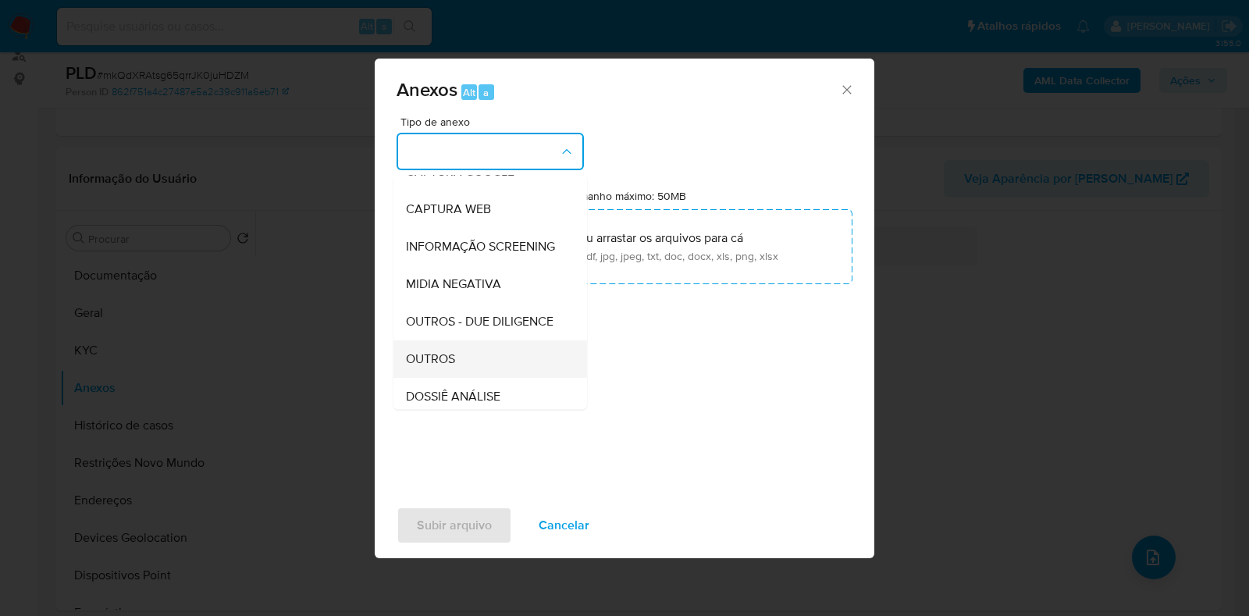
click at [451, 372] on div "OUTROS" at bounding box center [485, 358] width 159 height 37
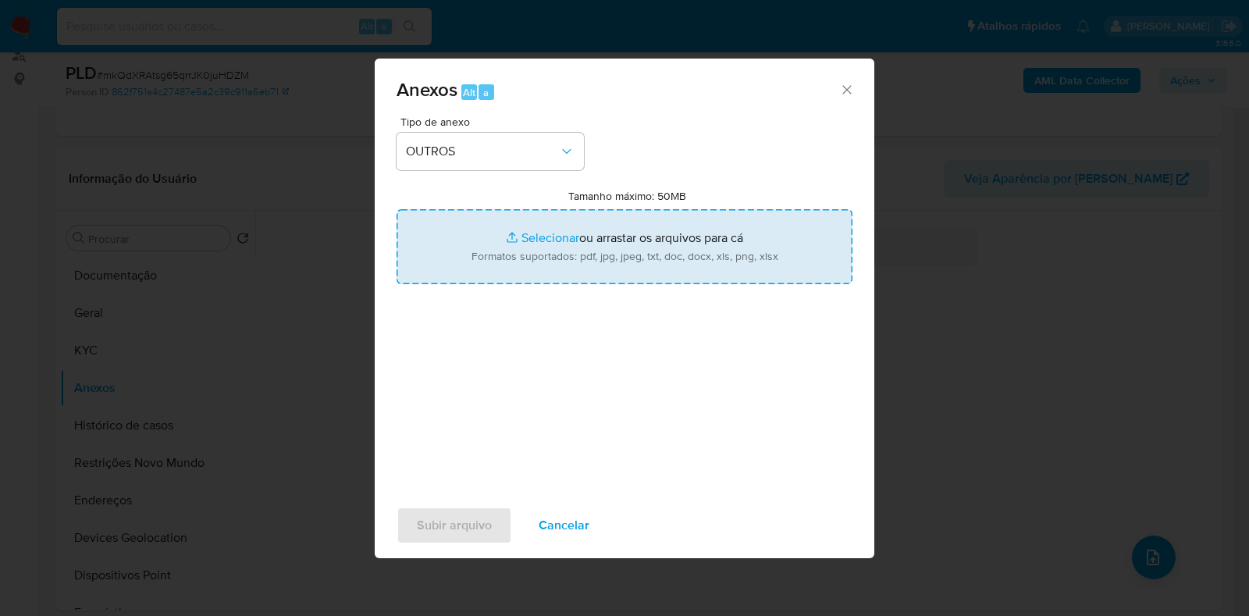
click at [531, 249] on input "Tamanho máximo: 50MB Selecionar arquivos" at bounding box center [625, 246] width 456 height 75
type input "C:\fakepath\Mulan 33420758_2025_08_20_08_04_34 - Resumen TX.pdf"
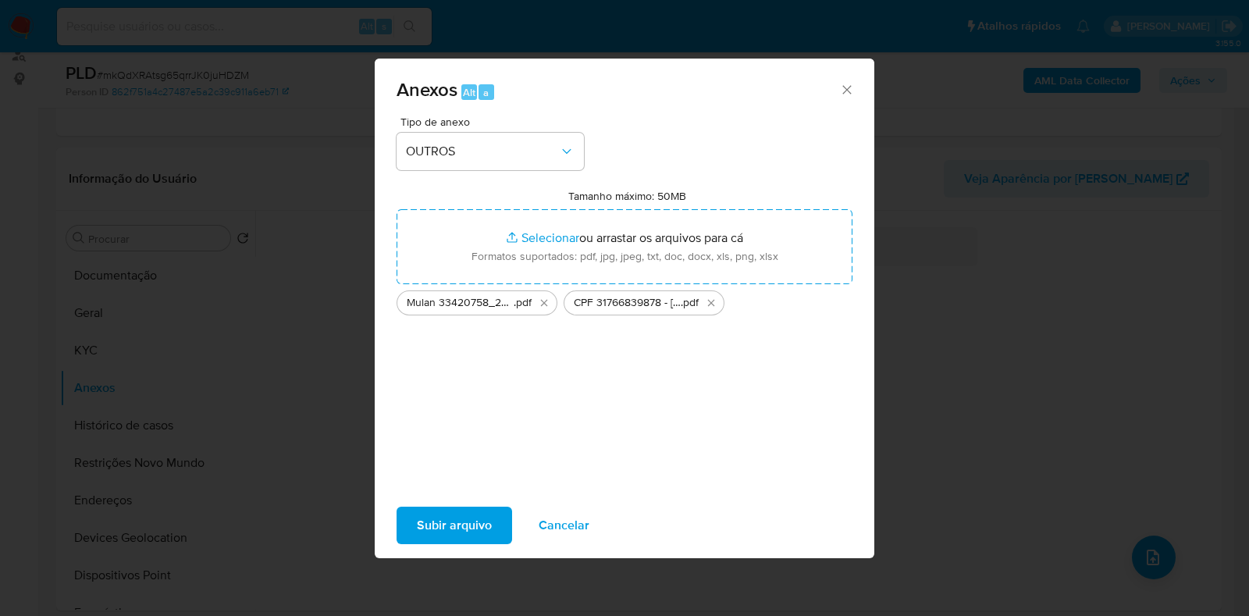
click at [468, 520] on span "Subir arquivo" at bounding box center [454, 525] width 75 height 34
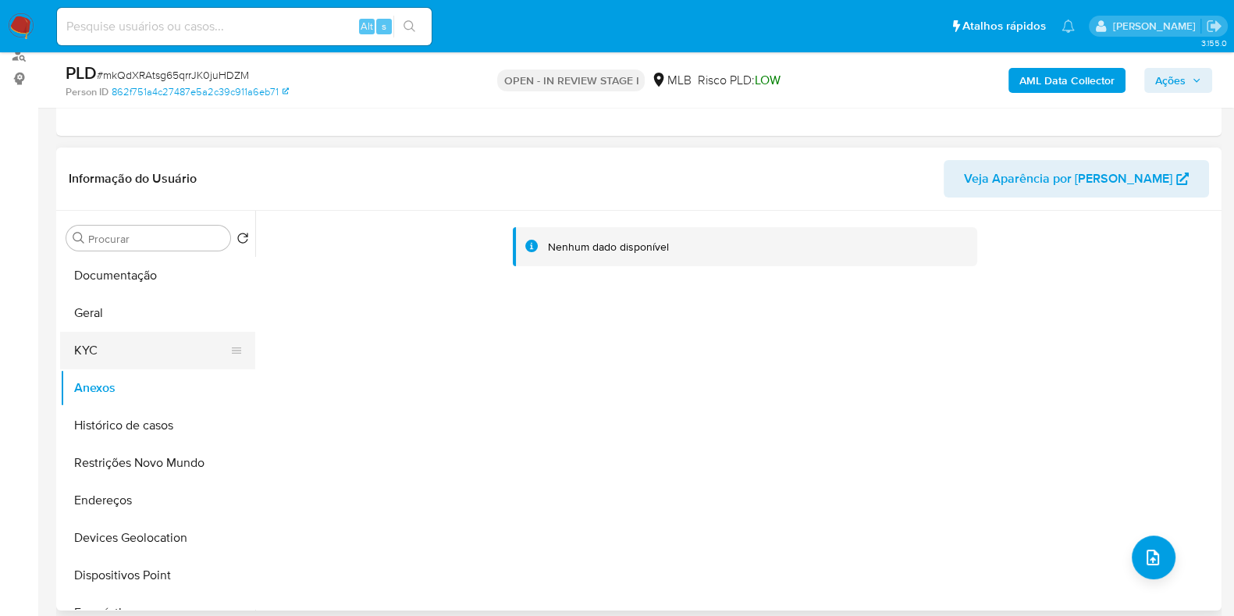
click at [90, 345] on button "KYC" at bounding box center [151, 350] width 183 height 37
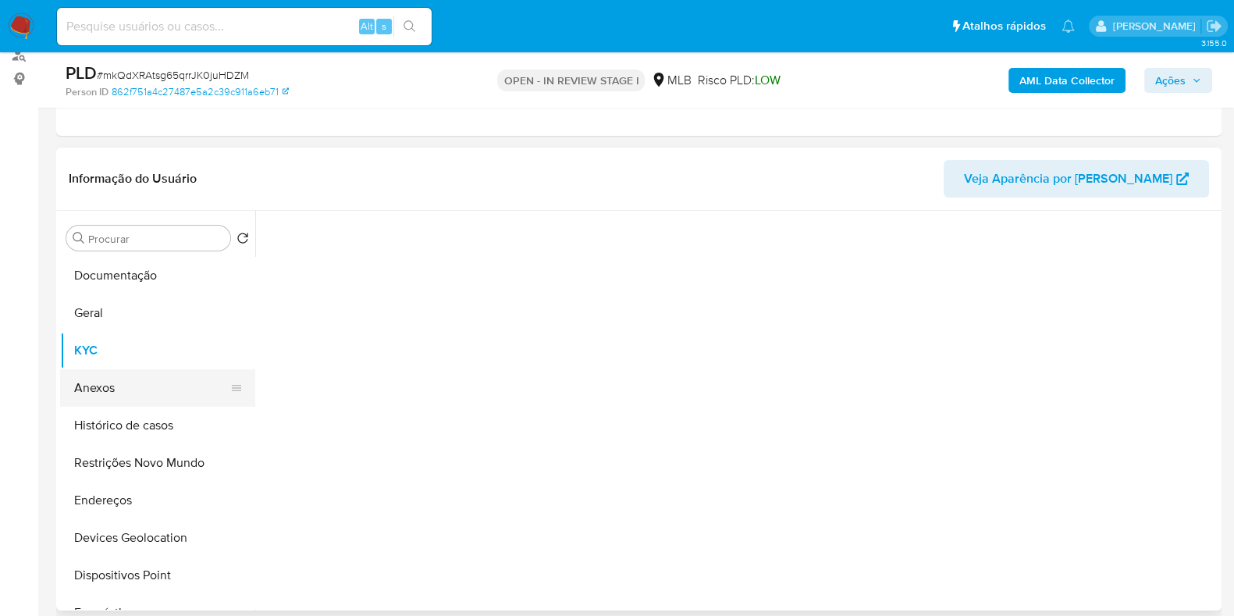
click at [116, 400] on button "Anexos" at bounding box center [151, 387] width 183 height 37
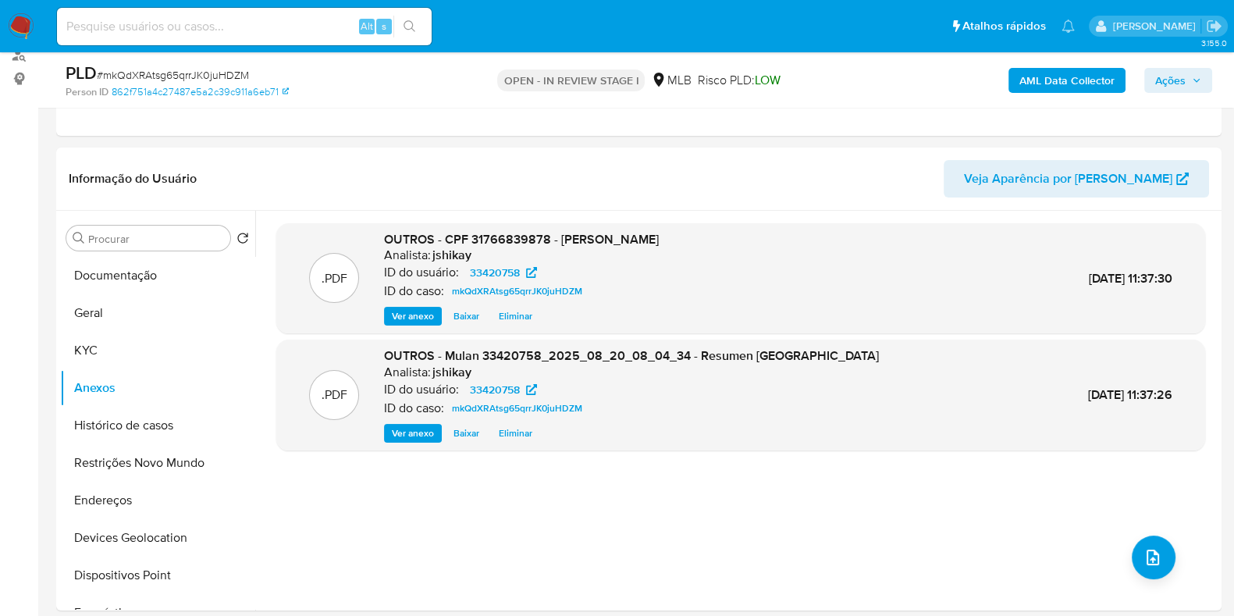
click at [1160, 84] on span "Ações" at bounding box center [1170, 80] width 30 height 25
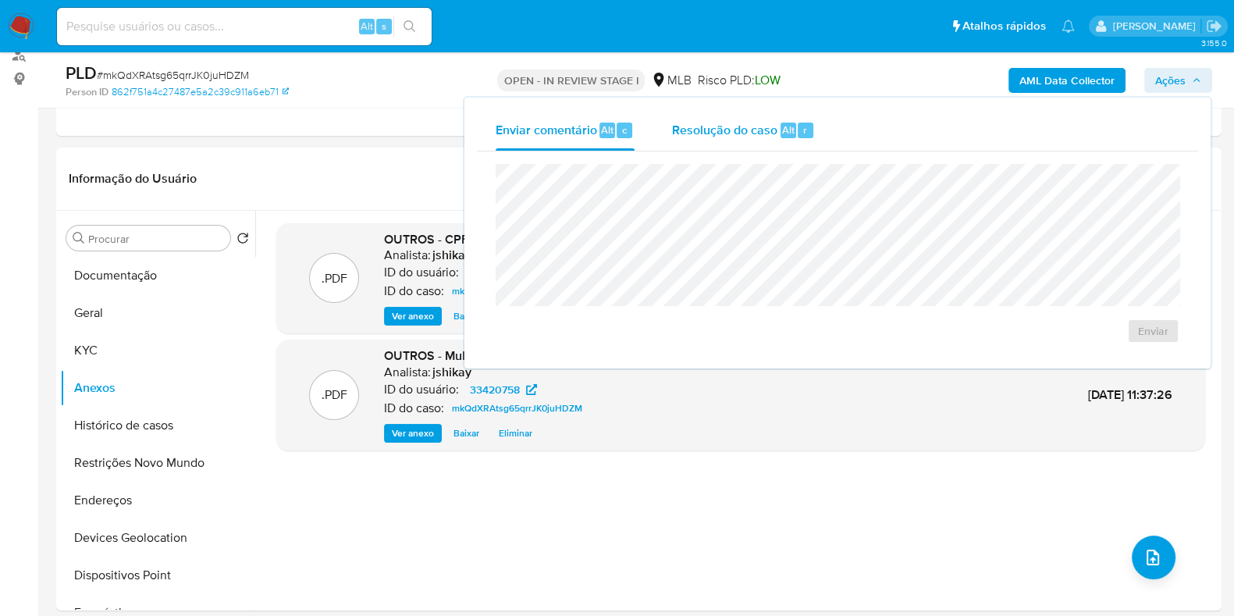
click at [710, 125] on span "Resolução do caso" at bounding box center [724, 129] width 105 height 18
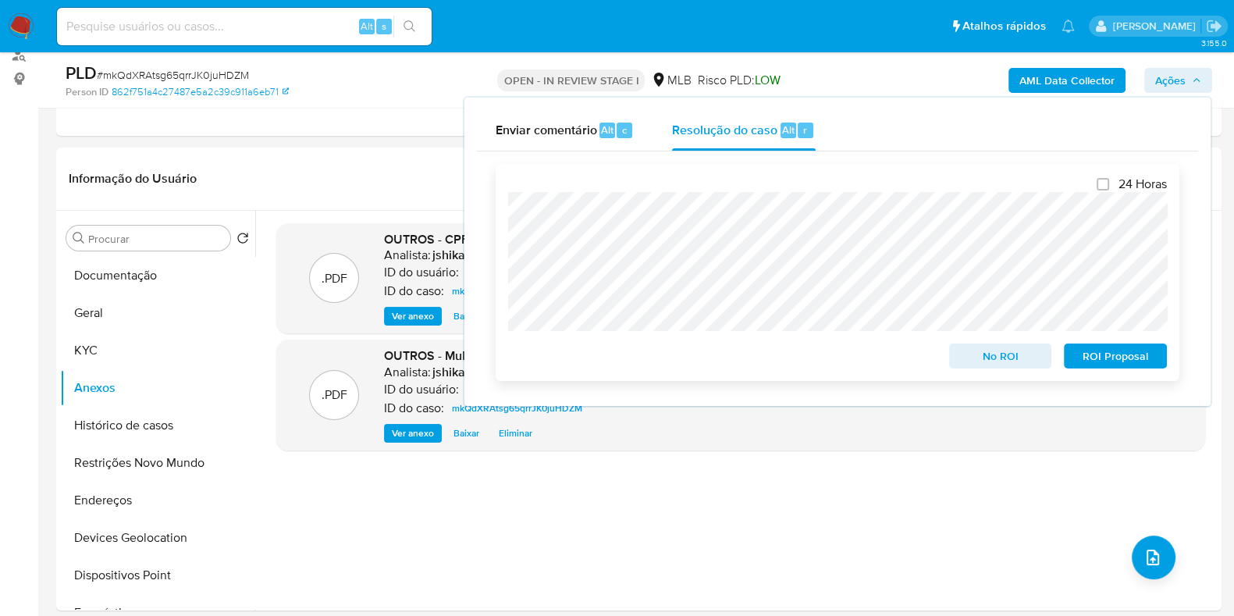
click at [1013, 361] on span "No ROI" at bounding box center [1000, 356] width 81 height 22
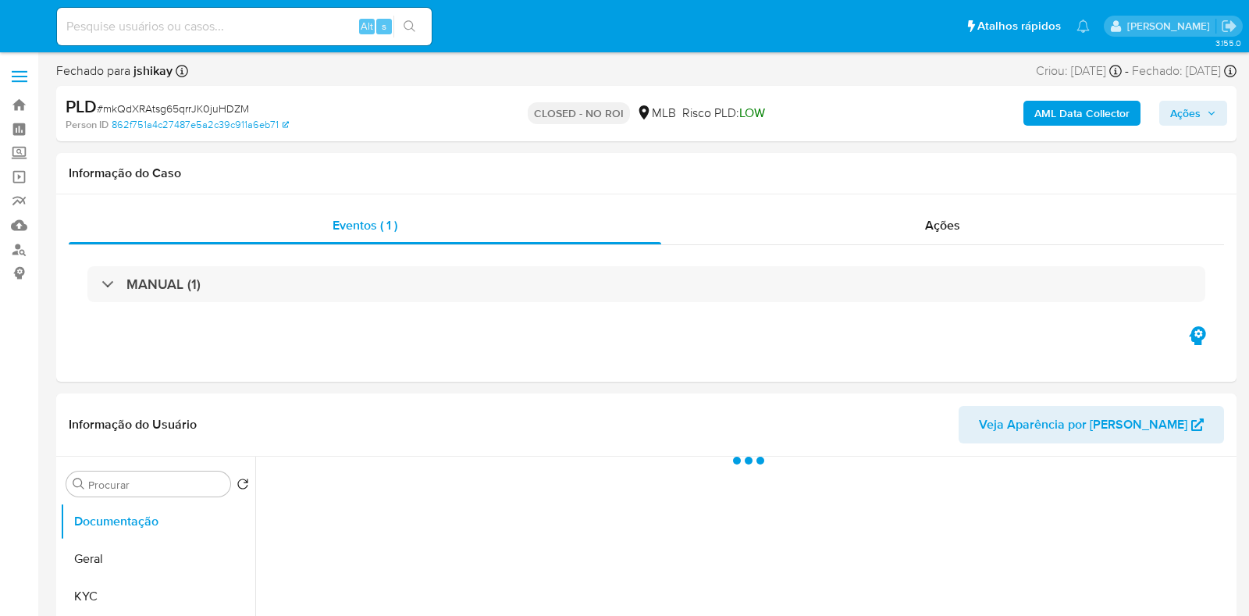
select select "10"
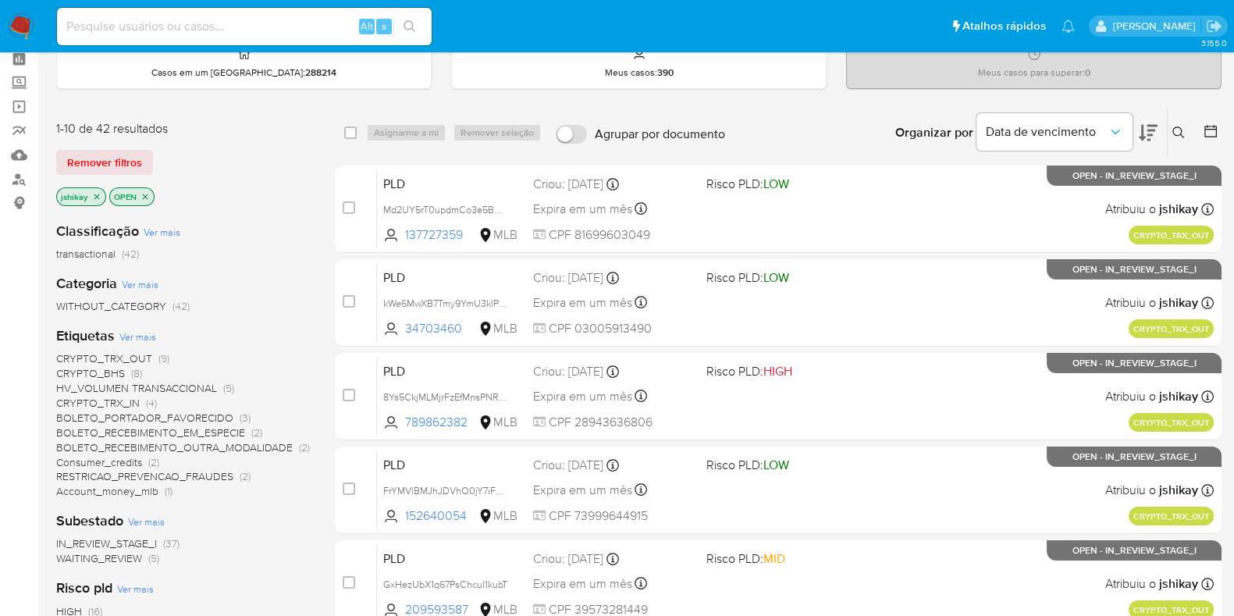
scroll to position [97, 0]
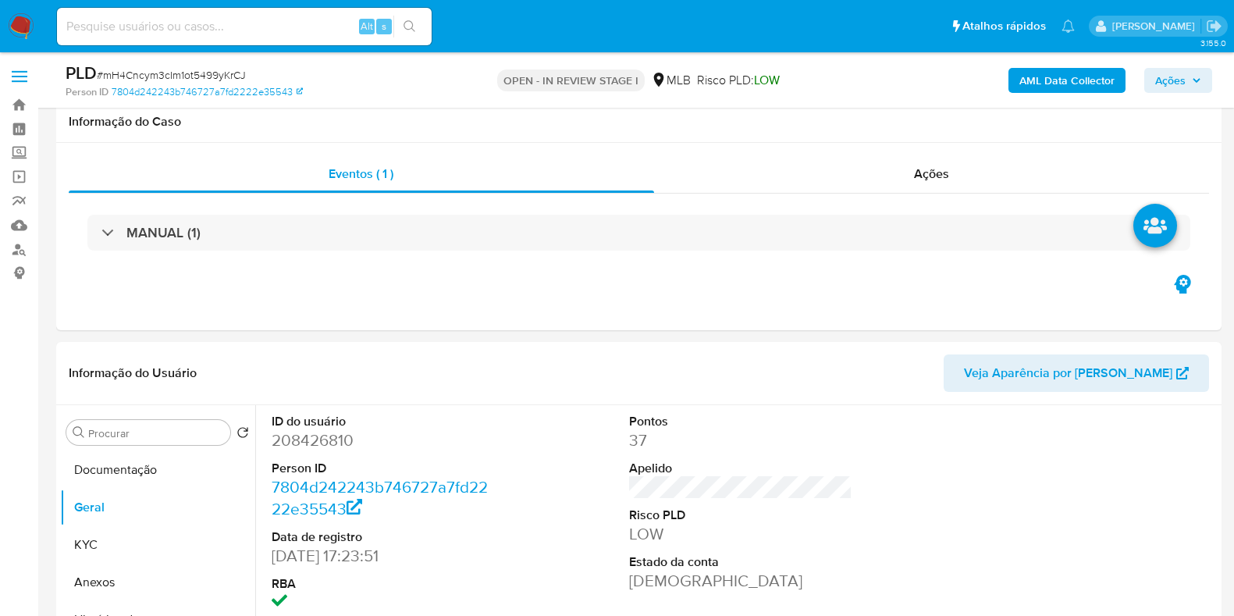
scroll to position [293, 0]
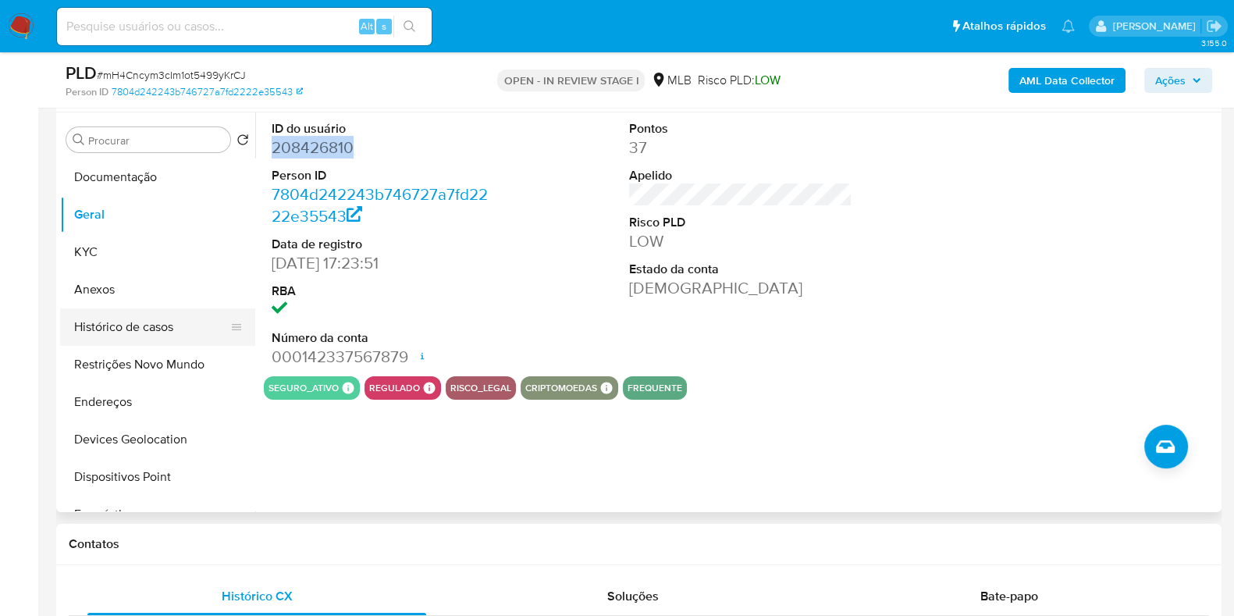
click at [143, 324] on button "Histórico de casos" at bounding box center [151, 326] width 183 height 37
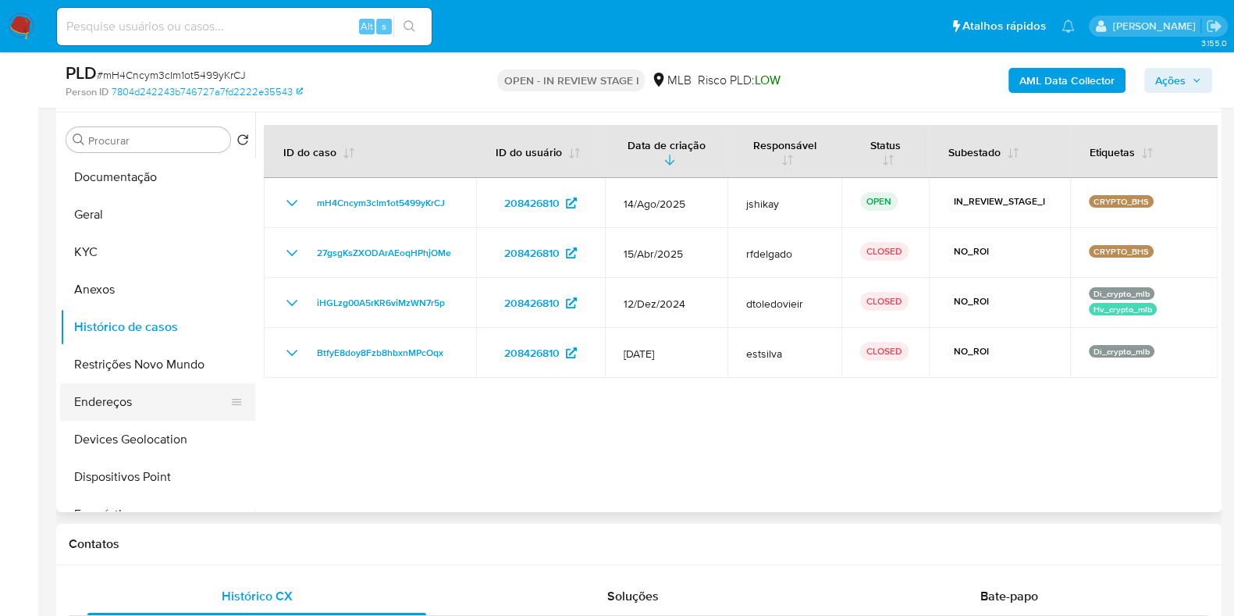
click at [135, 400] on button "Endereços" at bounding box center [151, 401] width 183 height 37
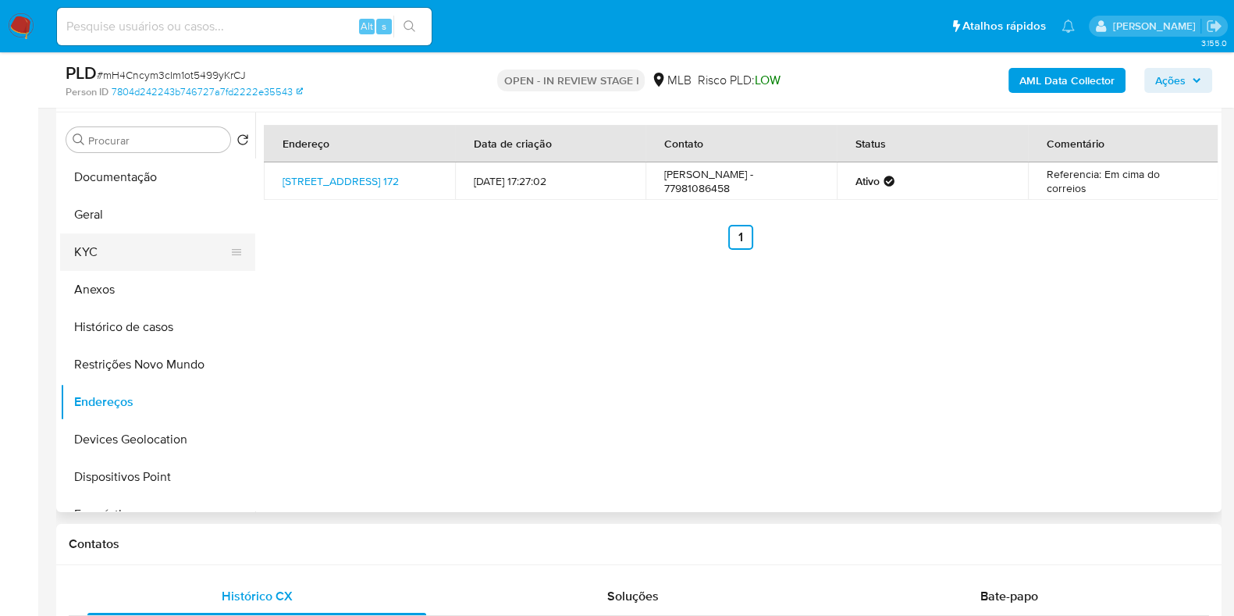
click at [150, 244] on button "KYC" at bounding box center [151, 251] width 183 height 37
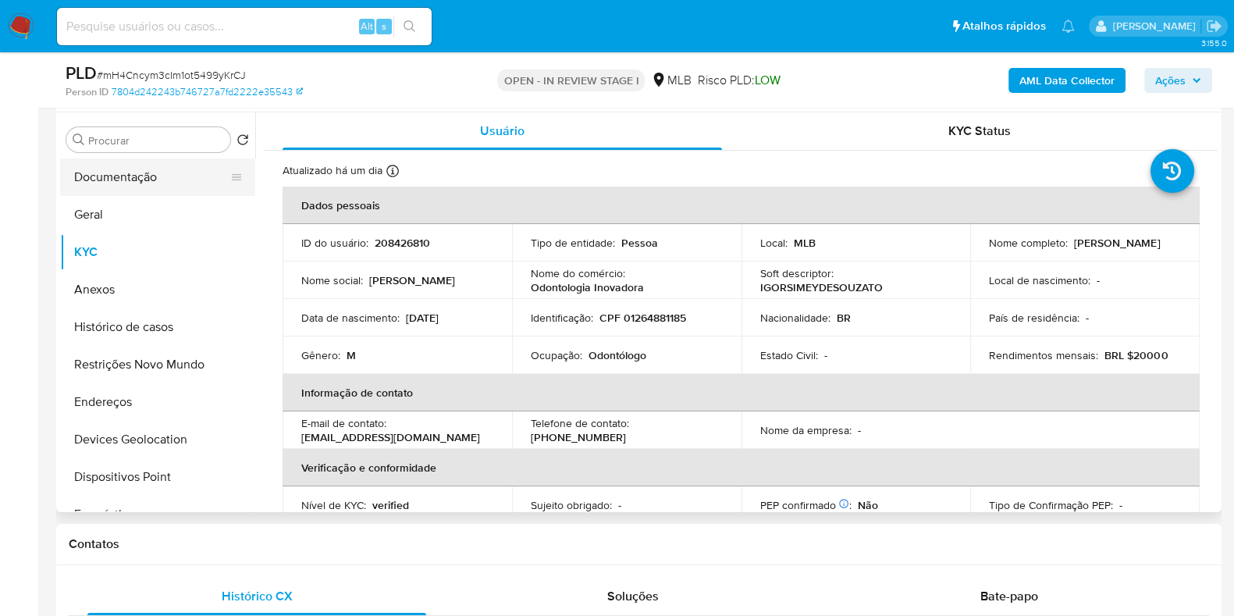
click at [152, 173] on button "Documentação" at bounding box center [151, 176] width 183 height 37
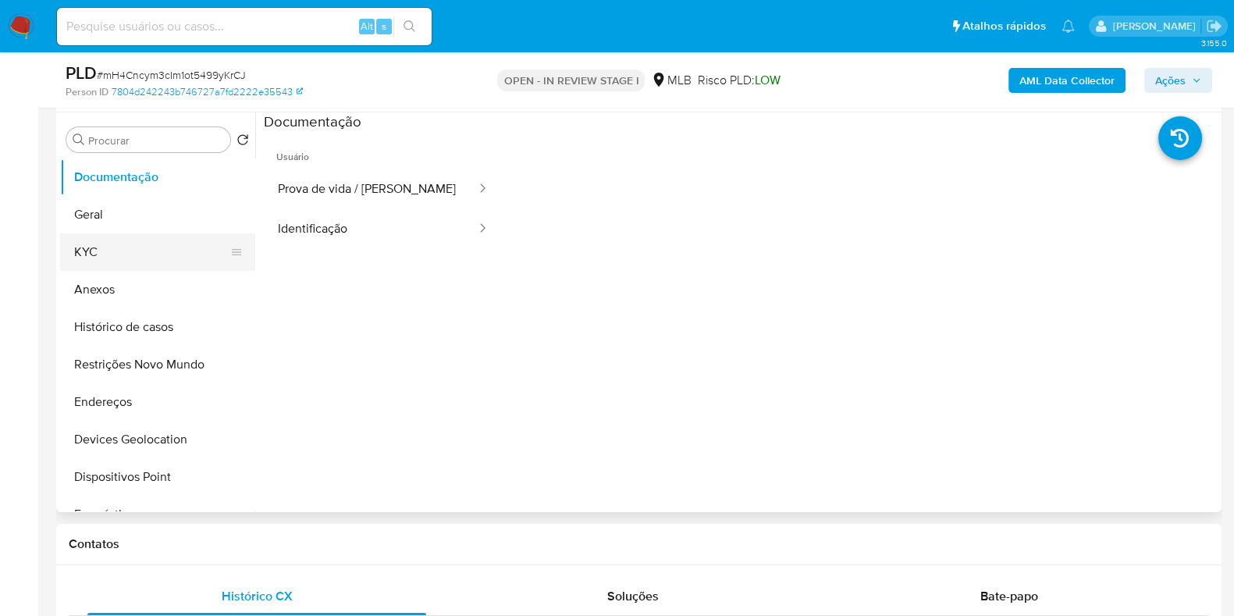
click at [137, 255] on button "KYC" at bounding box center [151, 251] width 183 height 37
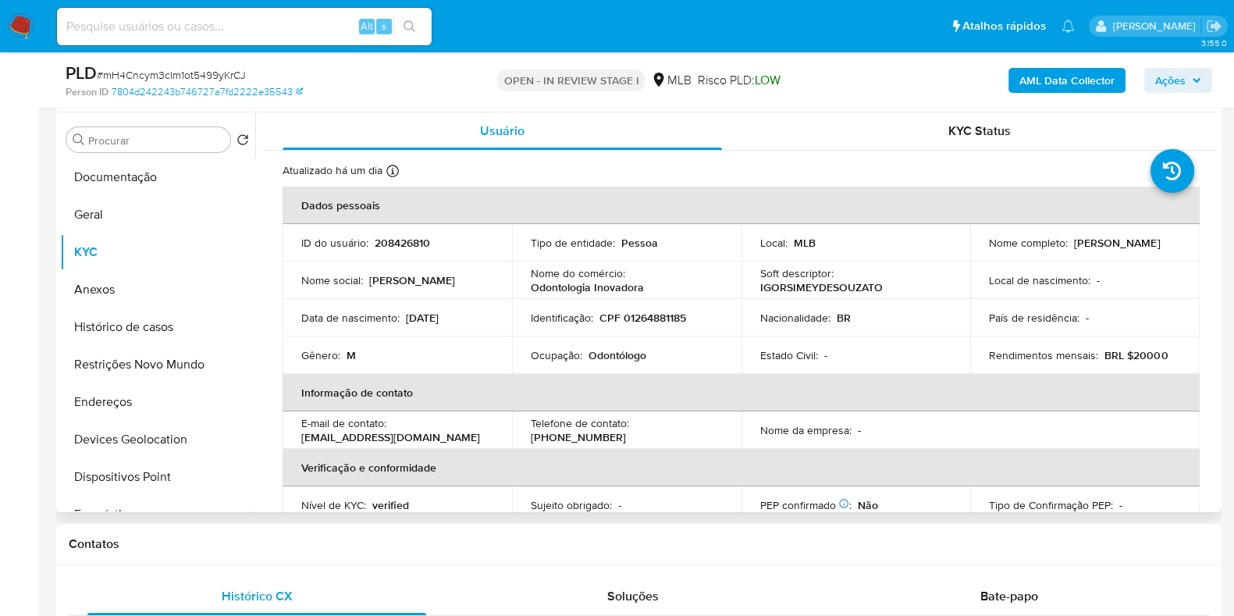
click at [639, 357] on p "Odontólogo" at bounding box center [618, 355] width 58 height 14
copy p "Odontólogo"
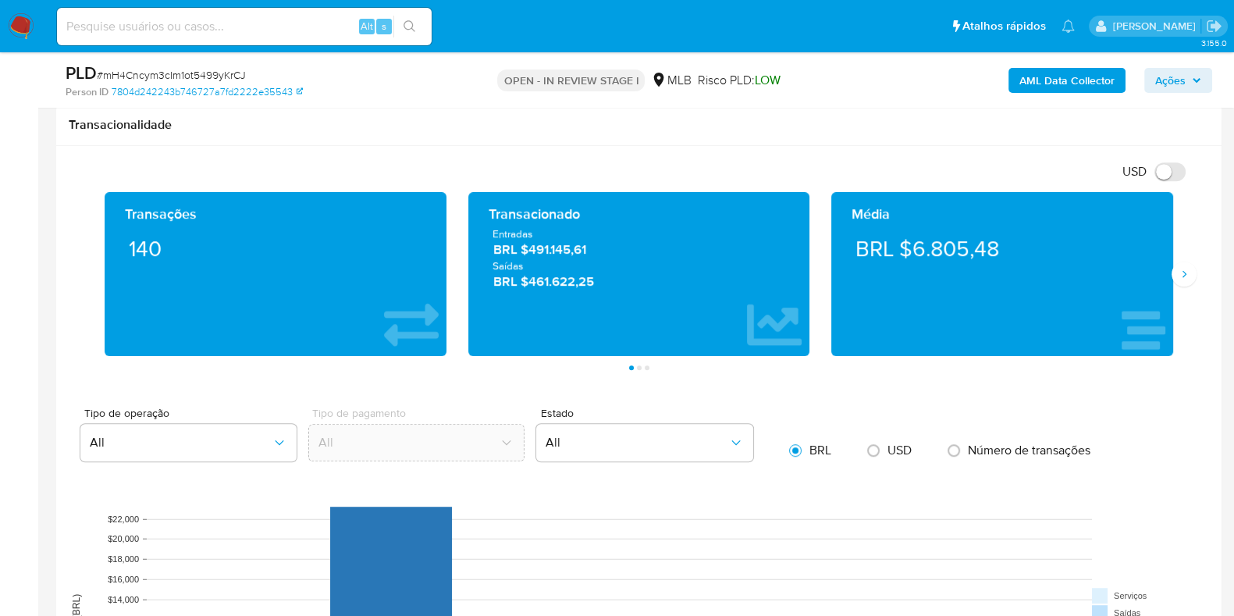
scroll to position [1074, 0]
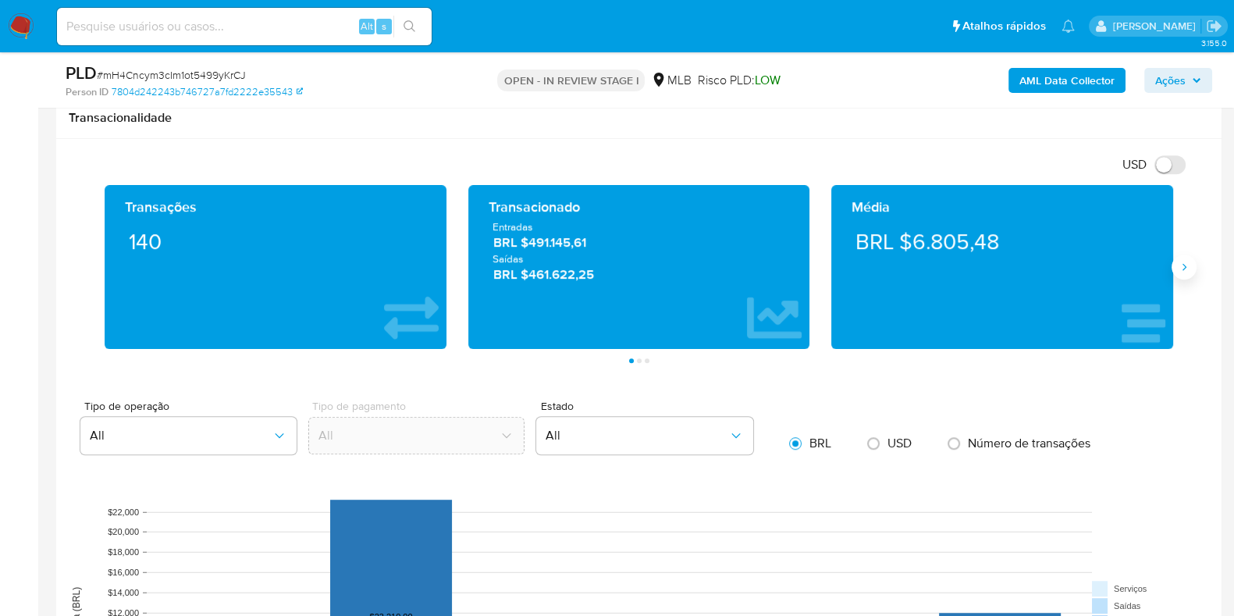
click at [1178, 271] on icon "Siguiente" at bounding box center [1184, 267] width 12 height 12
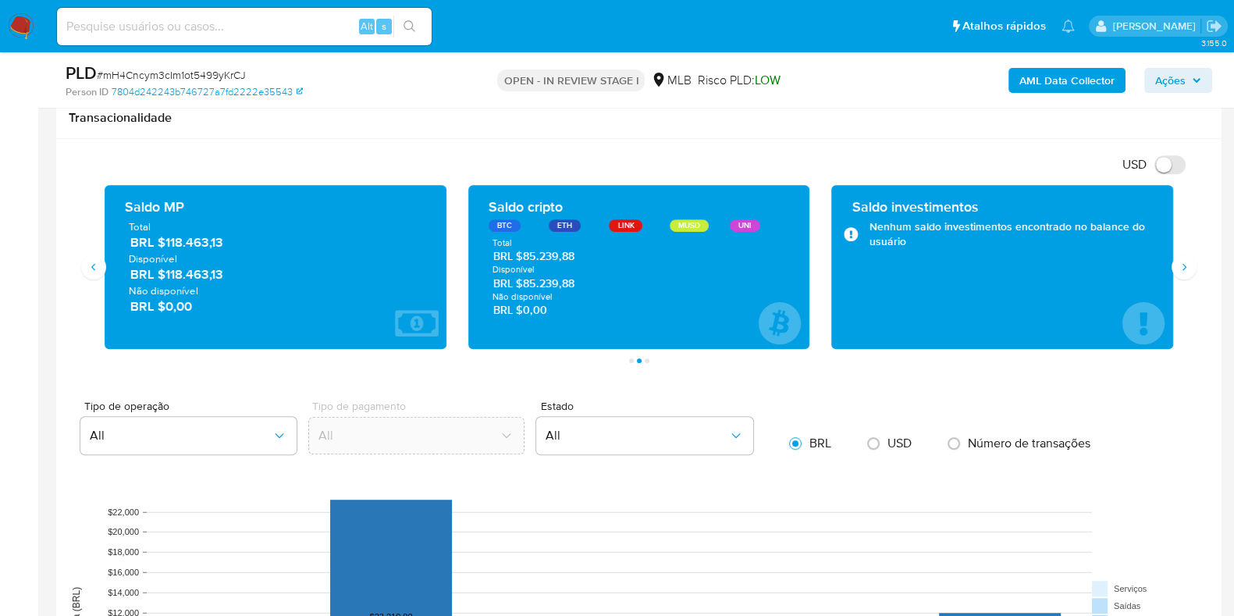
drag, startPoint x: 232, startPoint y: 275, endPoint x: 166, endPoint y: 274, distance: 65.6
click at [166, 274] on span "BRL $118.463,13" at bounding box center [276, 274] width 292 height 18
drag, startPoint x: 582, startPoint y: 281, endPoint x: 522, endPoint y: 283, distance: 60.2
click at [522, 283] on span "BRL $85.239,88" at bounding box center [639, 283] width 292 height 15
click at [1179, 271] on icon "Siguiente" at bounding box center [1184, 267] width 12 height 12
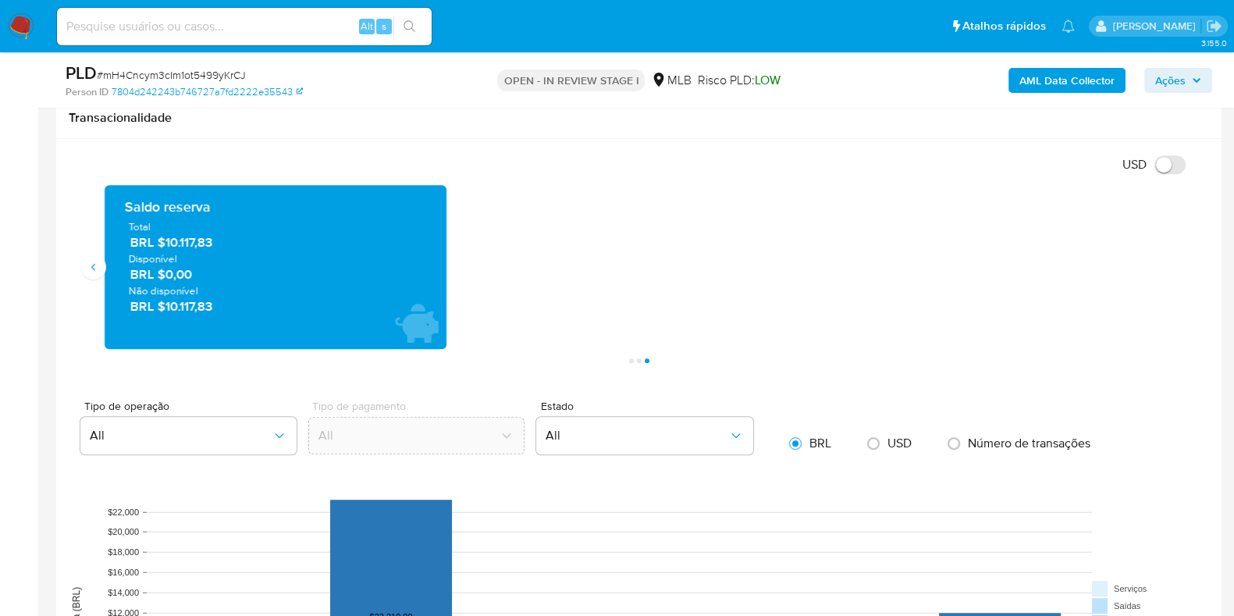
drag, startPoint x: 226, startPoint y: 244, endPoint x: 167, endPoint y: 244, distance: 58.6
click at [167, 244] on span "BRL $10.117,83" at bounding box center [276, 242] width 292 height 18
click at [885, 287] on div "Transações 140 Transacionado Entradas BRL $491.145,61 Saídas BRL $461.622,25 Mé…" at bounding box center [639, 267] width 1091 height 164
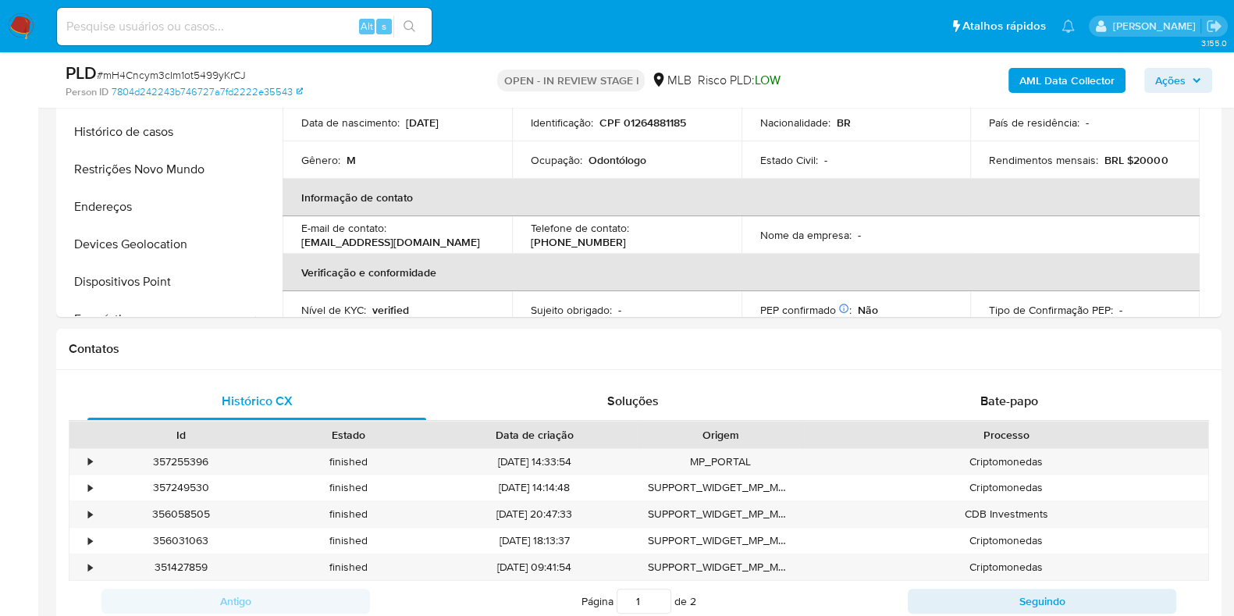
scroll to position [194, 0]
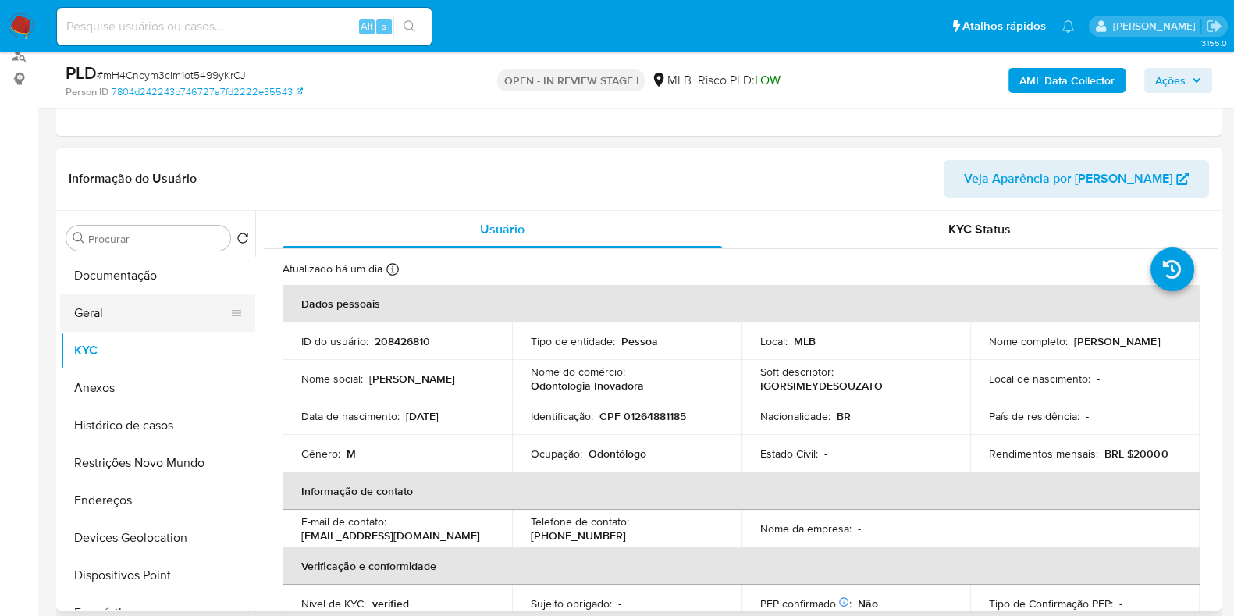
click at [81, 298] on button "Geral" at bounding box center [151, 312] width 183 height 37
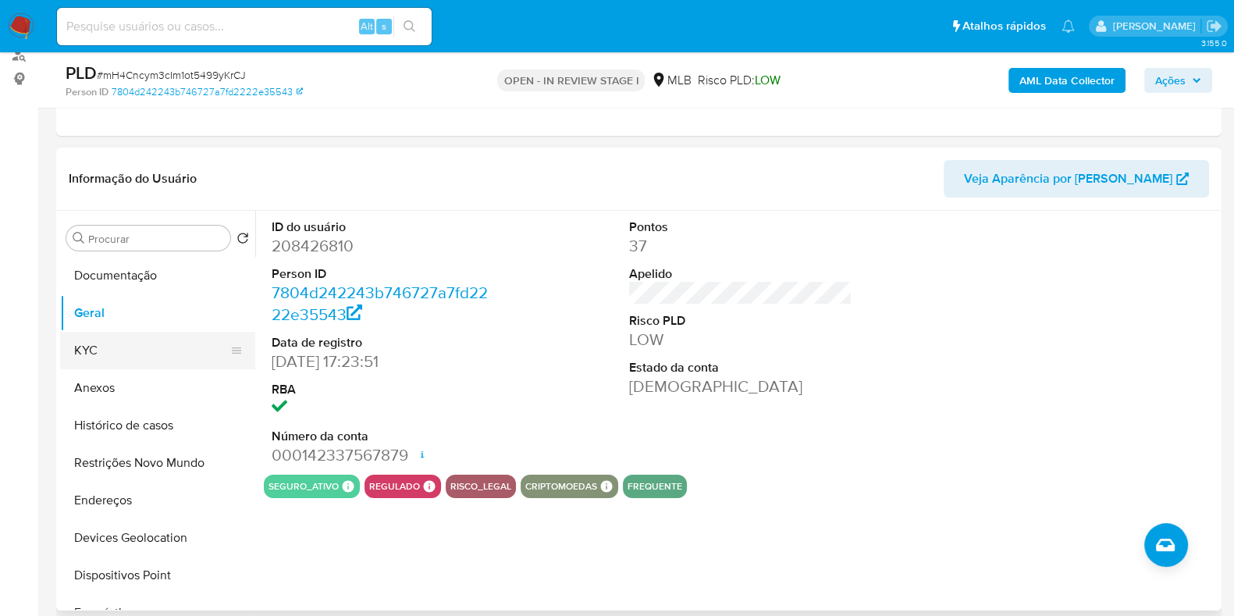
click at [118, 342] on button "KYC" at bounding box center [151, 350] width 183 height 37
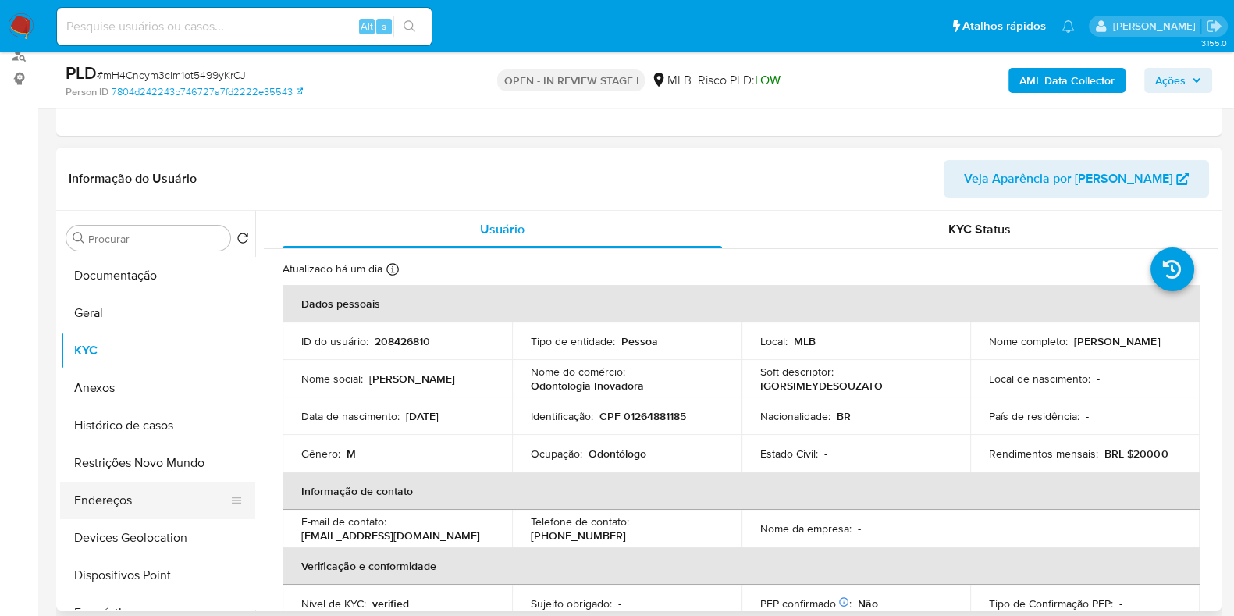
click at [133, 515] on button "Endereços" at bounding box center [151, 500] width 183 height 37
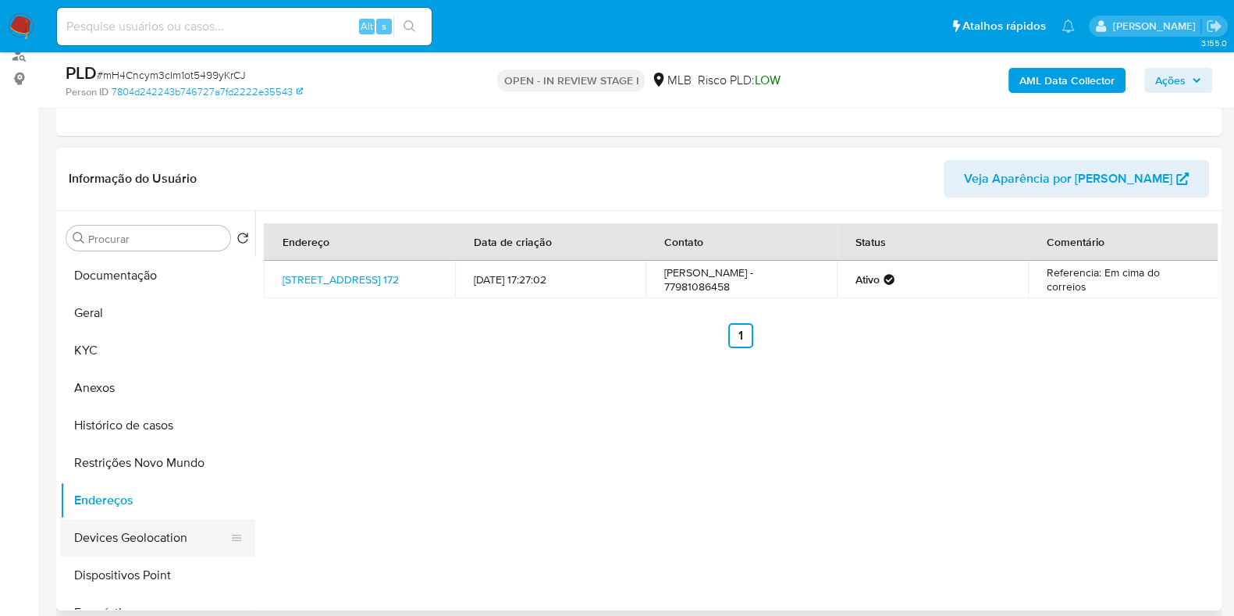
drag, startPoint x: 168, startPoint y: 553, endPoint x: 177, endPoint y: 550, distance: 9.7
click at [168, 554] on button "Devices Geolocation" at bounding box center [151, 537] width 183 height 37
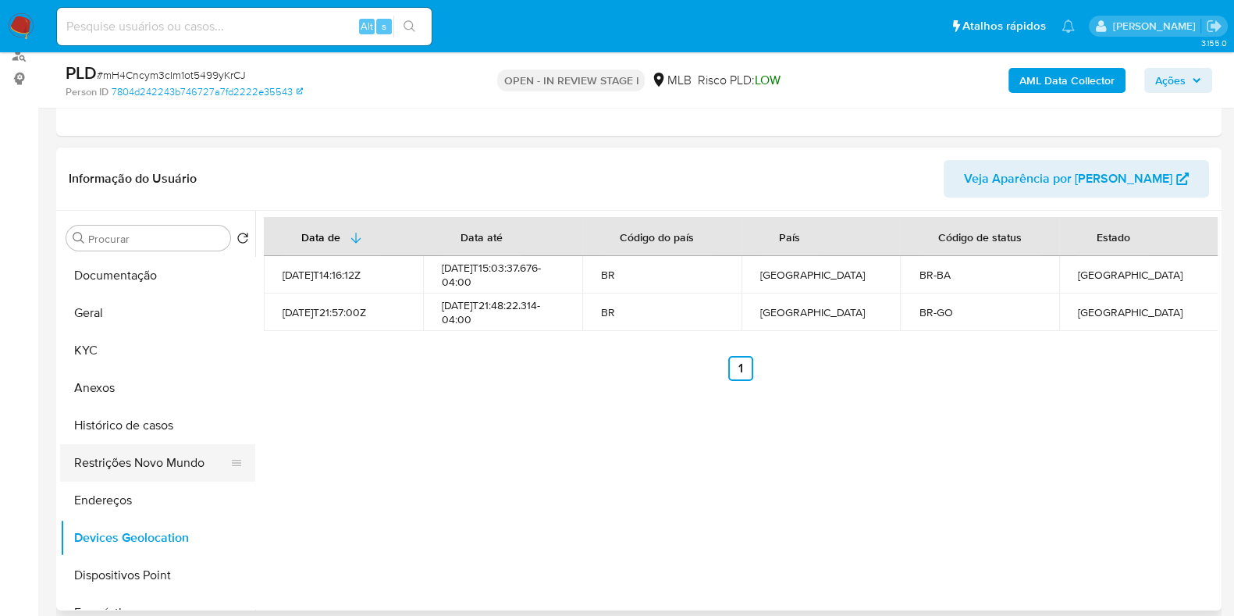
click at [126, 479] on button "Restrições Novo Mundo" at bounding box center [151, 462] width 183 height 37
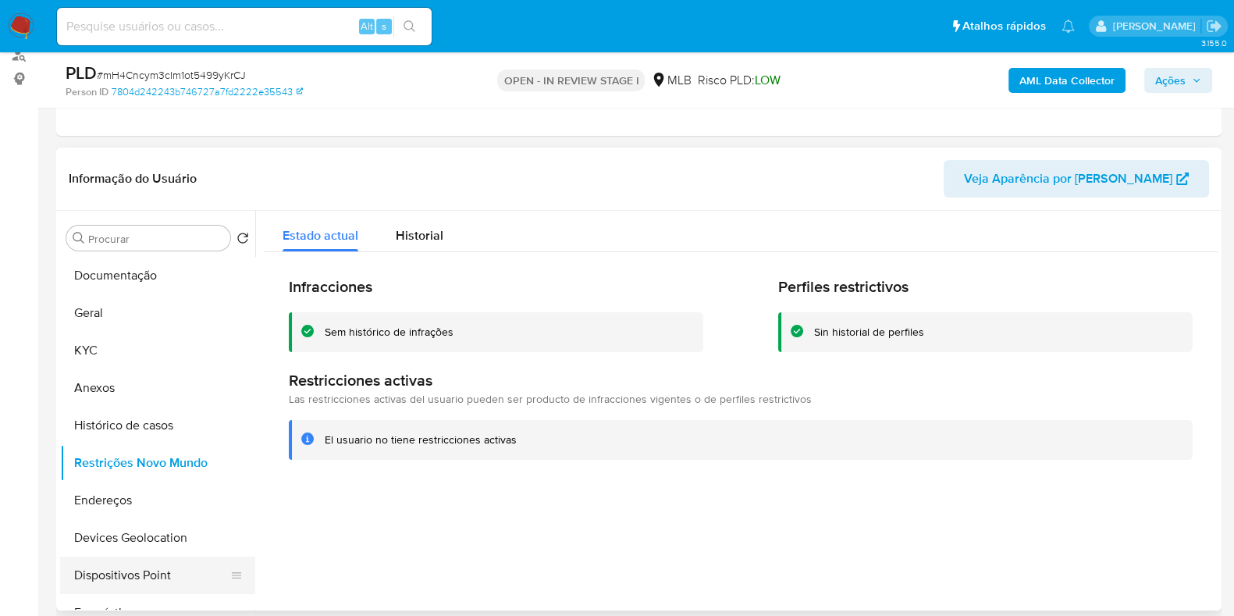
click at [162, 558] on button "Dispositivos Point" at bounding box center [151, 575] width 183 height 37
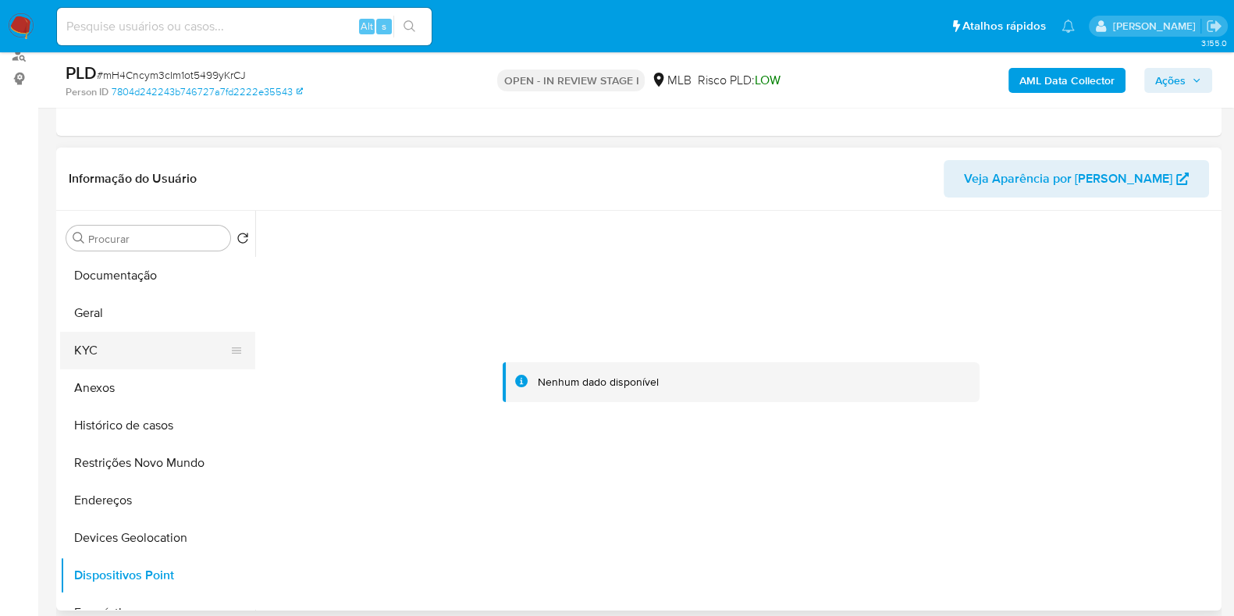
drag, startPoint x: 143, startPoint y: 353, endPoint x: 154, endPoint y: 350, distance: 11.4
click at [142, 353] on button "KYC" at bounding box center [151, 350] width 183 height 37
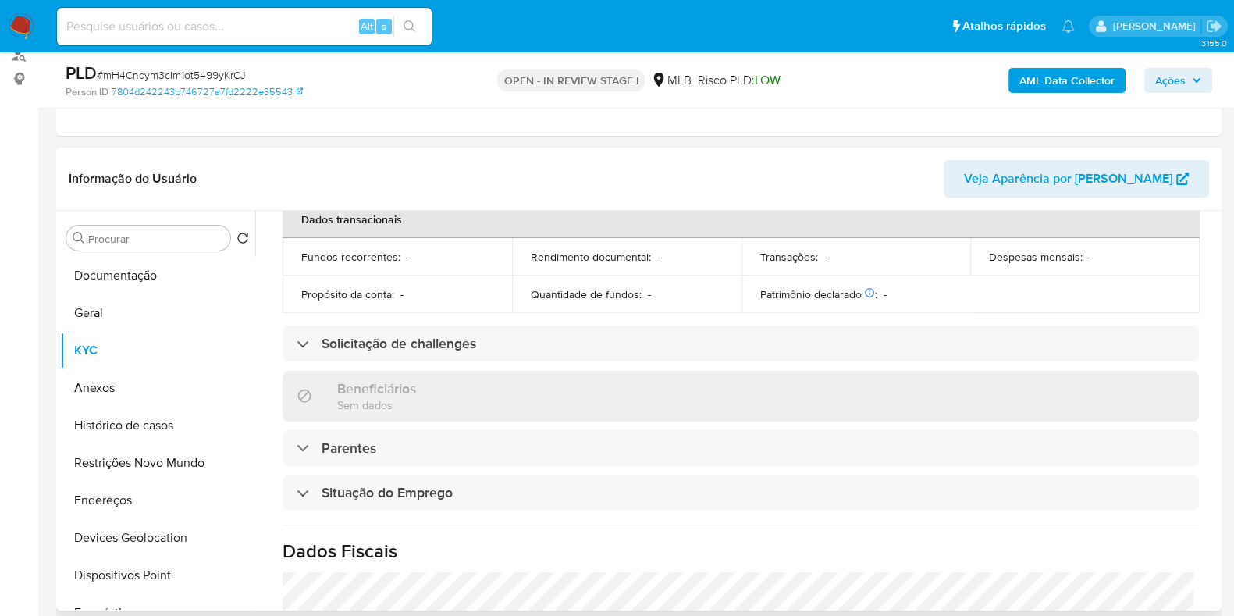
scroll to position [678, 0]
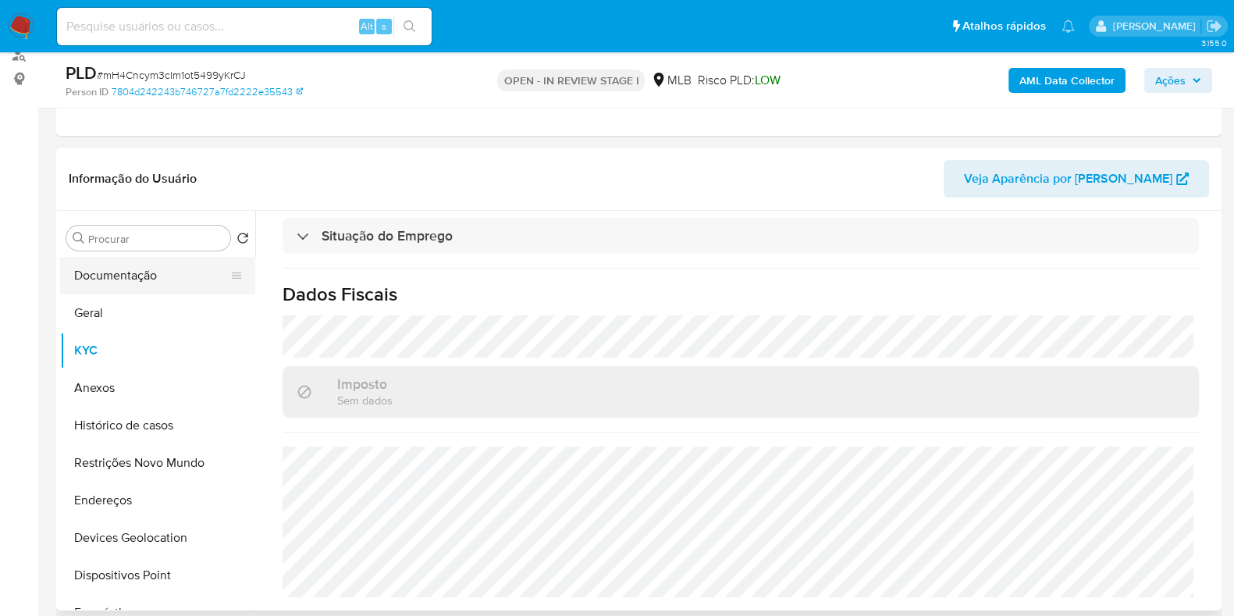
click at [123, 275] on button "Documentação" at bounding box center [151, 275] width 183 height 37
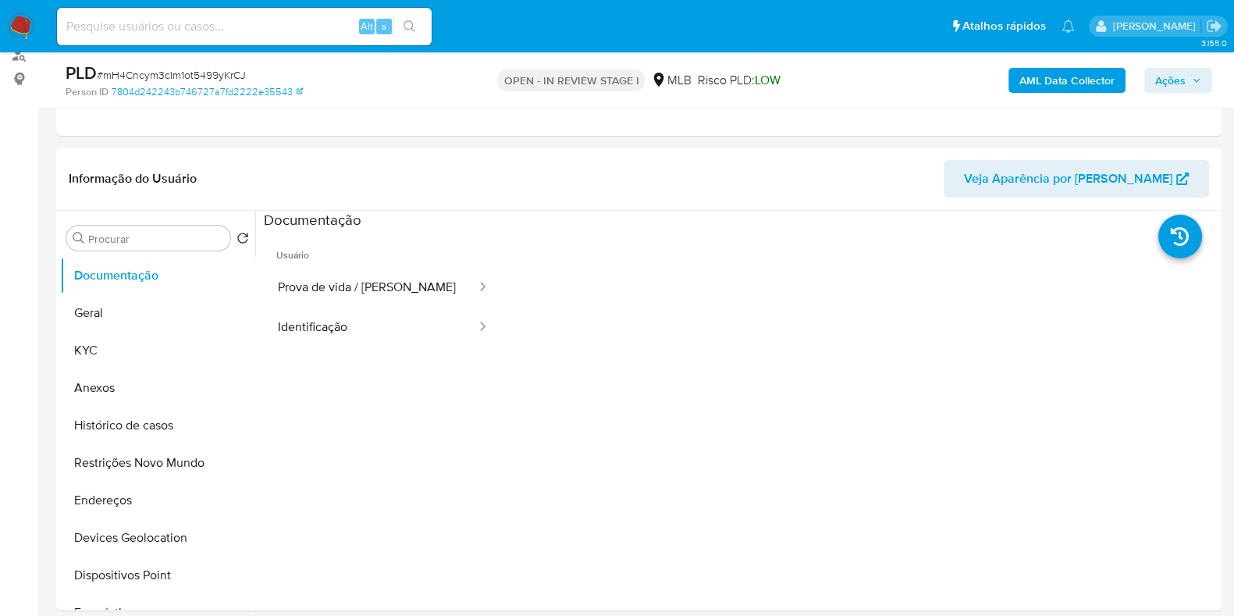
click at [358, 333] on button "Identificação" at bounding box center [371, 328] width 214 height 40
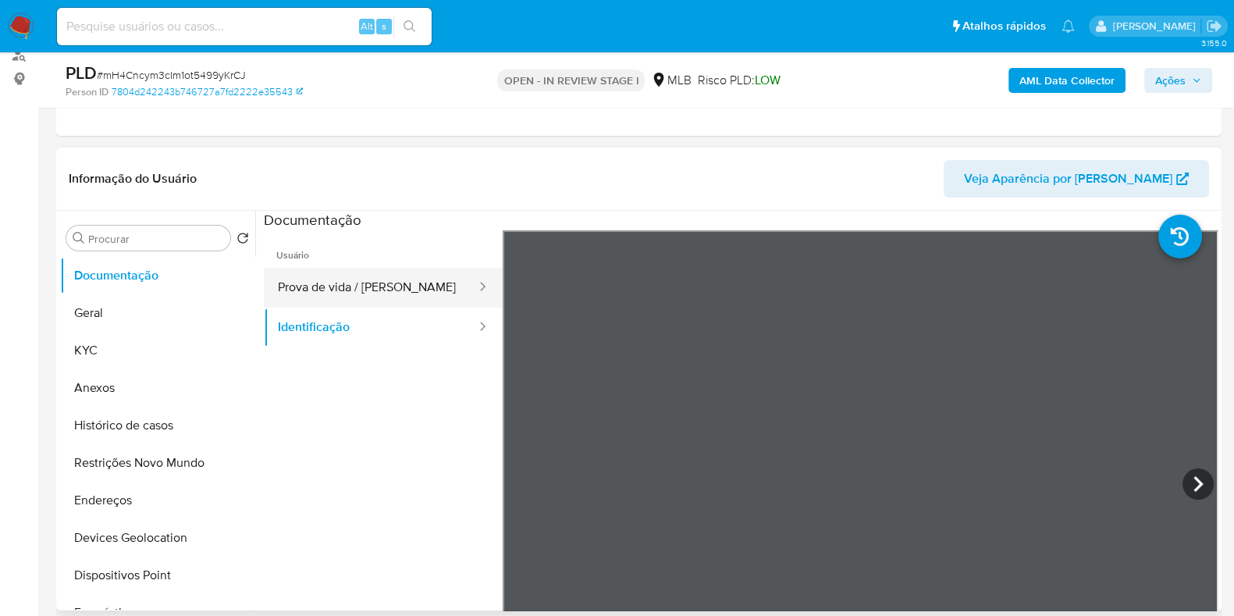
click at [347, 278] on button "Prova de vida / [PERSON_NAME]" at bounding box center [371, 288] width 214 height 40
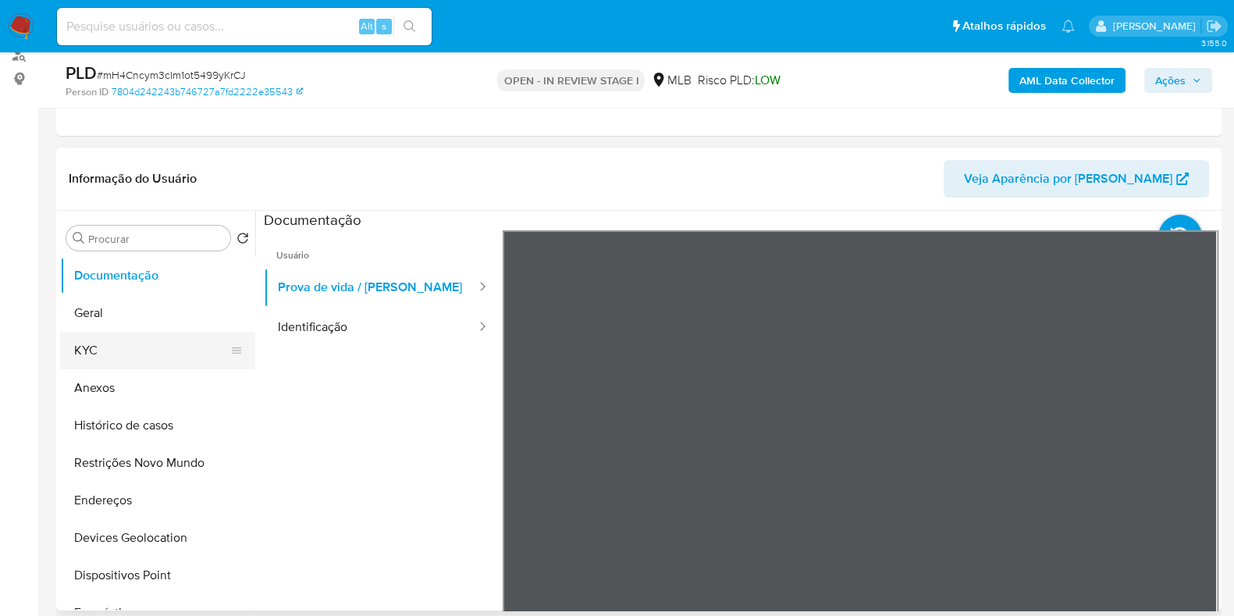
click at [120, 347] on button "KYC" at bounding box center [151, 350] width 183 height 37
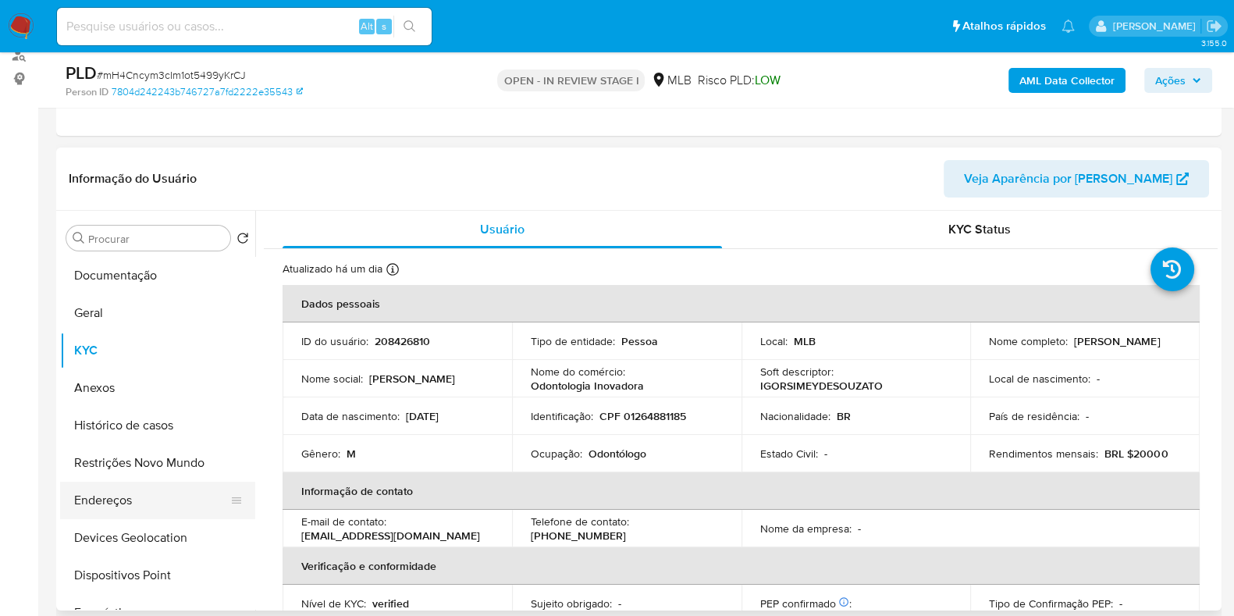
click at [169, 489] on button "Endereços" at bounding box center [151, 500] width 183 height 37
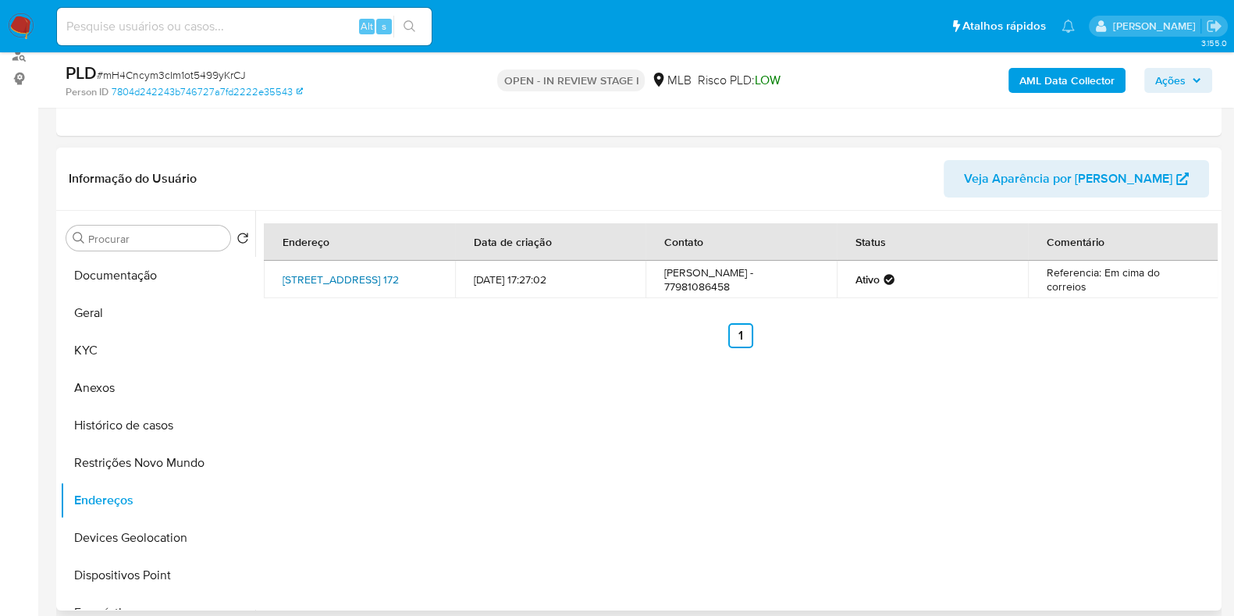
drag, startPoint x: 417, startPoint y: 276, endPoint x: 360, endPoint y: 278, distance: 57.0
click at [360, 278] on td "Praça Da Bandeira 172, Santana, Bahia, 47700380, Brasil 172" at bounding box center [359, 279] width 191 height 37
copy link "47700380,"
click at [106, 354] on button "KYC" at bounding box center [151, 350] width 183 height 37
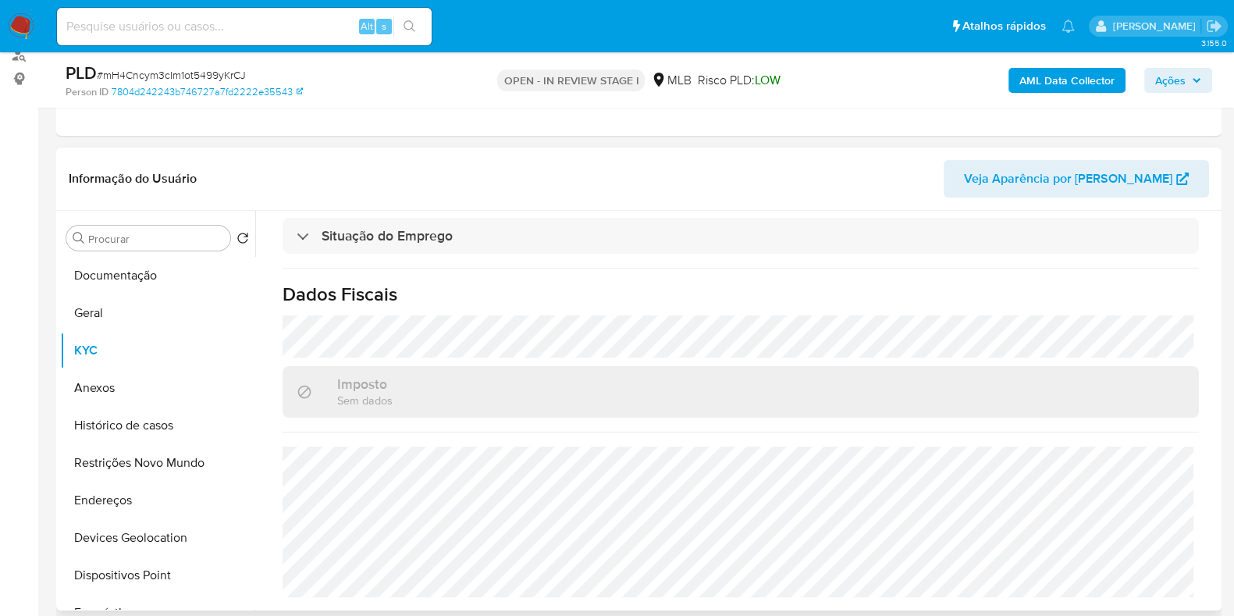
scroll to position [293, 0]
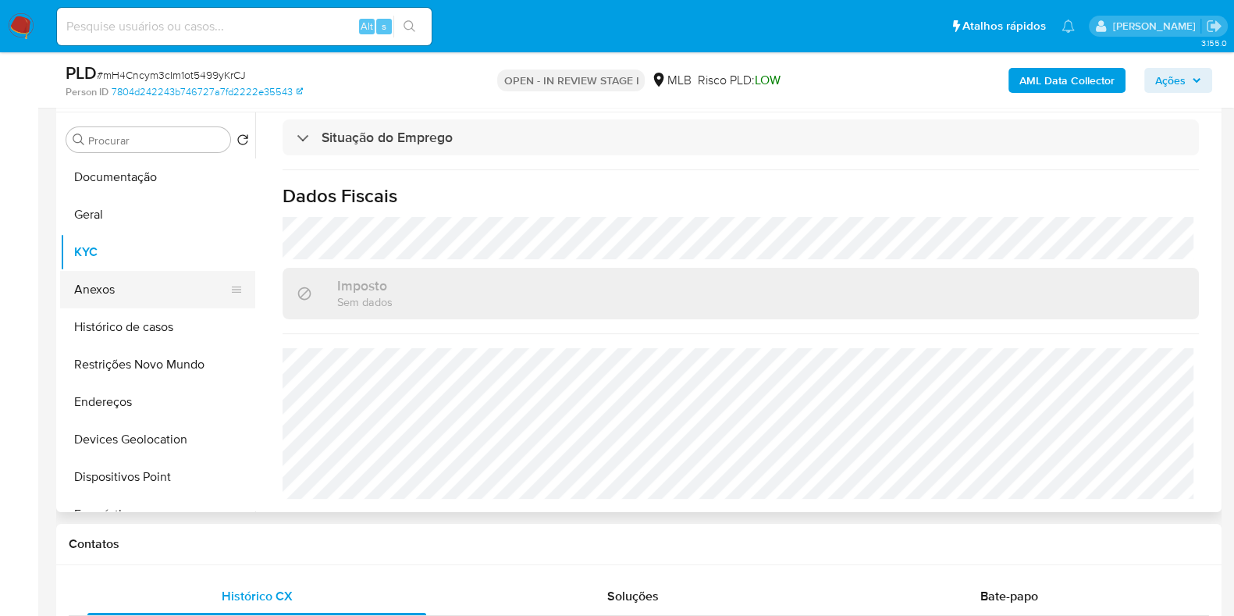
click at [111, 294] on button "Anexos" at bounding box center [151, 289] width 183 height 37
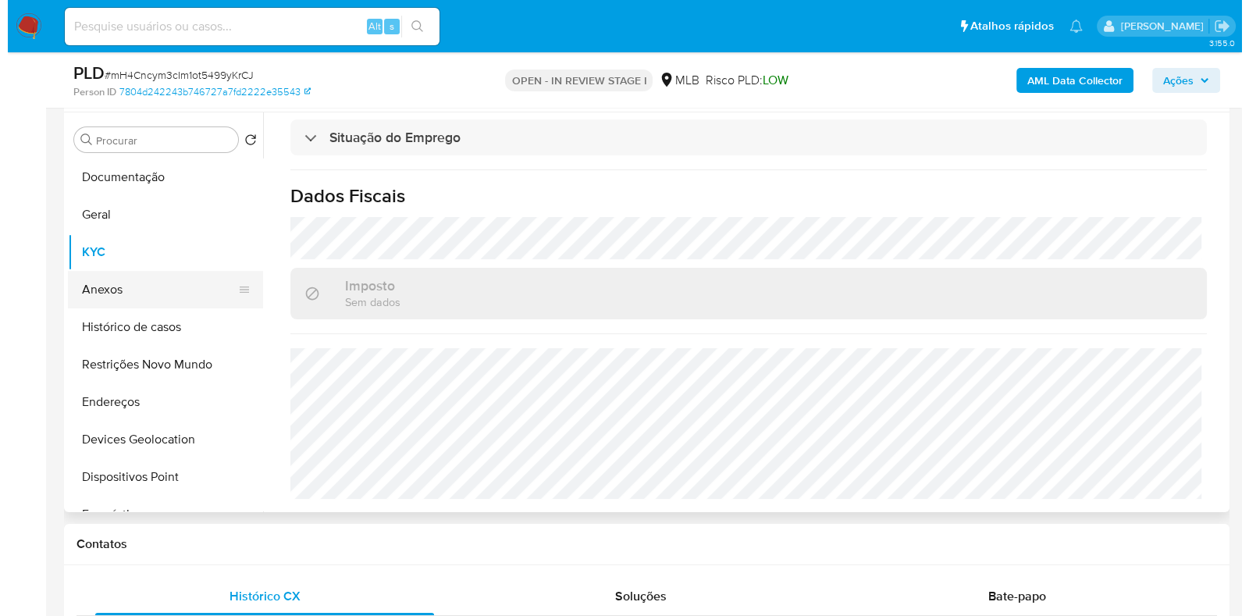
scroll to position [0, 0]
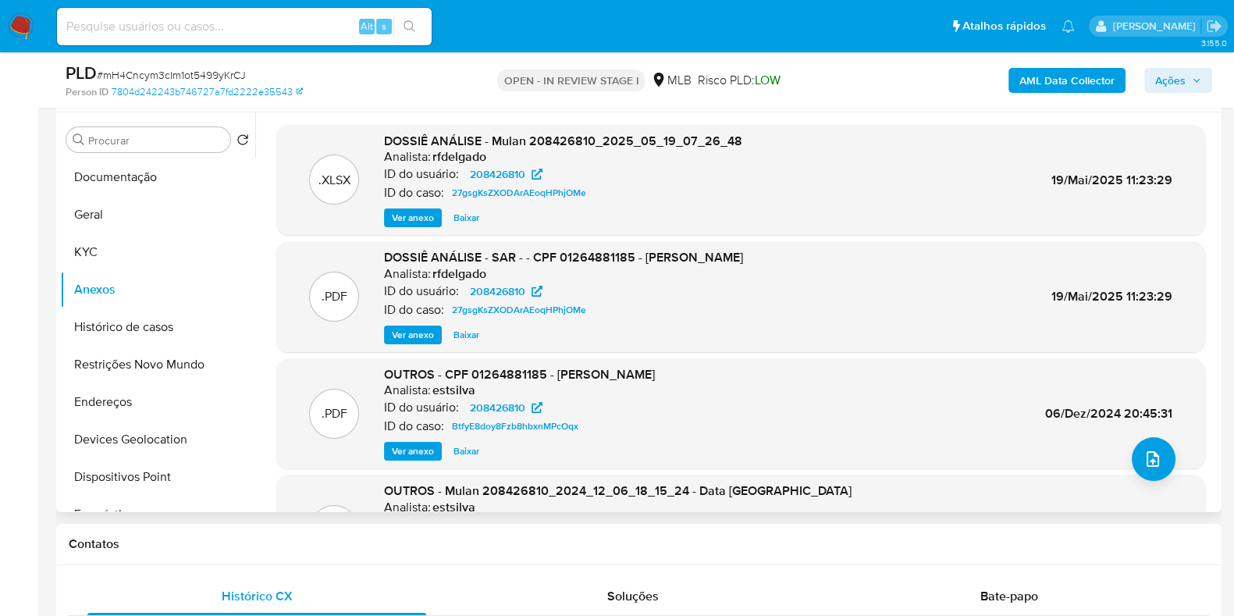
click at [415, 333] on span "Ver anexo" at bounding box center [413, 335] width 42 height 16
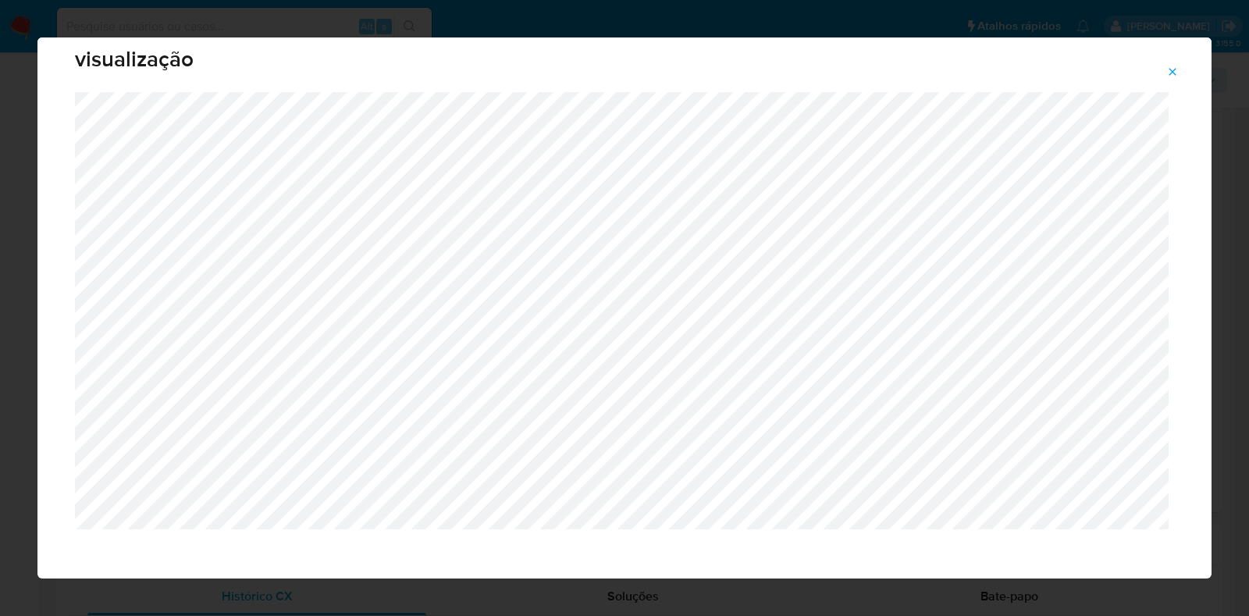
scroll to position [39, 0]
click at [1179, 69] on button "Attachment preview" at bounding box center [1172, 71] width 34 height 25
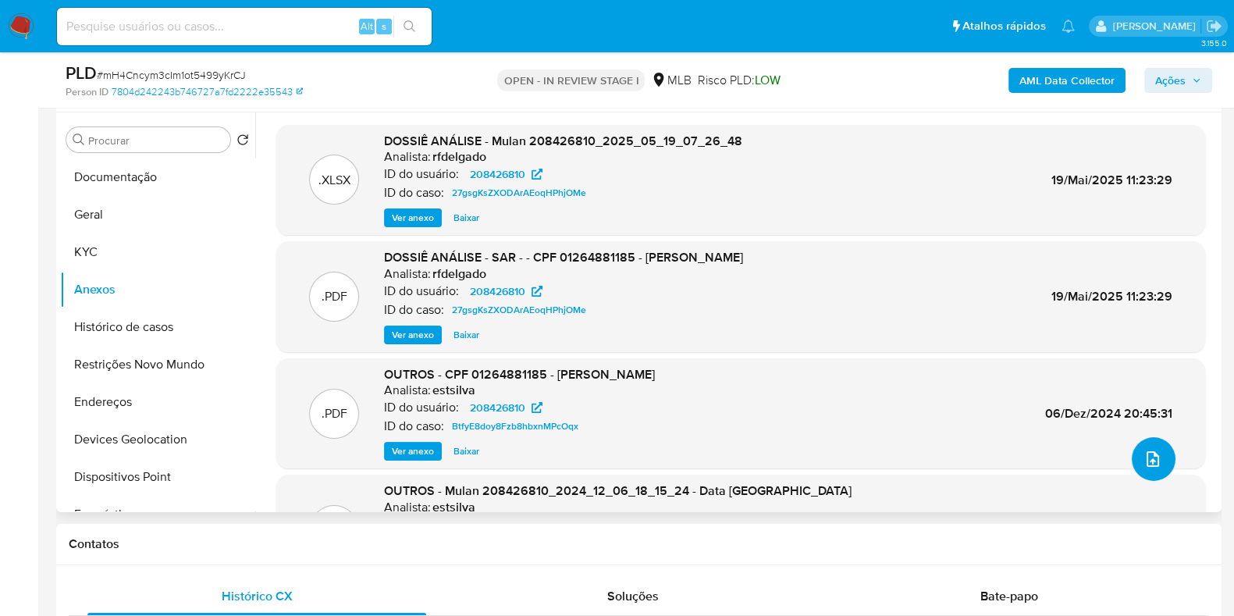
click at [1136, 455] on button "upload-file" at bounding box center [1154, 459] width 44 height 44
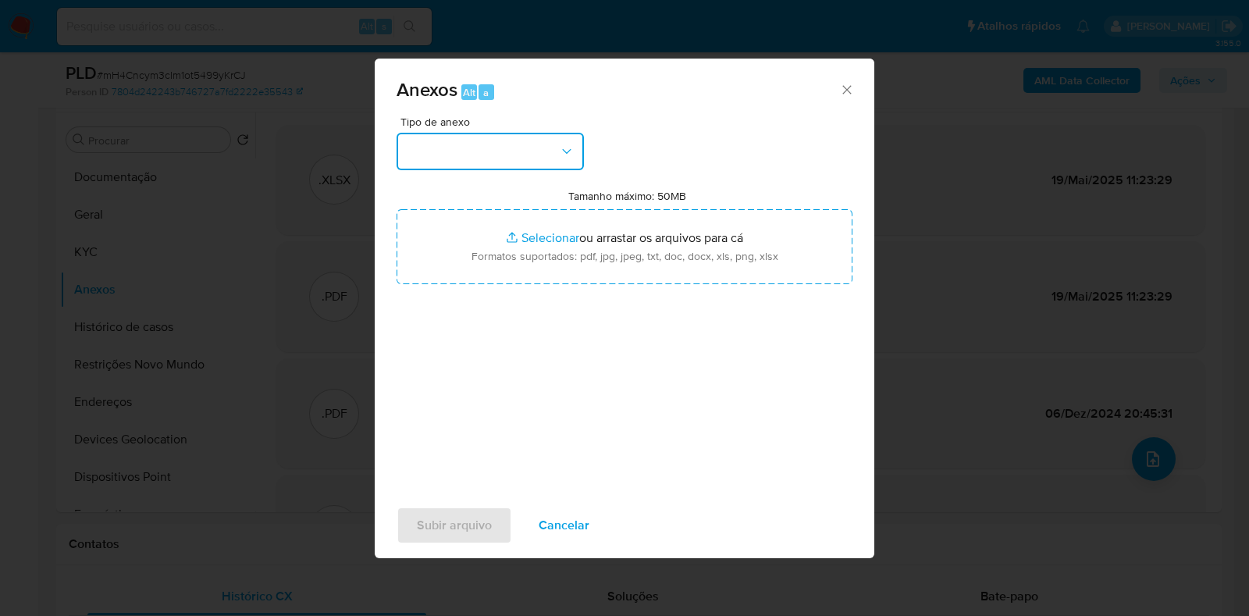
click at [482, 154] on button "button" at bounding box center [490, 151] width 187 height 37
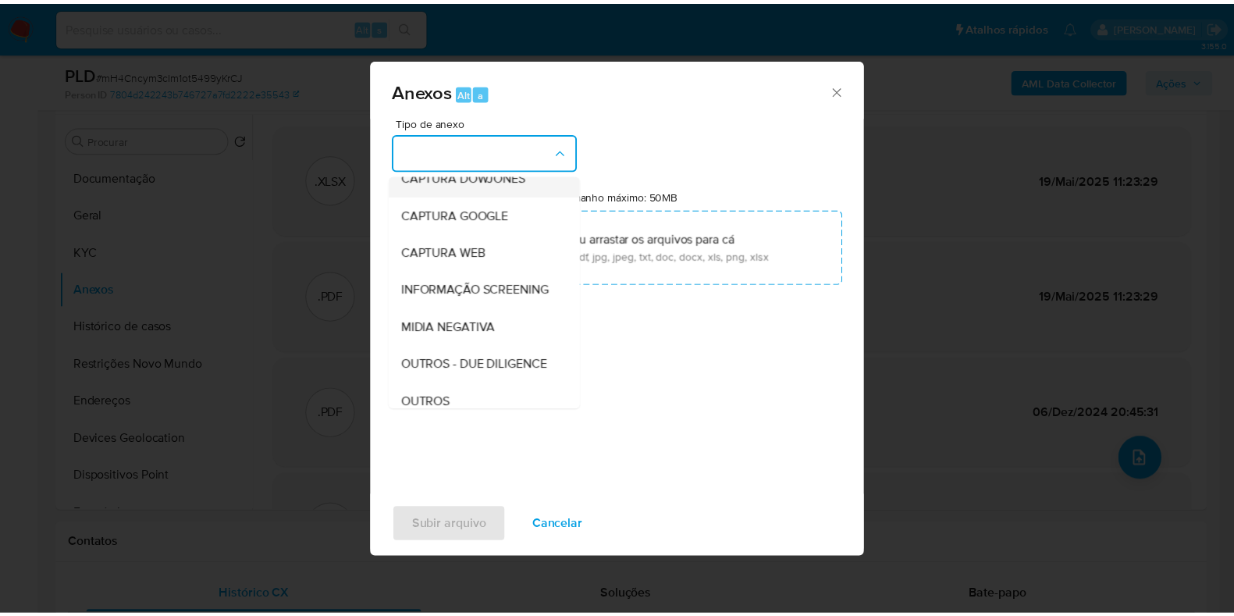
scroll to position [97, 0]
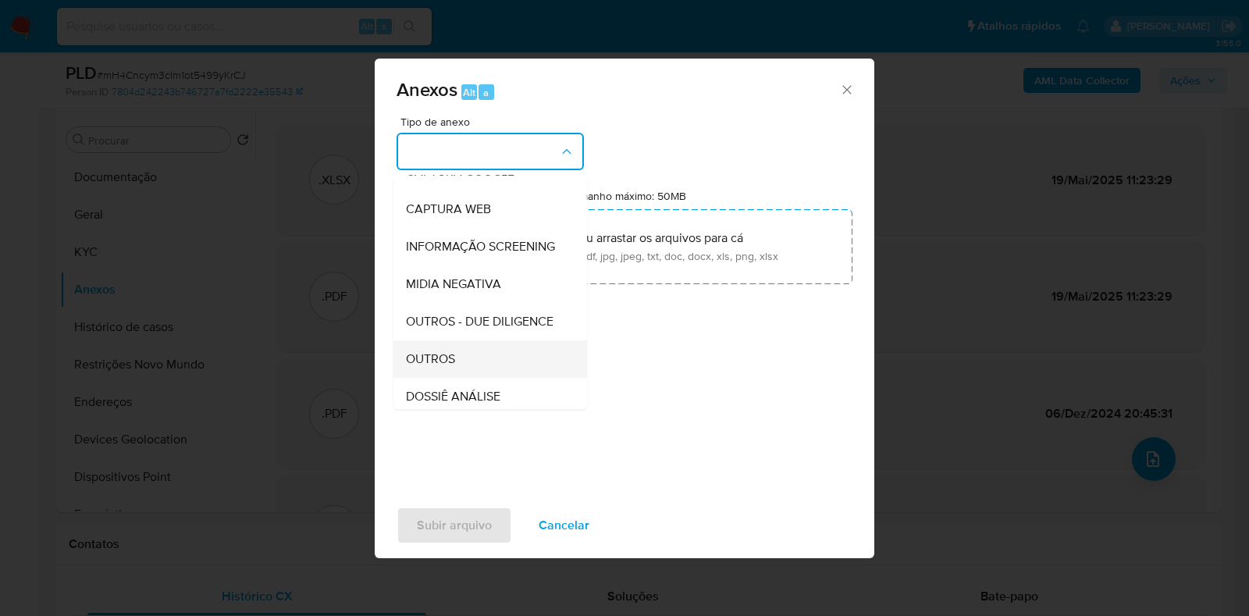
click at [462, 372] on div "OUTROS" at bounding box center [485, 358] width 159 height 37
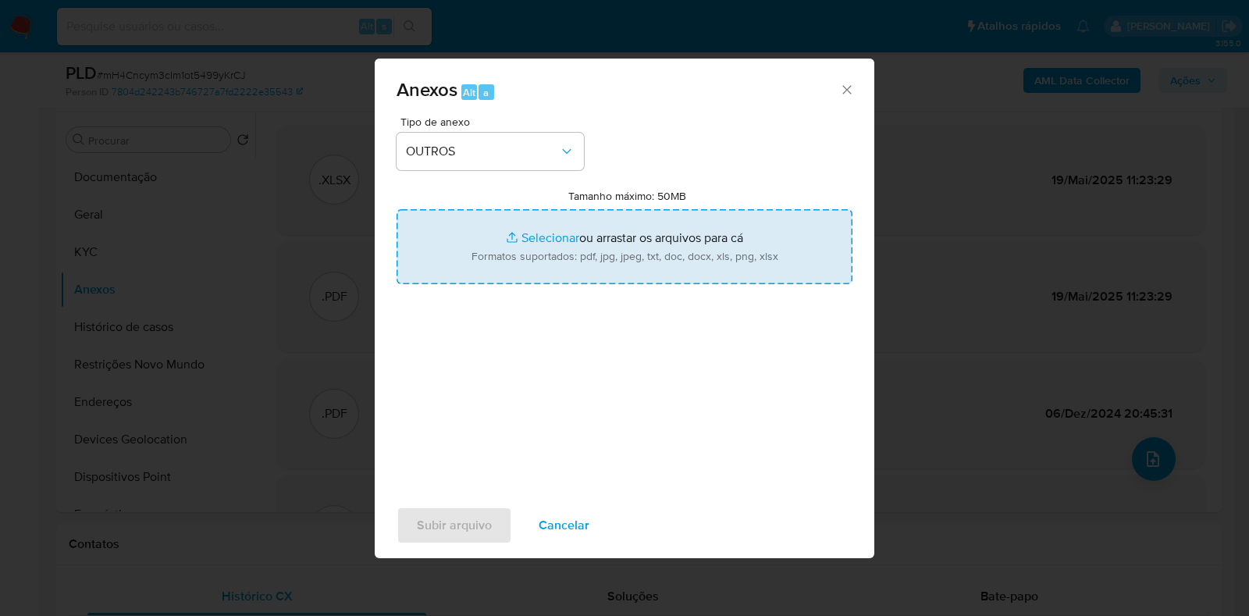
click at [541, 251] on input "Tamanho máximo: 50MB Selecionar arquivos" at bounding box center [625, 246] width 456 height 75
type input "C:\fakepath\Mulan 208426810_2025_08_20_08_04_46 - Resumen TX.pdf"
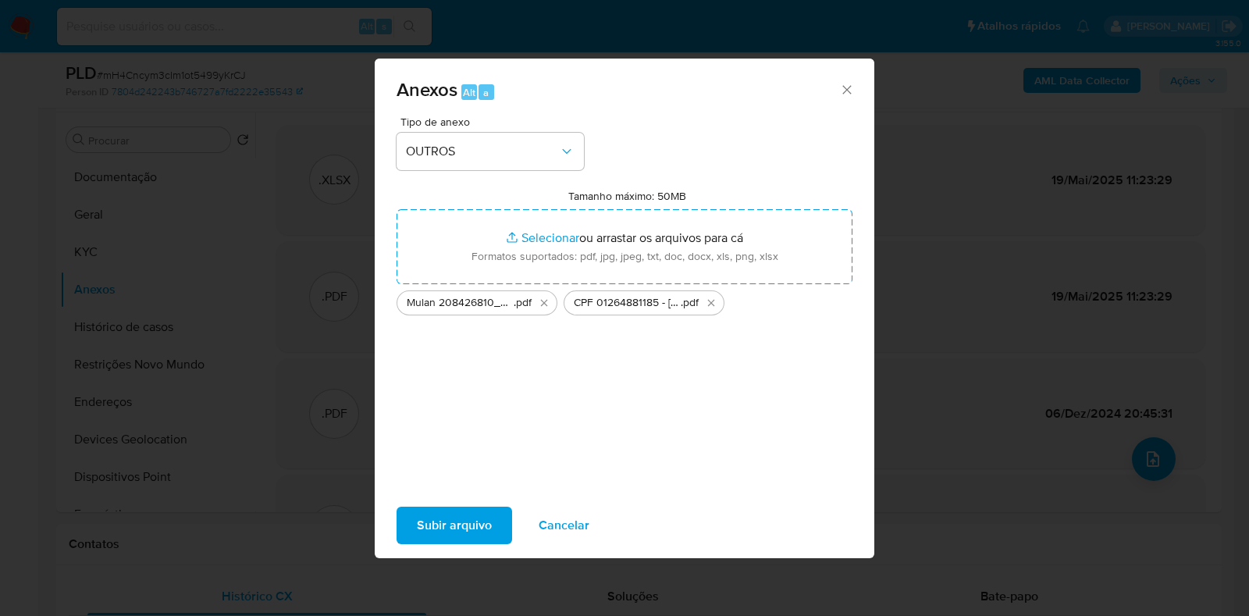
click at [465, 522] on span "Subir arquivo" at bounding box center [454, 525] width 75 height 34
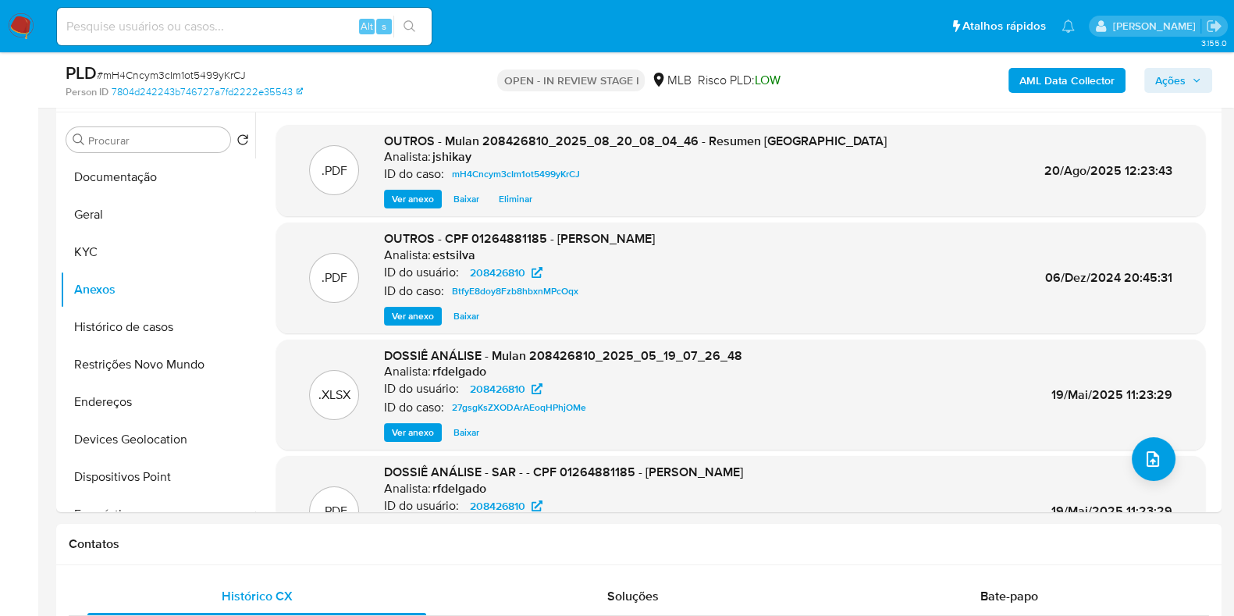
click at [1181, 77] on span "Ações" at bounding box center [1170, 80] width 30 height 25
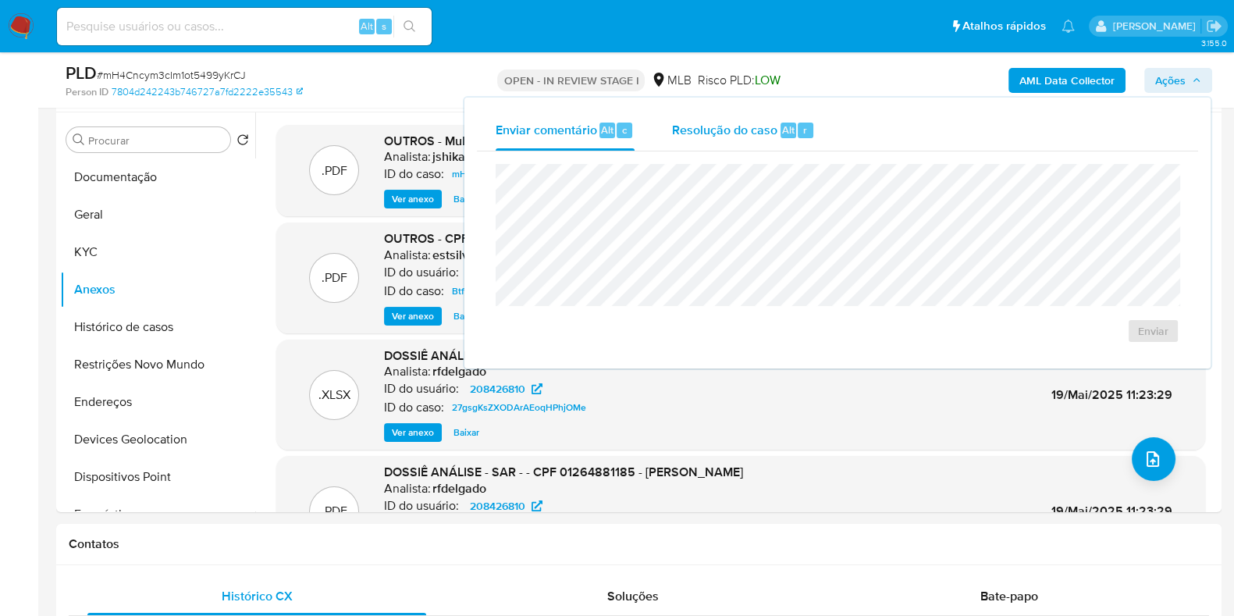
click at [782, 134] on span "Alt" at bounding box center [788, 130] width 12 height 15
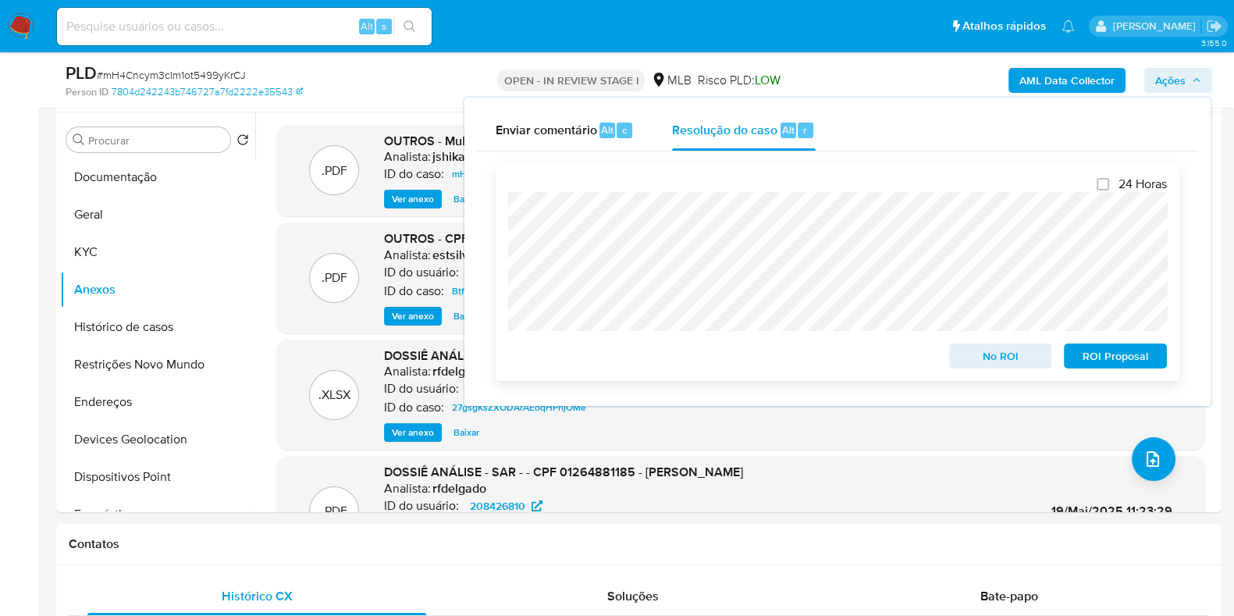
click at [1023, 356] on span "No ROI" at bounding box center [1000, 356] width 81 height 22
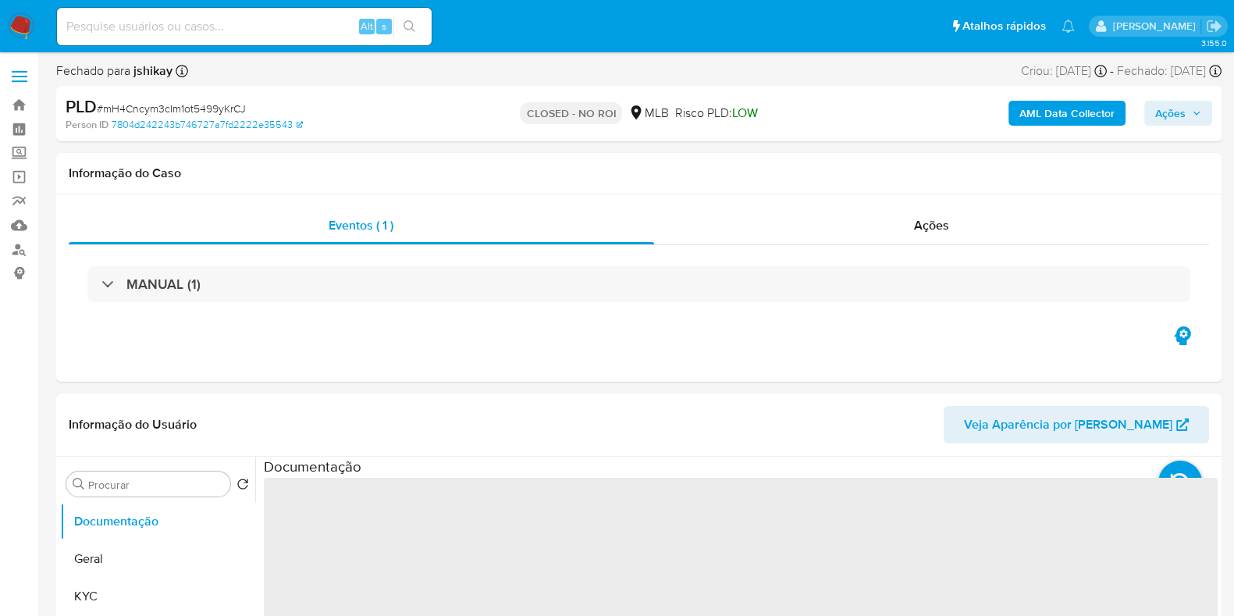
select select "10"
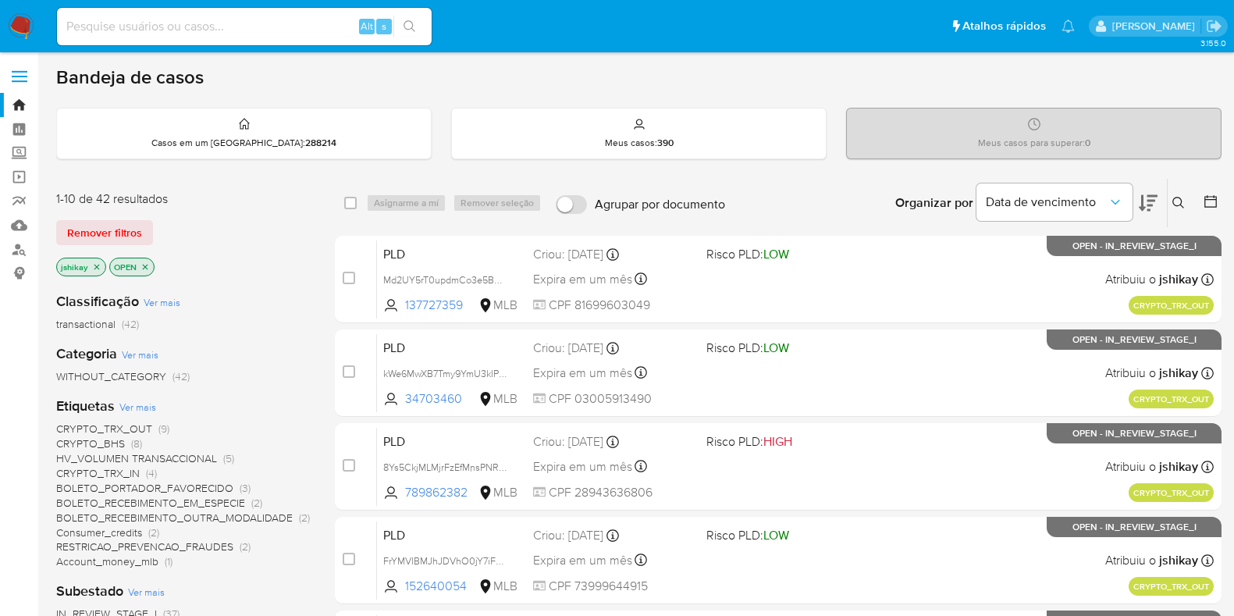
scroll to position [97, 0]
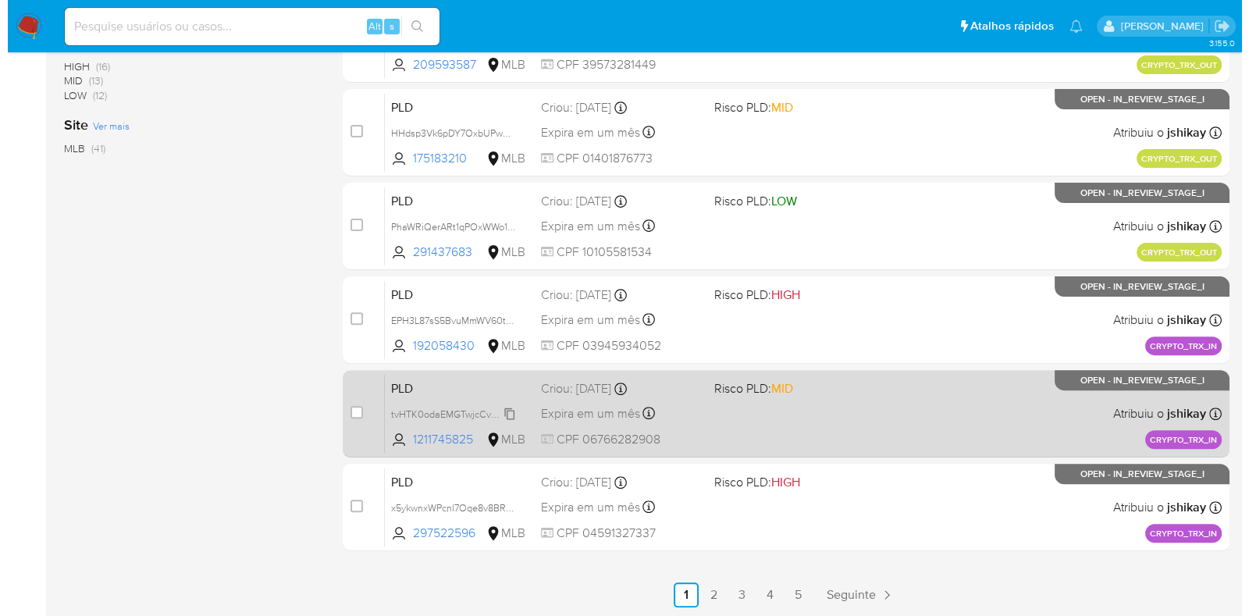
scroll to position [127, 0]
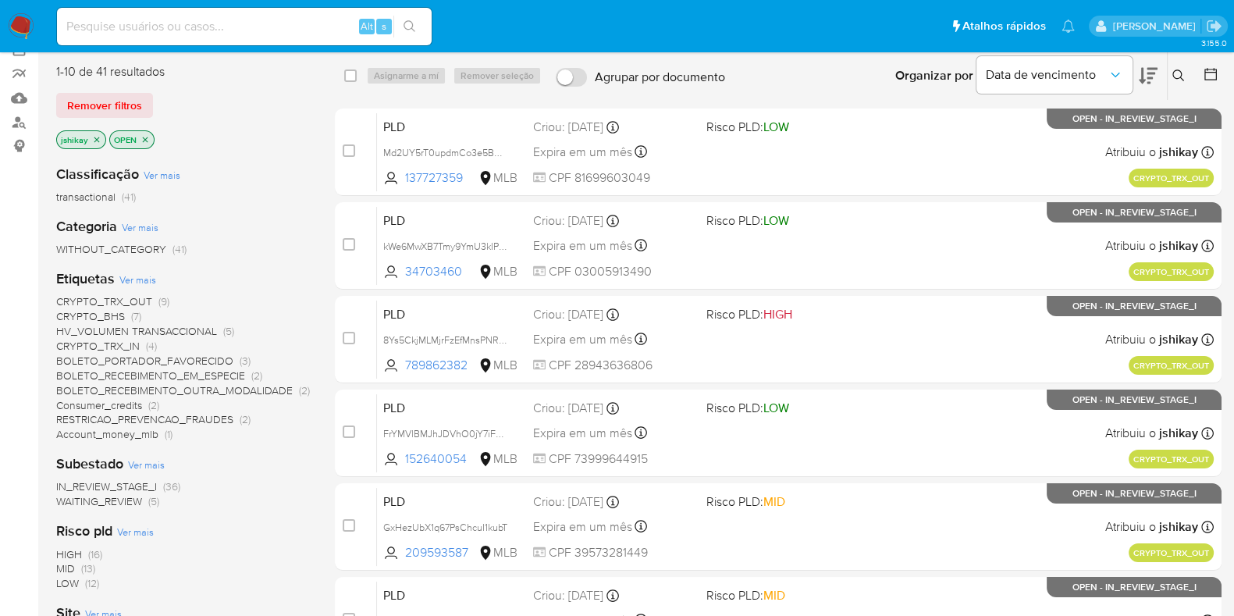
click at [137, 280] on span "Ver mais" at bounding box center [137, 279] width 37 height 14
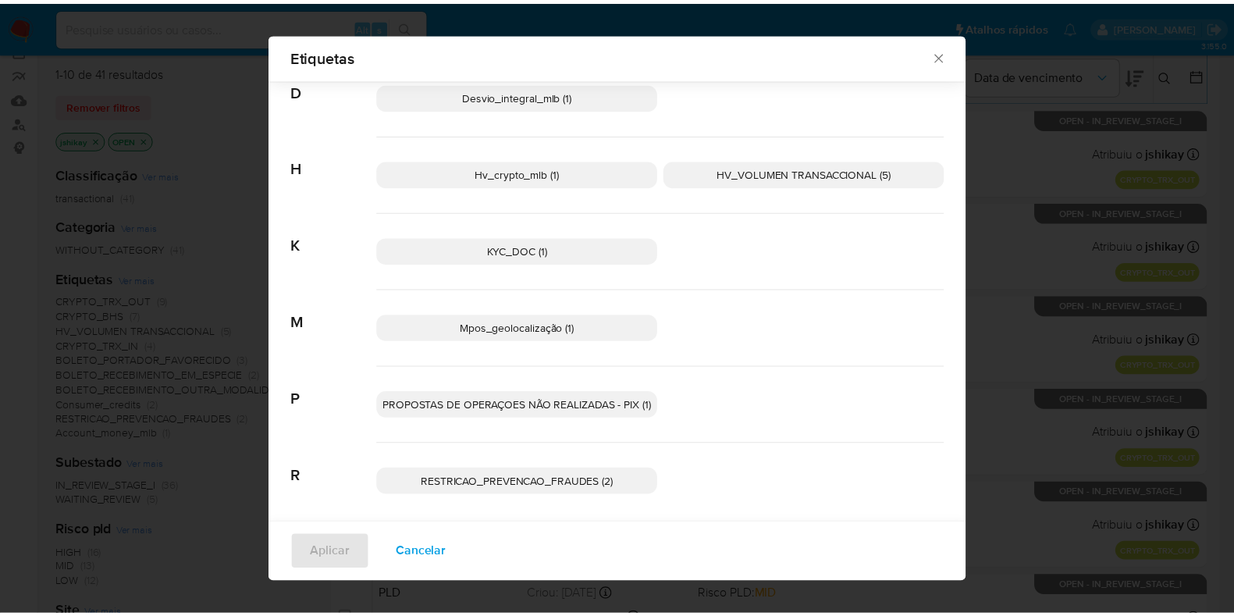
scroll to position [383, 0]
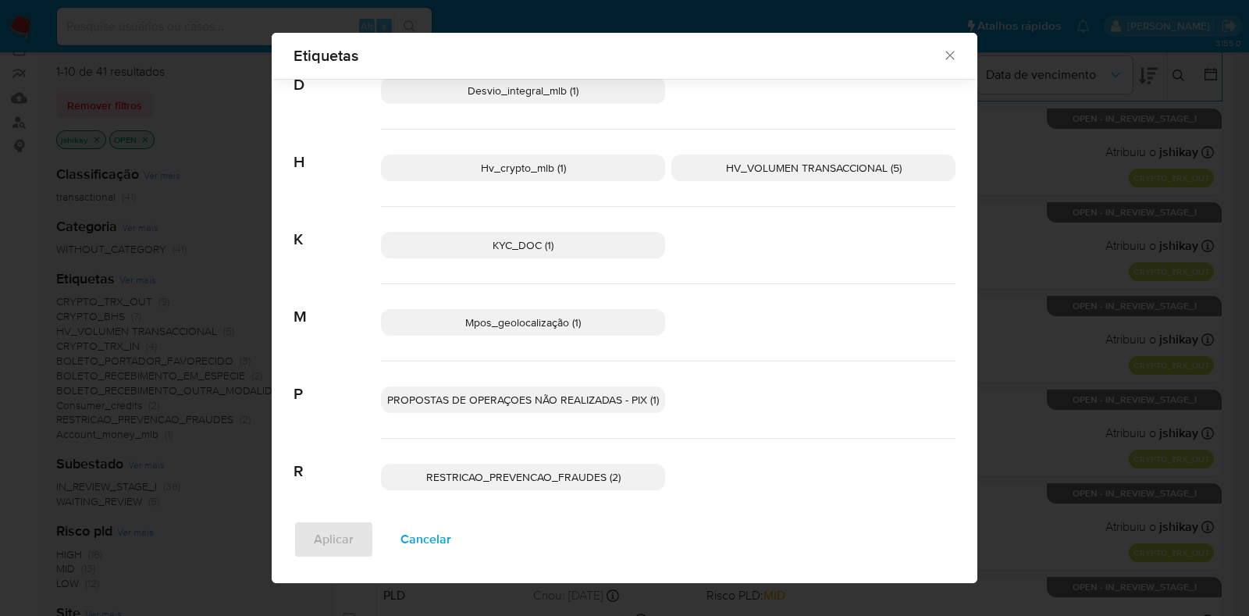
click at [945, 55] on icon "Fechar" at bounding box center [949, 56] width 9 height 9
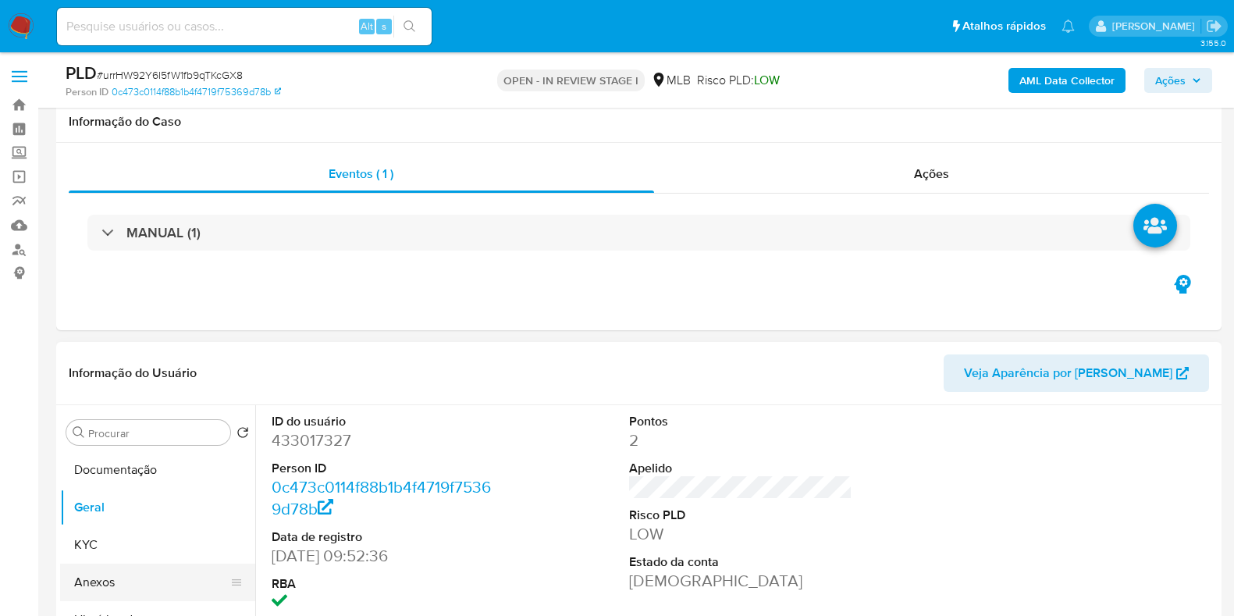
scroll to position [194, 0]
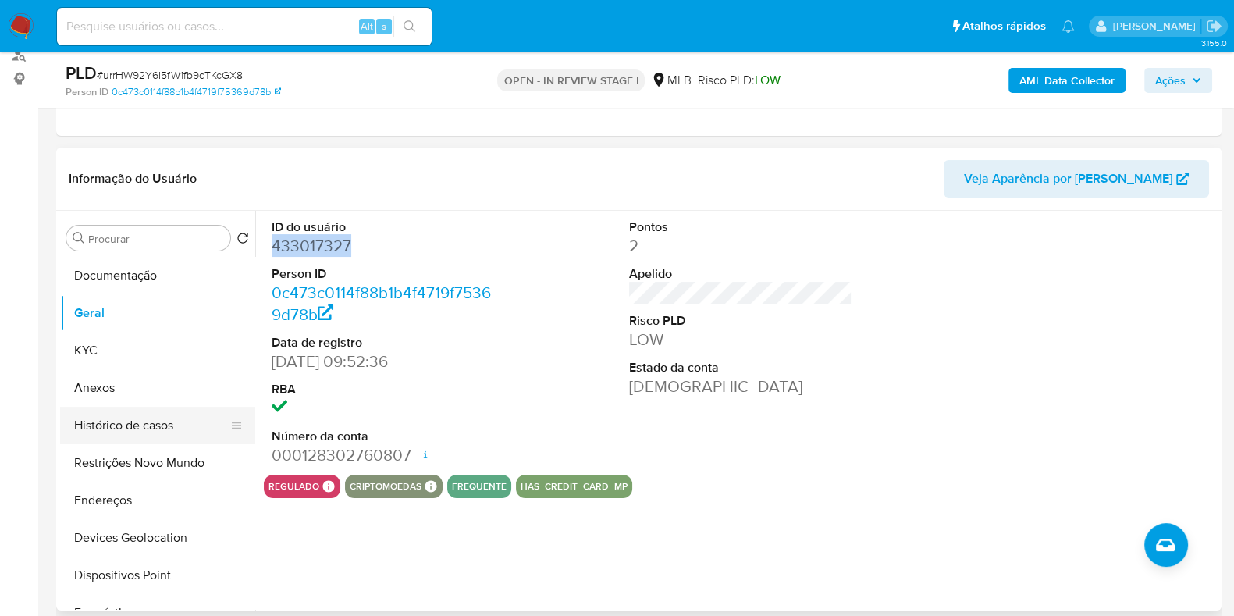
click at [144, 423] on button "Histórico de casos" at bounding box center [151, 425] width 183 height 37
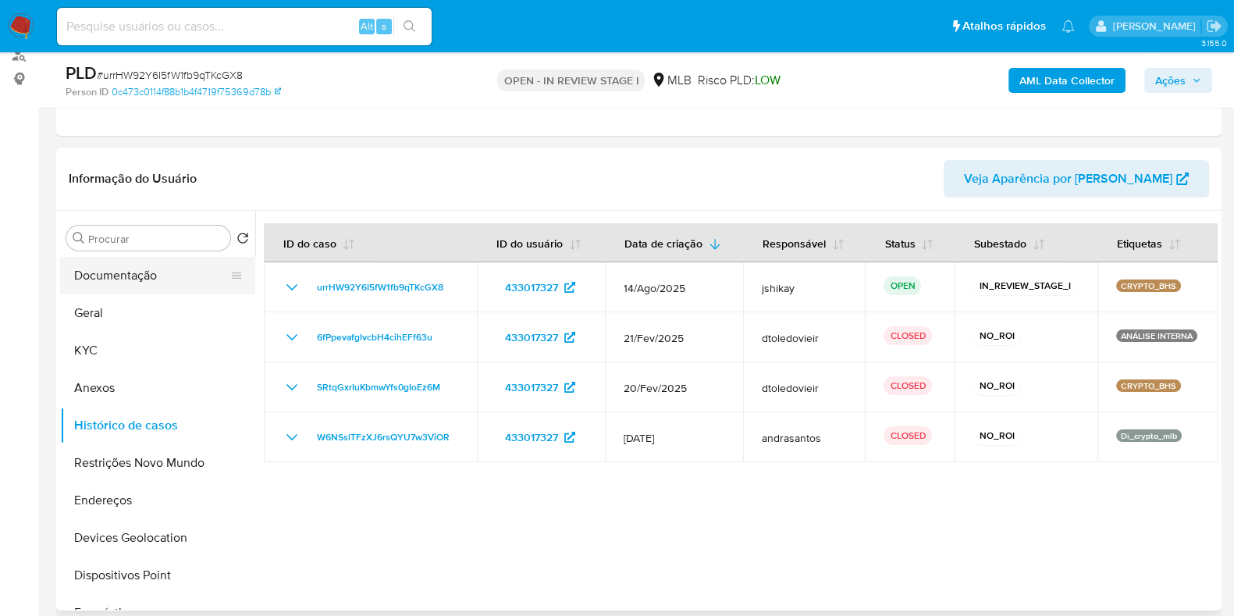
click at [132, 283] on button "Documentação" at bounding box center [151, 275] width 183 height 37
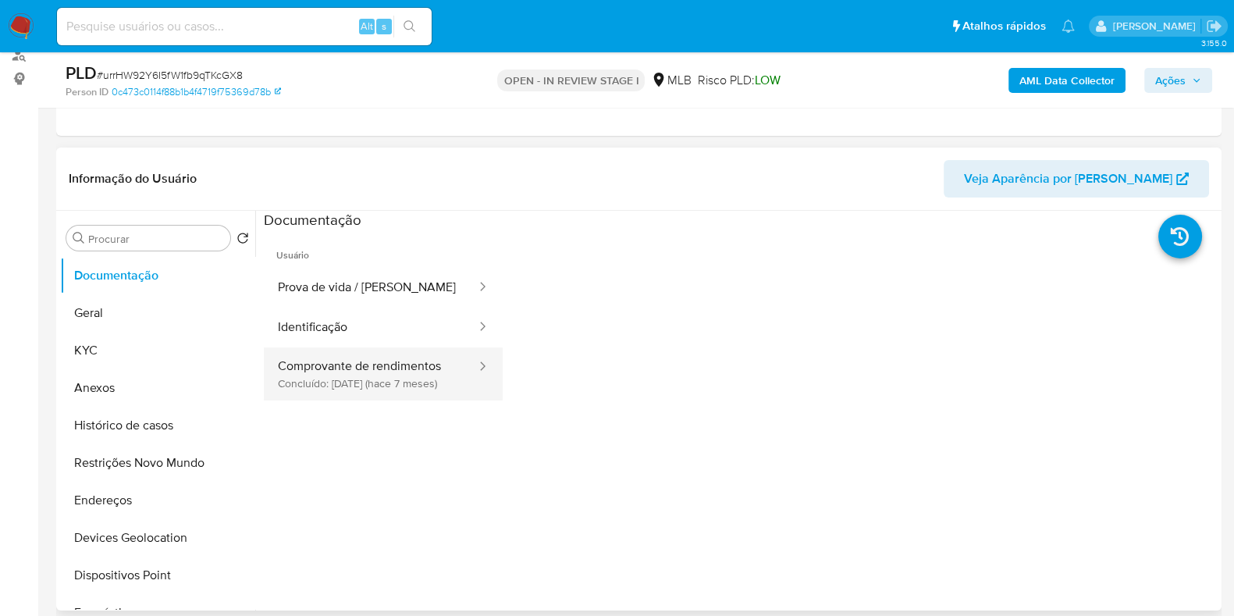
click at [380, 358] on button "Comprovante de rendimentos Concluído: [DATE] (hace 7 meses)" at bounding box center [371, 373] width 214 height 53
